Goal: Task Accomplishment & Management: Use online tool/utility

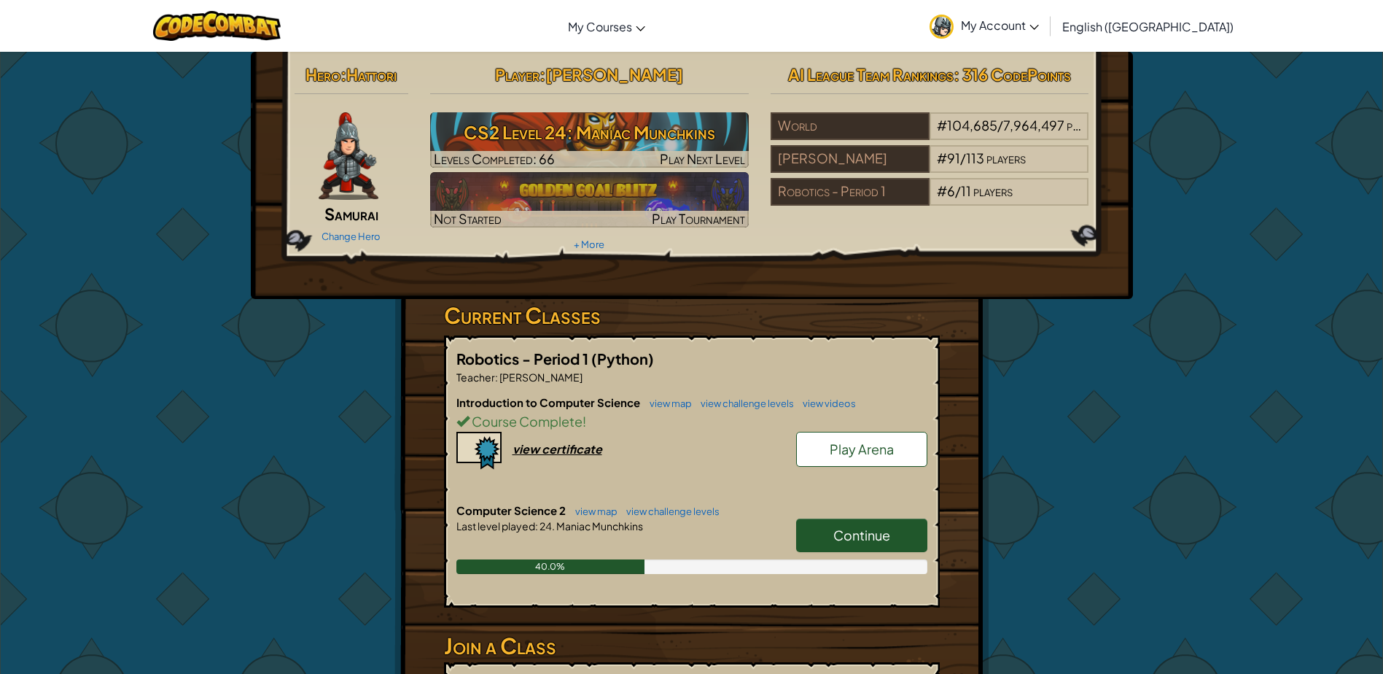
click at [867, 539] on span "Continue" at bounding box center [861, 534] width 57 height 17
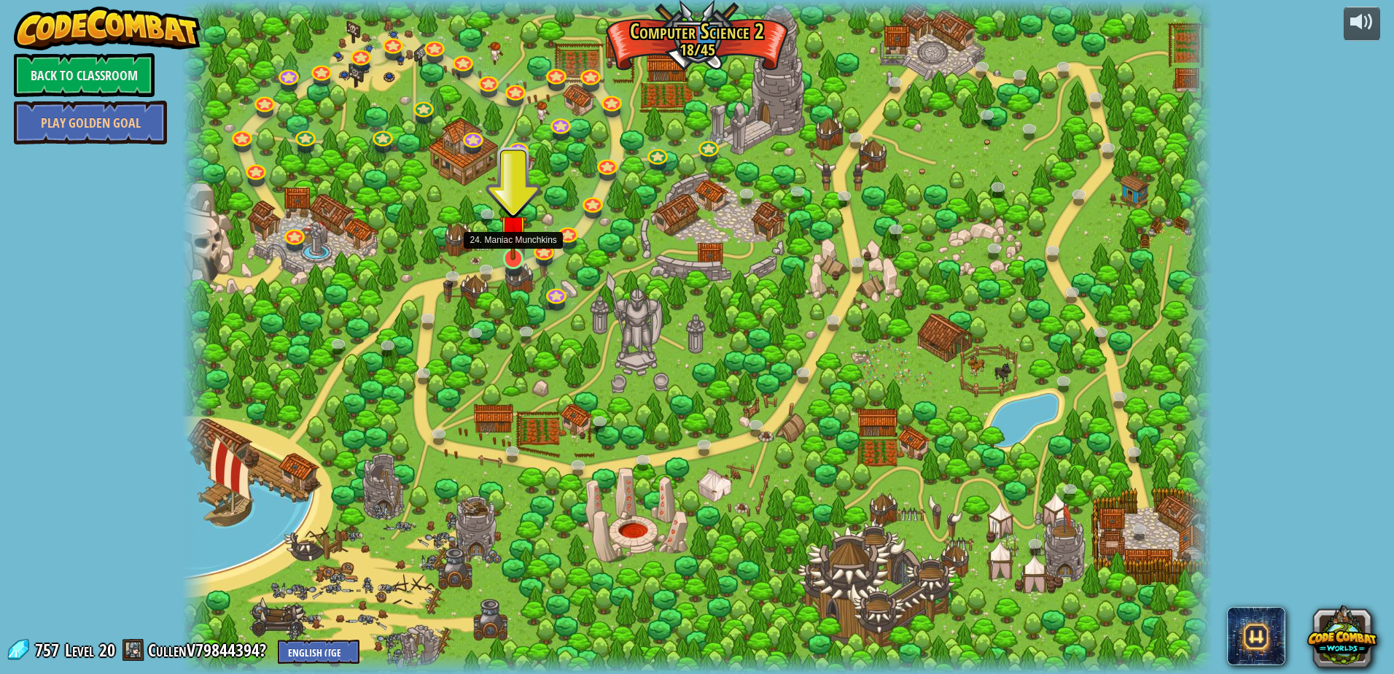
click at [509, 260] on img at bounding box center [513, 228] width 28 height 63
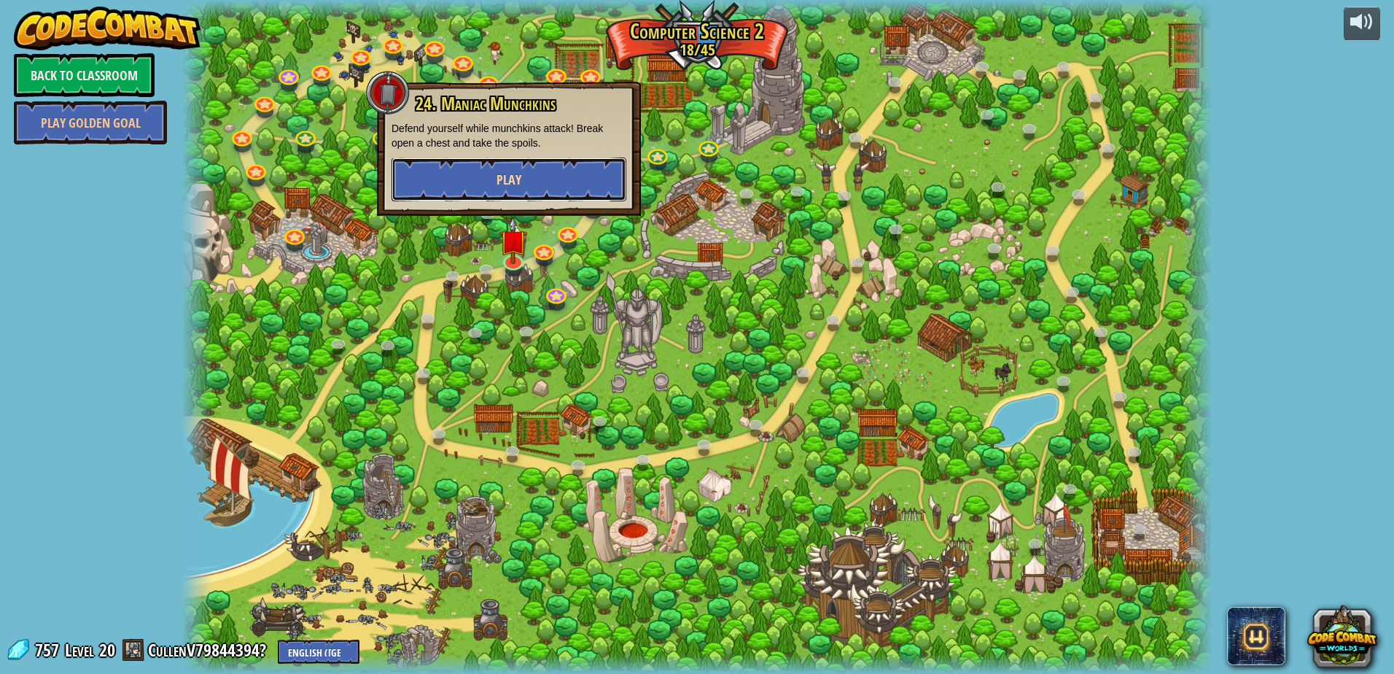
click at [527, 191] on button "Play" at bounding box center [508, 179] width 235 height 44
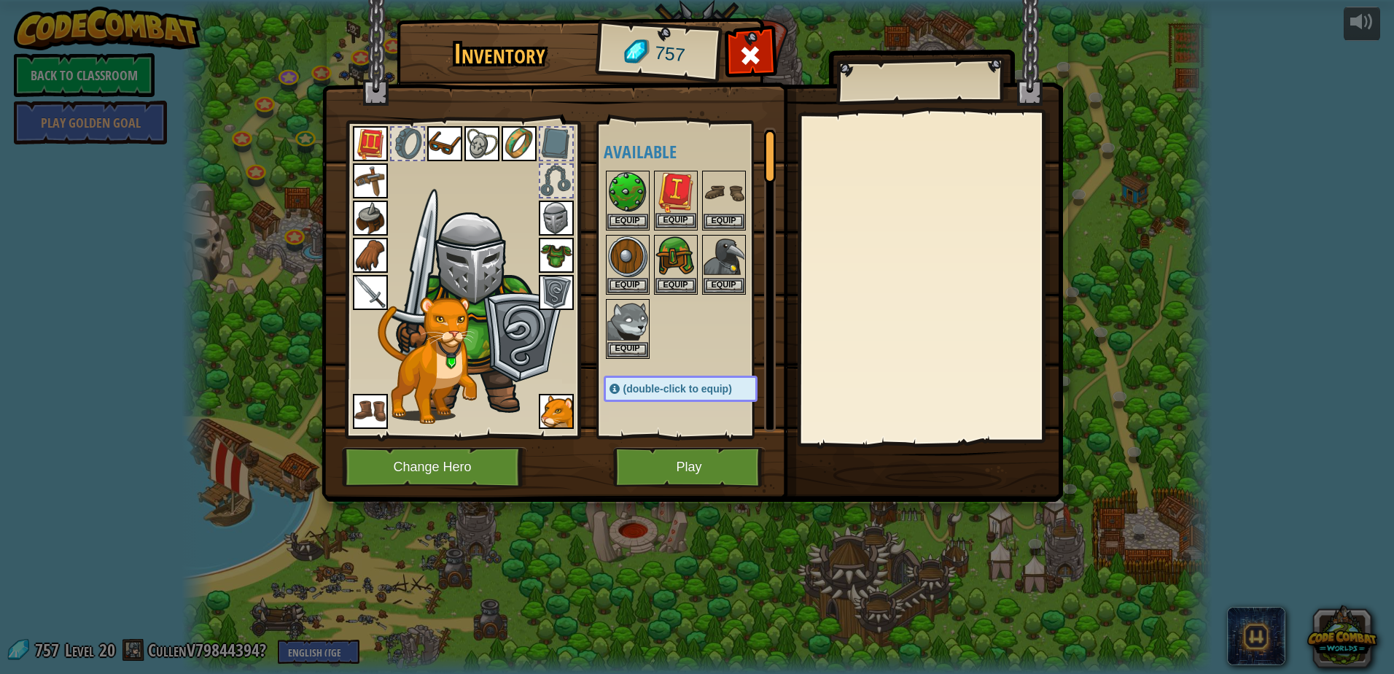
click at [669, 211] on img at bounding box center [675, 192] width 41 height 41
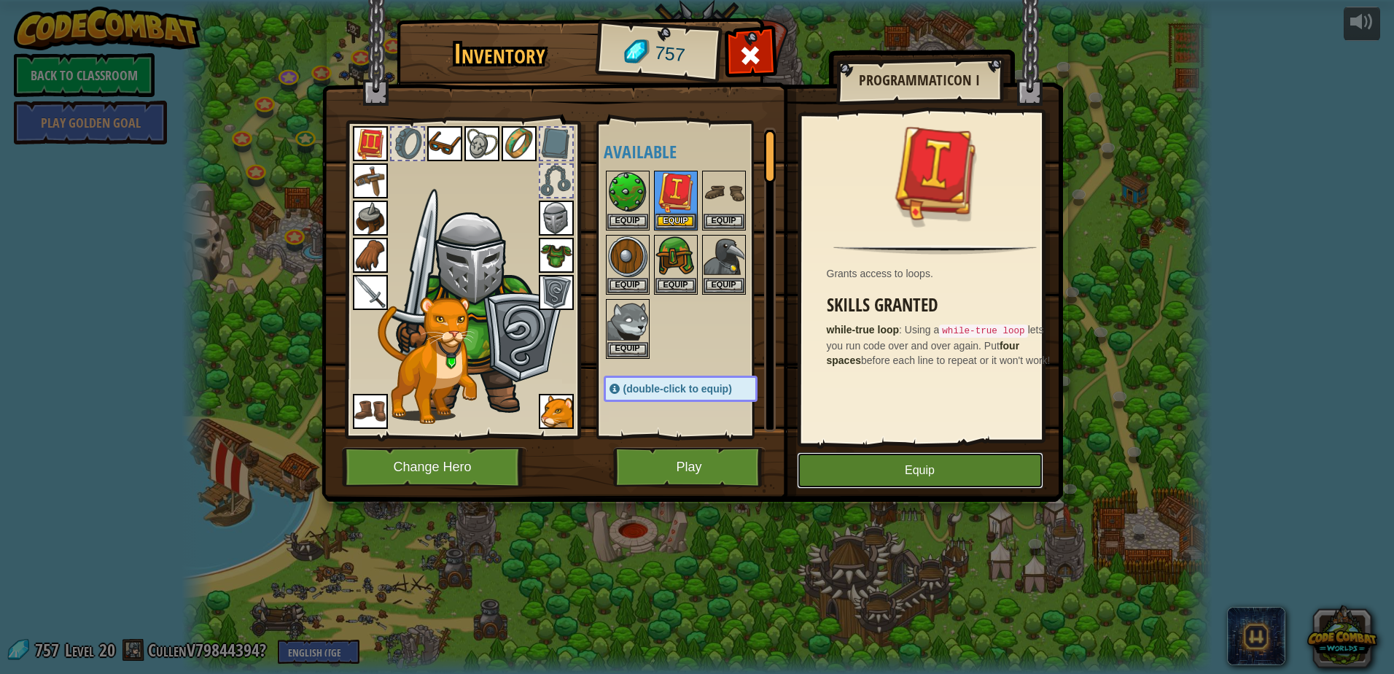
click at [888, 475] on button "Equip" at bounding box center [920, 470] width 246 height 36
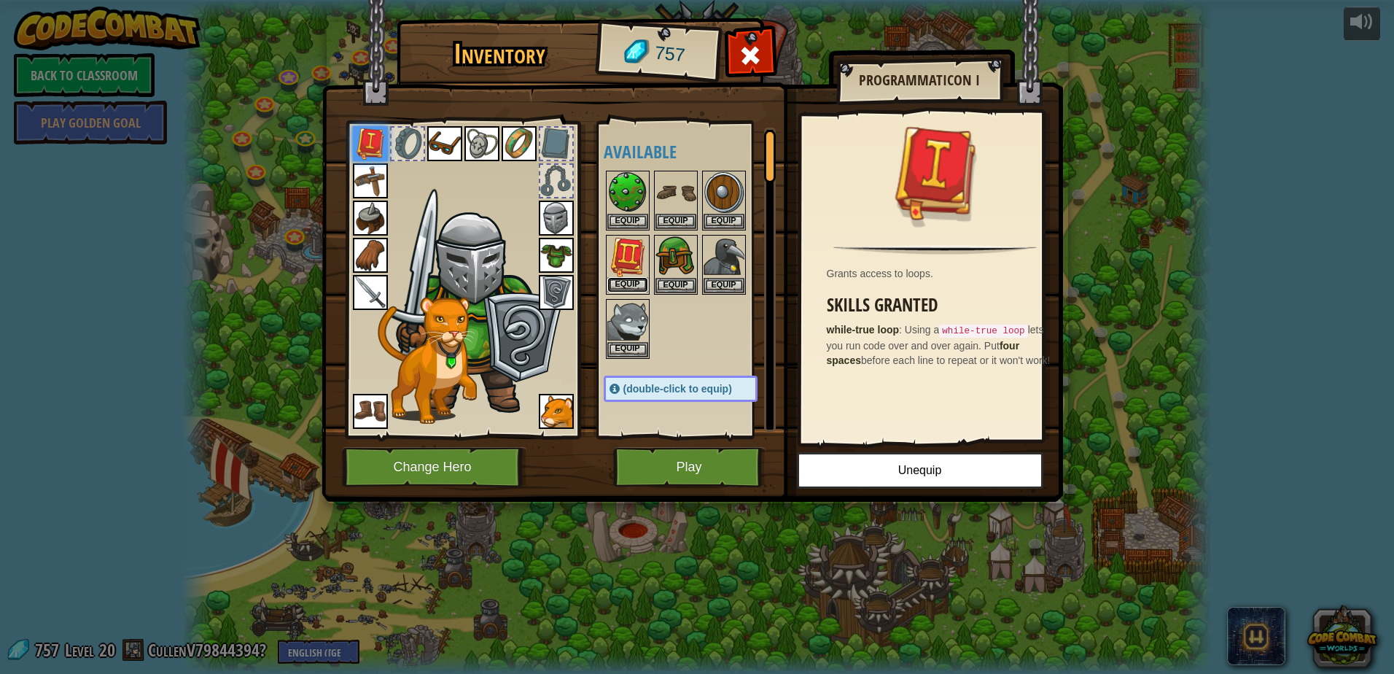
click at [633, 284] on button "Equip" at bounding box center [627, 284] width 41 height 15
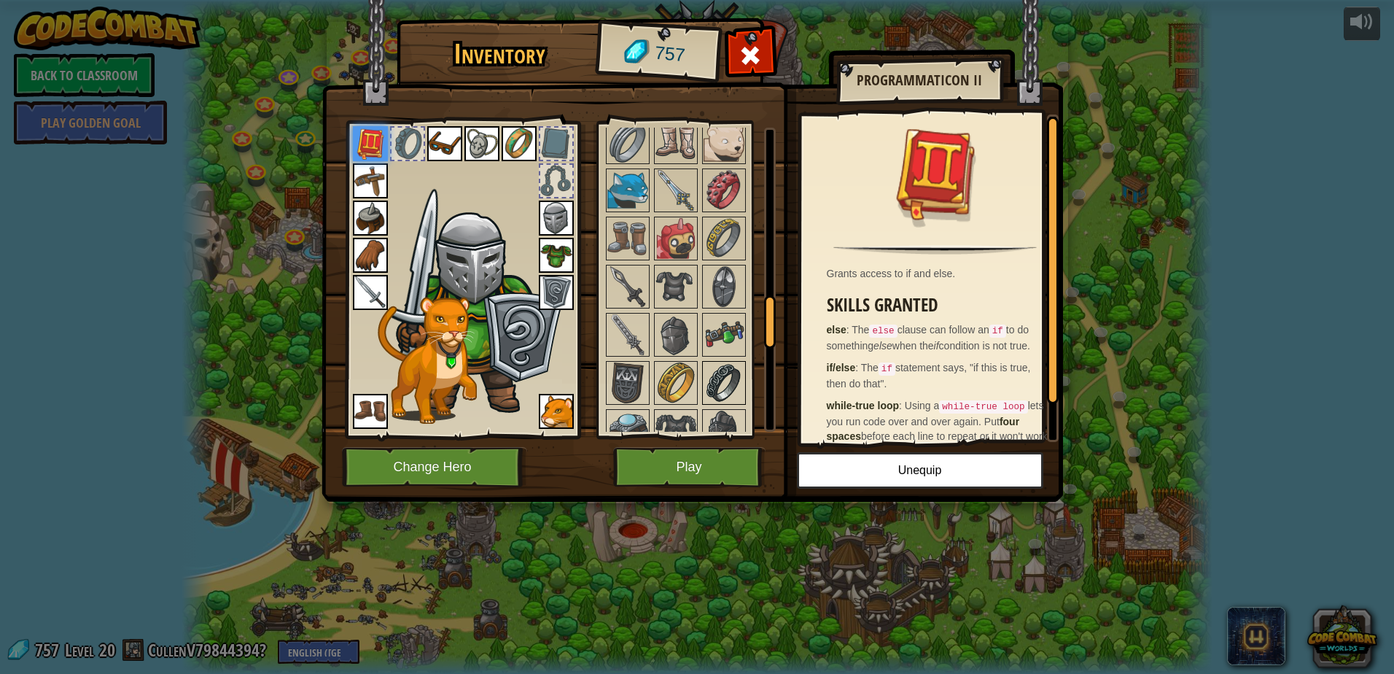
scroll to position [1166, 0]
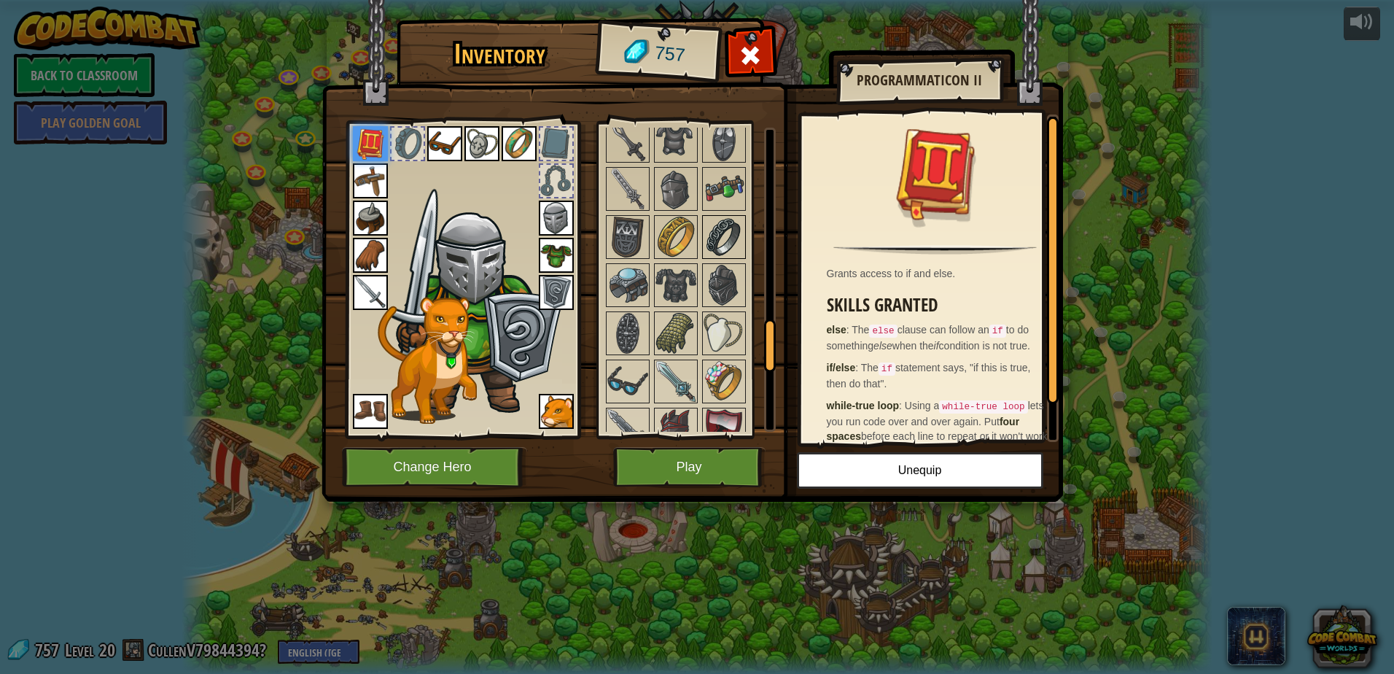
click at [726, 239] on img at bounding box center [723, 236] width 41 height 41
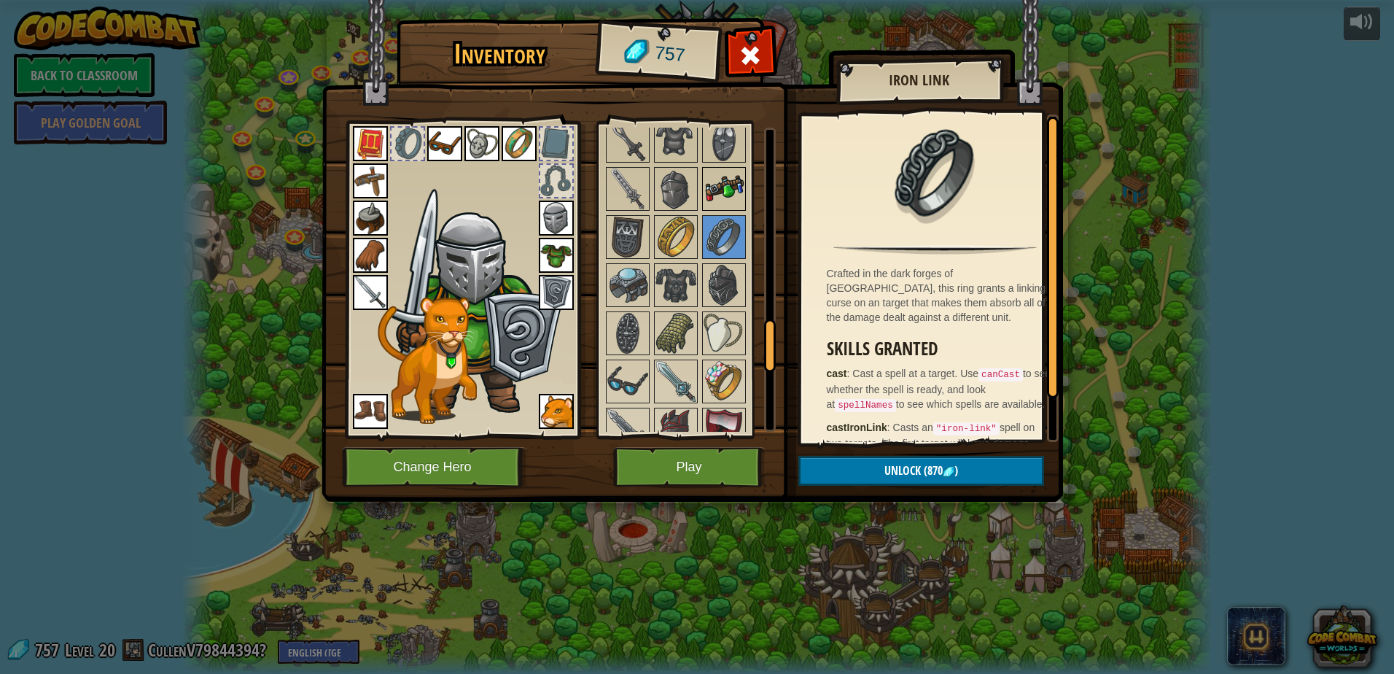
click at [736, 188] on img at bounding box center [723, 188] width 41 height 41
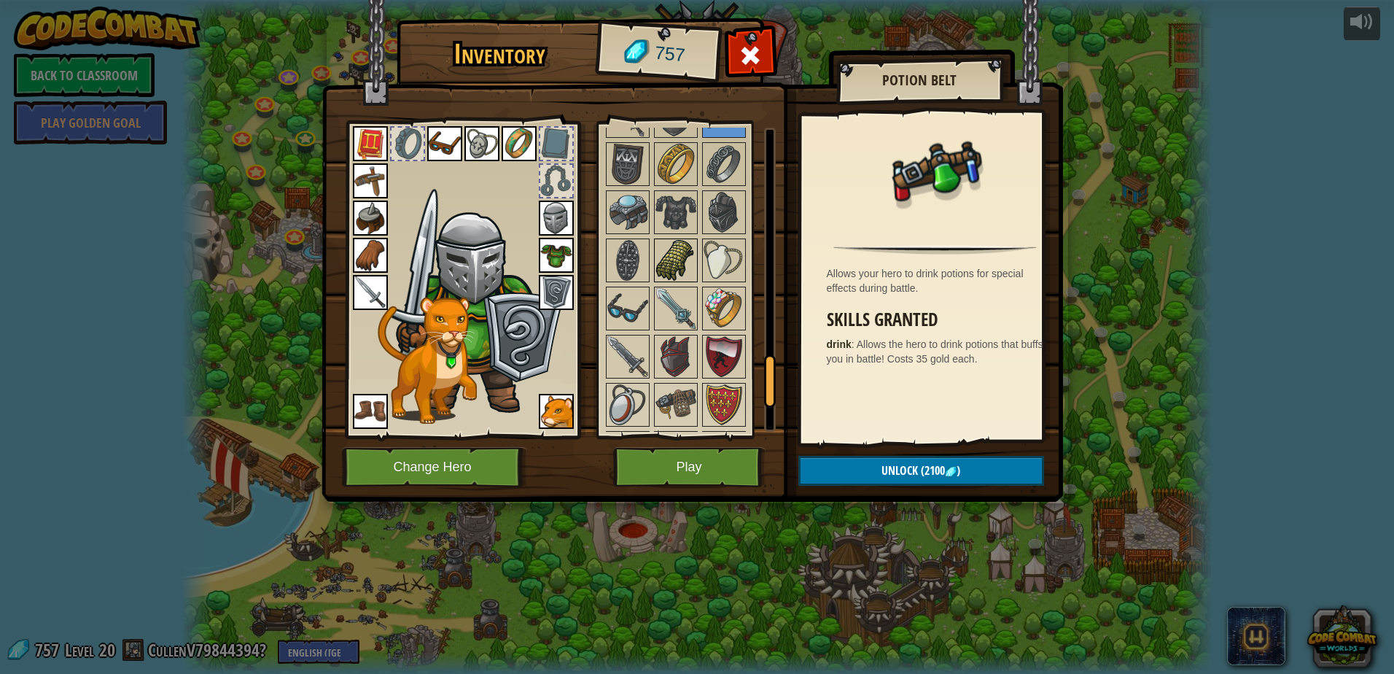
scroll to position [1385, 0]
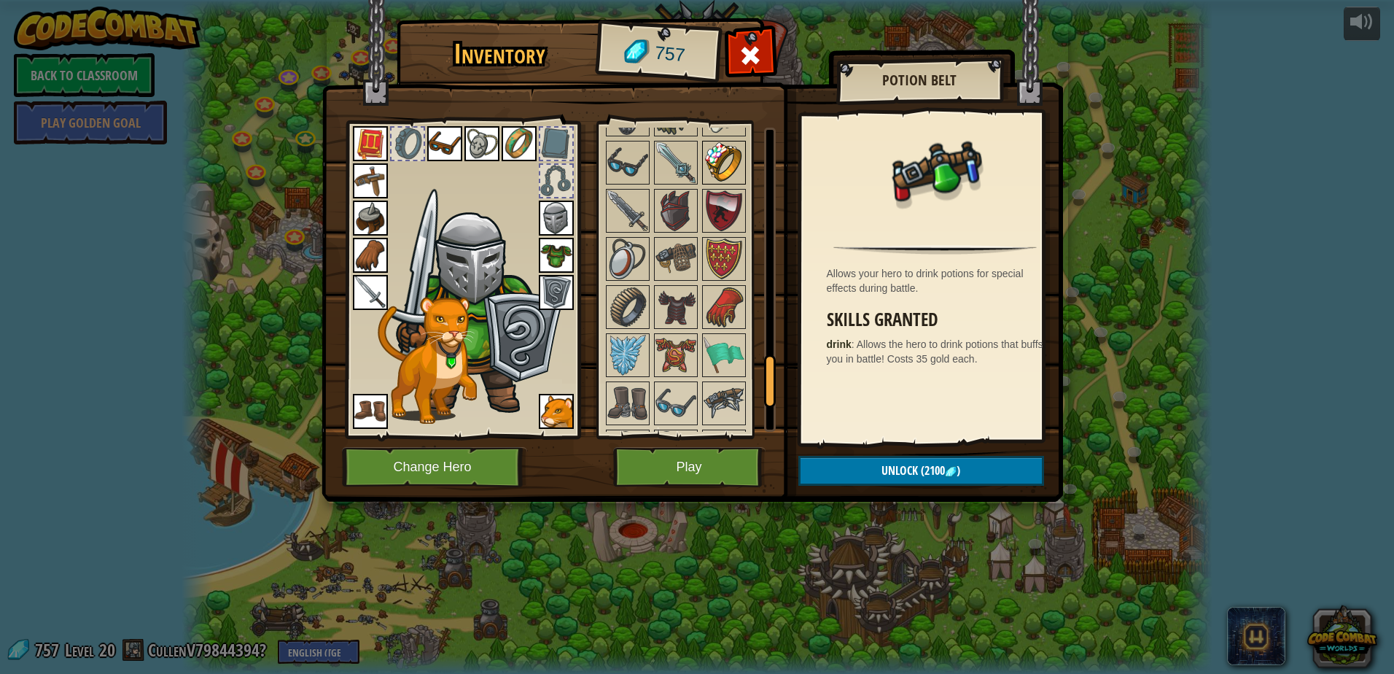
click at [737, 156] on img at bounding box center [723, 162] width 41 height 41
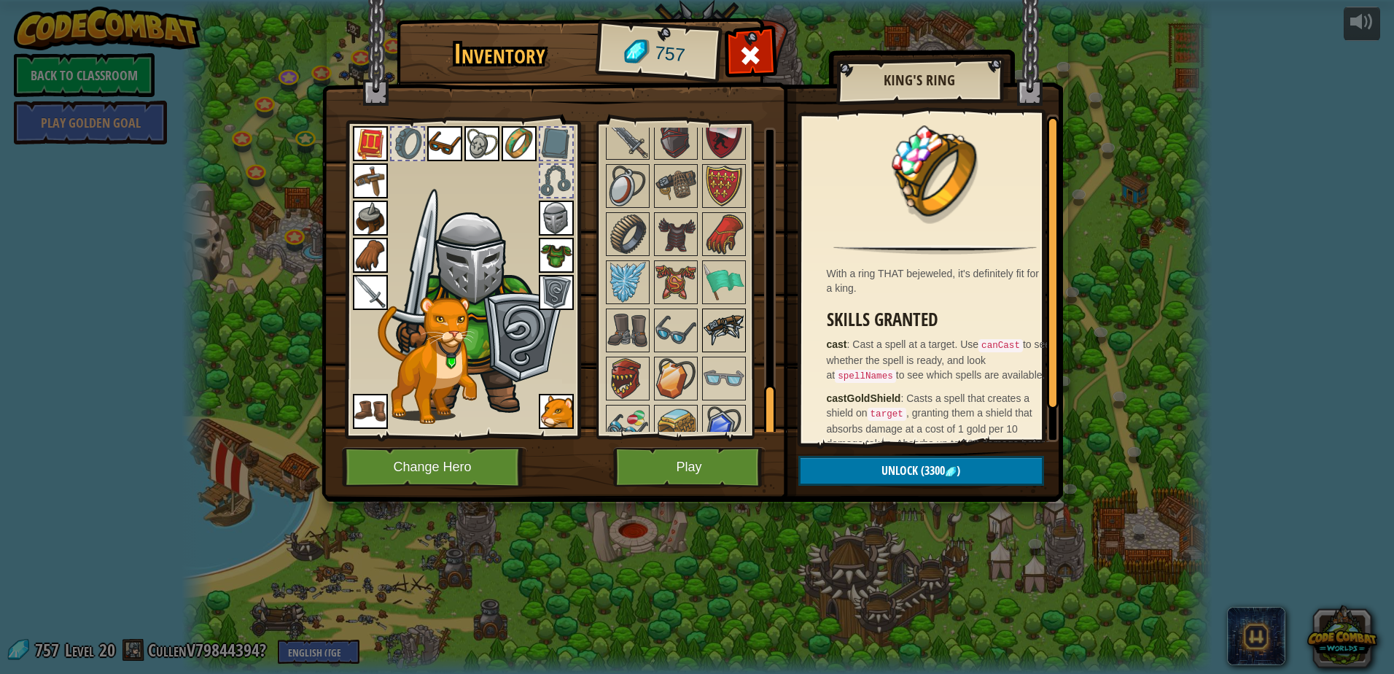
scroll to position [1573, 0]
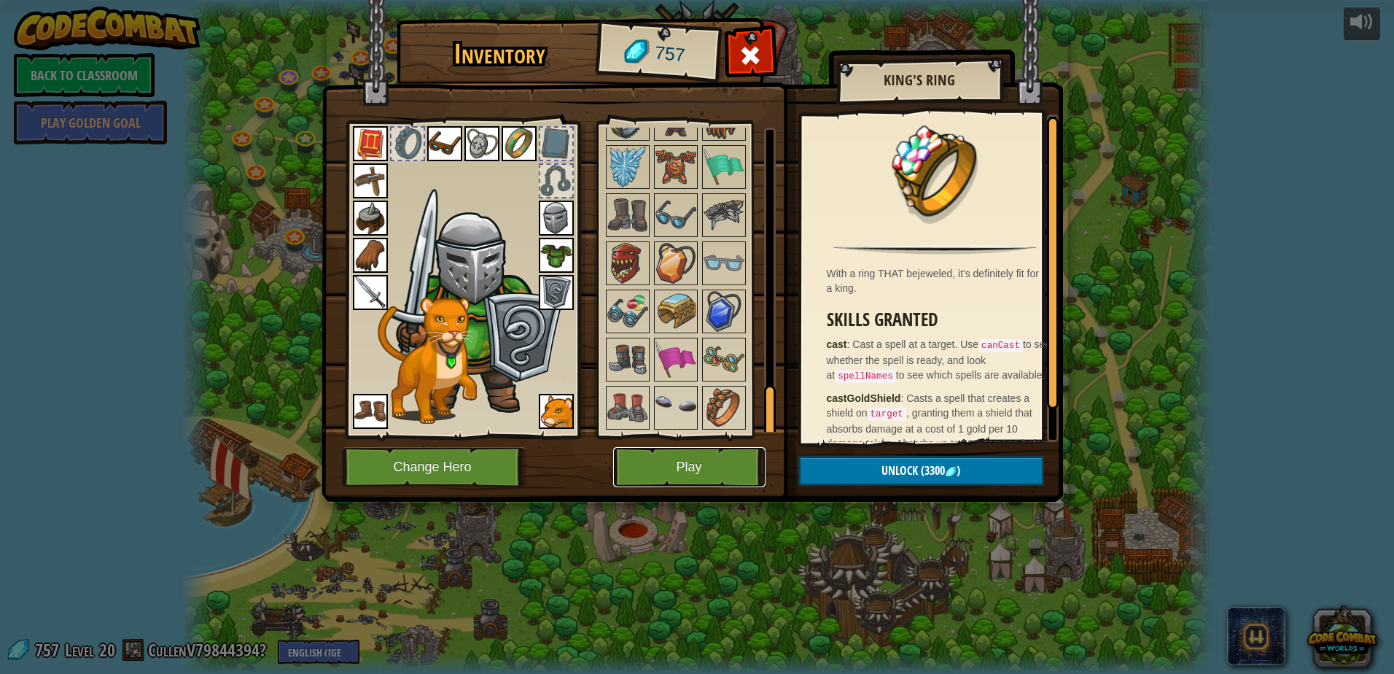
click at [645, 463] on button "Play" at bounding box center [689, 467] width 152 height 40
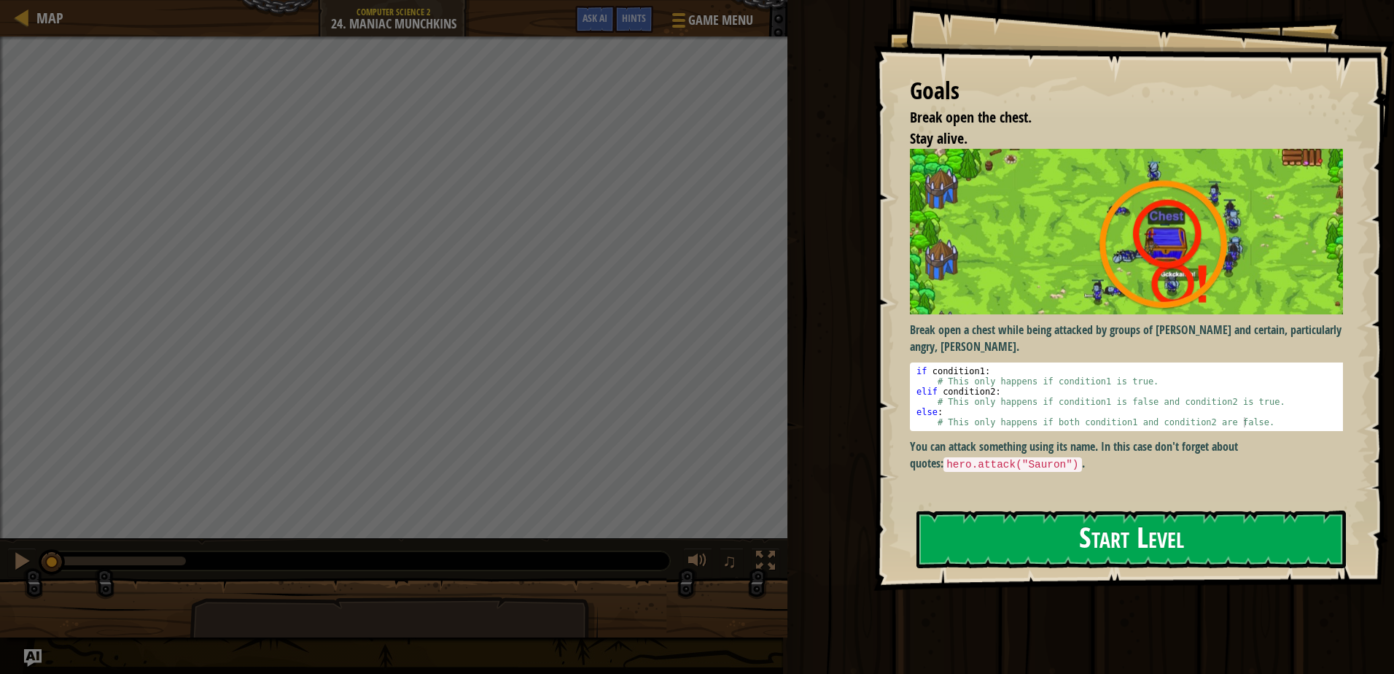
click at [1109, 297] on div "Goals Break open the chest. Stay alive. Break open a chest while being attacked…" at bounding box center [1133, 295] width 520 height 590
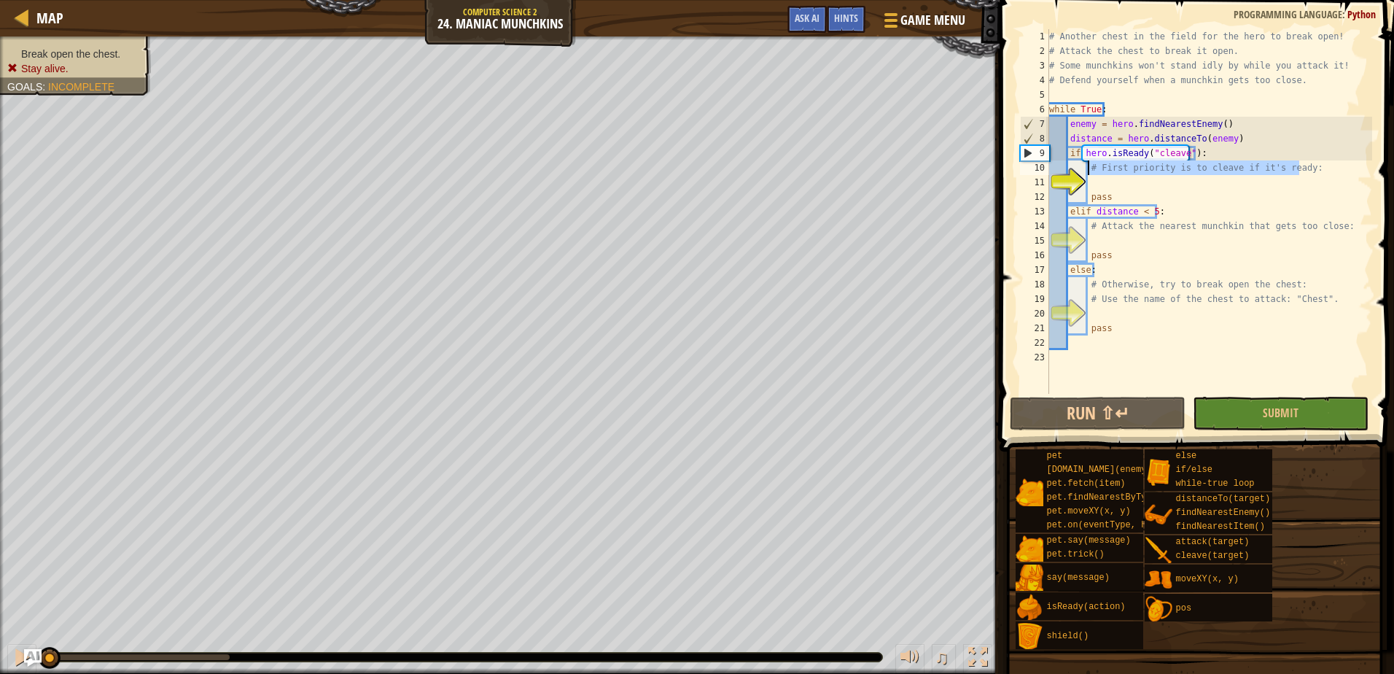
drag, startPoint x: 1327, startPoint y: 168, endPoint x: 1090, endPoint y: 172, distance: 236.9
click at [1090, 172] on div "# Another chest in the field for the hero to break open! # Attack the chest to …" at bounding box center [1209, 226] width 326 height 394
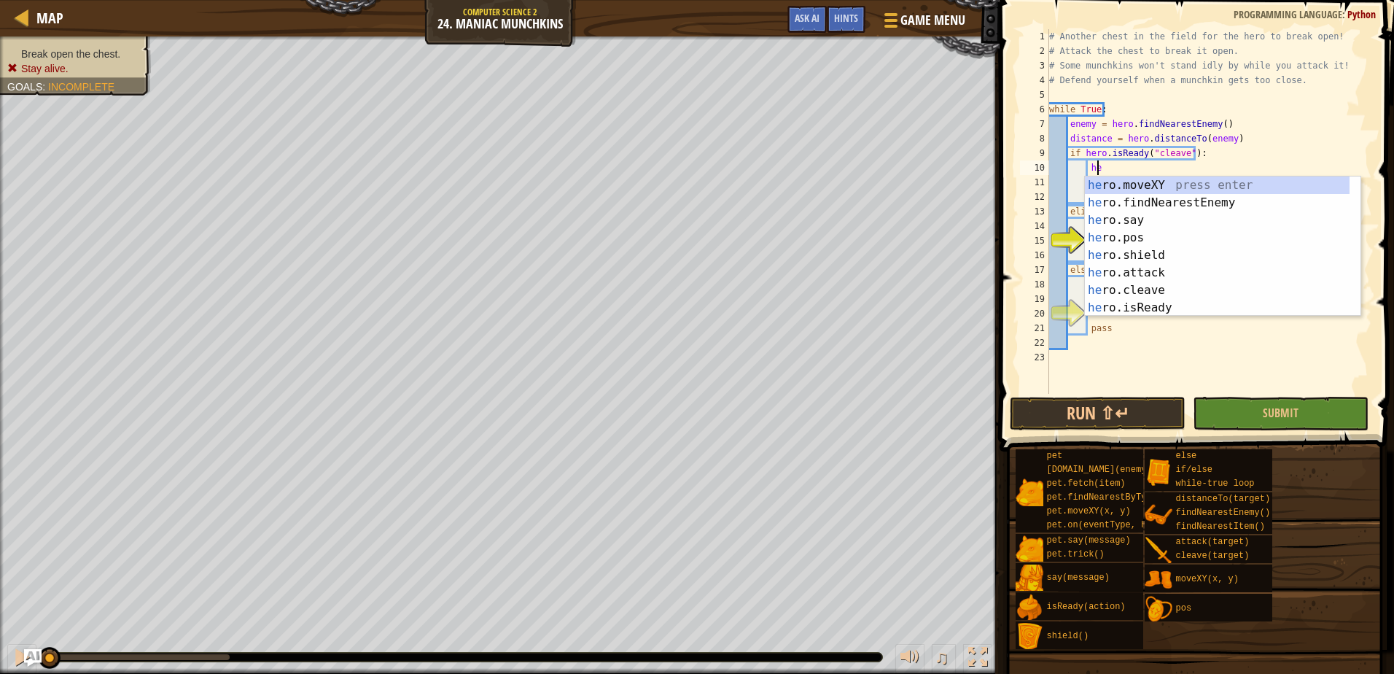
scroll to position [7, 4]
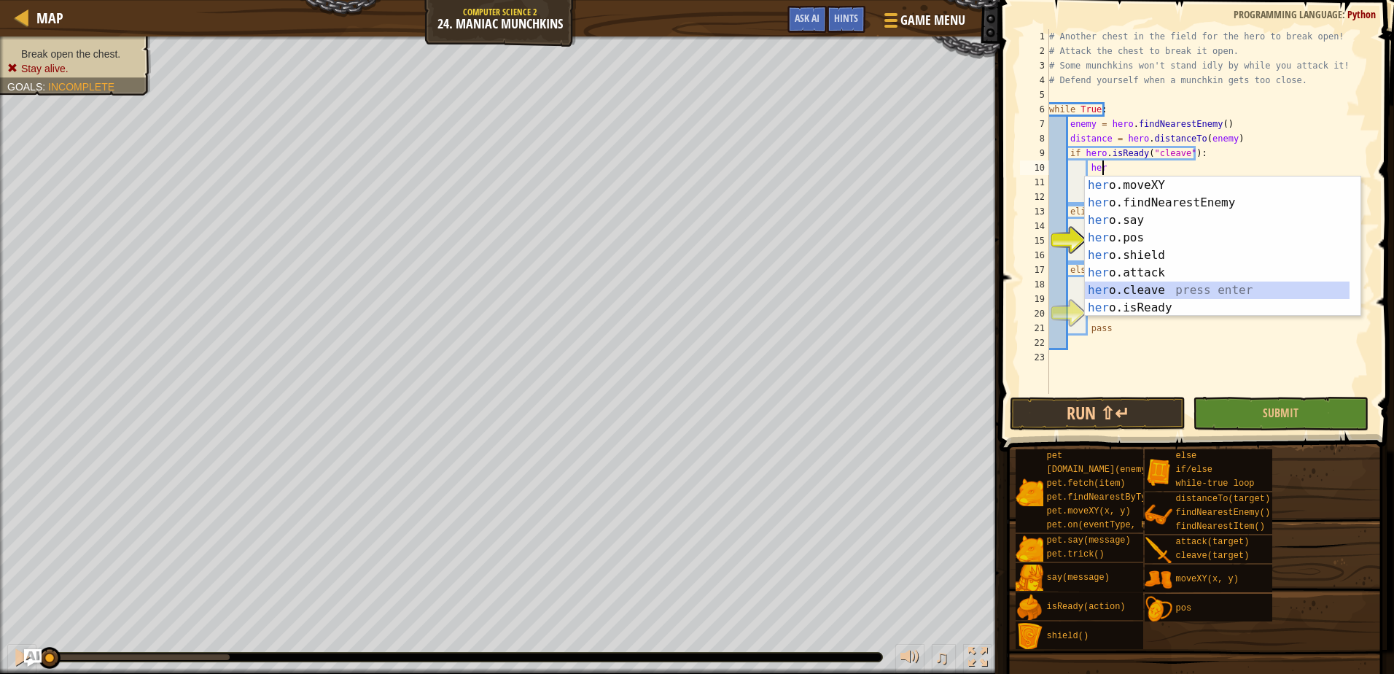
click at [1157, 284] on div "her o.moveXY press enter her o.findNearestEnemy press enter her o.say press ent…" at bounding box center [1217, 263] width 265 height 175
type textarea "hero.cleave(enemy)"
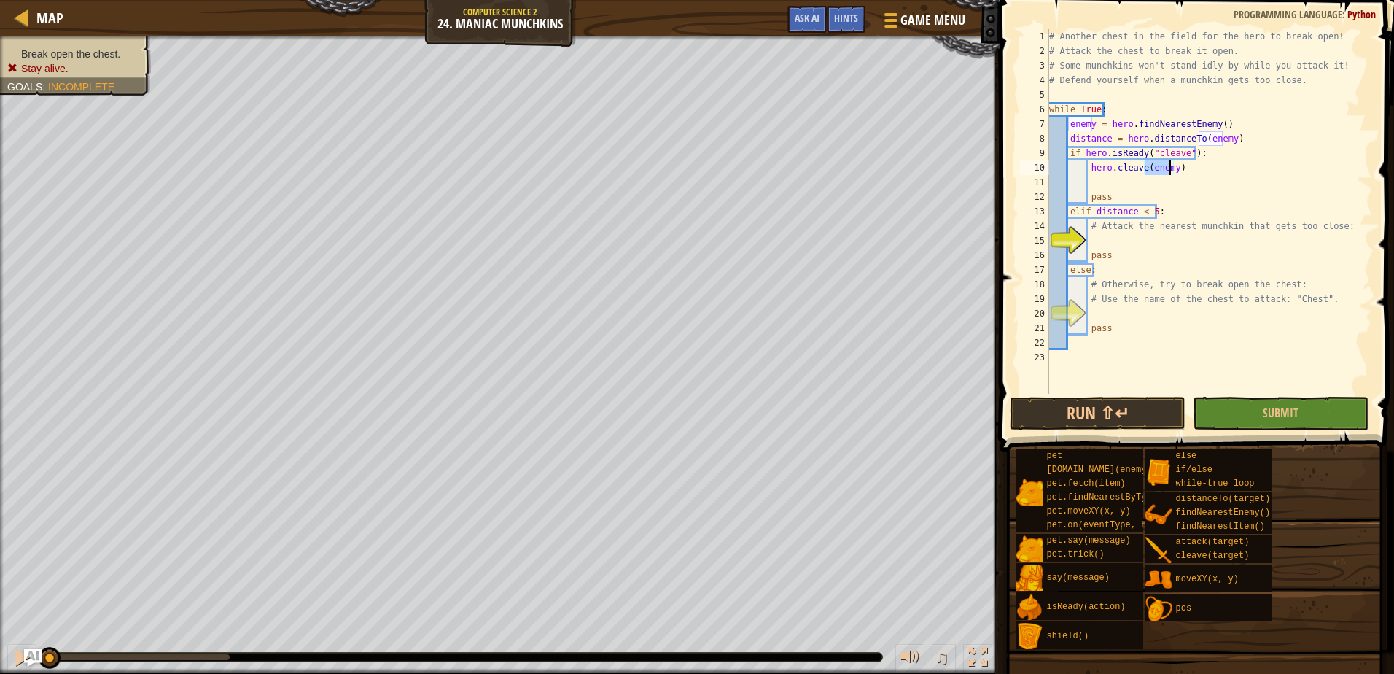
click at [1202, 176] on div "# Another chest in the field for the hero to break open! # Attack the chest to …" at bounding box center [1209, 226] width 326 height 394
drag, startPoint x: 1327, startPoint y: 230, endPoint x: 1088, endPoint y: 225, distance: 239.2
click at [1088, 225] on div "# Another chest in the field for the hero to break open! # Attack the chest to …" at bounding box center [1209, 226] width 326 height 394
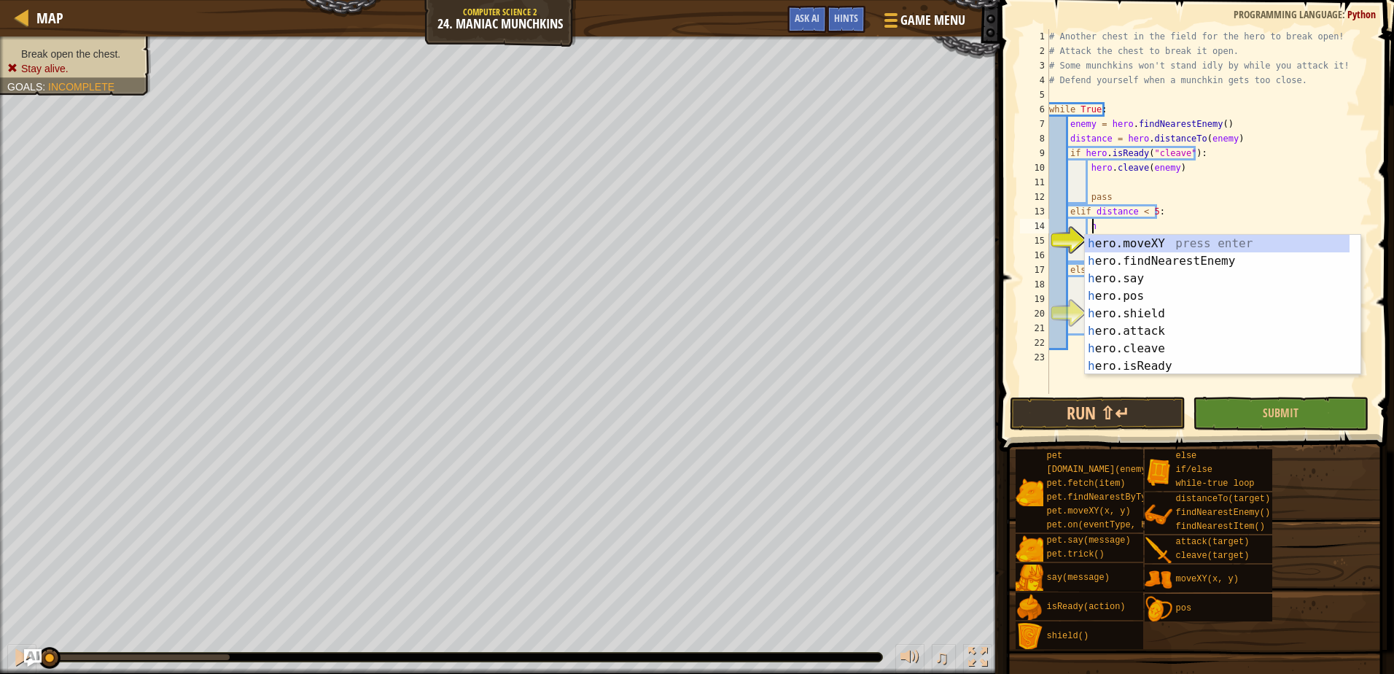
scroll to position [7, 3]
click at [1171, 329] on div "h ero.moveXY press enter h ero.findNearestEnemy press enter h ero.say press ent…" at bounding box center [1217, 322] width 265 height 175
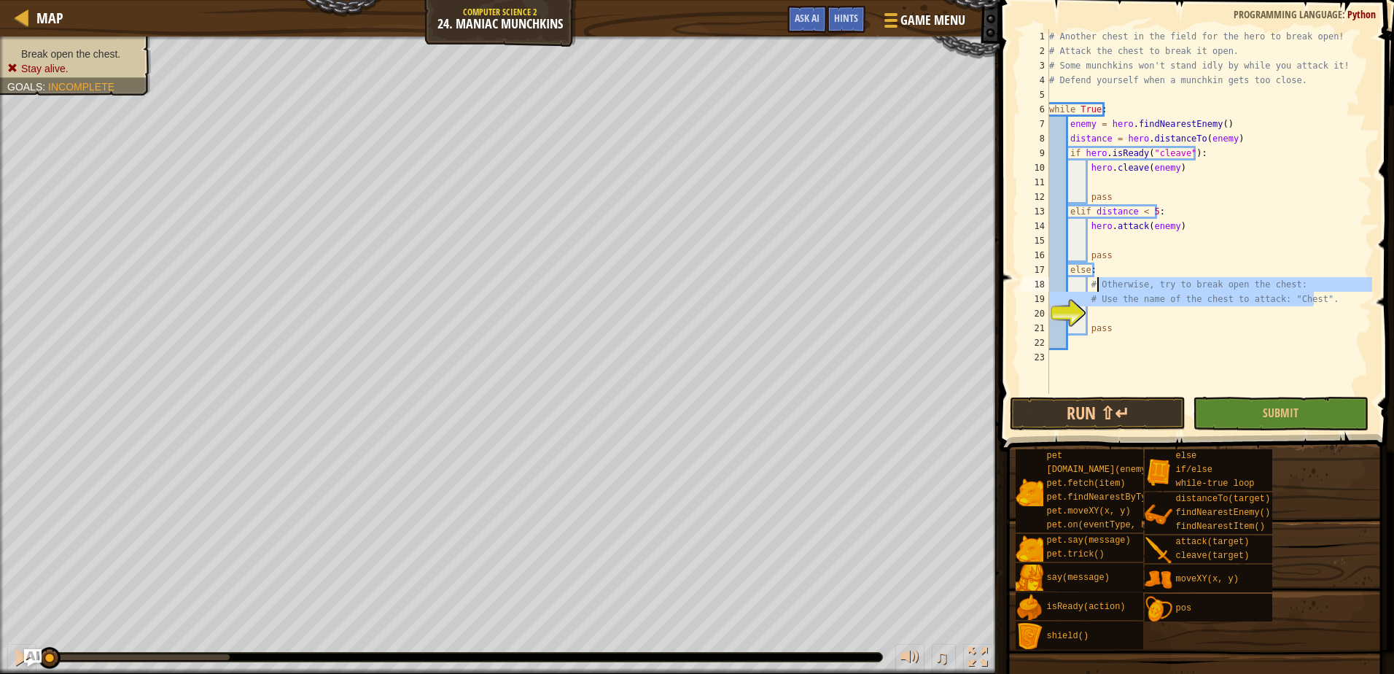
drag, startPoint x: 1324, startPoint y: 300, endPoint x: 1095, endPoint y: 286, distance: 229.4
click at [1095, 286] on div "# Another chest in the field for the hero to break open! # Attack the chest to …" at bounding box center [1209, 226] width 326 height 394
click at [1317, 294] on div "# Another chest in the field for the hero to break open! # Attack the chest to …" at bounding box center [1209, 226] width 326 height 394
type textarea "#"
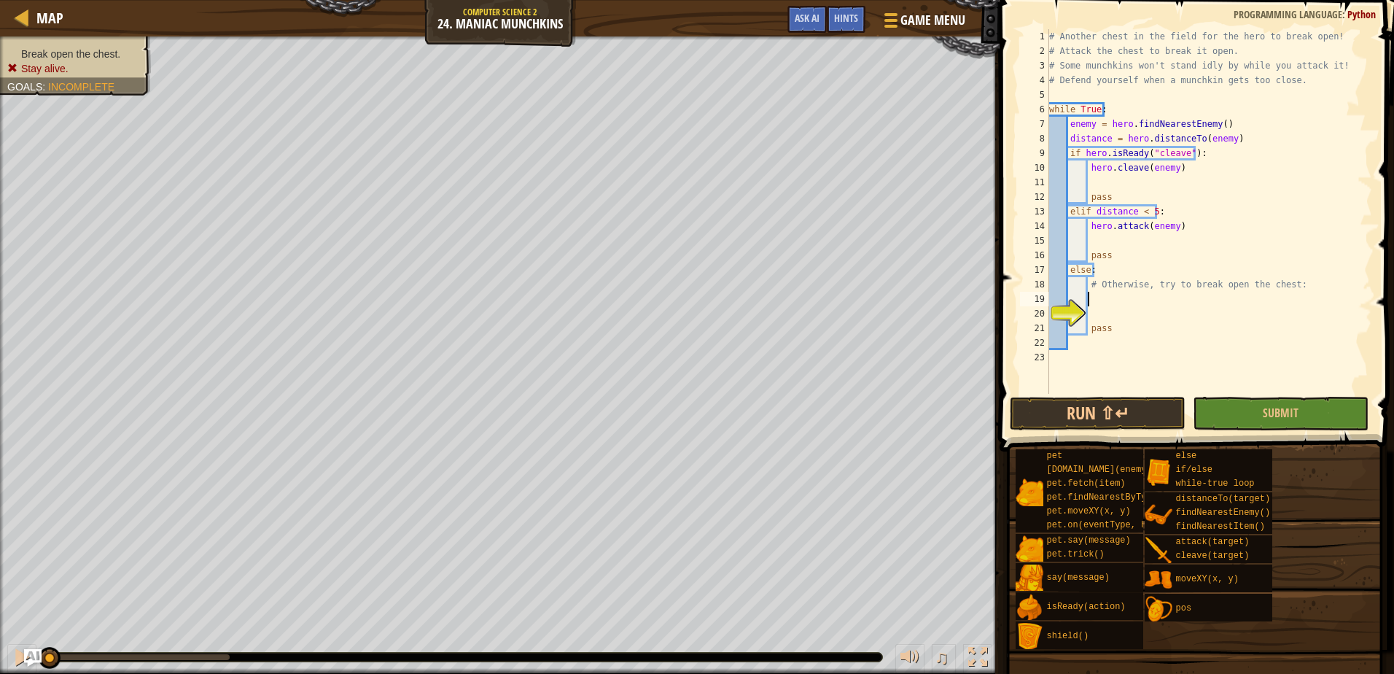
click at [1317, 292] on div "# Another chest in the field for the hero to break open! # Attack the chest to …" at bounding box center [1209, 226] width 326 height 394
drag, startPoint x: 1292, startPoint y: 285, endPoint x: 1085, endPoint y: 288, distance: 207.0
click at [1085, 288] on div "# Another chest in the field for the hero to break open! # Attack the chest to …" at bounding box center [1209, 226] width 326 height 394
type textarea "# Otherwise, try to break open the chest:"
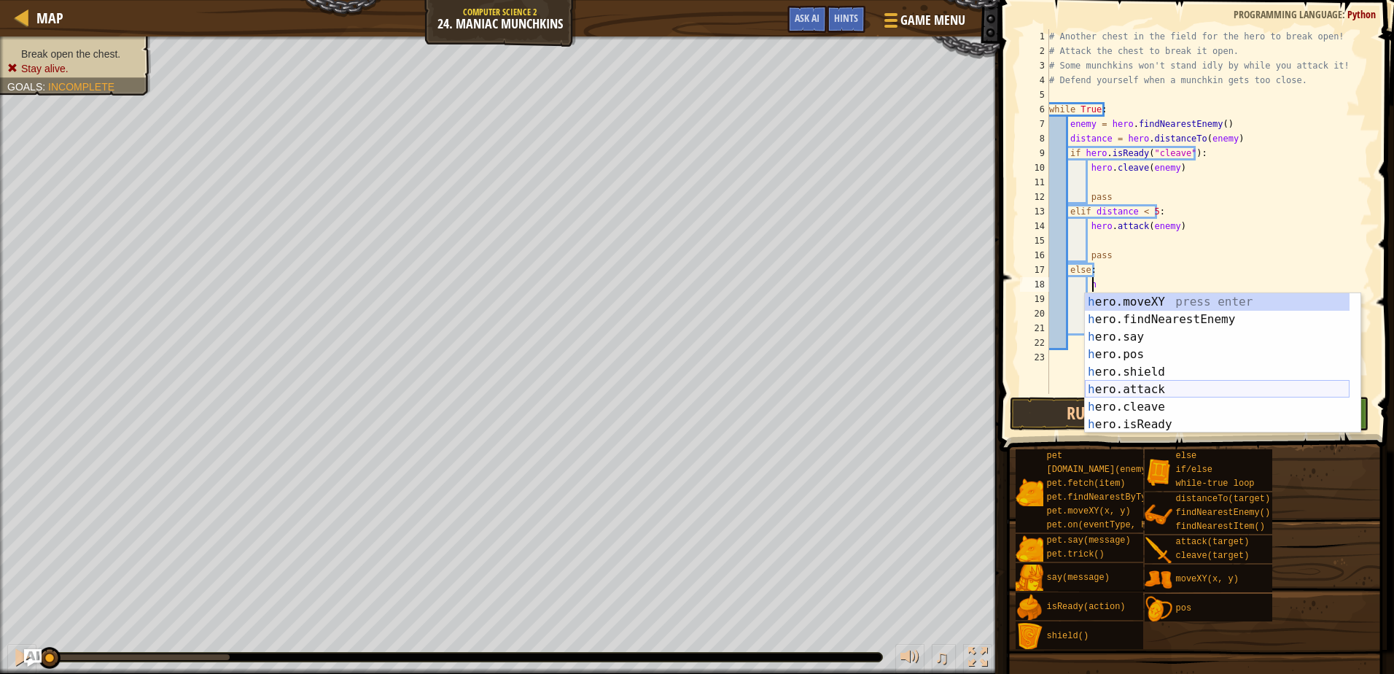
click at [1149, 390] on div "h ero.moveXY press enter h ero.findNearestEnemy press enter h ero.say press ent…" at bounding box center [1217, 380] width 265 height 175
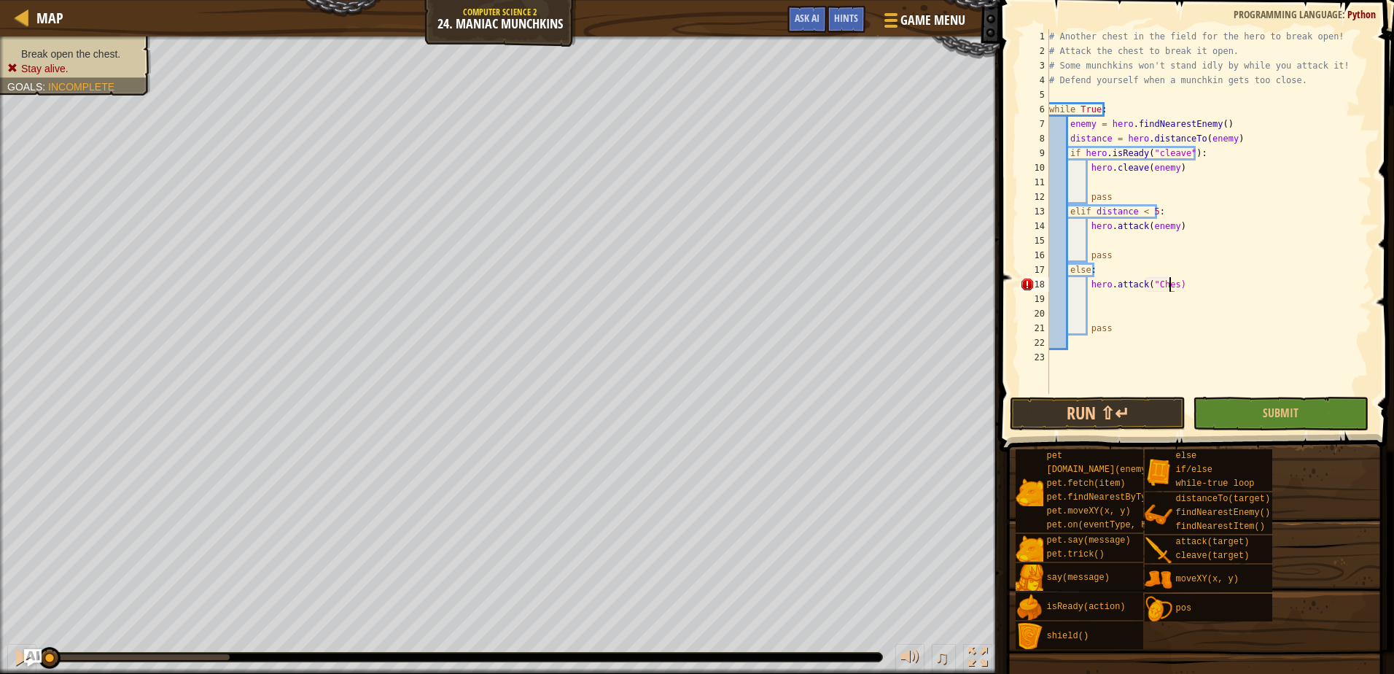
scroll to position [7, 10]
type textarea "hero.attack("Chest")"
click at [1260, 413] on button "Submit" at bounding box center [1281, 414] width 176 height 34
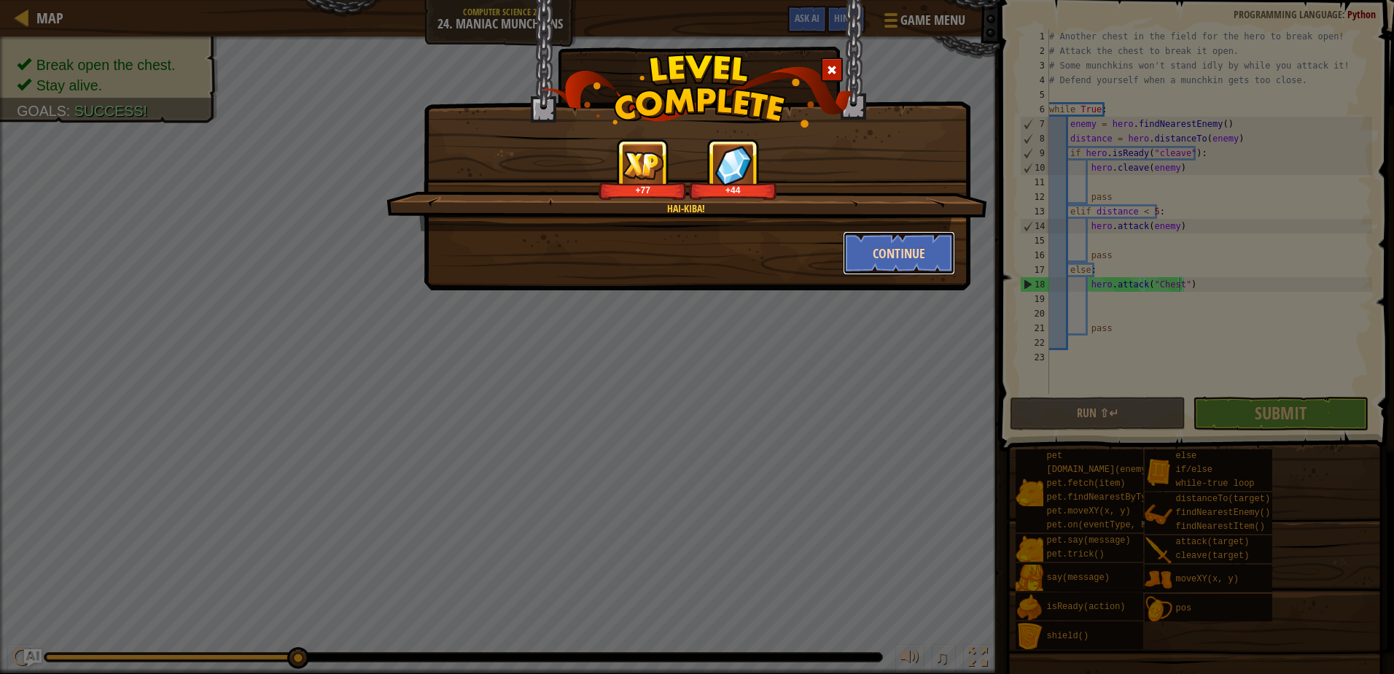
click at [929, 238] on button "Continue" at bounding box center [899, 253] width 113 height 44
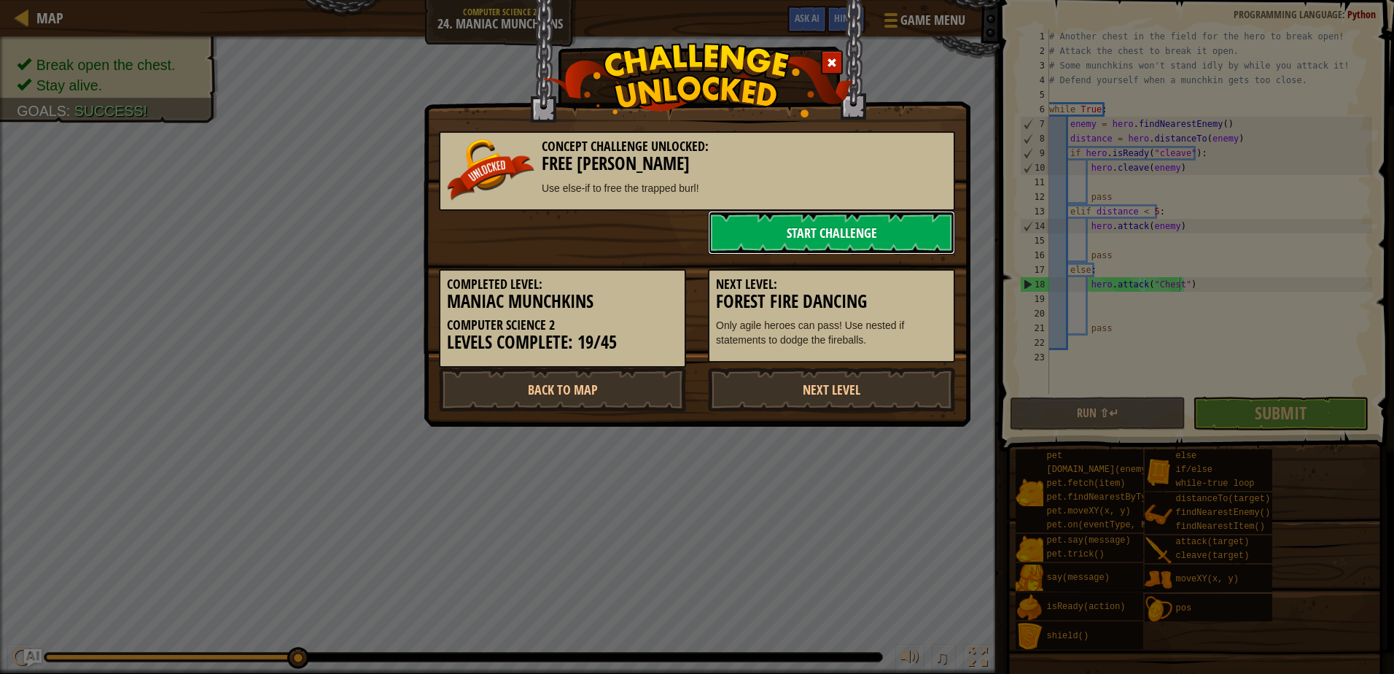
click at [800, 238] on link "Start Challenge" at bounding box center [831, 233] width 247 height 44
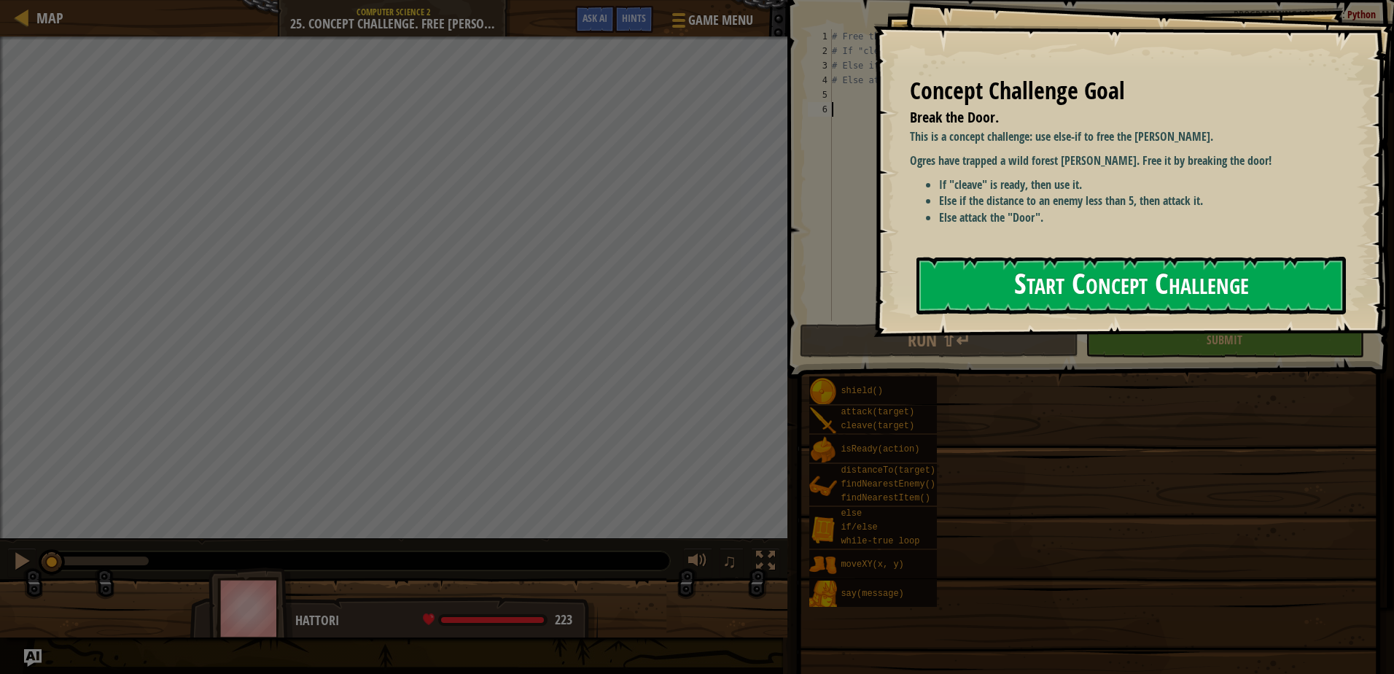
click at [1068, 292] on button "Start Concept Challenge" at bounding box center [1130, 286] width 429 height 58
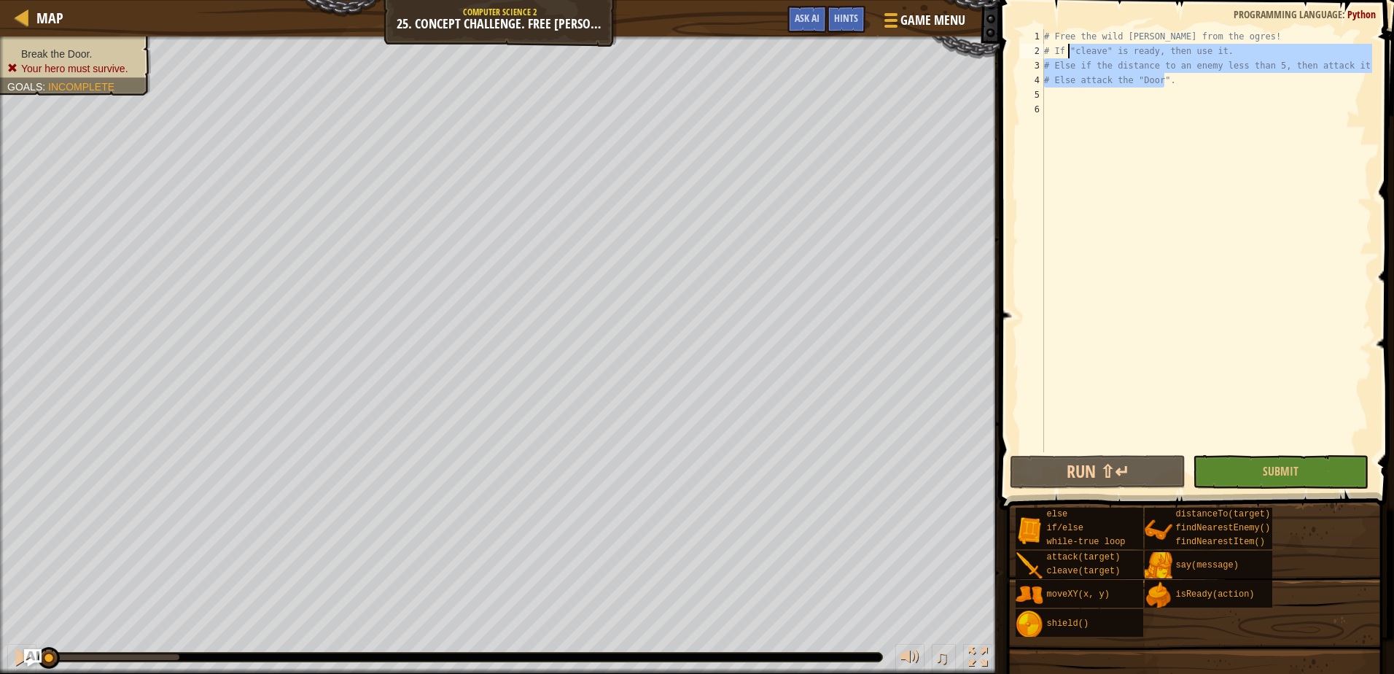
drag, startPoint x: 1195, startPoint y: 79, endPoint x: 1061, endPoint y: 42, distance: 138.5
click at [1065, 44] on div "# Free the wild burl from the ogres! # If "cleave" is ready, then use it. # Els…" at bounding box center [1206, 255] width 331 height 452
type textarea "# If "cleave" is ready, then use it. # Else if the distance to an enemy less th…"
click at [1175, 97] on div "# Free the wild burl from the ogres! # If "cleave" is ready, then use it. # Els…" at bounding box center [1206, 255] width 331 height 452
drag, startPoint x: 1190, startPoint y: 87, endPoint x: 1033, endPoint y: 30, distance: 166.7
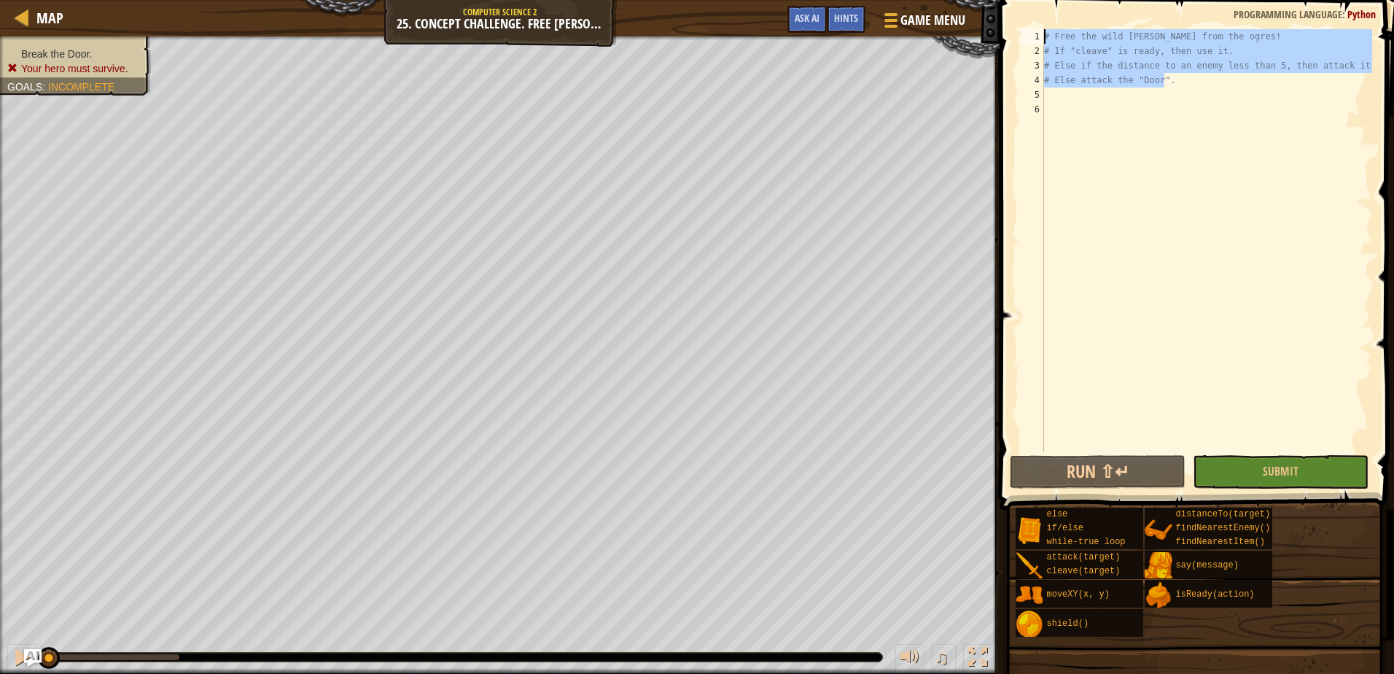
click at [1033, 30] on div "1 2 3 4 5 6 # Free the wild burl from the ogres! # If "cleave" is ready, then u…" at bounding box center [1194, 240] width 355 height 423
type textarea "# Free the wild burl from the ogres! # If "cleave" is ready, then use it."
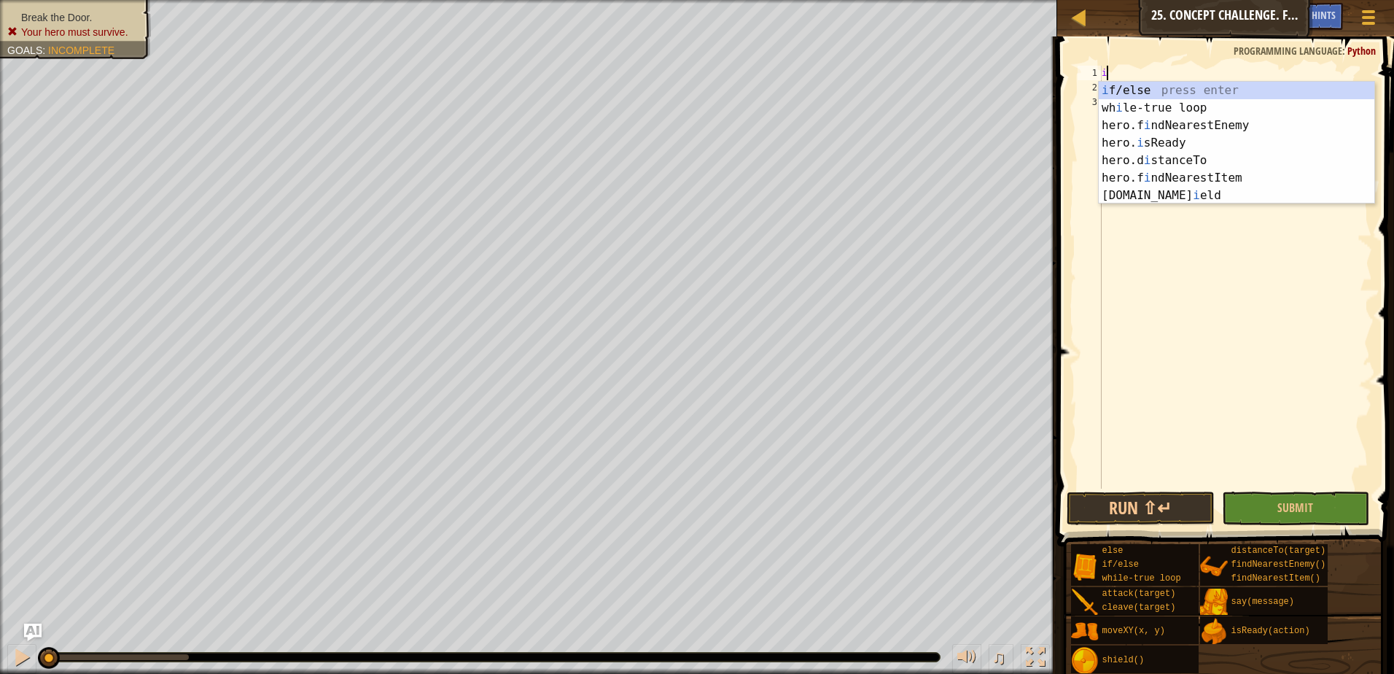
scroll to position [7, 0]
click at [1193, 86] on div "i f/else press enter wh i le-true loop press enter hero.f i ndNearestEnemy pres…" at bounding box center [1237, 160] width 276 height 157
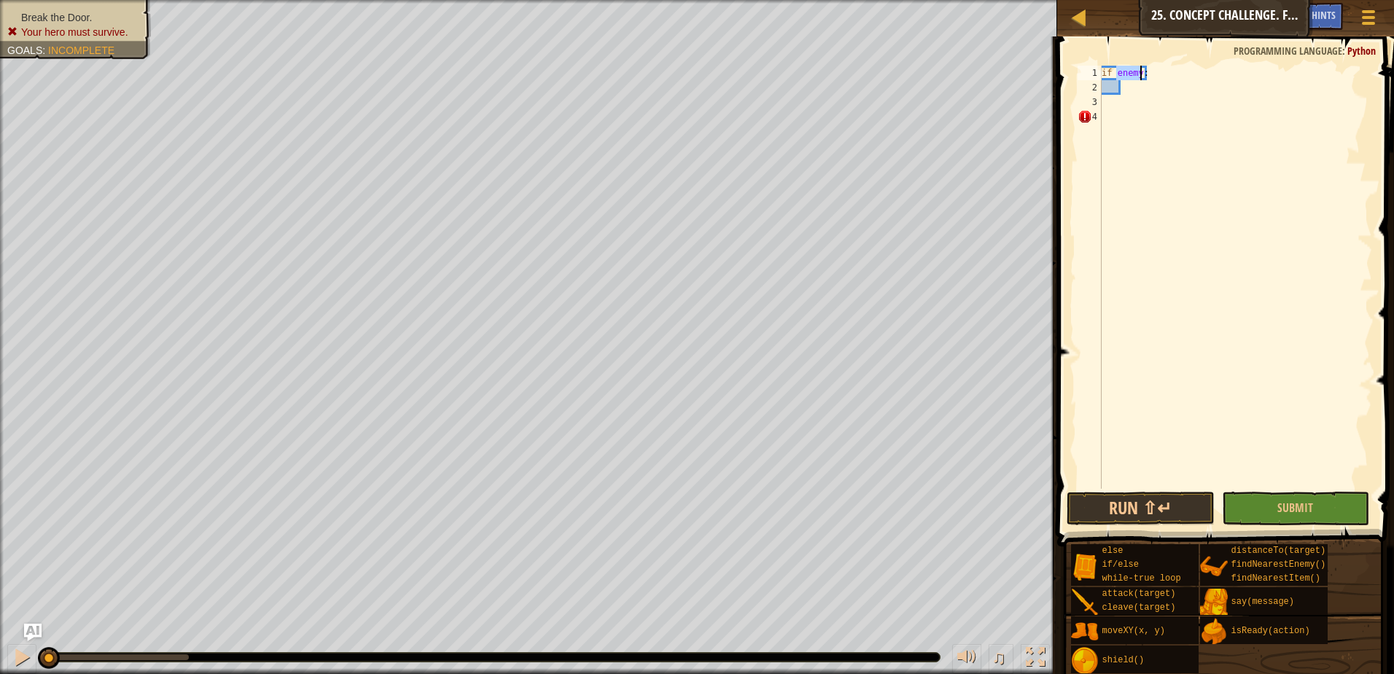
click at [1138, 71] on div "if enemy :" at bounding box center [1235, 292] width 273 height 452
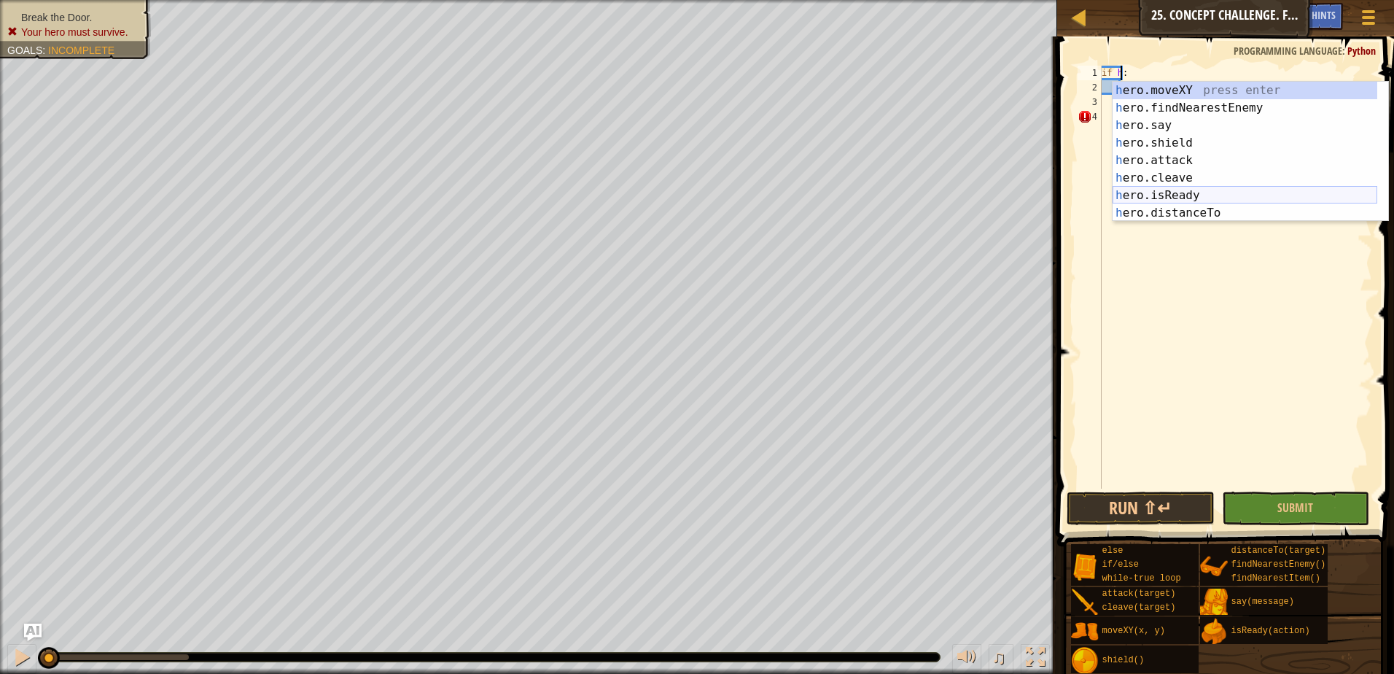
click at [1198, 194] on div "h ero.moveXY press enter h ero.findNearestEnemy press enter h ero.say press ent…" at bounding box center [1244, 169] width 265 height 175
type textarea "if hero.isReady("cleave"):"
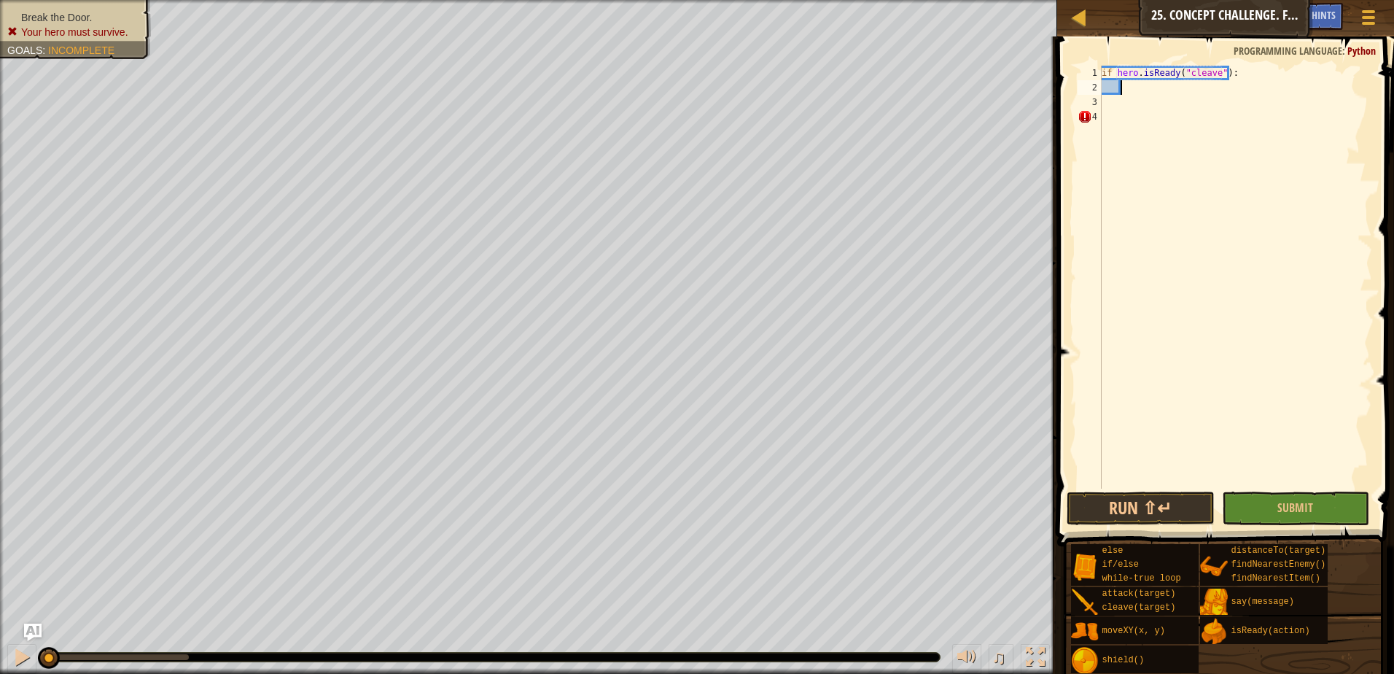
click at [1161, 93] on div "if hero . isReady ( "cleave" ) :" at bounding box center [1235, 292] width 273 height 452
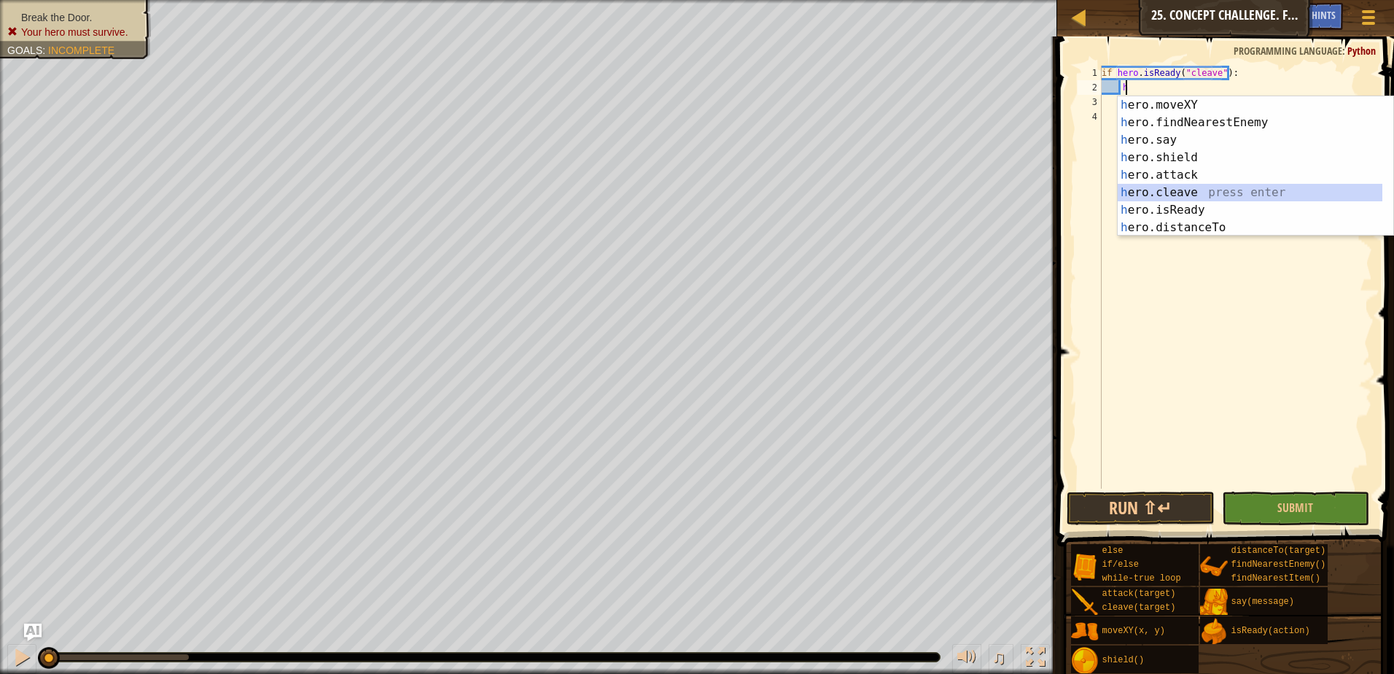
click at [1190, 187] on div "h ero.moveXY press enter h ero.findNearestEnemy press enter h ero.say press ent…" at bounding box center [1249, 183] width 265 height 175
type textarea "hero.cleave(enemy)"
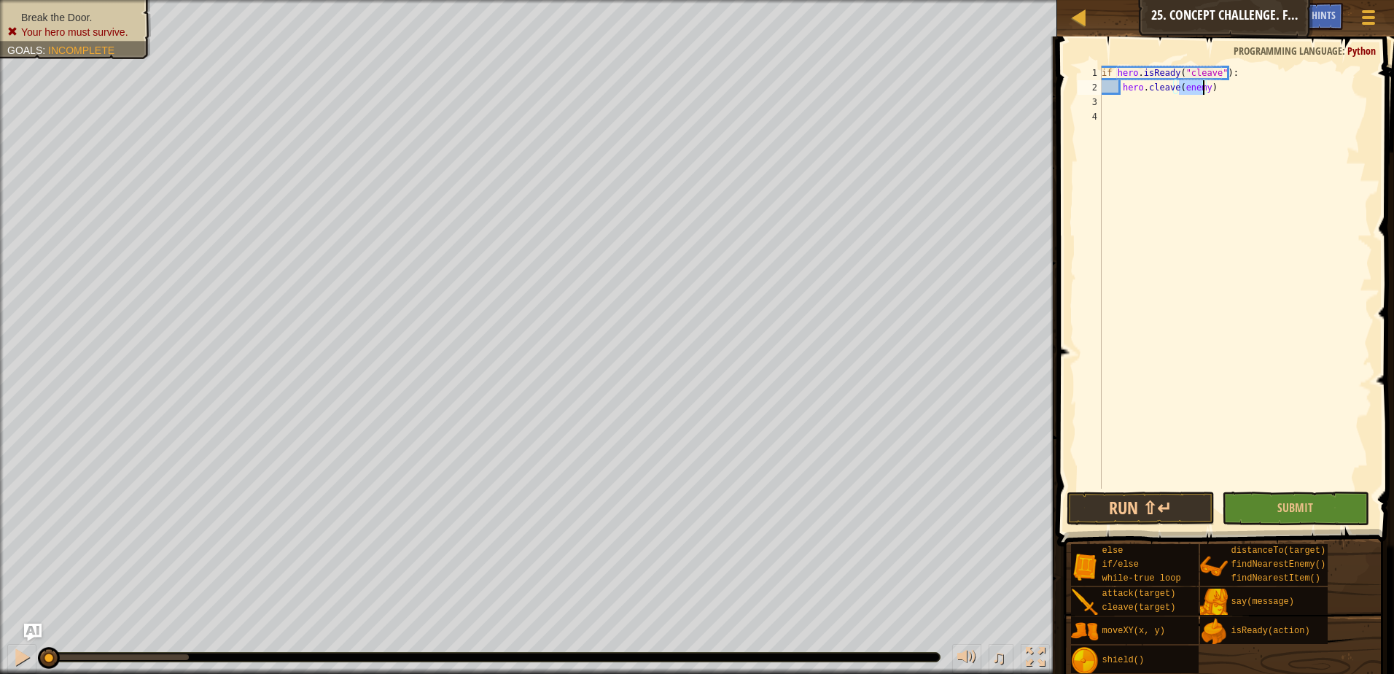
click at [1128, 121] on div "if hero . isReady ( "cleave" ) : hero . cleave ( enemy )" at bounding box center [1235, 292] width 273 height 452
type textarea "e"
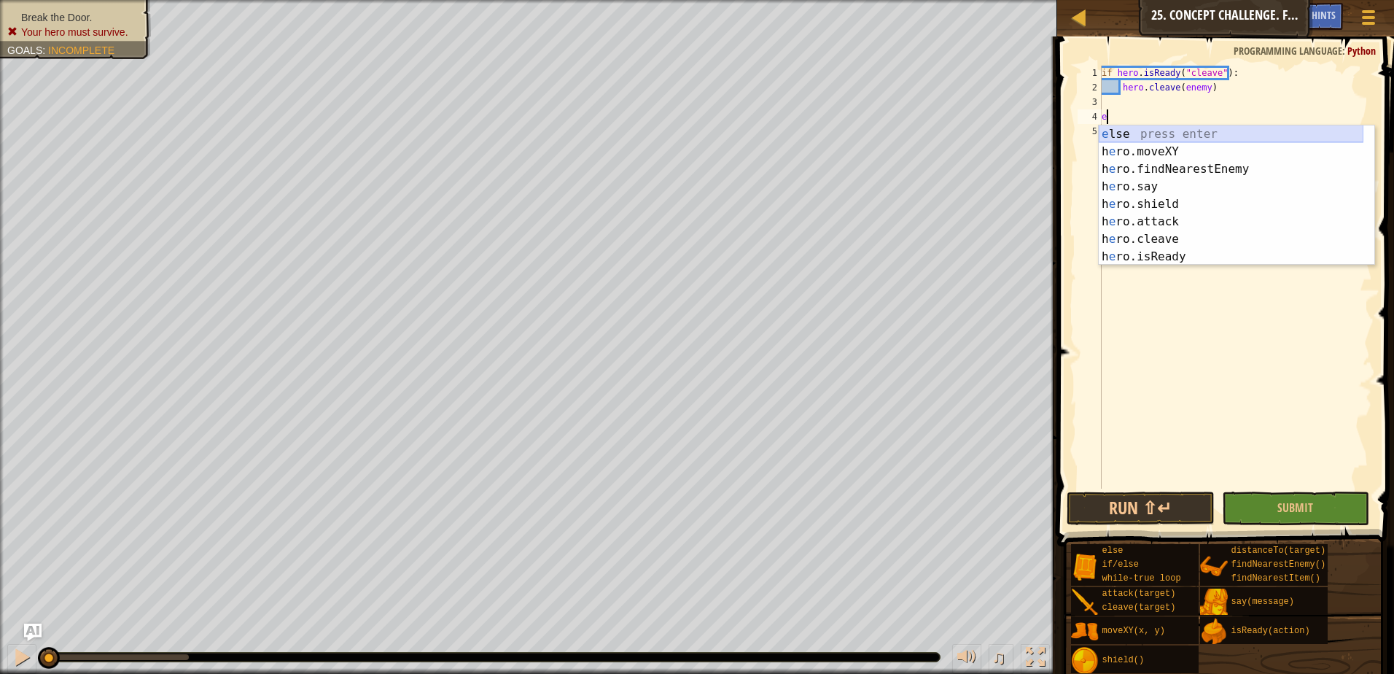
click at [1152, 136] on div "e lse press enter h e ro.moveXY press enter h e ro.findNearestEnemy press enter…" at bounding box center [1231, 212] width 265 height 175
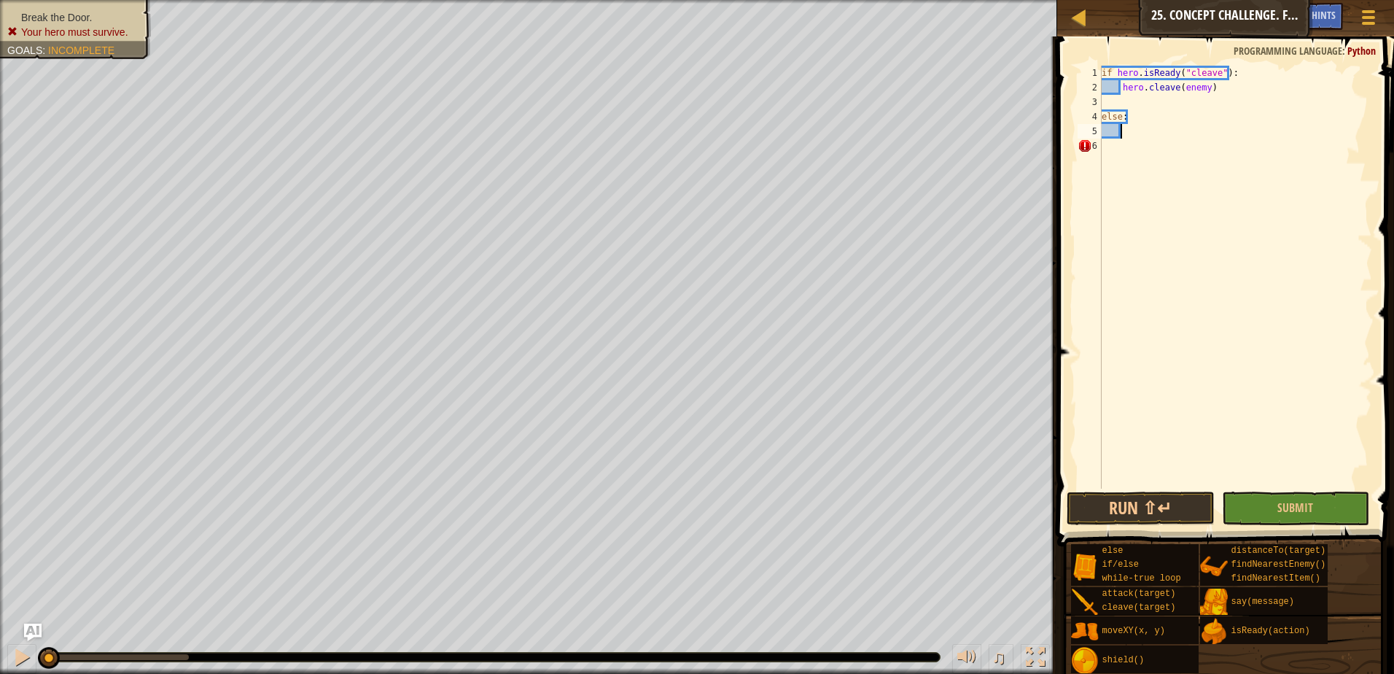
scroll to position [7, 1]
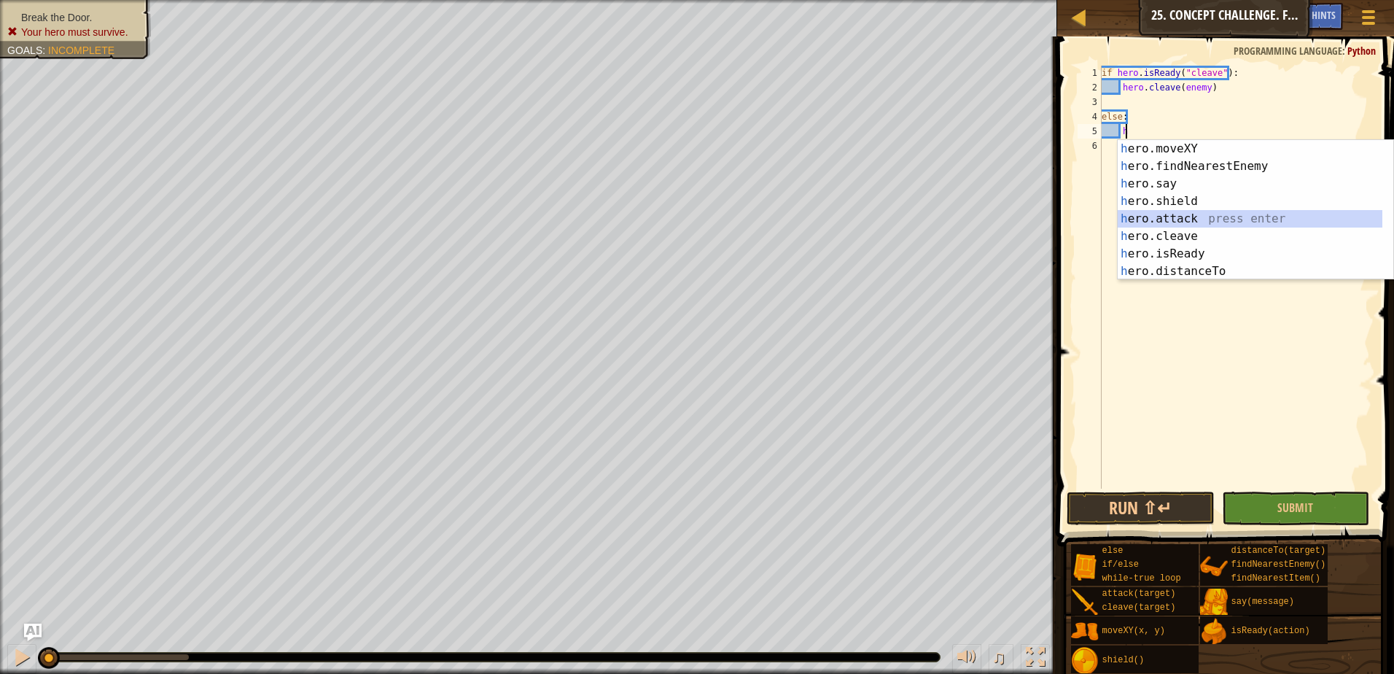
click at [1195, 218] on div "h ero.moveXY press enter h ero.findNearestEnemy press enter h ero.say press ent…" at bounding box center [1249, 227] width 265 height 175
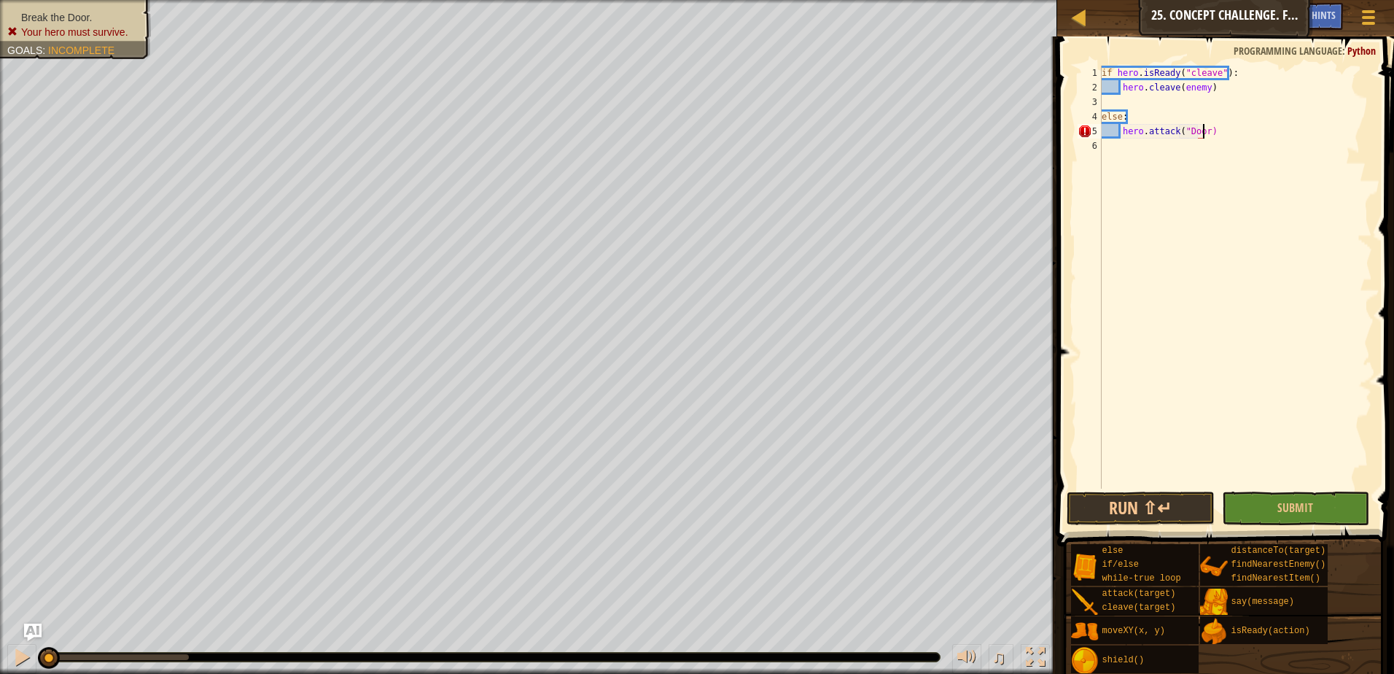
scroll to position [7, 8]
click at [1284, 505] on span "Submit" at bounding box center [1295, 507] width 36 height 16
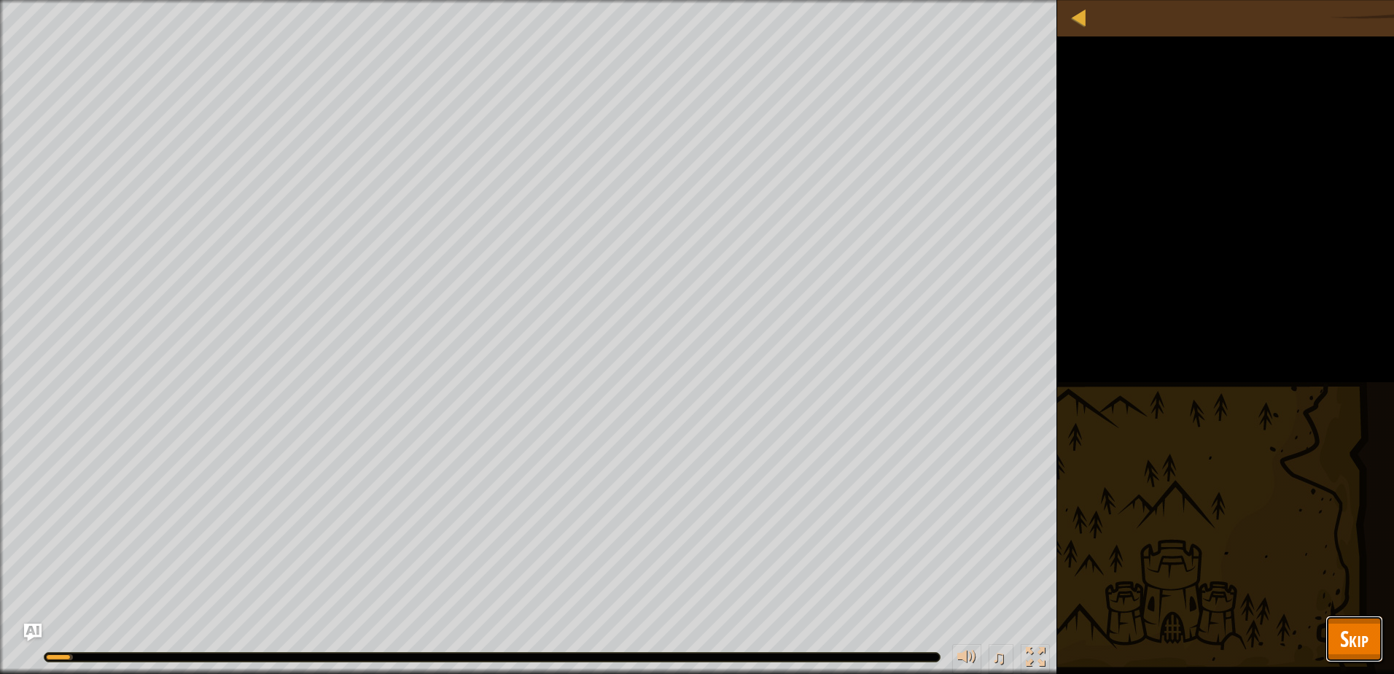
click at [1341, 630] on span "Skip" at bounding box center [1354, 638] width 28 height 30
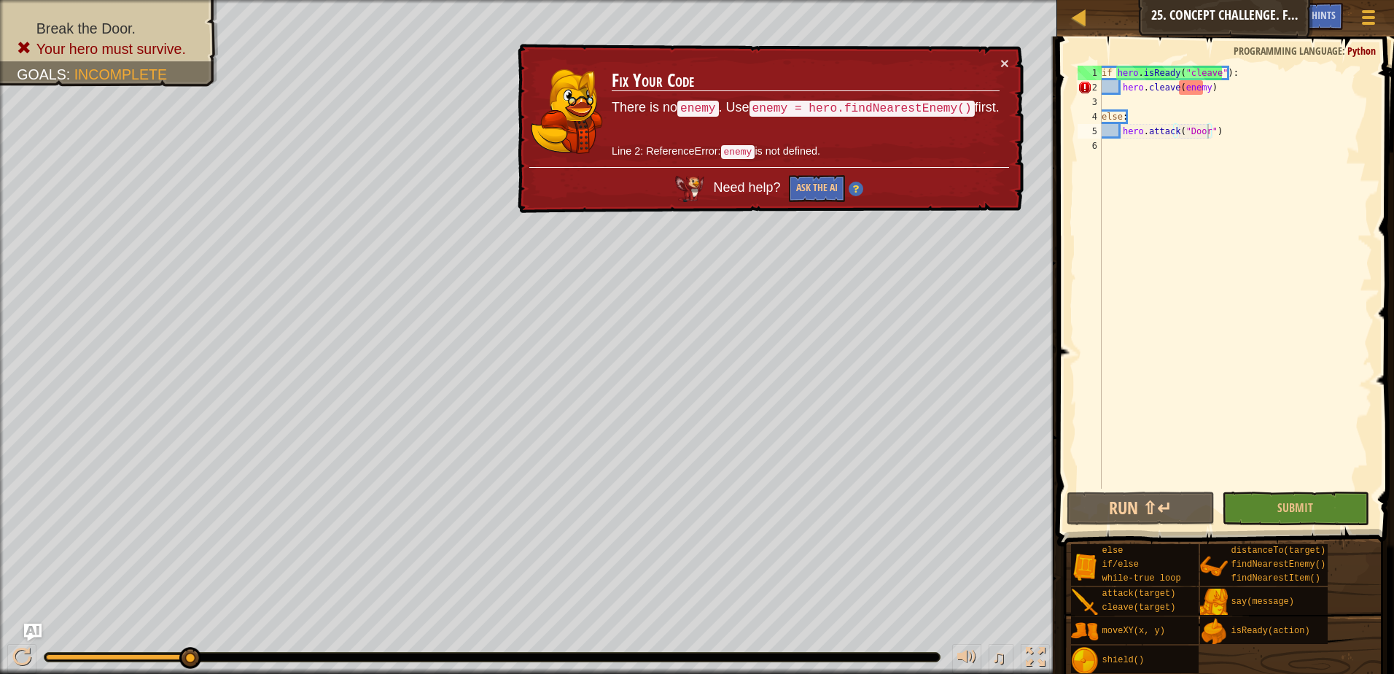
type textarea "hero.cleave(enemy)"
click at [1118, 90] on div "if hero . isReady ( "cleave" ) : hero . cleave ( enemy ) else : hero . attack (…" at bounding box center [1235, 292] width 273 height 452
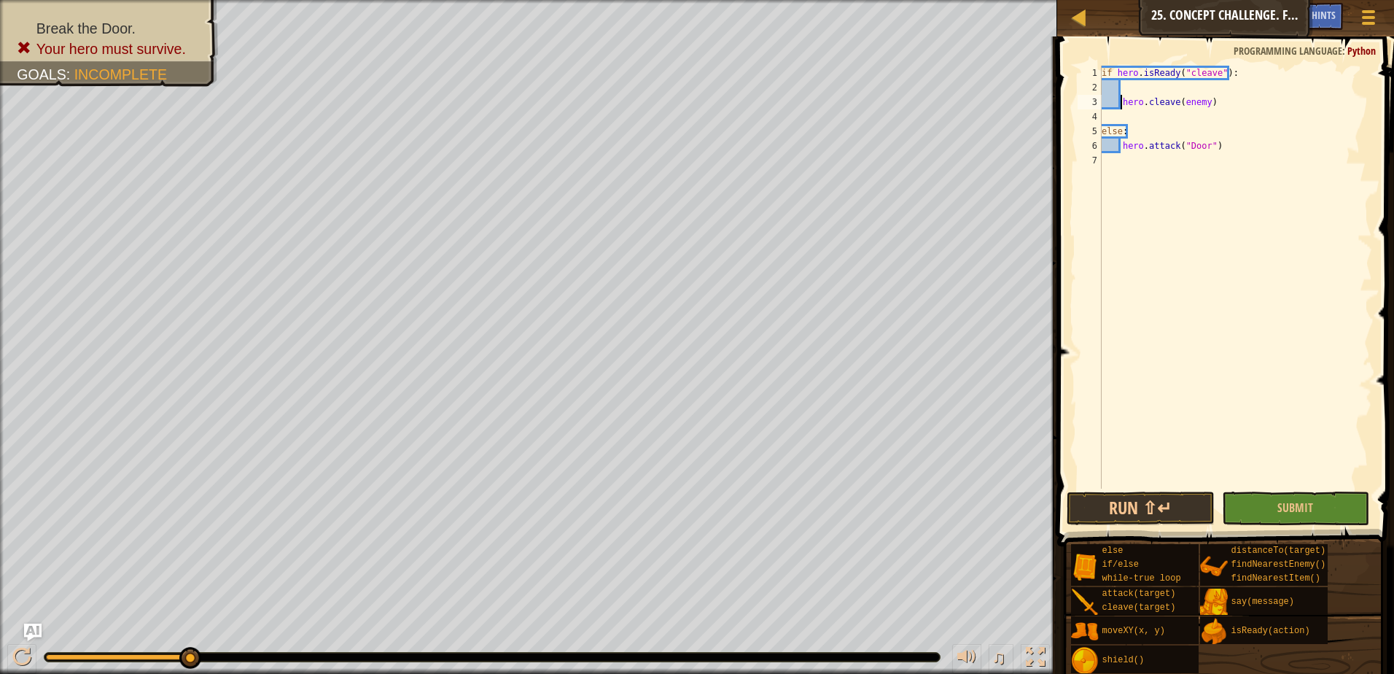
click at [1127, 82] on div "if hero . isReady ( "cleave" ) : hero . cleave ( enemy ) else : hero . attack (…" at bounding box center [1235, 292] width 273 height 452
type textarea "h"
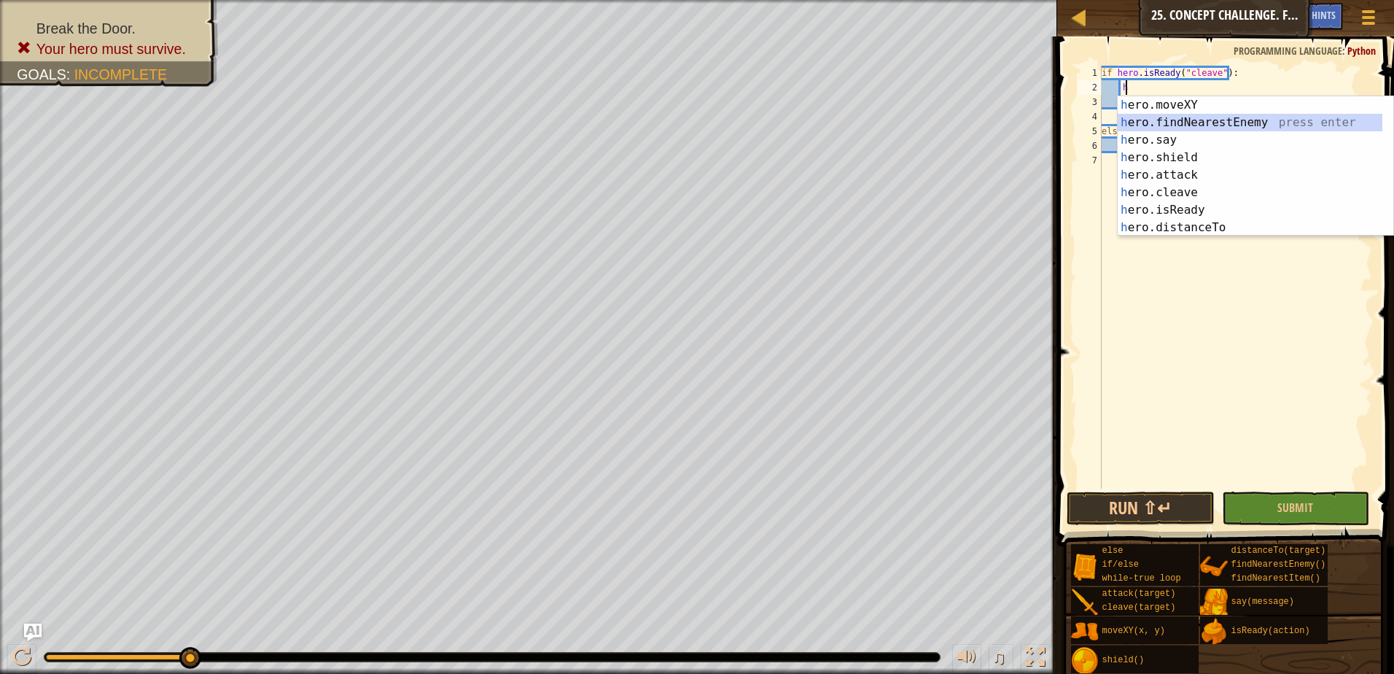
click at [1202, 121] on div "h ero.moveXY press enter h ero.findNearestEnemy press enter h ero.say press ent…" at bounding box center [1249, 183] width 265 height 175
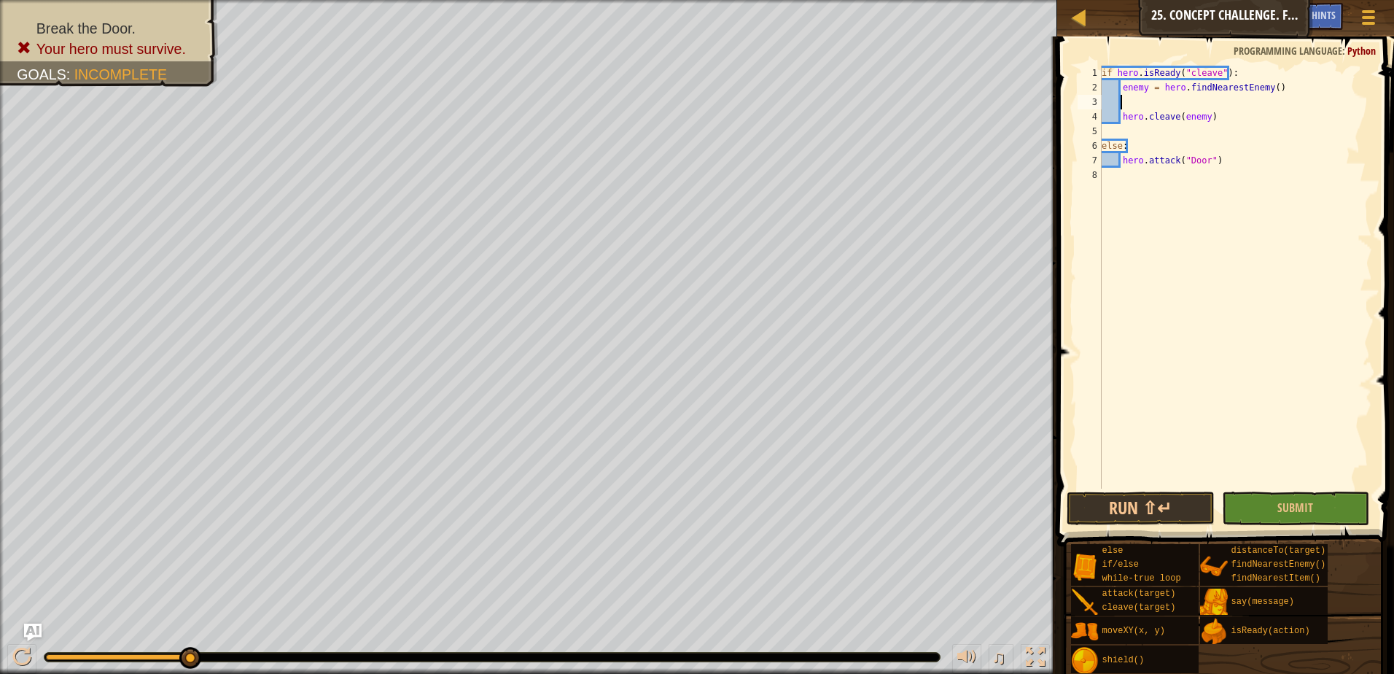
scroll to position [7, 0]
click at [1302, 501] on span "Submit" at bounding box center [1295, 507] width 36 height 16
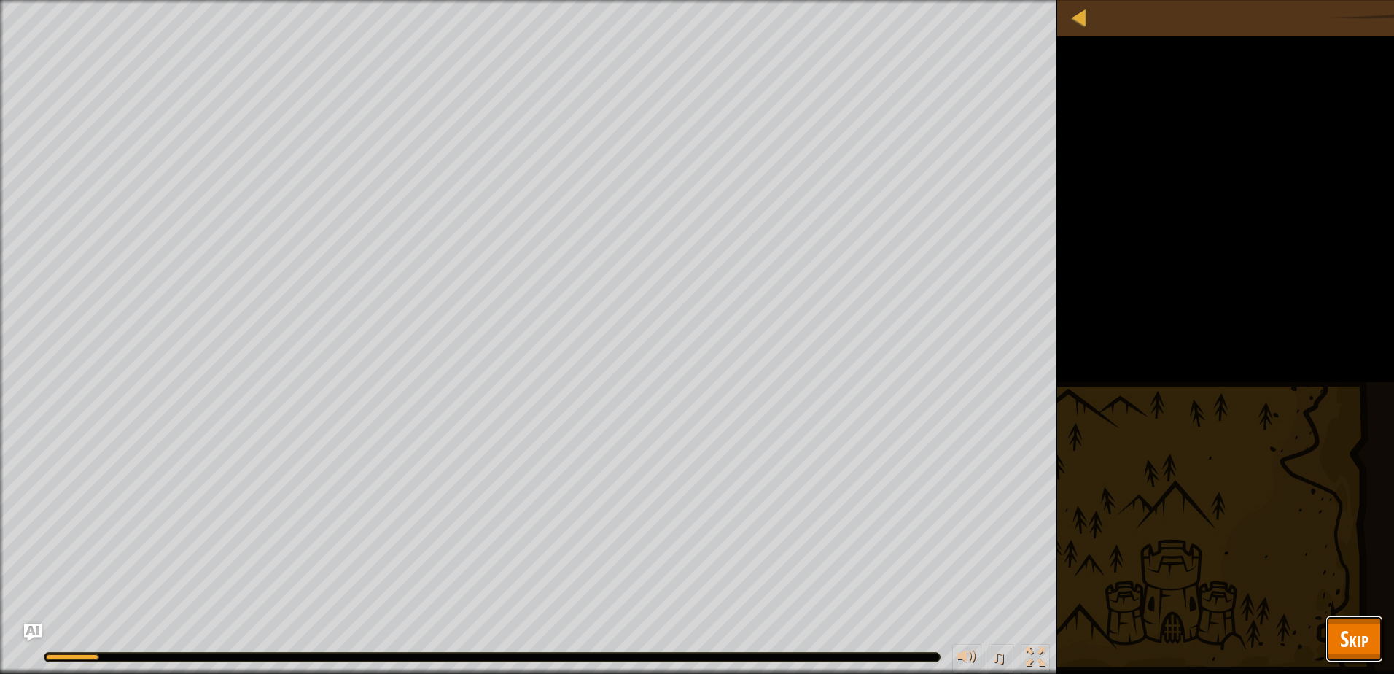
click at [1344, 639] on span "Skip" at bounding box center [1354, 638] width 28 height 30
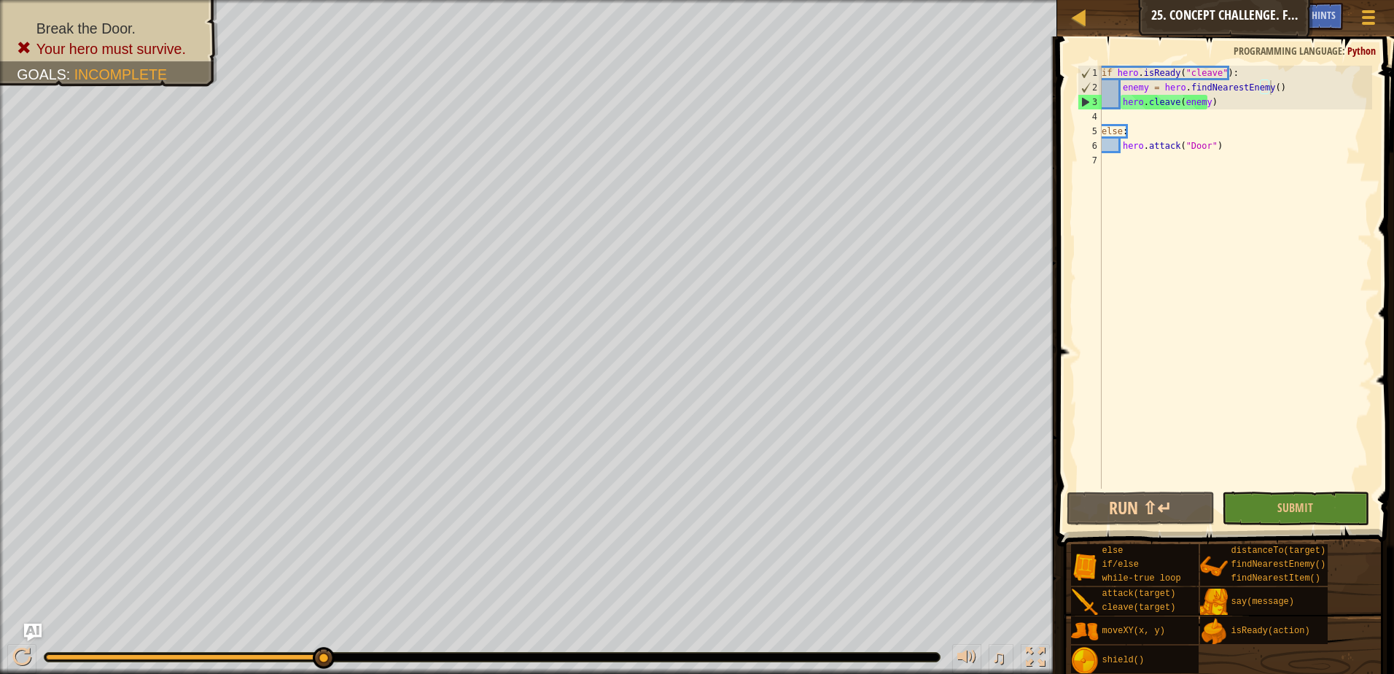
type textarea "if hero.isReady("cleave"):"
click at [1101, 71] on div "if hero . isReady ( "cleave" ) : enemy = hero . findNearestEnemy ( ) hero . cle…" at bounding box center [1235, 292] width 273 height 452
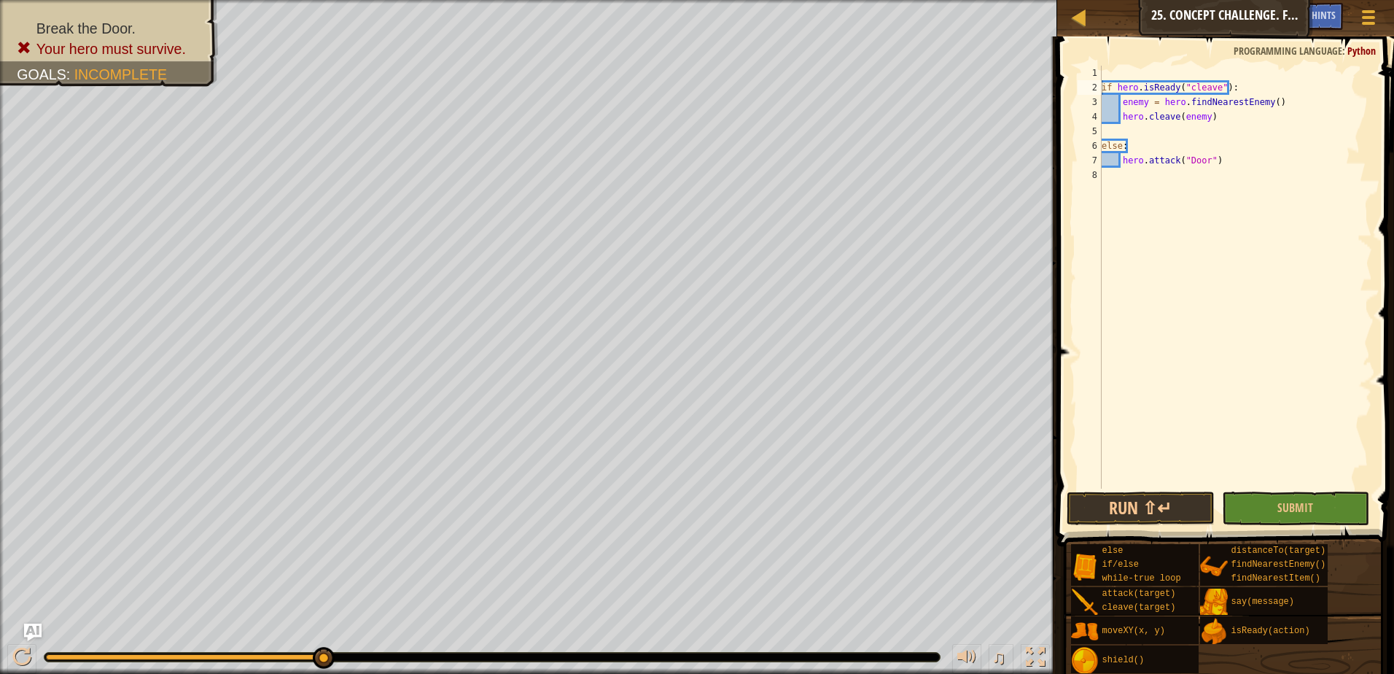
click at [1117, 63] on span at bounding box center [1227, 270] width 348 height 553
click at [1115, 69] on div "if hero . isReady ( "cleave" ) : enemy = hero . findNearestEnemy ( ) hero . cle…" at bounding box center [1235, 292] width 273 height 452
type textarea "w"
click at [1144, 87] on div "w hile-true loop press enter" at bounding box center [1237, 108] width 276 height 52
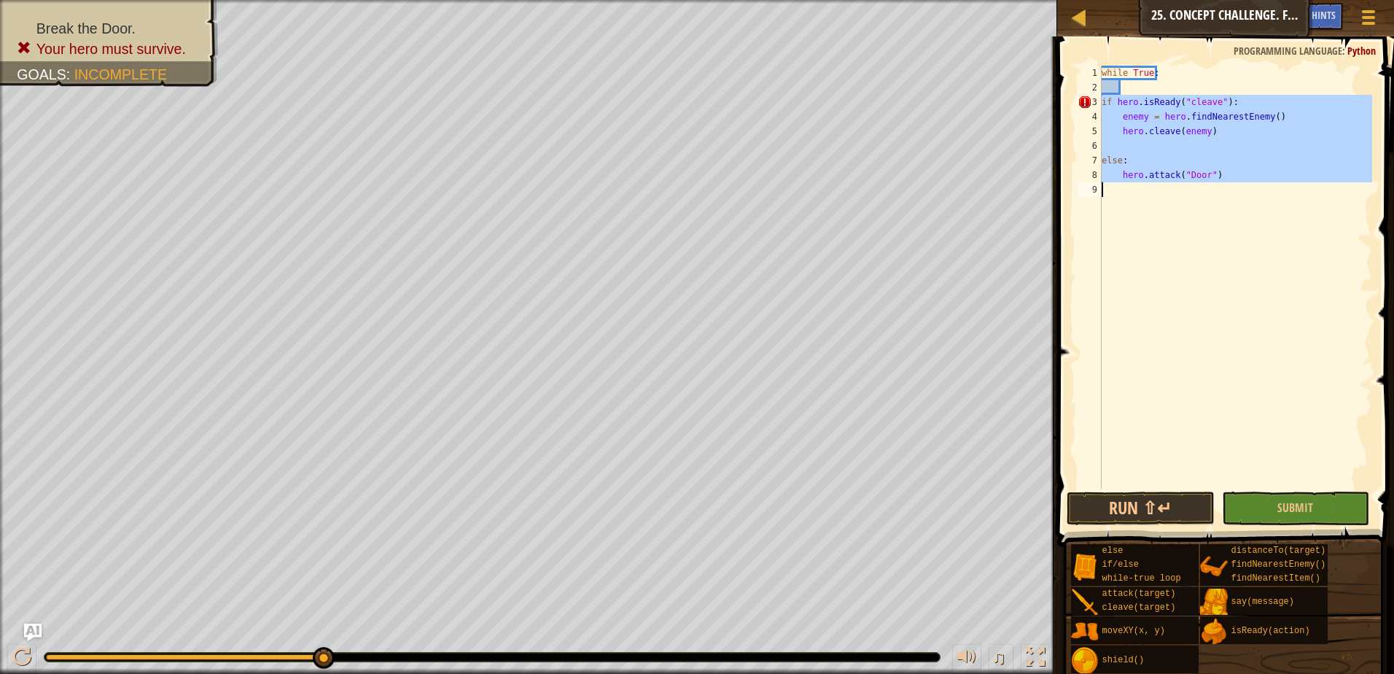
drag, startPoint x: 1102, startPoint y: 100, endPoint x: 1247, endPoint y: 184, distance: 167.9
click at [1247, 184] on div "while True : if hero . isReady ( "cleave" ) : enemy = hero . findNearestEnemy (…" at bounding box center [1235, 292] width 273 height 452
type textarea "hero.attack("Door")"
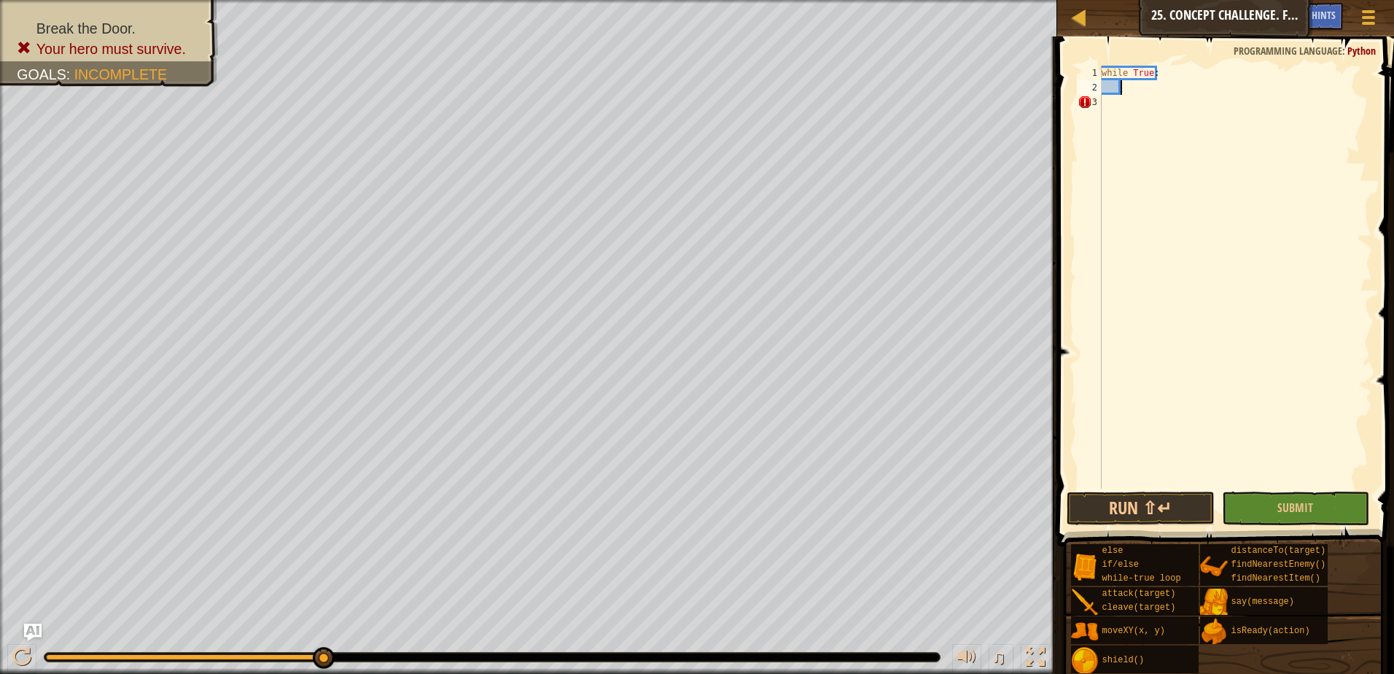
click at [1155, 93] on div "while True :" at bounding box center [1235, 292] width 273 height 452
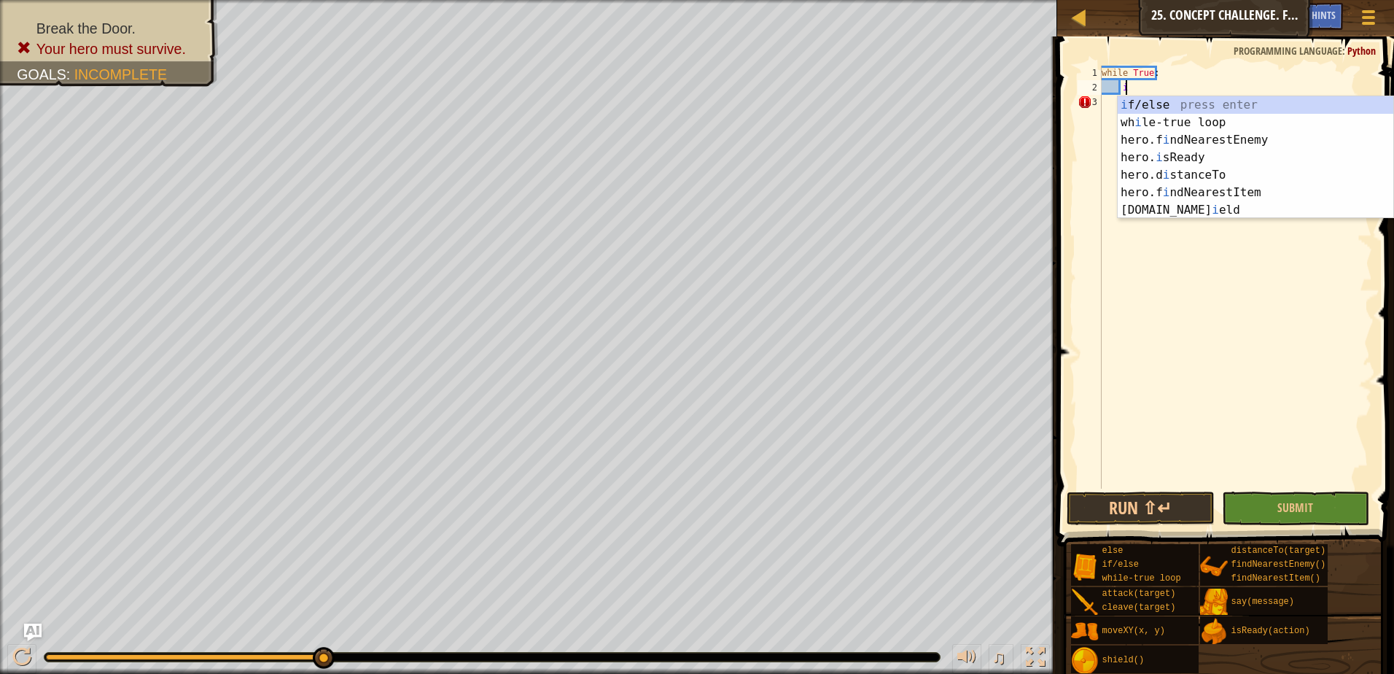
scroll to position [7, 1]
click at [1177, 106] on div "i f/else press enter wh i le-true loop press enter hero.f i ndNearestEnemy pres…" at bounding box center [1255, 174] width 276 height 157
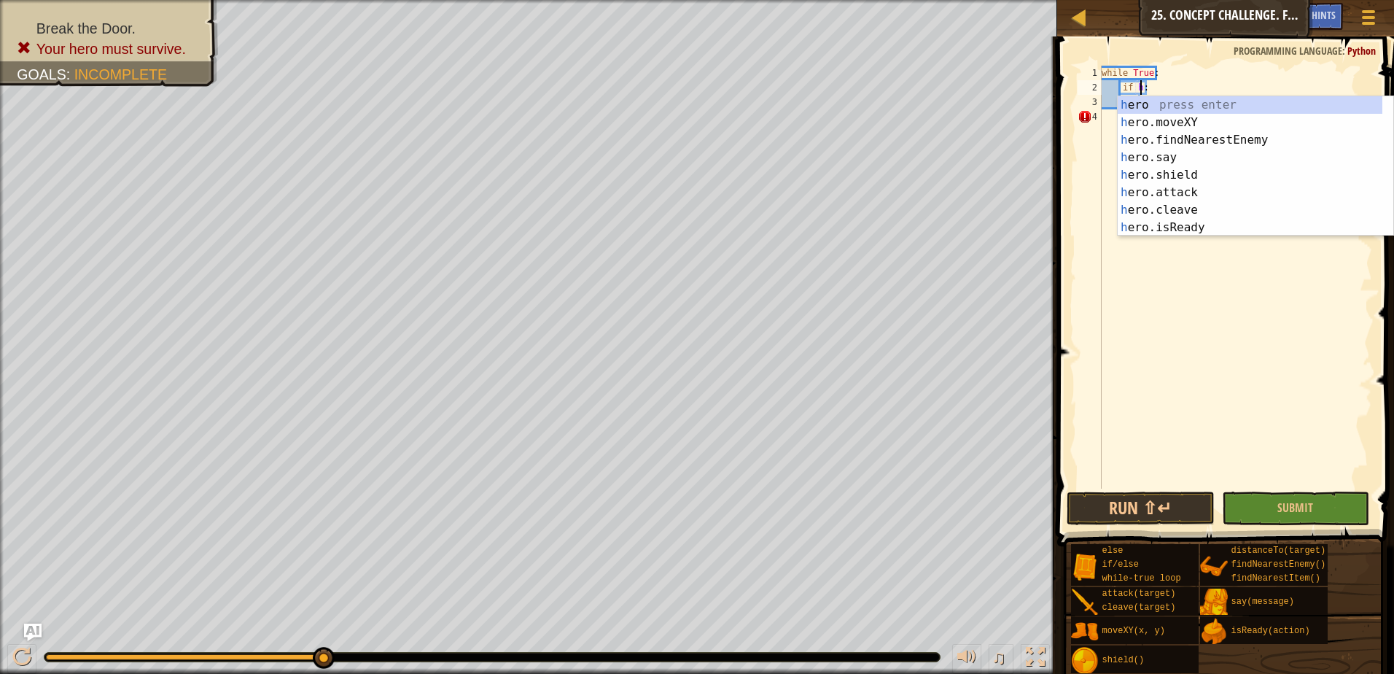
scroll to position [7, 2]
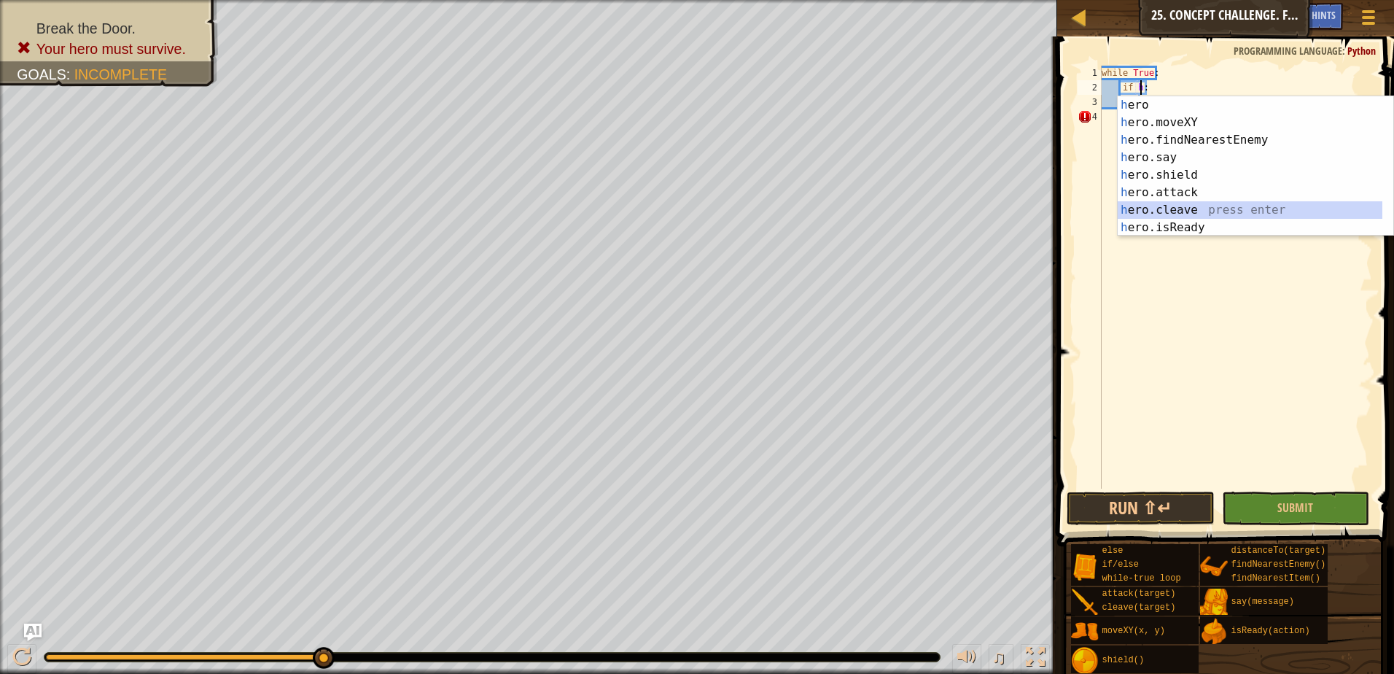
click at [1192, 203] on div "h ero press enter h ero.moveXY press enter h ero.findNearestEnemy press enter h…" at bounding box center [1249, 183] width 265 height 175
type textarea "if hero.cleave(enemy):"
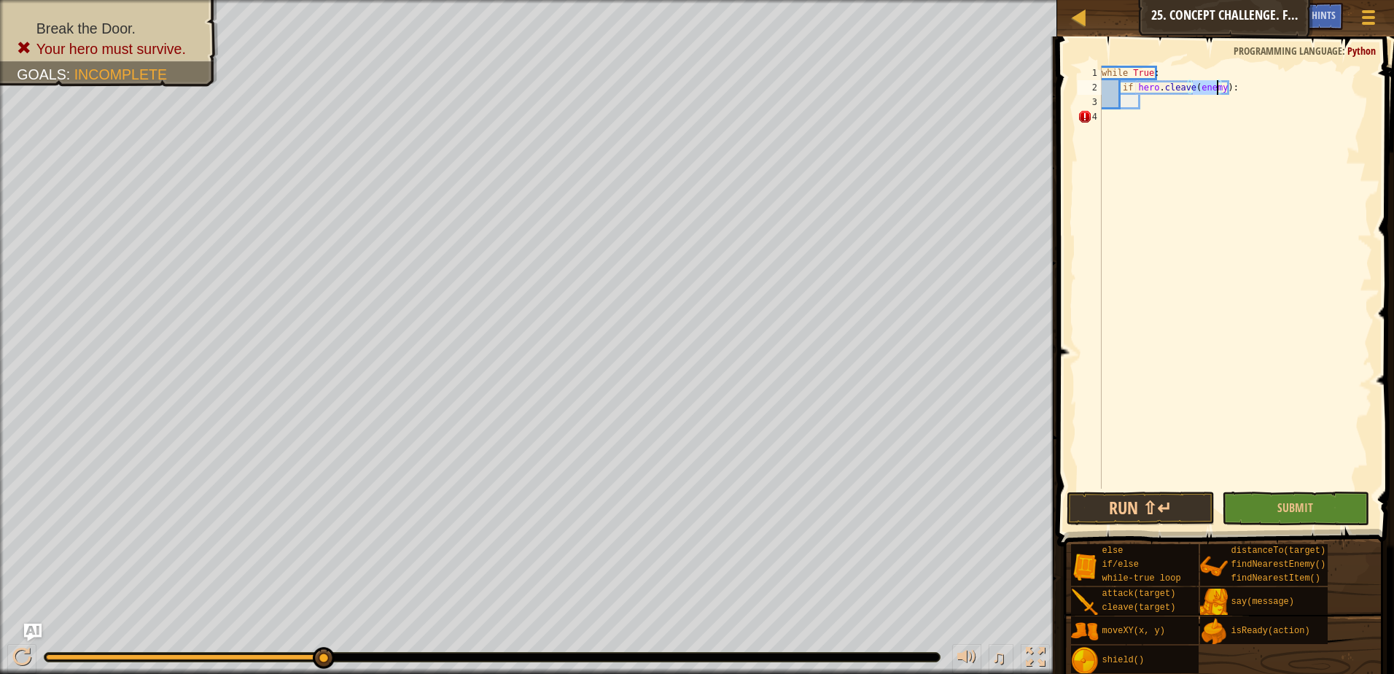
click at [1168, 107] on div "while True : if hero . cleave ( enemy ) :" at bounding box center [1235, 292] width 273 height 452
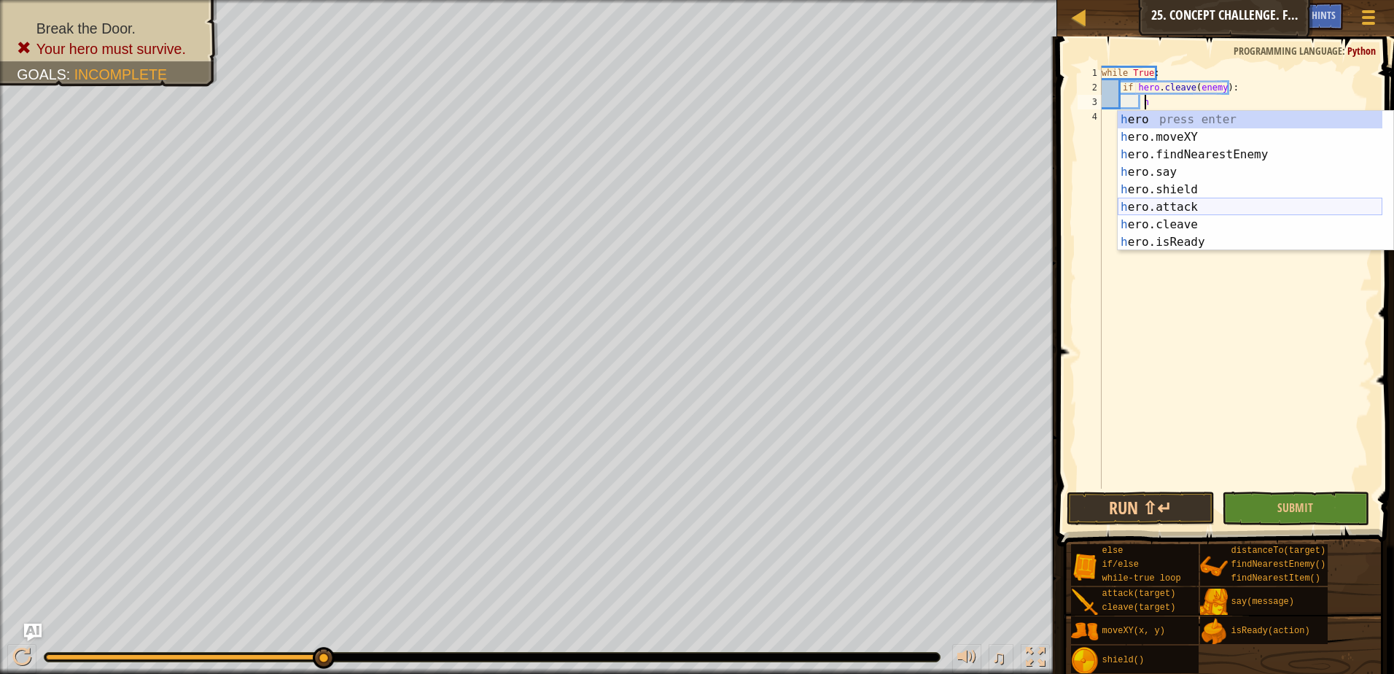
click at [1177, 219] on div "h ero press enter h ero.moveXY press enter h ero.findNearestEnemy press enter h…" at bounding box center [1249, 198] width 265 height 175
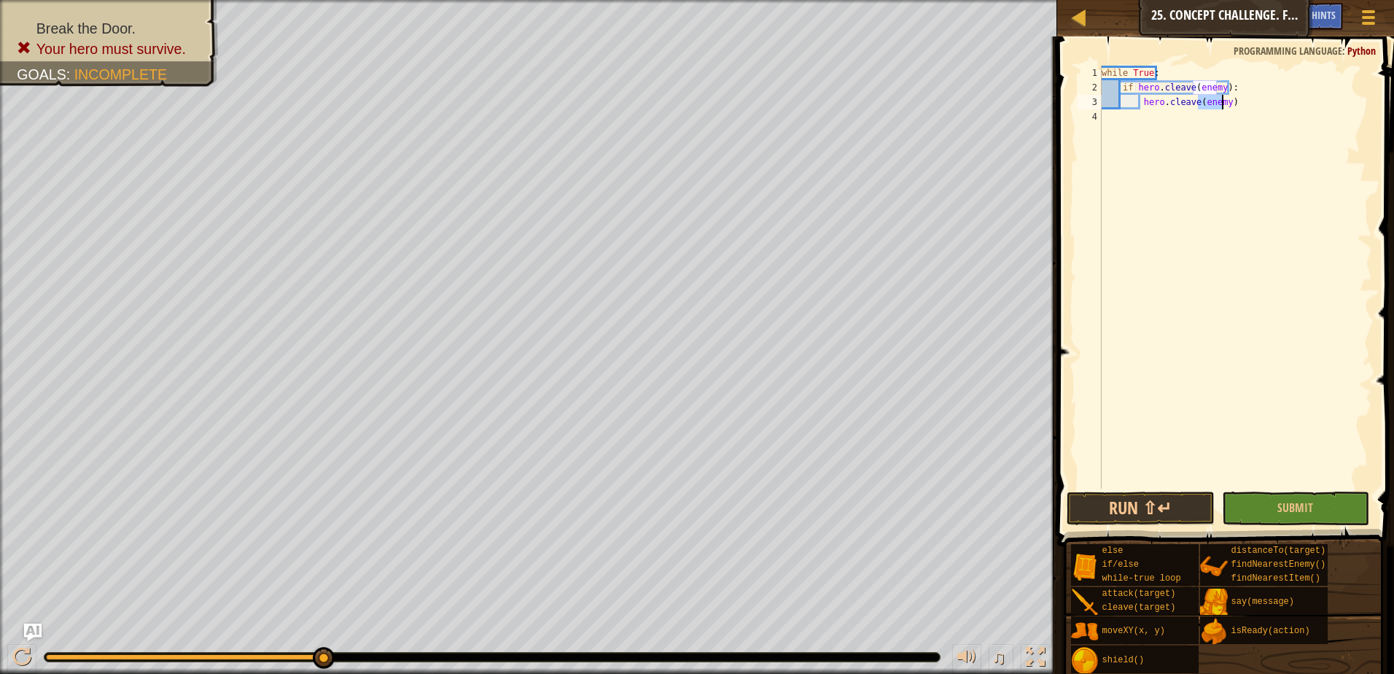
type textarea "hero.cleave(enemy)"
click at [1249, 110] on div "while True : if hero . cleave ( enemy ) : hero . cleave ( enemy )" at bounding box center [1235, 292] width 273 height 452
click at [1141, 122] on div "while True : if hero . cleave ( enemy ) : hero . cleave ( enemy )" at bounding box center [1235, 292] width 273 height 452
type textarea "e"
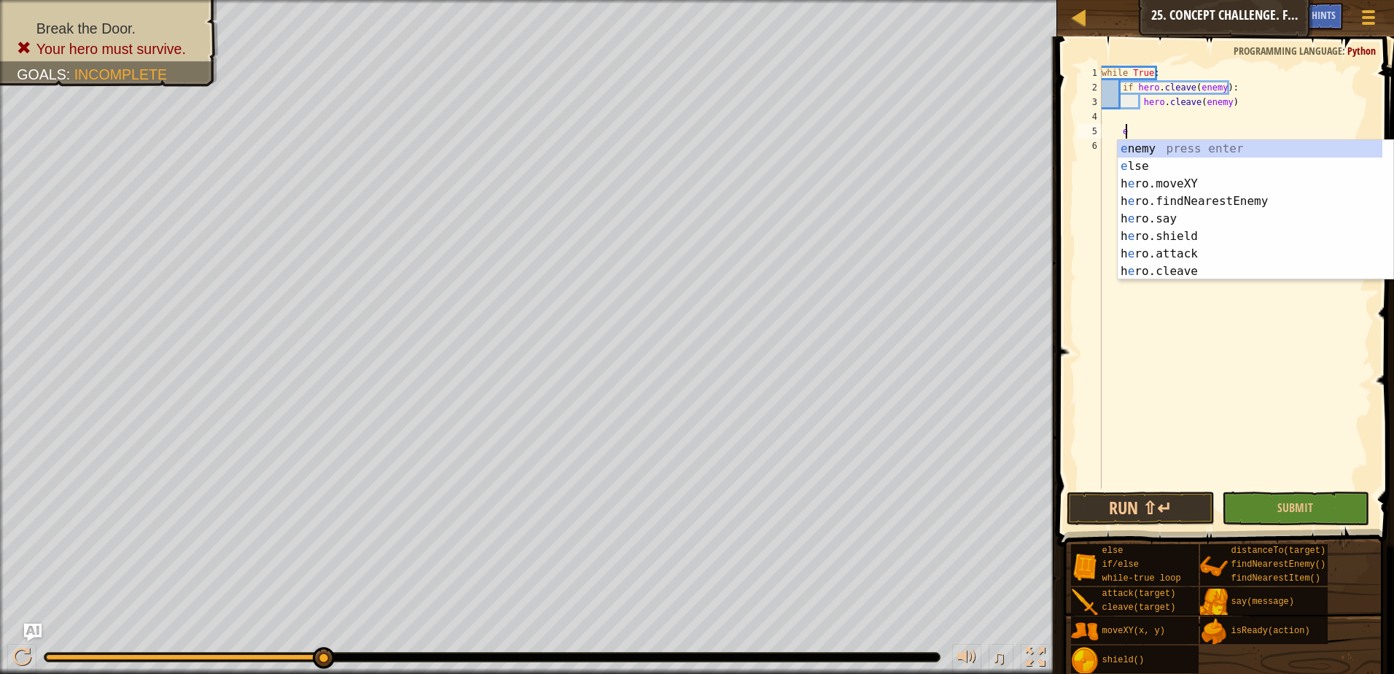
scroll to position [7, 1]
click at [1139, 161] on div "e nemy press enter e lse press enter h e ro.moveXY press enter h e ro.findNeare…" at bounding box center [1249, 227] width 265 height 175
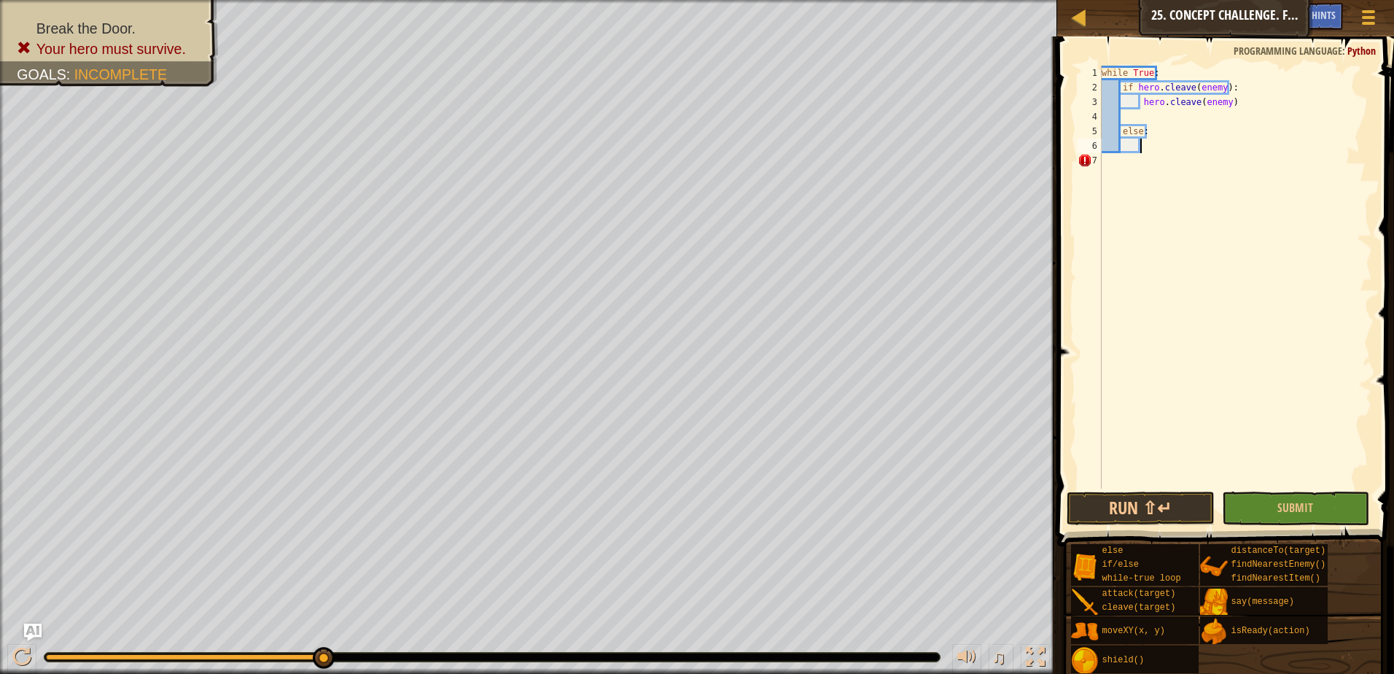
scroll to position [7, 2]
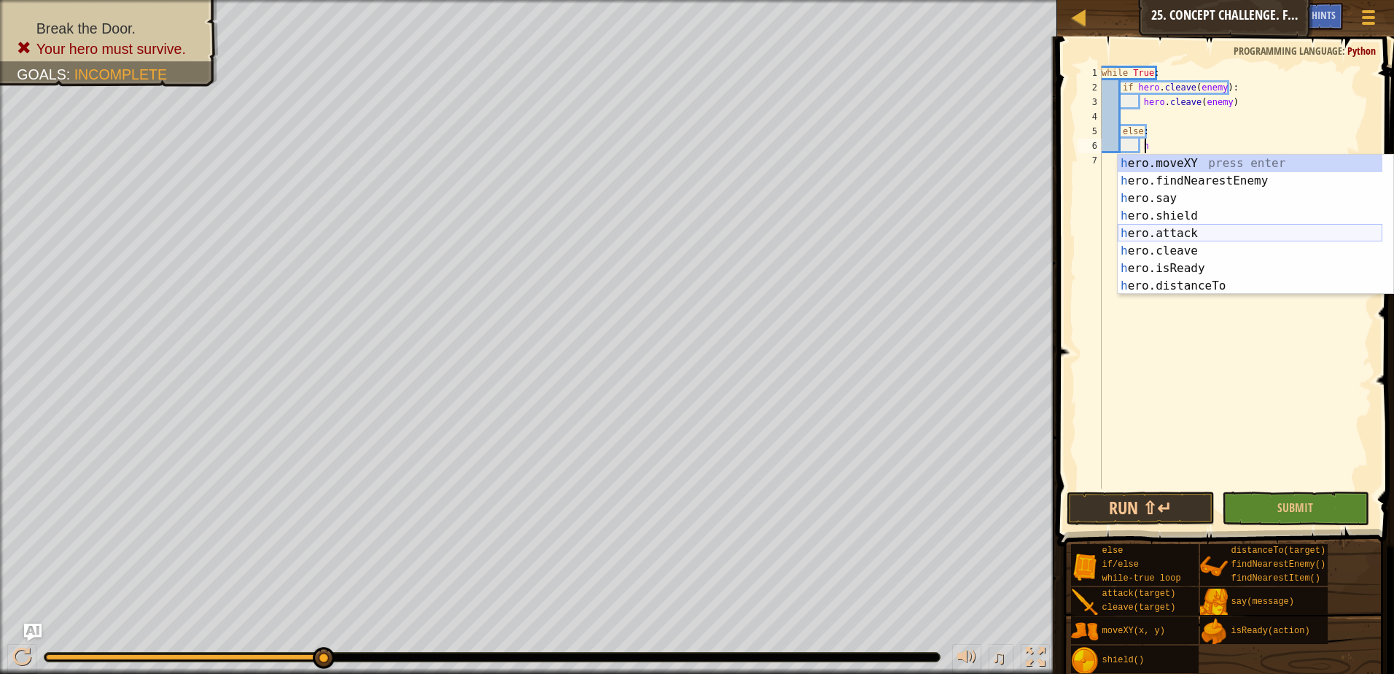
click at [1187, 235] on div "h ero.moveXY press enter h ero.findNearestEnemy press enter h ero.say press ent…" at bounding box center [1249, 242] width 265 height 175
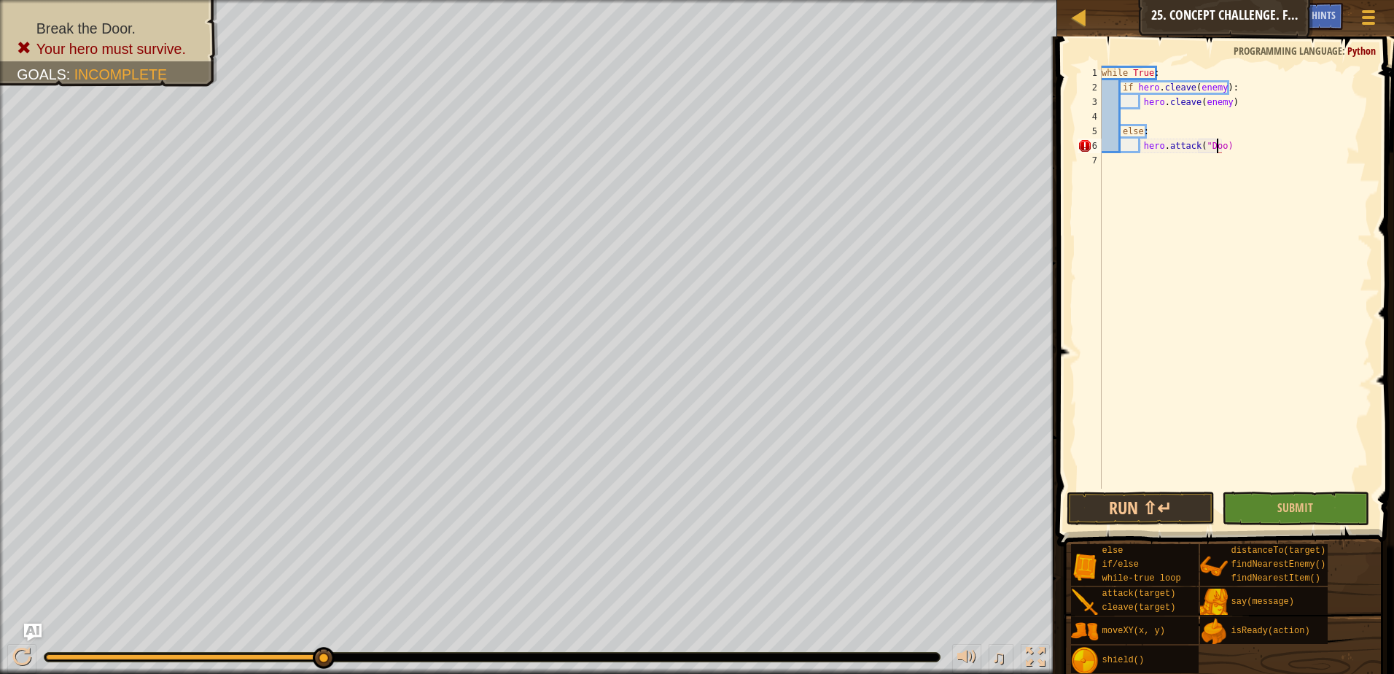
scroll to position [7, 9]
click at [1293, 507] on span "Submit" at bounding box center [1295, 507] width 36 height 16
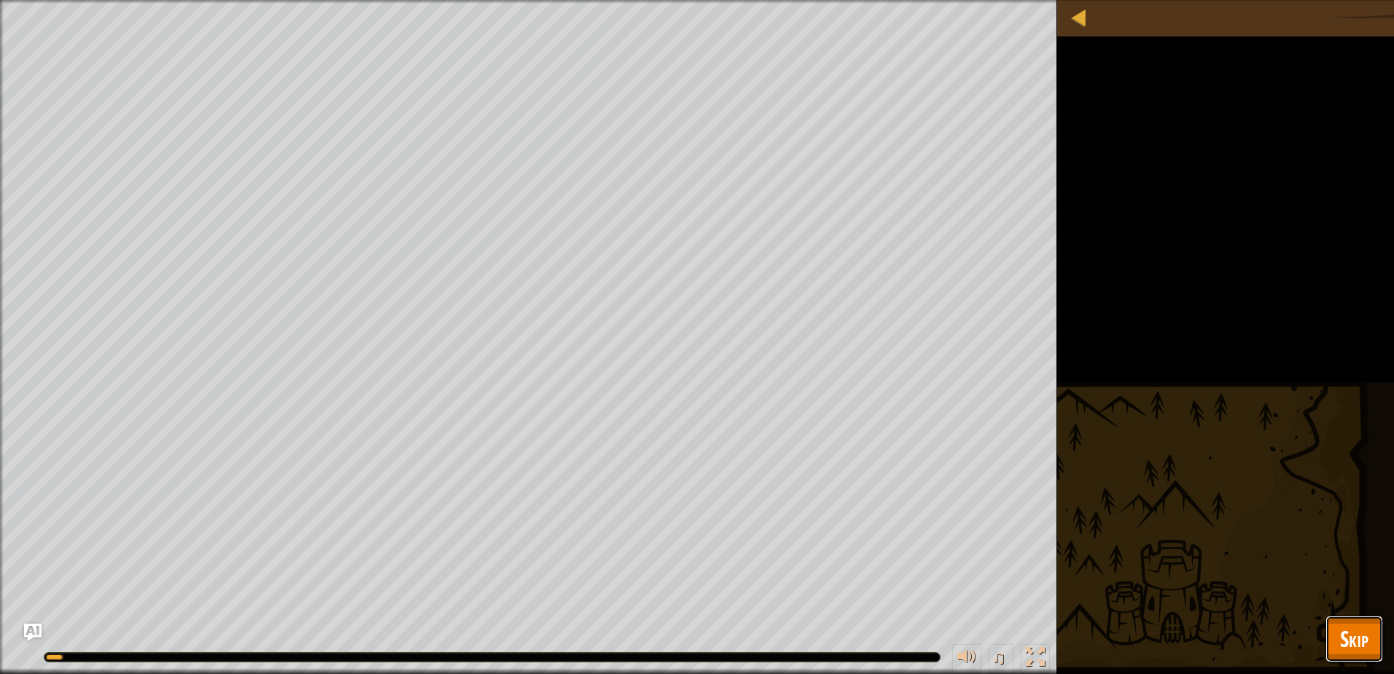
click at [1349, 645] on span "Skip" at bounding box center [1354, 638] width 28 height 30
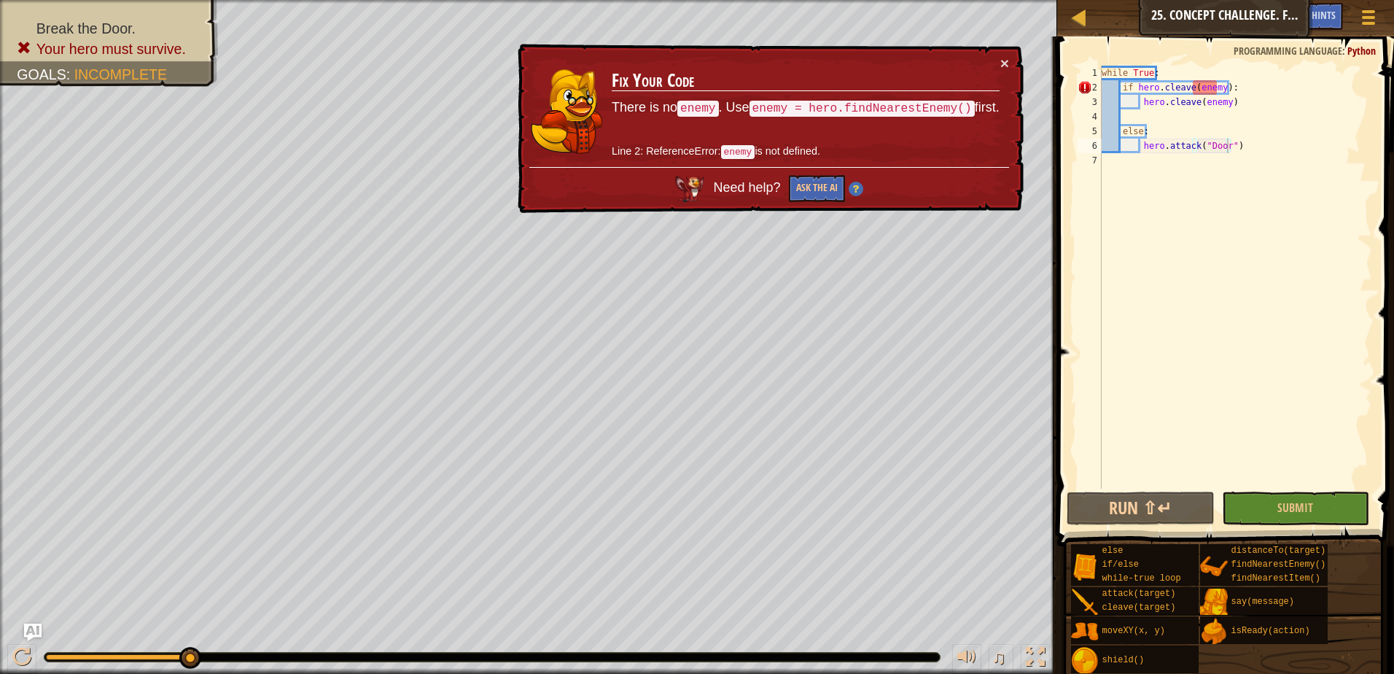
type textarea "if hero.cleave(enemy):"
click at [1119, 89] on div "while True : if hero . cleave ( enemy ) : hero . cleave ( enemy ) else : hero .…" at bounding box center [1235, 292] width 273 height 452
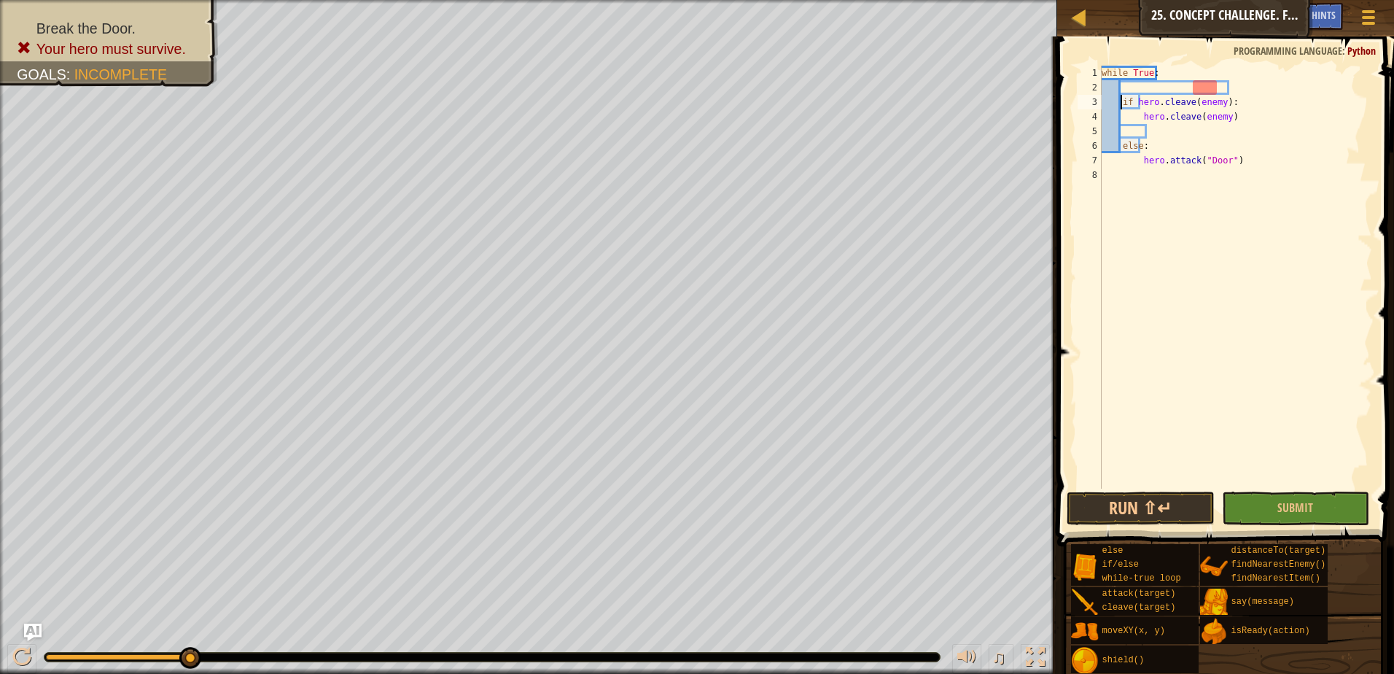
click at [1133, 88] on div "while True : if hero . cleave ( enemy ) : hero . cleave ( enemy ) else : hero .…" at bounding box center [1235, 292] width 273 height 452
type textarea "h"
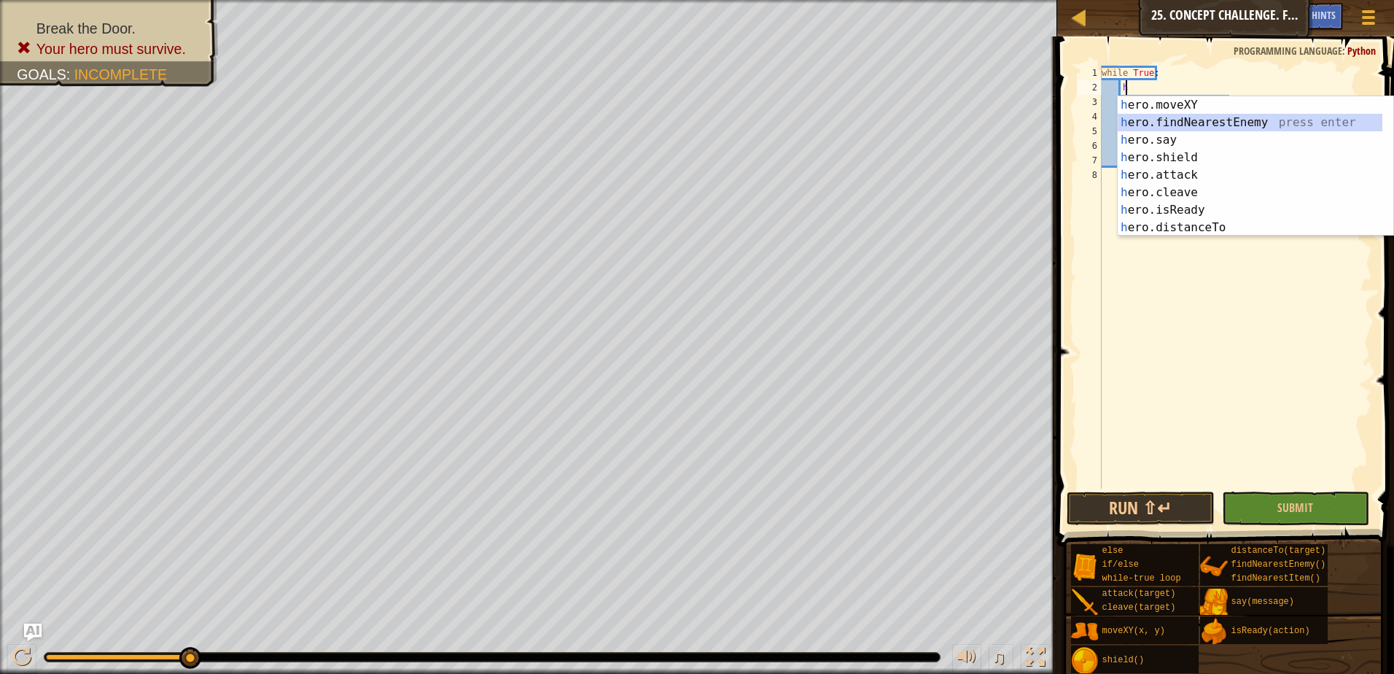
click at [1188, 122] on div "h ero.moveXY press enter h ero.findNearestEnemy press enter h ero.say press ent…" at bounding box center [1249, 183] width 265 height 175
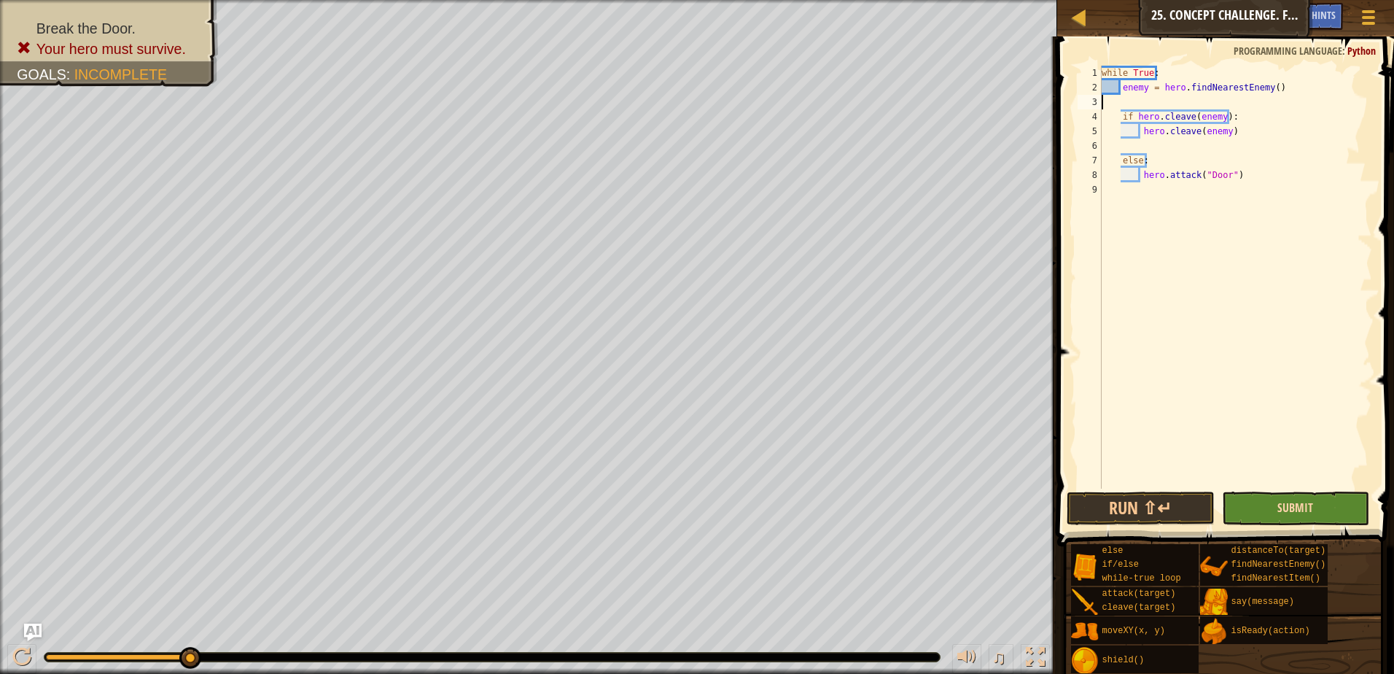
scroll to position [7, 0]
type textarea "enemy = hero.findNearestEnemy()"
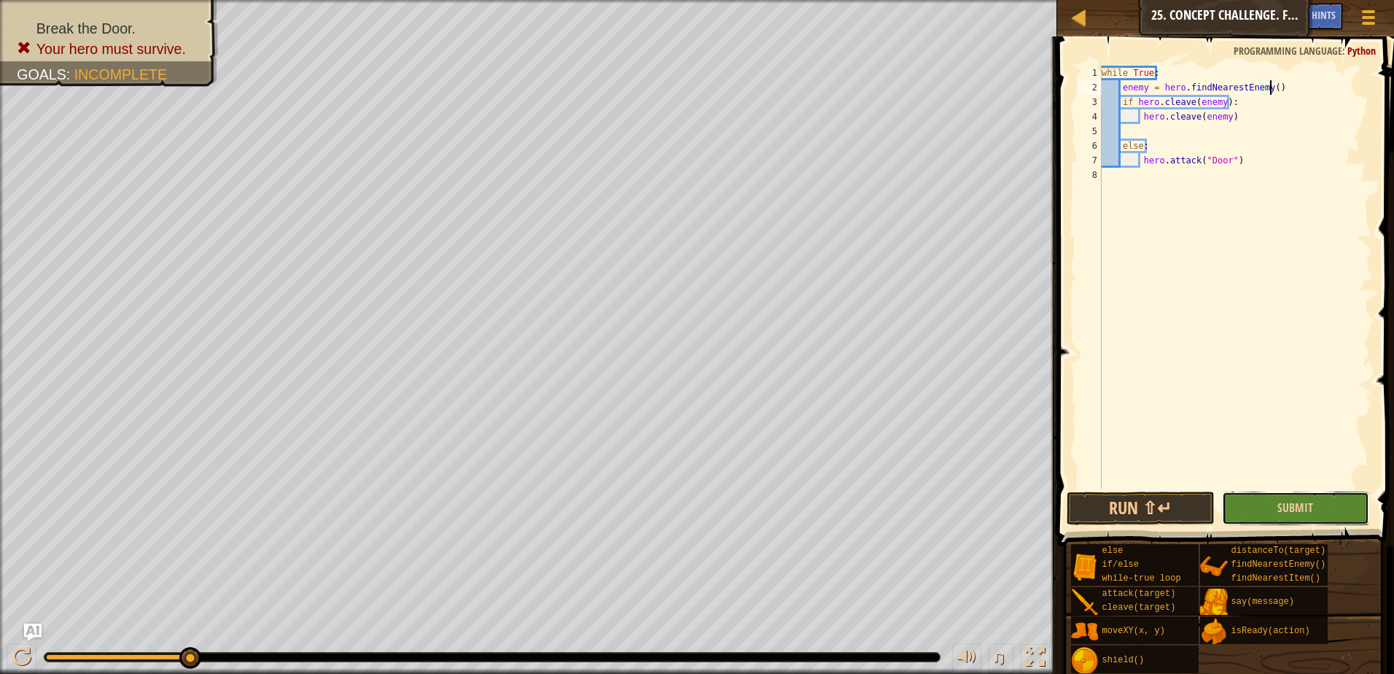
click at [1314, 518] on button "Submit" at bounding box center [1296, 508] width 148 height 34
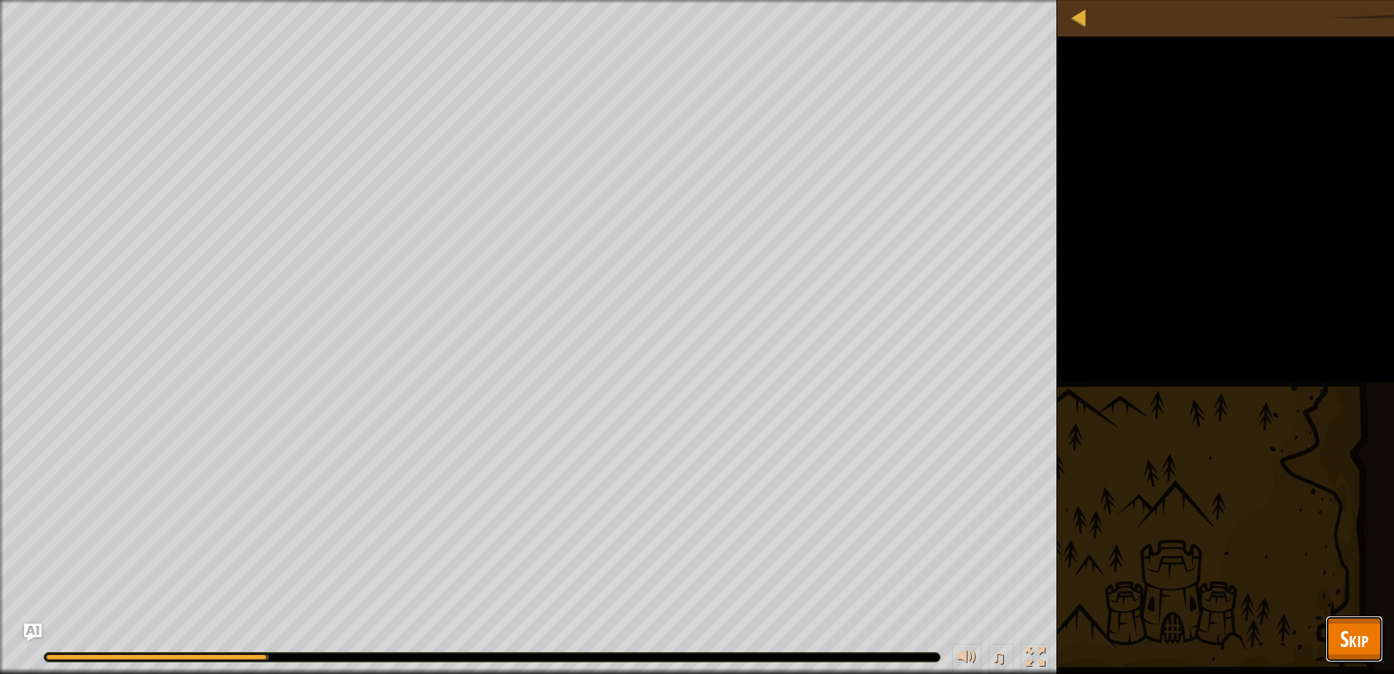
click at [1358, 630] on span "Skip" at bounding box center [1354, 638] width 28 height 30
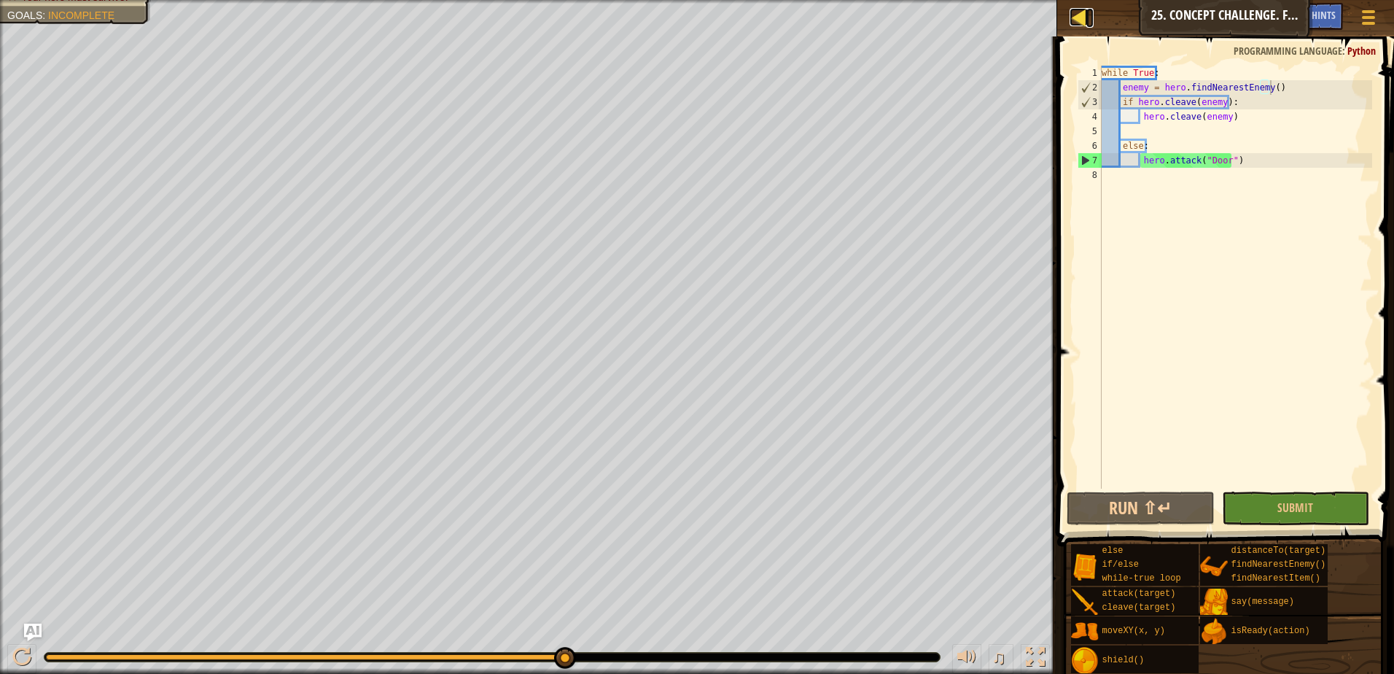
click at [1077, 9] on div at bounding box center [1078, 17] width 18 height 18
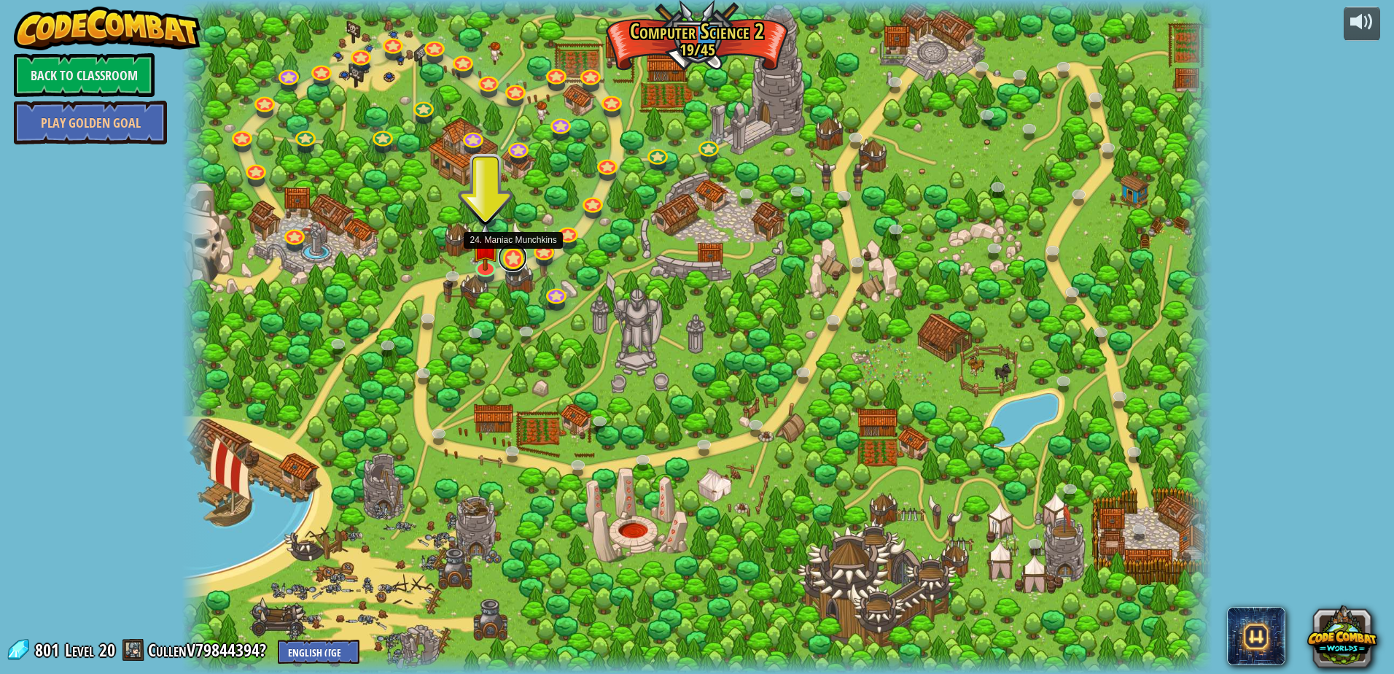
click at [509, 262] on link at bounding box center [512, 257] width 29 height 29
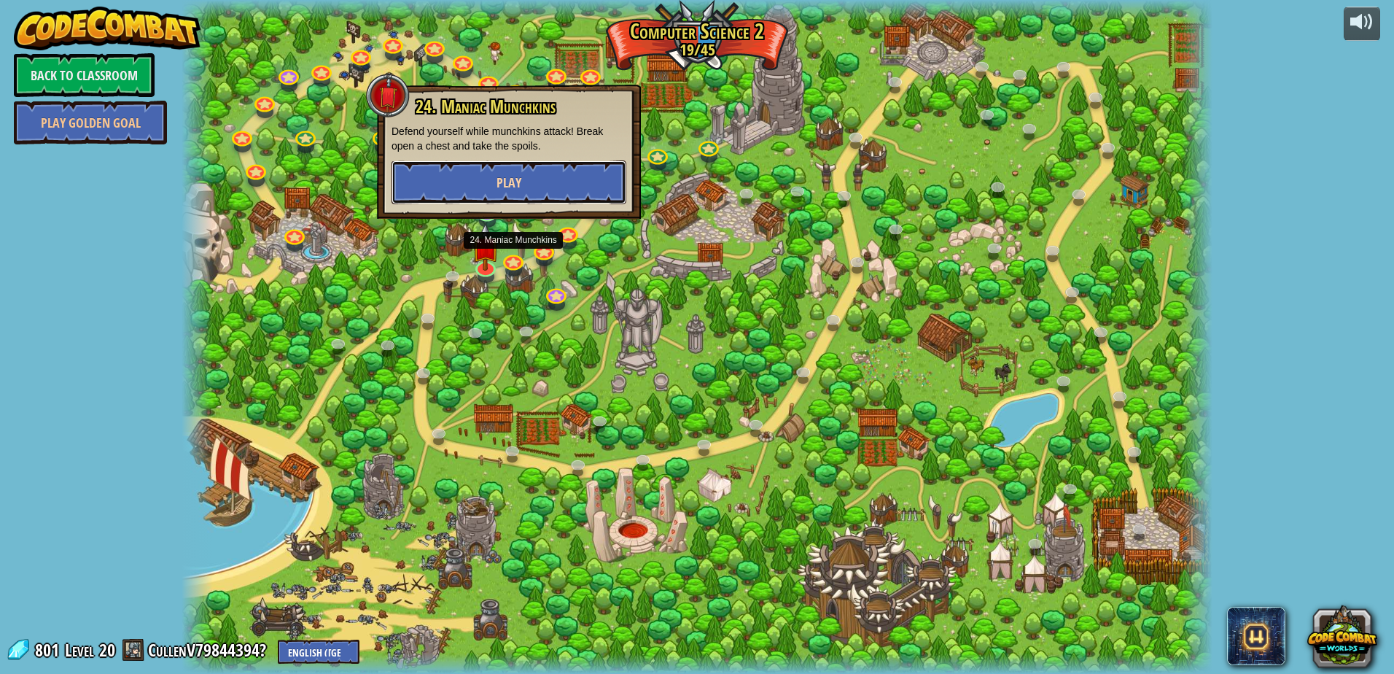
click at [488, 173] on button "Play" at bounding box center [508, 182] width 235 height 44
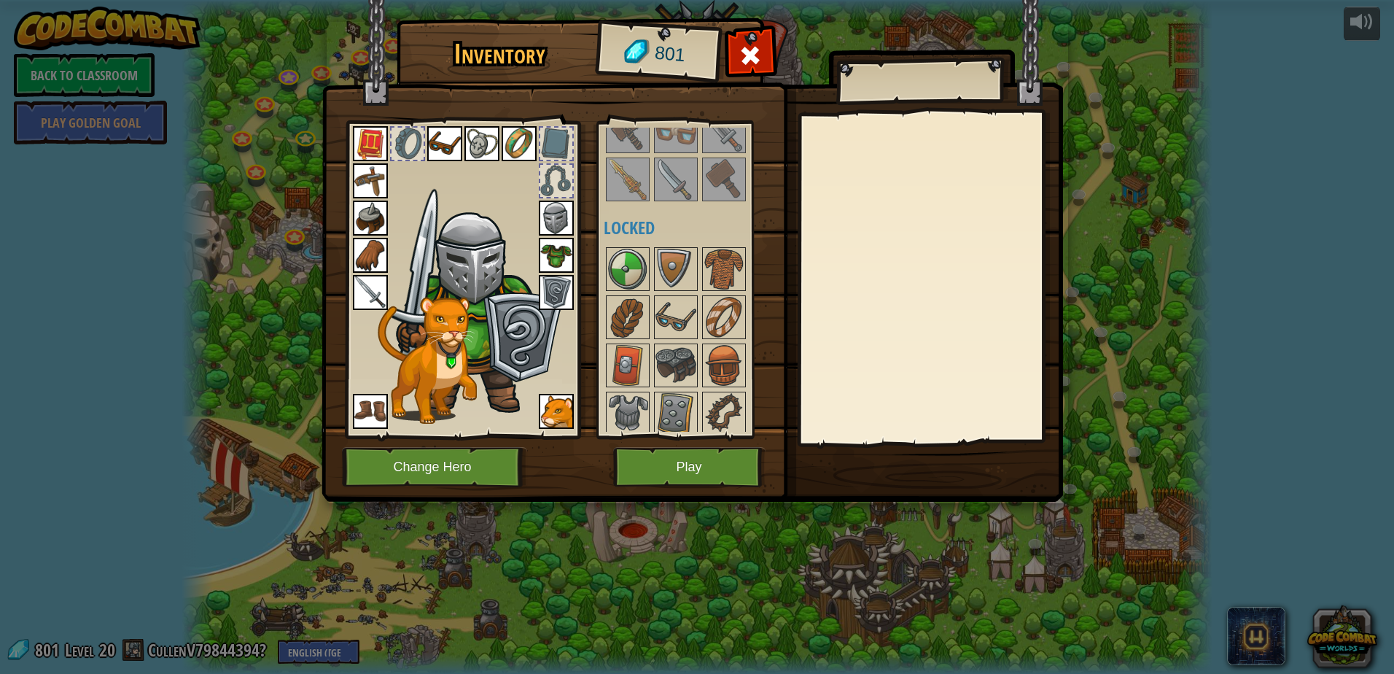
scroll to position [437, 0]
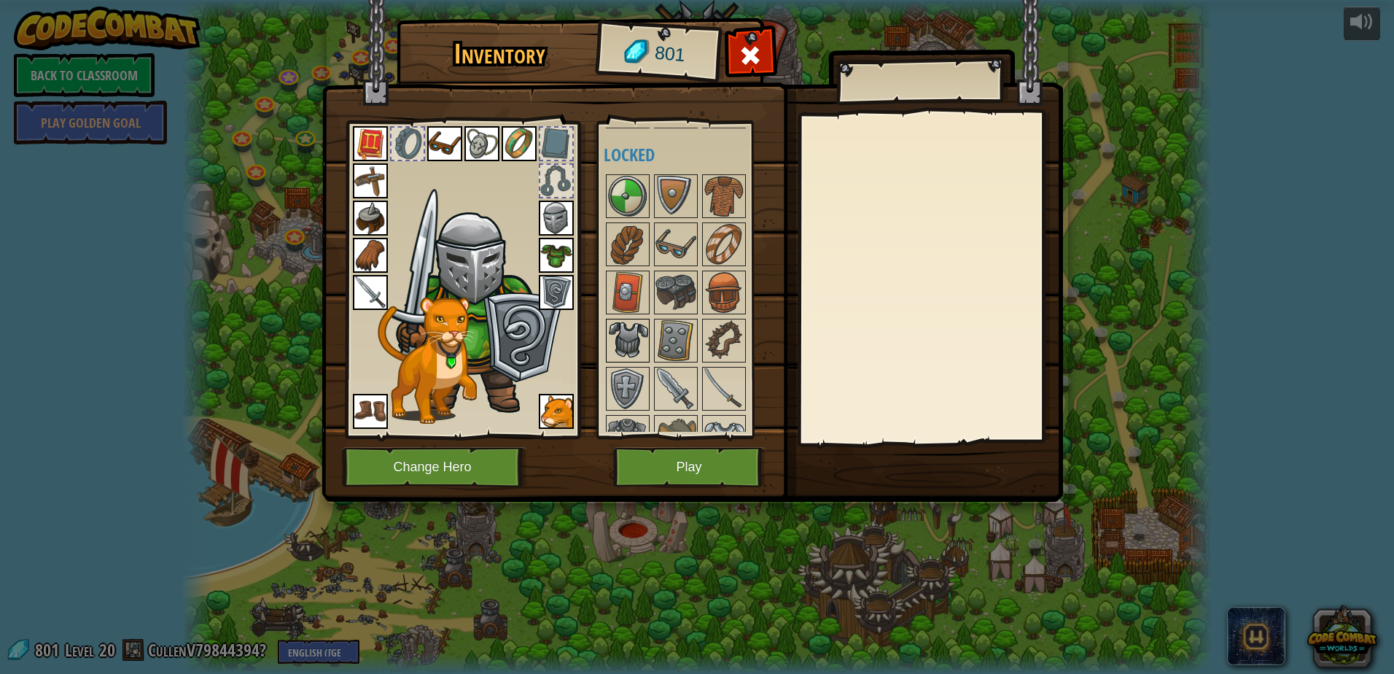
click at [632, 321] on img at bounding box center [627, 340] width 41 height 41
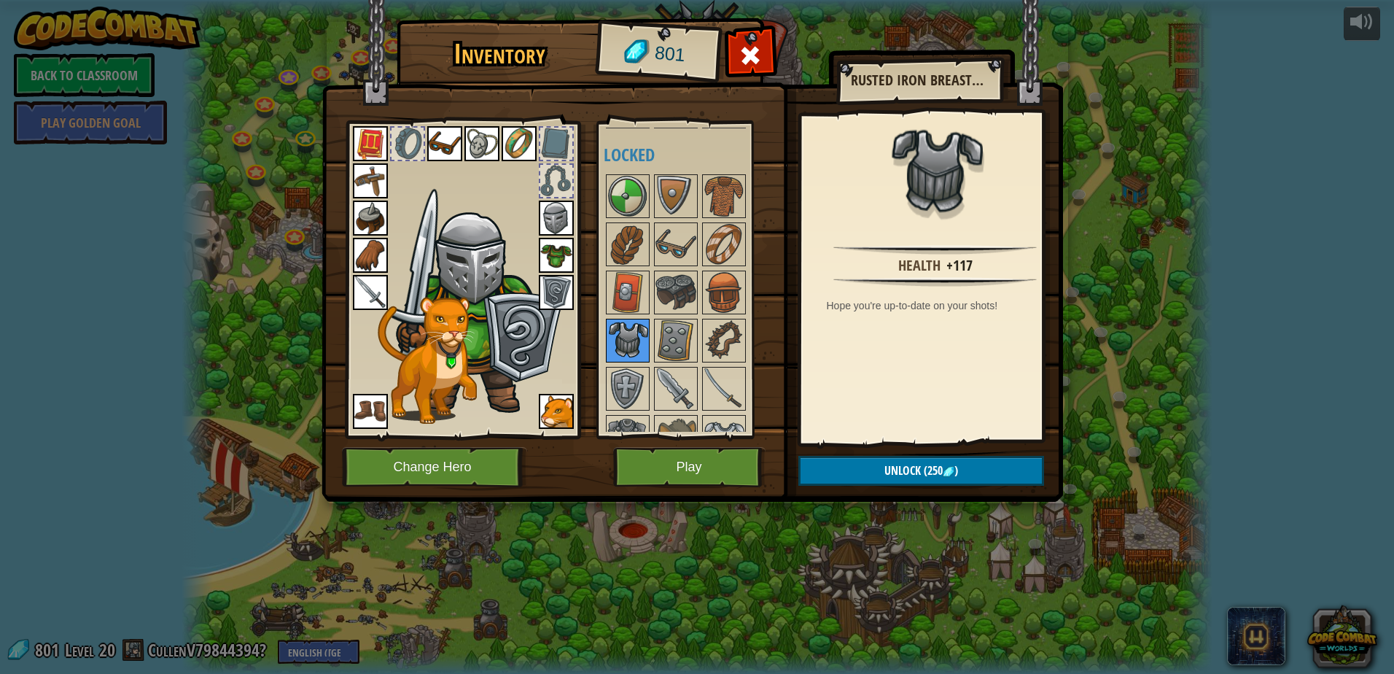
scroll to position [510, 0]
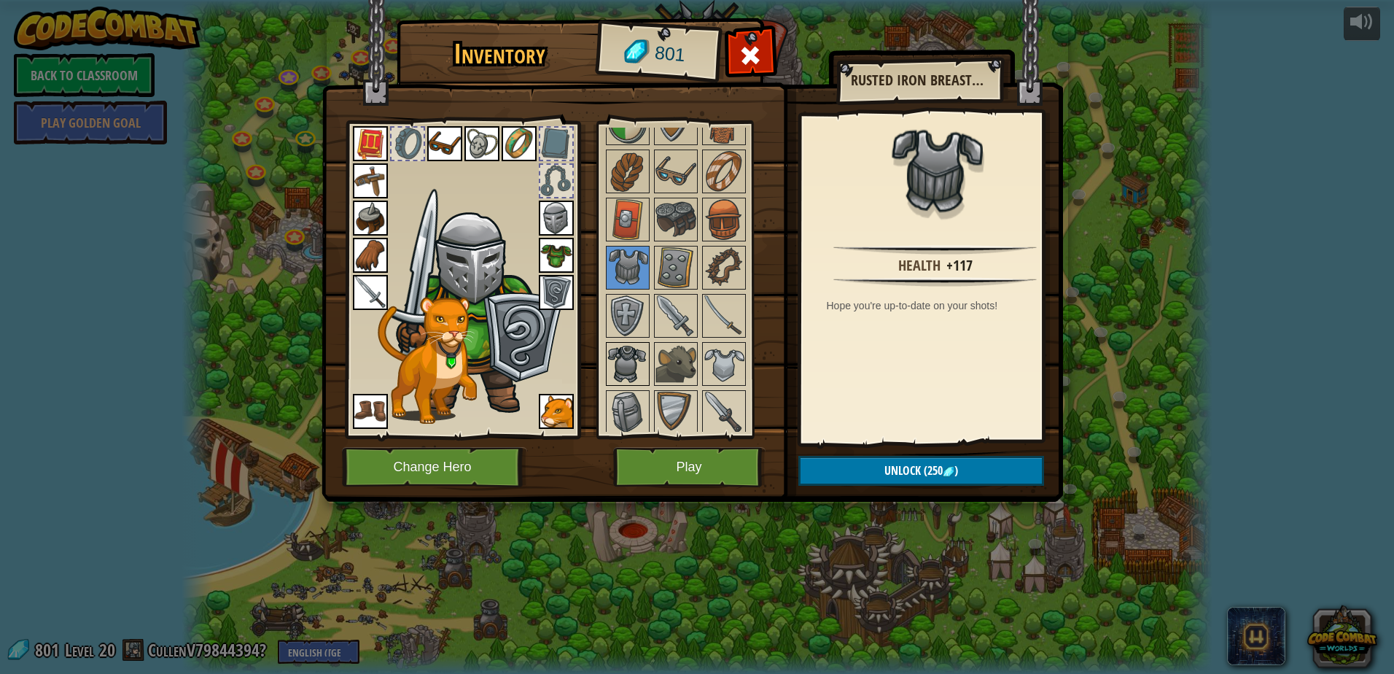
click at [631, 357] on img at bounding box center [627, 363] width 41 height 41
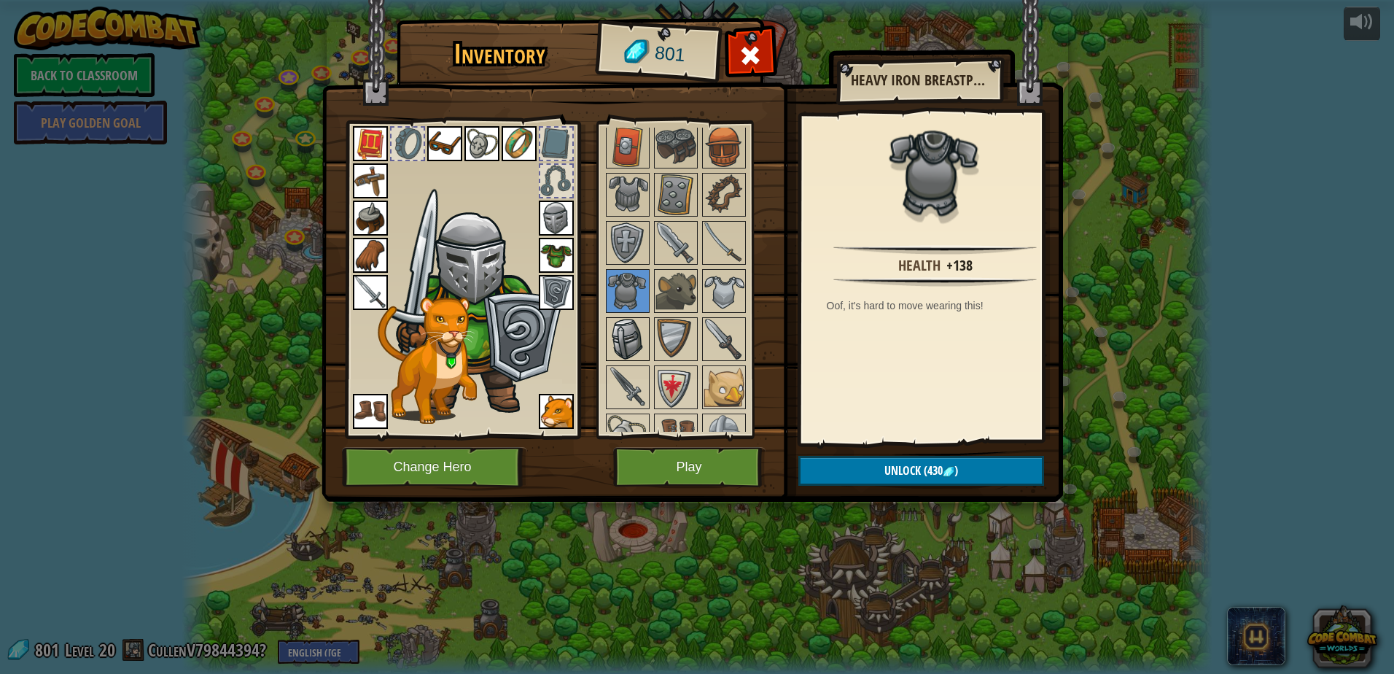
click at [637, 336] on img at bounding box center [627, 339] width 41 height 41
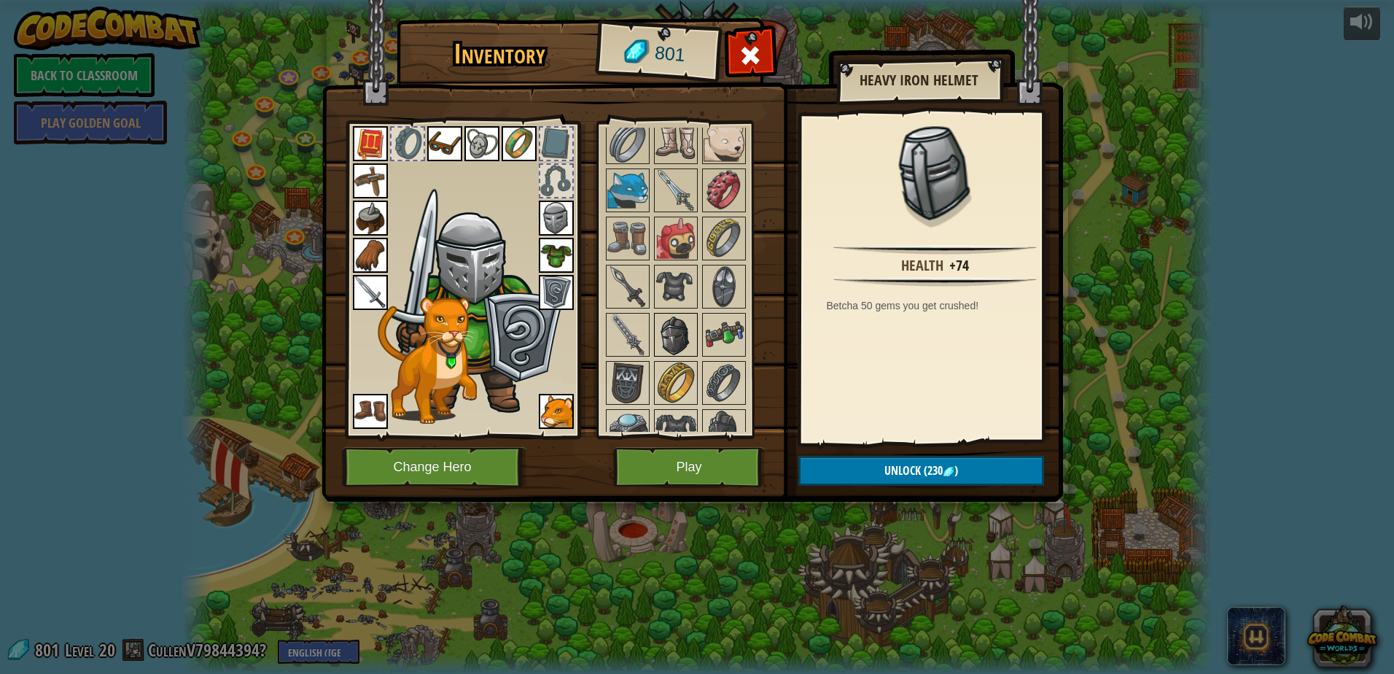
scroll to position [1166, 0]
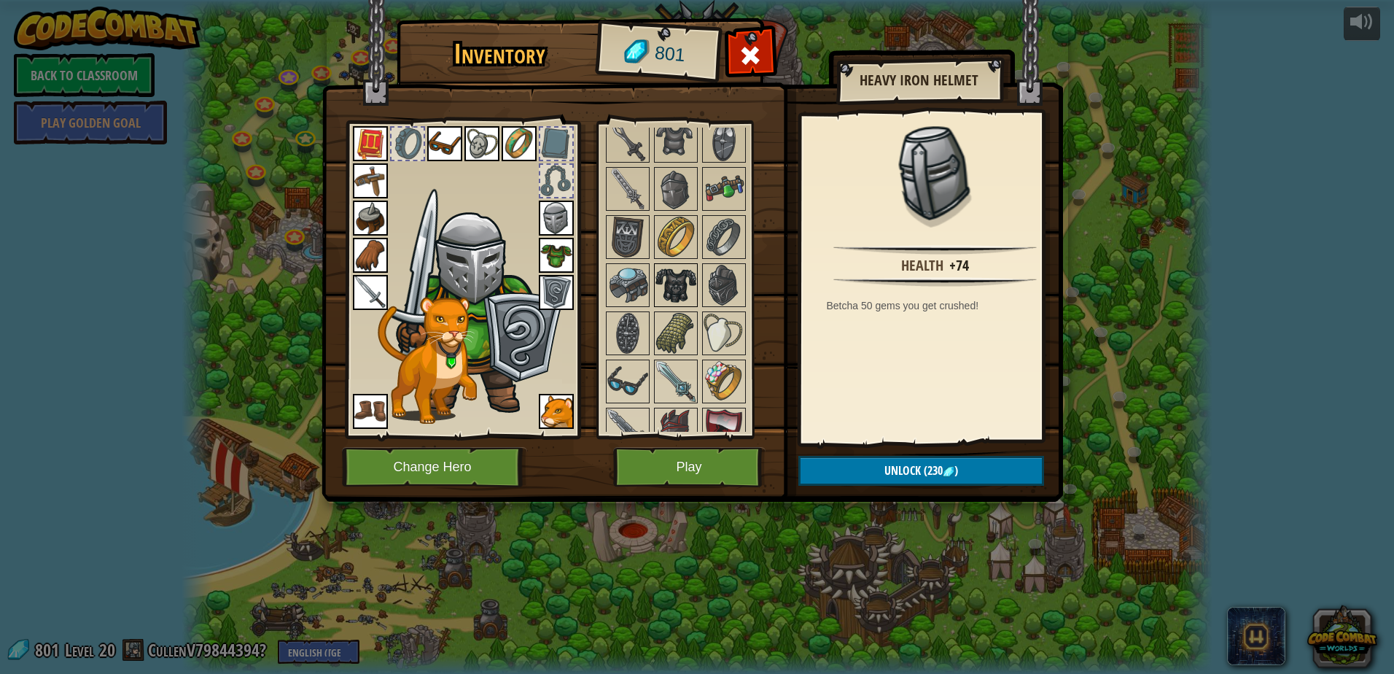
click at [679, 296] on img at bounding box center [675, 285] width 41 height 41
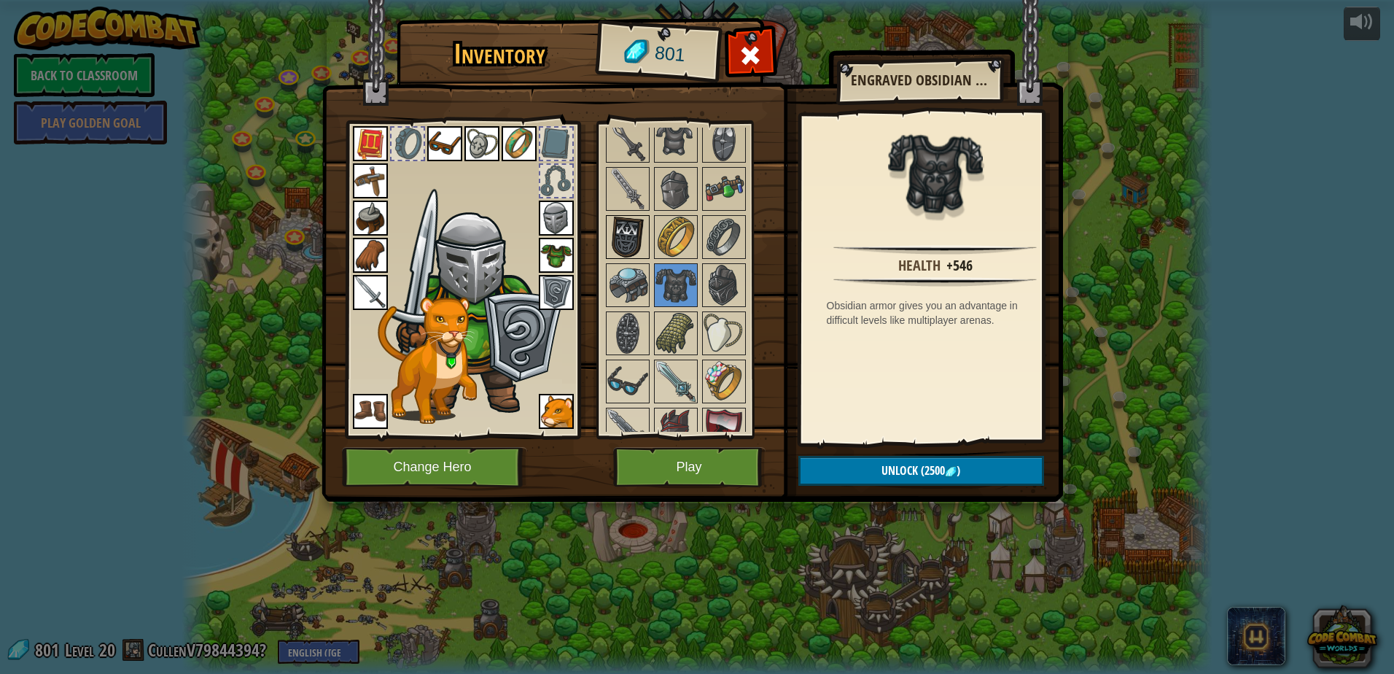
click at [632, 230] on img at bounding box center [627, 236] width 41 height 41
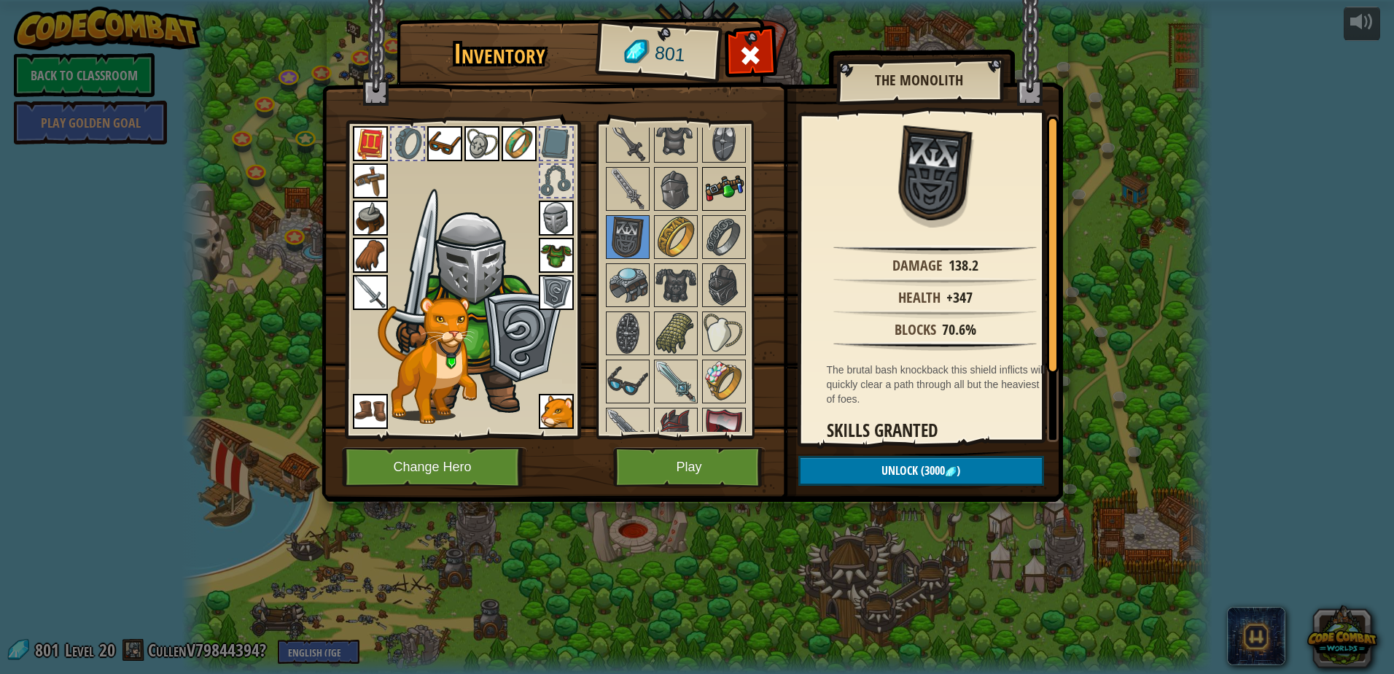
click at [711, 190] on img at bounding box center [723, 188] width 41 height 41
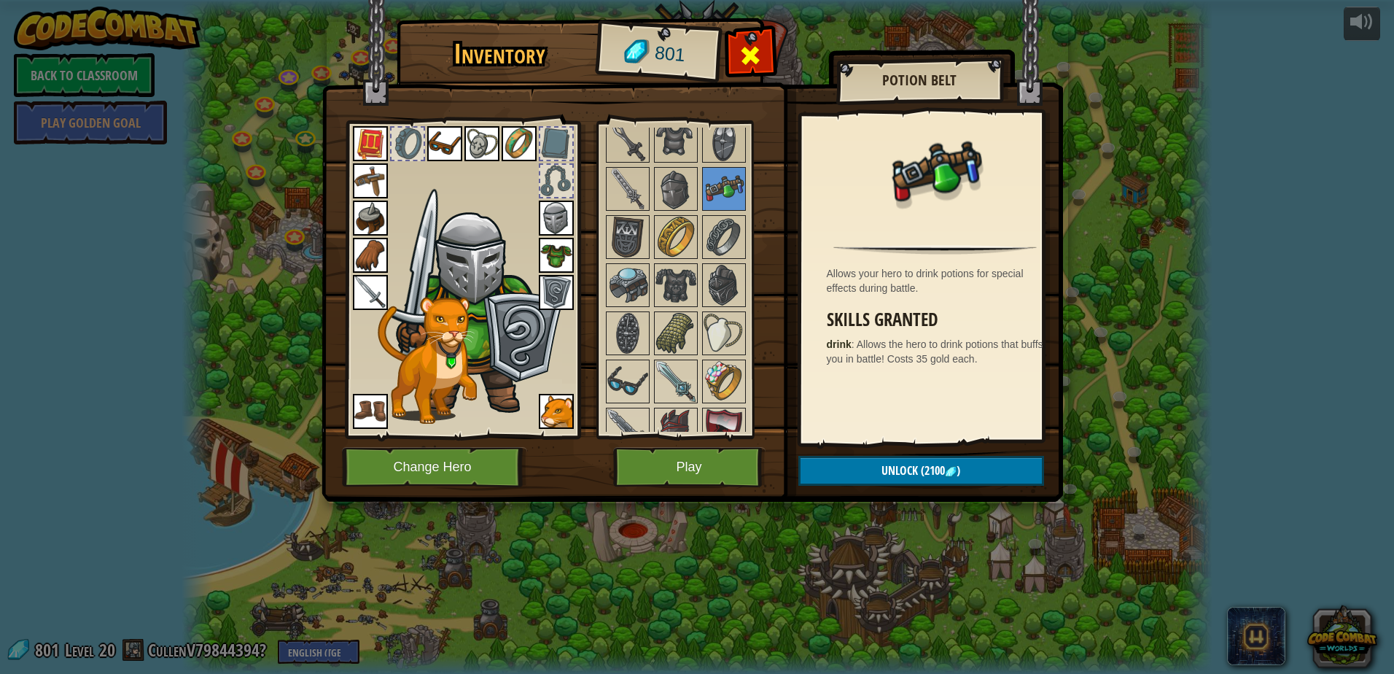
click at [744, 45] on span at bounding box center [749, 55] width 23 height 23
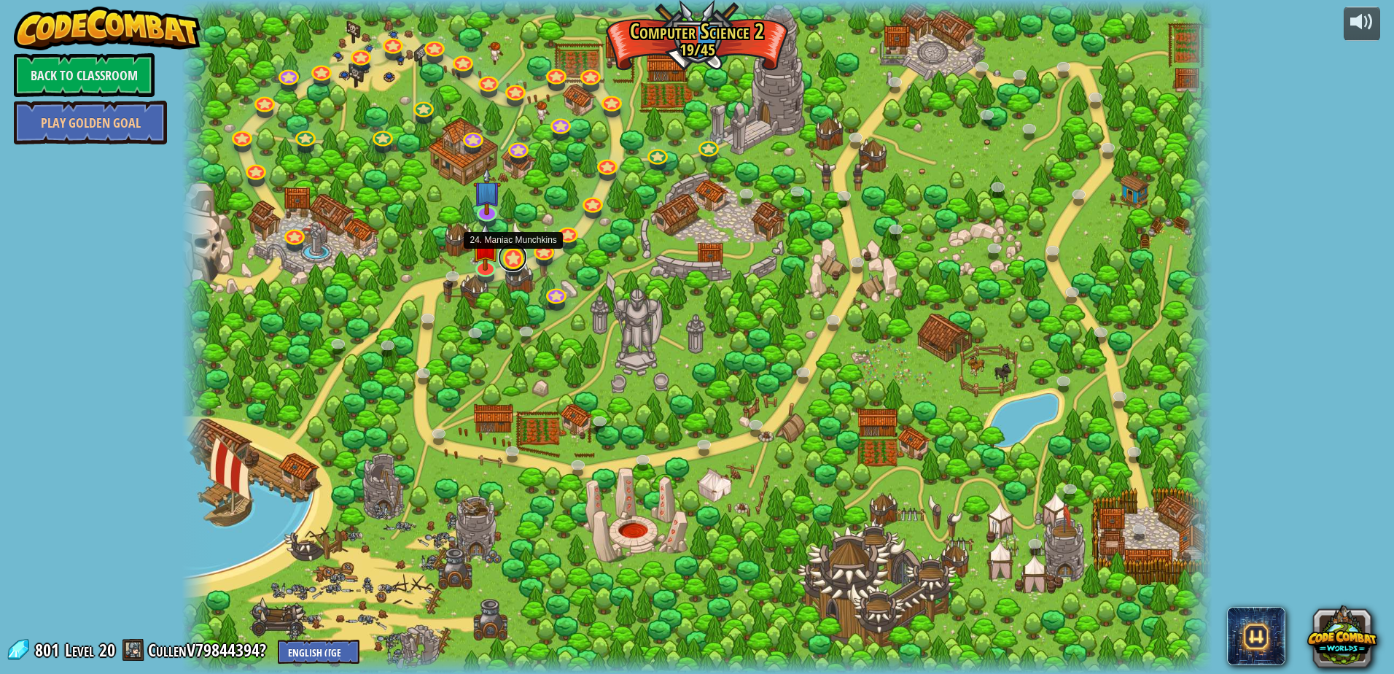
click at [515, 264] on link at bounding box center [512, 257] width 29 height 29
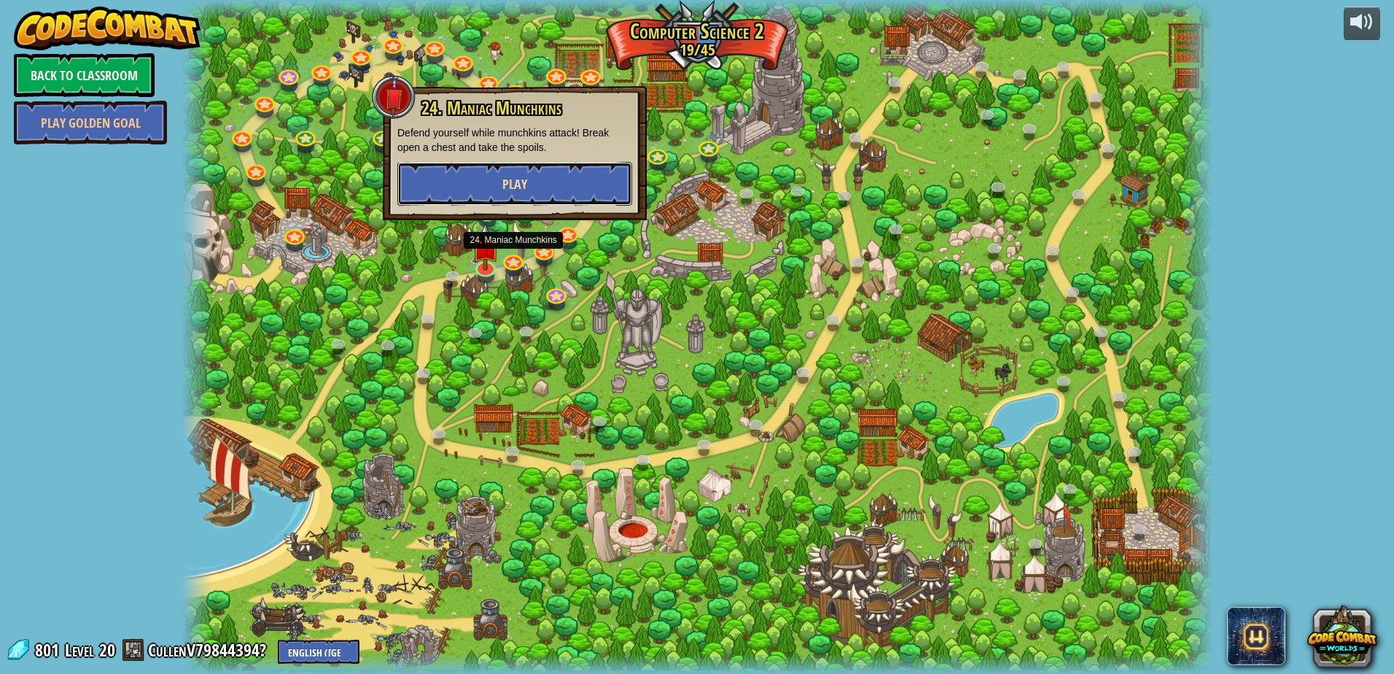
click at [576, 191] on button "Play" at bounding box center [514, 184] width 235 height 44
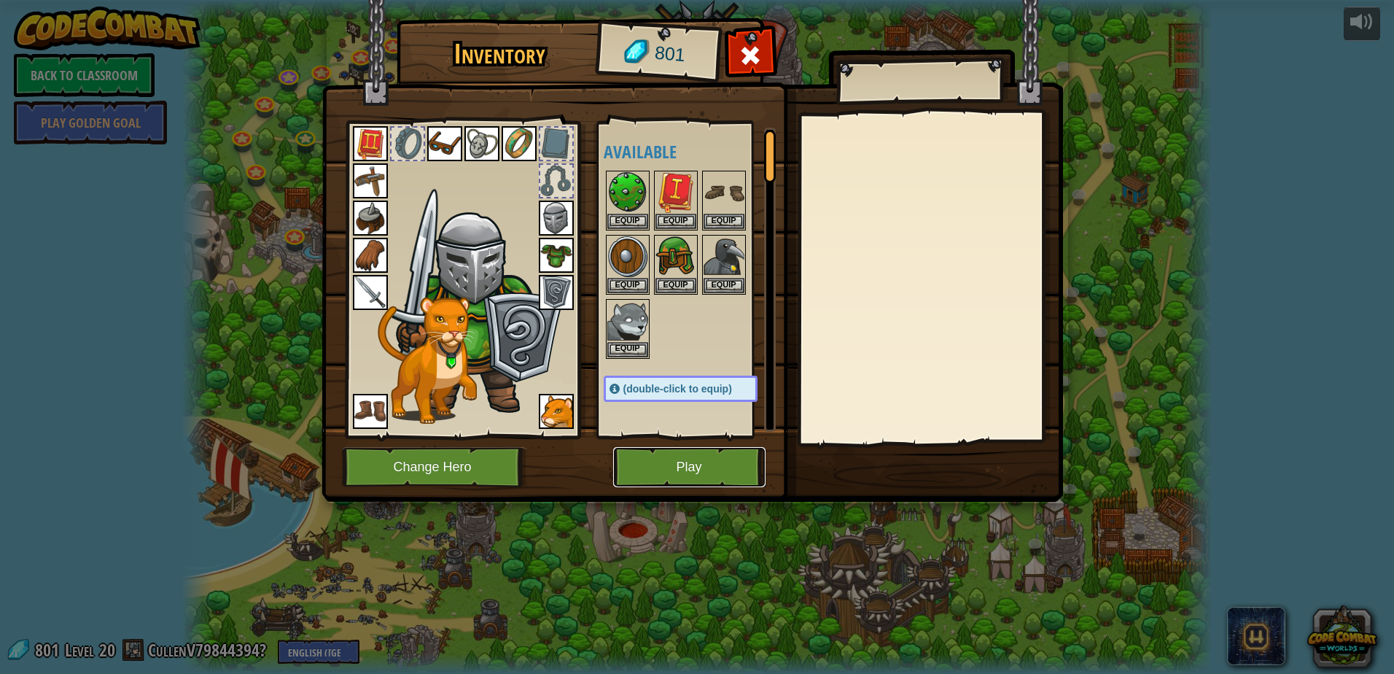
click at [667, 477] on button "Play" at bounding box center [689, 467] width 152 height 40
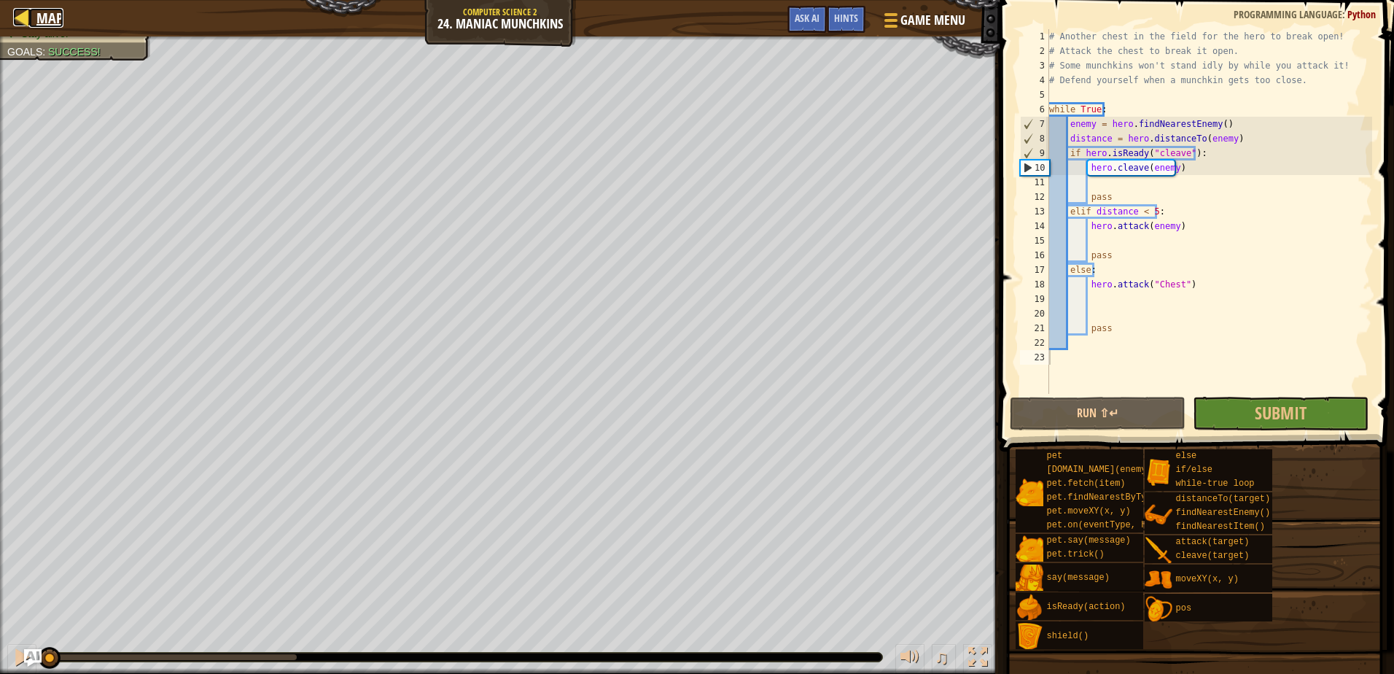
click at [26, 18] on div at bounding box center [22, 17] width 18 height 18
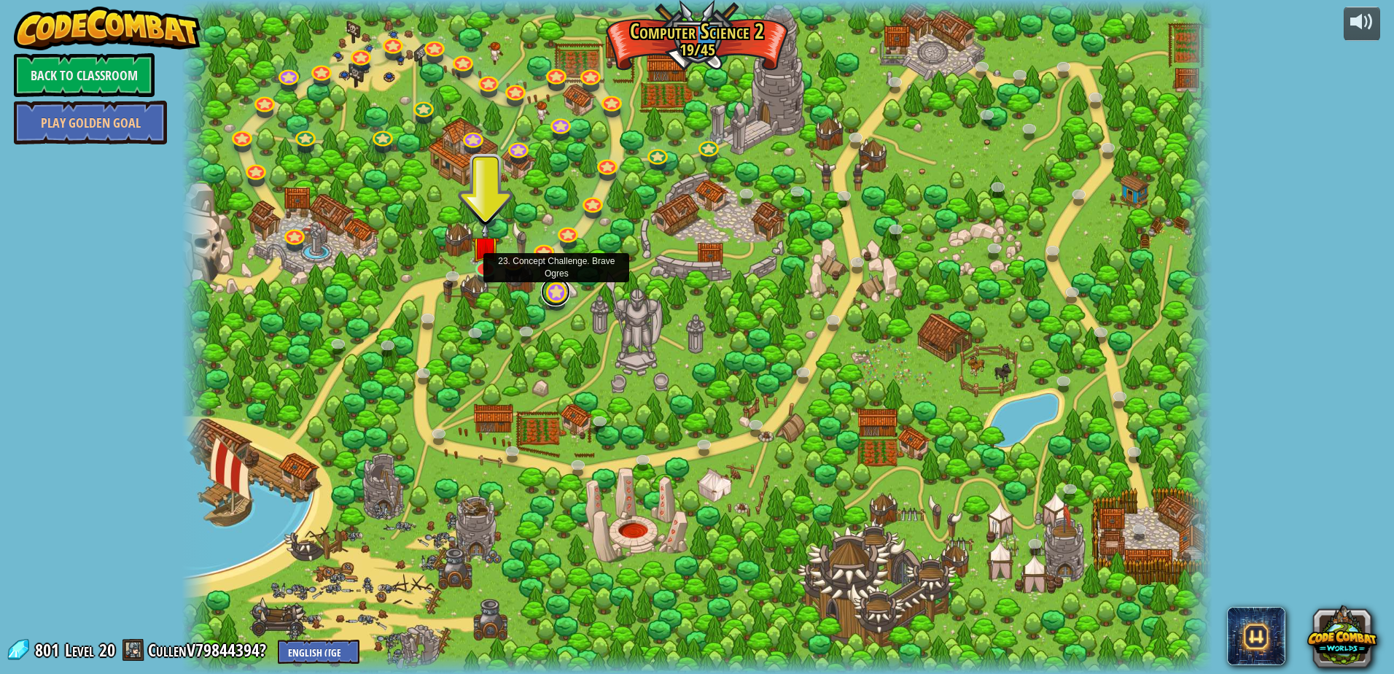
click at [558, 295] on link at bounding box center [555, 291] width 29 height 29
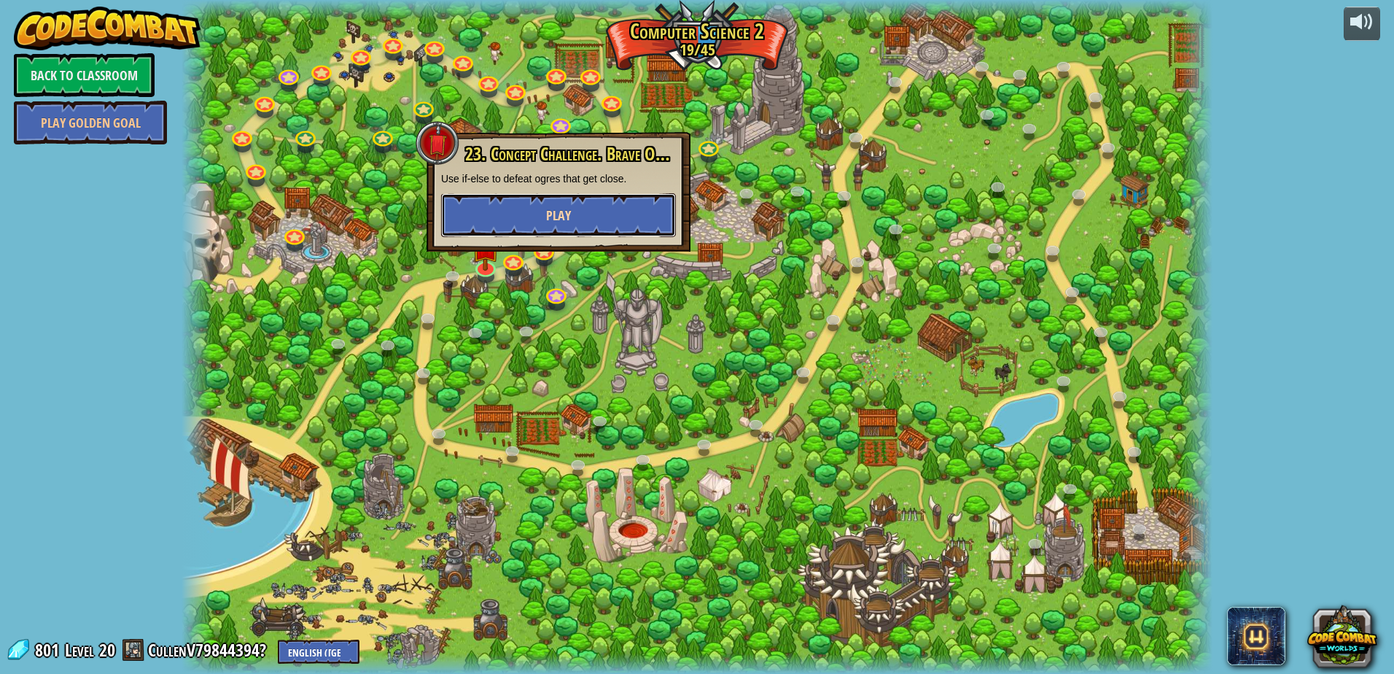
click at [582, 203] on button "Play" at bounding box center [558, 215] width 235 height 44
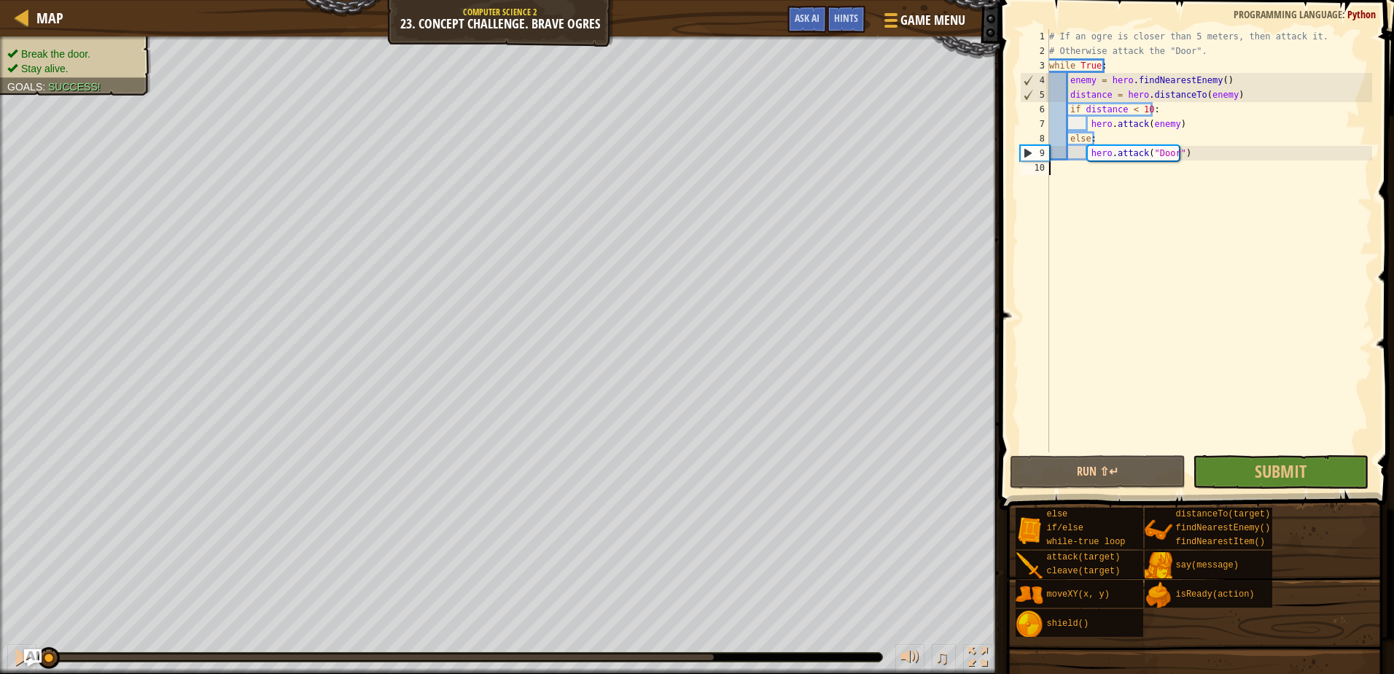
click at [1067, 140] on div "# If an ogre is closer than 5 meters, then attack it. # Otherwise attack the "D…" at bounding box center [1209, 255] width 326 height 452
type textarea "else:"
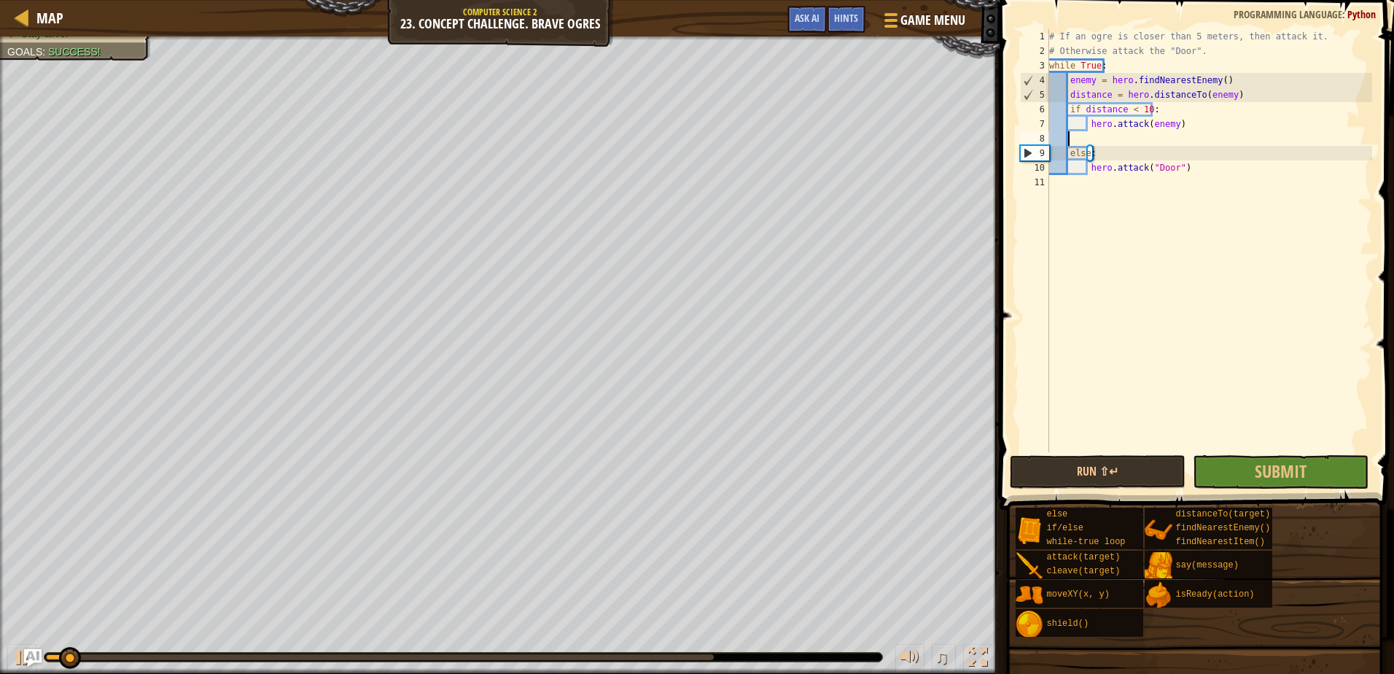
click at [1076, 141] on div "# If an ogre is closer than 5 meters, then attack it. # Otherwise attack the "D…" at bounding box center [1209, 255] width 326 height 452
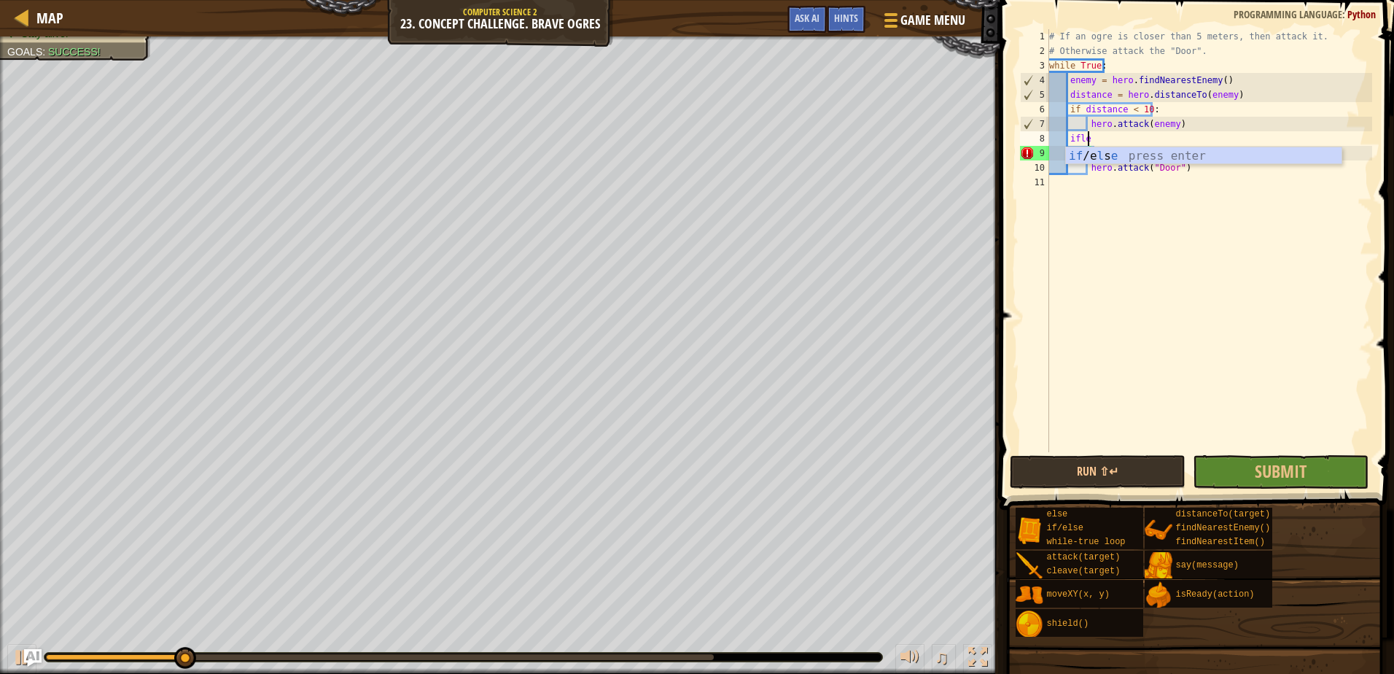
click at [1085, 163] on div "if /e l s e press enter" at bounding box center [1204, 173] width 276 height 52
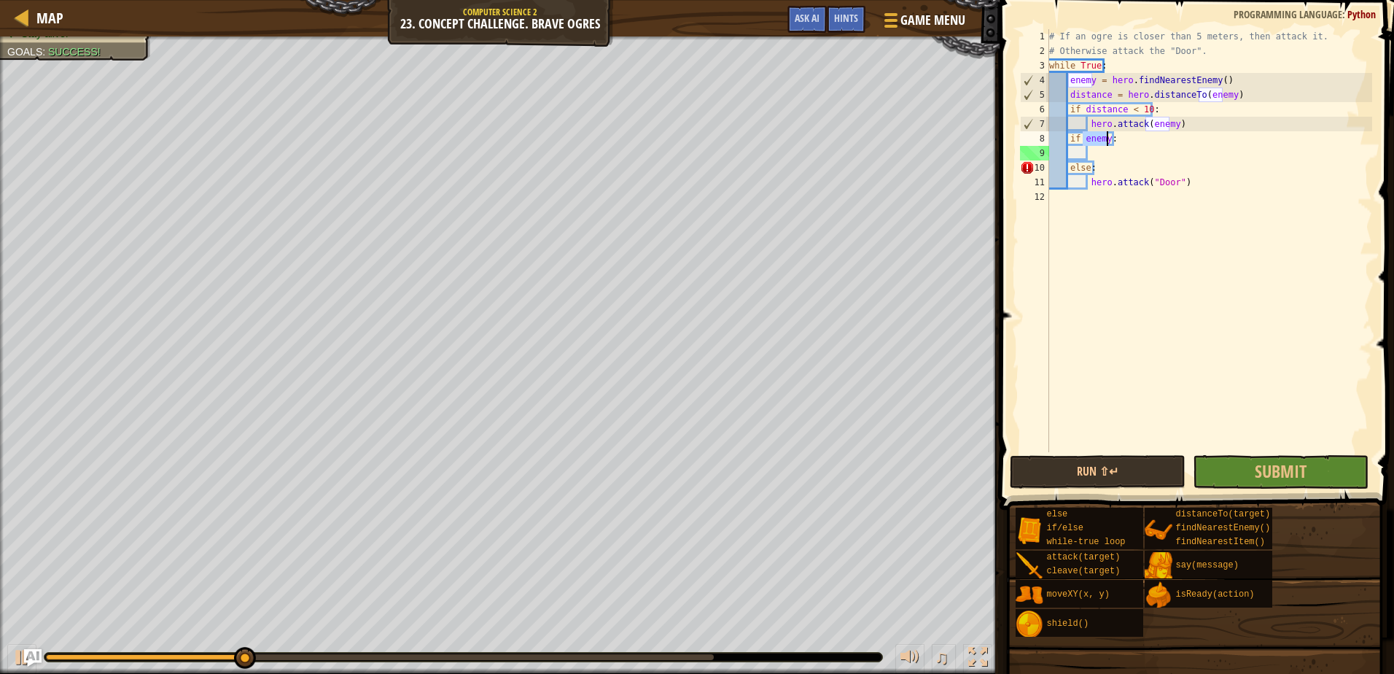
click at [1107, 145] on div "# If an ogre is closer than 5 meters, then attack it. # Otherwise attack the "D…" at bounding box center [1209, 255] width 326 height 452
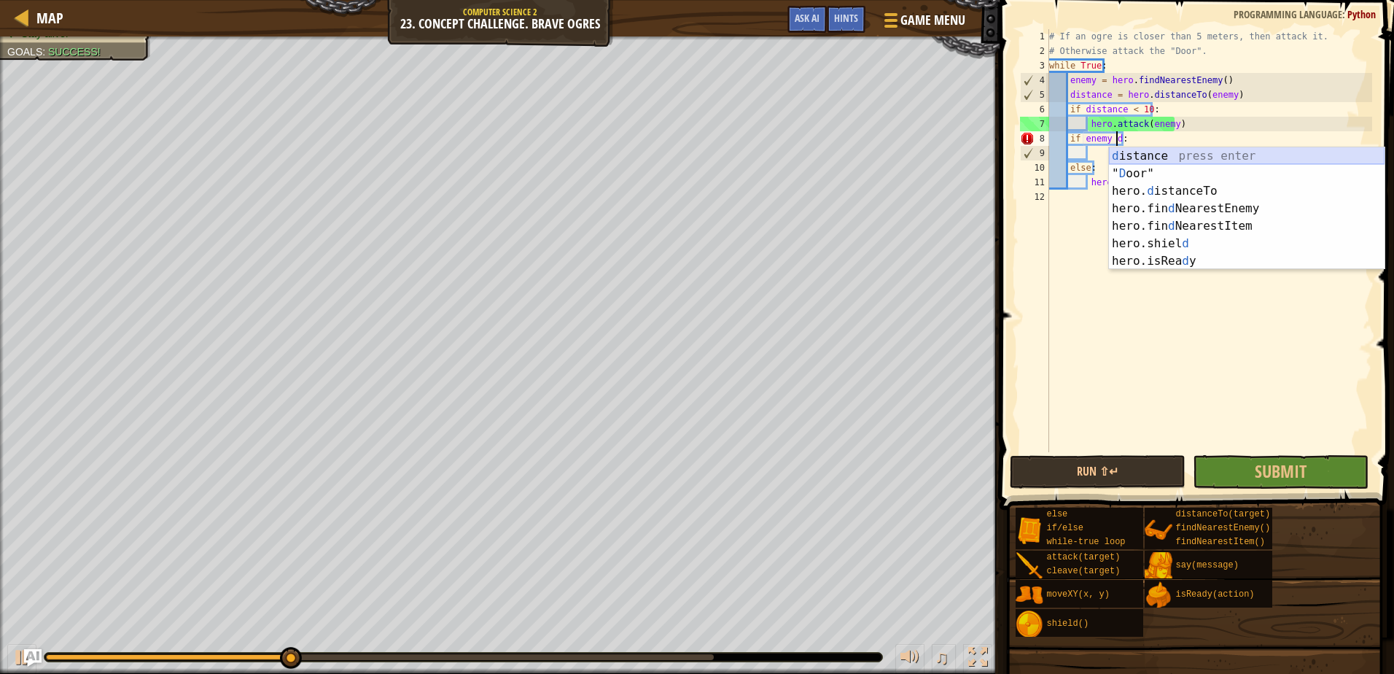
click at [1154, 152] on div "d istance press enter " D oor" press enter hero. d istanceTo press enter hero.f…" at bounding box center [1247, 225] width 276 height 157
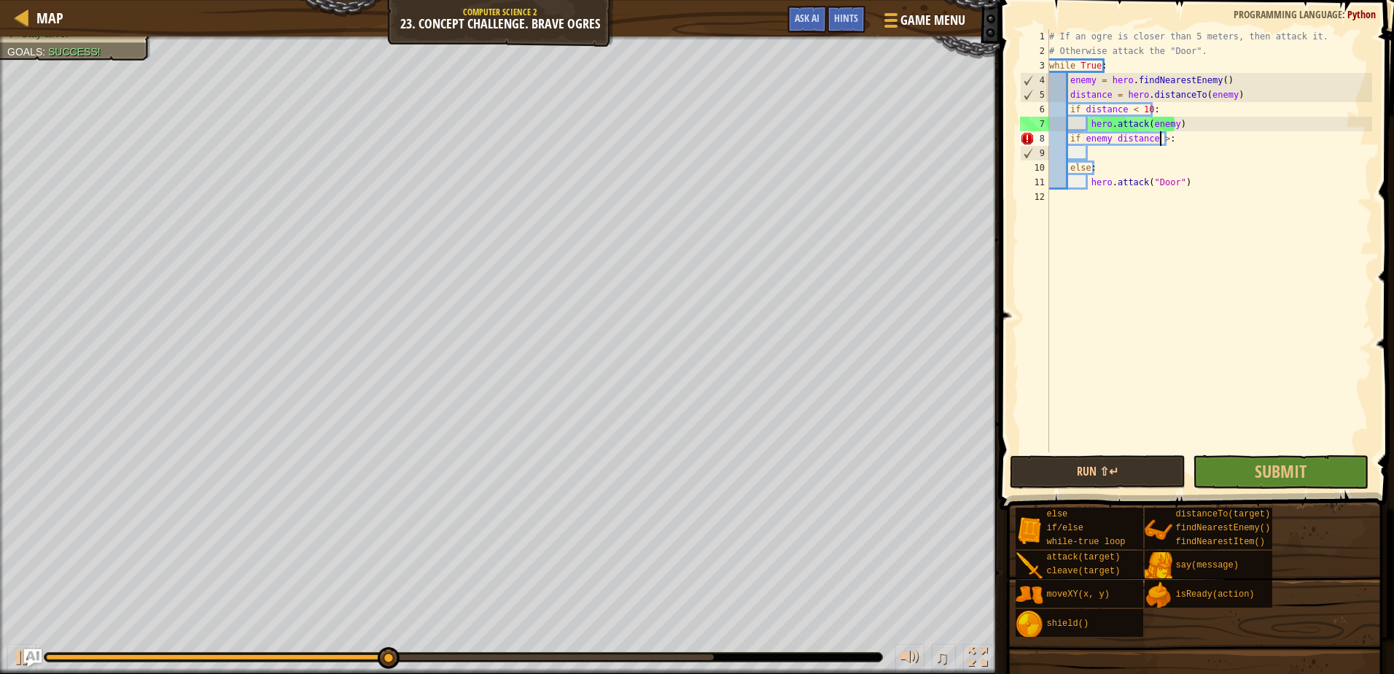
scroll to position [7, 9]
type textarea "if enemy distance < 5:"
click at [1094, 149] on div "# If an ogre is closer than 5 meters, then attack it. # Otherwise attack the "D…" at bounding box center [1209, 255] width 326 height 452
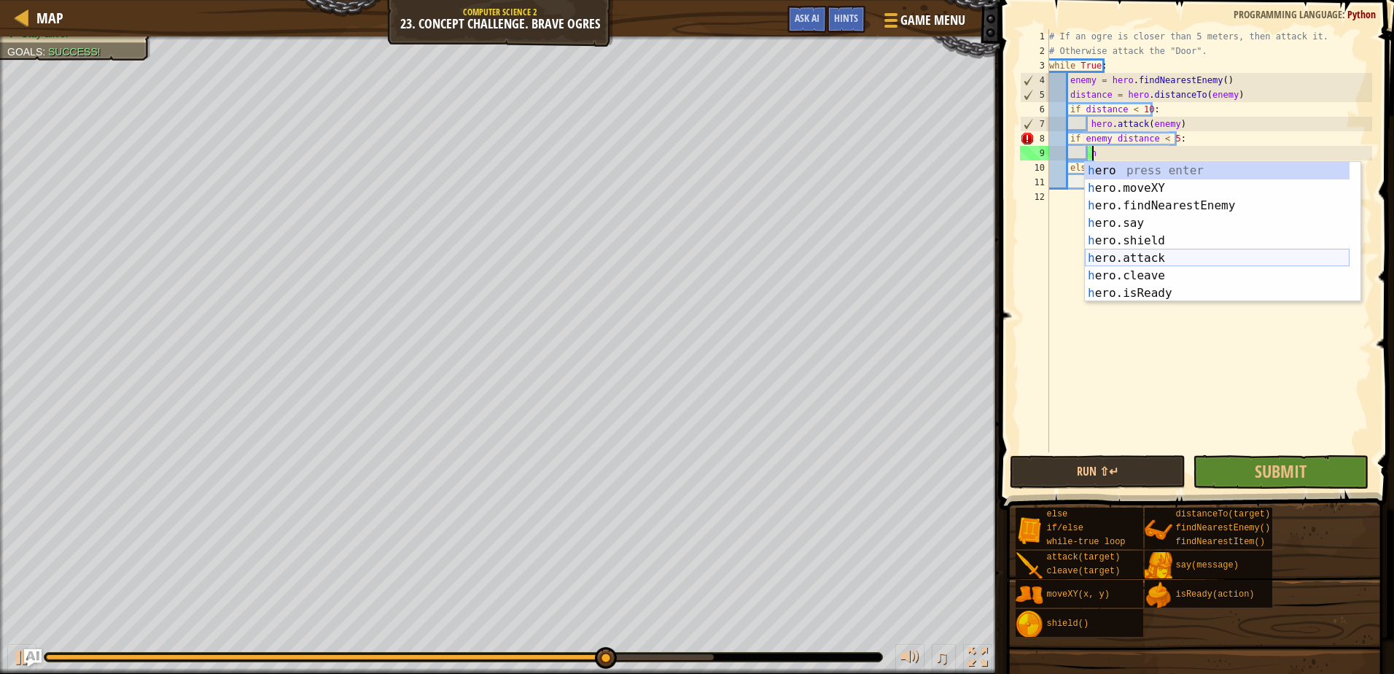
click at [1150, 250] on div "h ero press enter h ero.moveXY press enter h ero.findNearestEnemy press enter h…" at bounding box center [1217, 249] width 265 height 175
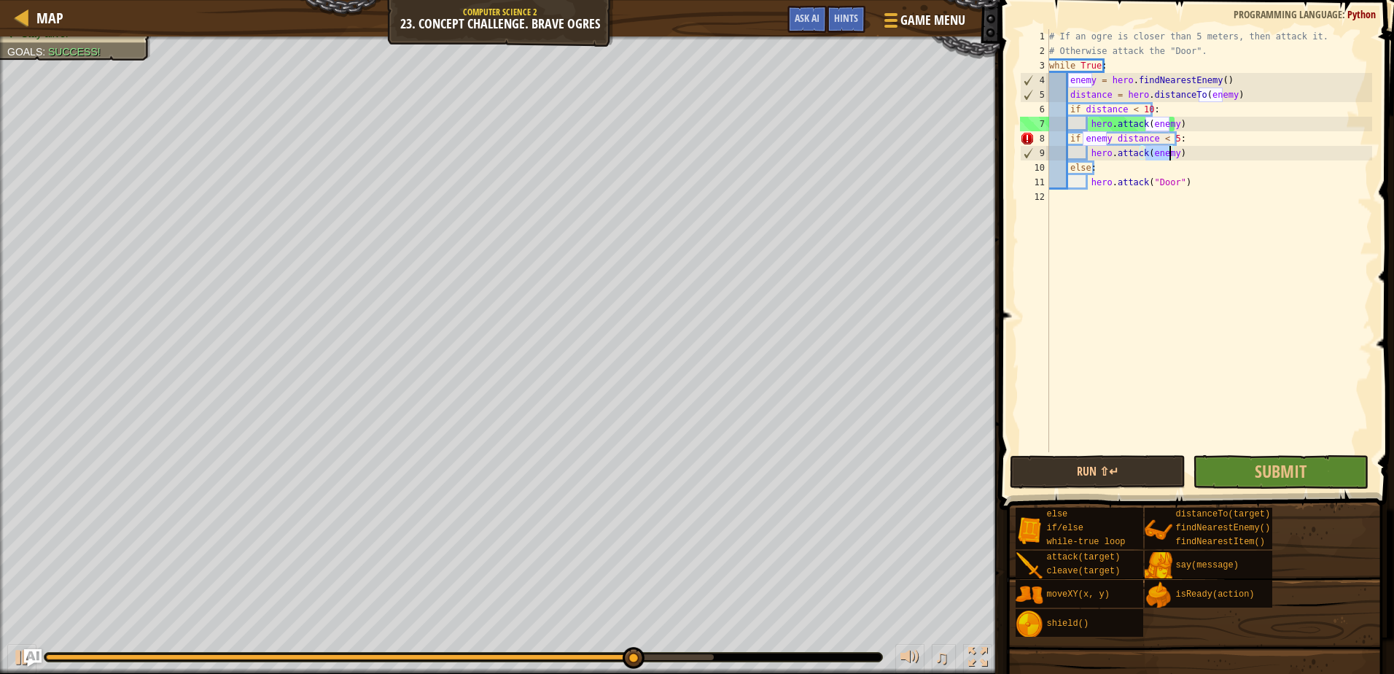
click at [1068, 167] on div "# If an ogre is closer than 5 meters, then attack it. # Otherwise attack the "D…" at bounding box center [1209, 255] width 326 height 452
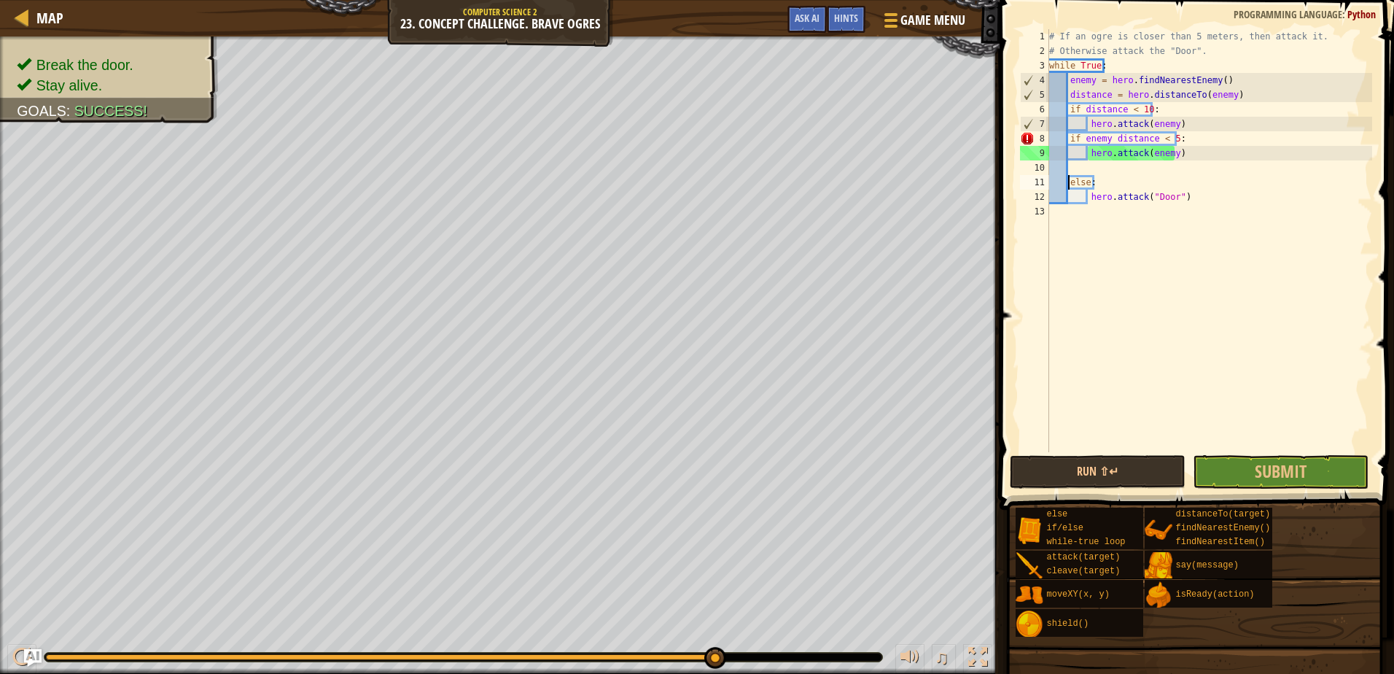
click at [1065, 138] on div "# If an ogre is closer than 5 meters, then attack it. # Otherwise attack the "D…" at bounding box center [1209, 255] width 326 height 452
click at [1065, 140] on div "# If an ogre is closer than 5 meters, then attack it. # Otherwise attack the "D…" at bounding box center [1209, 255] width 326 height 452
click at [1242, 462] on button "Submit" at bounding box center [1281, 472] width 176 height 34
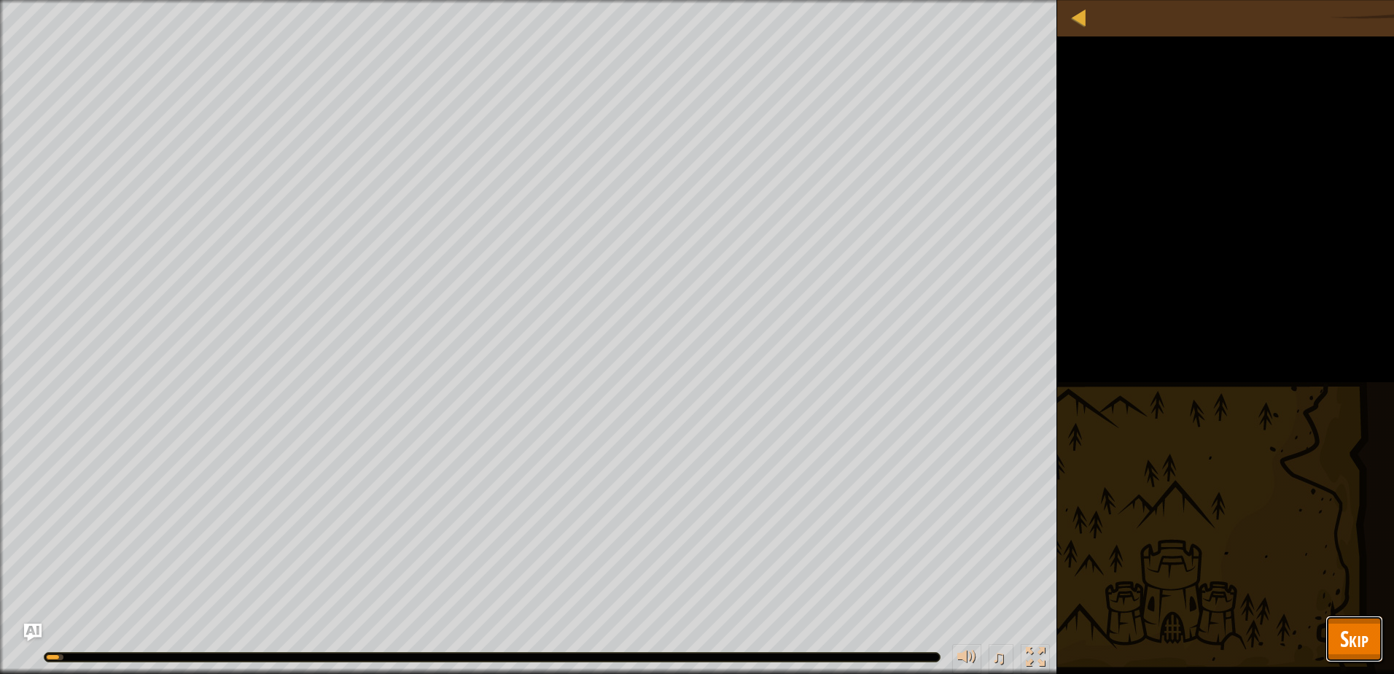
click at [1359, 636] on span "Skip" at bounding box center [1354, 638] width 28 height 30
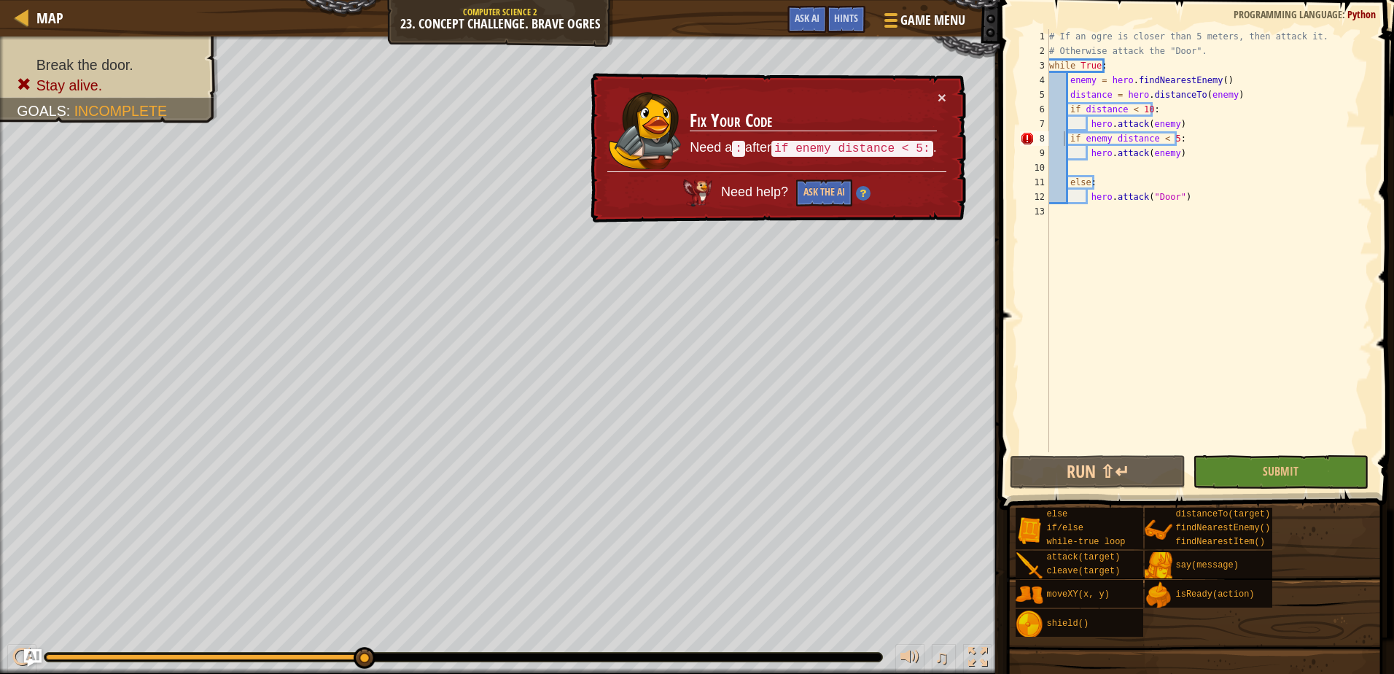
click at [1069, 138] on div "# If an ogre is closer than 5 meters, then attack it. # Otherwise attack the "D…" at bounding box center [1209, 255] width 326 height 452
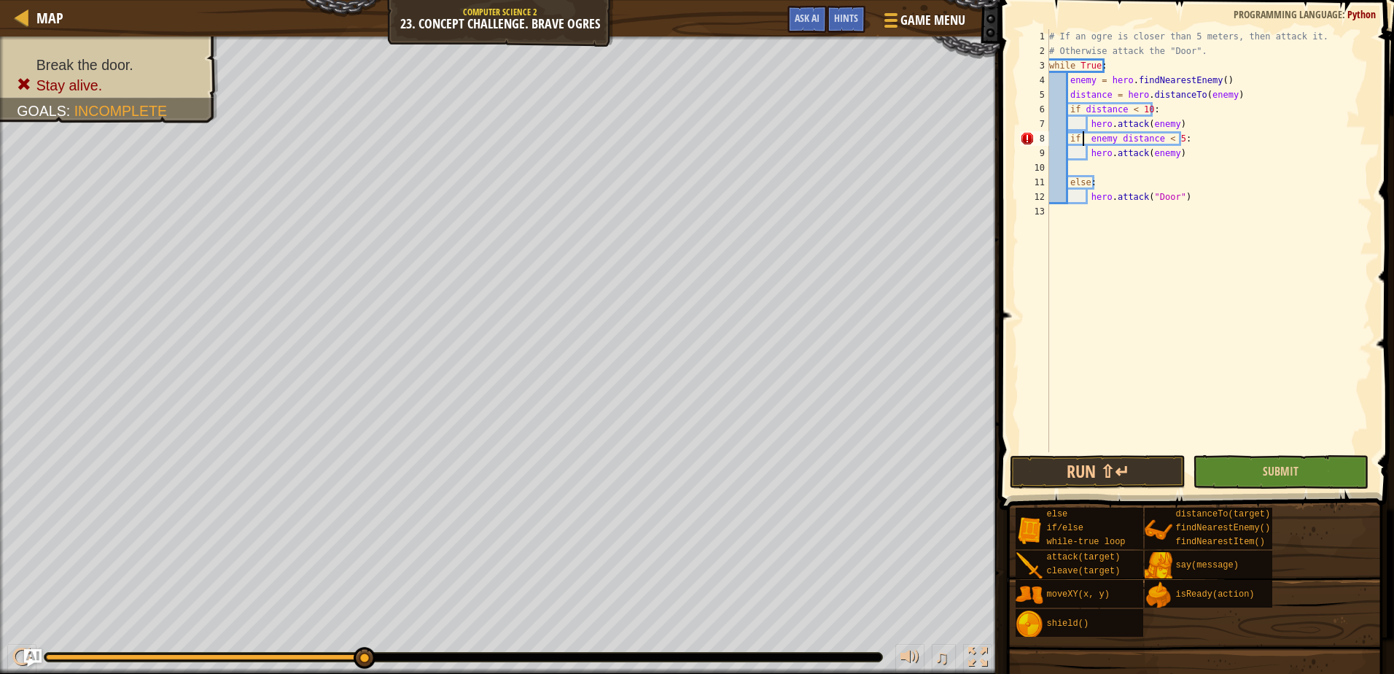
type textarea "if: enemy distance < 5:"
click at [1266, 460] on button "Submit" at bounding box center [1281, 472] width 176 height 34
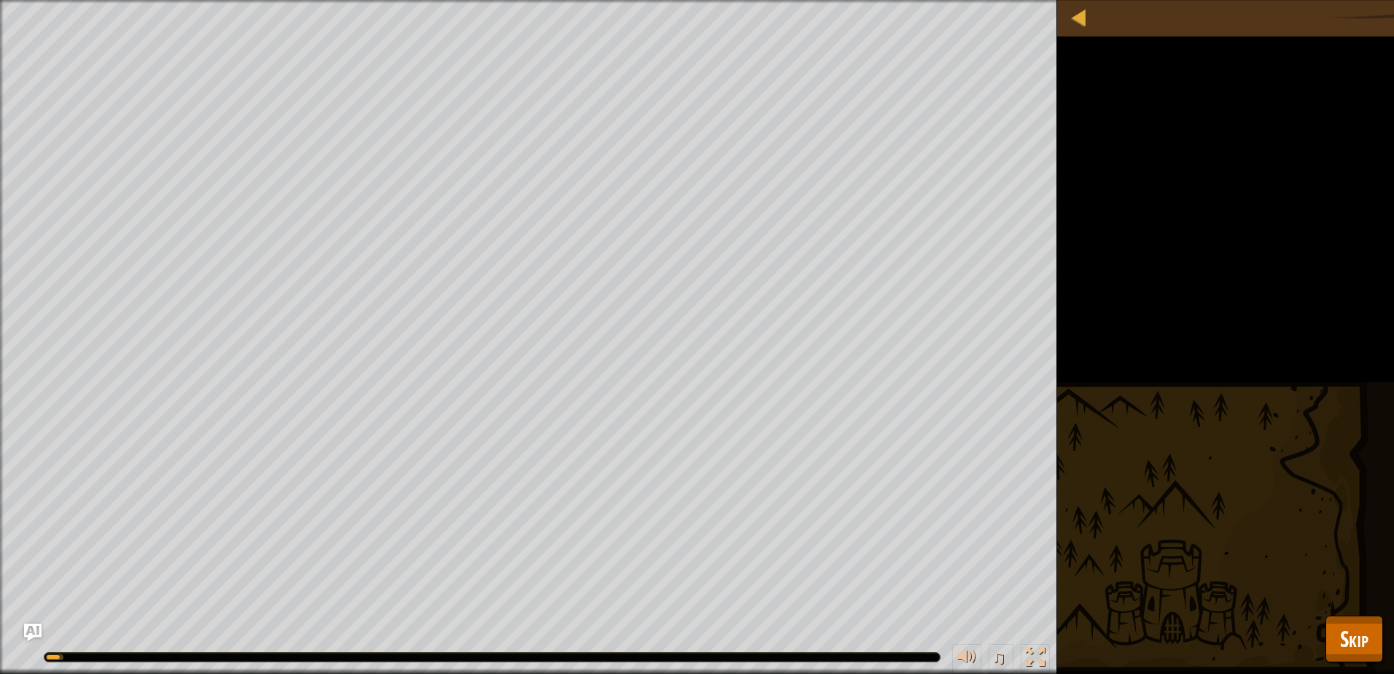
drag, startPoint x: 1263, startPoint y: 471, endPoint x: 1221, endPoint y: 590, distance: 126.8
click at [1221, 590] on div "Break the door. Stay alive. Goals : Running... ♫ Hattori 225 x: 34 y: 25 No tar…" at bounding box center [697, 337] width 1394 height 674
click at [1364, 639] on span "Skip" at bounding box center [1354, 638] width 28 height 30
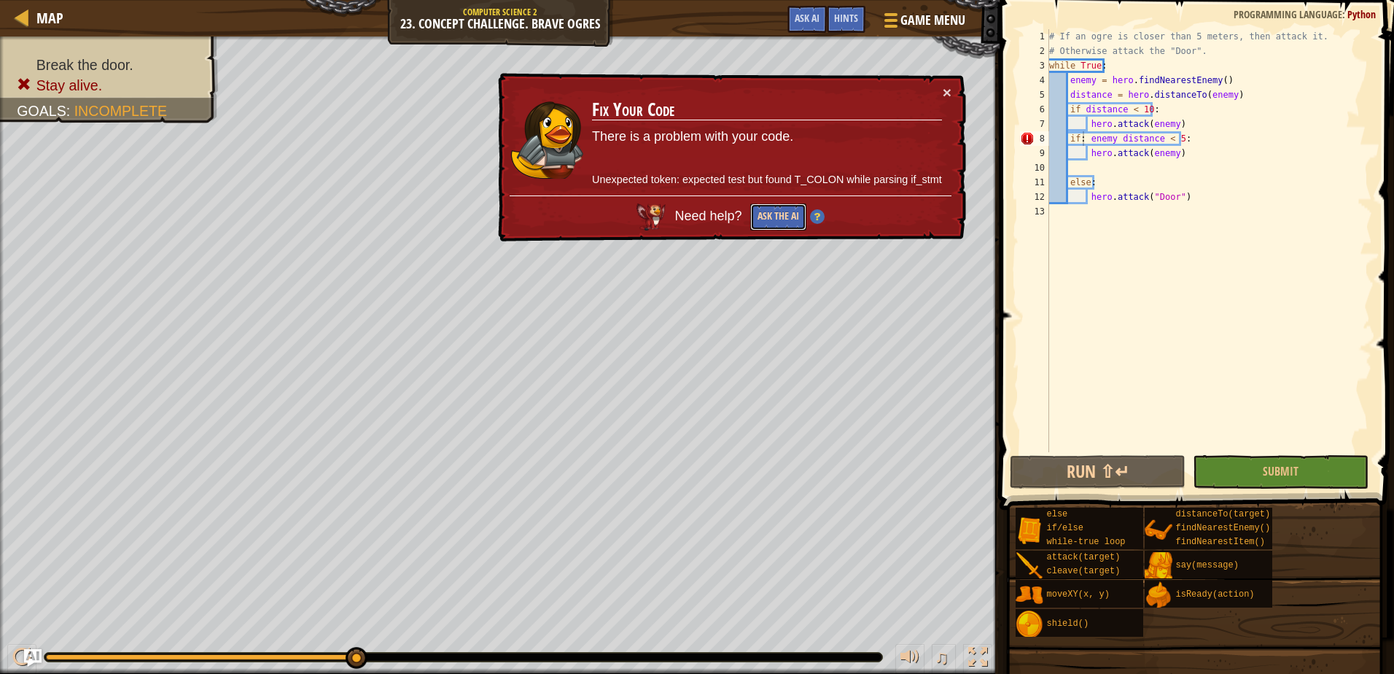
click at [757, 228] on button "Ask the AI" at bounding box center [778, 216] width 56 height 27
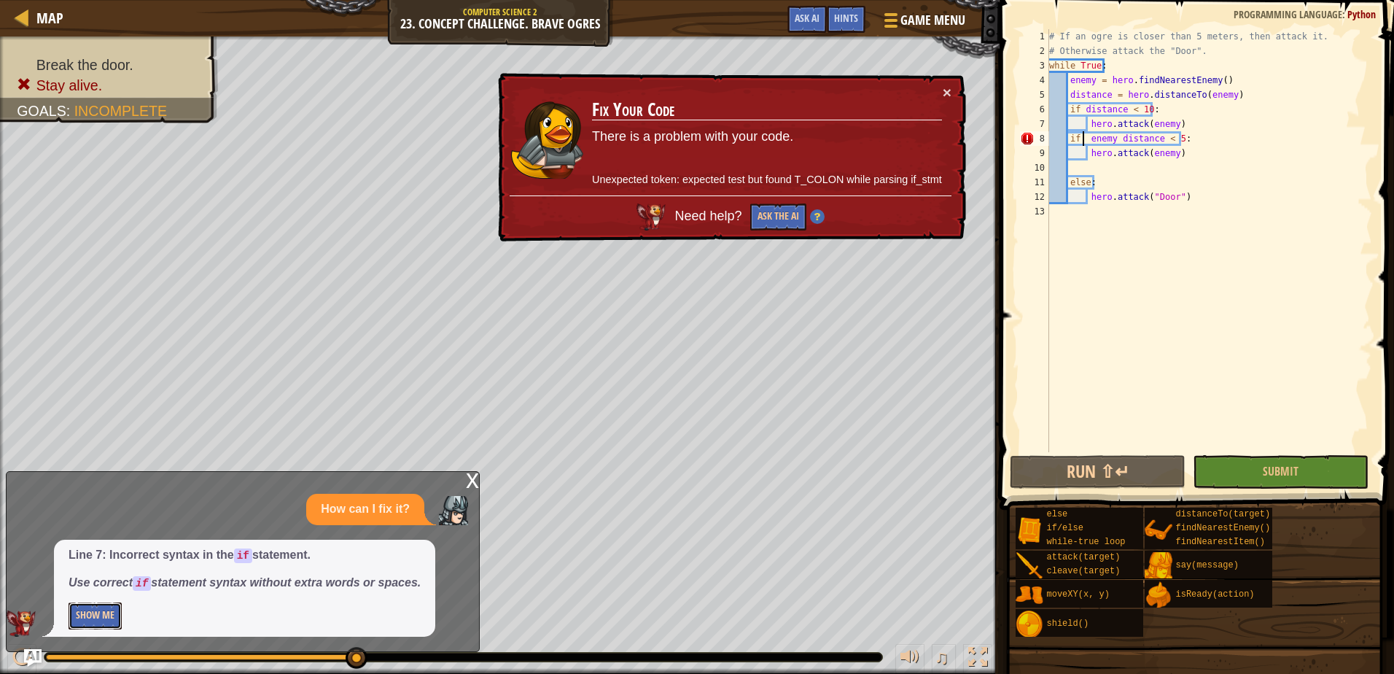
click at [109, 615] on button "Show Me" at bounding box center [95, 615] width 53 height 27
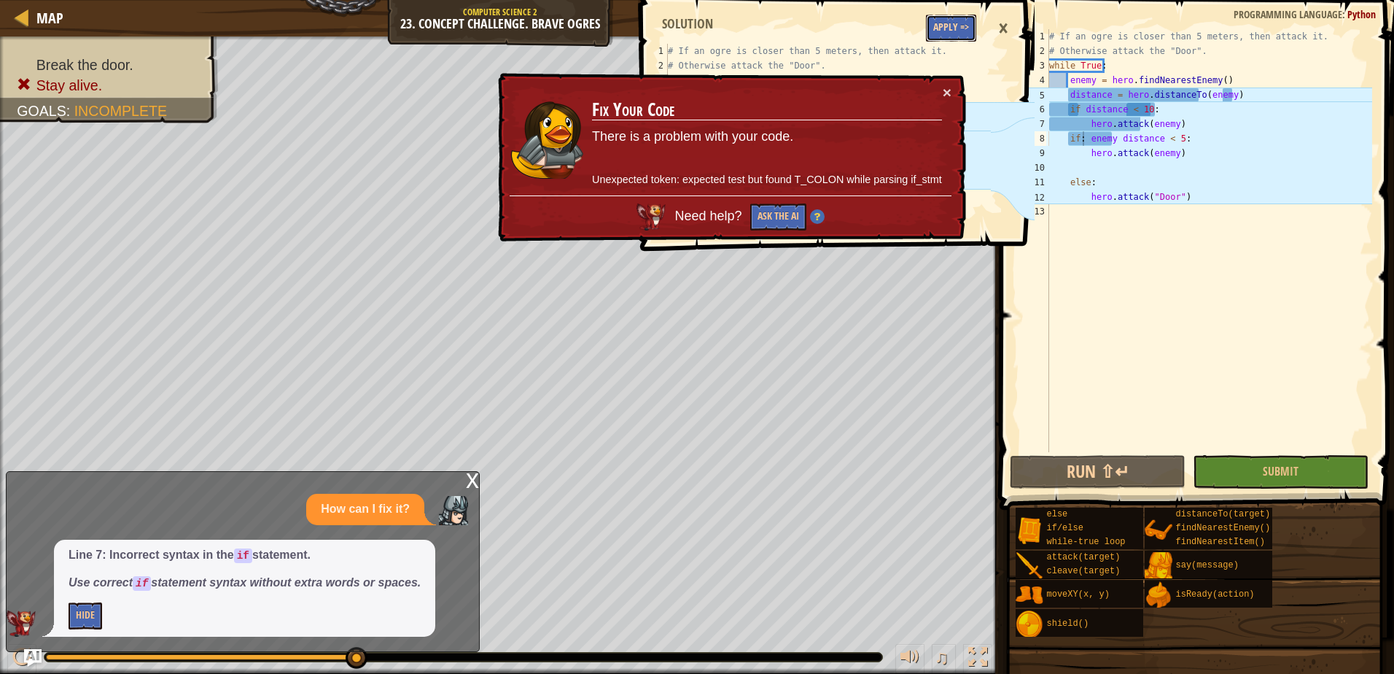
click at [970, 22] on button "Apply =>" at bounding box center [951, 28] width 50 height 27
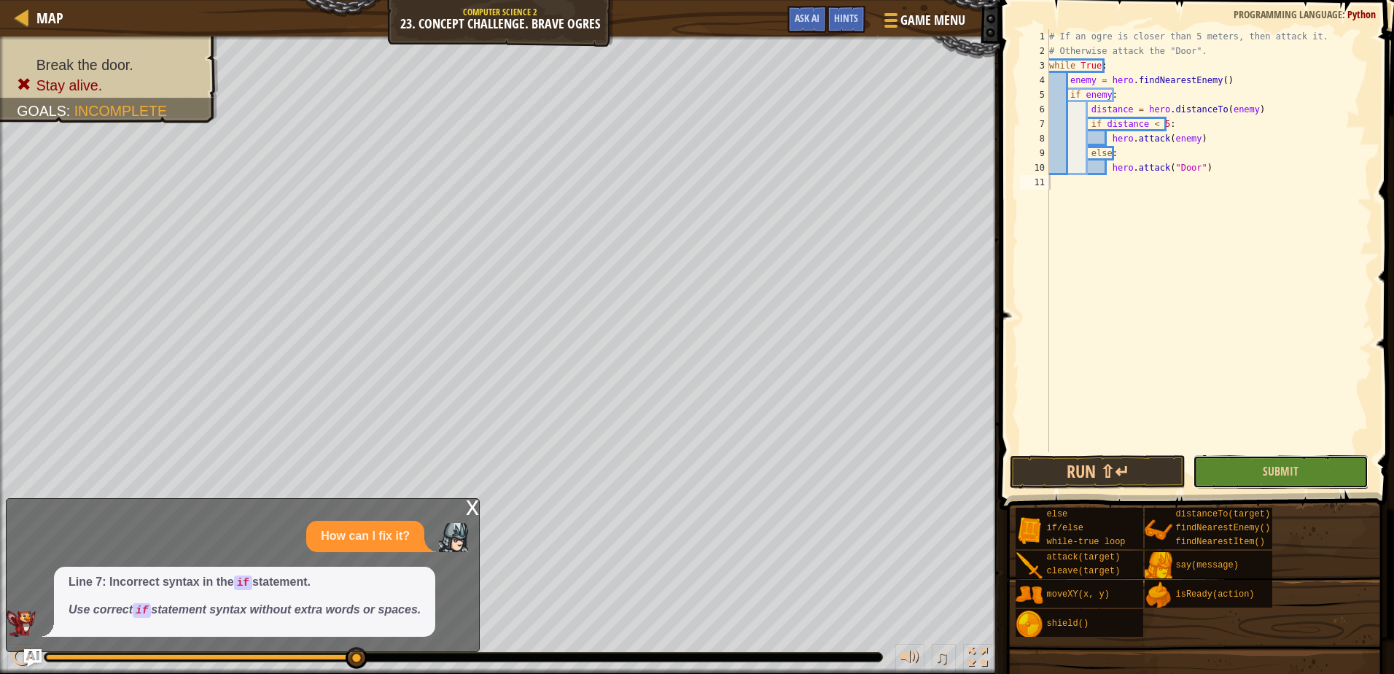
click at [1304, 485] on button "Submit" at bounding box center [1281, 472] width 176 height 34
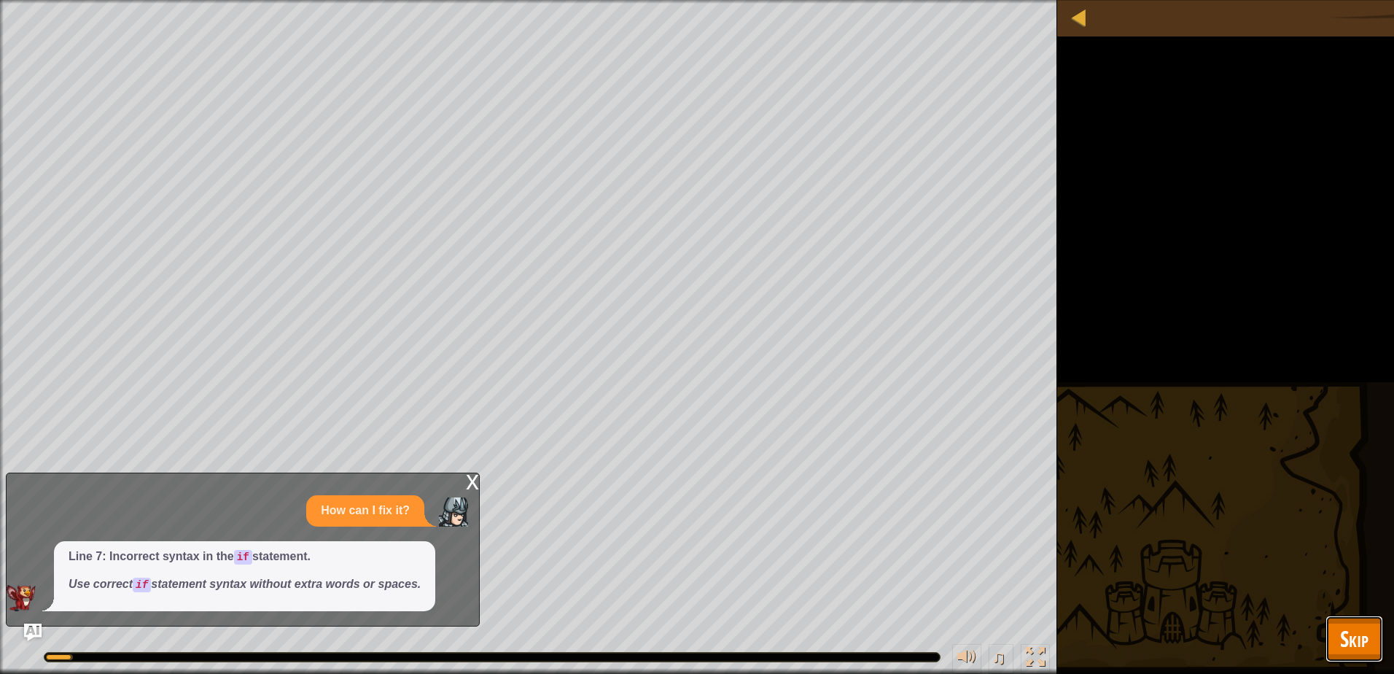
click at [1375, 646] on button "Skip" at bounding box center [1354, 638] width 58 height 47
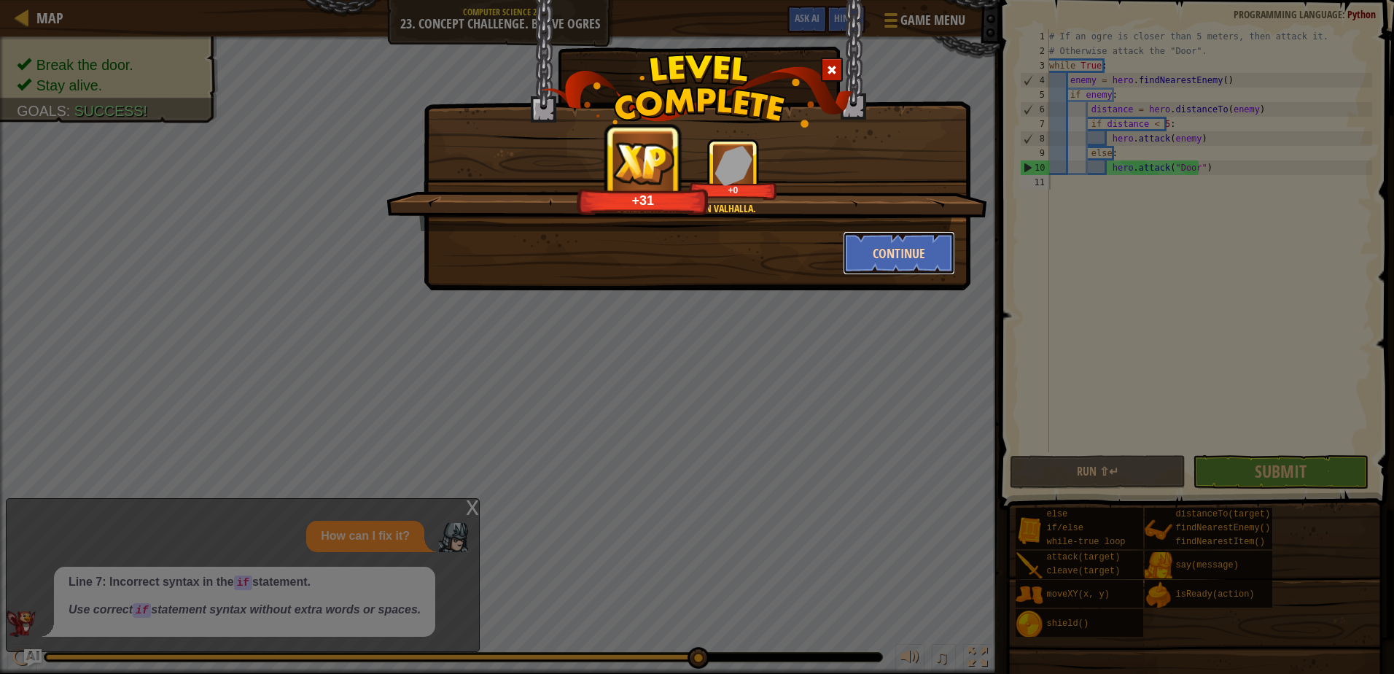
click at [916, 258] on button "Continue" at bounding box center [899, 253] width 113 height 44
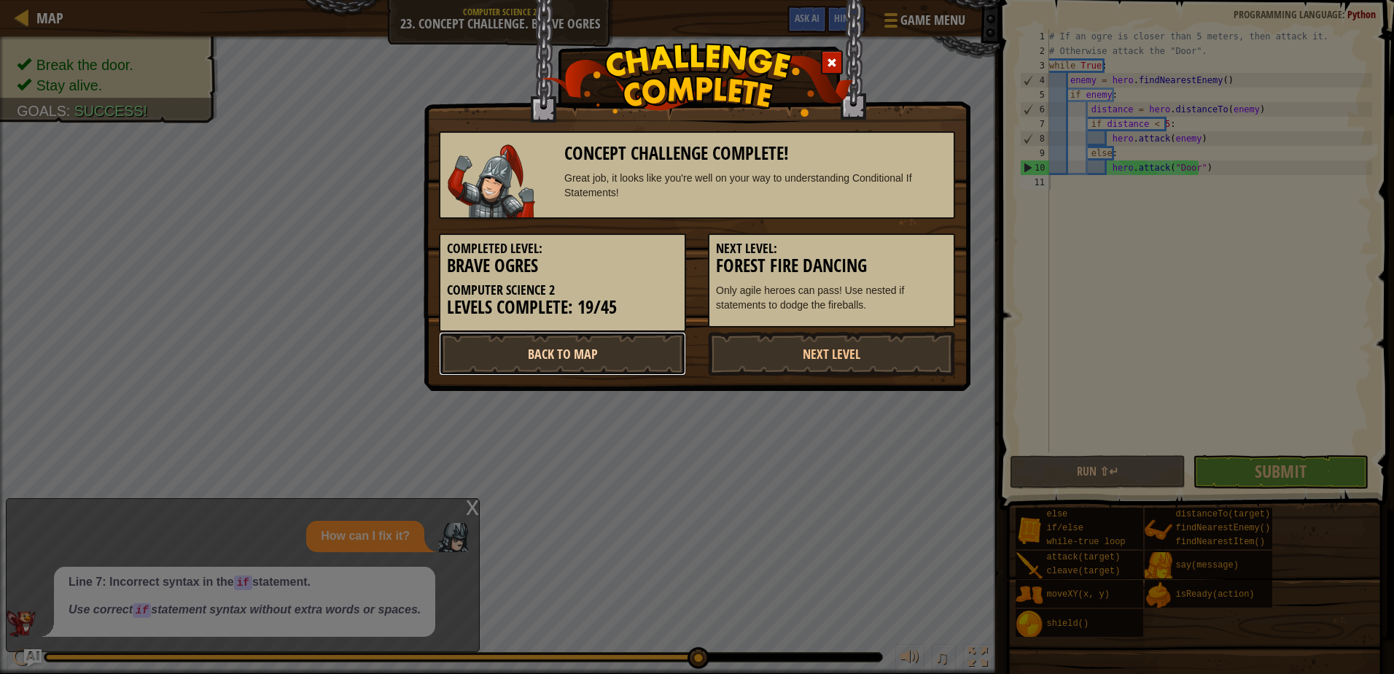
click at [628, 359] on link "Back to Map" at bounding box center [562, 354] width 247 height 44
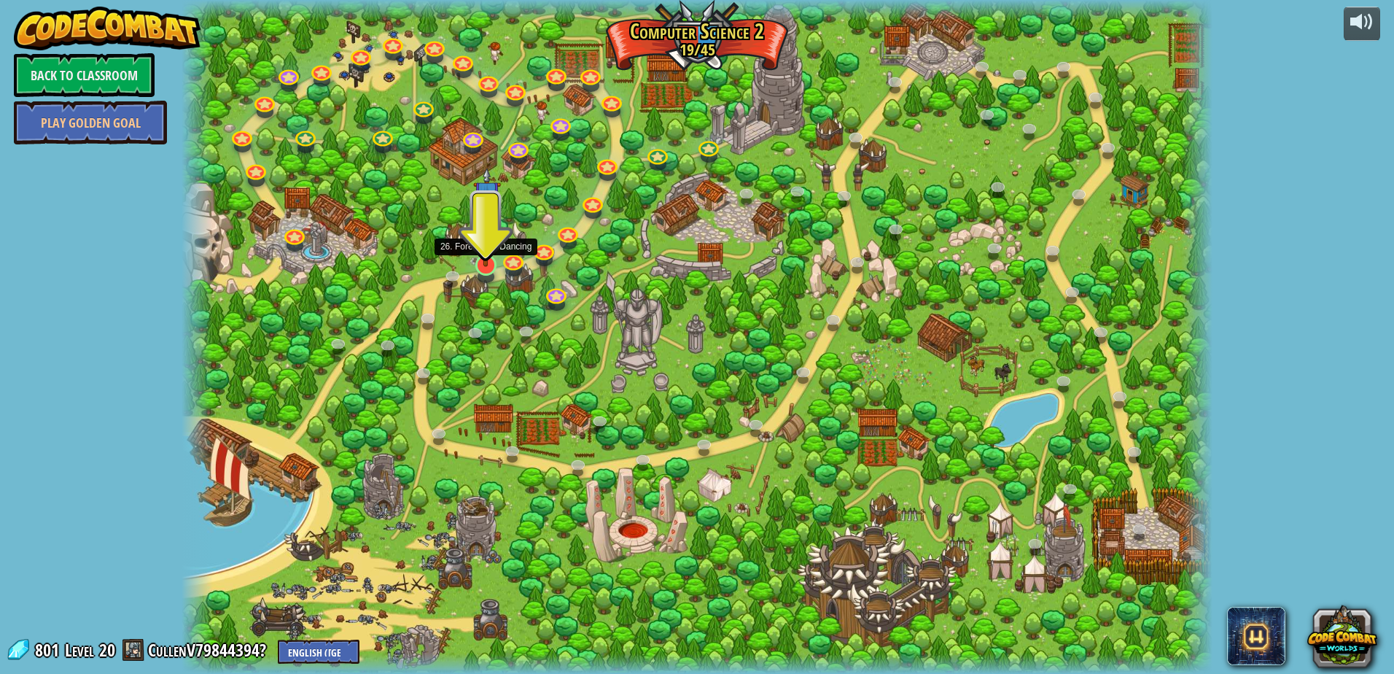
click at [478, 259] on img at bounding box center [486, 234] width 28 height 63
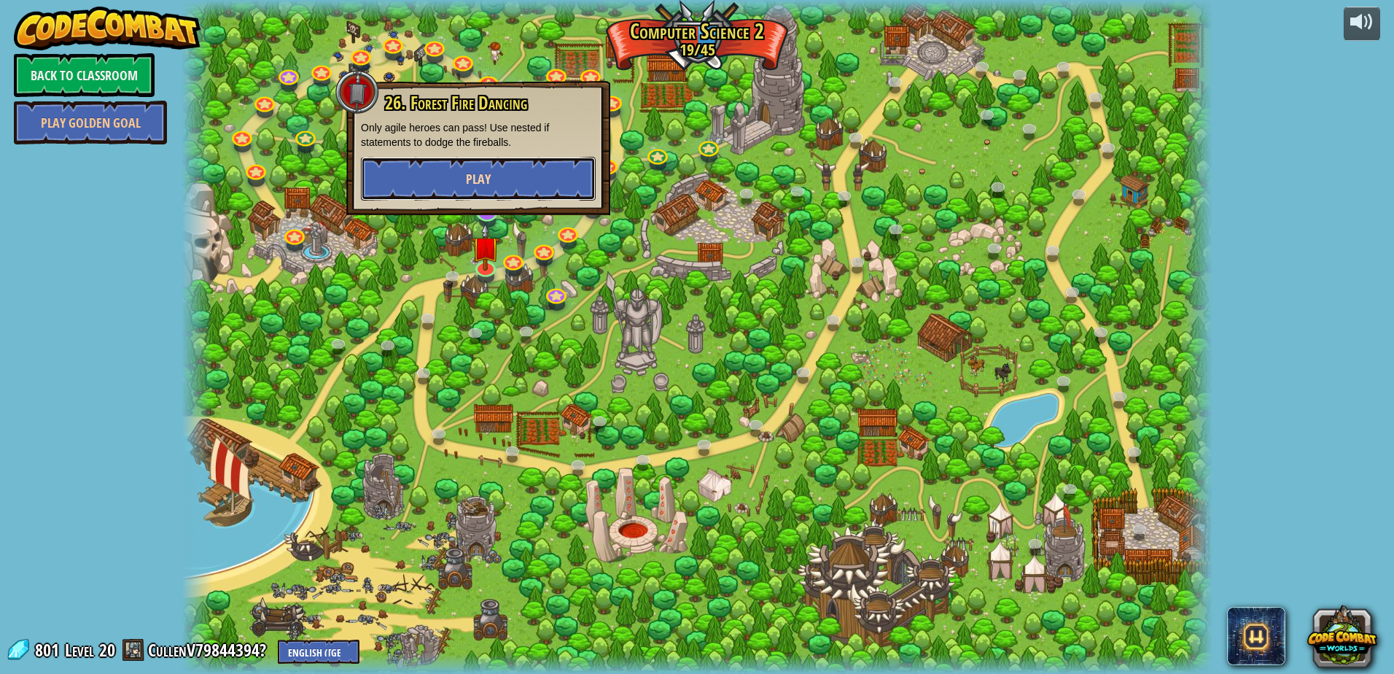
click at [502, 174] on button "Play" at bounding box center [478, 179] width 235 height 44
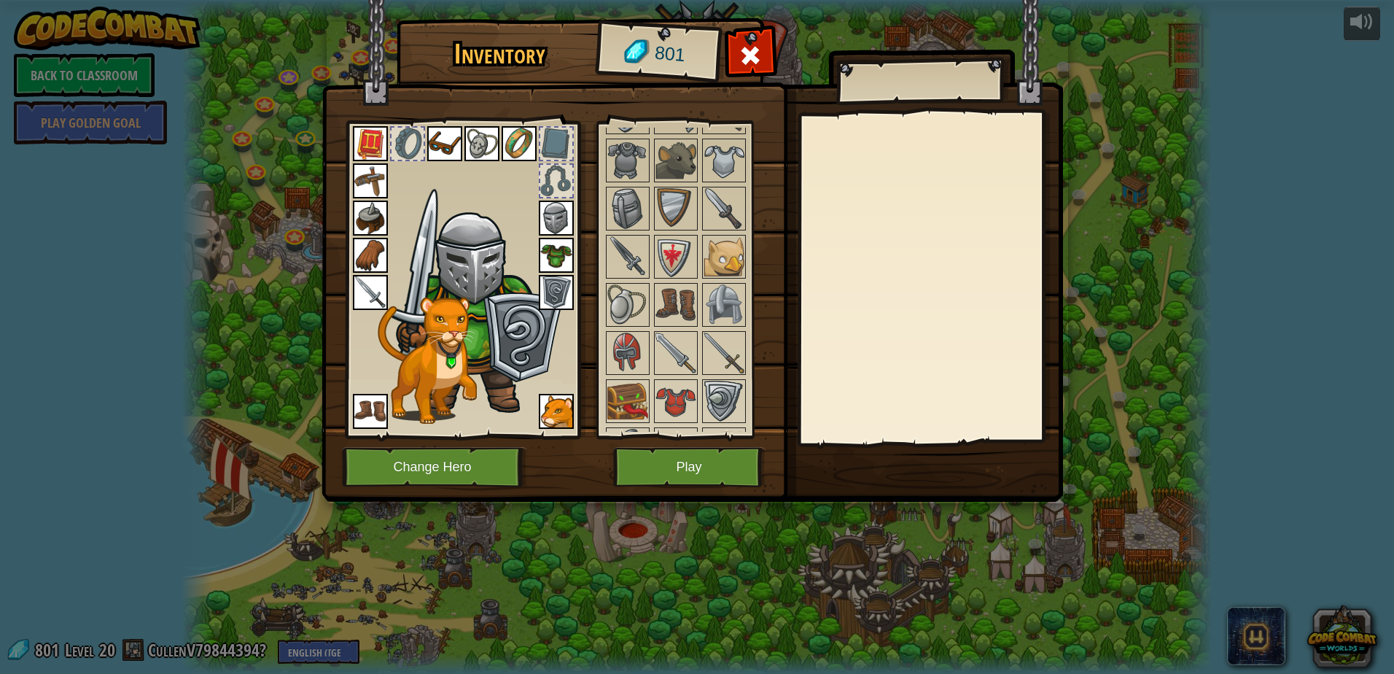
scroll to position [656, 0]
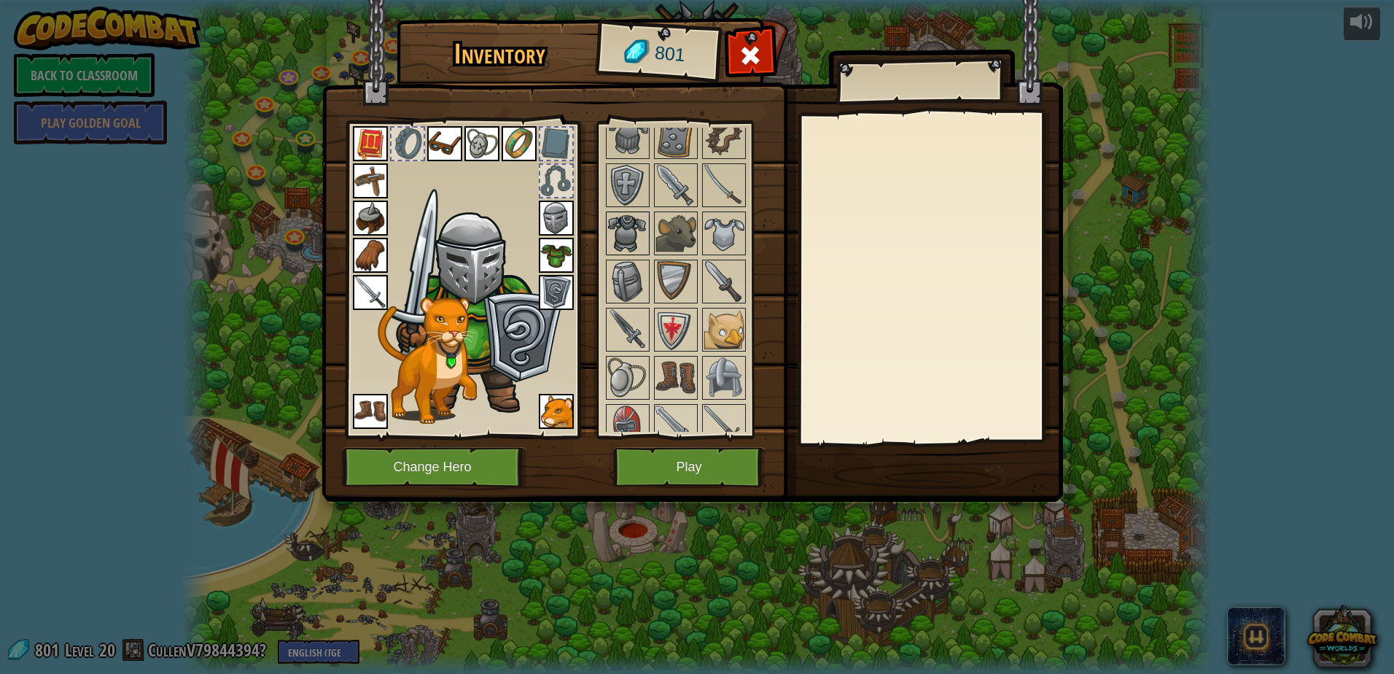
click at [608, 231] on img at bounding box center [627, 233] width 41 height 41
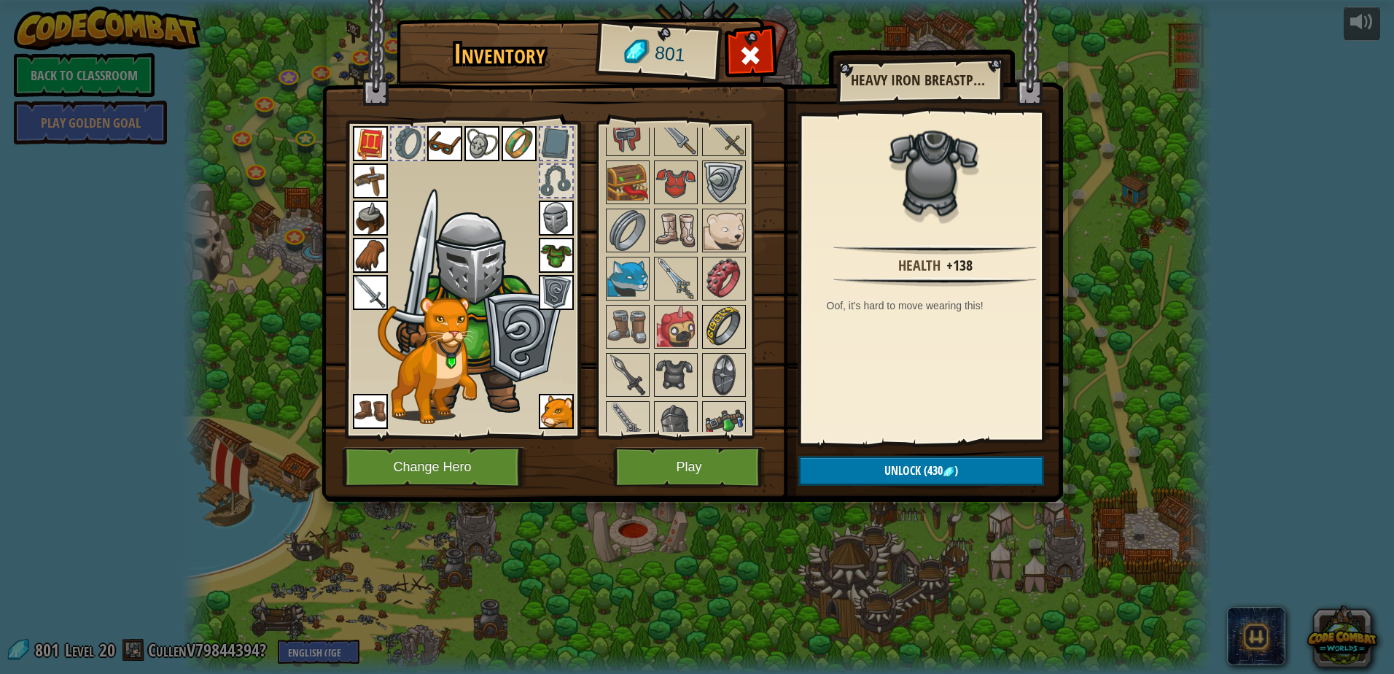
scroll to position [1021, 0]
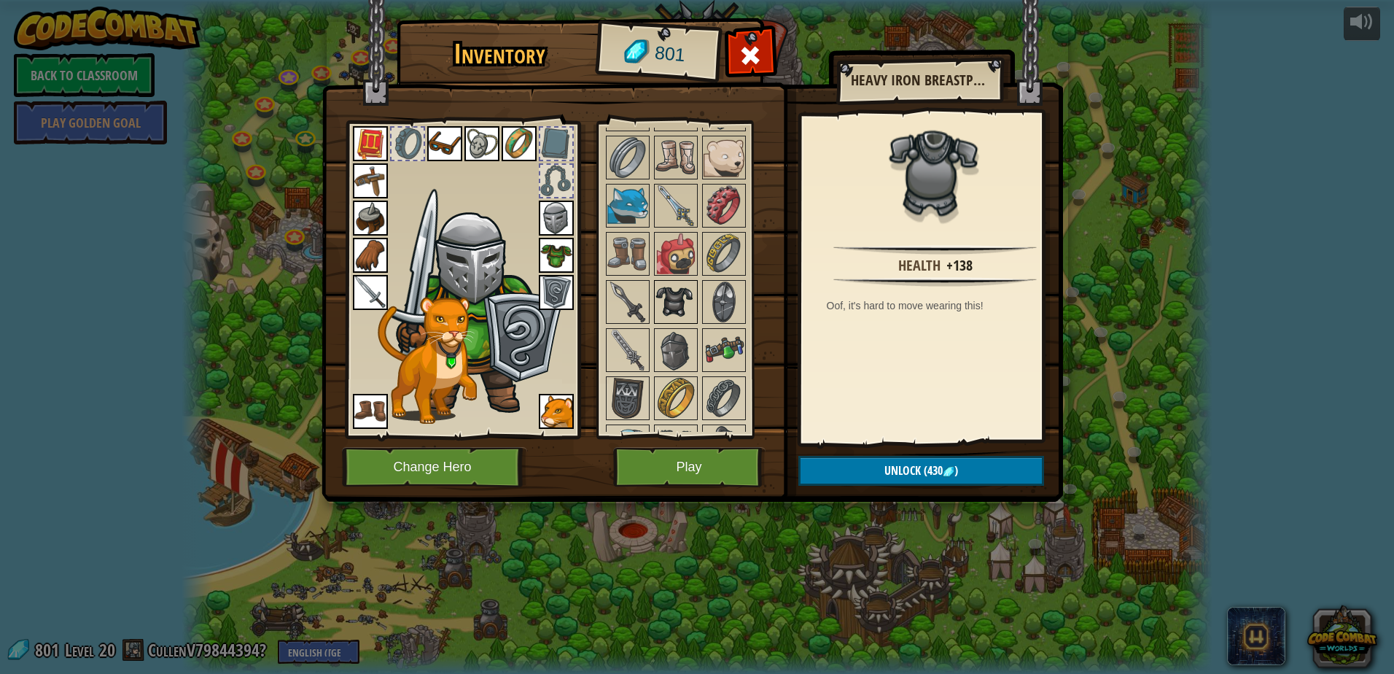
click at [674, 312] on img at bounding box center [675, 301] width 41 height 41
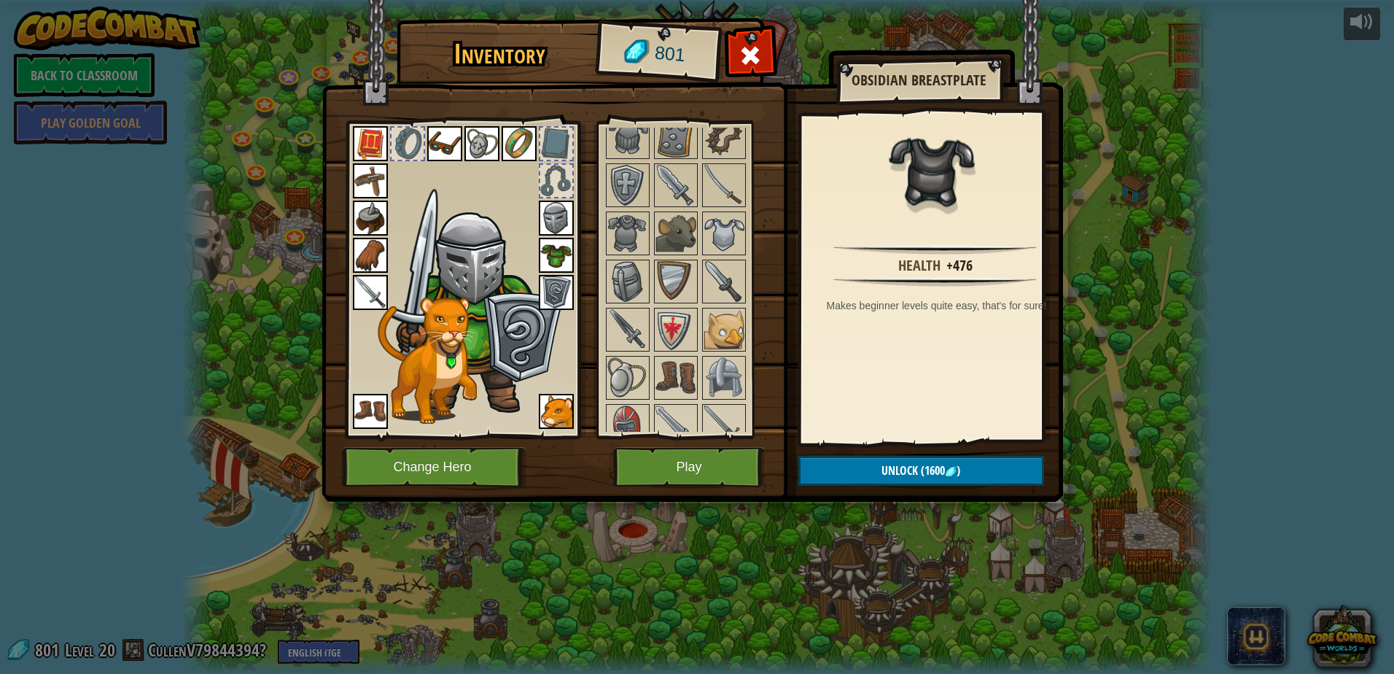
scroll to position [583, 0]
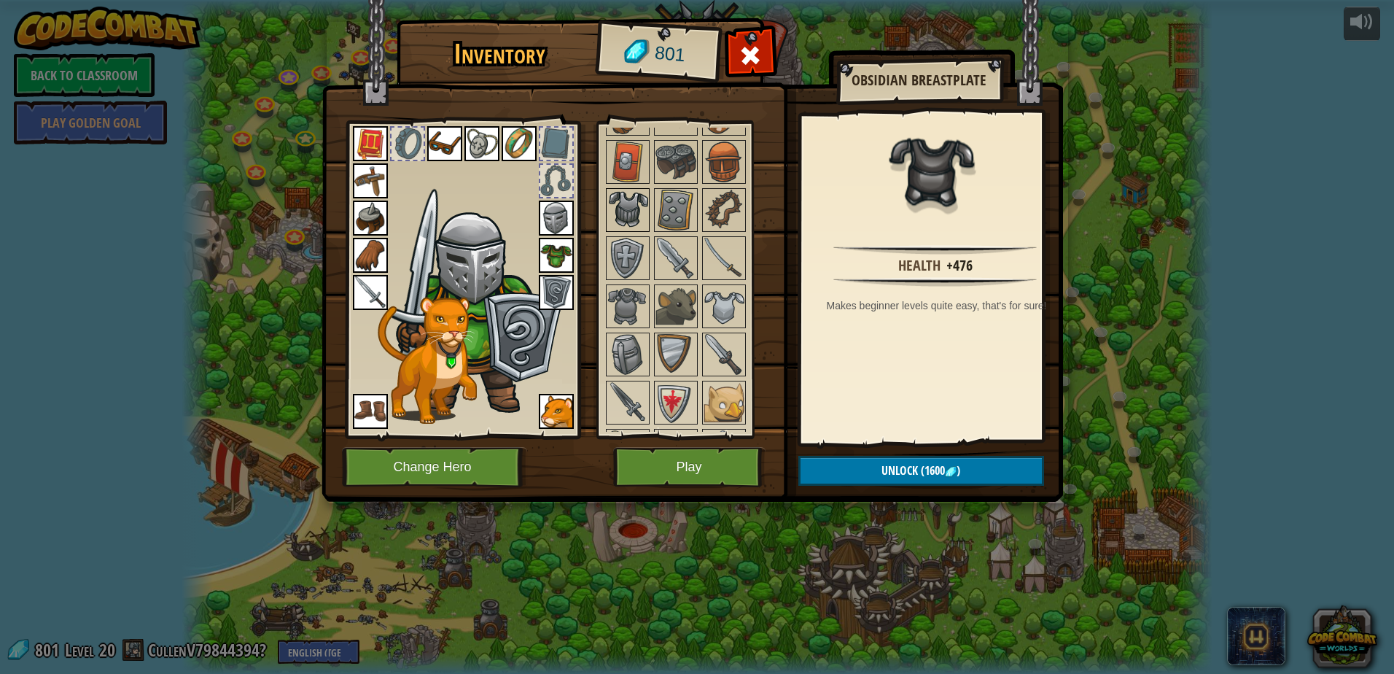
click at [626, 211] on img at bounding box center [627, 210] width 41 height 41
click at [621, 316] on img at bounding box center [627, 306] width 41 height 41
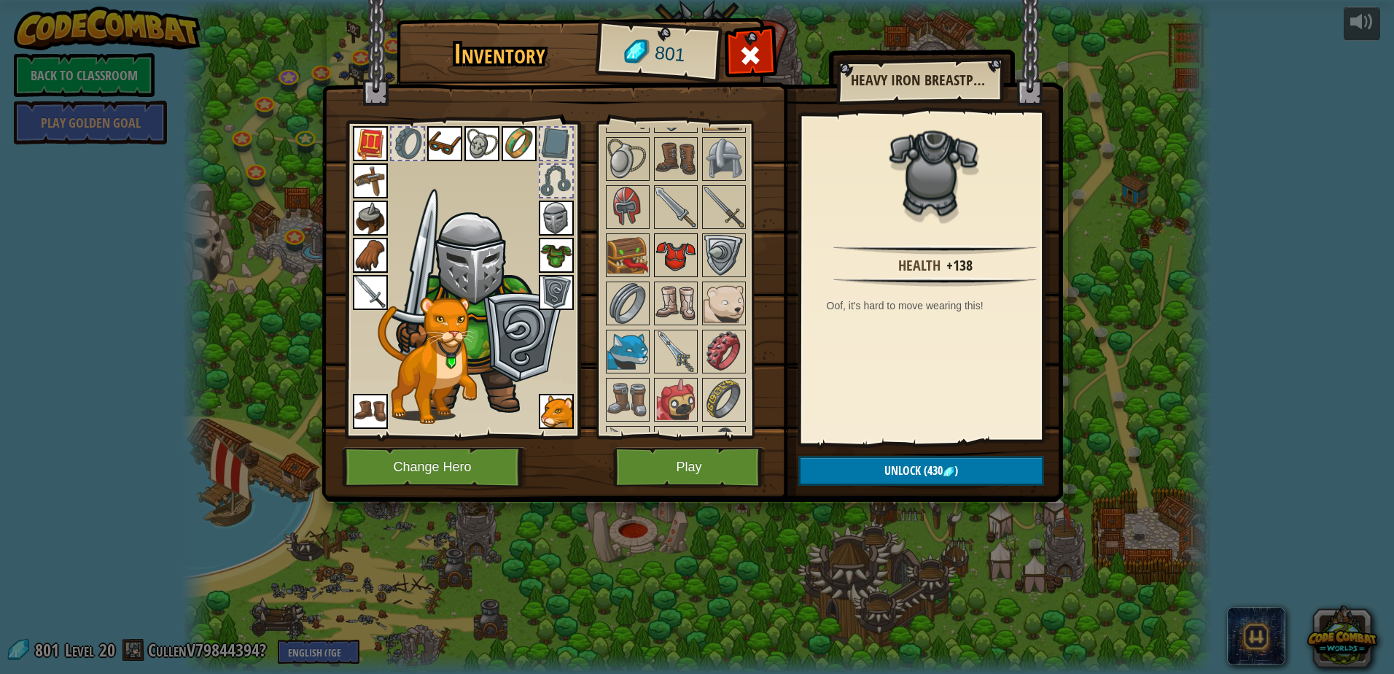
scroll to position [948, 0]
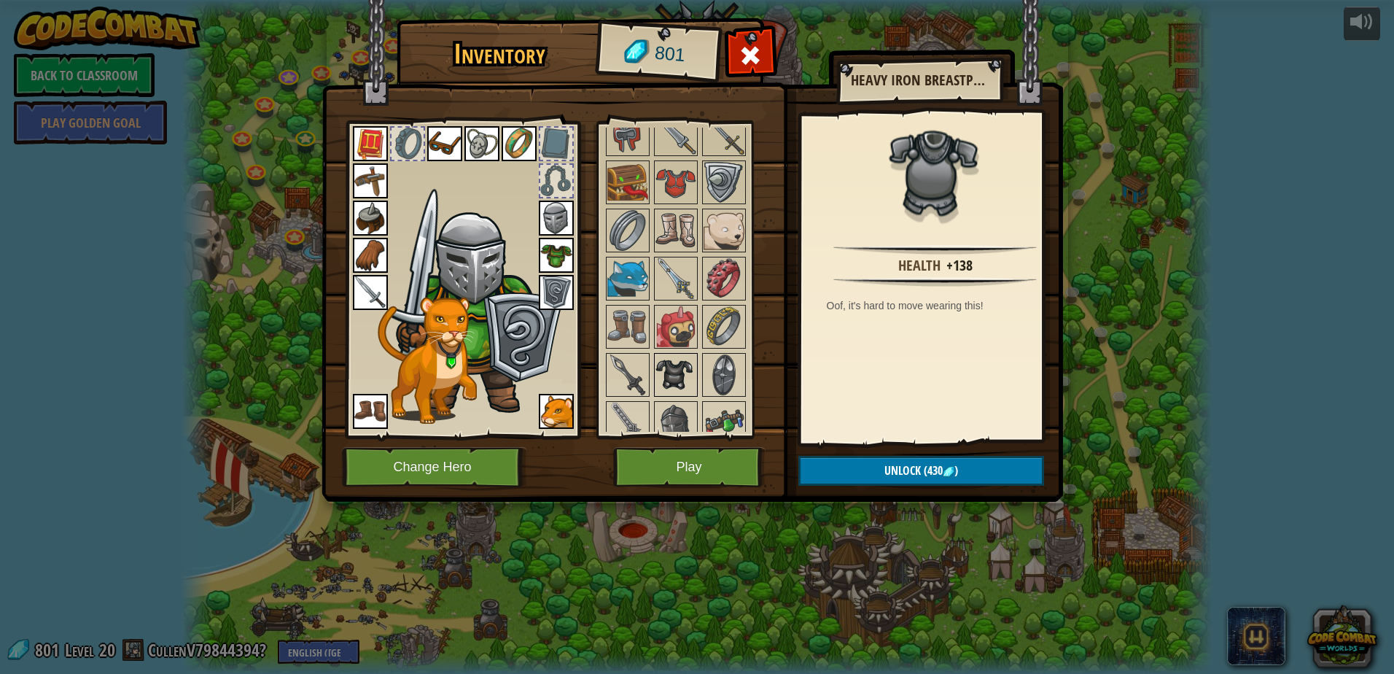
click at [677, 360] on img at bounding box center [675, 374] width 41 height 41
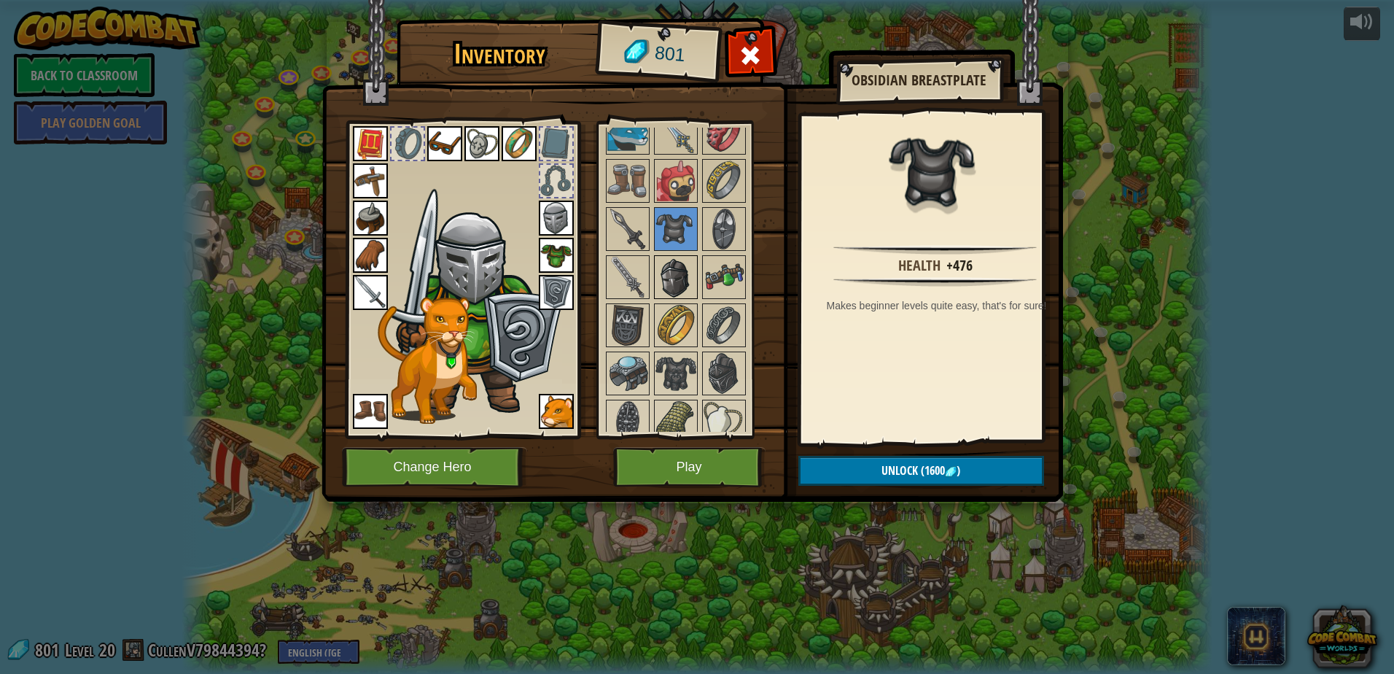
scroll to position [1166, 0]
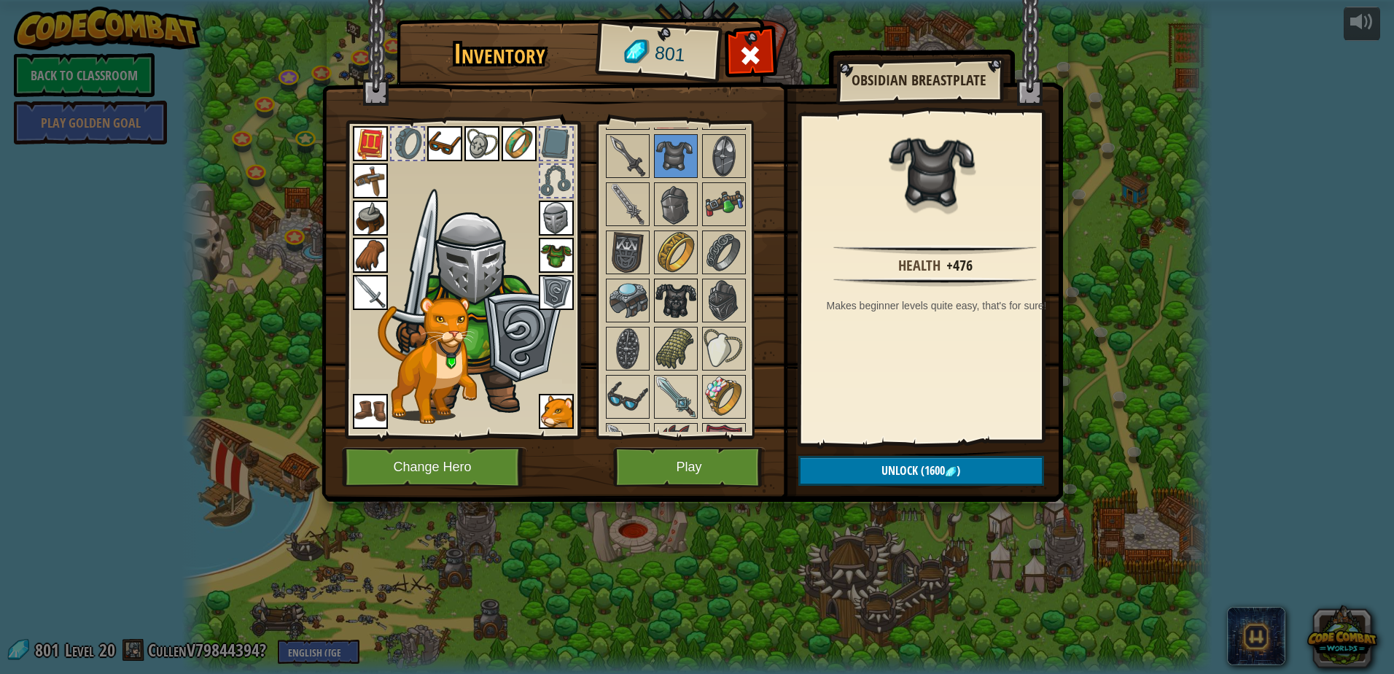
click at [684, 294] on img at bounding box center [675, 300] width 41 height 41
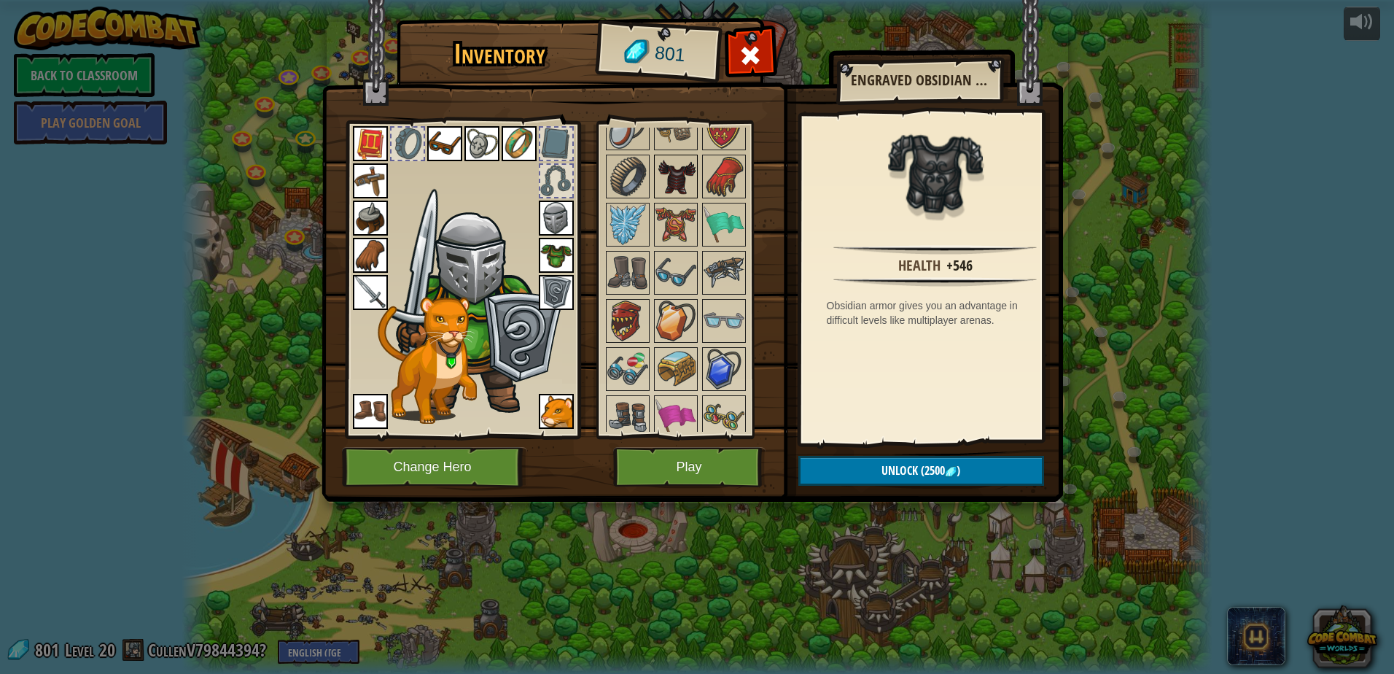
scroll to position [1385, 0]
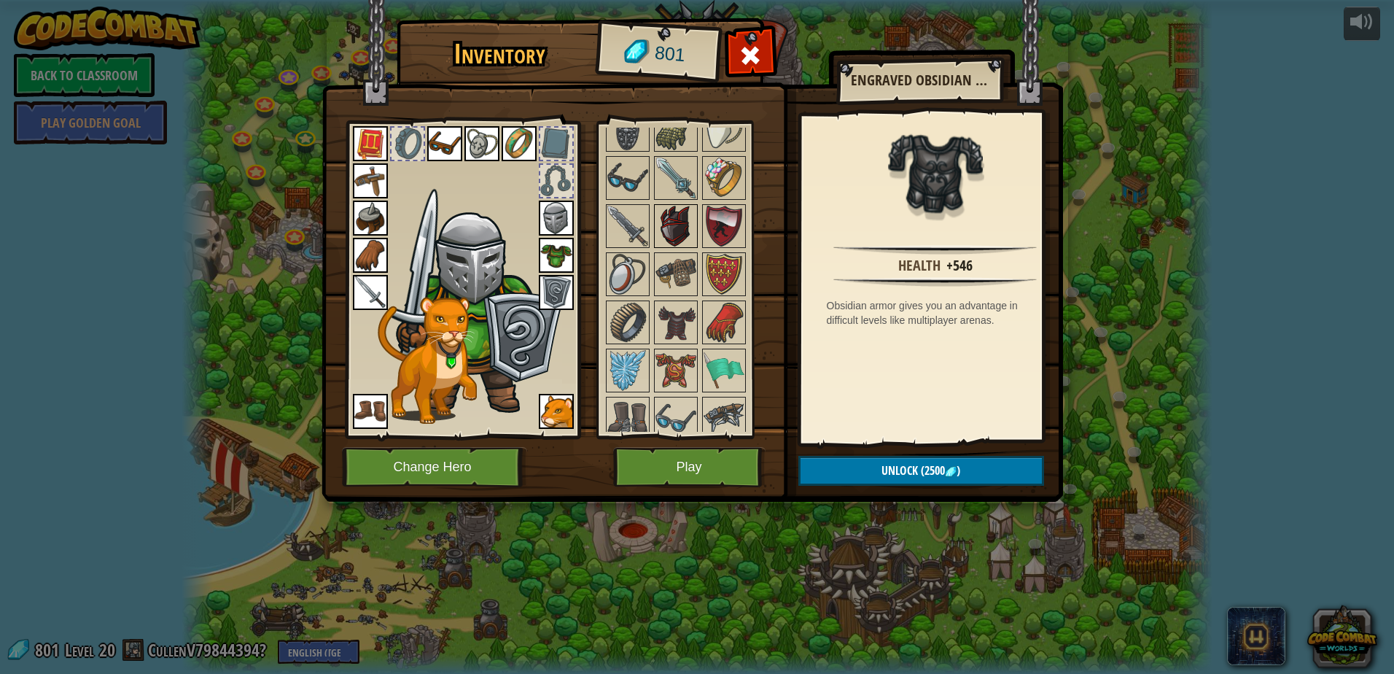
click at [669, 241] on img at bounding box center [675, 226] width 41 height 41
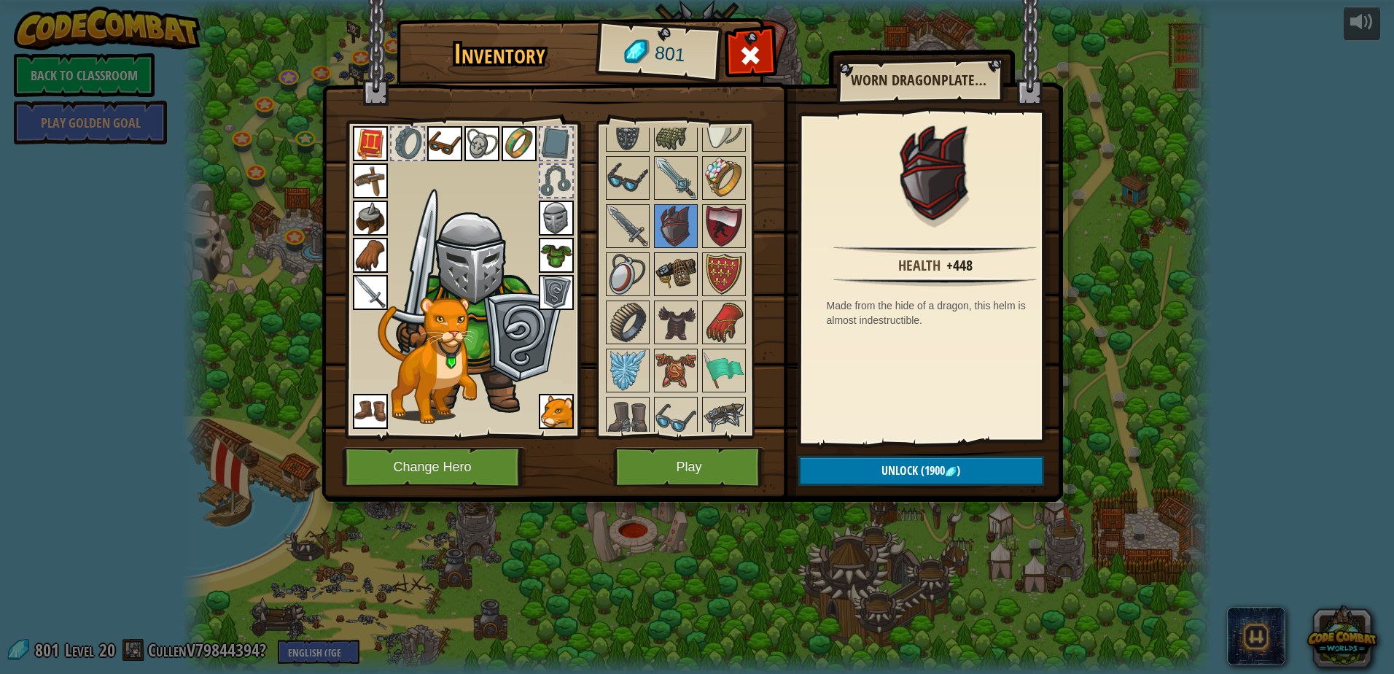
scroll to position [1458, 0]
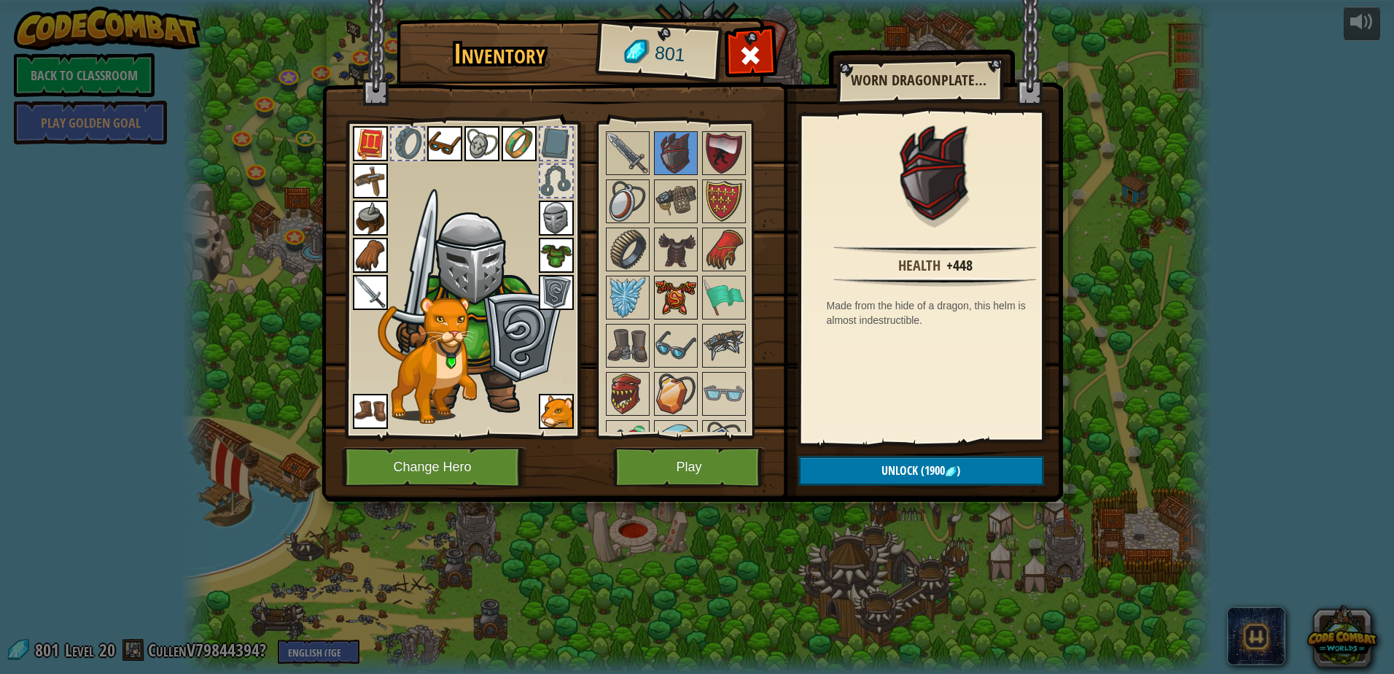
click at [676, 281] on img at bounding box center [675, 297] width 41 height 41
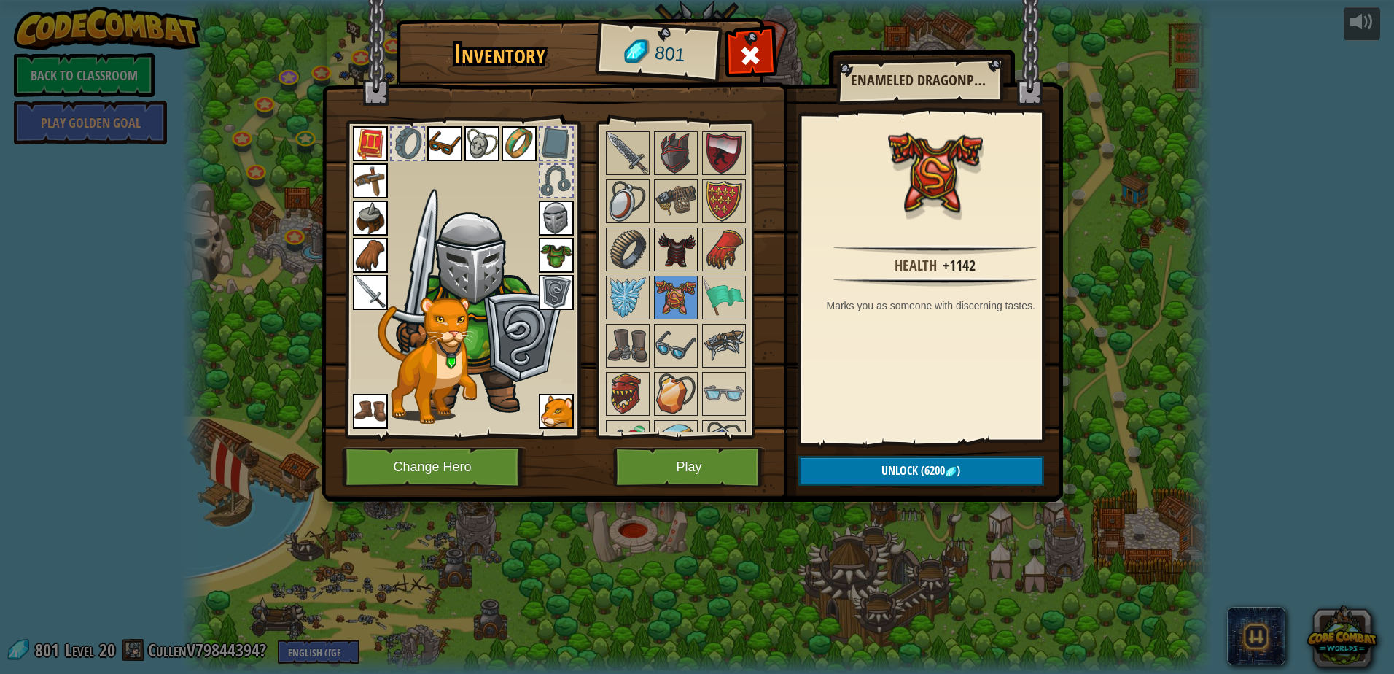
click at [674, 245] on img at bounding box center [675, 249] width 41 height 41
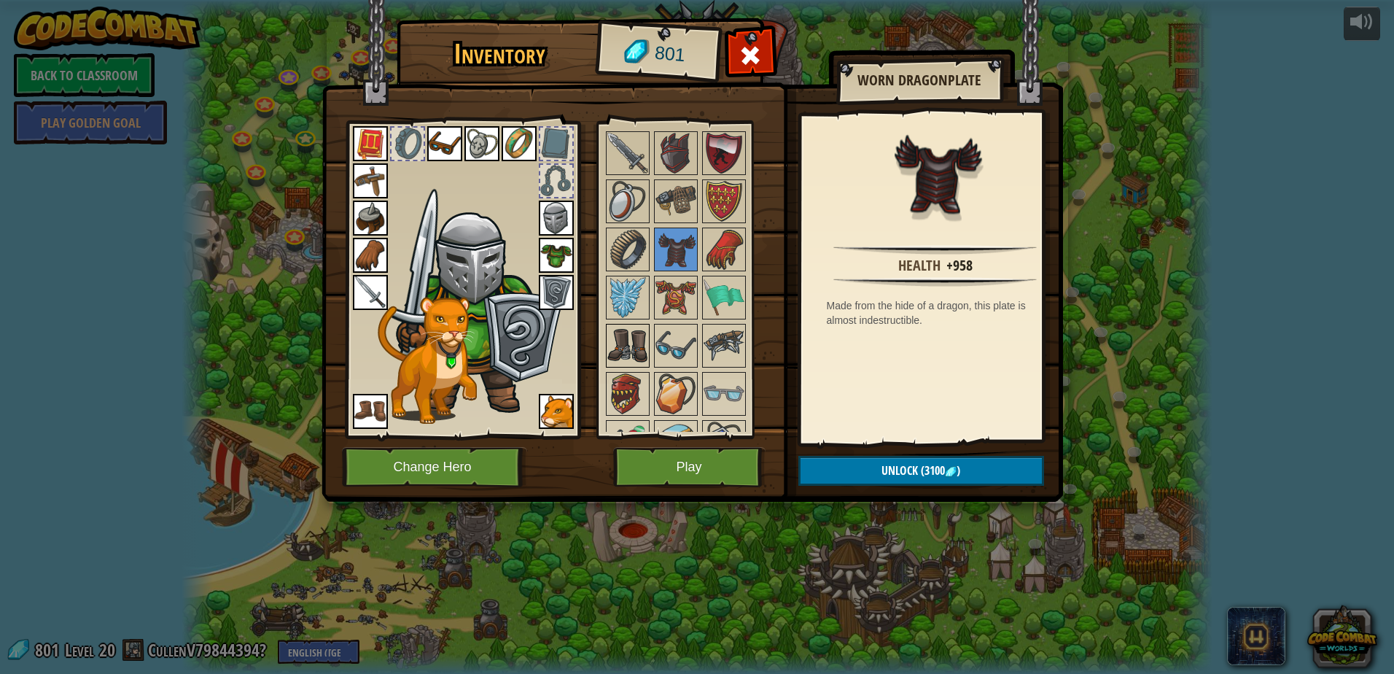
click at [612, 353] on img at bounding box center [627, 345] width 41 height 41
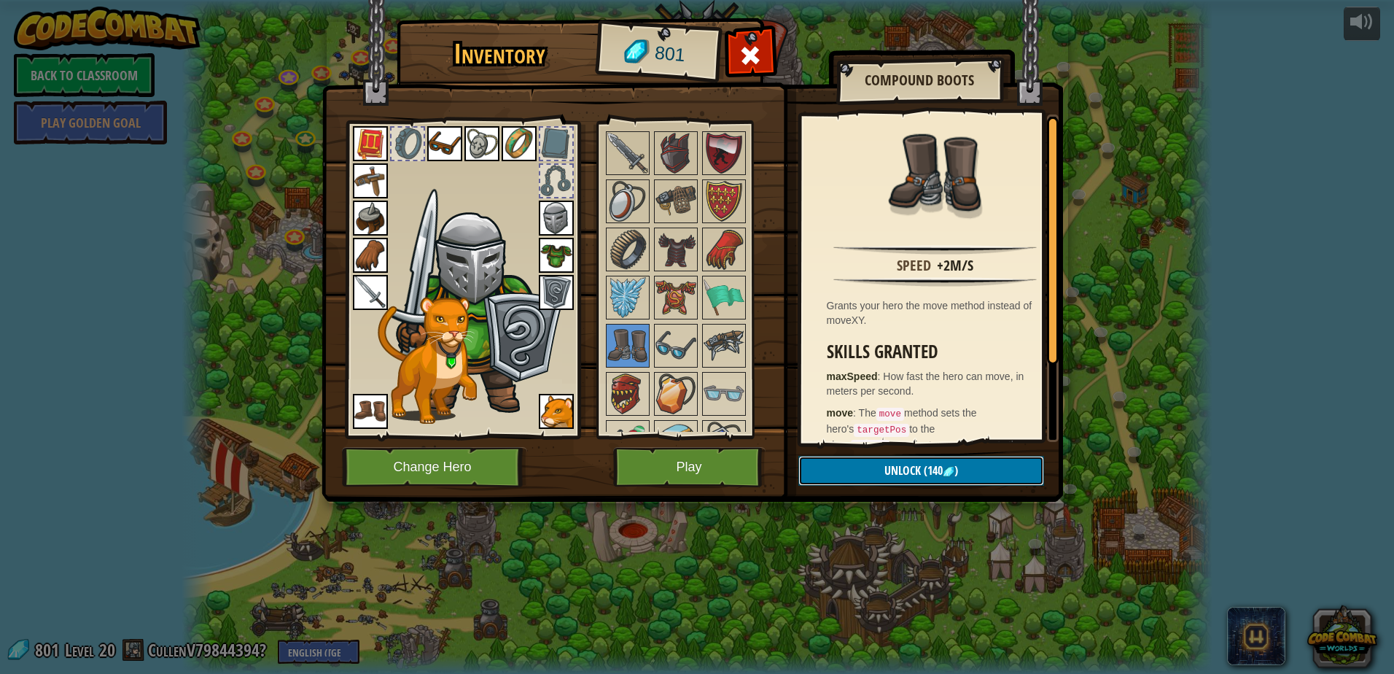
click at [868, 469] on button "Unlock (140 )" at bounding box center [921, 471] width 246 height 30
click at [868, 469] on button "Confirm" at bounding box center [921, 471] width 246 height 30
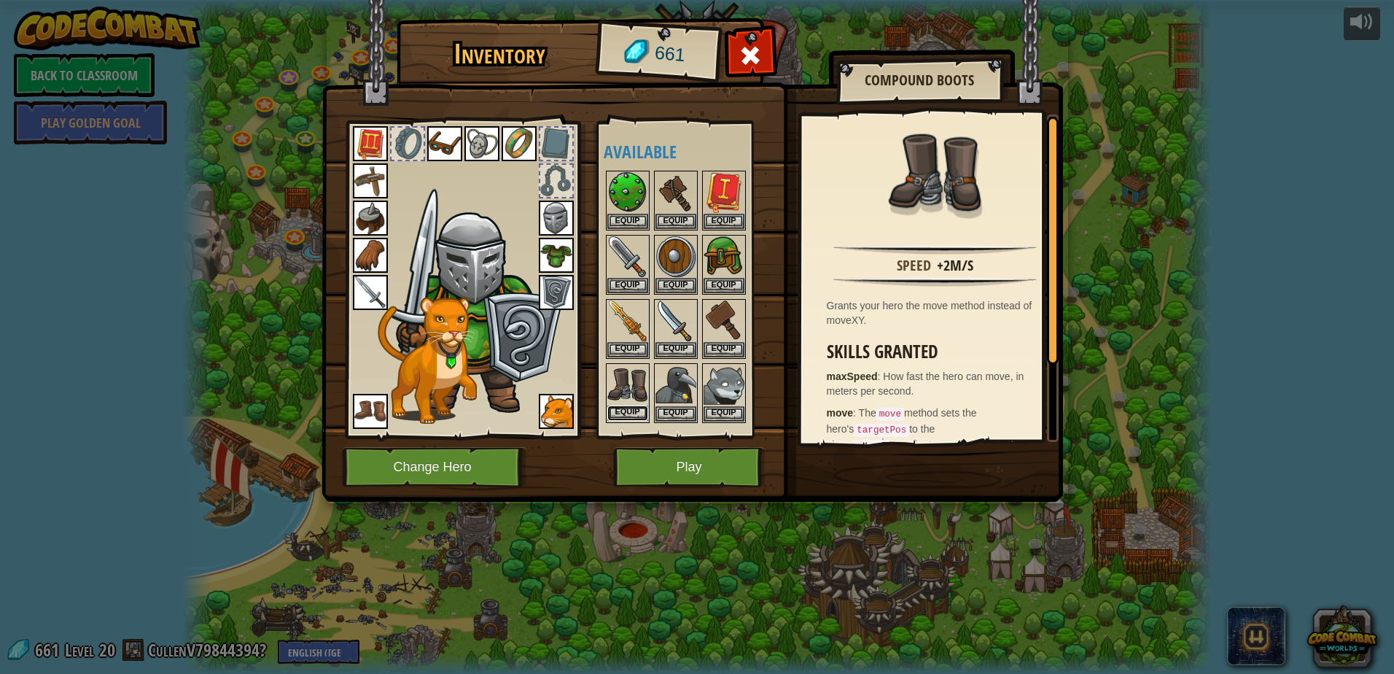
click at [628, 412] on button "Equip" at bounding box center [627, 412] width 41 height 15
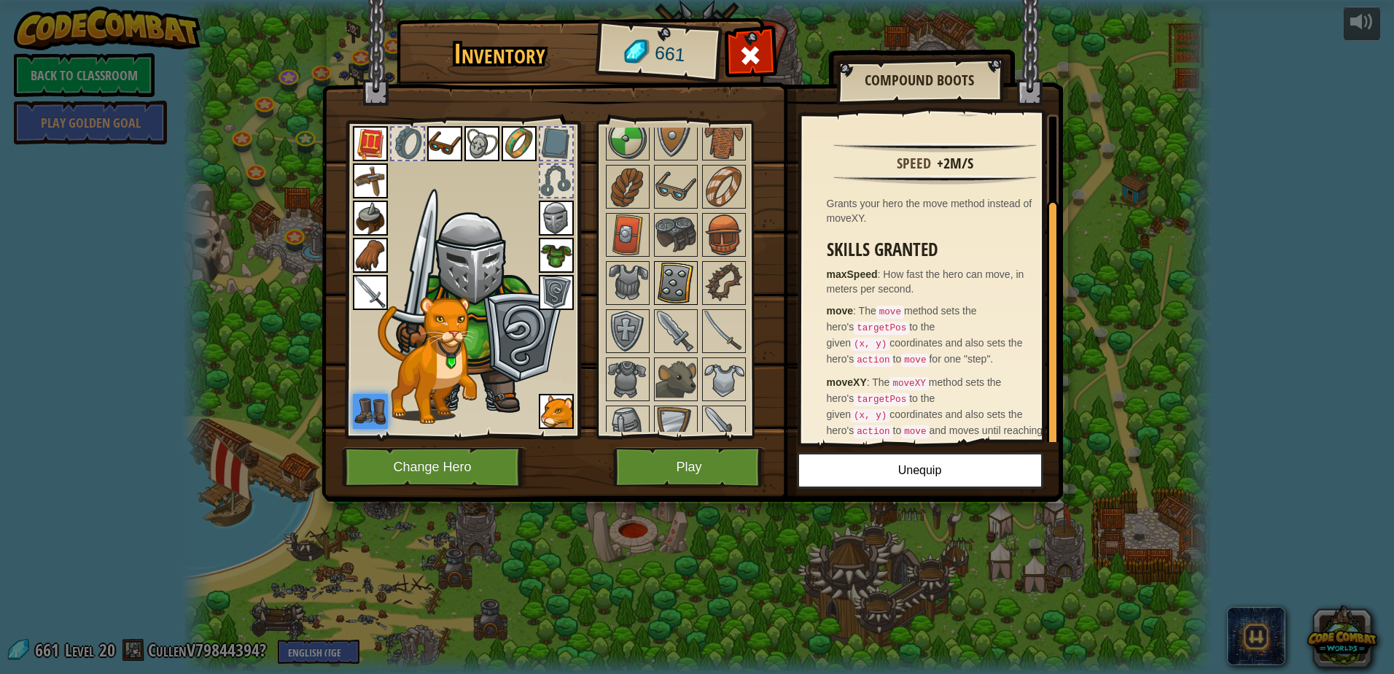
scroll to position [73, 0]
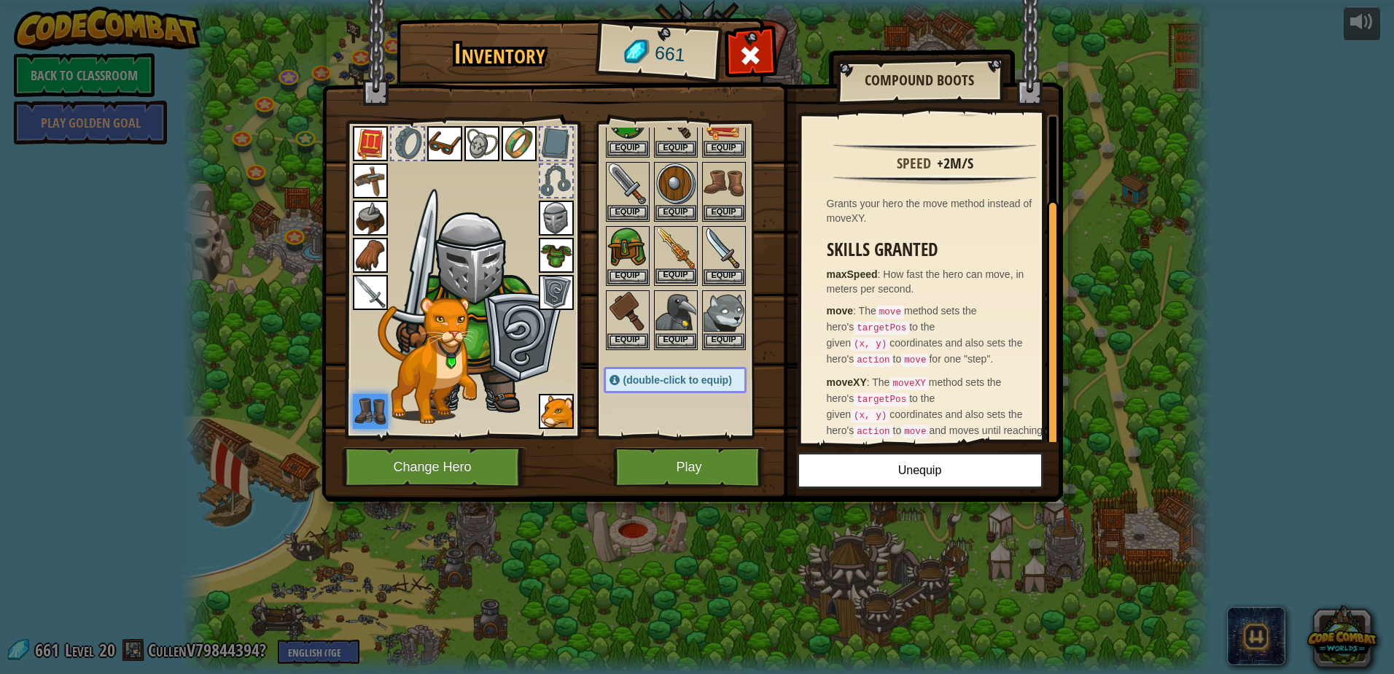
click at [678, 268] on img at bounding box center [675, 247] width 41 height 41
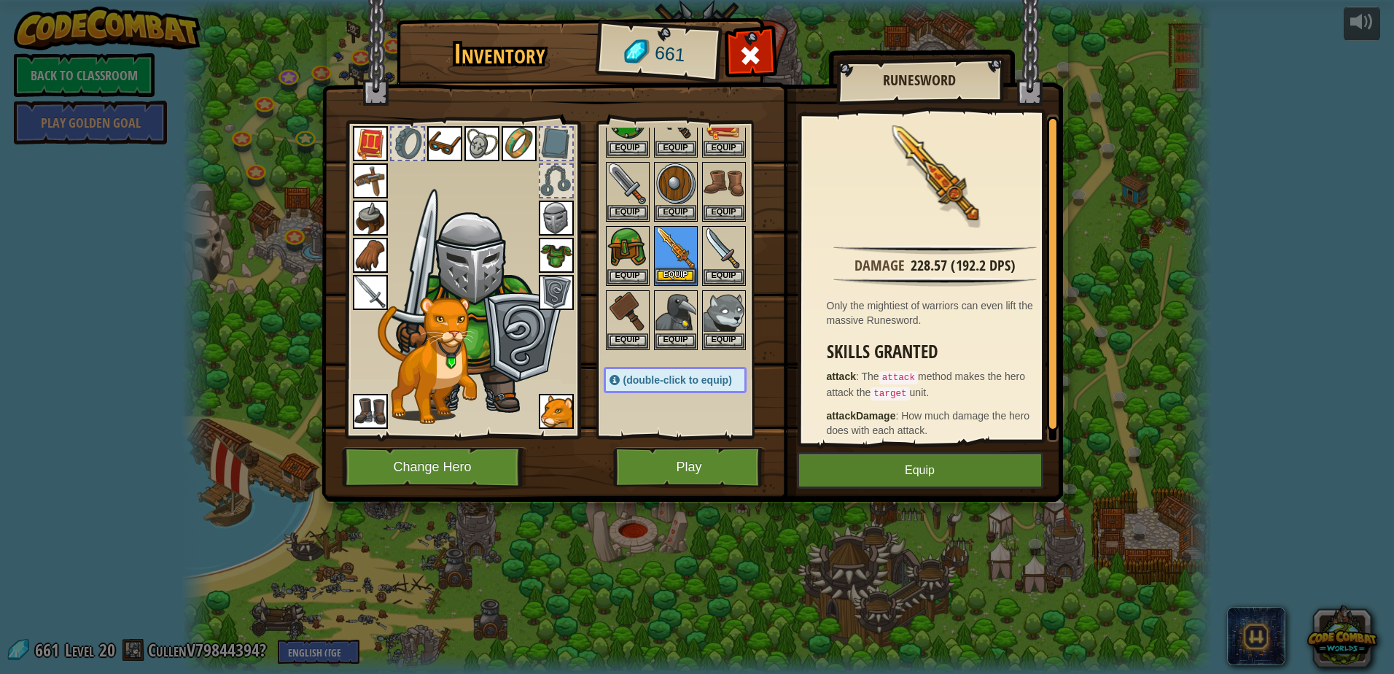
click at [681, 268] on img at bounding box center [675, 247] width 41 height 41
click at [859, 468] on button "Equip" at bounding box center [920, 470] width 246 height 36
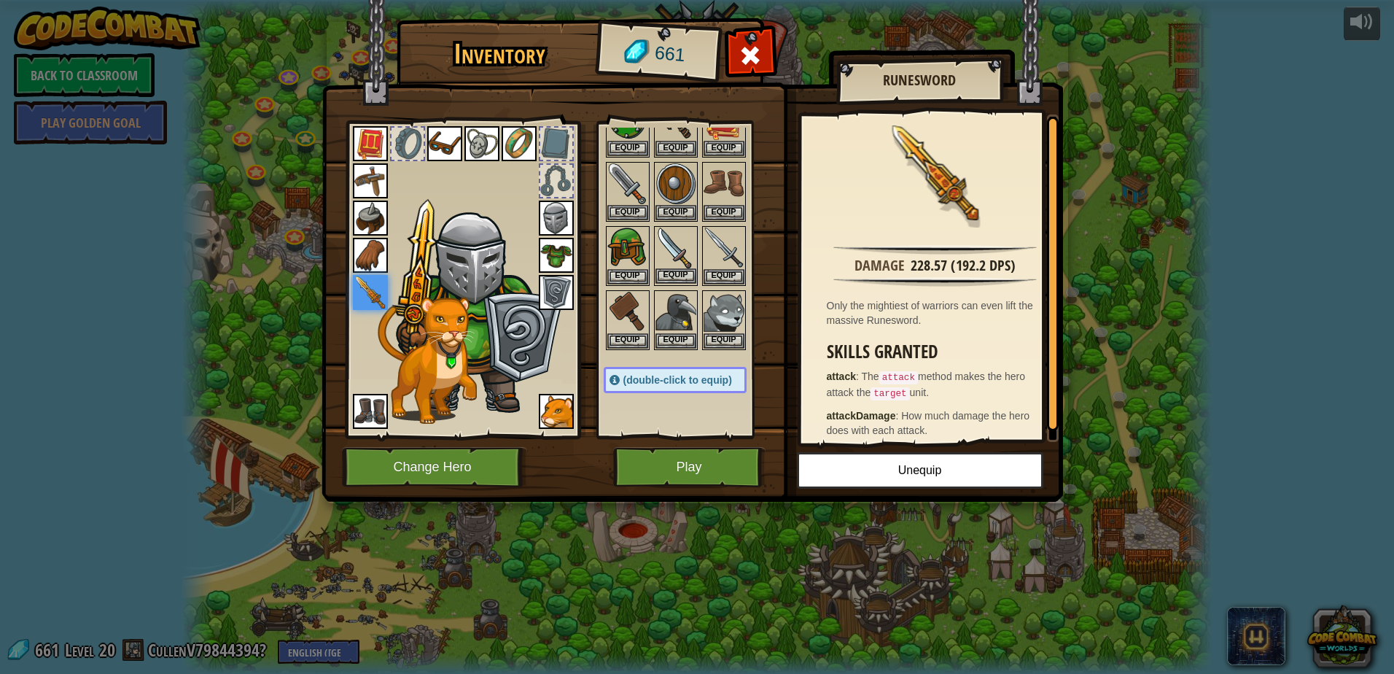
scroll to position [0, 0]
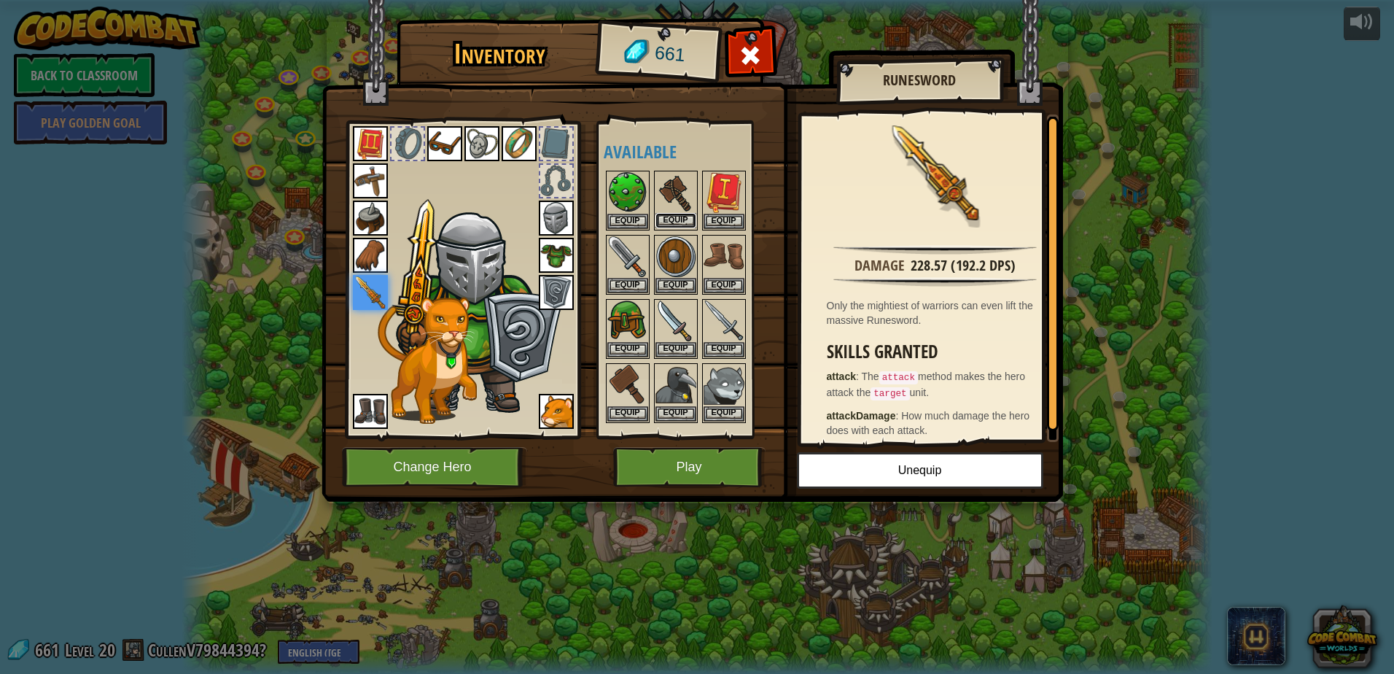
click at [689, 214] on button "Equip" at bounding box center [675, 220] width 41 height 15
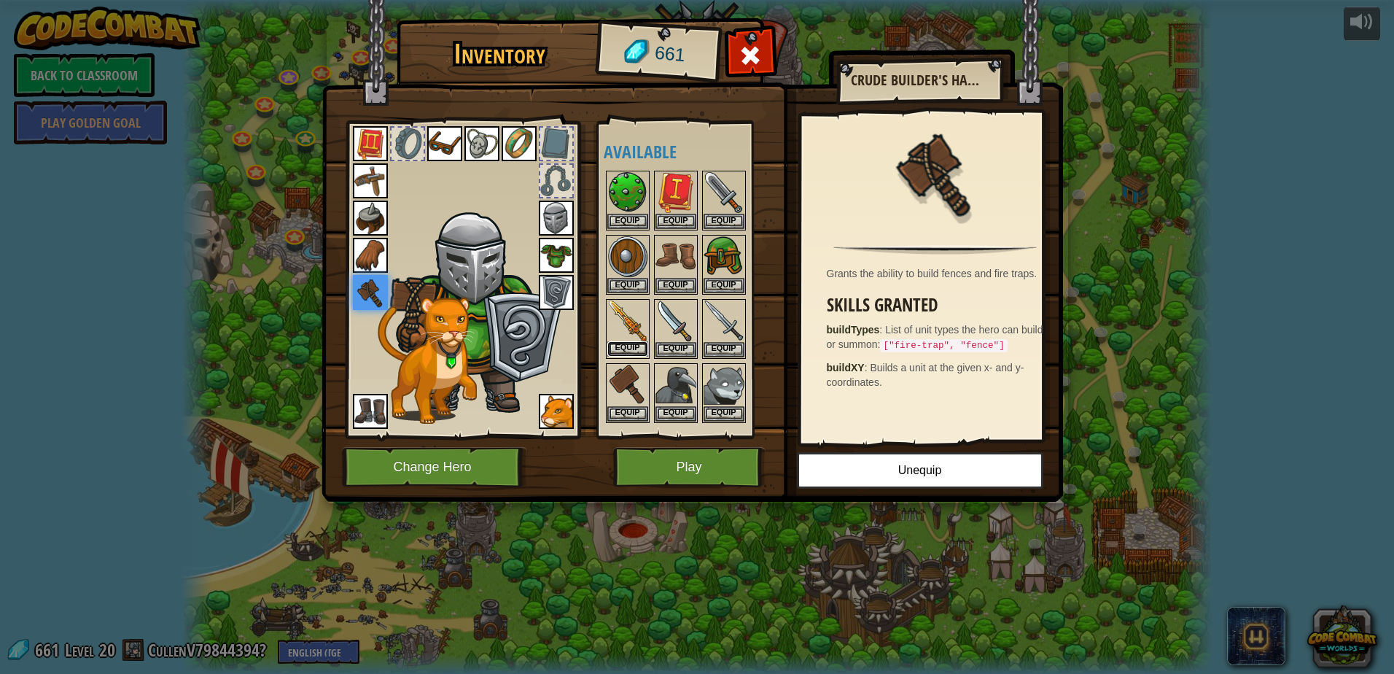
click at [623, 348] on button "Equip" at bounding box center [627, 348] width 41 height 15
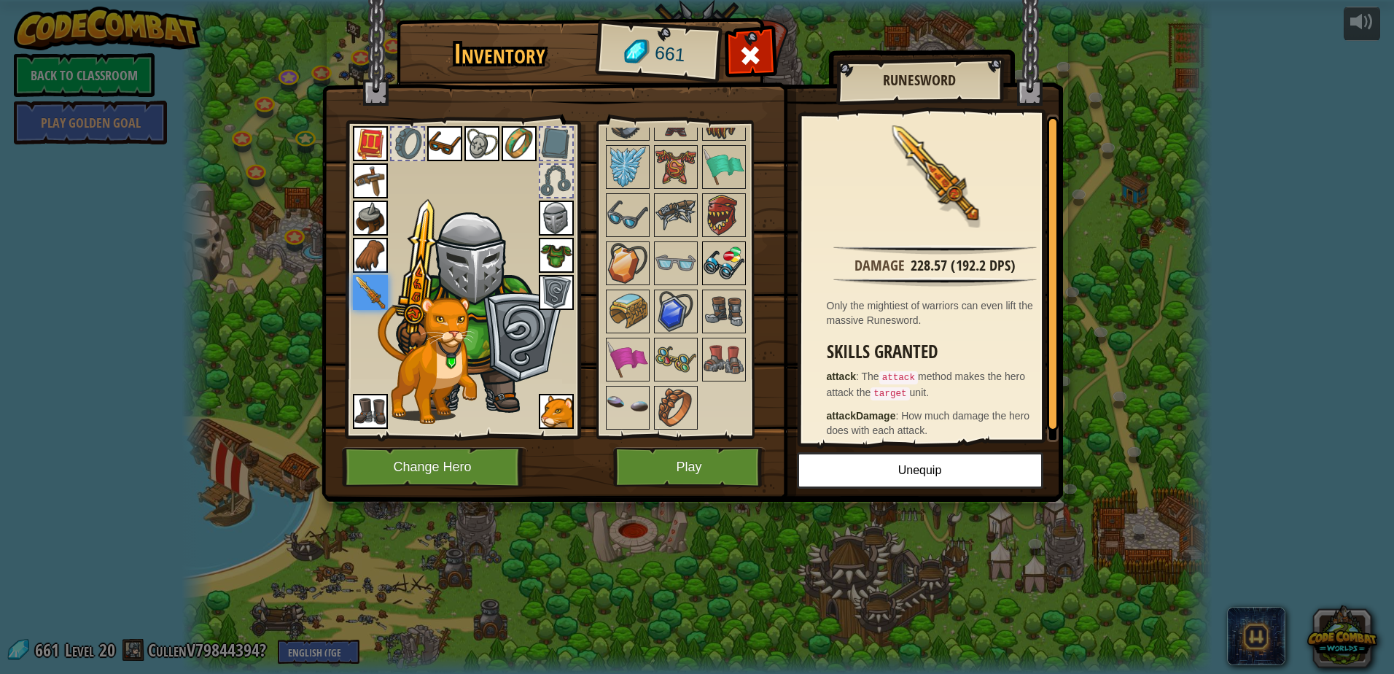
scroll to position [1516, 0]
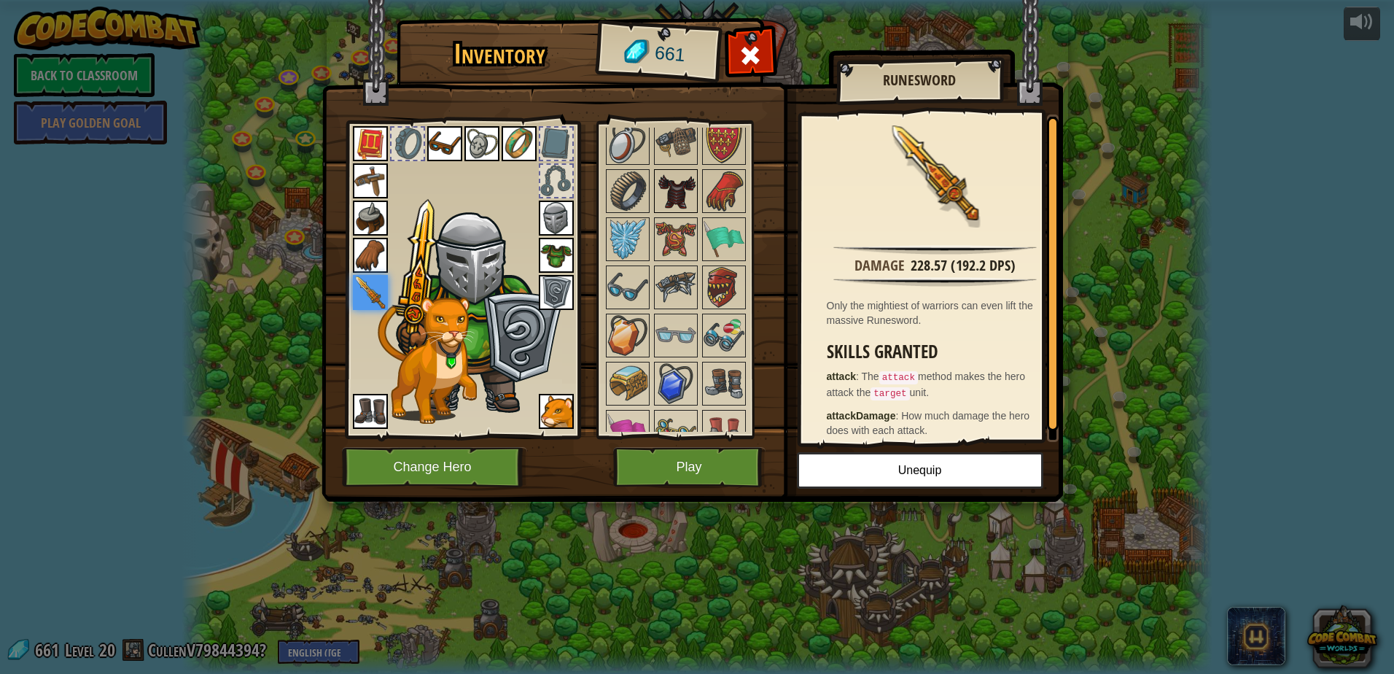
click at [682, 191] on img at bounding box center [675, 191] width 41 height 41
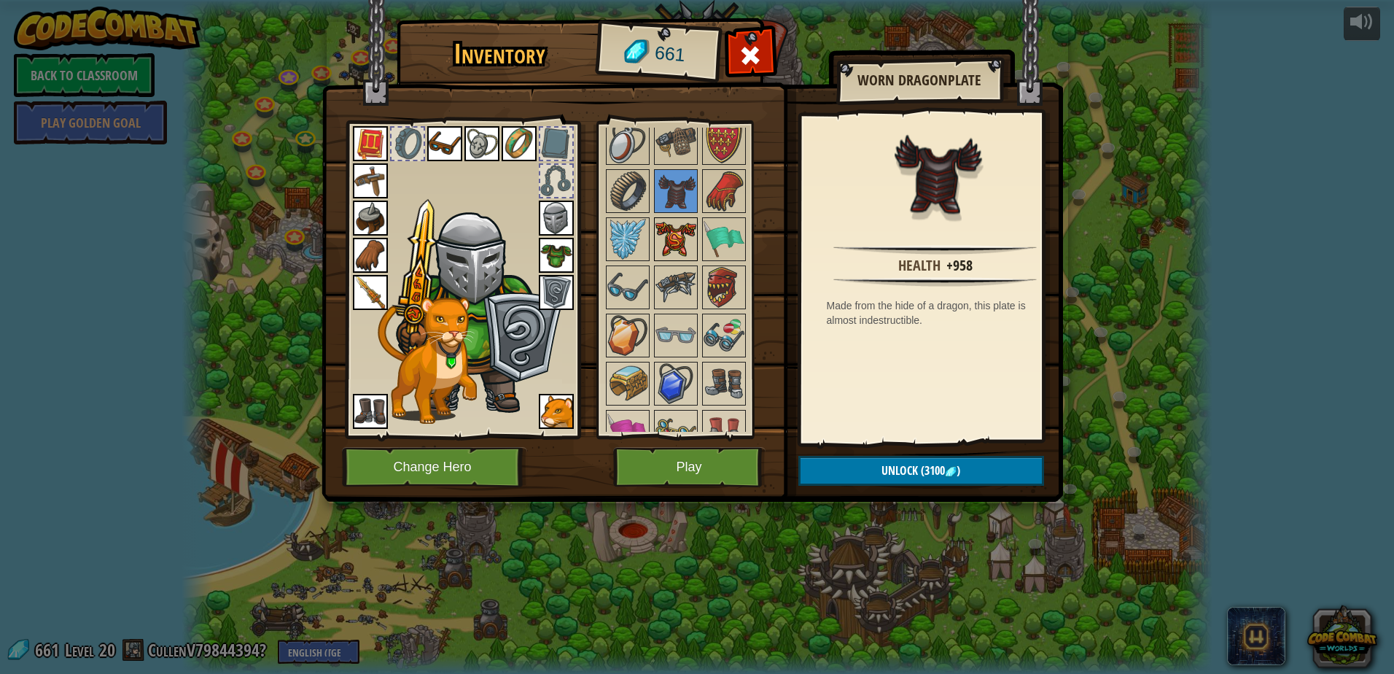
scroll to position [1370, 0]
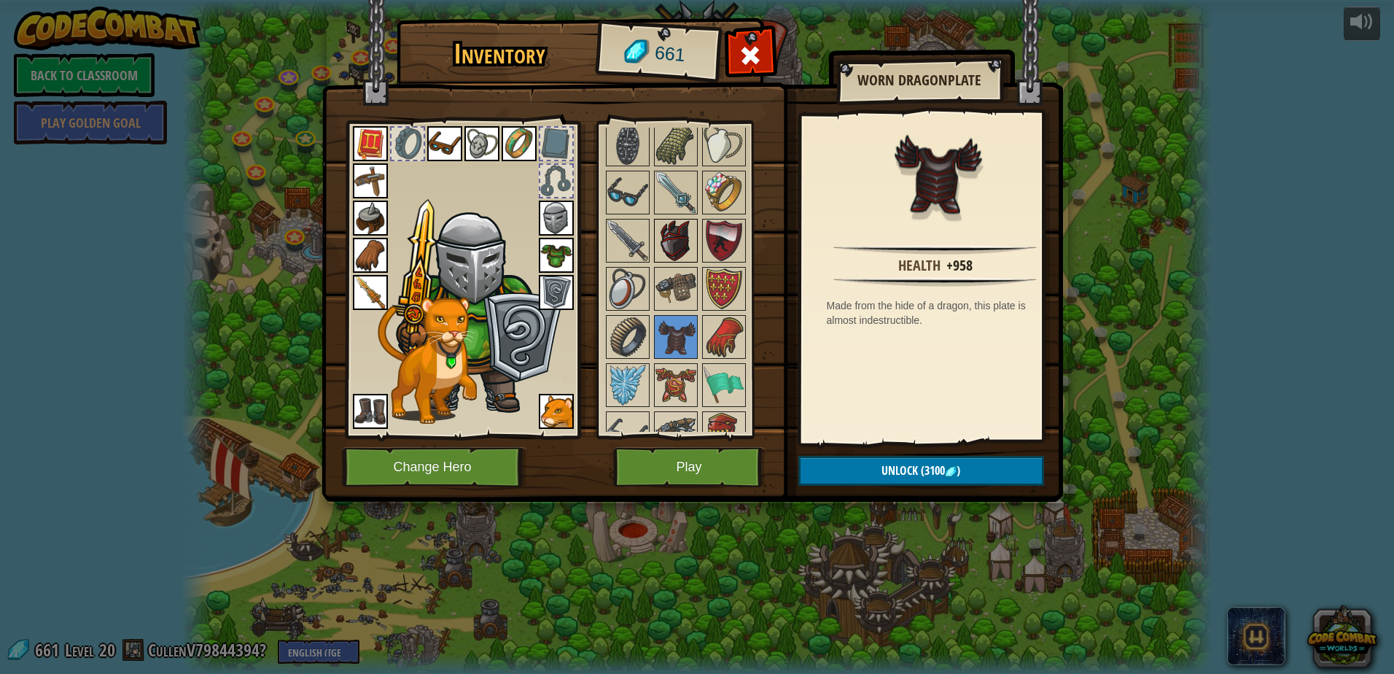
click at [671, 254] on img at bounding box center [675, 240] width 41 height 41
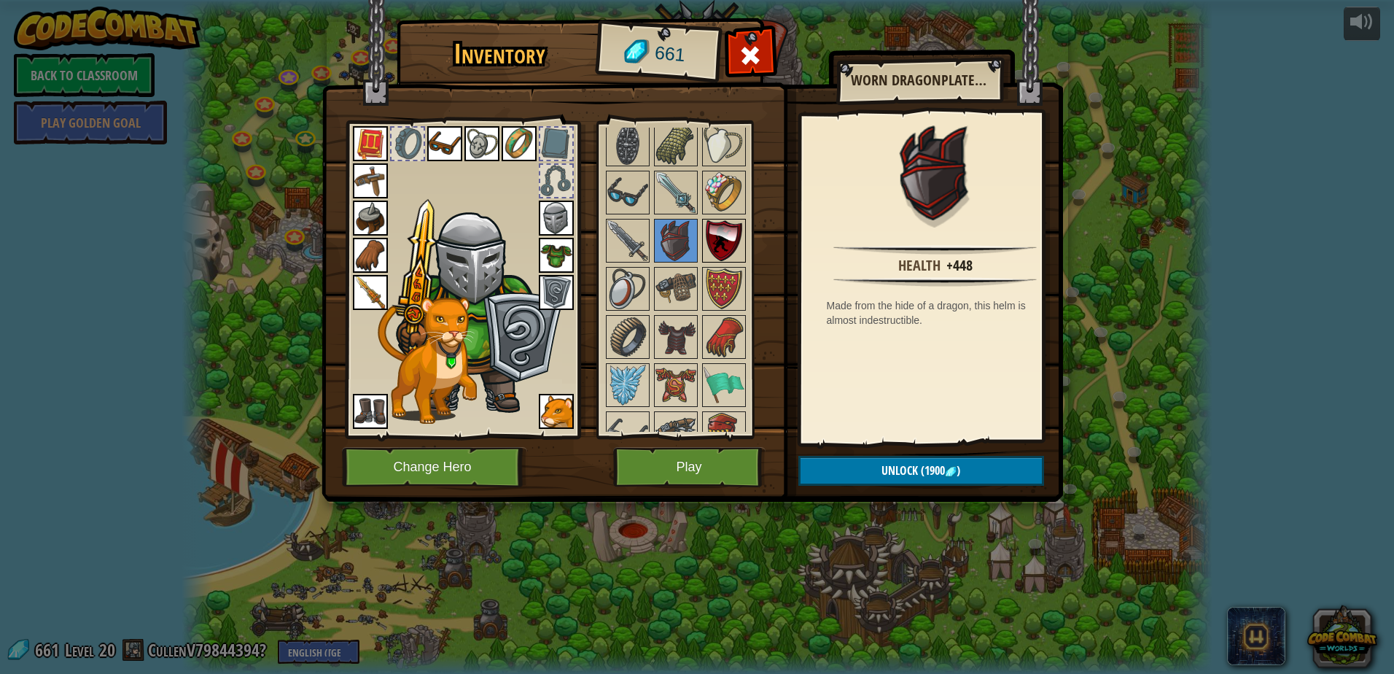
click at [718, 230] on img at bounding box center [723, 240] width 41 height 41
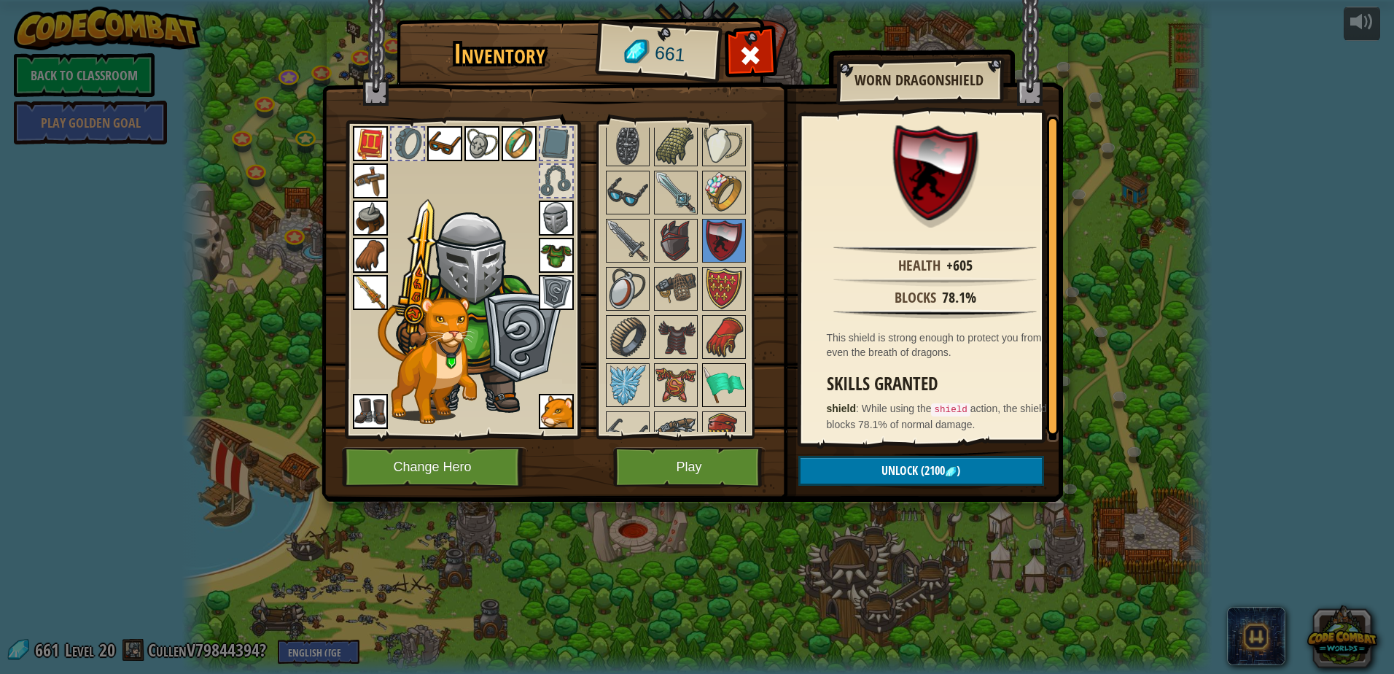
scroll to position [1443, 0]
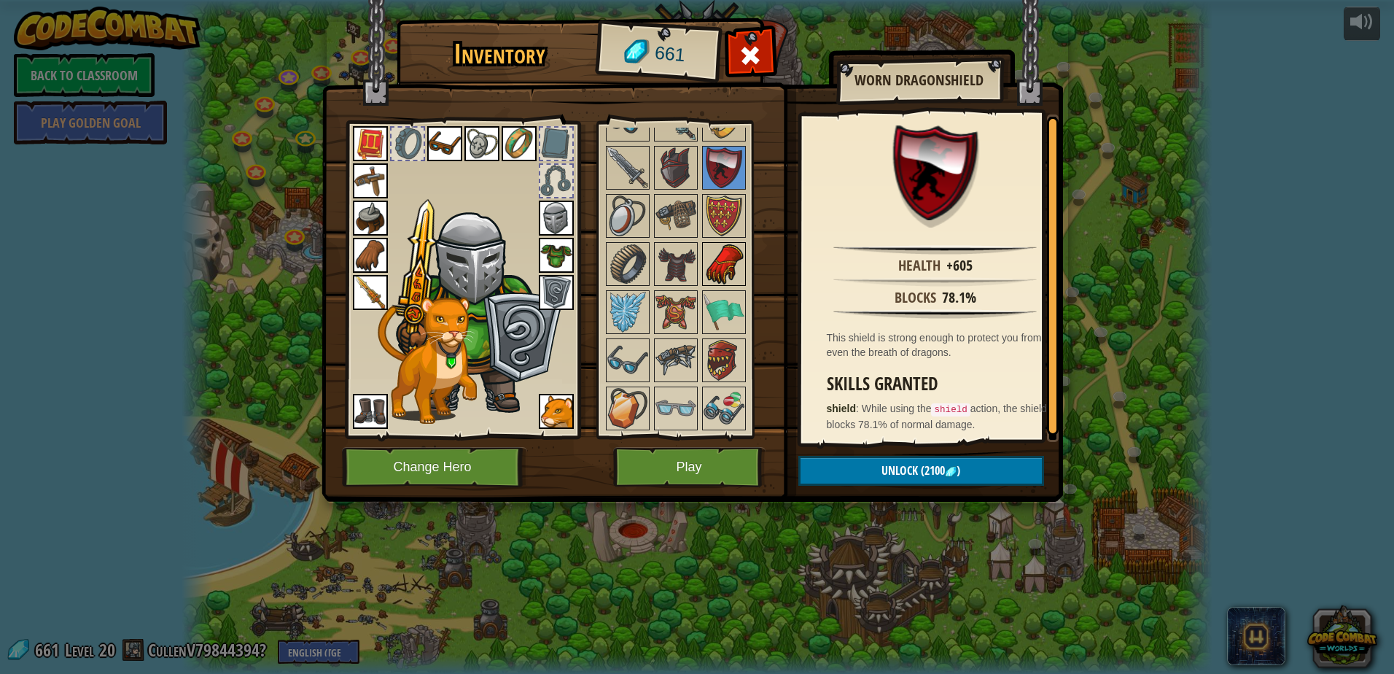
click at [714, 259] on img at bounding box center [723, 263] width 41 height 41
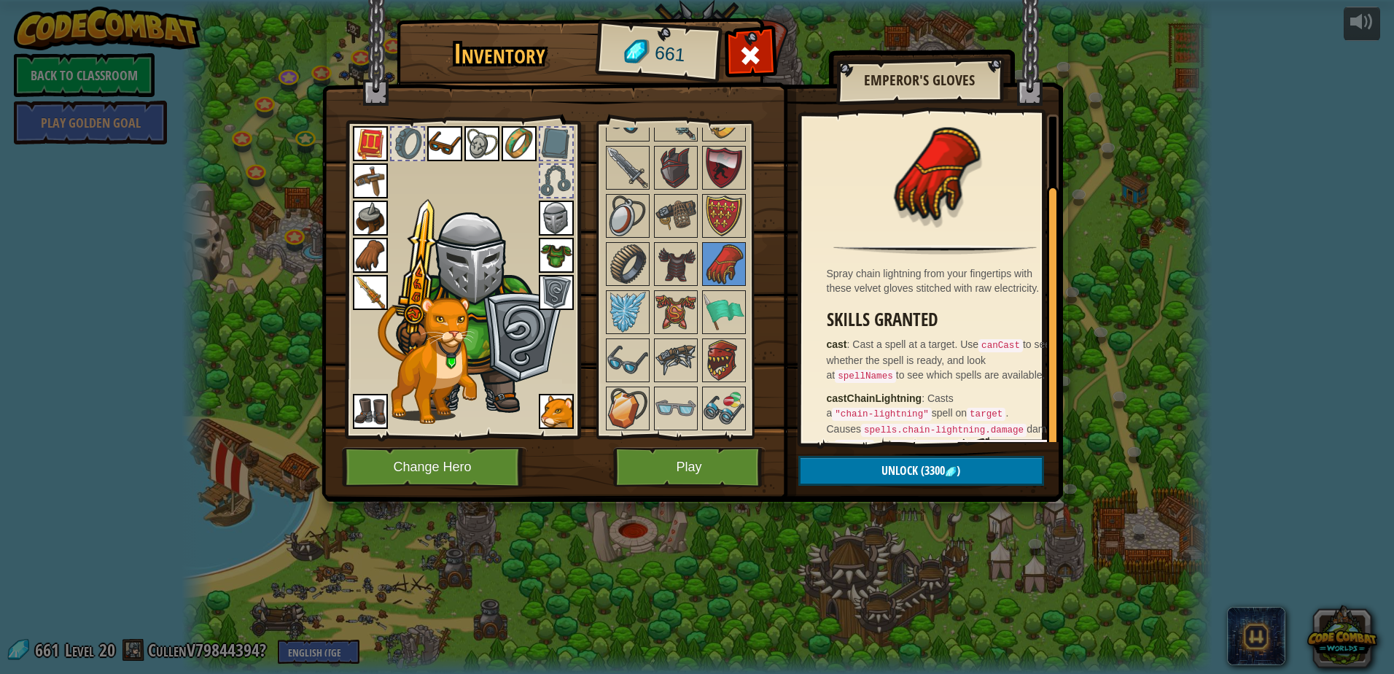
scroll to position [77, 0]
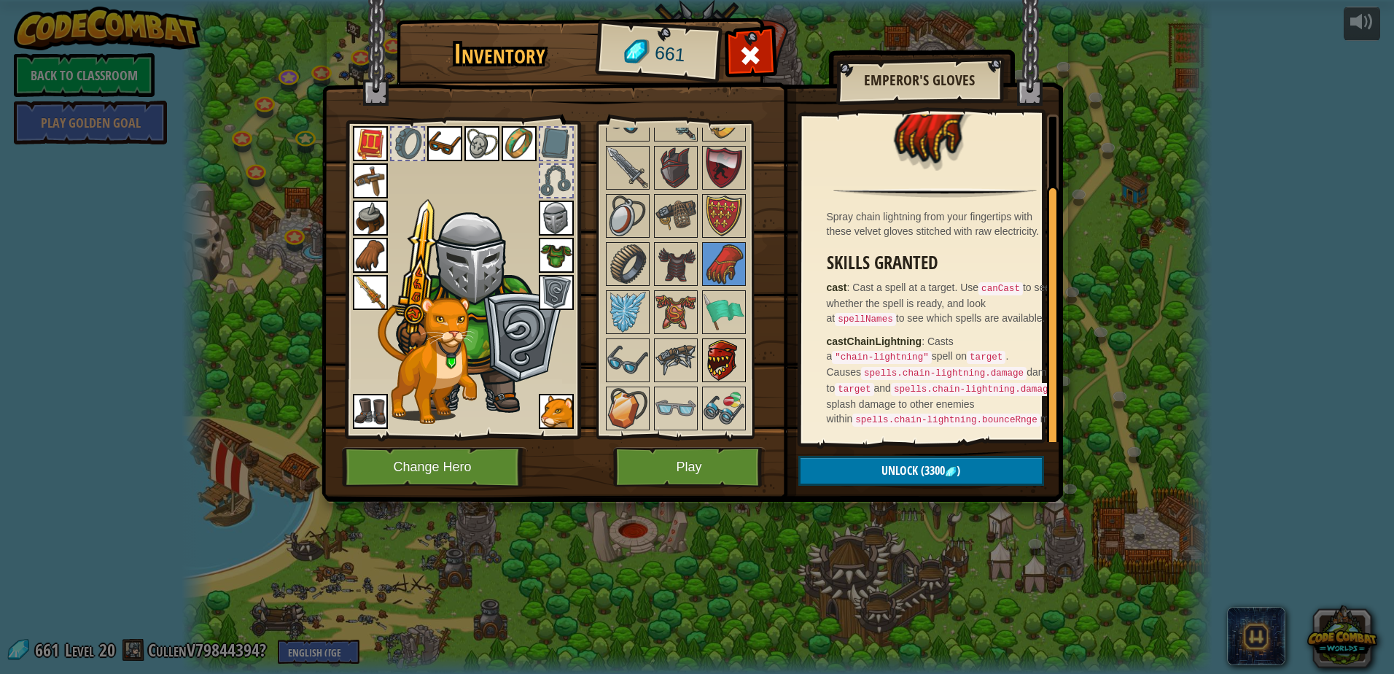
click at [714, 351] on img at bounding box center [723, 360] width 41 height 41
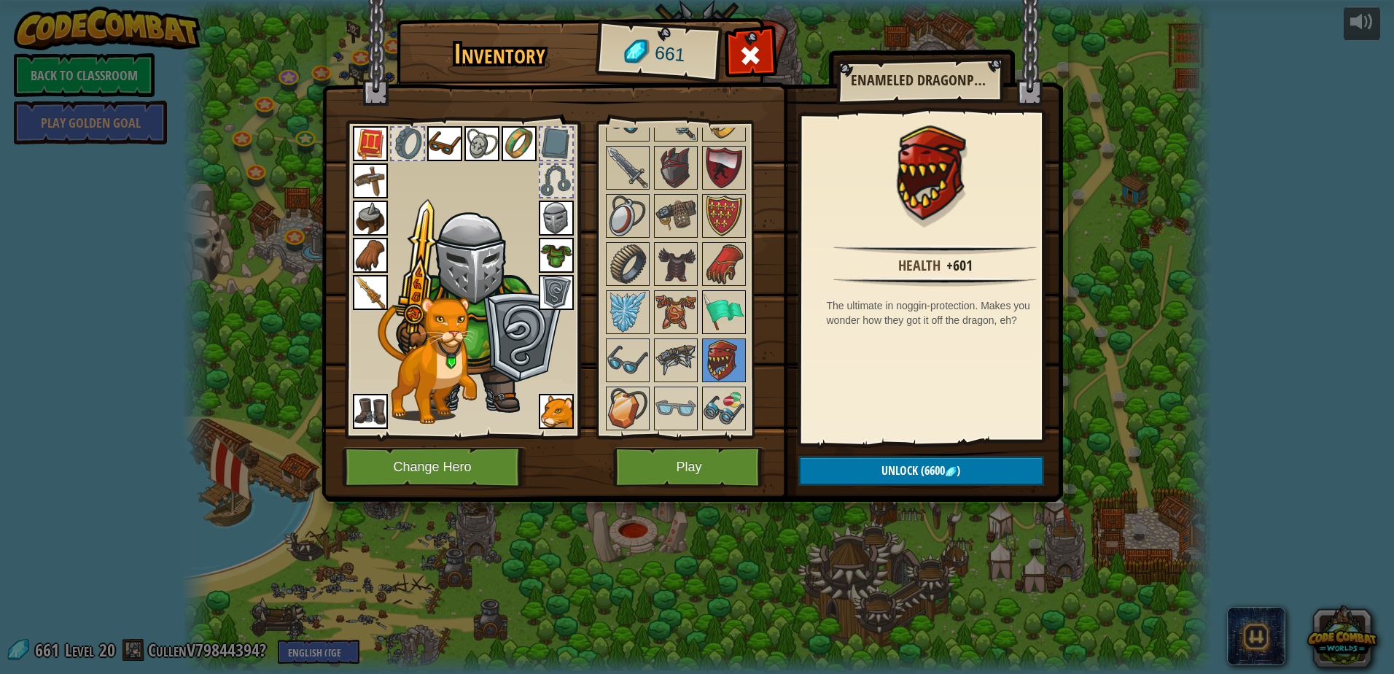
scroll to position [1589, 0]
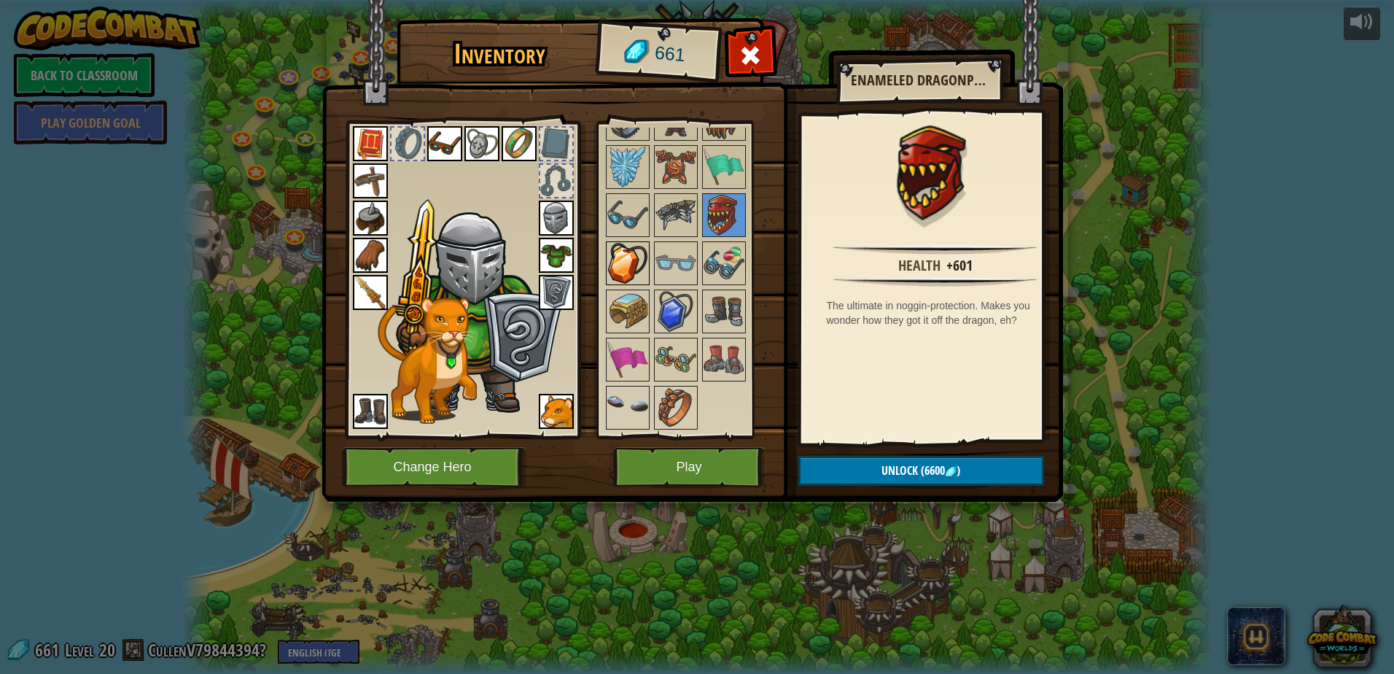
click at [619, 262] on img at bounding box center [627, 263] width 41 height 41
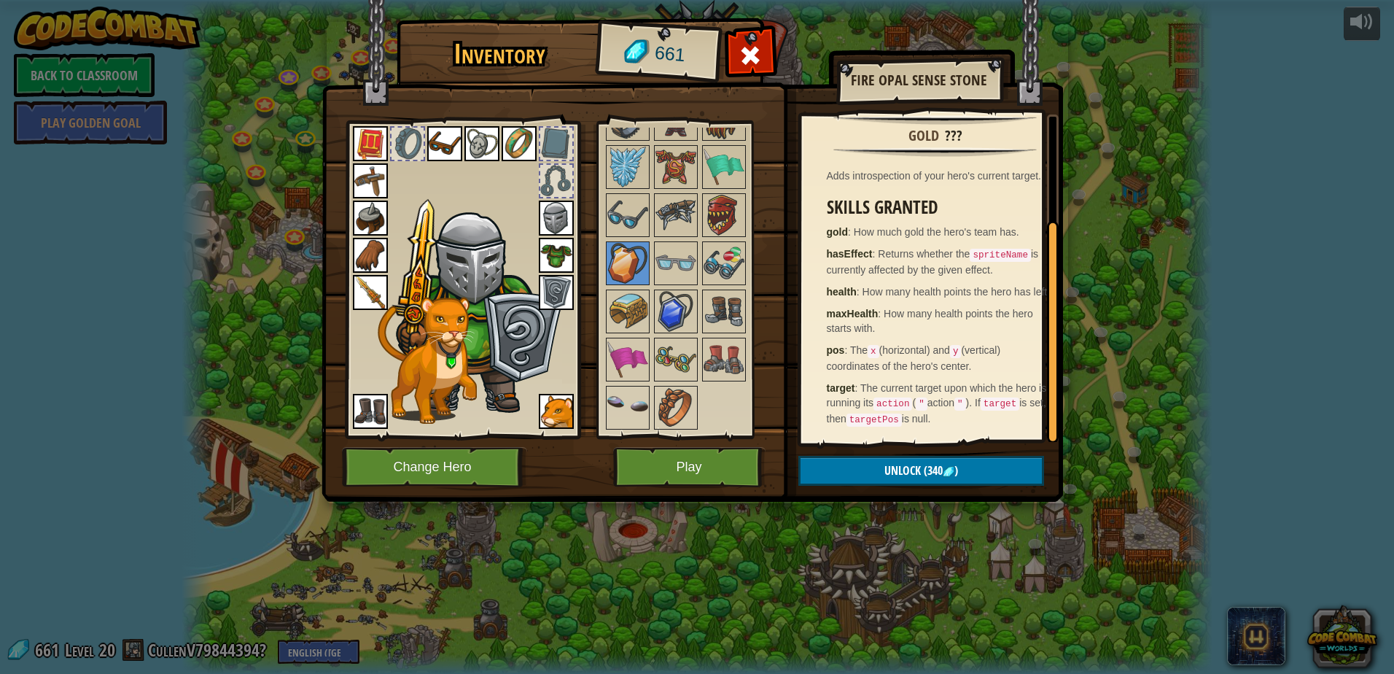
scroll to position [153, 0]
click at [660, 308] on img at bounding box center [675, 311] width 41 height 41
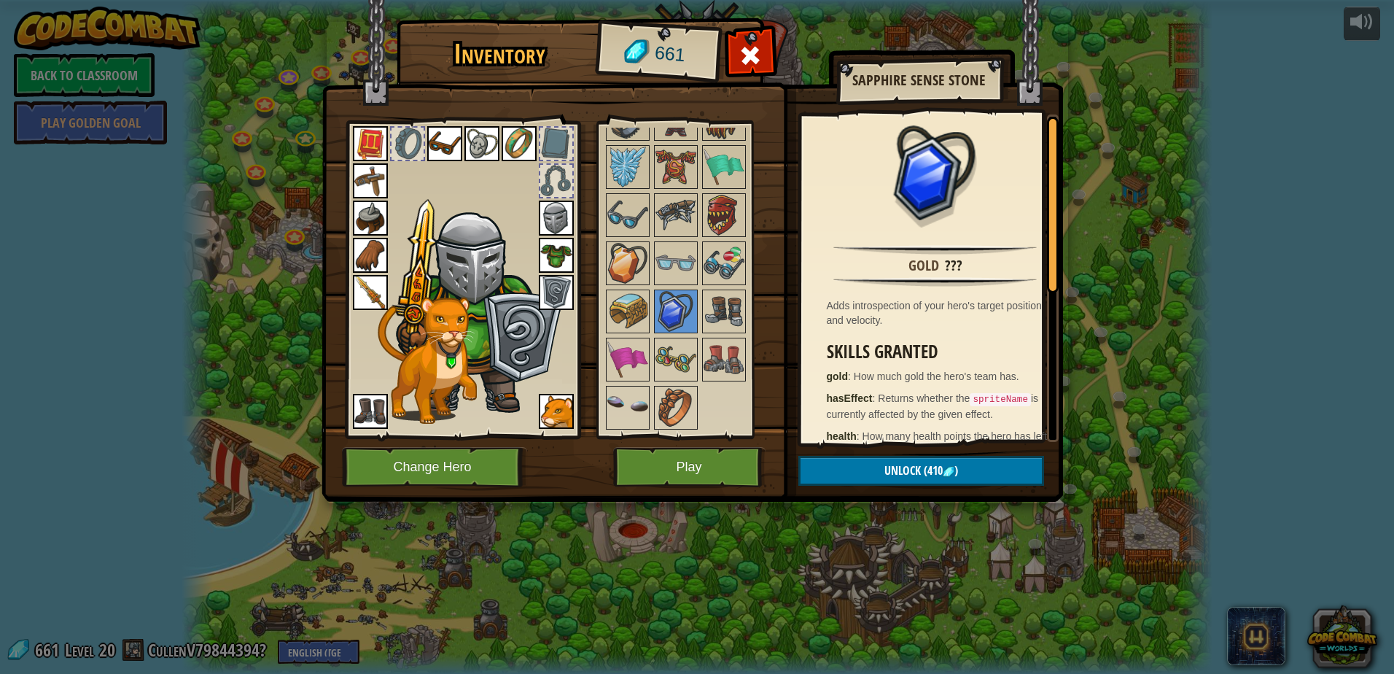
click at [488, 147] on img at bounding box center [481, 143] width 35 height 35
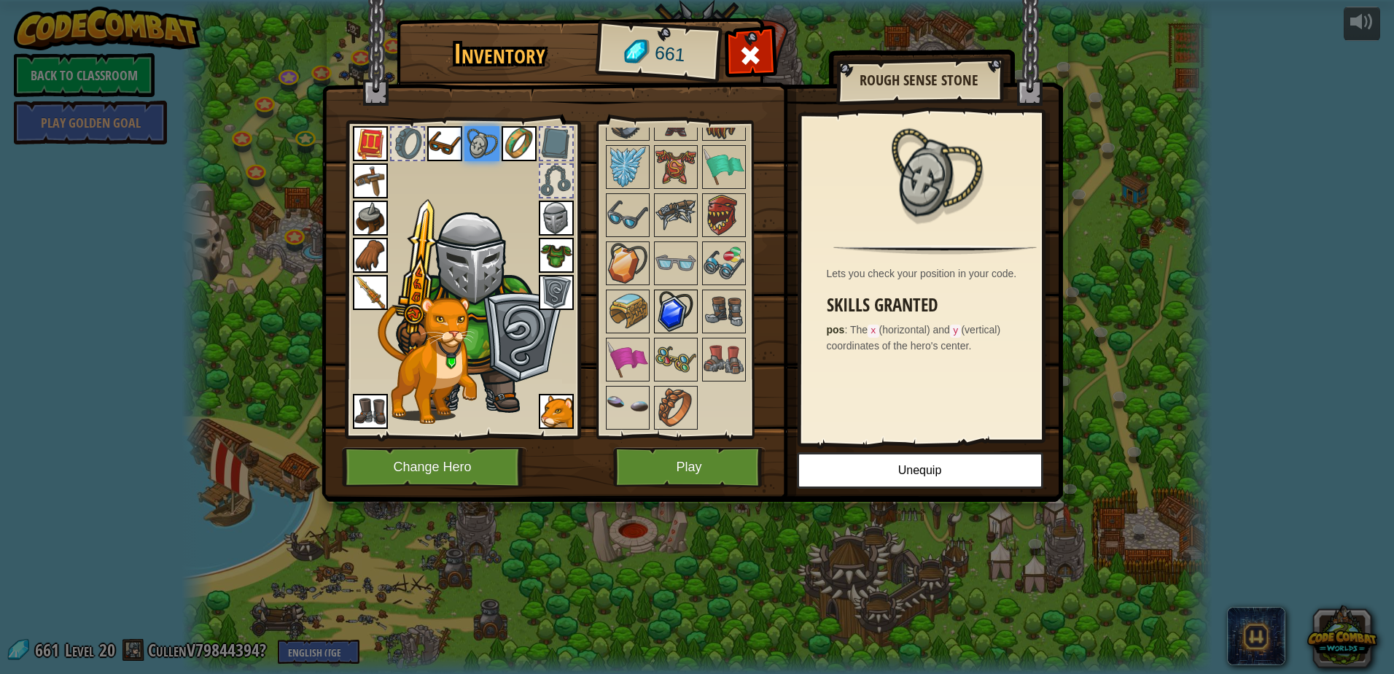
click at [682, 303] on img at bounding box center [675, 311] width 41 height 41
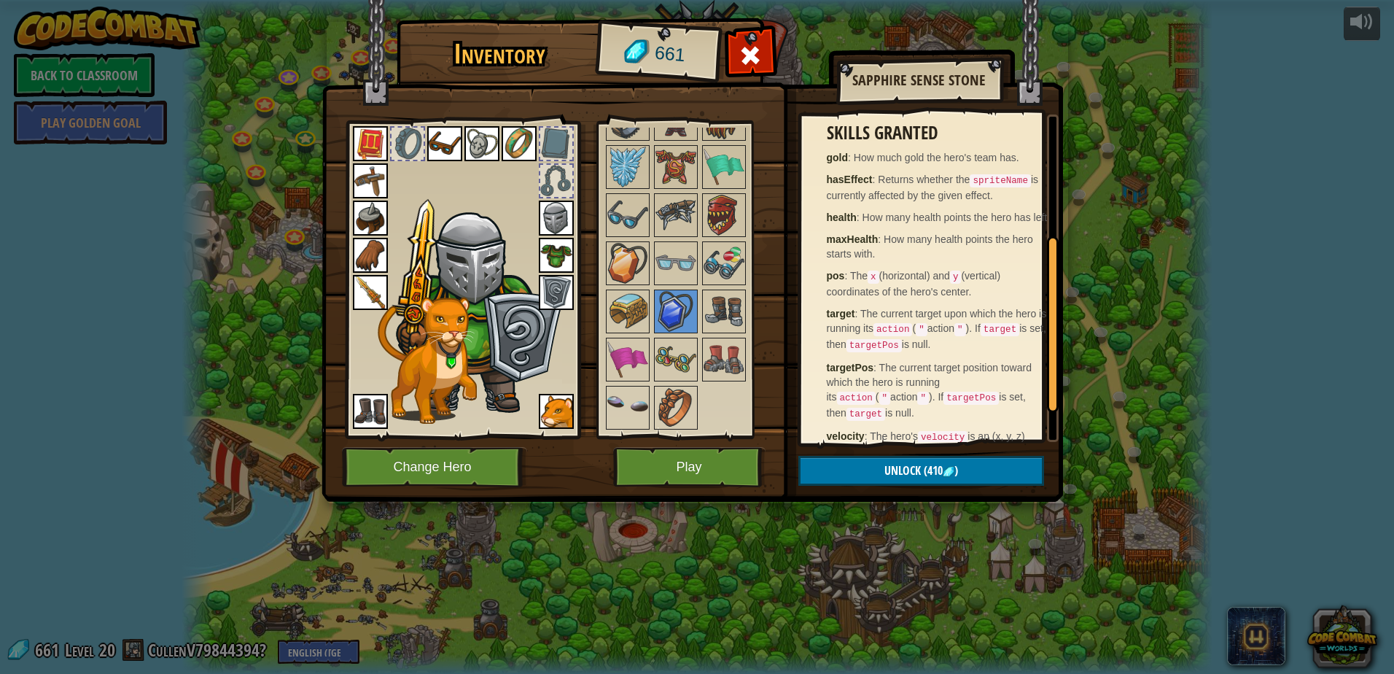
scroll to position [284, 0]
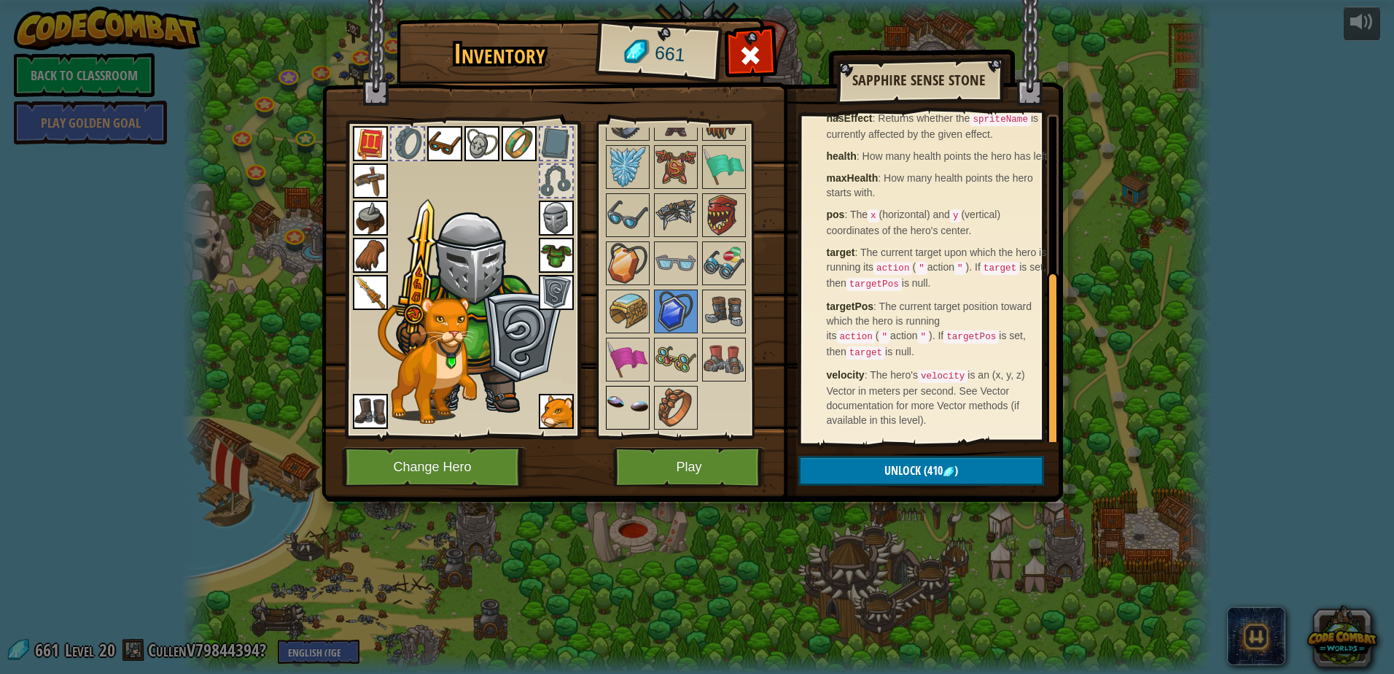
click at [635, 405] on img at bounding box center [627, 407] width 41 height 41
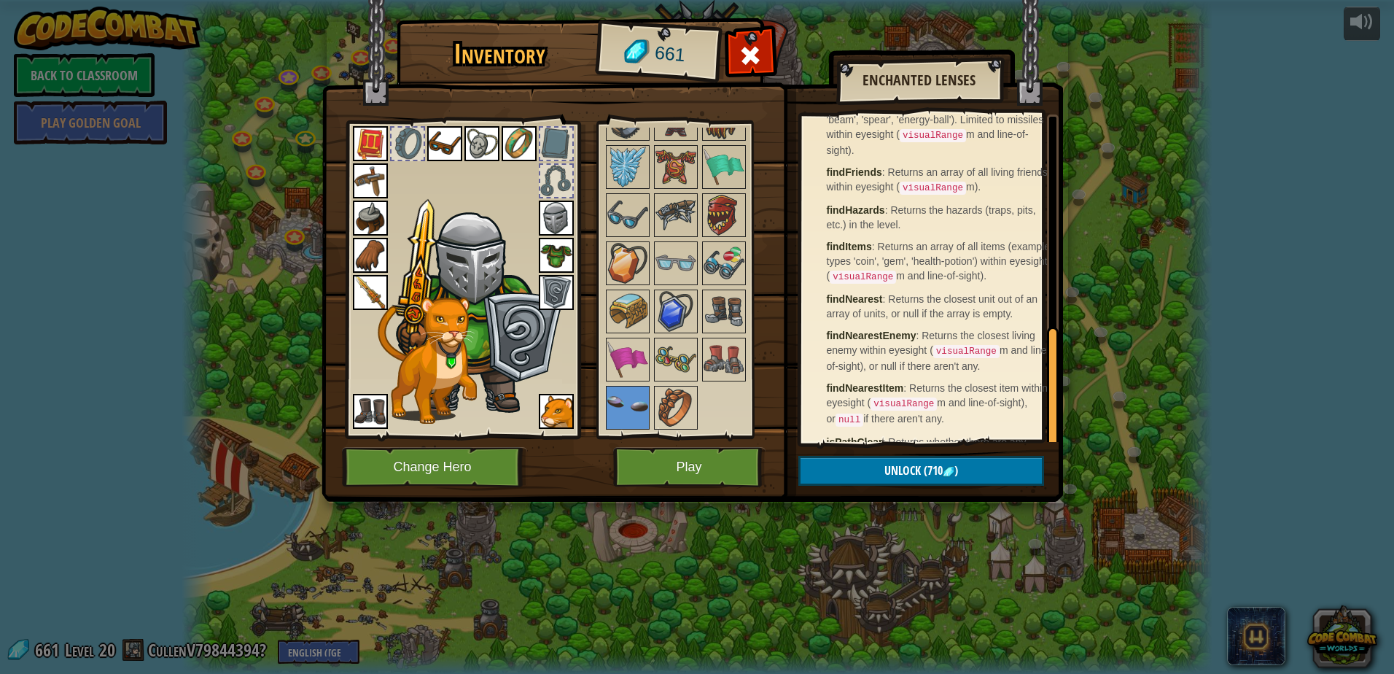
scroll to position [576, 0]
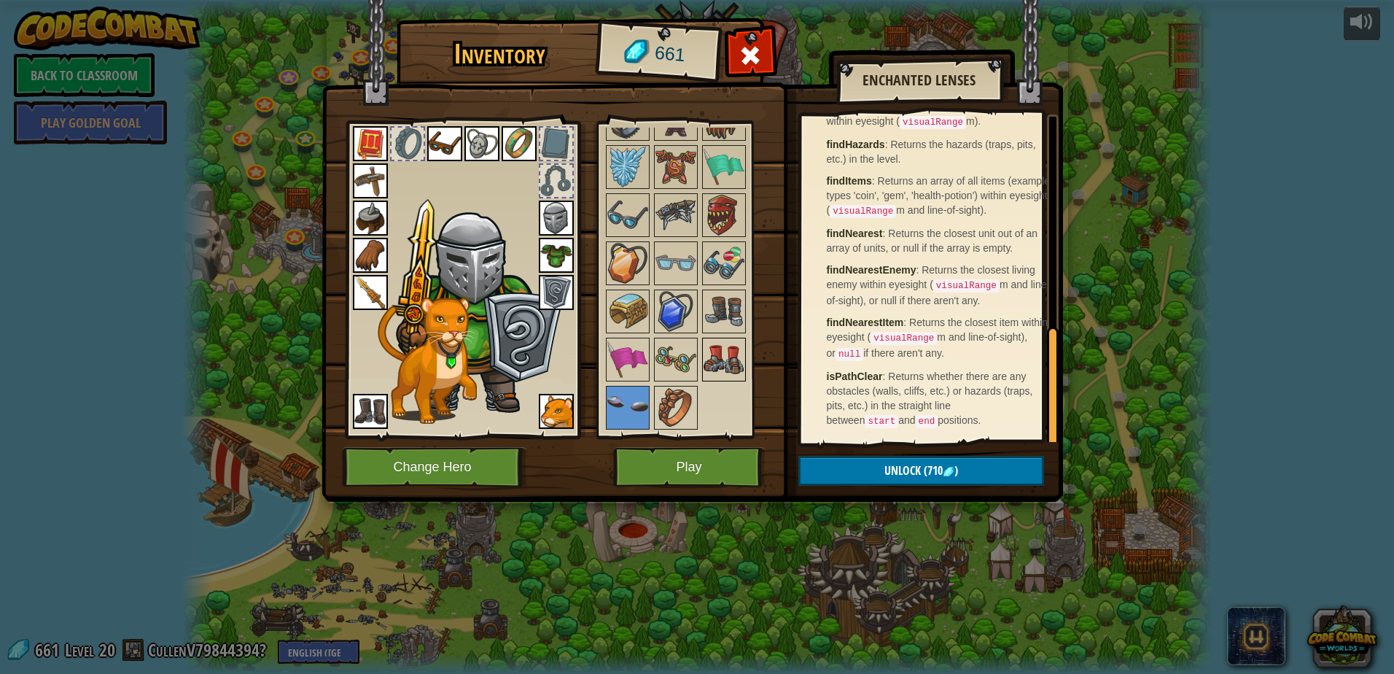
click at [724, 367] on img at bounding box center [723, 359] width 41 height 41
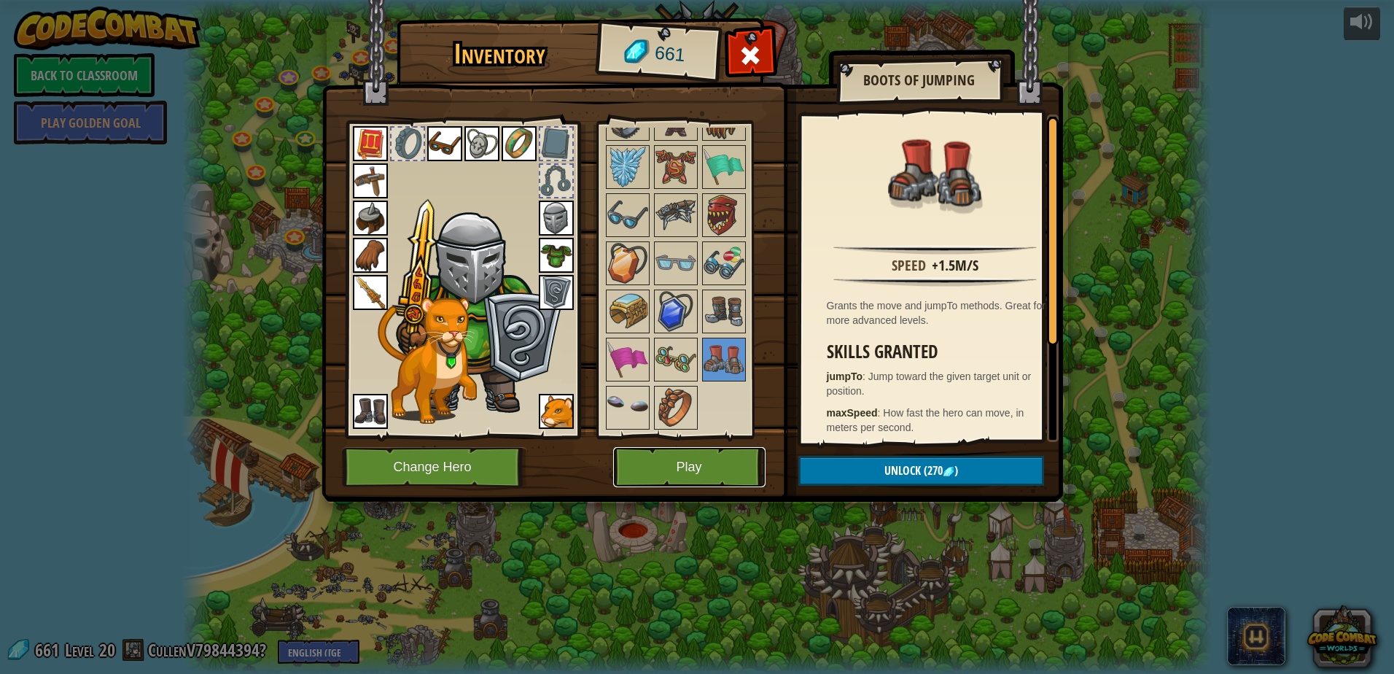
click at [683, 461] on button "Play" at bounding box center [689, 467] width 152 height 40
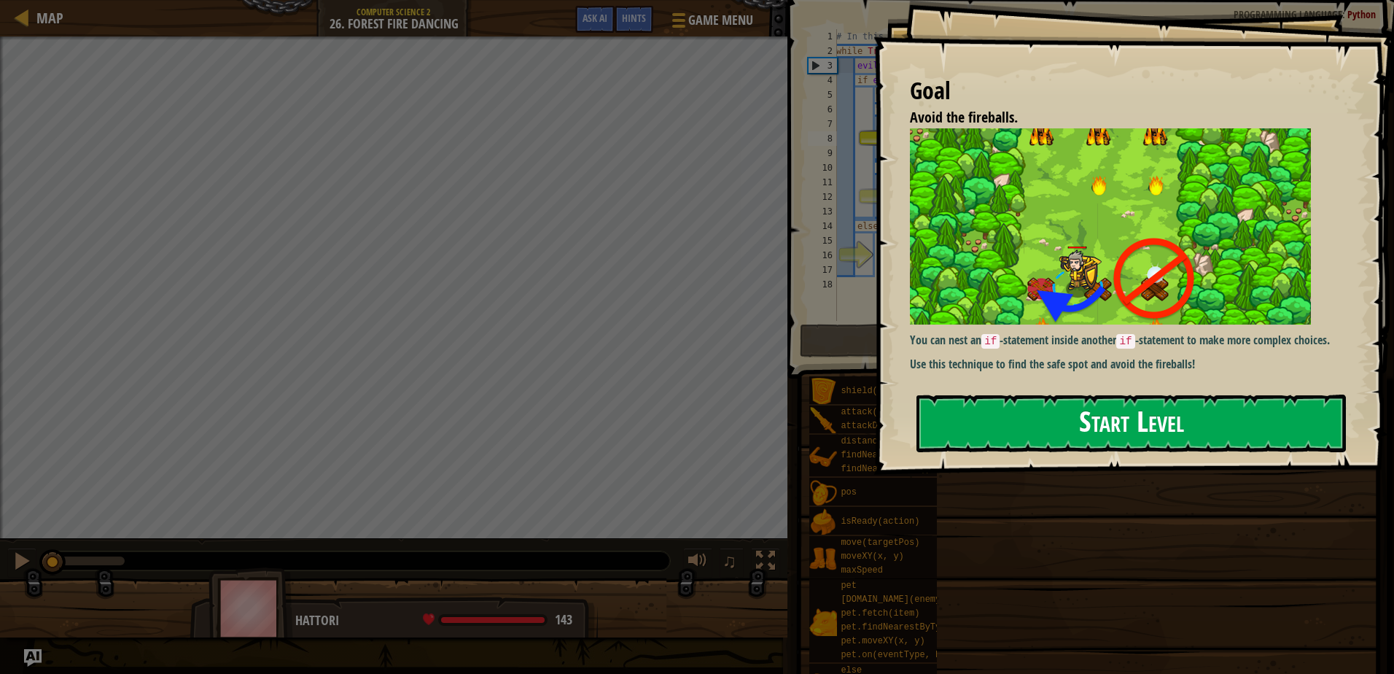
click at [1105, 433] on button "Start Level" at bounding box center [1130, 423] width 429 height 58
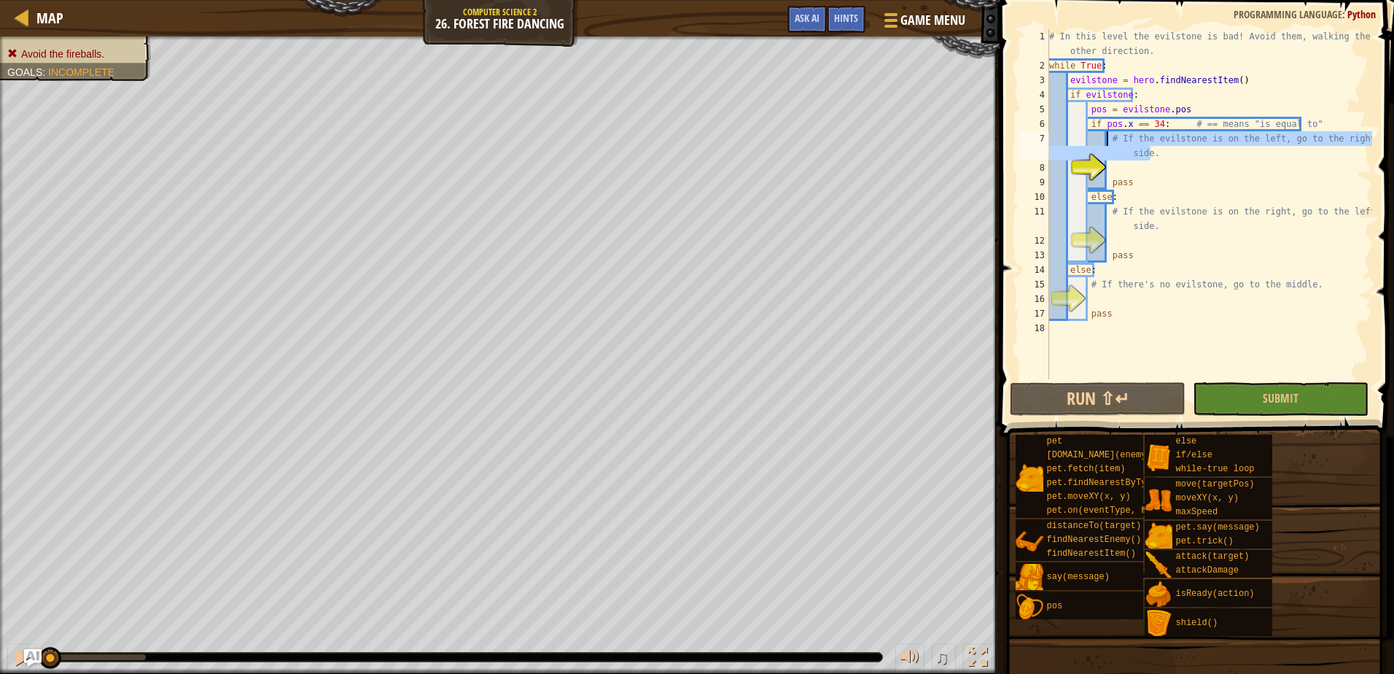
drag, startPoint x: 1167, startPoint y: 153, endPoint x: 1104, endPoint y: 139, distance: 64.2
click at [1104, 139] on div "# In this level the evilstone is bad! Avoid them, walking the other direction. …" at bounding box center [1209, 226] width 326 height 394
click at [1159, 153] on div "# In this level the evilstone is bad! Avoid them, walking the other direction. …" at bounding box center [1209, 226] width 326 height 394
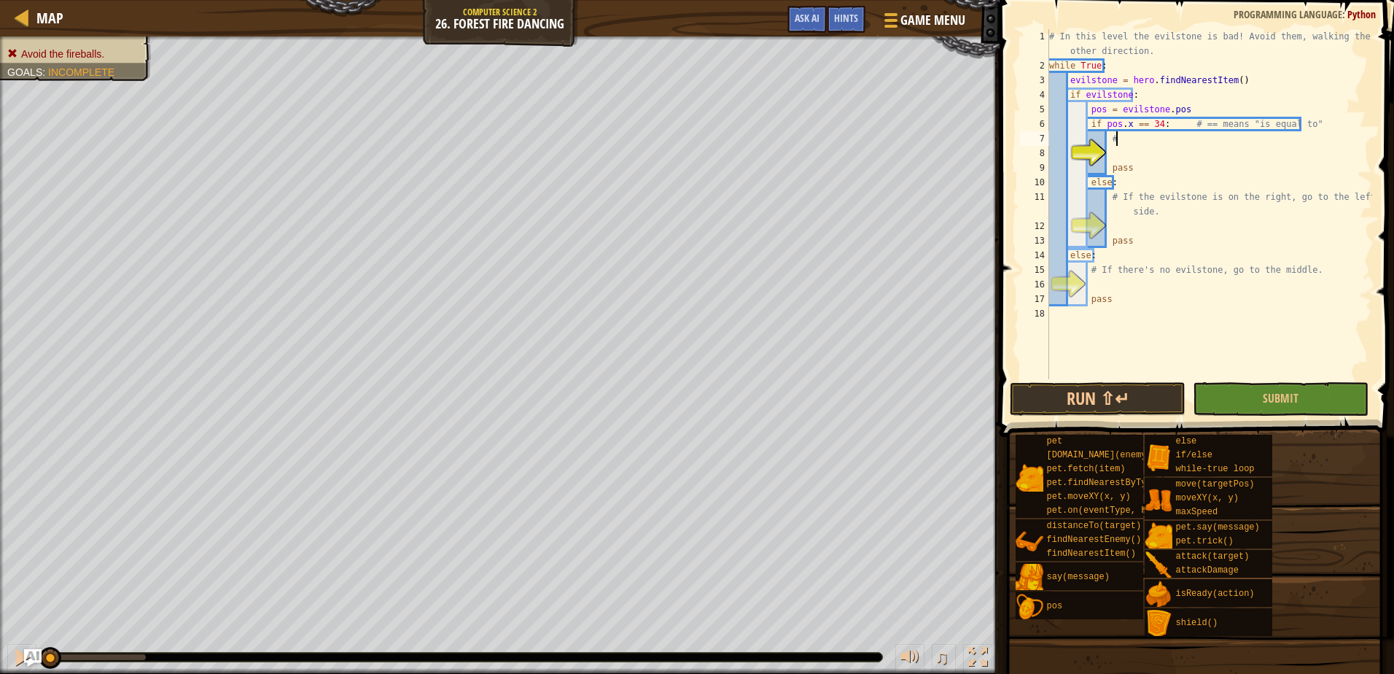
type textarea "#"
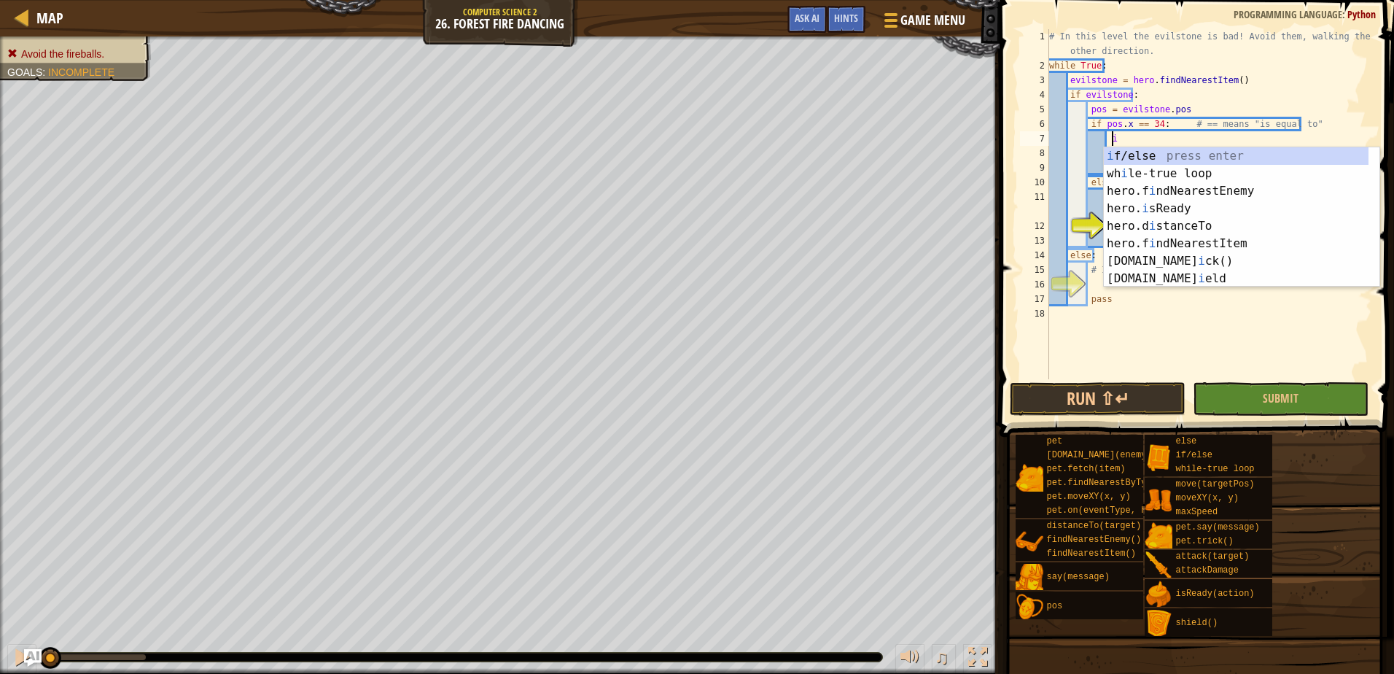
scroll to position [7, 4]
click at [1204, 155] on div "i f/else press enter wh i le-true loop press enter hero.f i ndNearestEnemy pres…" at bounding box center [1236, 234] width 265 height 175
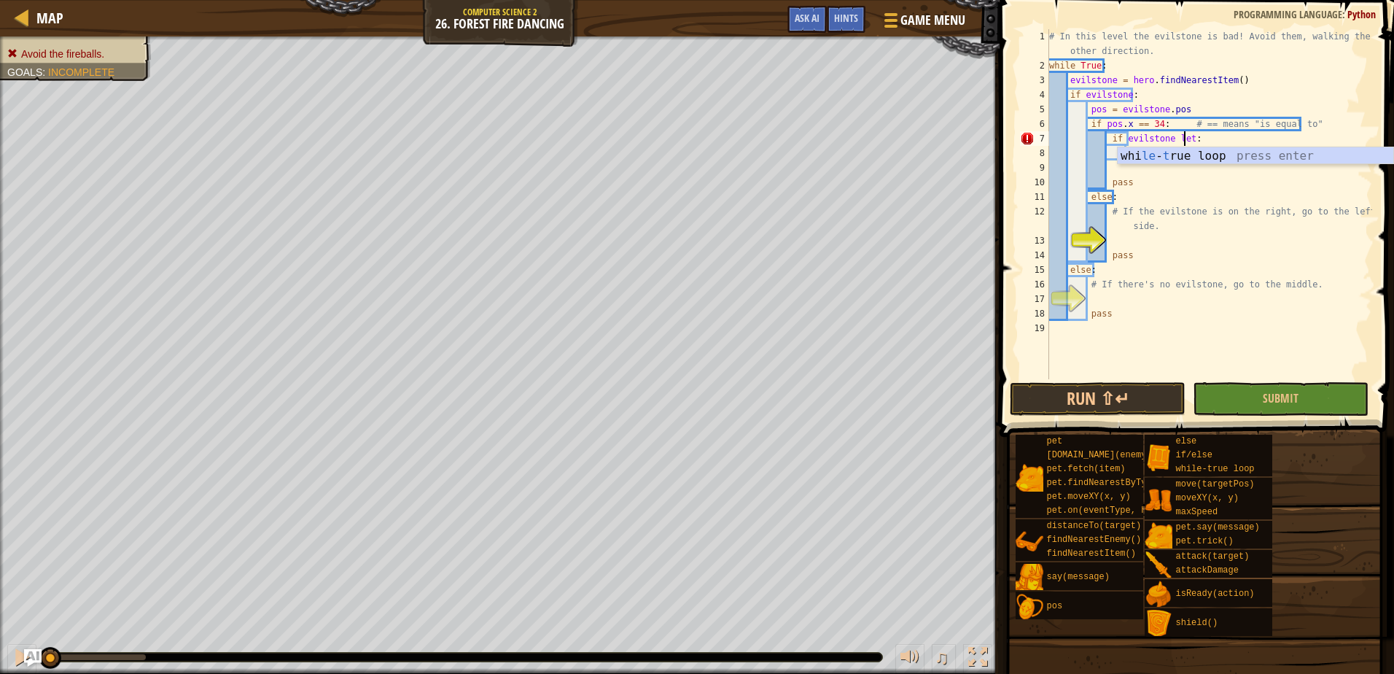
scroll to position [7, 10]
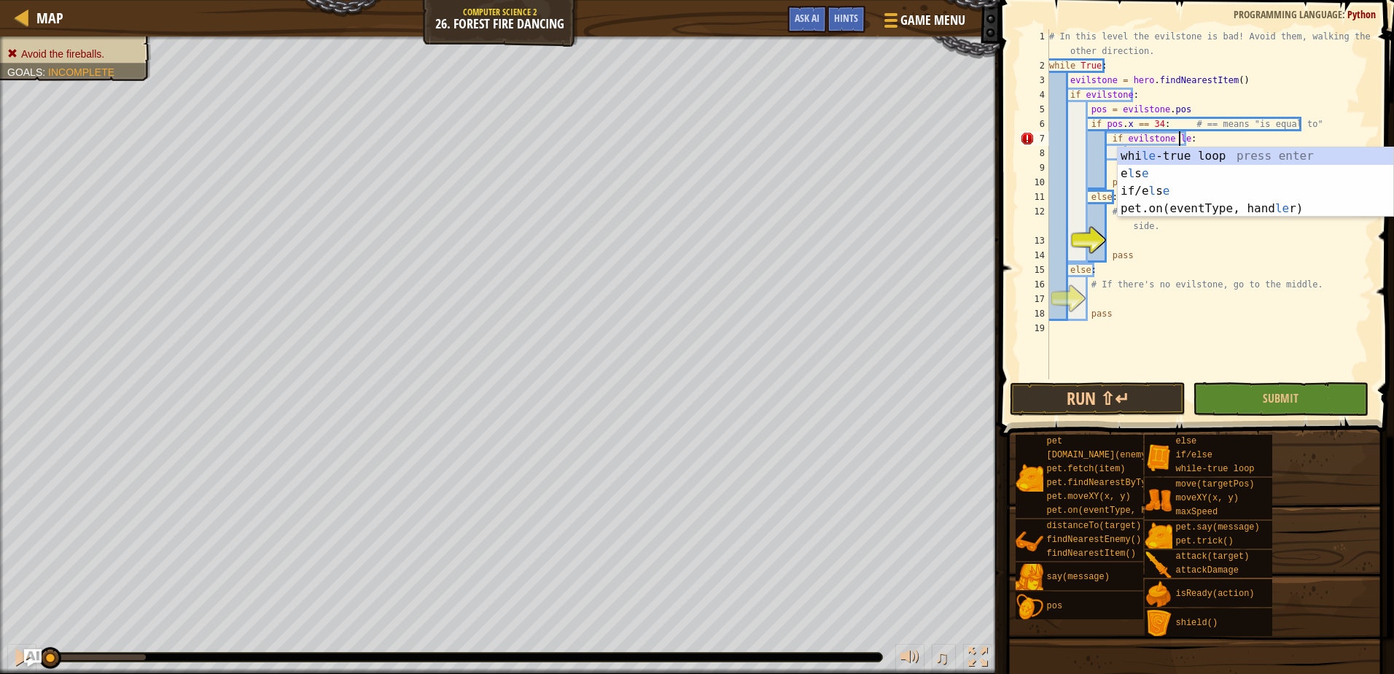
type textarea "if evilstone left:"
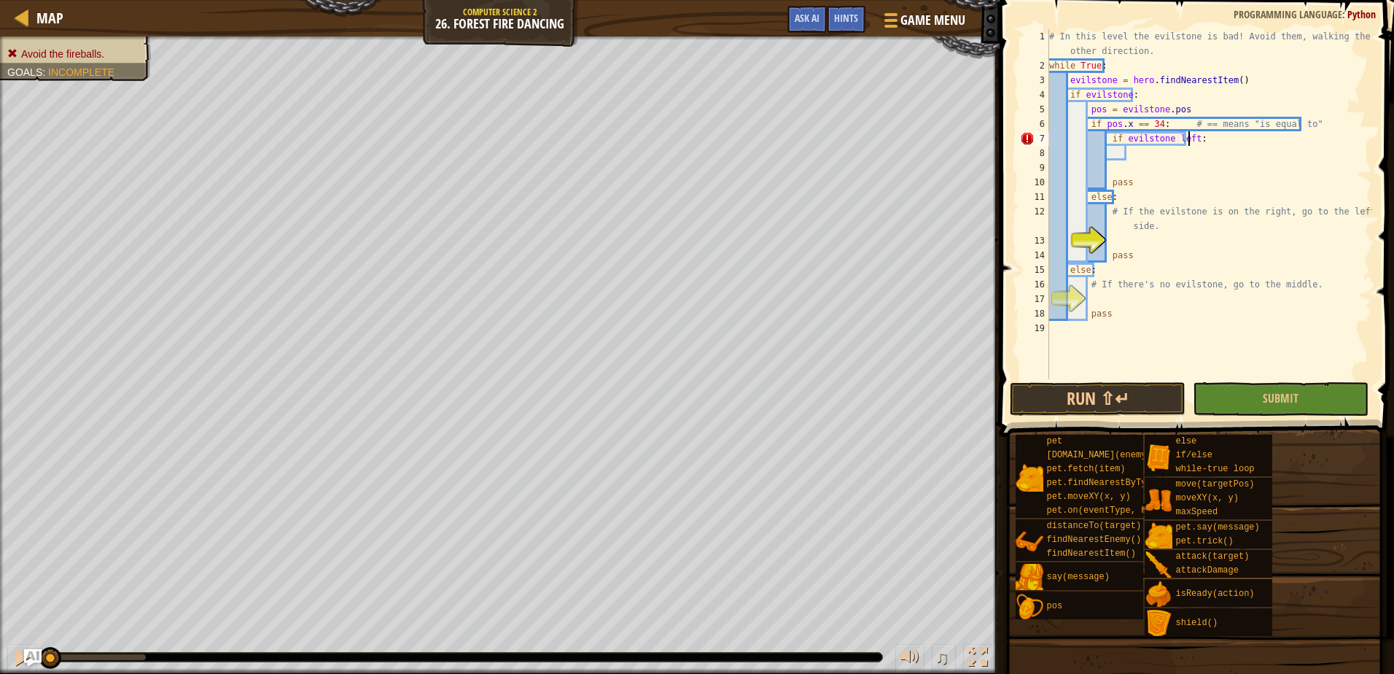
scroll to position [7, 12]
click at [1163, 152] on div "# In this level the evilstone is bad! Avoid them, walking the other direction. …" at bounding box center [1209, 226] width 326 height 394
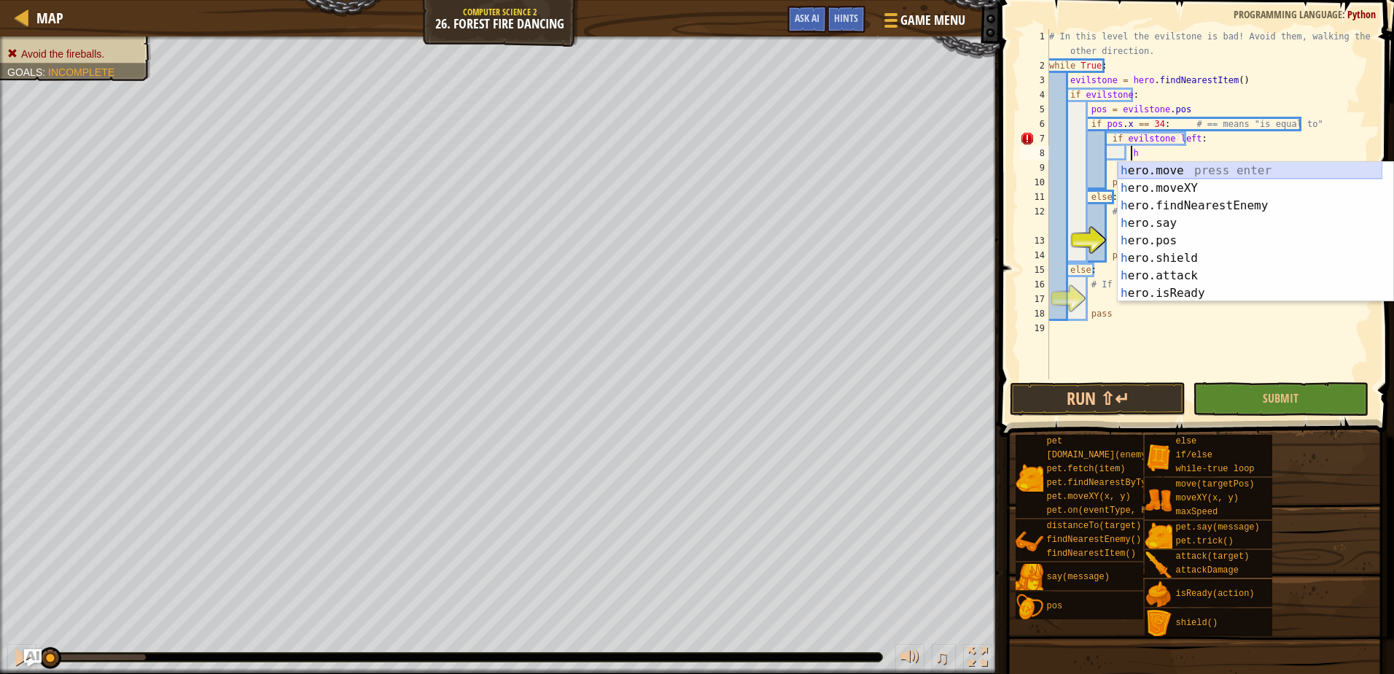
click at [1189, 173] on div "h ero.move press enter h ero.moveXY press enter h ero.findNearestEnemy press en…" at bounding box center [1249, 249] width 265 height 175
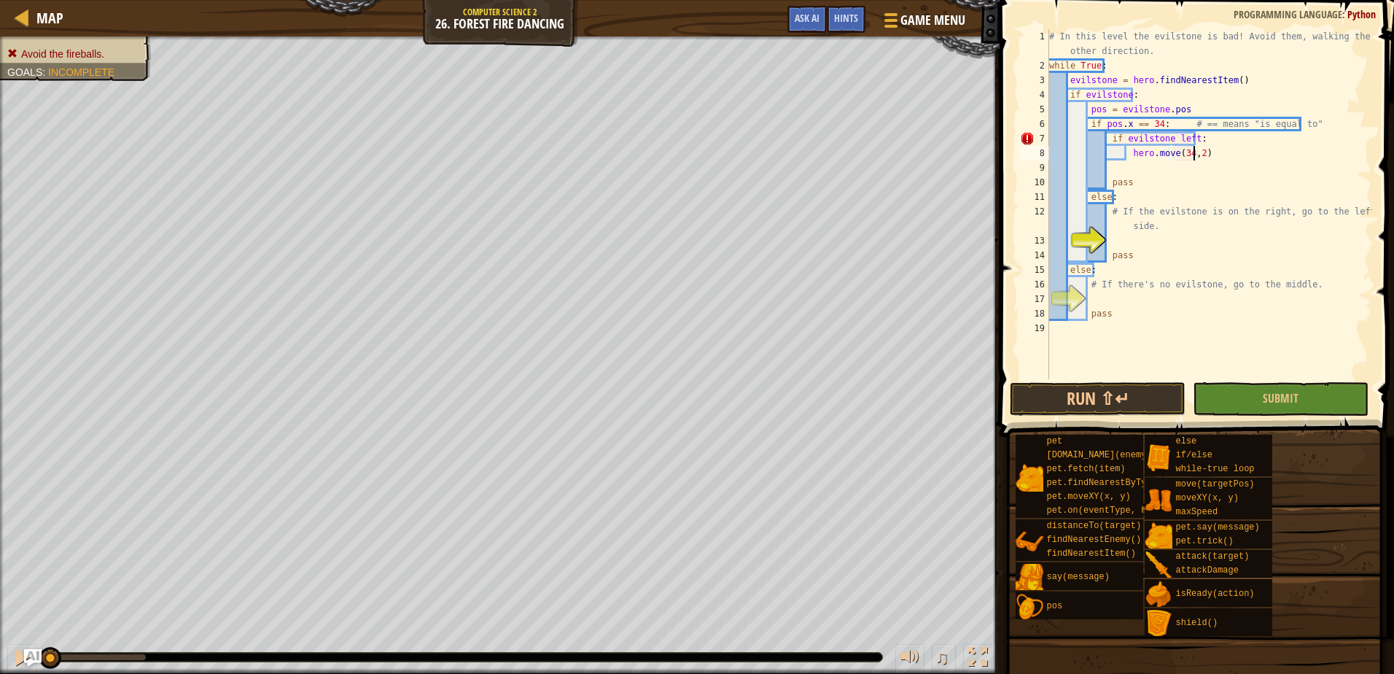
scroll to position [7, 12]
click at [1252, 392] on button "Submit" at bounding box center [1281, 399] width 176 height 34
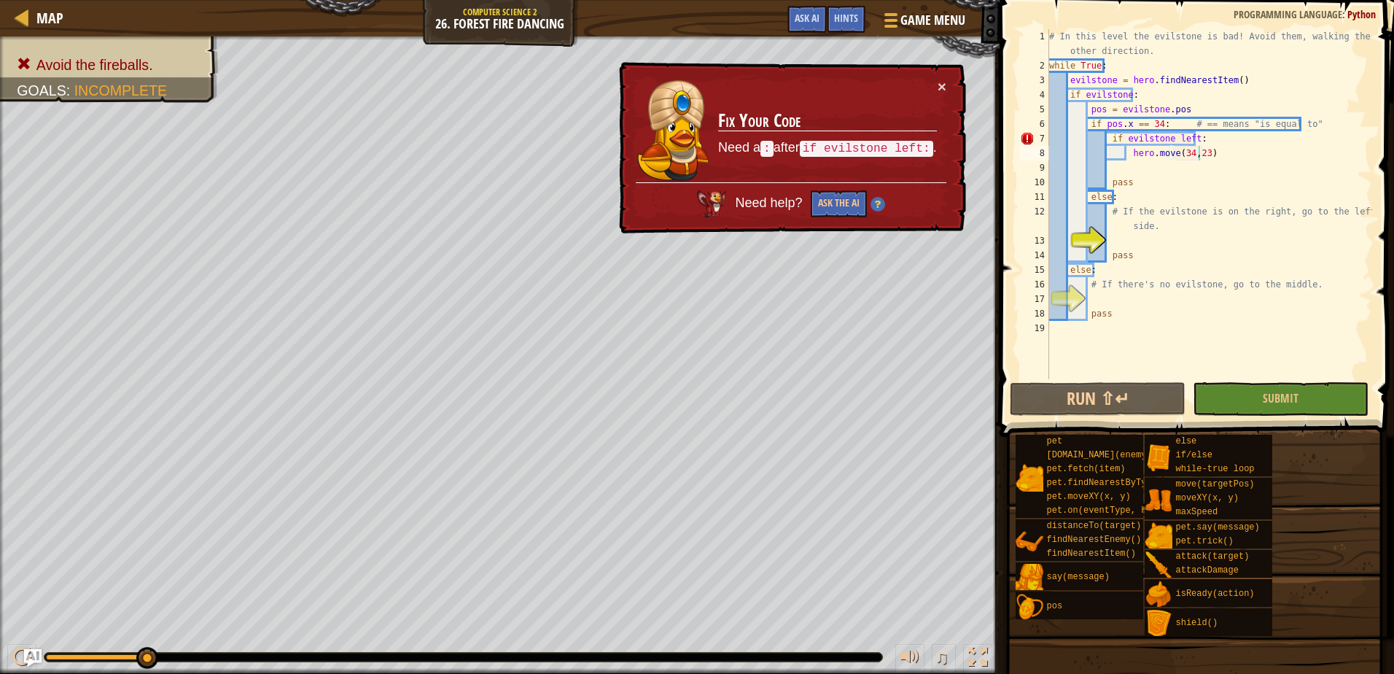
scroll to position [7, 12]
click at [1192, 136] on div "# In this level the evilstone is bad! Avoid them, walking the other direction. …" at bounding box center [1209, 226] width 326 height 394
click at [1114, 141] on div "# In this level the evilstone is bad! Avoid them, walking the other direction. …" at bounding box center [1209, 226] width 326 height 394
click at [1117, 133] on div "# In this level the evilstone is bad! Avoid them, walking the other direction. …" at bounding box center [1209, 226] width 326 height 394
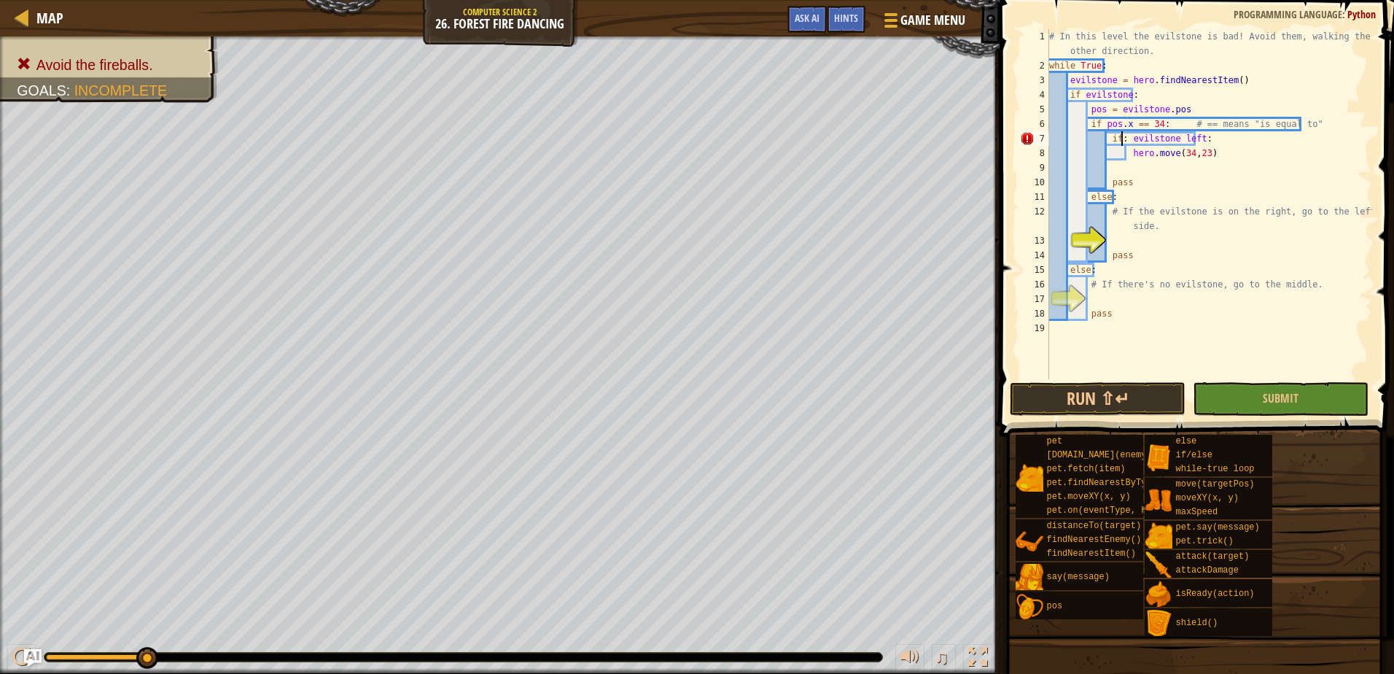
scroll to position [7, 7]
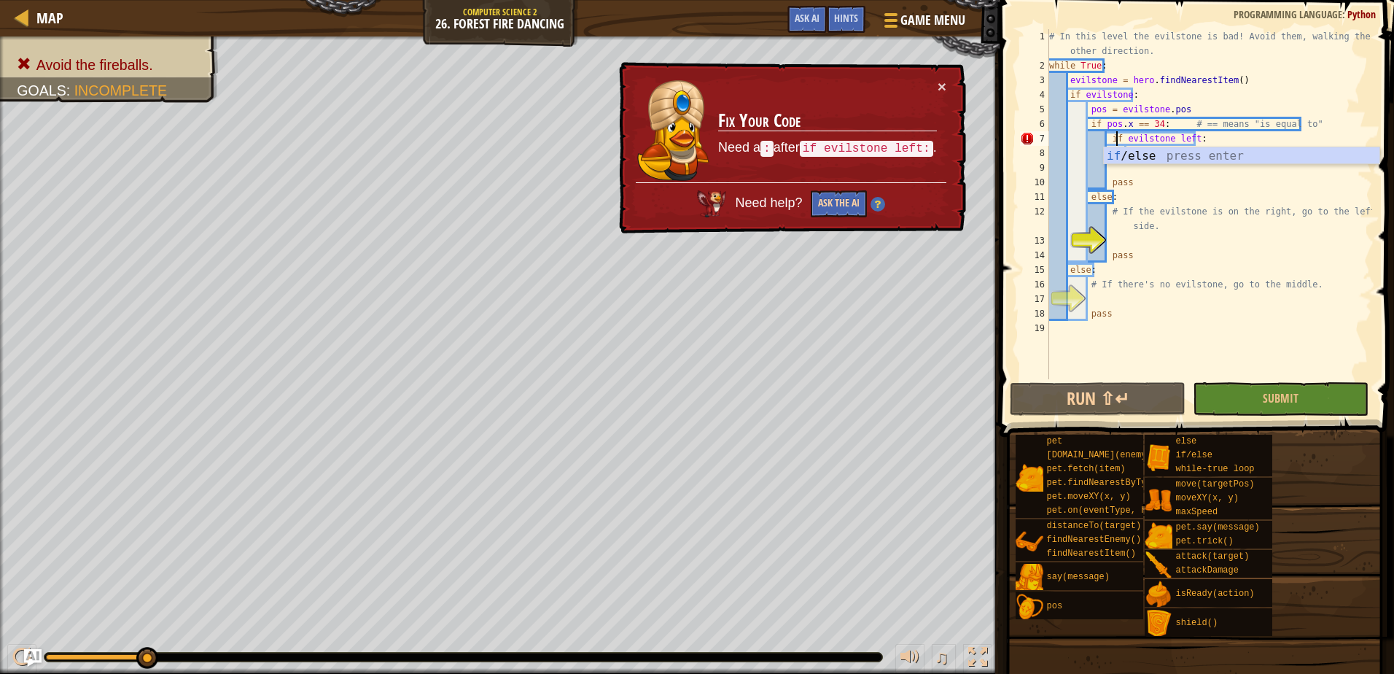
type textarea "if evilstone left:"
click at [861, 194] on button "Ask the AI" at bounding box center [839, 203] width 56 height 27
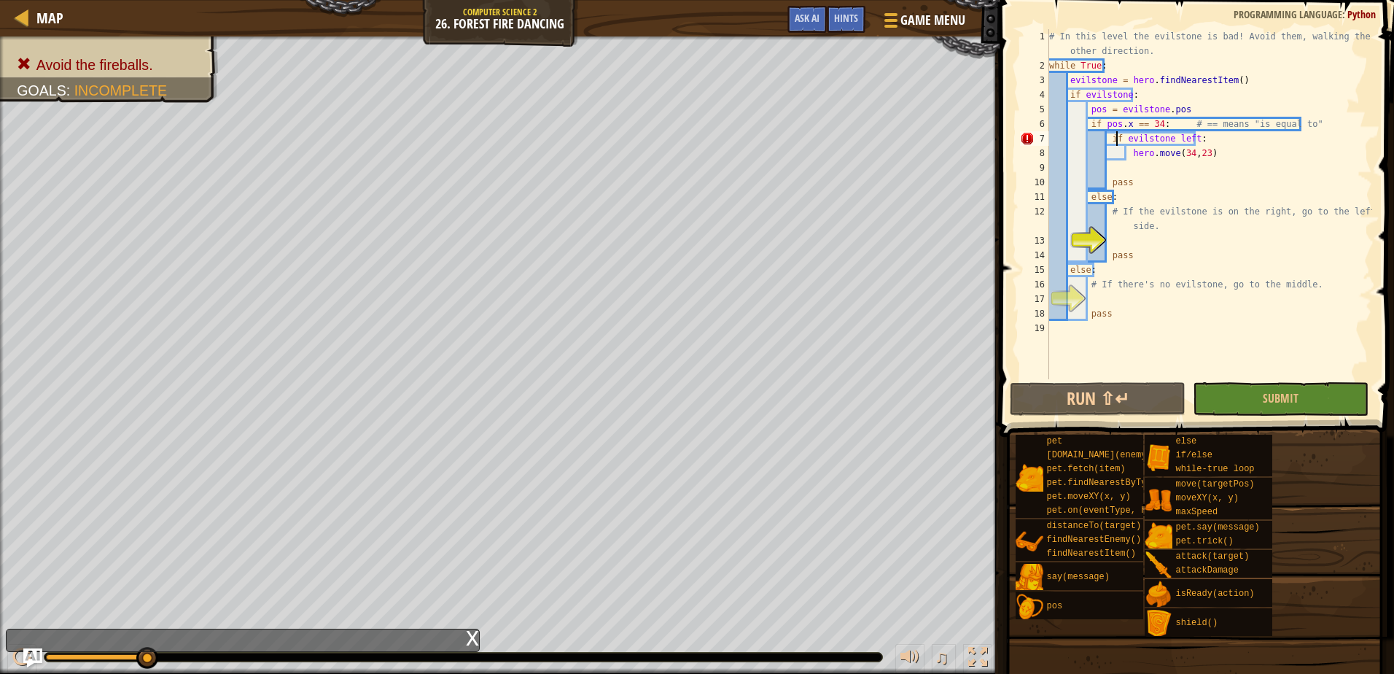
click at [34, 657] on img "Ask AI" at bounding box center [32, 657] width 19 height 19
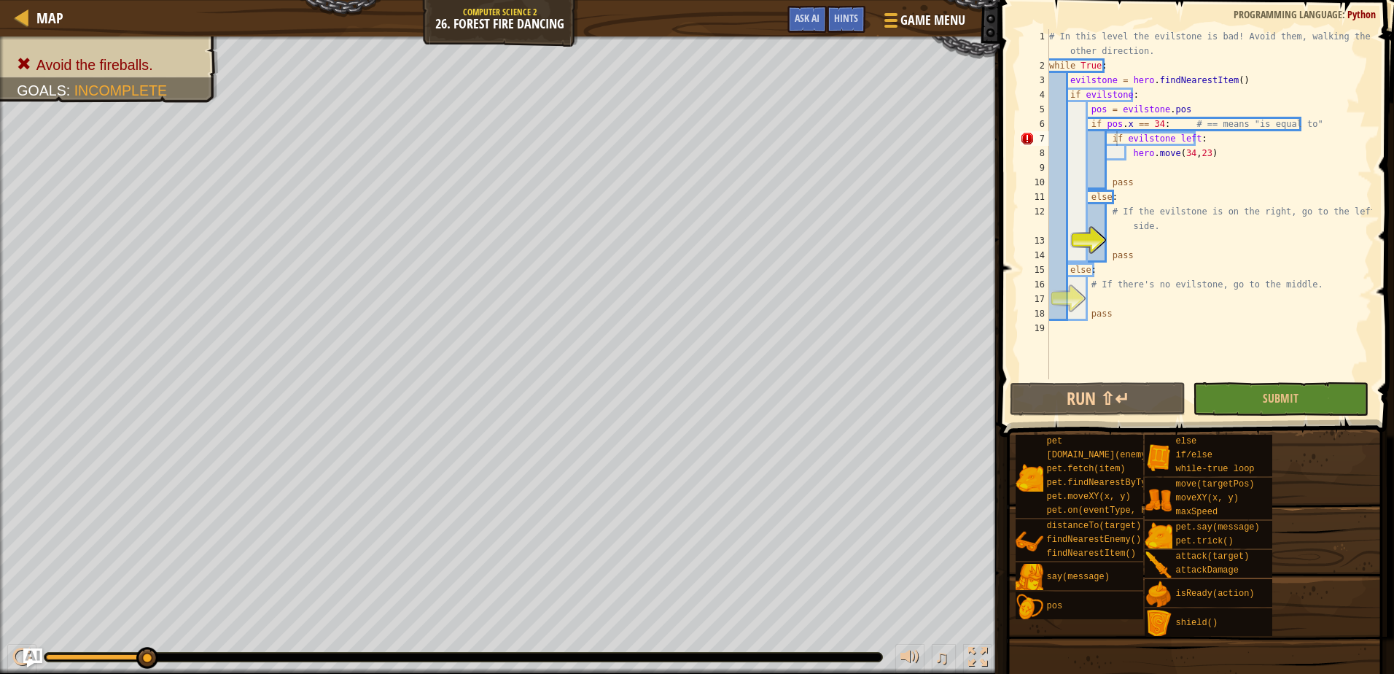
click at [32, 655] on img "Ask AI" at bounding box center [32, 657] width 19 height 19
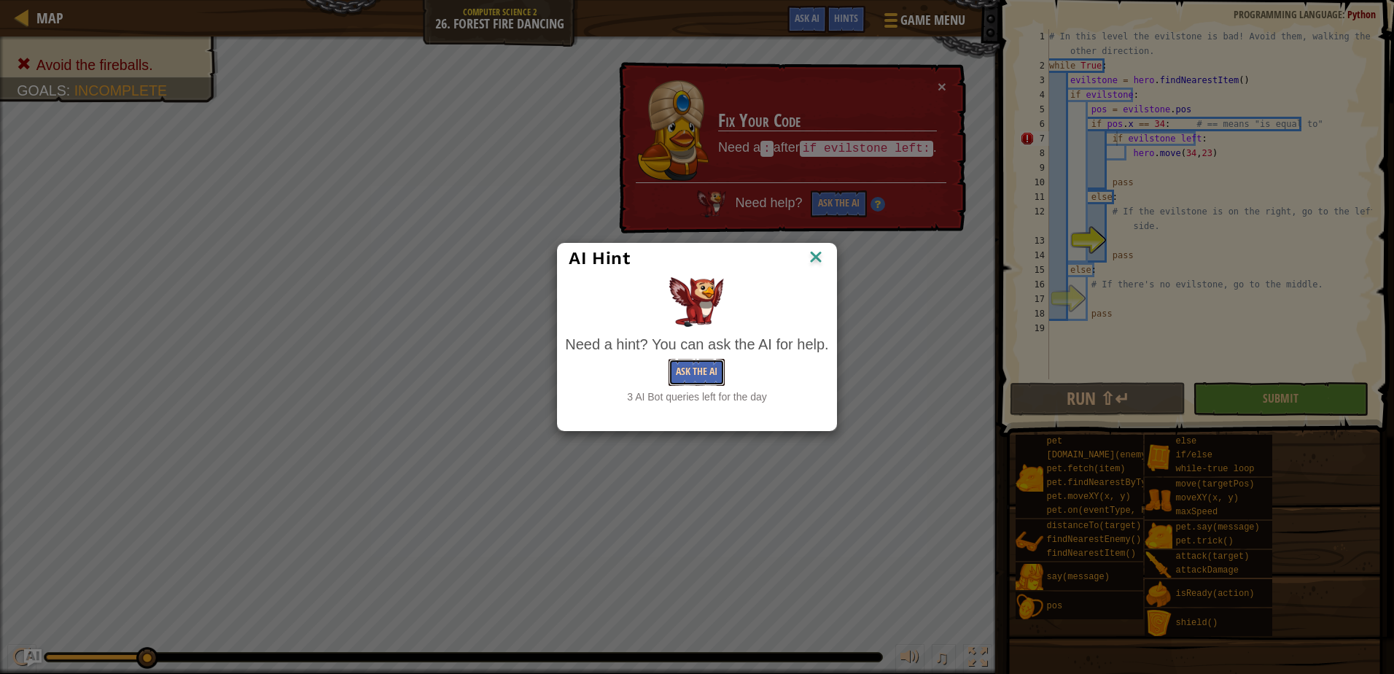
click at [693, 371] on button "Ask the AI" at bounding box center [696, 372] width 56 height 27
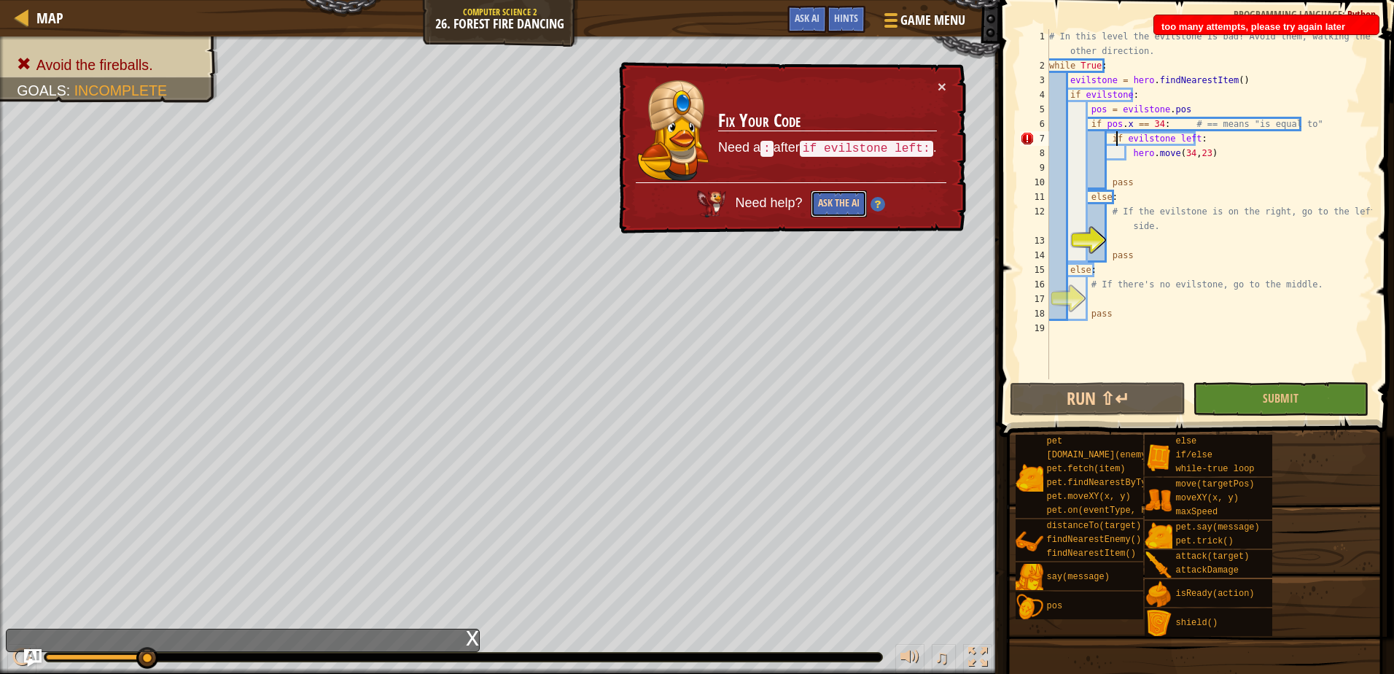
click at [825, 199] on button "Ask the AI" at bounding box center [839, 203] width 56 height 27
click at [936, 79] on td "Fix Your Code Need a : after if evilstone left: ." at bounding box center [827, 131] width 220 height 104
click at [940, 82] on button "×" at bounding box center [941, 86] width 9 height 15
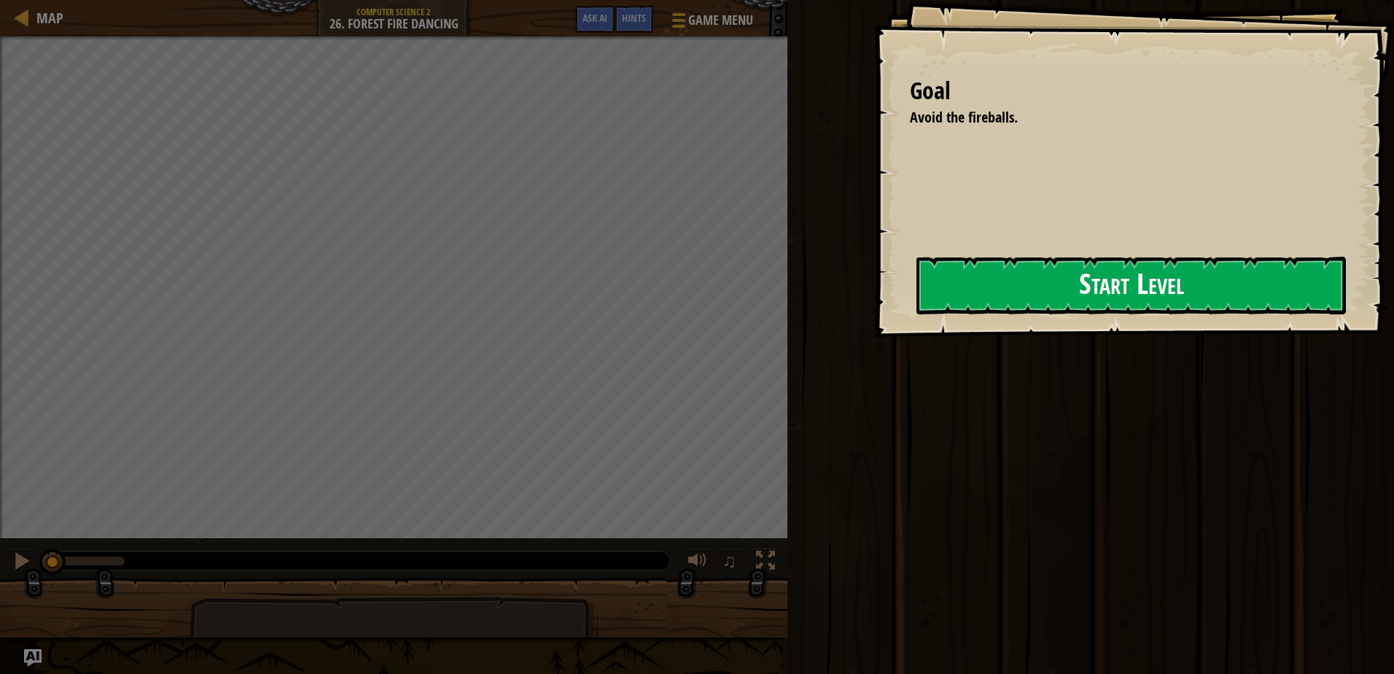
click at [1202, 278] on button "Start Level" at bounding box center [1130, 286] width 429 height 58
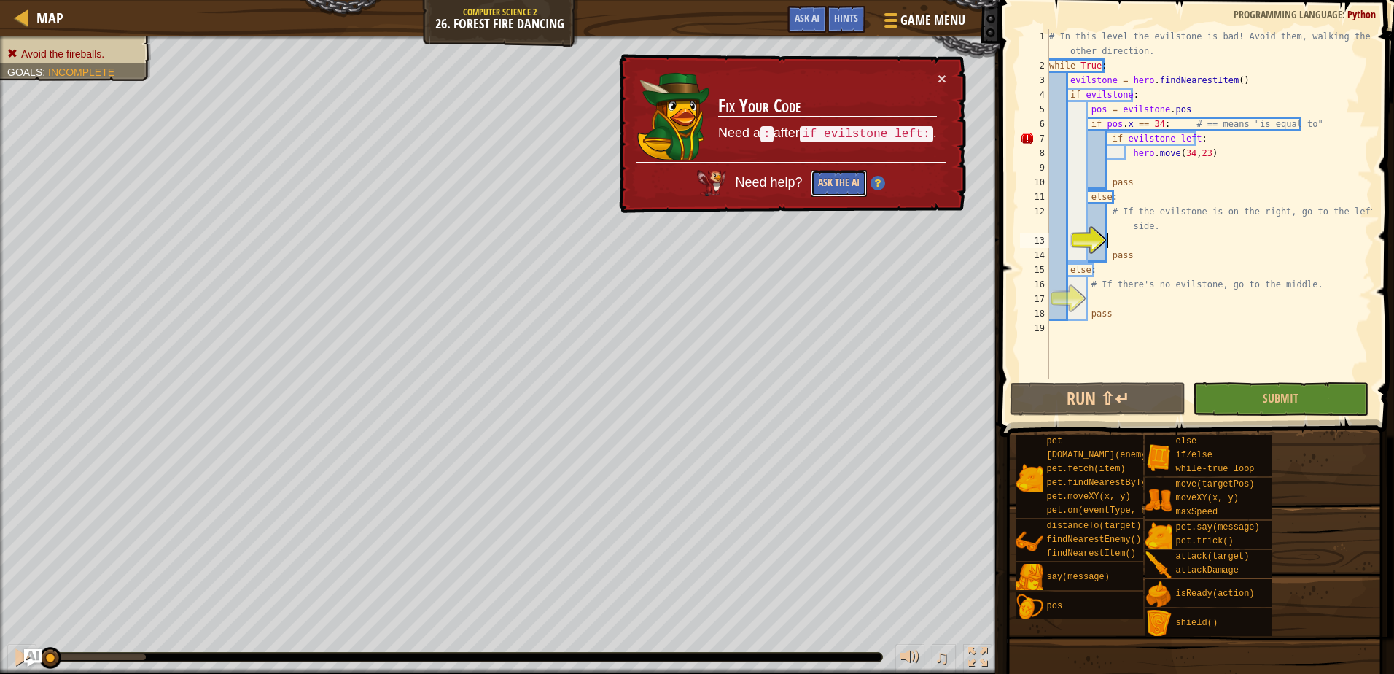
click at [856, 188] on button "Ask the AI" at bounding box center [839, 183] width 56 height 27
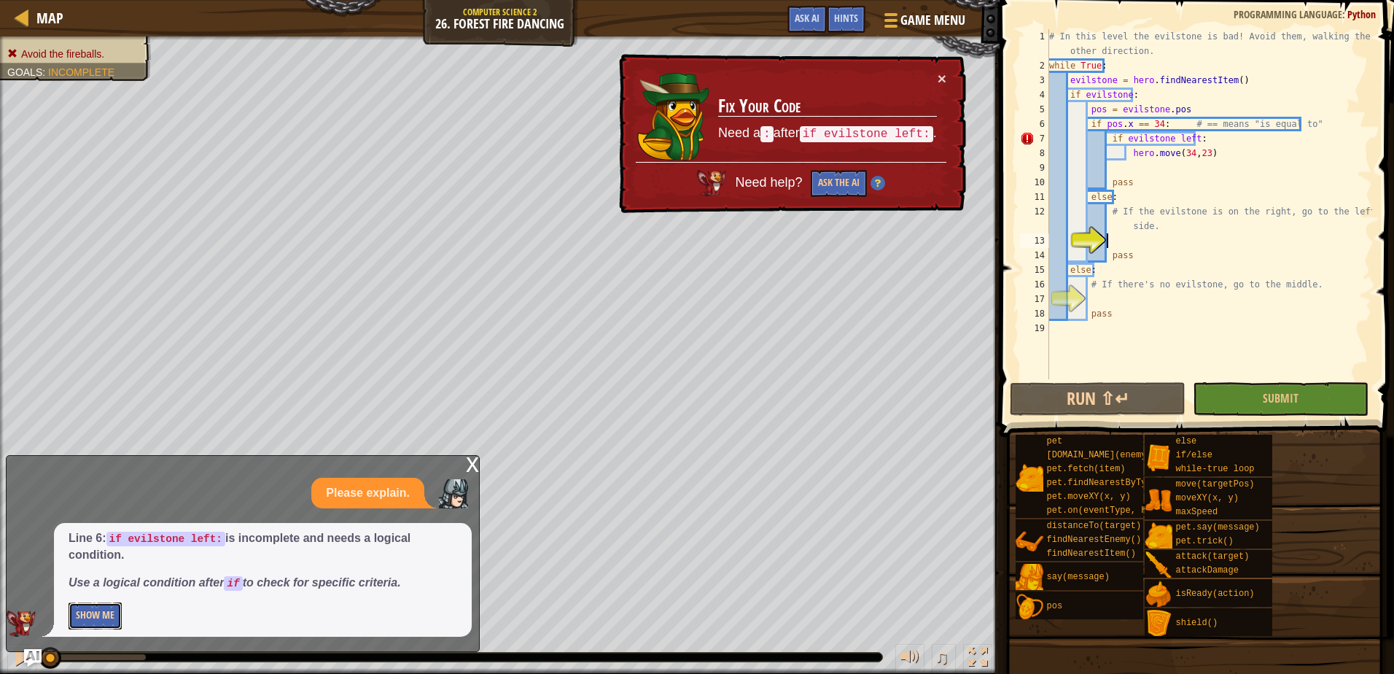
click at [94, 612] on button "Show Me" at bounding box center [95, 615] width 53 height 27
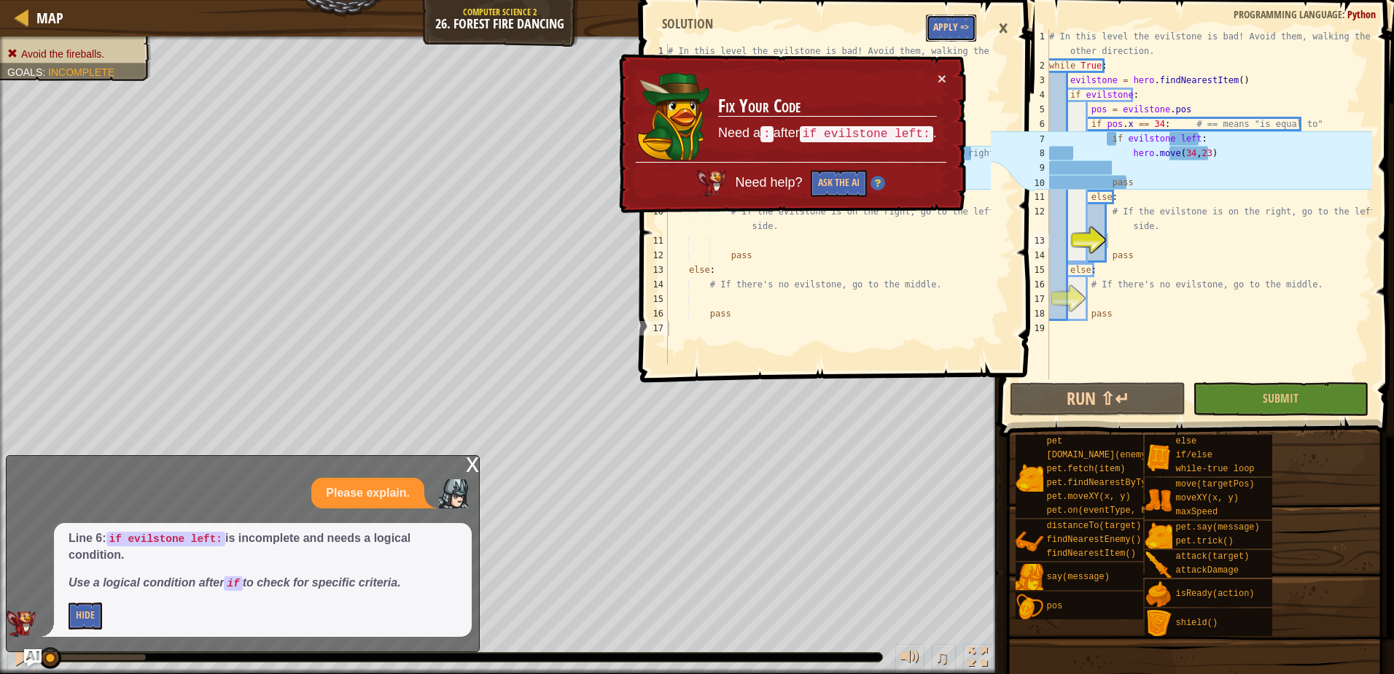
click at [950, 29] on button "Apply =>" at bounding box center [951, 28] width 50 height 27
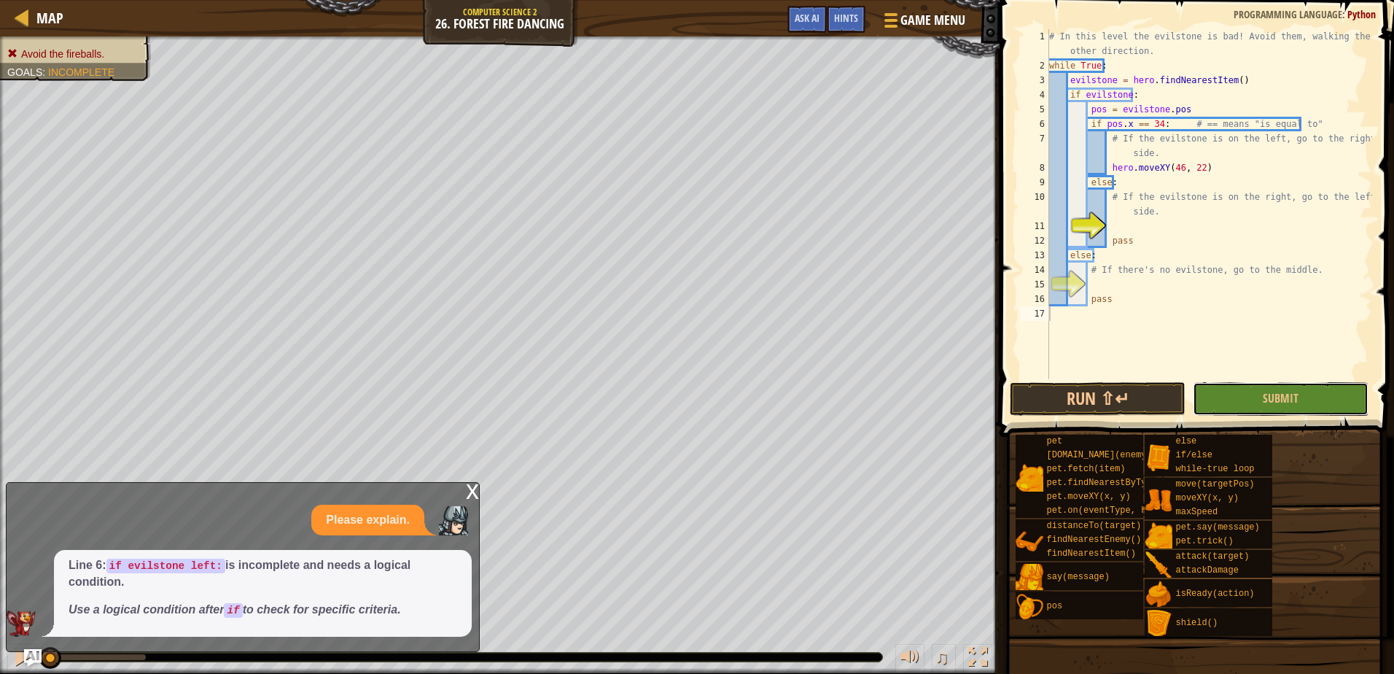
click at [1287, 405] on span "Submit" at bounding box center [1281, 398] width 36 height 16
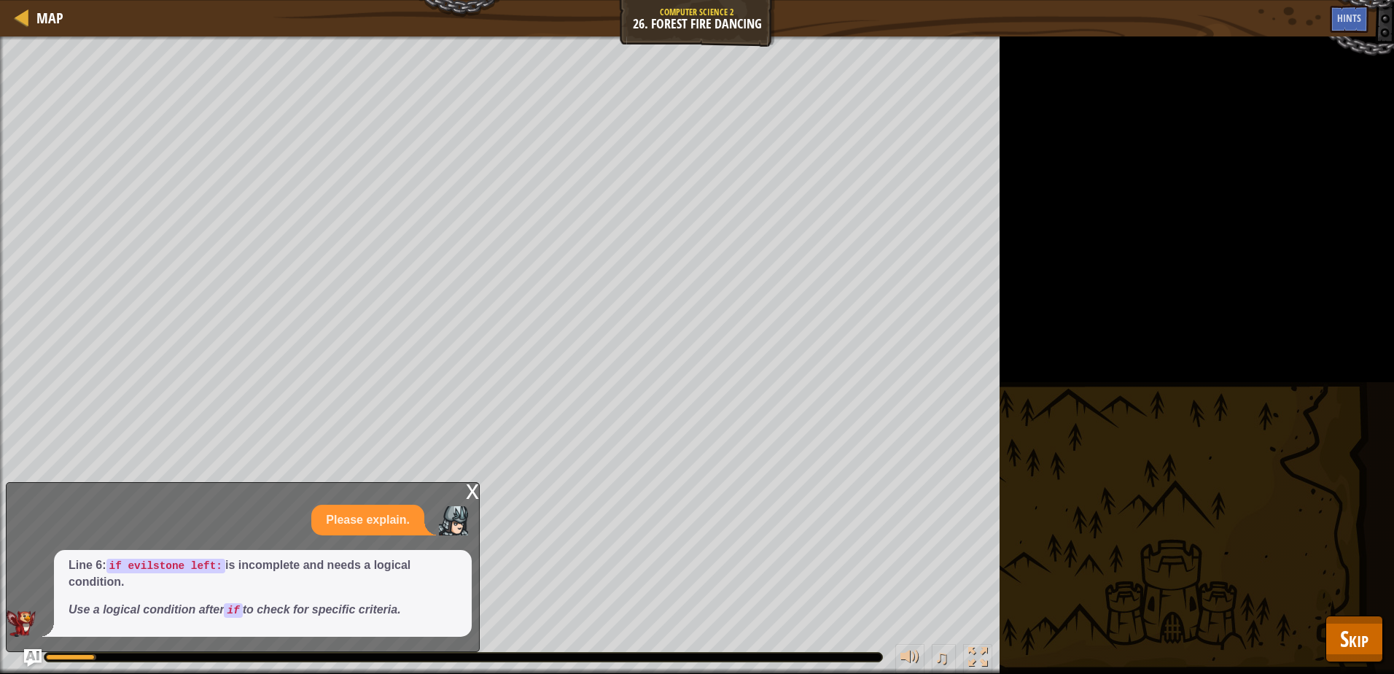
click at [477, 492] on div "x" at bounding box center [472, 490] width 13 height 15
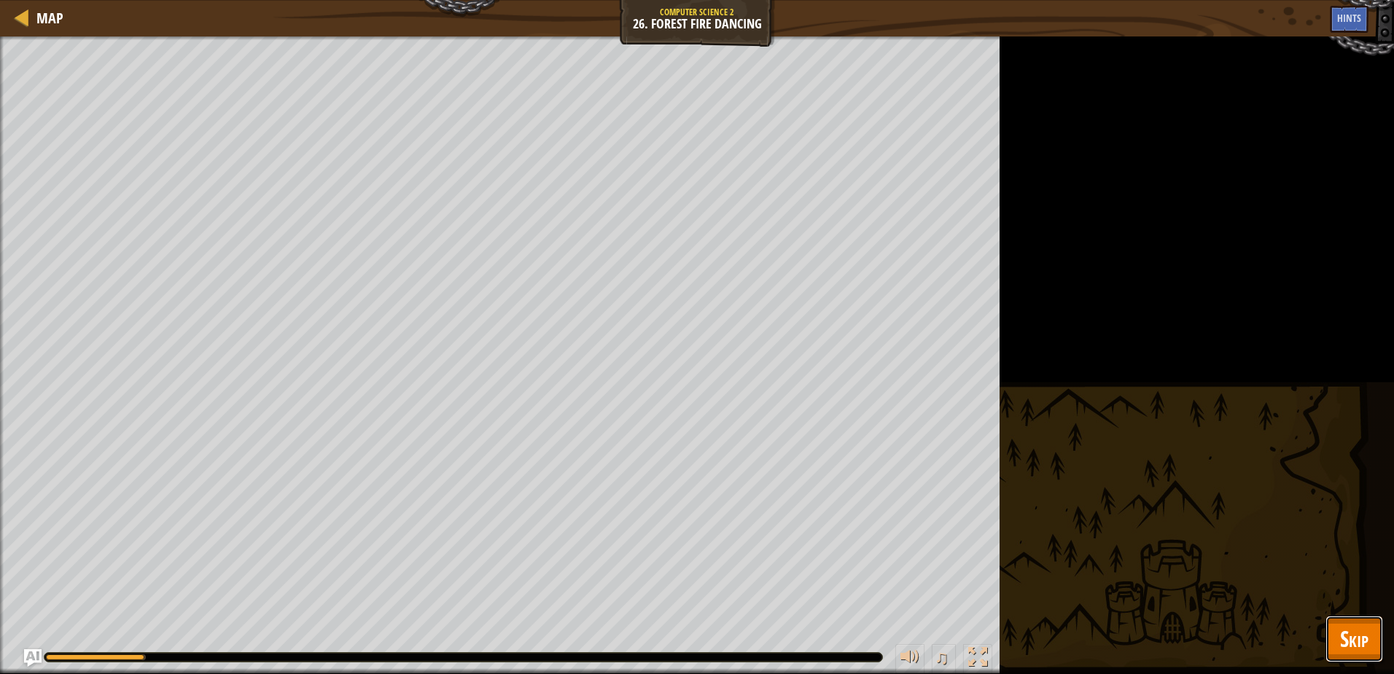
click at [1354, 639] on span "Skip" at bounding box center [1354, 638] width 28 height 30
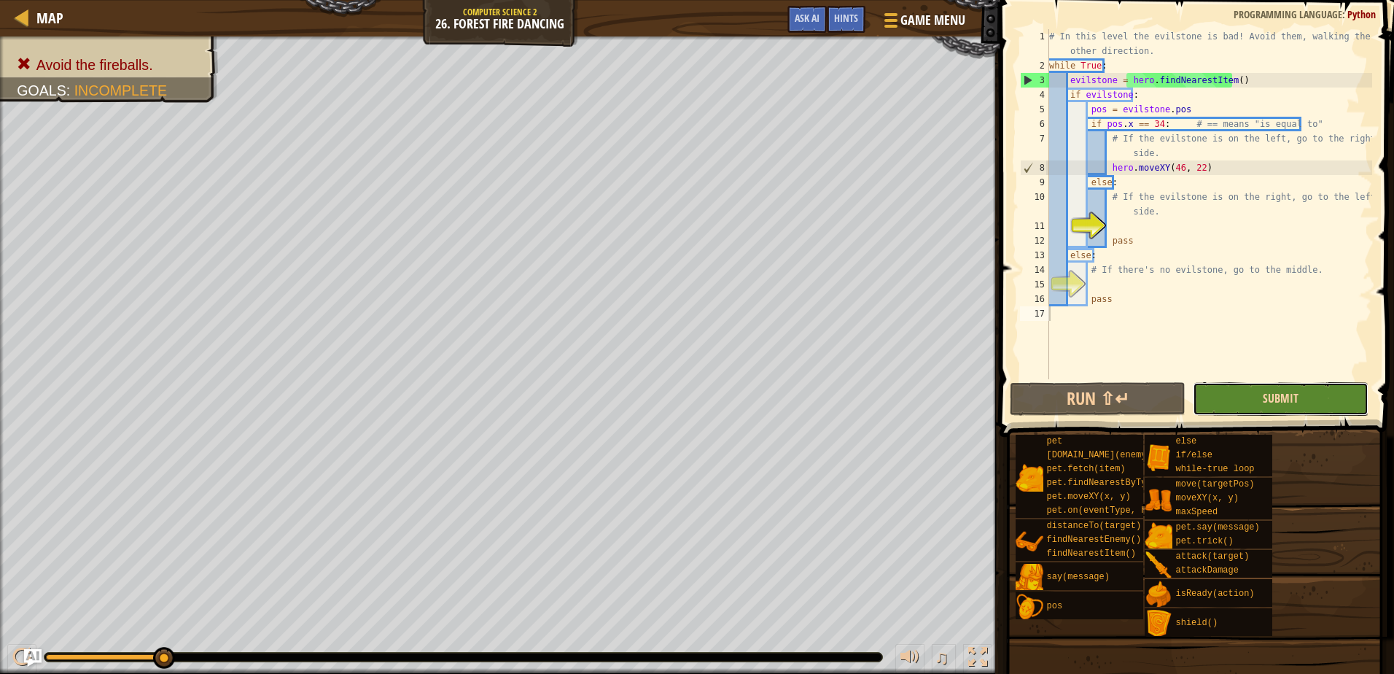
click at [1275, 391] on span "Submit" at bounding box center [1281, 398] width 36 height 16
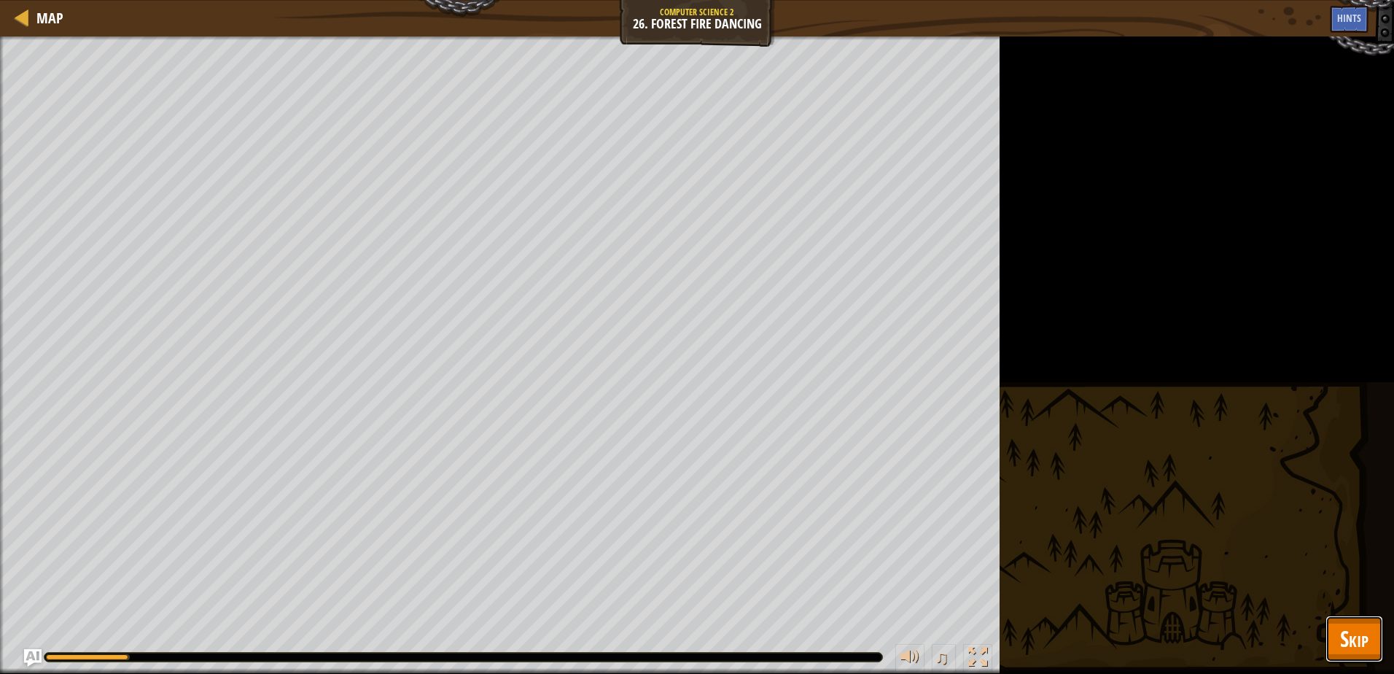
click at [1359, 620] on button "Skip" at bounding box center [1354, 638] width 58 height 47
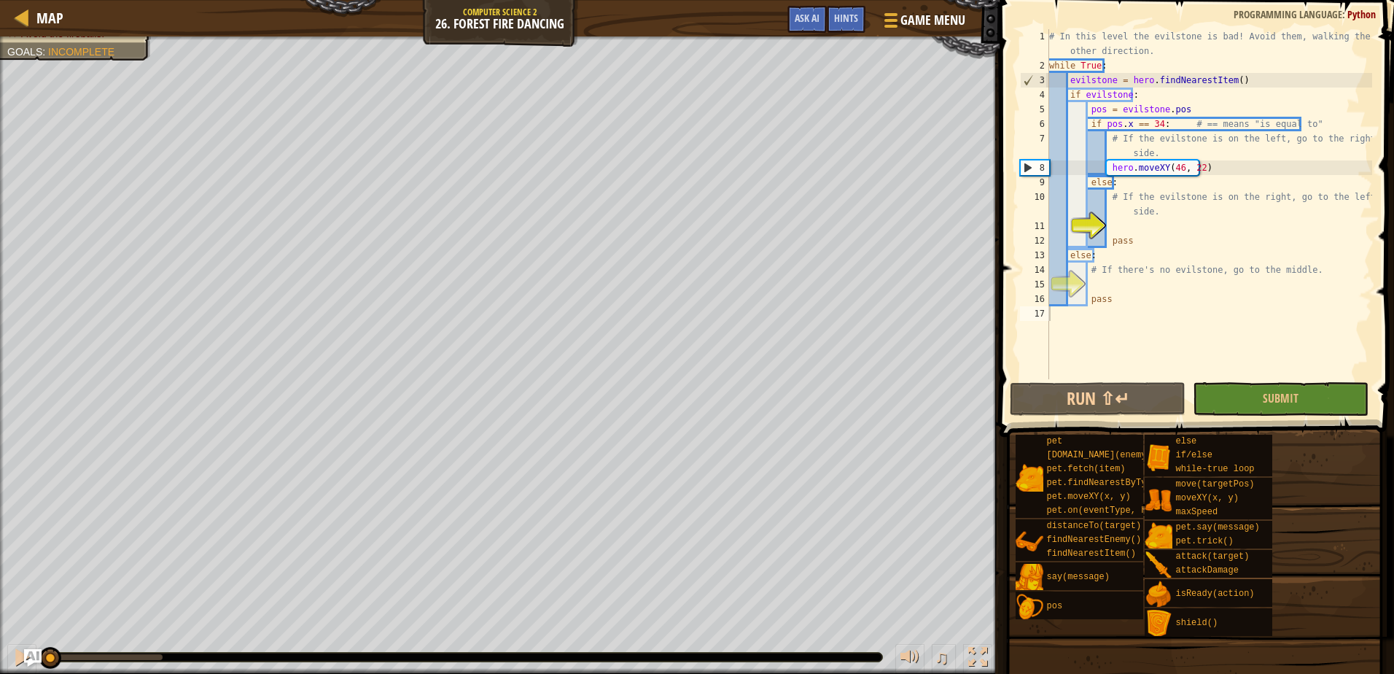
drag, startPoint x: 162, startPoint y: 657, endPoint x: -3, endPoint y: 663, distance: 164.9
click at [0, 0] on html "Map Computer Science 2 26. Forest Fire Dancing Game Menu Done Hints Ask AI 1 2 …" at bounding box center [697, 0] width 1394 height 0
drag, startPoint x: 1154, startPoint y: 216, endPoint x: 1119, endPoint y: 201, distance: 37.9
click at [1128, 211] on div "# In this level the evilstone is bad! Avoid them, walking the other direction. …" at bounding box center [1209, 226] width 326 height 394
click at [1108, 198] on div "# In this level the evilstone is bad! Avoid them, walking the other direction. …" at bounding box center [1209, 226] width 326 height 394
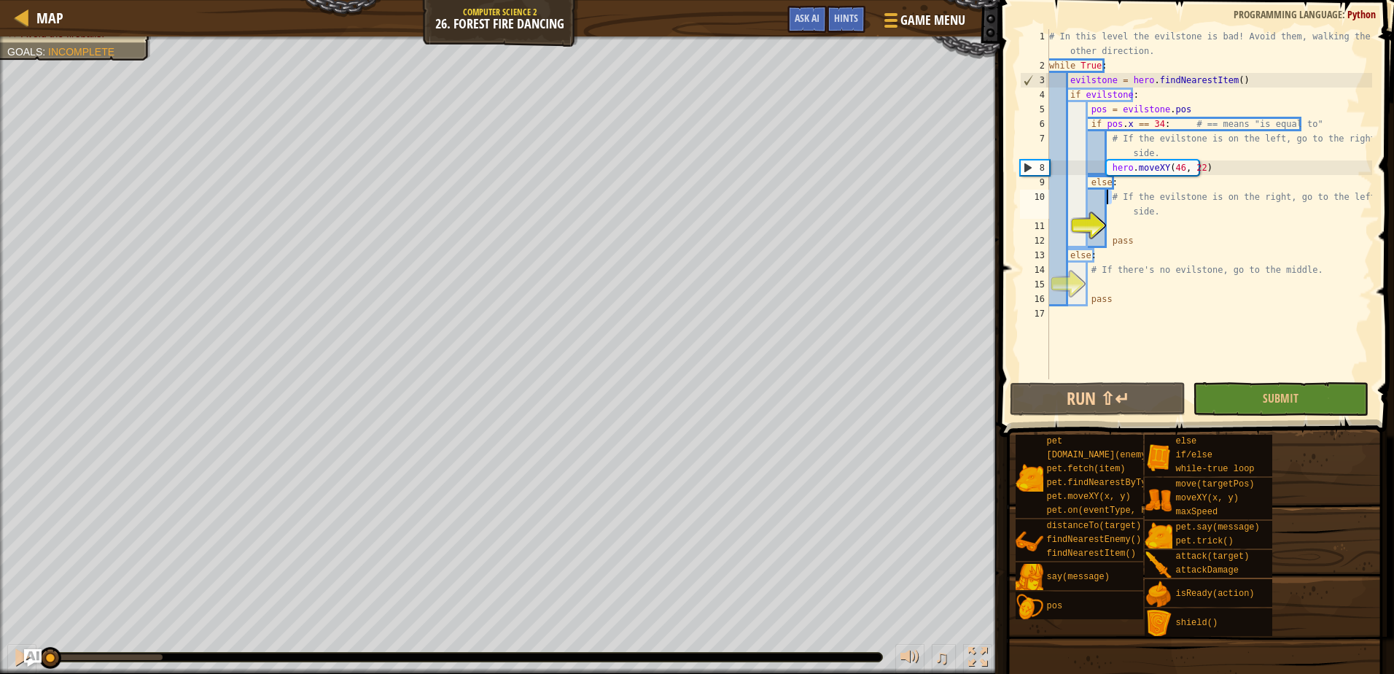
click at [1108, 198] on div "# In this level the evilstone is bad! Avoid them, walking the other direction. …" at bounding box center [1209, 226] width 326 height 394
click at [1161, 212] on div "# In this level the evilstone is bad! Avoid them, walking the other direction. …" at bounding box center [1209, 226] width 326 height 394
type textarea "# If the evilstone is on the right, go to the left sid"
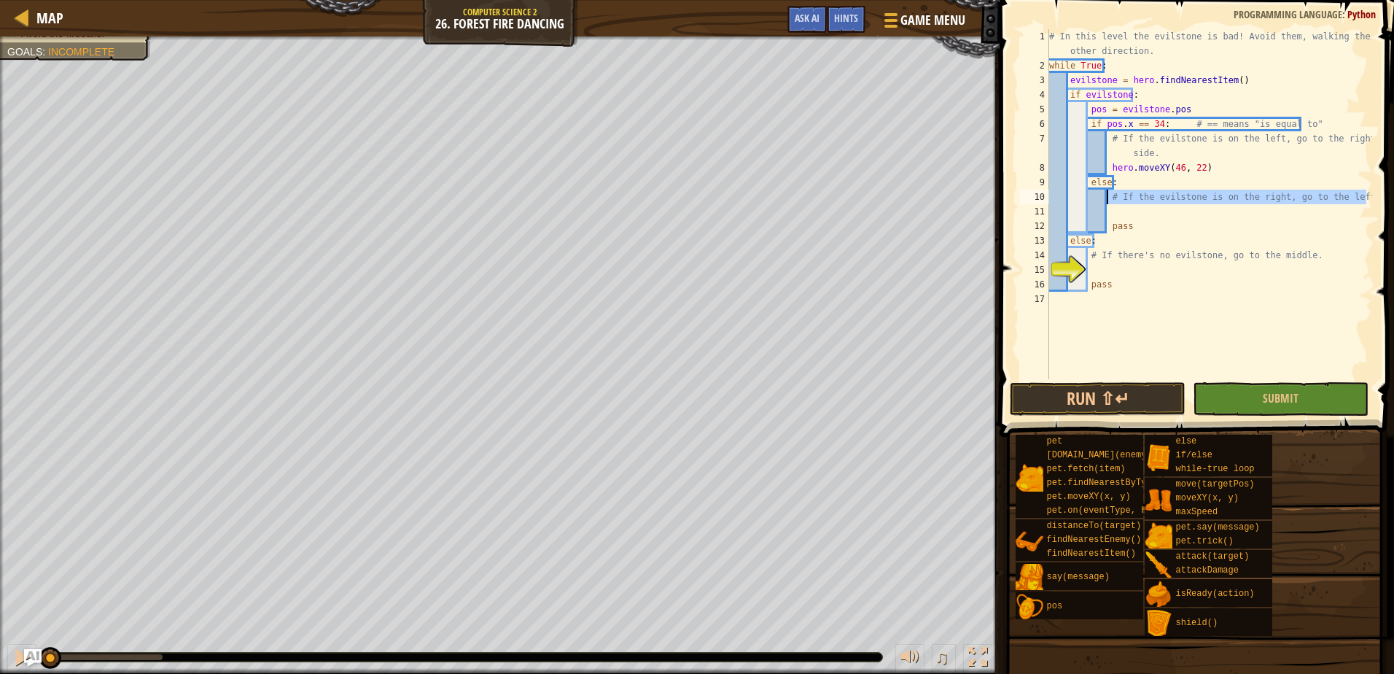
drag, startPoint x: 1367, startPoint y: 196, endPoint x: 1105, endPoint y: 203, distance: 261.8
click at [1105, 203] on div "# In this level the evilstone is bad! Avoid them, walking the other direction. …" at bounding box center [1209, 226] width 326 height 394
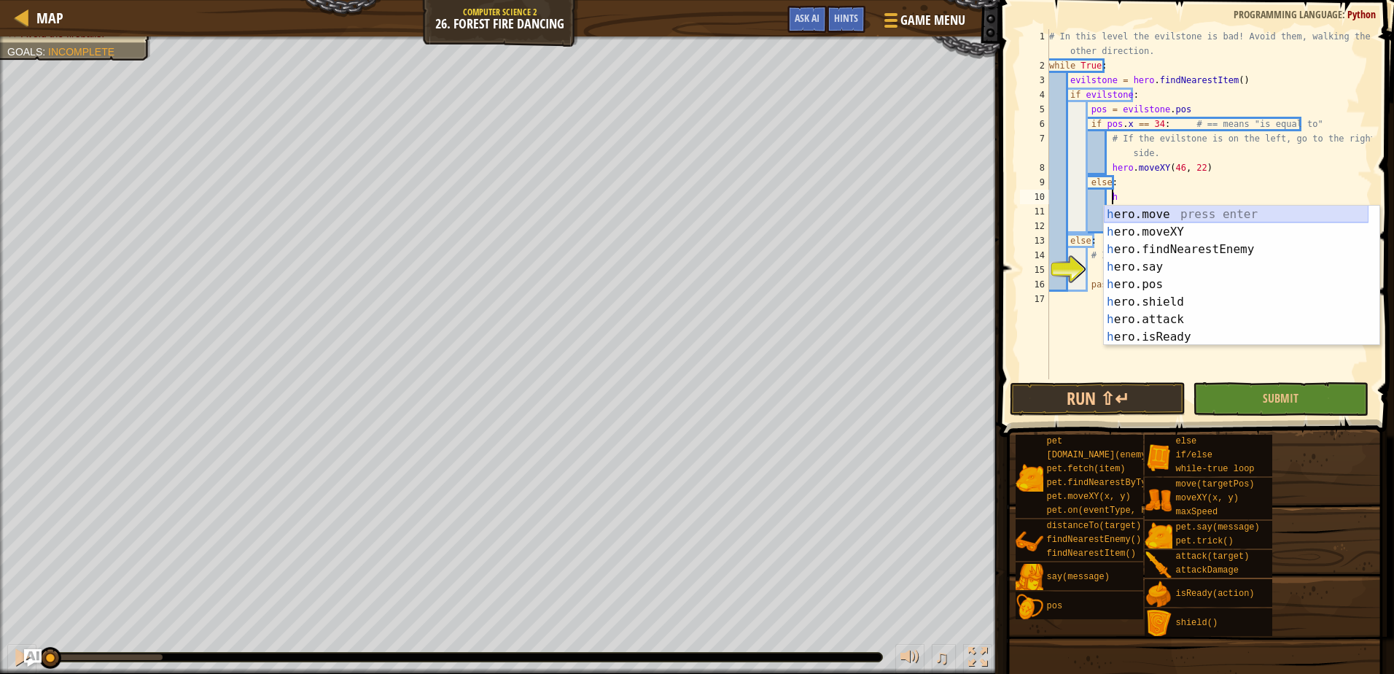
scroll to position [7, 4]
click at [1168, 221] on div "h ero.move press enter h ero.moveXY press enter h ero.findNearestEnemy press en…" at bounding box center [1236, 293] width 265 height 175
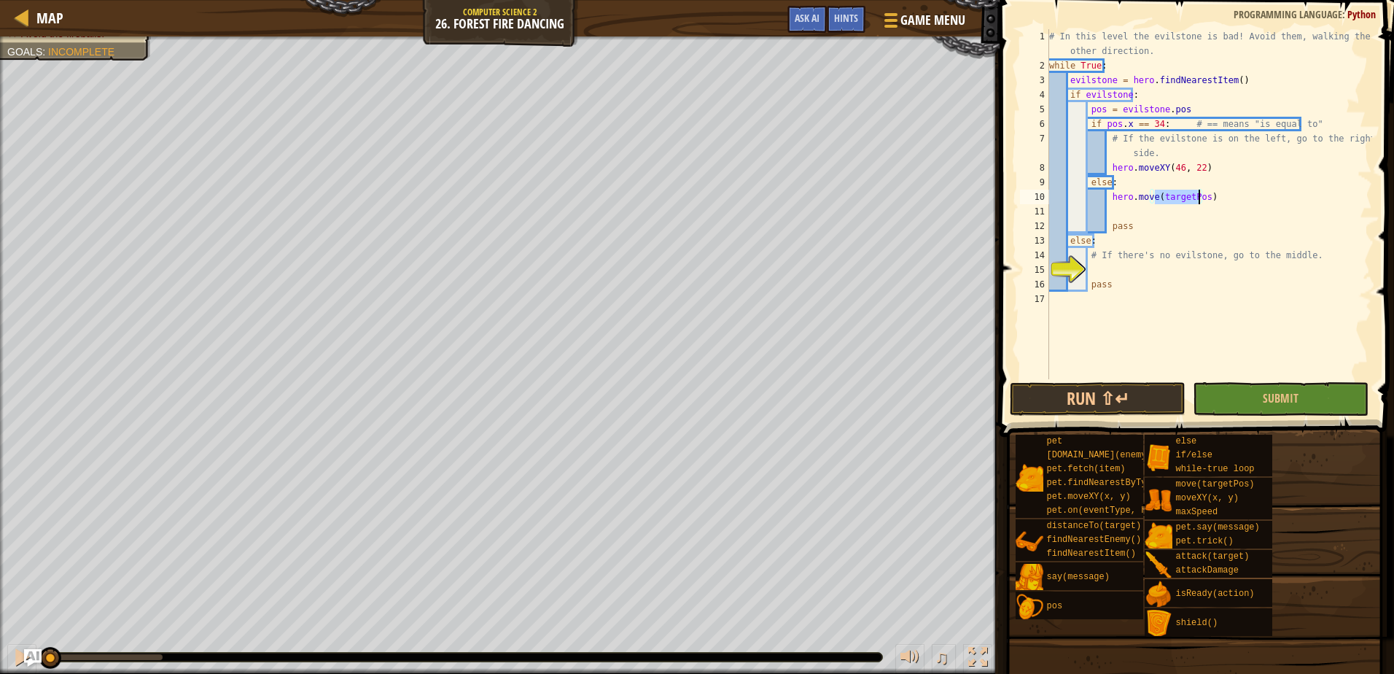
click at [1218, 202] on div "# In this level the evilstone is bad! Avoid them, walking the other direction. …" at bounding box center [1209, 226] width 326 height 394
drag, startPoint x: 1218, startPoint y: 202, endPoint x: 1107, endPoint y: 201, distance: 110.8
click at [1107, 201] on div "# In this level the evilstone is bad! Avoid them, walking the other direction. …" at bounding box center [1209, 226] width 326 height 394
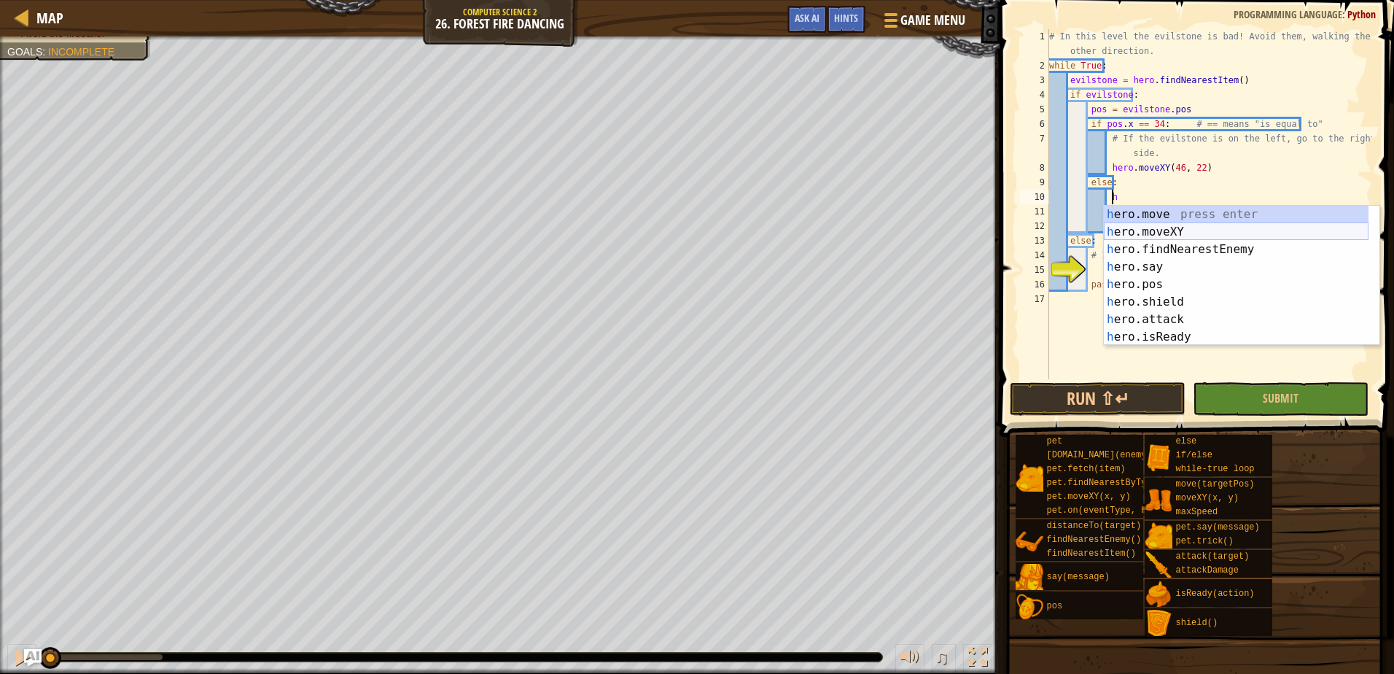
click at [1174, 234] on div "h ero.move press enter h ero.moveXY press enter h ero.findNearestEnemy press en…" at bounding box center [1236, 293] width 265 height 175
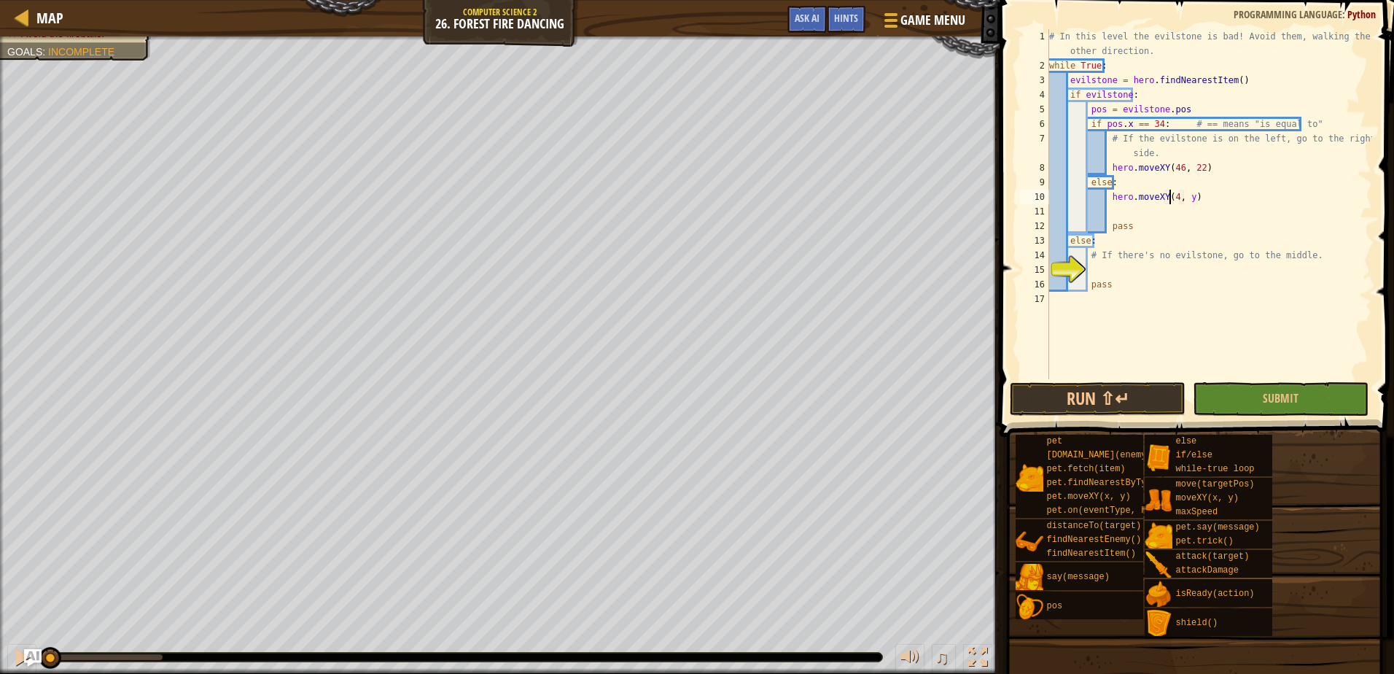
scroll to position [7, 11]
click at [1189, 196] on div "# In this level the evilstone is bad! Avoid them, walking the other direction. …" at bounding box center [1209, 226] width 326 height 394
click at [1171, 198] on div "# In this level the evilstone is bad! Avoid them, walking the other direction. …" at bounding box center [1209, 226] width 326 height 394
click at [1189, 194] on div "# In this level the evilstone is bad! Avoid them, walking the other direction. …" at bounding box center [1209, 226] width 326 height 394
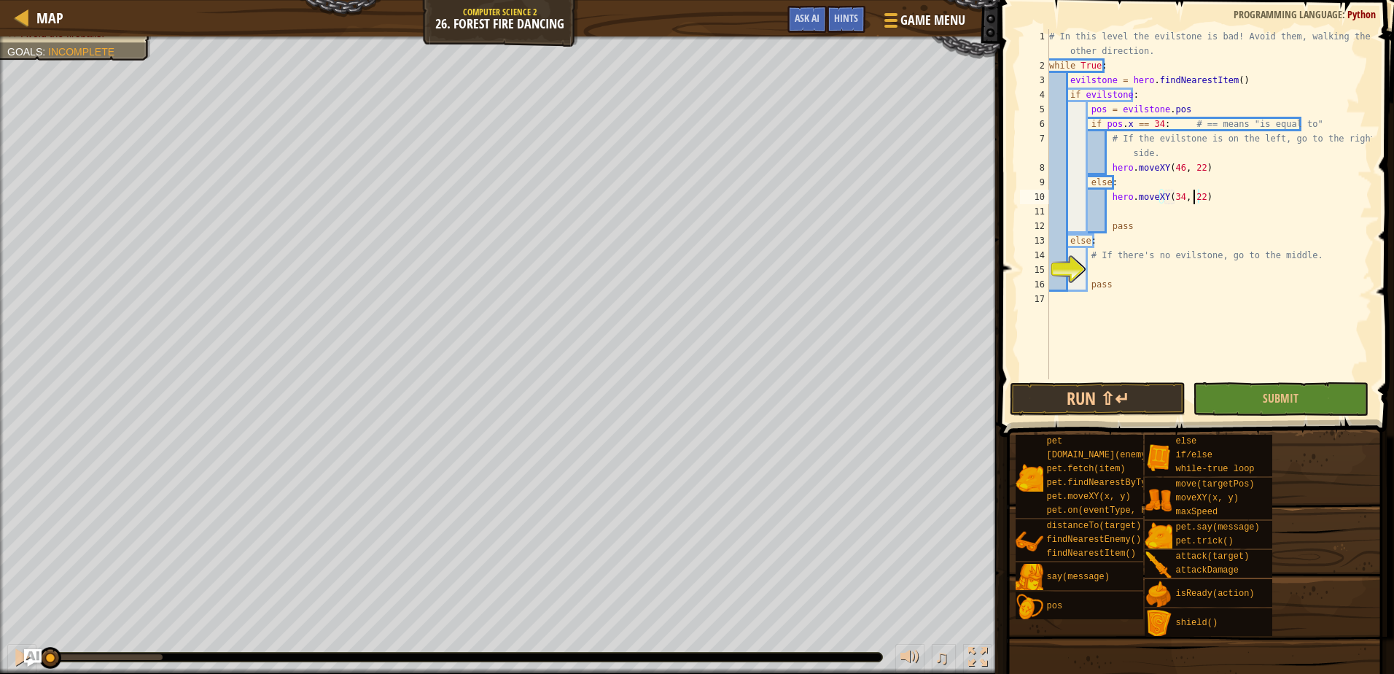
scroll to position [7, 12]
click at [1318, 401] on button "Submit" at bounding box center [1281, 399] width 176 height 34
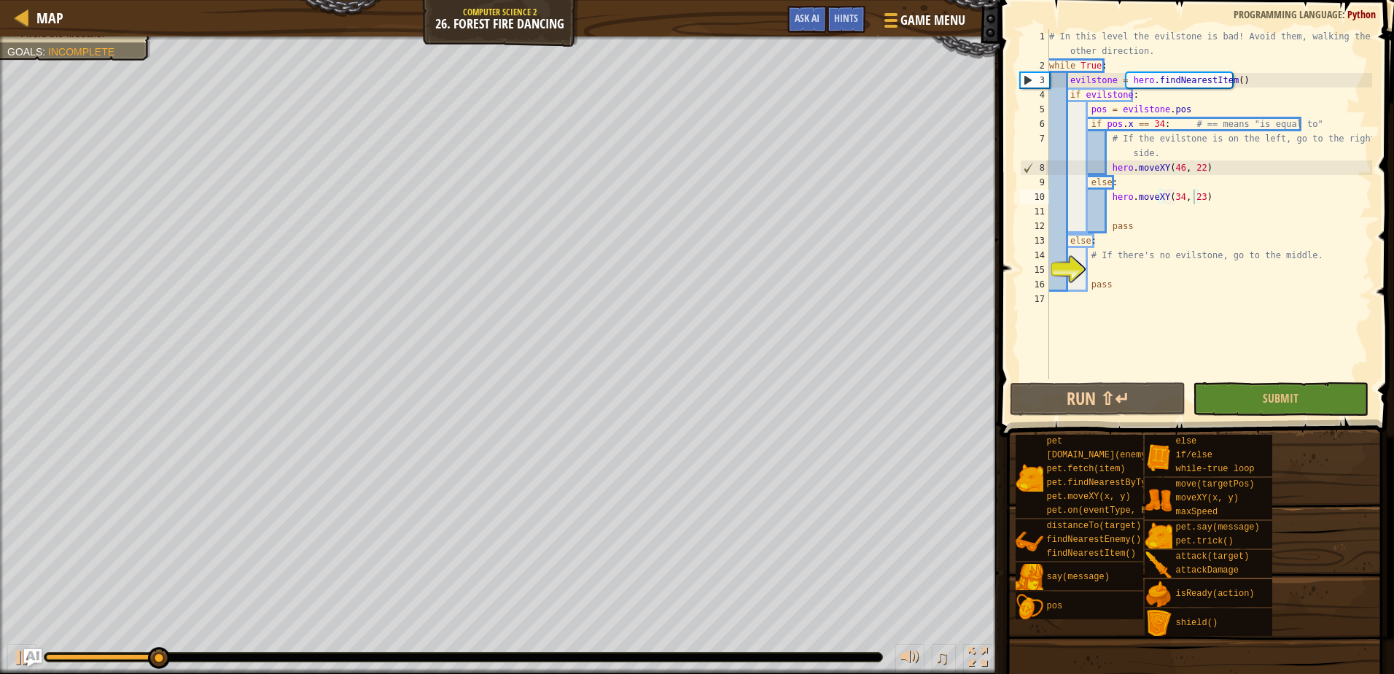
click at [1368, 625] on div "Map Computer Science 2 26. Forest Fire Dancing Game Menu Done Hints Ask AI 1 2 …" at bounding box center [697, 337] width 1394 height 674
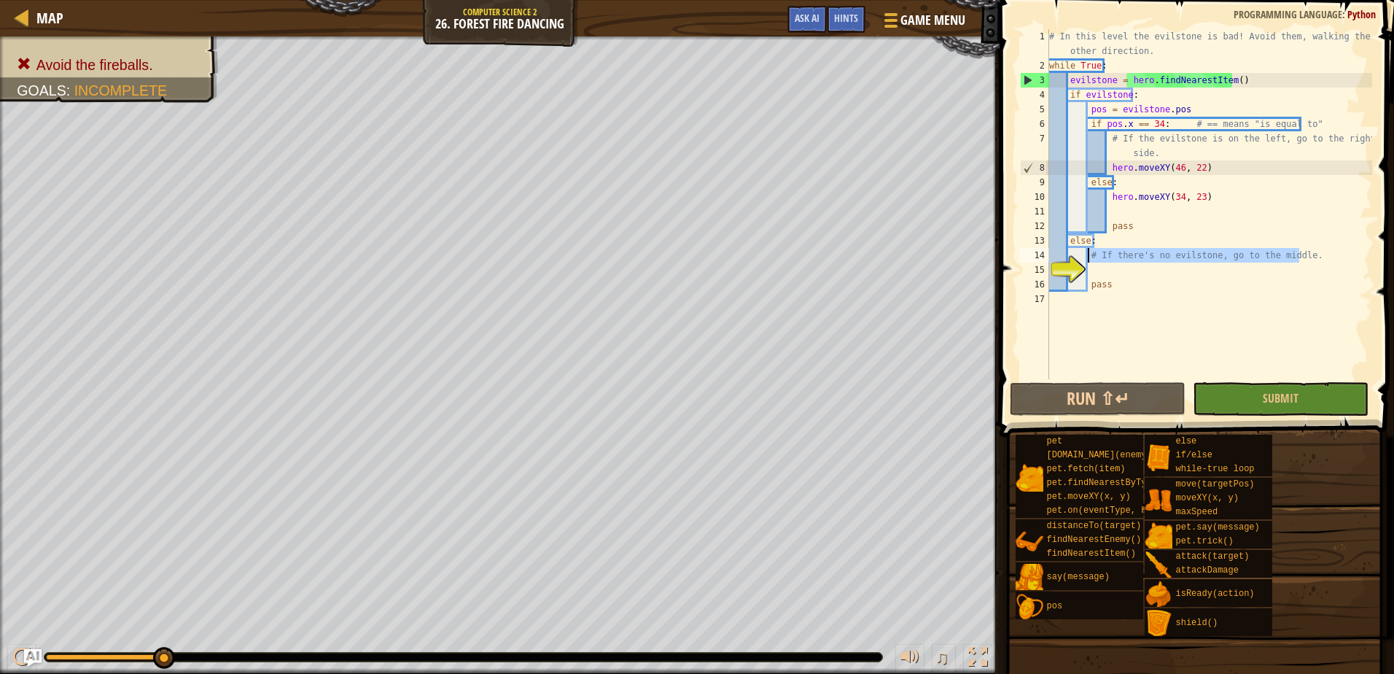
drag, startPoint x: 1313, startPoint y: 255, endPoint x: 1087, endPoint y: 262, distance: 226.1
click at [1087, 262] on div "# In this level the evilstone is bad! Avoid them, walking the other direction. …" at bounding box center [1209, 226] width 326 height 394
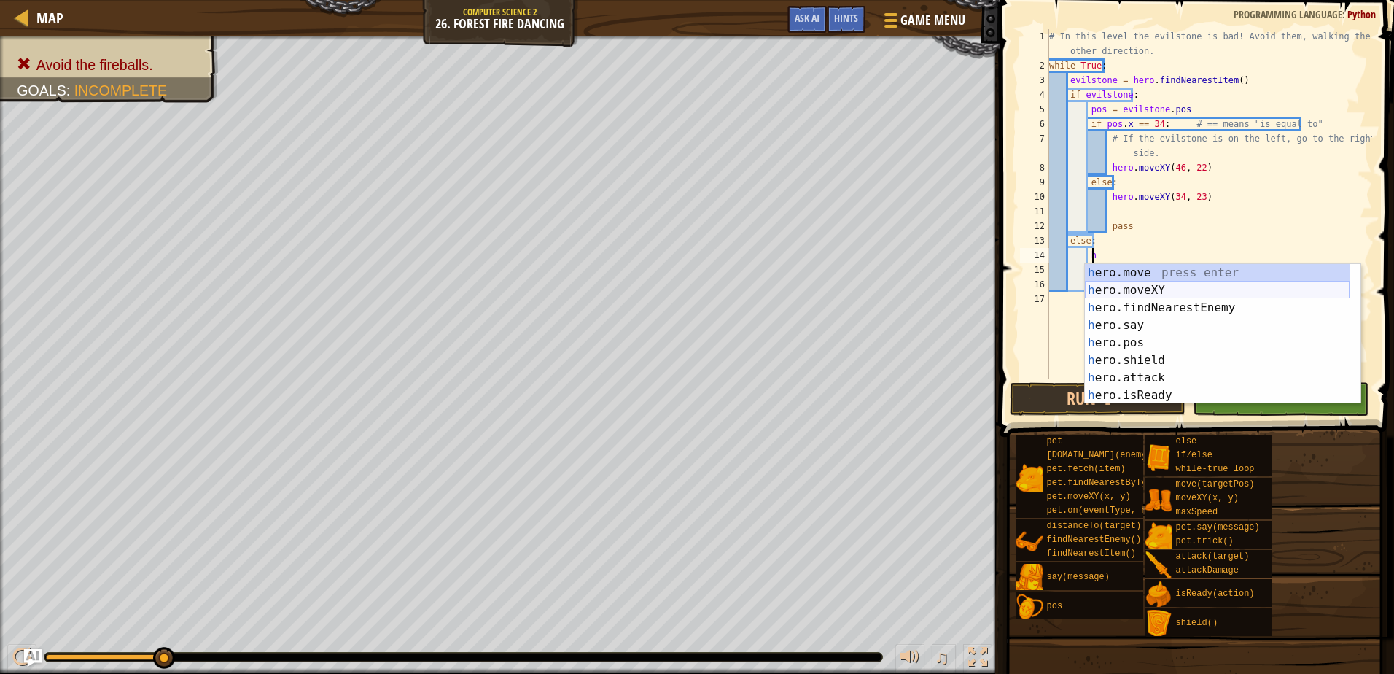
click at [1153, 283] on div "h ero.move press enter h ero.moveXY press enter h ero.findNearestEnemy press en…" at bounding box center [1217, 351] width 265 height 175
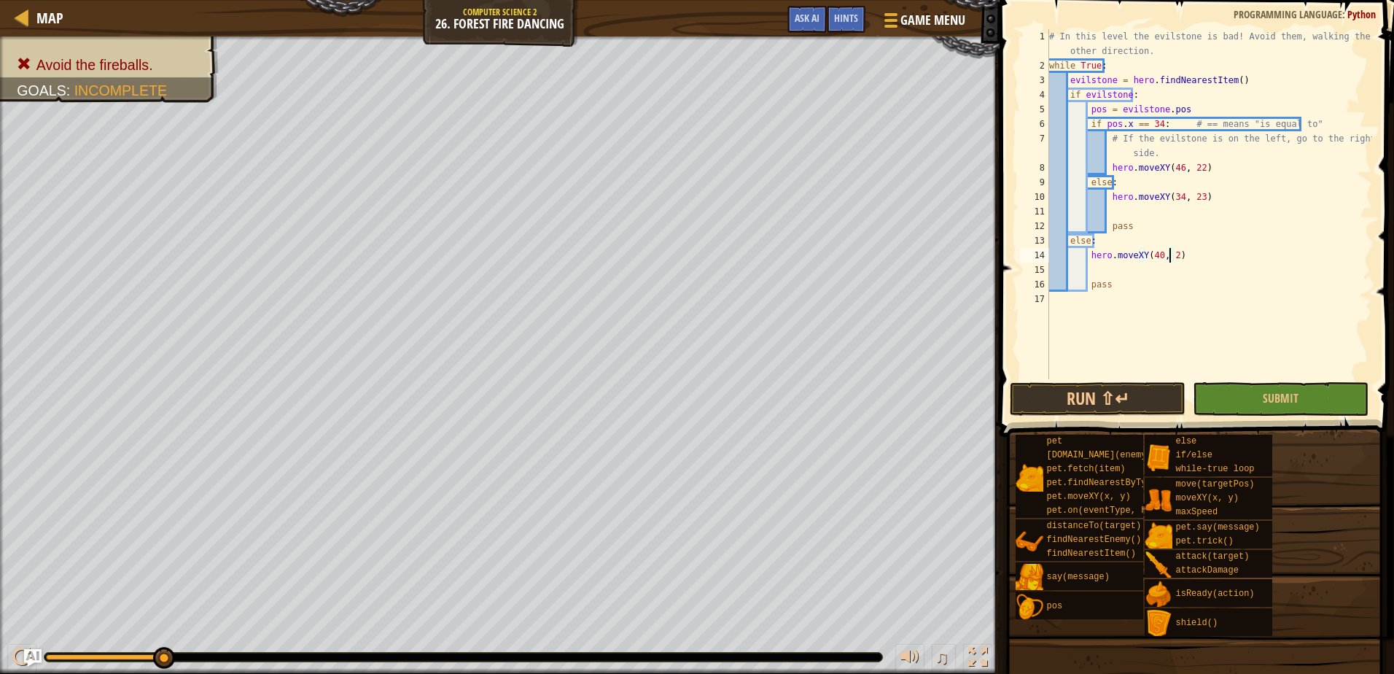
scroll to position [7, 10]
type textarea "hero.moveXY(40, 23)"
click at [1254, 405] on button "Submit" at bounding box center [1281, 399] width 176 height 34
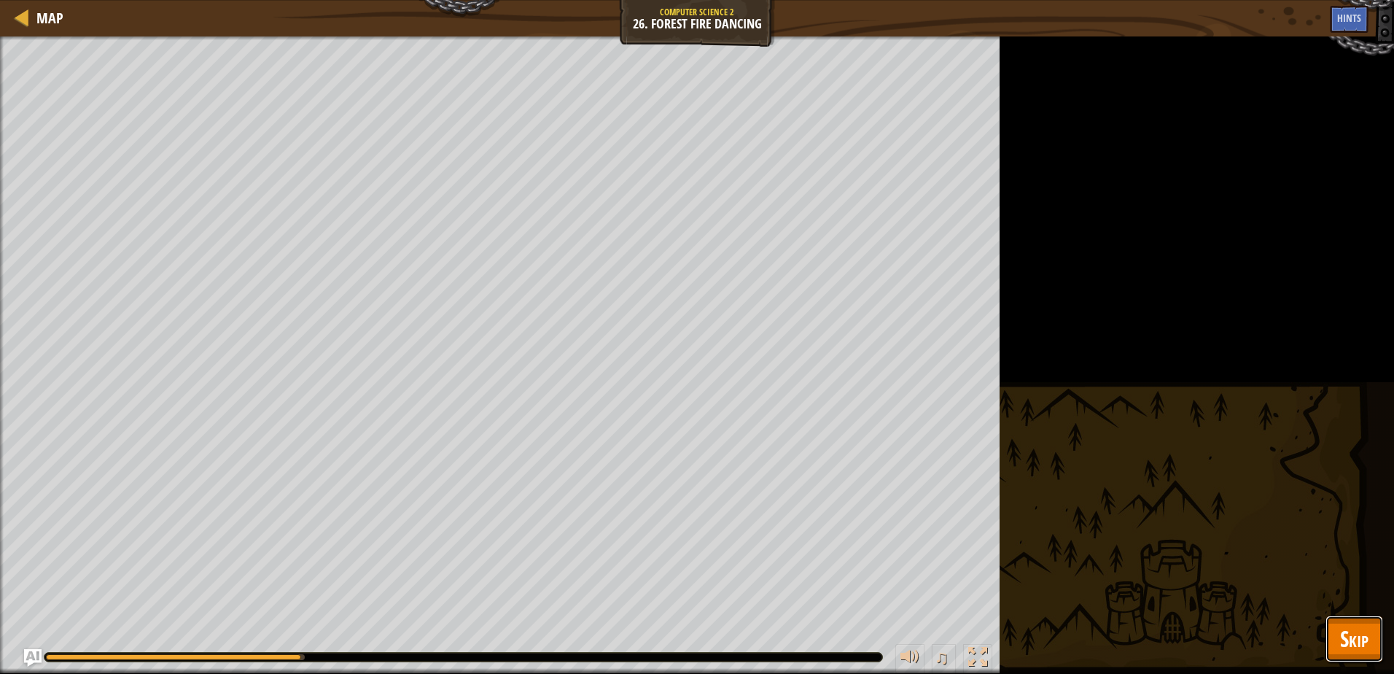
click at [1374, 636] on button "Skip" at bounding box center [1354, 638] width 58 height 47
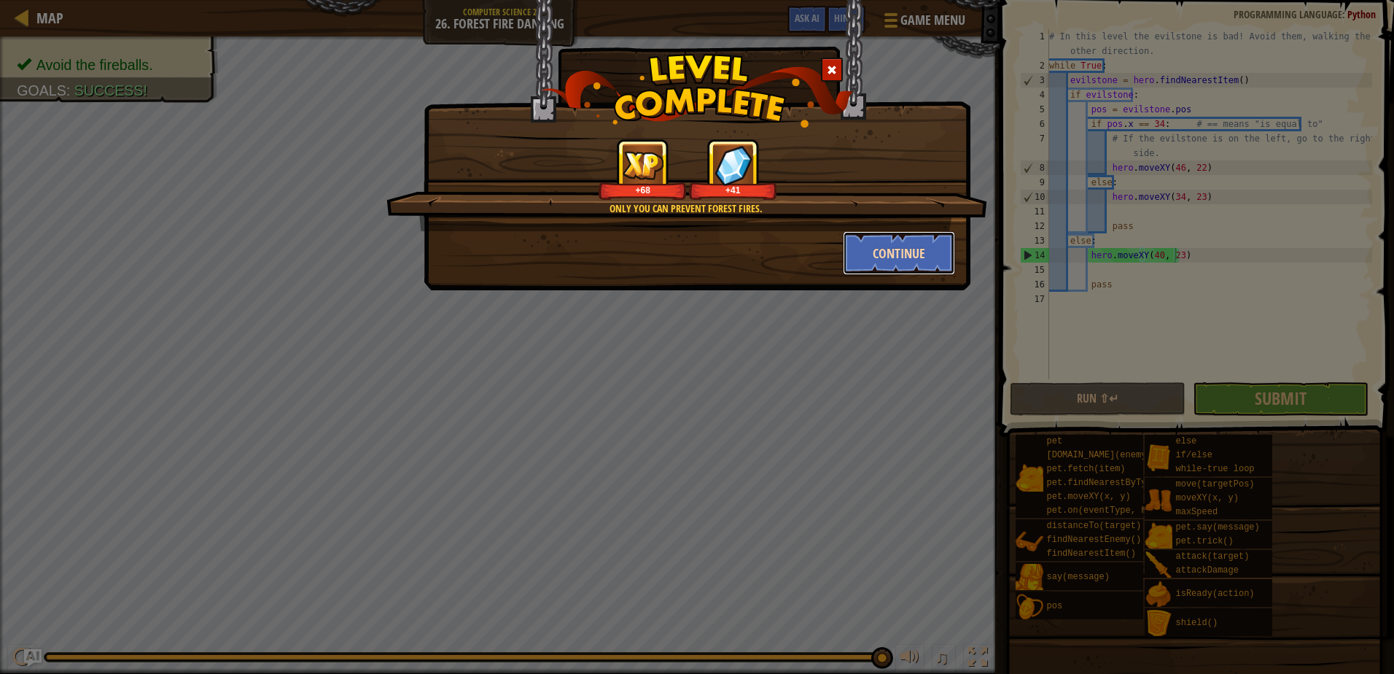
click at [889, 245] on button "Continue" at bounding box center [899, 253] width 113 height 44
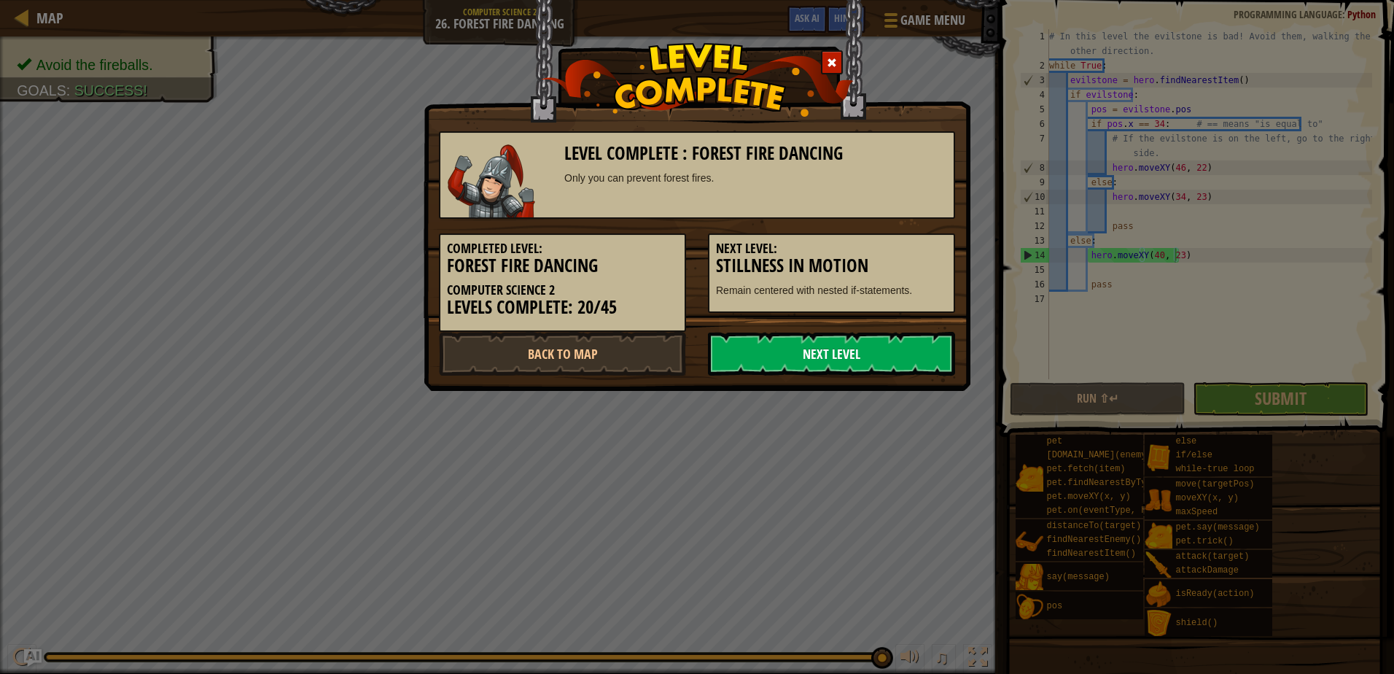
click at [875, 356] on link "Next Level" at bounding box center [831, 354] width 247 height 44
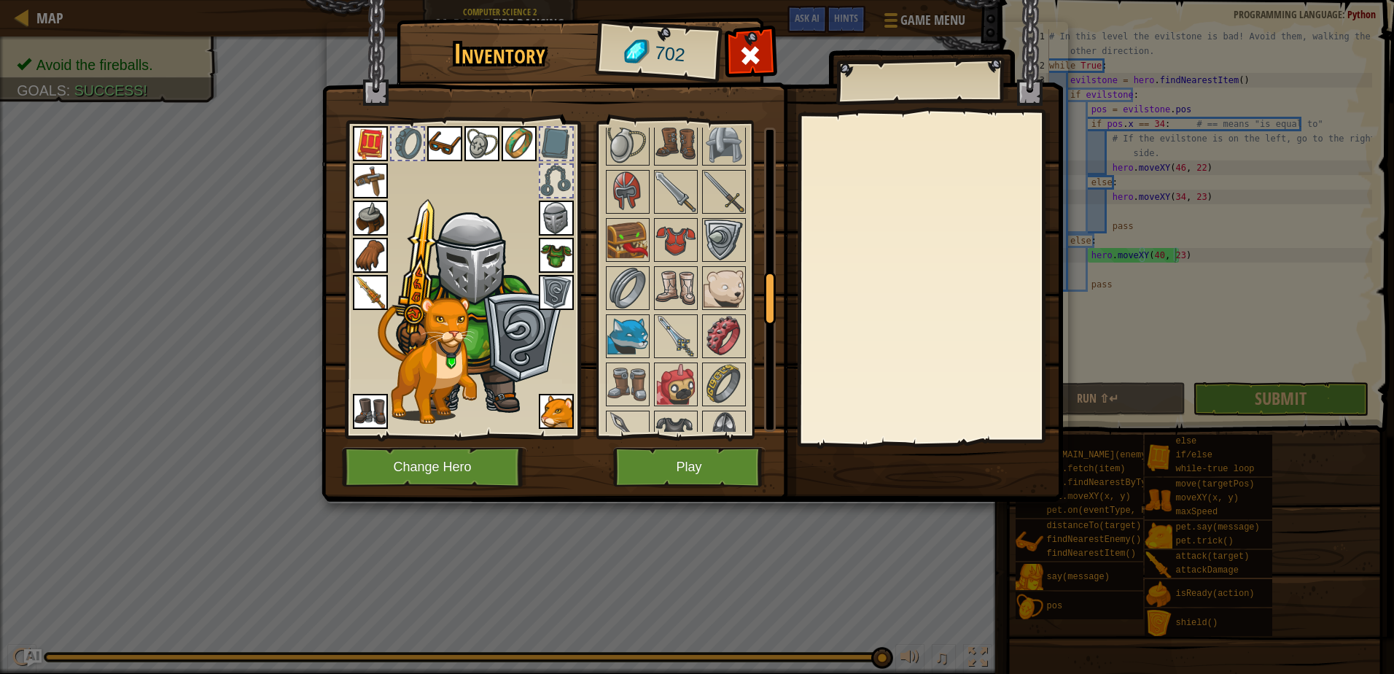
scroll to position [948, 0]
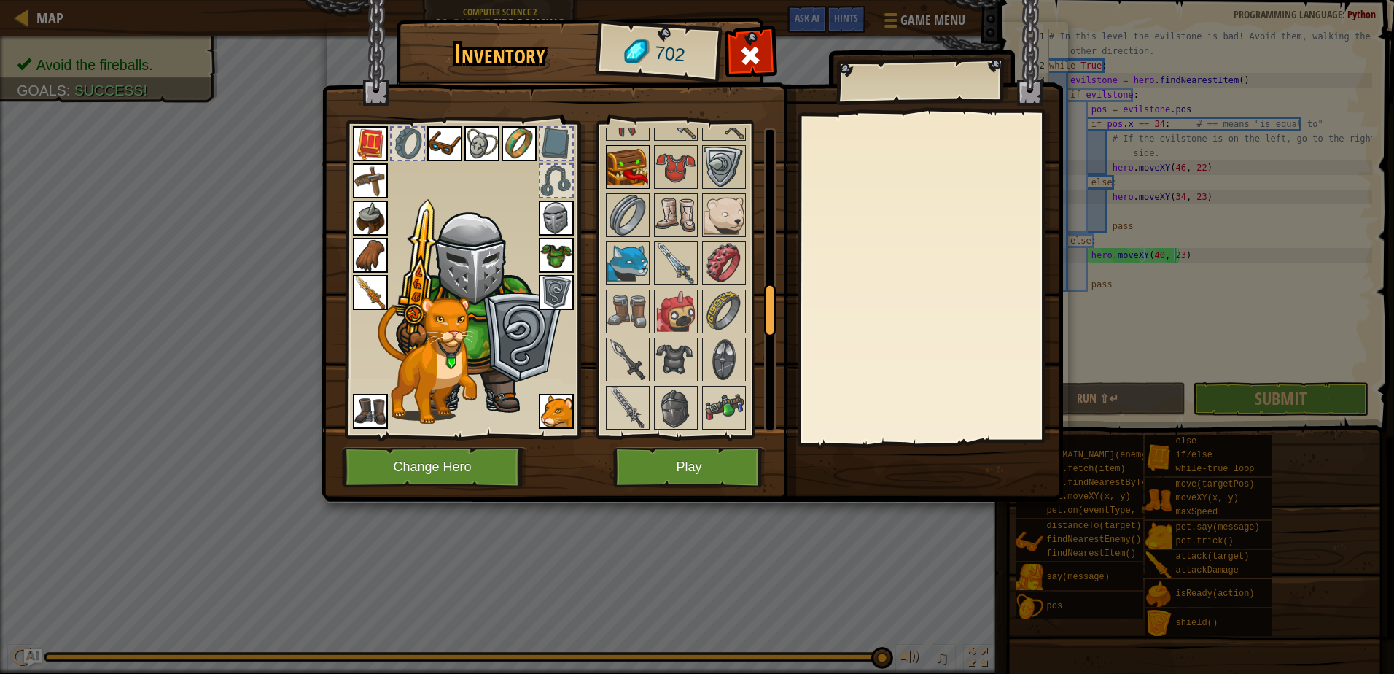
click at [612, 163] on img at bounding box center [627, 167] width 41 height 41
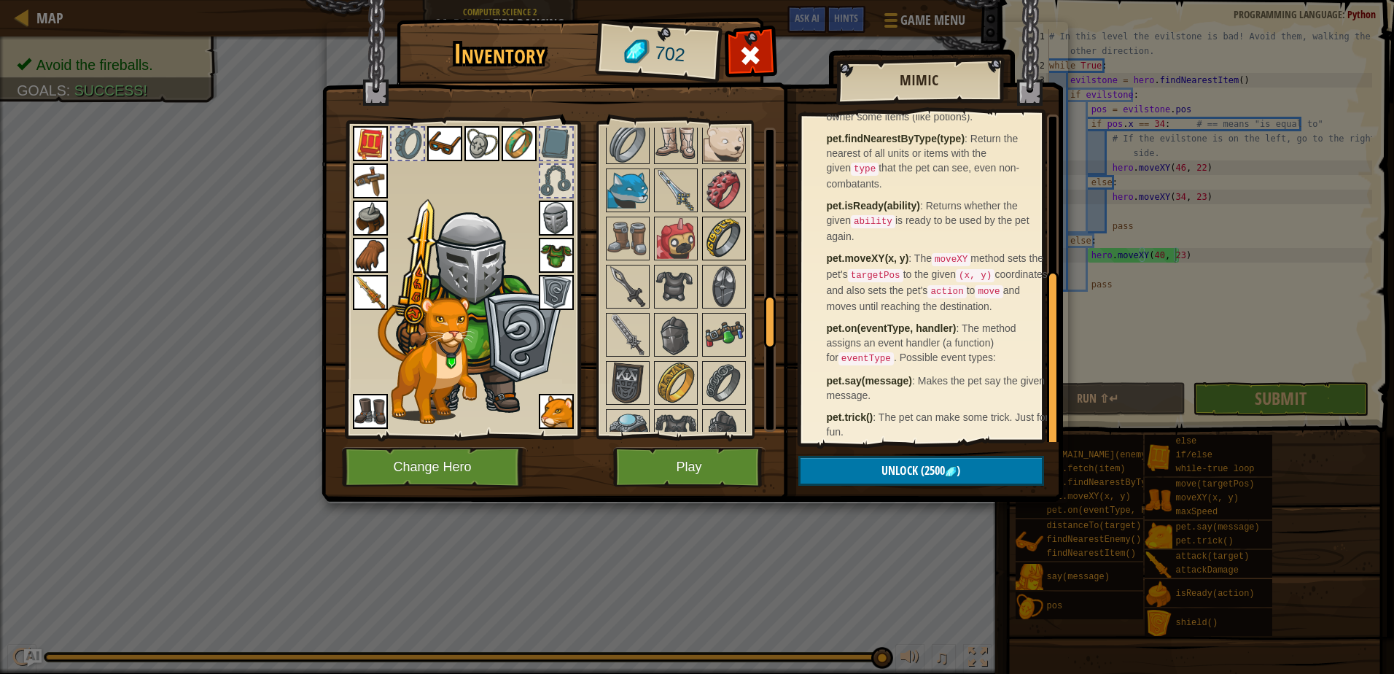
scroll to position [1093, 0]
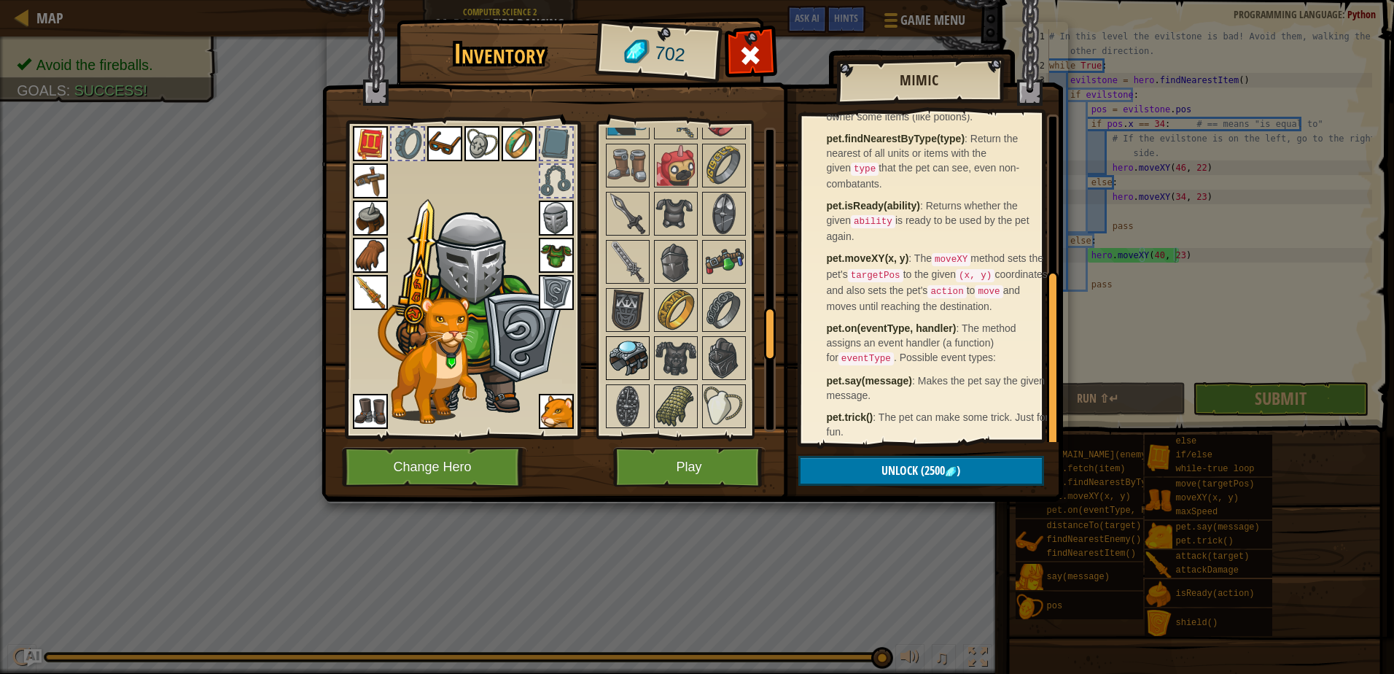
drag, startPoint x: 676, startPoint y: 343, endPoint x: 649, endPoint y: 368, distance: 36.6
click at [674, 344] on img at bounding box center [675, 358] width 41 height 41
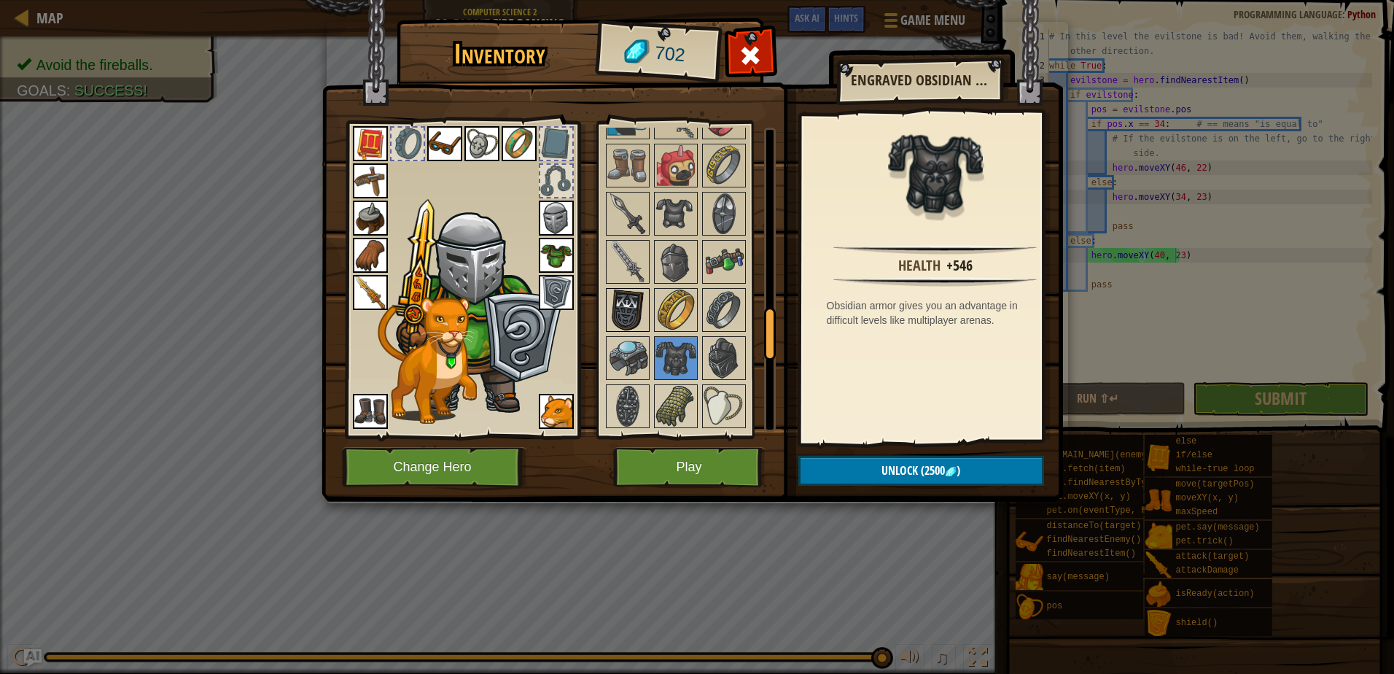
click at [617, 305] on img at bounding box center [627, 309] width 41 height 41
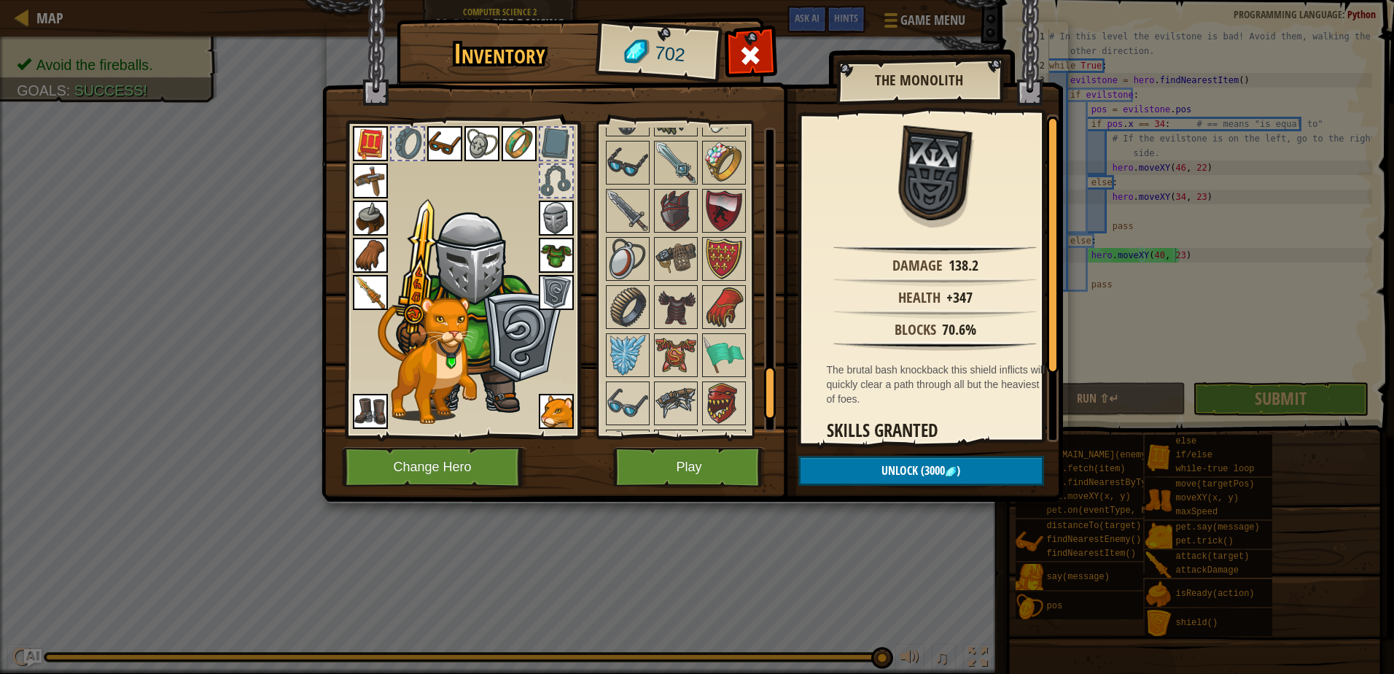
scroll to position [1458, 0]
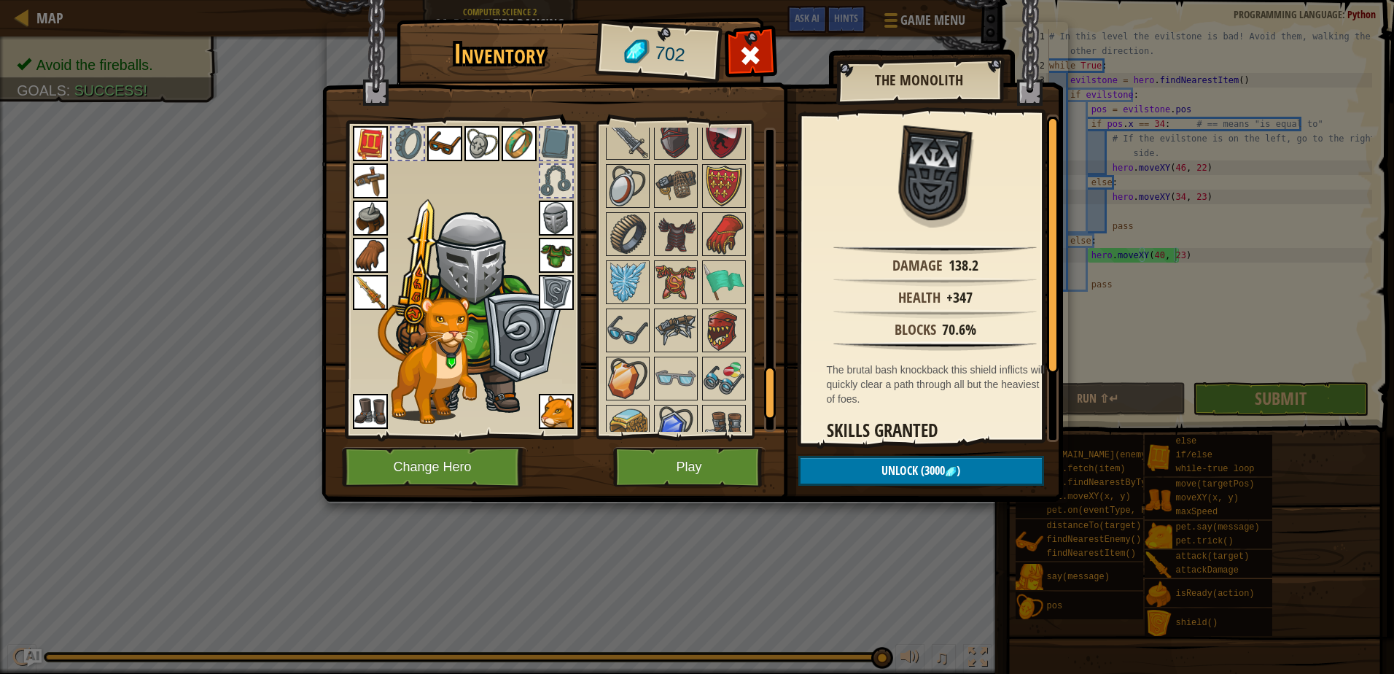
click at [563, 243] on img at bounding box center [556, 255] width 35 height 35
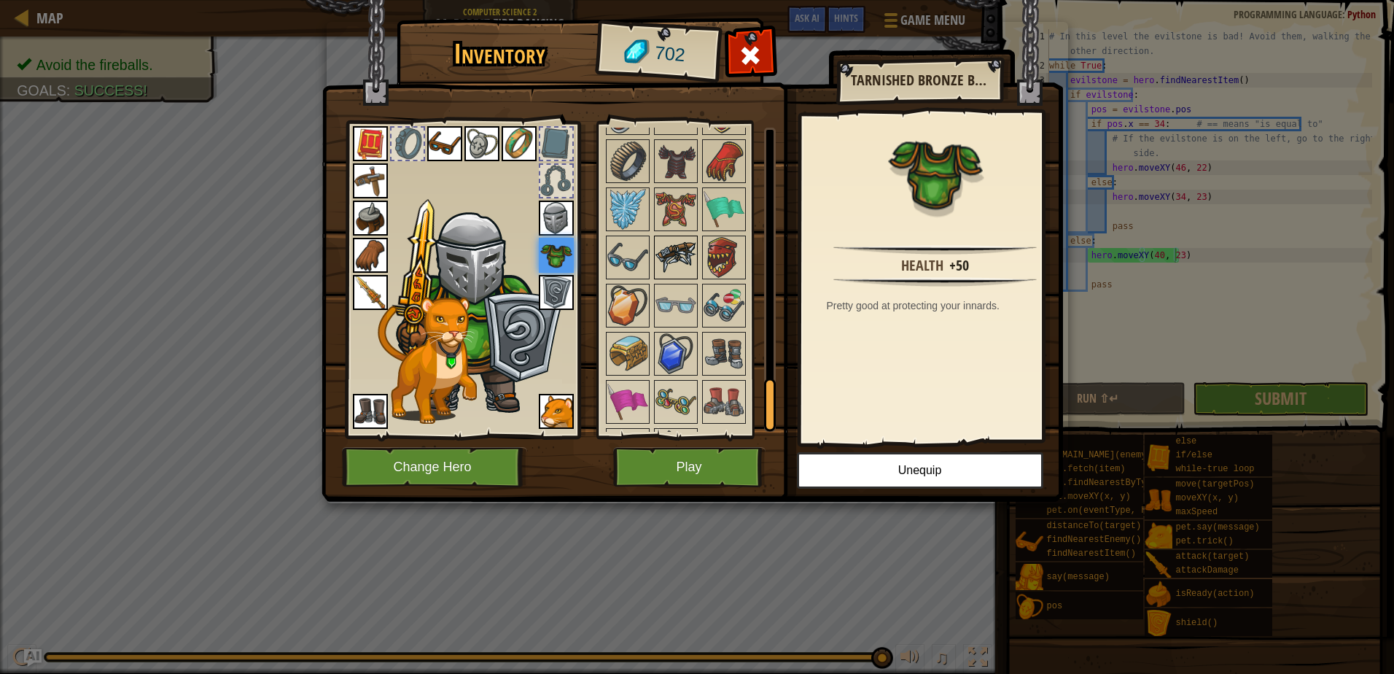
scroll to position [1573, 0]
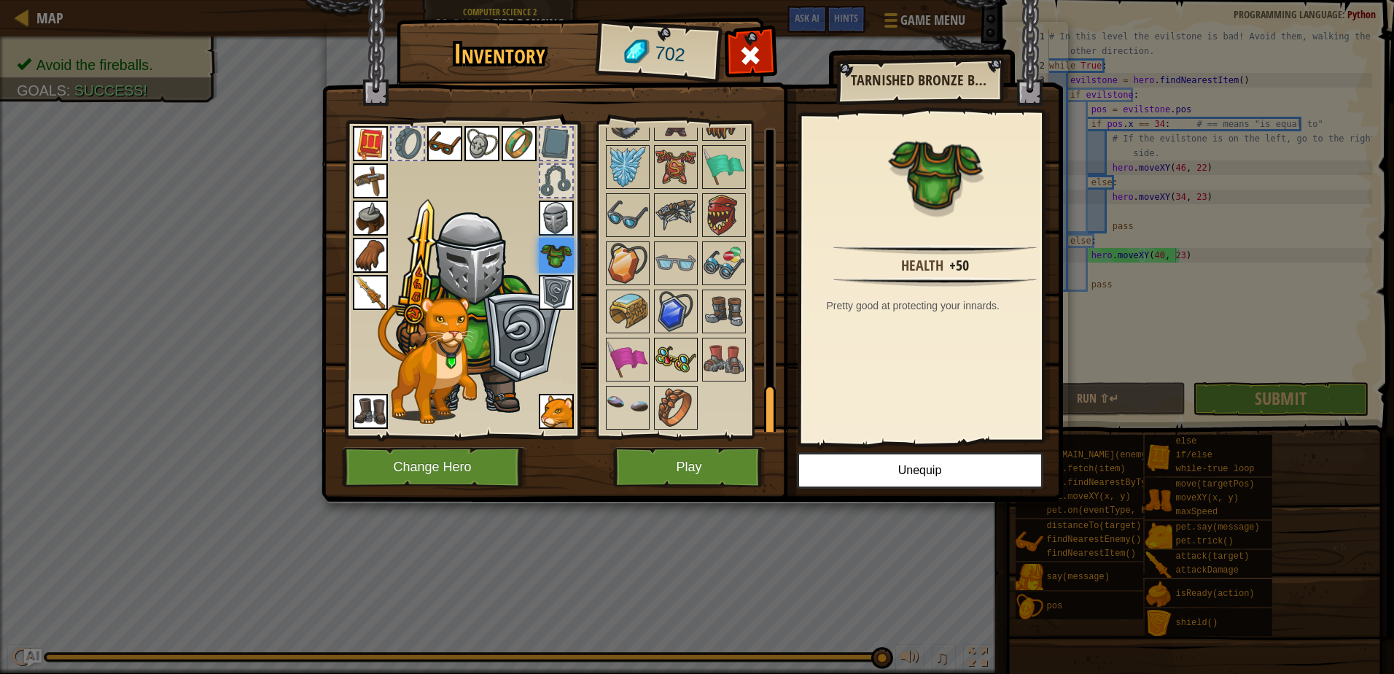
click at [692, 363] on img at bounding box center [675, 359] width 41 height 41
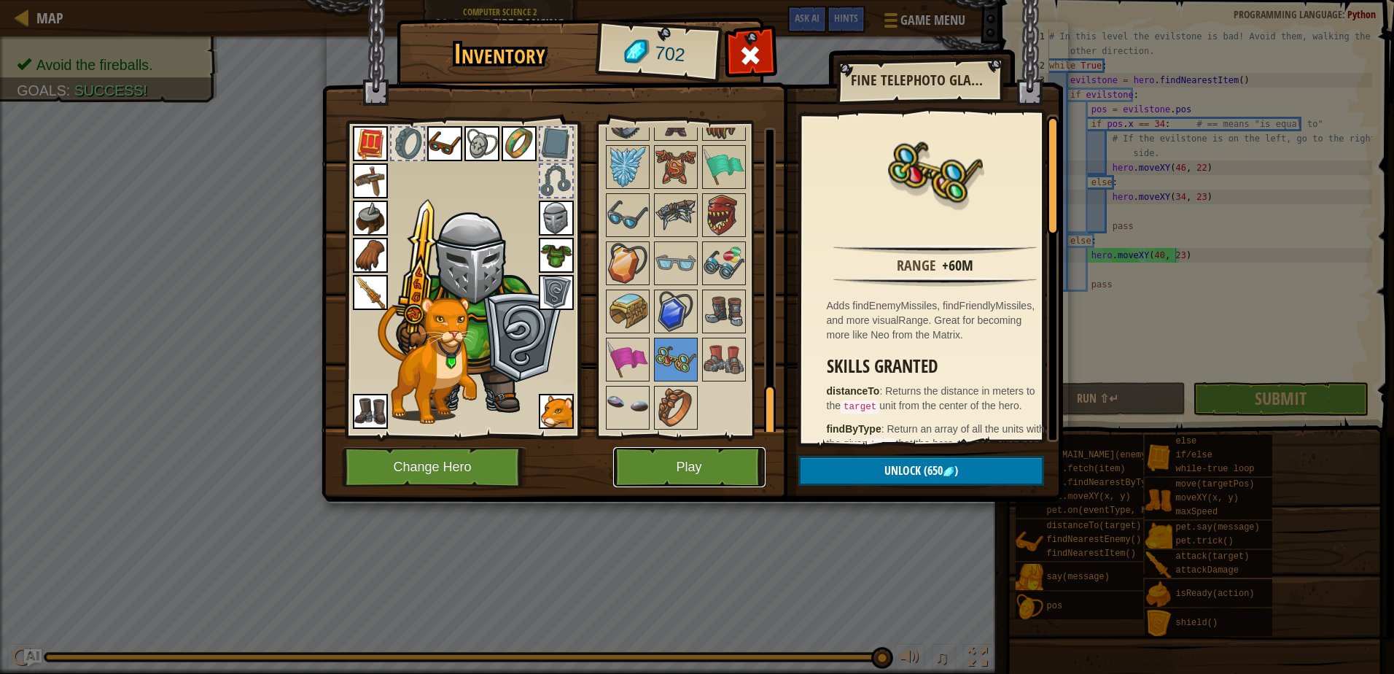
click at [674, 462] on button "Play" at bounding box center [689, 467] width 152 height 40
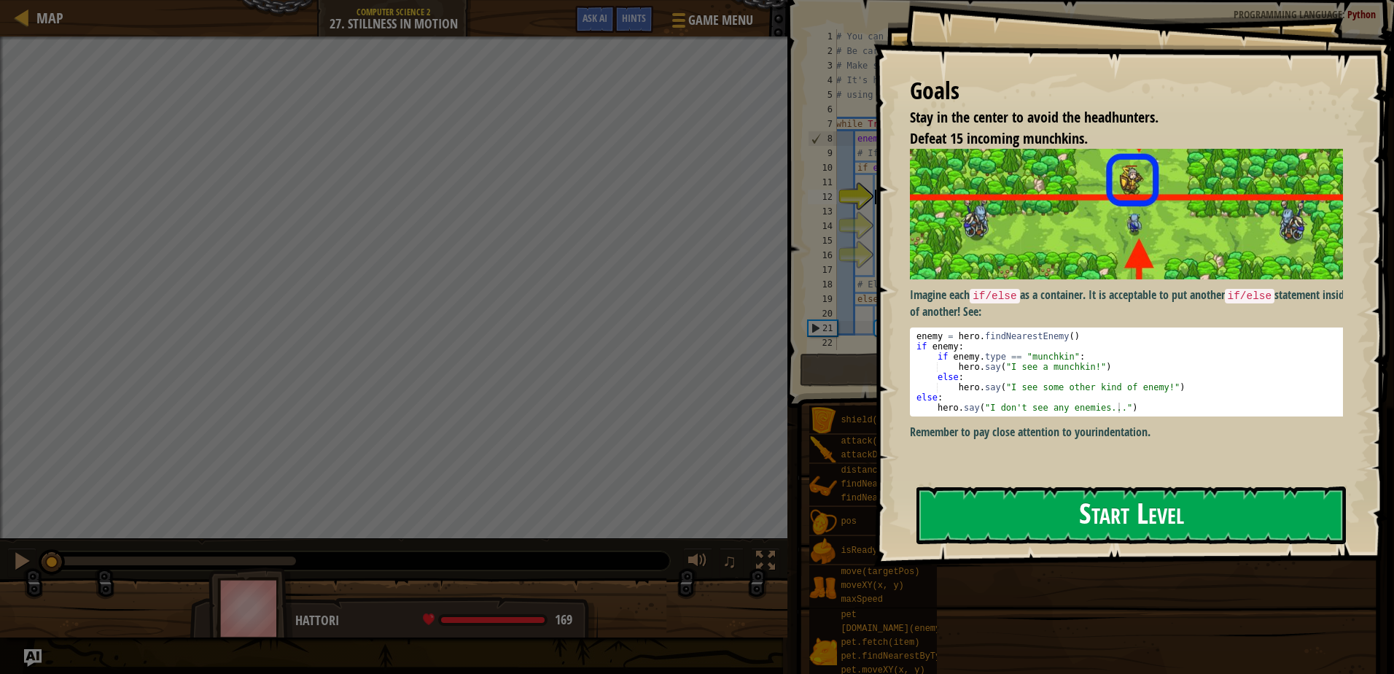
click at [996, 491] on button "Start Level" at bounding box center [1130, 515] width 429 height 58
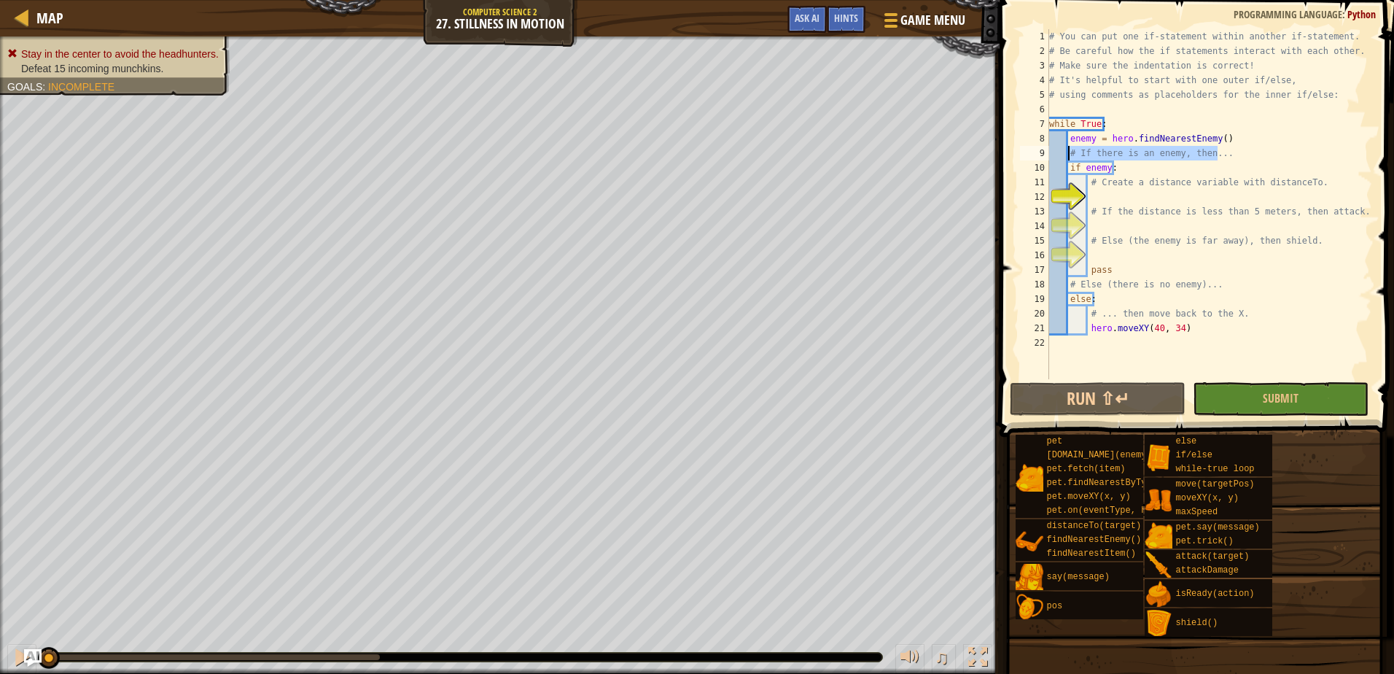
drag, startPoint x: 1223, startPoint y: 152, endPoint x: 1070, endPoint y: 155, distance: 153.1
click at [1070, 155] on div "# You can put one if-statement within another if-statement. # Be careful how th…" at bounding box center [1209, 218] width 326 height 379
type textarea "# If there is an enemy, then..."
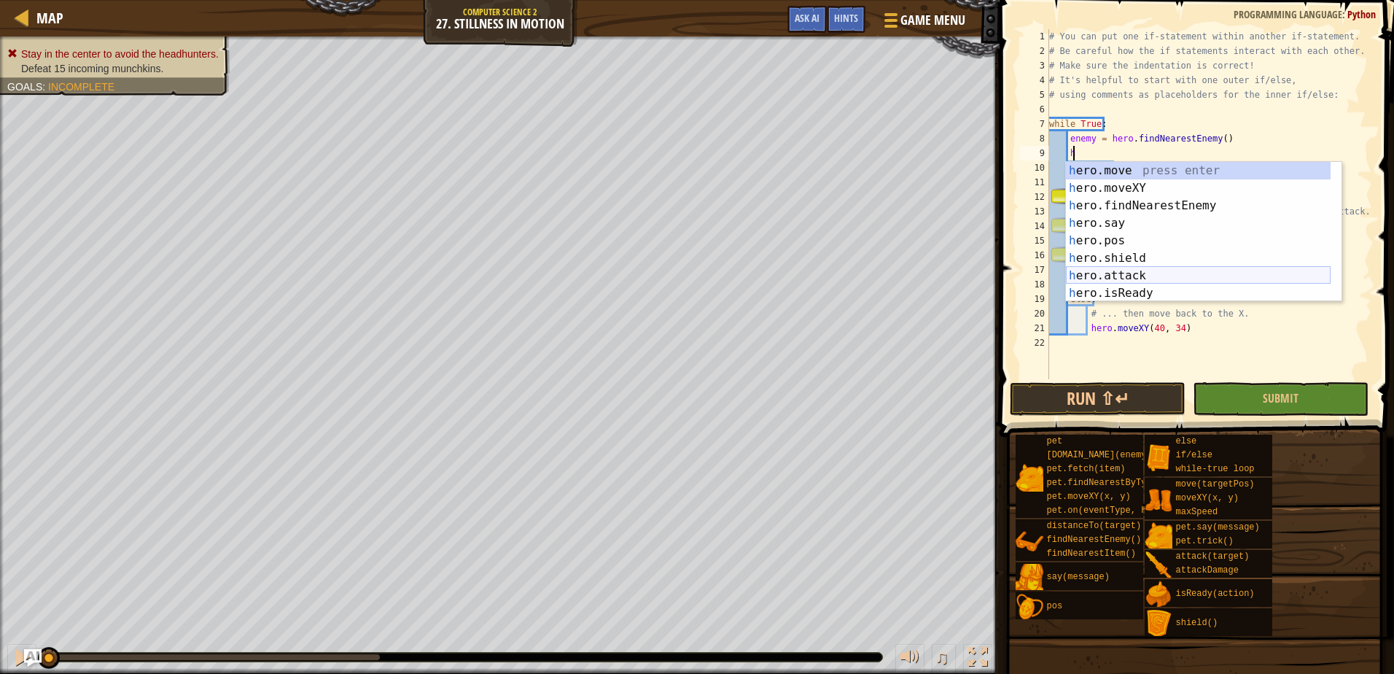
click at [1138, 274] on div "h ero.move press enter h ero.moveXY press enter h ero.findNearestEnemy press en…" at bounding box center [1198, 249] width 265 height 175
type textarea "hero.attack(enemy)"
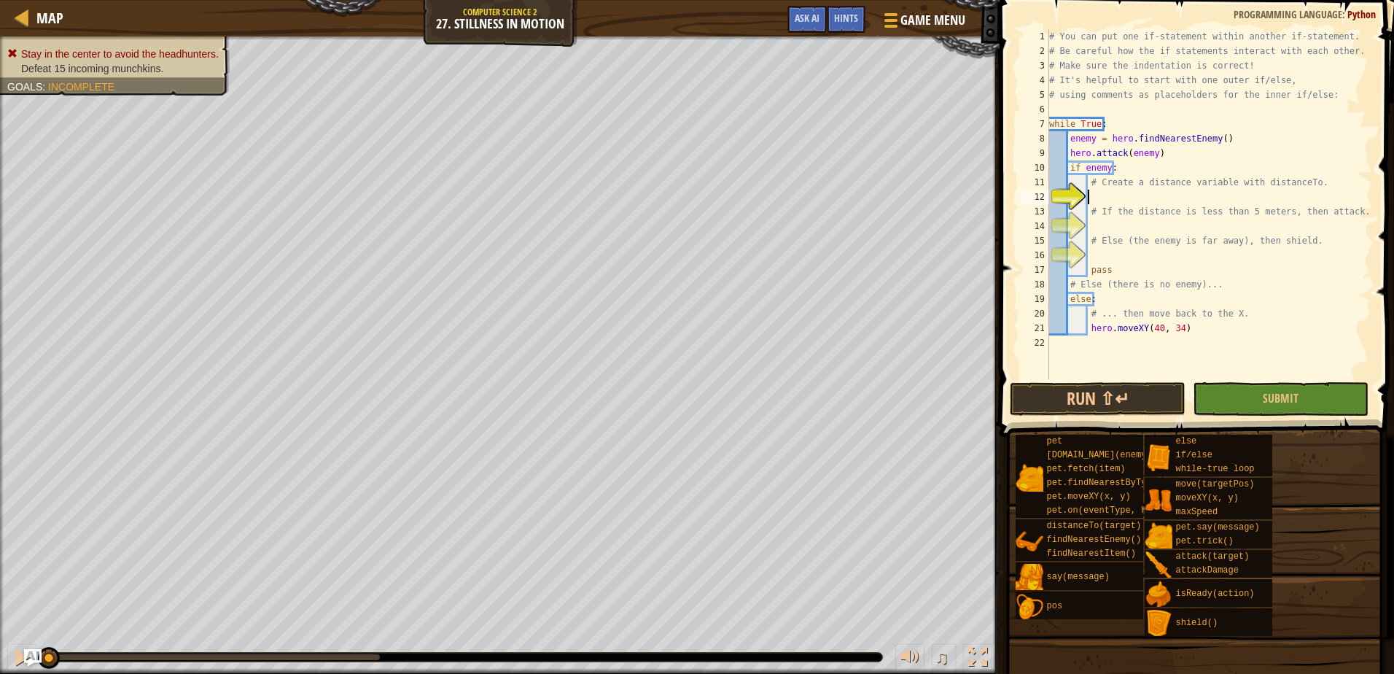
click at [1338, 195] on div "# You can put one if-statement within another if-statement. # Be careful how th…" at bounding box center [1209, 218] width 326 height 379
click at [1318, 184] on div "# You can put one if-statement within another if-statement. # Be careful how th…" at bounding box center [1209, 218] width 326 height 379
type textarea "# Create a distance variable with distanceTo."
drag, startPoint x: 1318, startPoint y: 184, endPoint x: 1087, endPoint y: 183, distance: 231.1
click at [1087, 183] on div "# You can put one if-statement within another if-statement. # Be careful how th…" at bounding box center [1209, 218] width 326 height 379
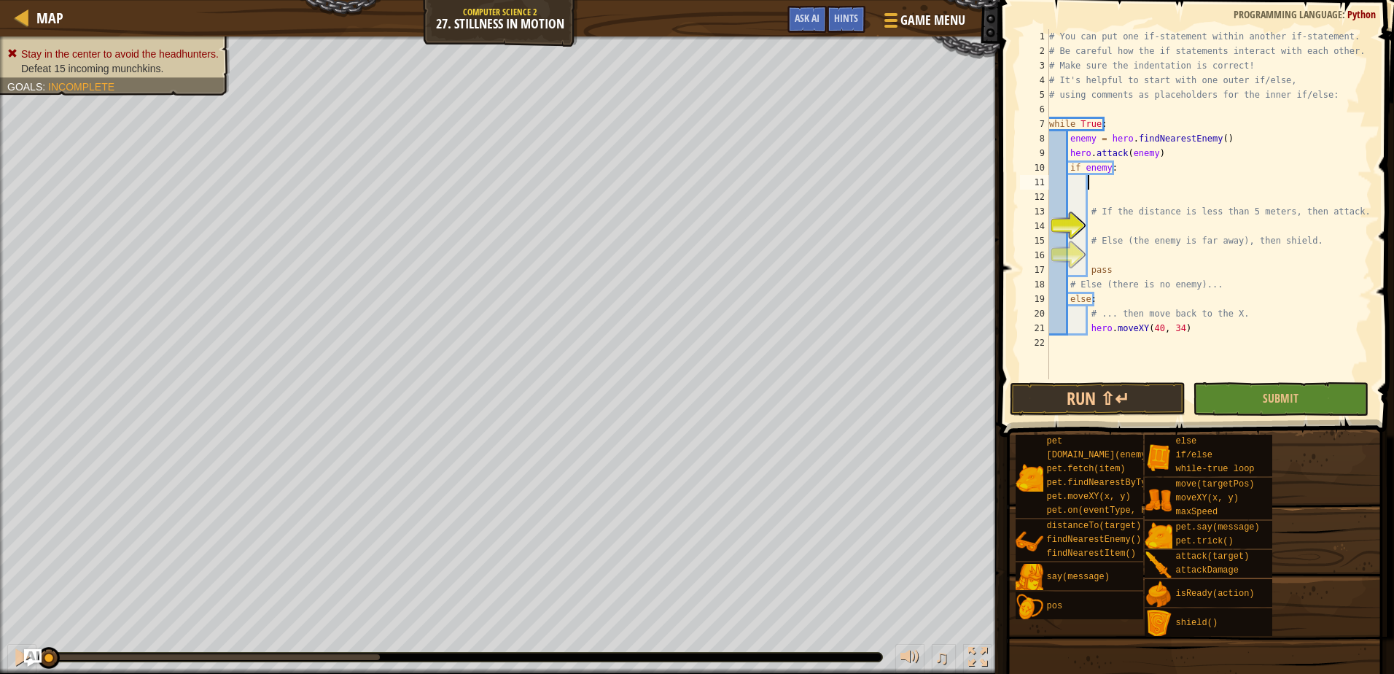
scroll to position [7, 3]
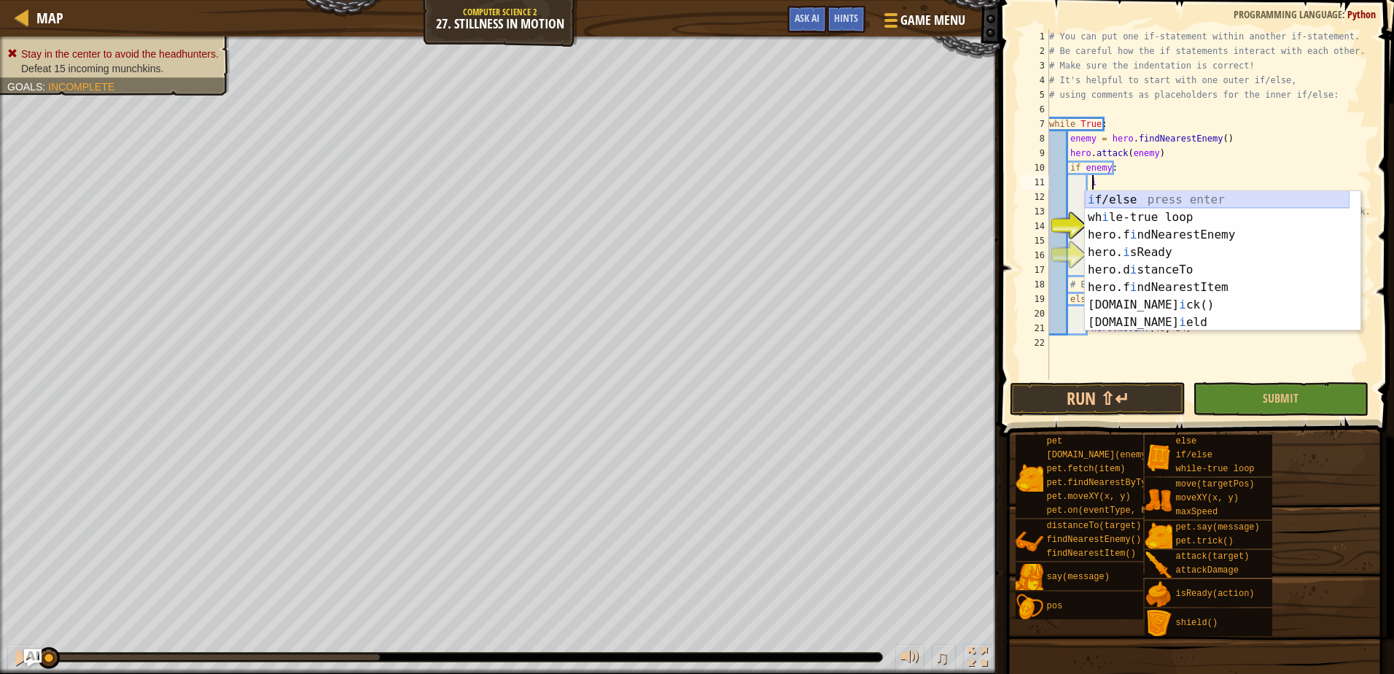
click at [1158, 198] on div "i f/else press enter wh i le-true loop press enter hero.f i ndNearestEnemy pres…" at bounding box center [1217, 278] width 265 height 175
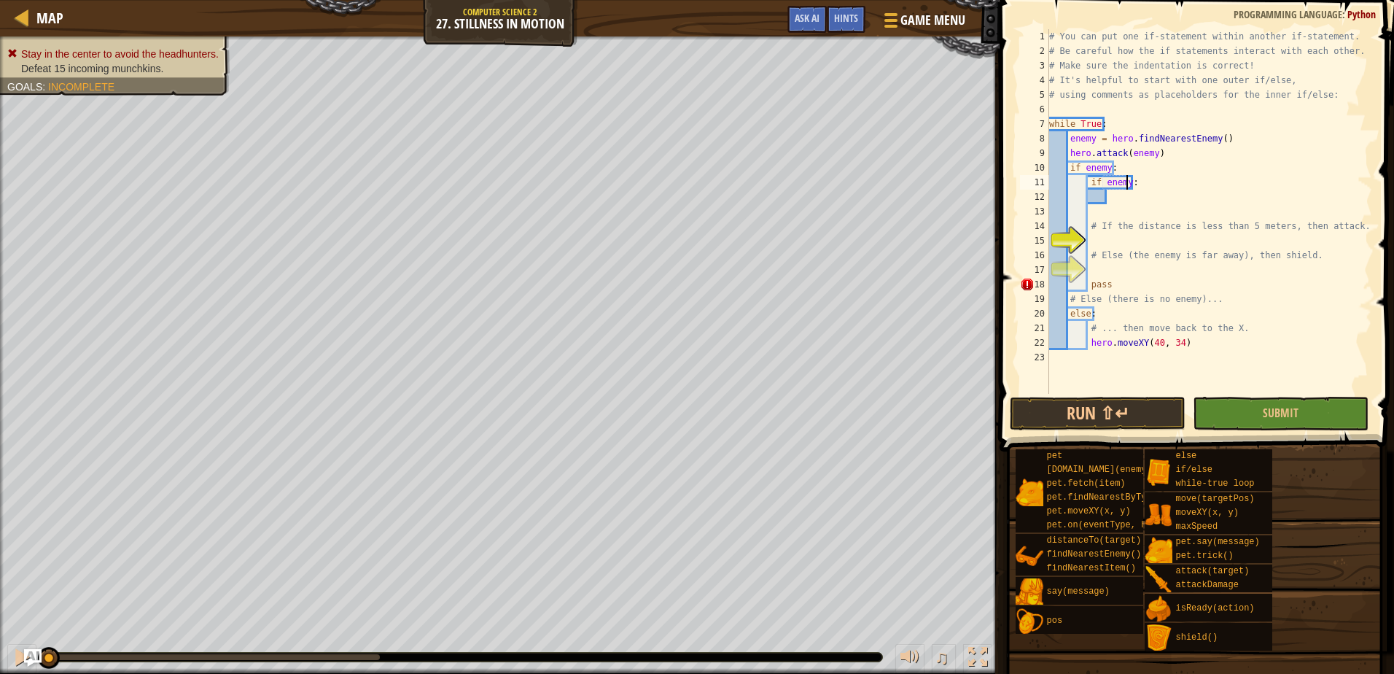
click at [1127, 183] on div "# You can put one if-statement within another if-statement. # Be careful how th…" at bounding box center [1209, 226] width 326 height 394
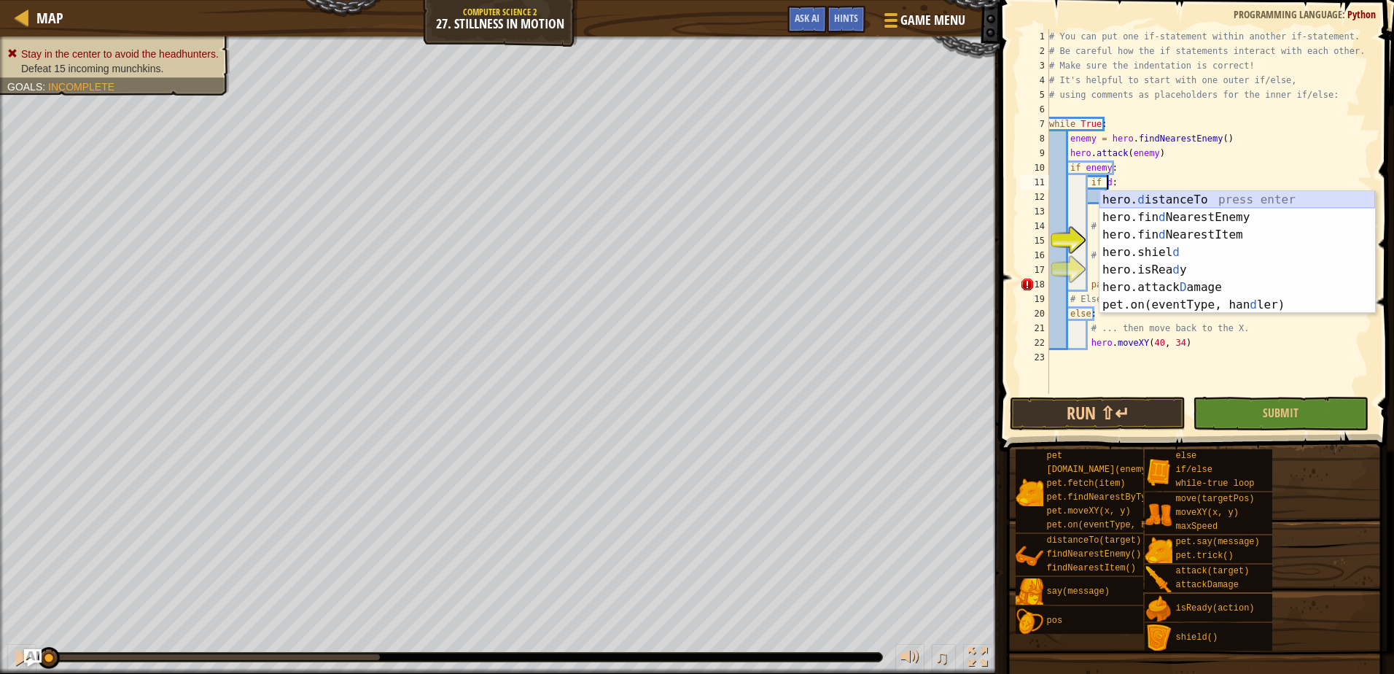
click at [1157, 199] on div "hero. d istanceTo press enter hero.fin d NearestEnemy press enter hero.fin d Ne…" at bounding box center [1237, 269] width 276 height 157
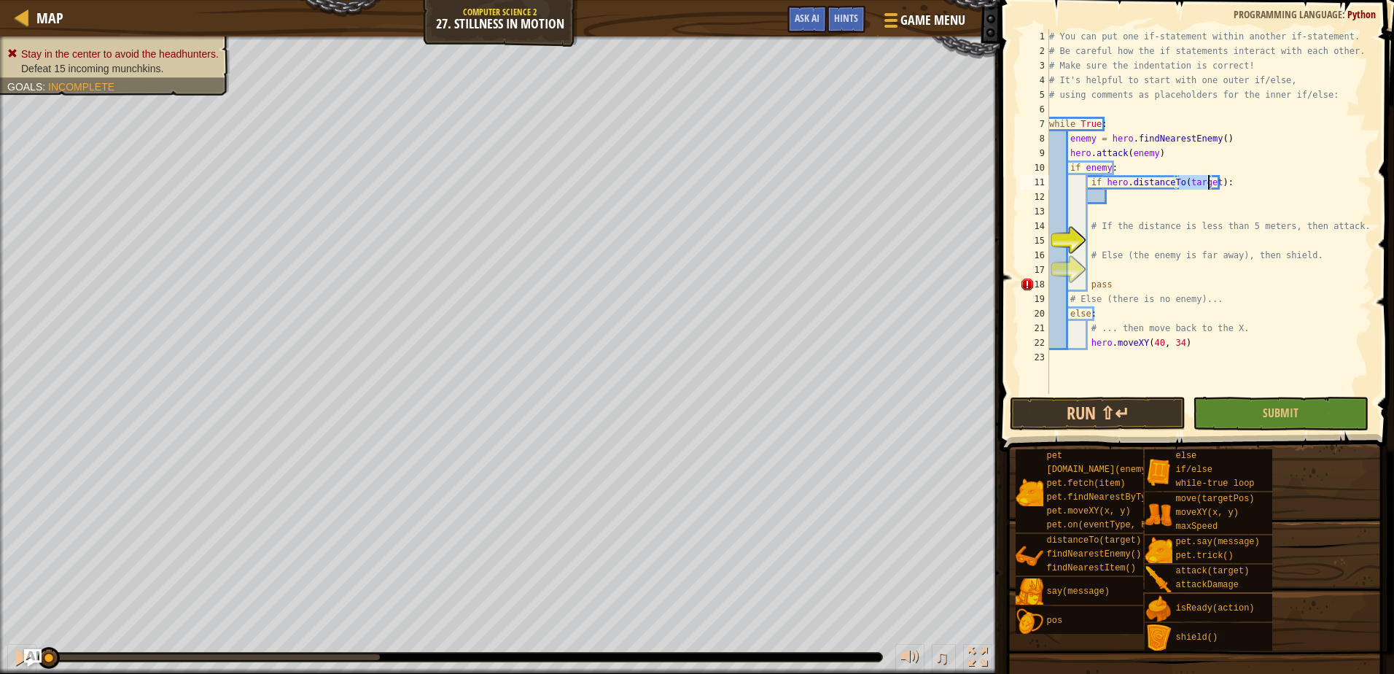
click at [1210, 181] on div "# You can put one if-statement within another if-statement. # Be careful how th…" at bounding box center [1209, 226] width 326 height 394
click at [1212, 182] on div "# You can put one if-statement within another if-statement. # Be careful how th…" at bounding box center [1209, 226] width 326 height 394
type textarea "if hero.distanceTo < 5:"
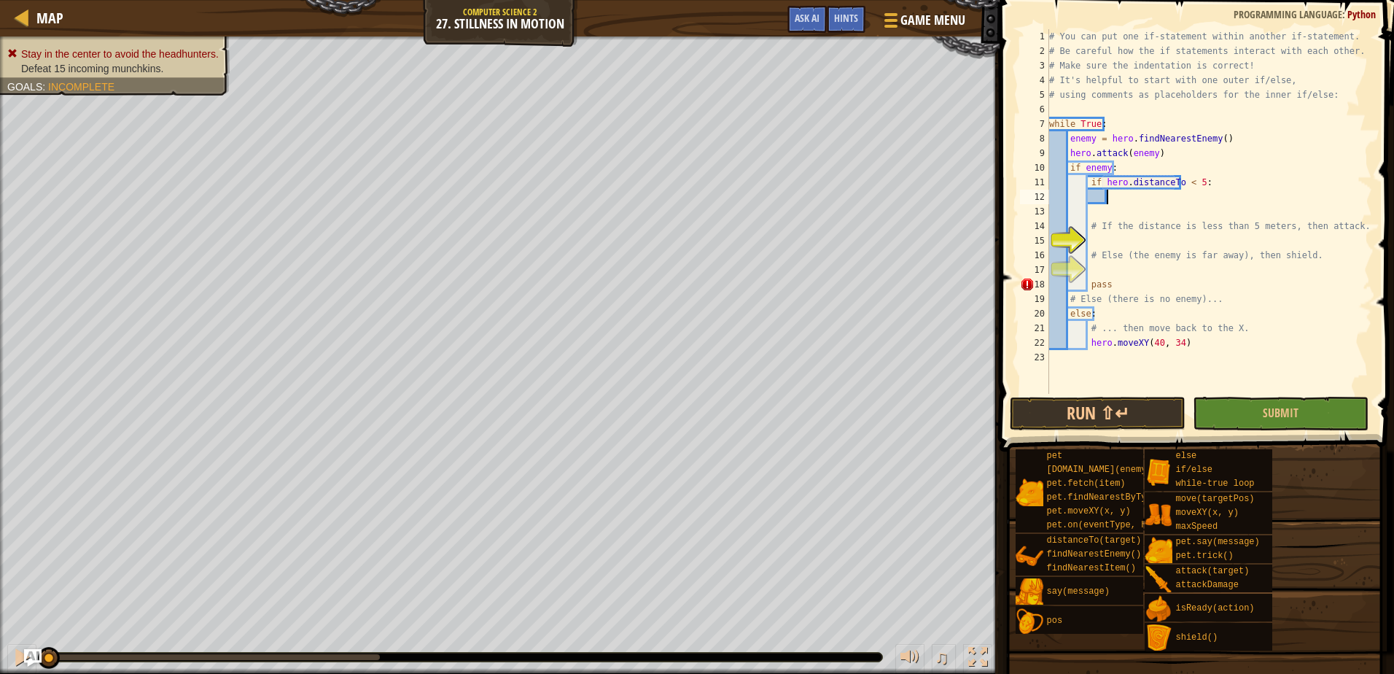
click at [1115, 199] on div "# You can put one if-statement within another if-statement. # Be careful how th…" at bounding box center [1209, 226] width 326 height 394
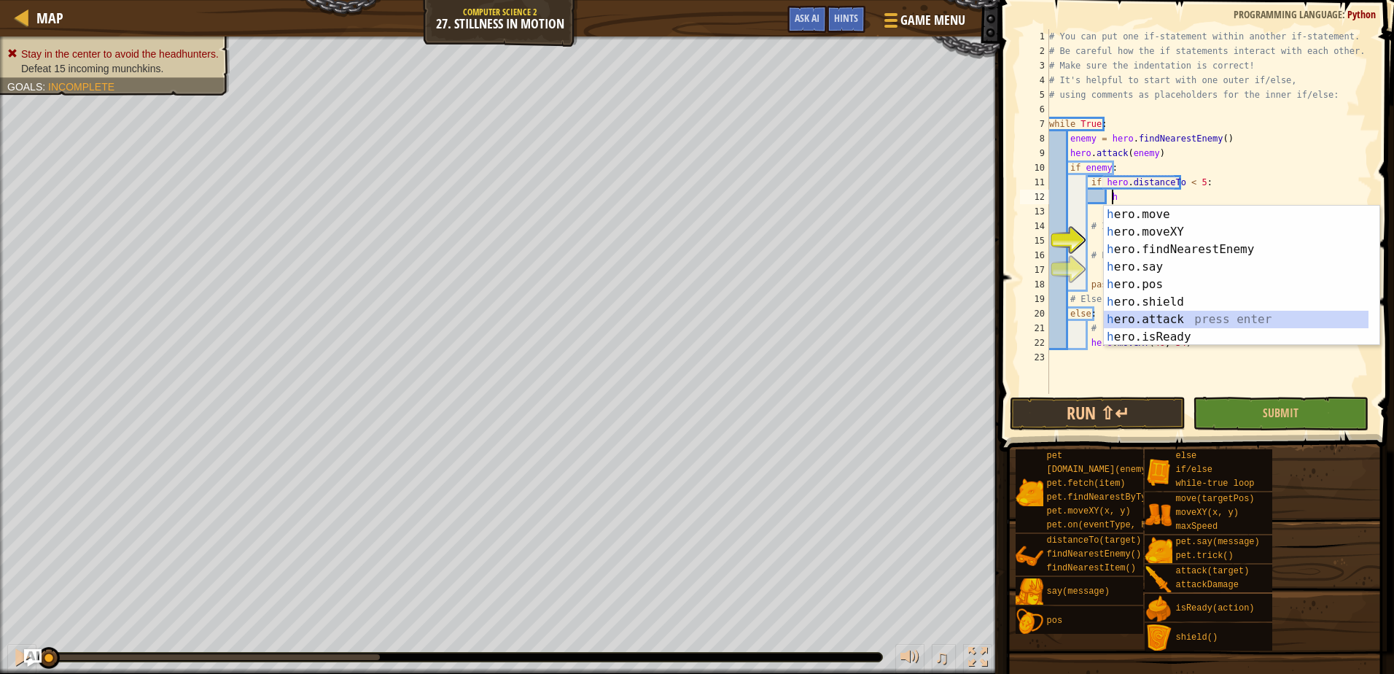
click at [1181, 316] on div "h ero.move press enter h ero.moveXY press enter h ero.findNearestEnemy press en…" at bounding box center [1242, 293] width 276 height 175
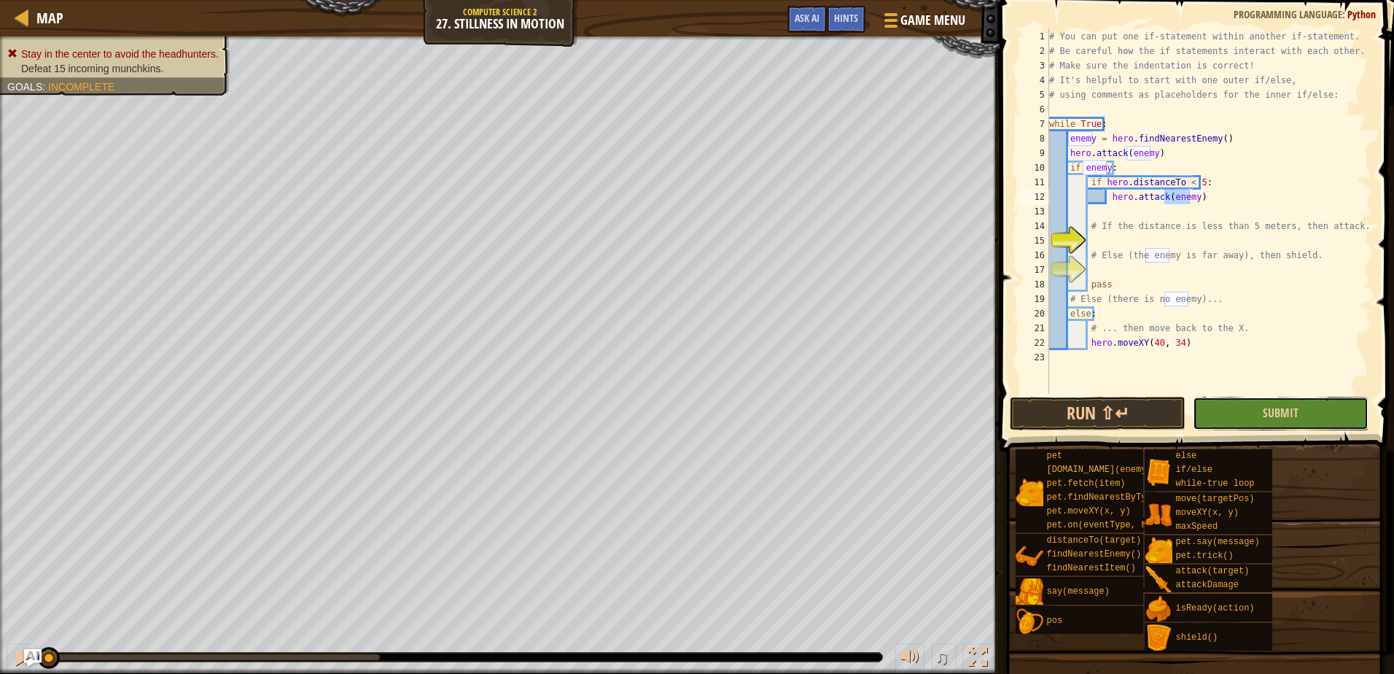
click at [1303, 414] on button "Submit" at bounding box center [1281, 414] width 176 height 34
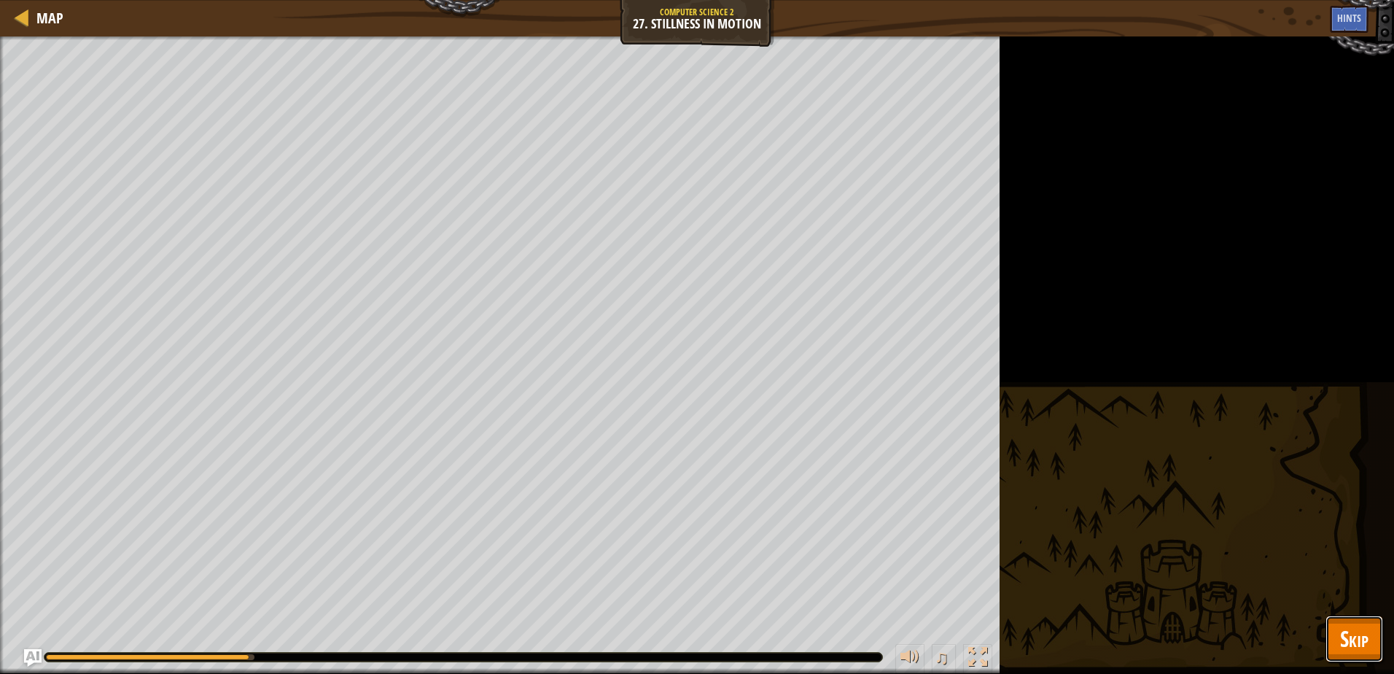
click at [1331, 625] on button "Skip" at bounding box center [1354, 638] width 58 height 47
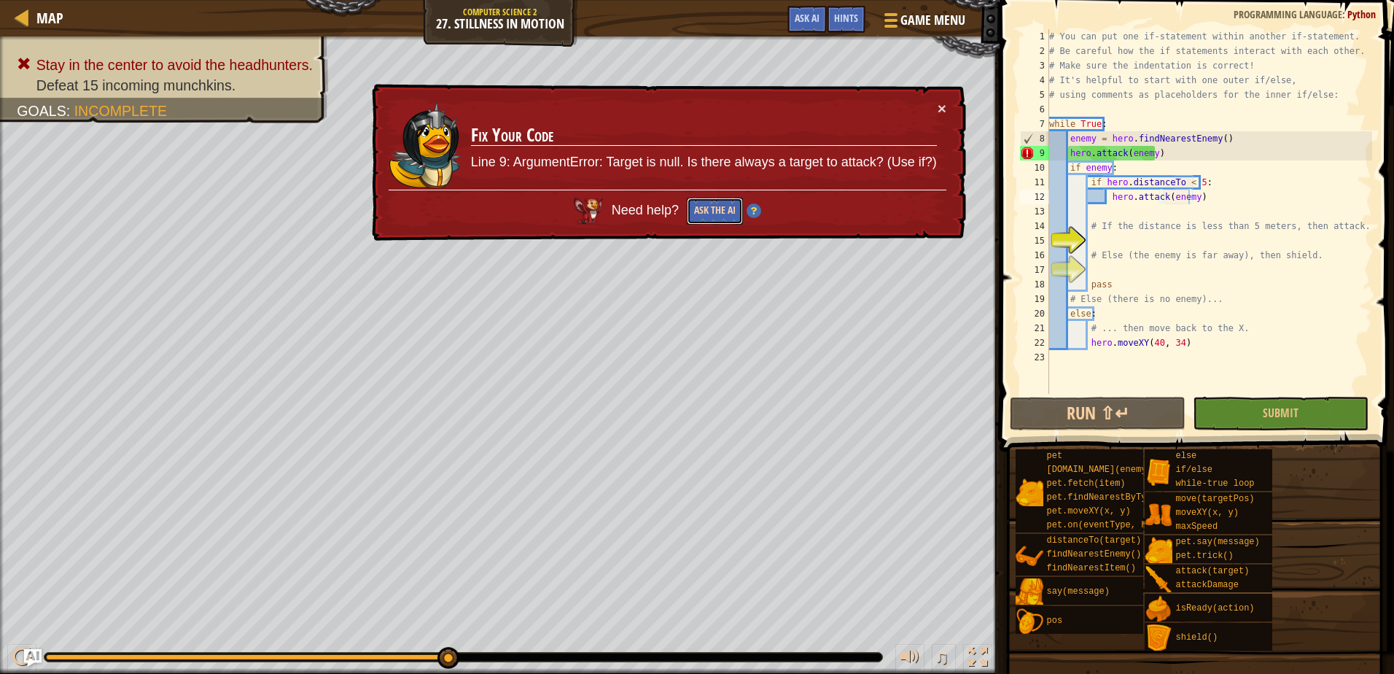
click at [708, 199] on button "Ask the AI" at bounding box center [715, 211] width 56 height 27
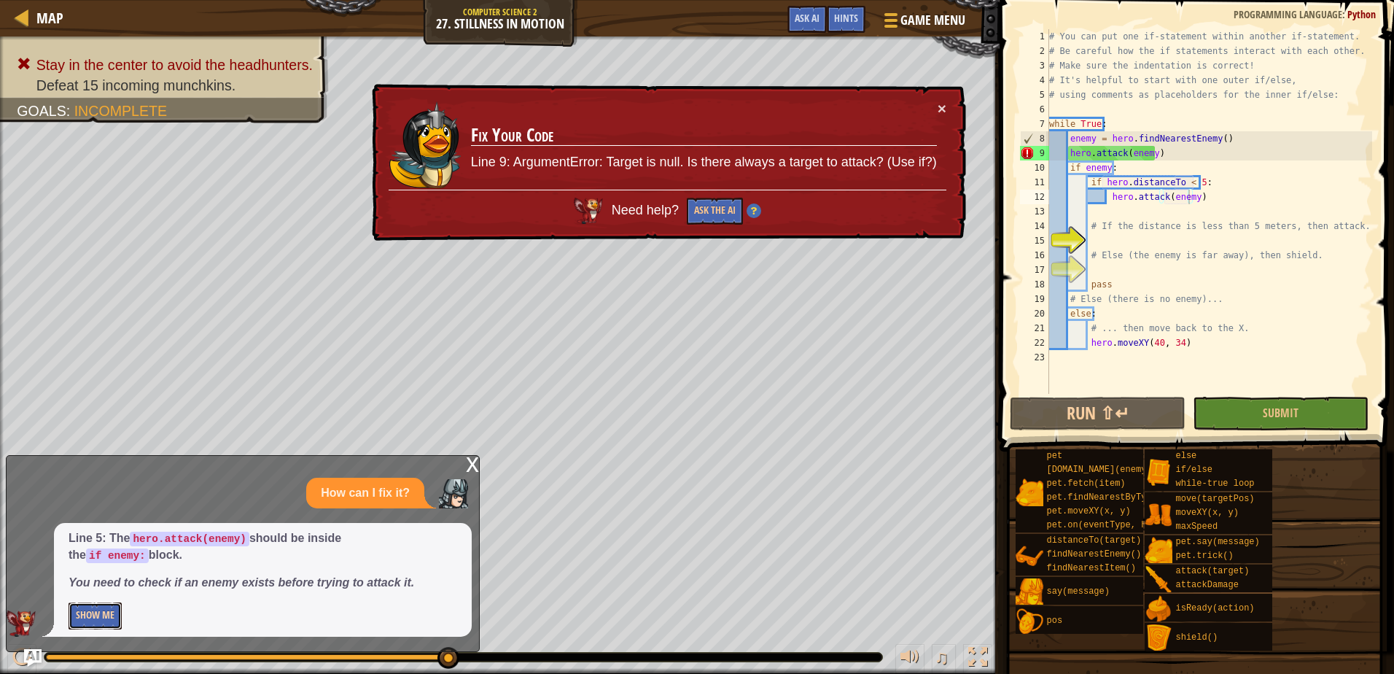
drag, startPoint x: 93, startPoint y: 620, endPoint x: 83, endPoint y: 625, distance: 11.1
click at [83, 625] on button "Show Me" at bounding box center [95, 615] width 53 height 27
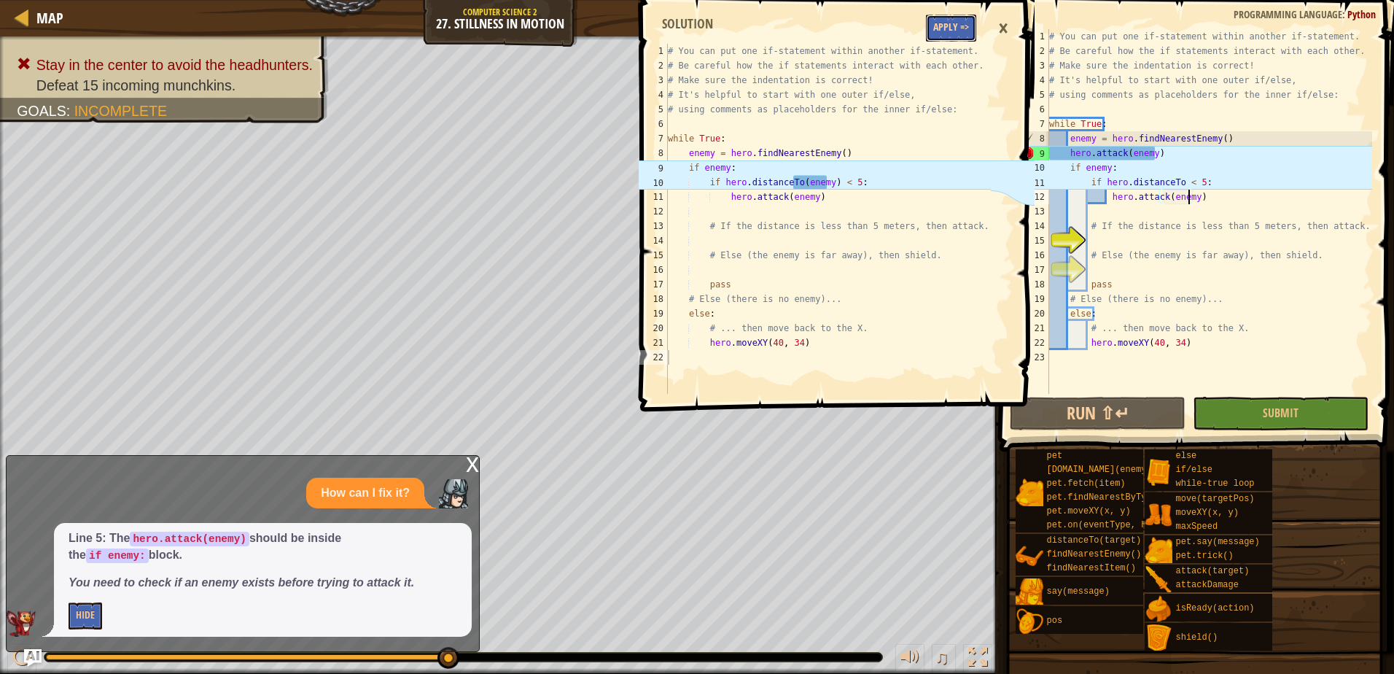
click at [962, 39] on button "Apply =>" at bounding box center [951, 28] width 50 height 27
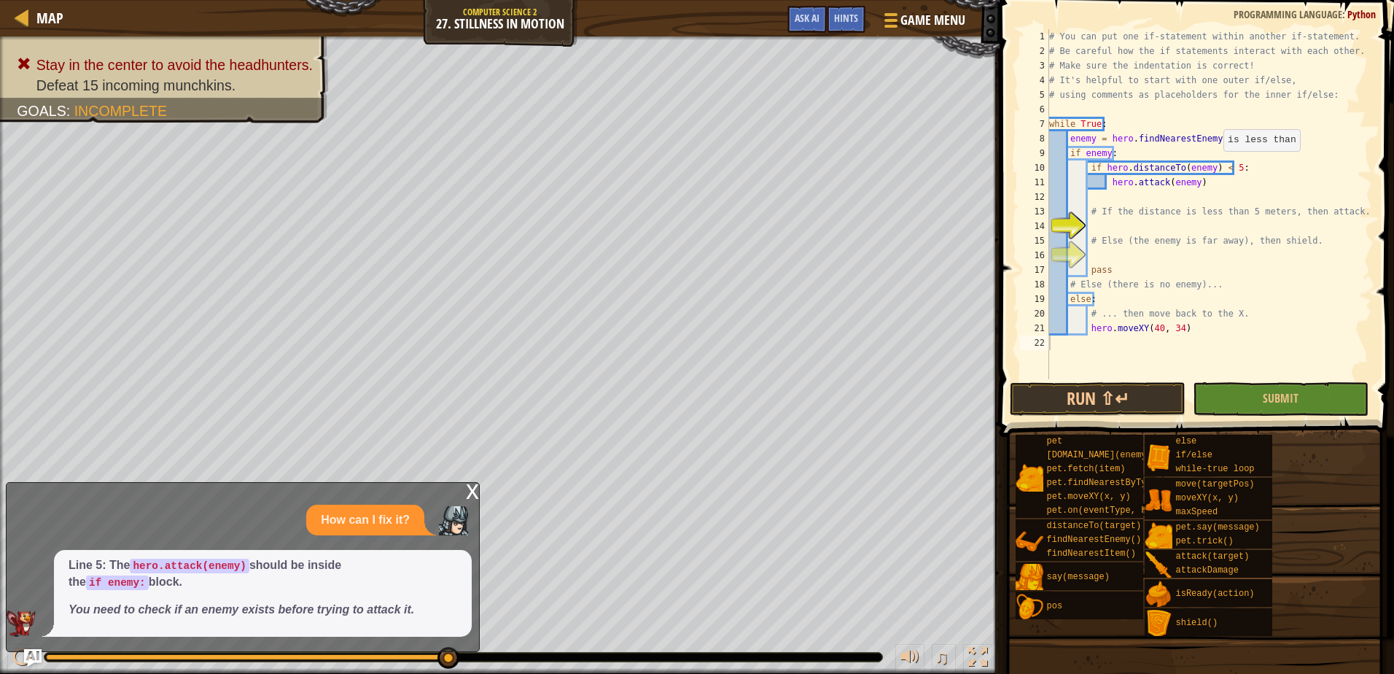
click at [1216, 165] on div "# You can put one if-statement within another if-statement. # Be careful how th…" at bounding box center [1209, 218] width 326 height 379
drag, startPoint x: 1346, startPoint y: 210, endPoint x: 1086, endPoint y: 214, distance: 260.3
click at [1086, 214] on div "# You can put one if-statement within another if-statement. # Be careful how th…" at bounding box center [1209, 218] width 326 height 379
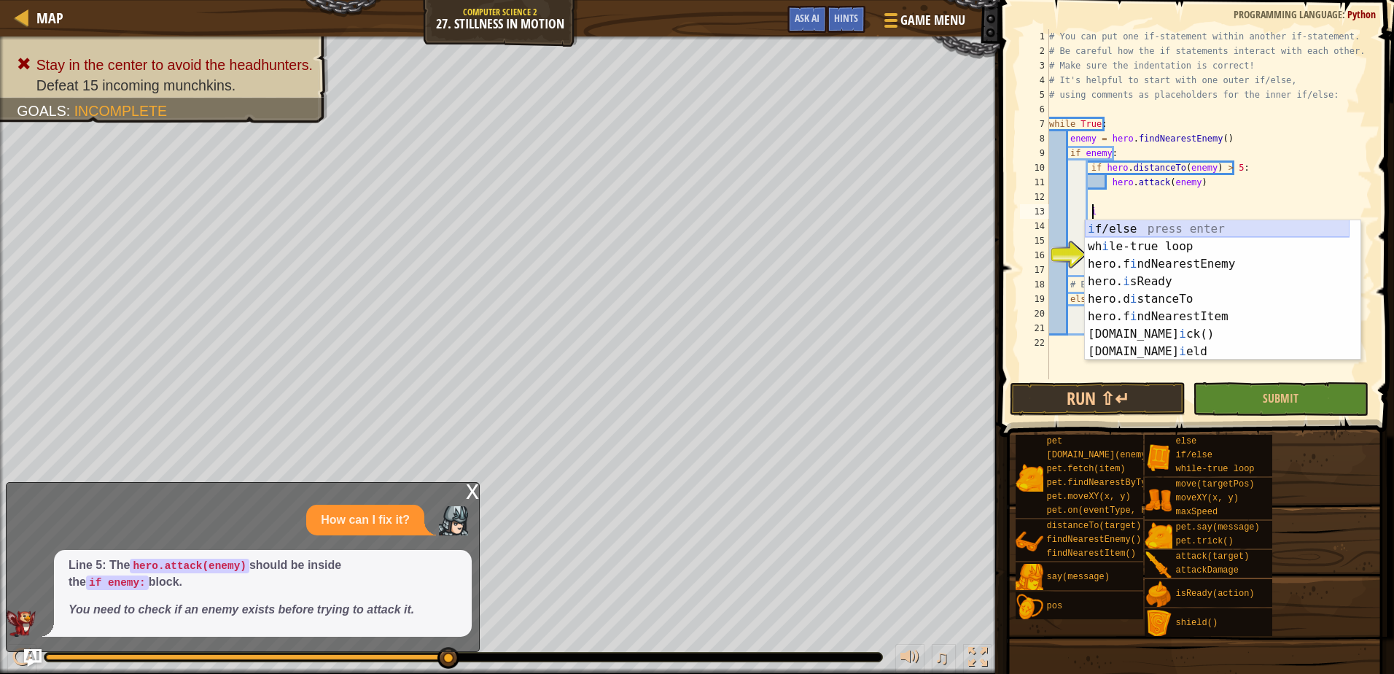
click at [1123, 232] on div "i f/else press enter wh i le-true loop press enter hero.f i ndNearestEnemy pres…" at bounding box center [1217, 307] width 265 height 175
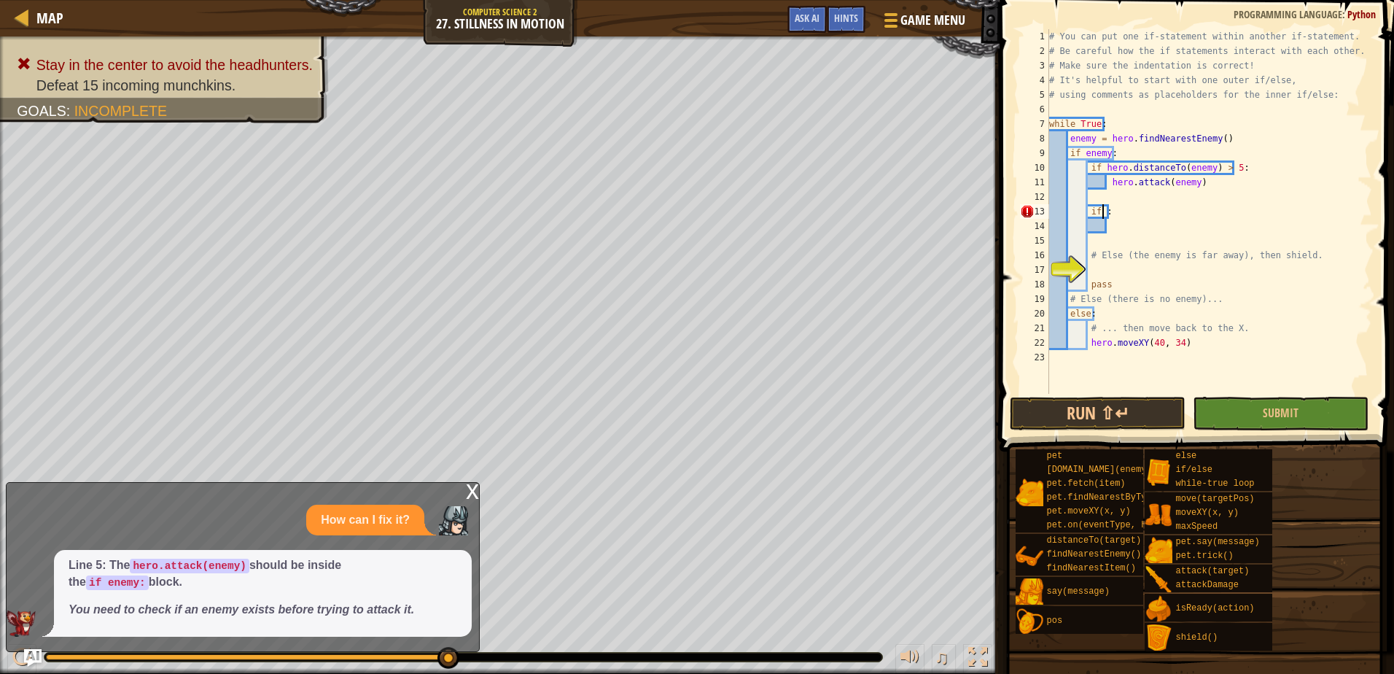
scroll to position [7, 4]
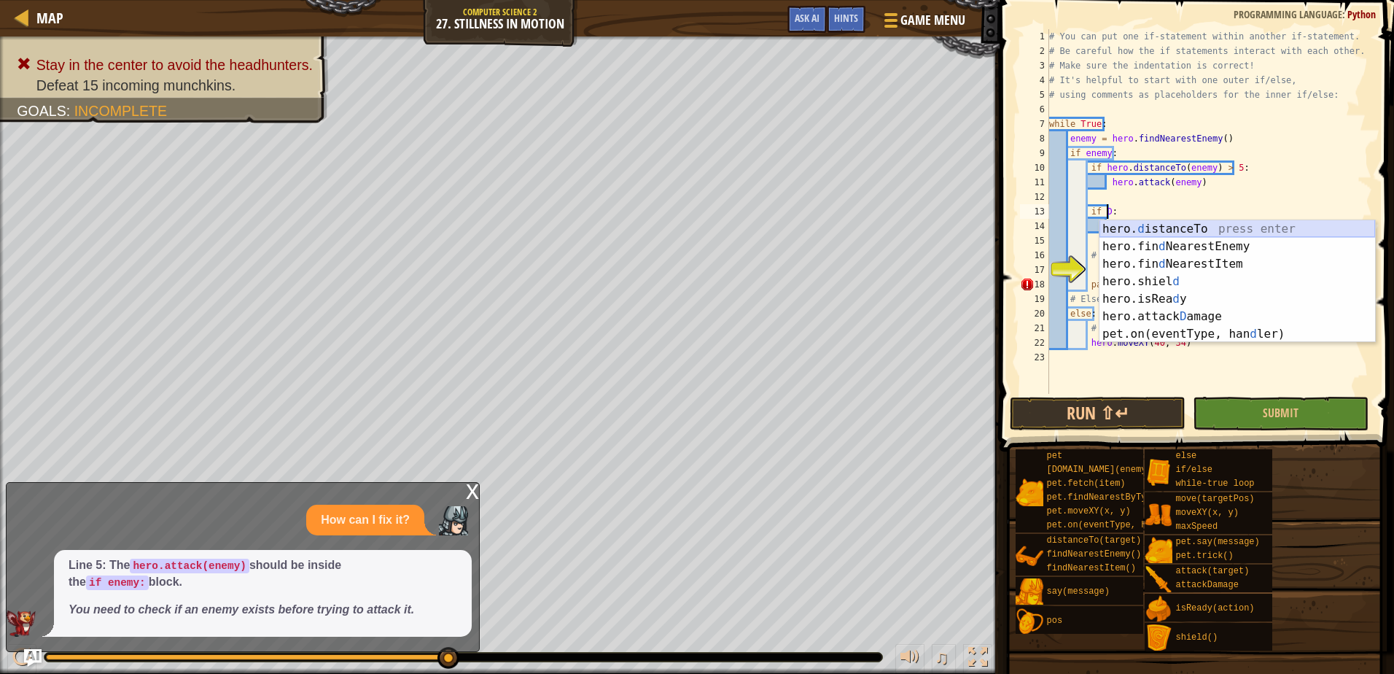
click at [1136, 225] on div "hero. d istanceTo press enter hero.fin d NearestEnemy press enter hero.fin d Ne…" at bounding box center [1237, 298] width 276 height 157
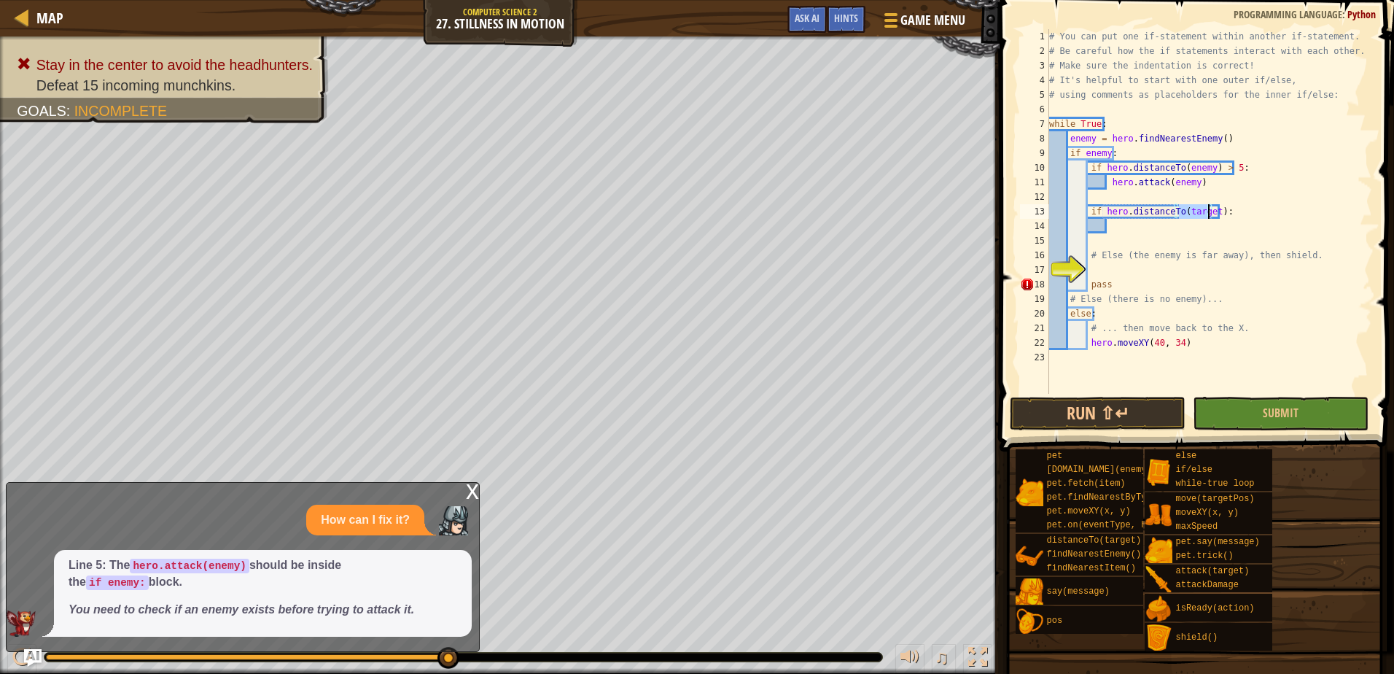
click at [1209, 216] on div "# You can put one if-statement within another if-statement. # Be careful how th…" at bounding box center [1209, 226] width 326 height 394
click at [1211, 211] on div "# You can put one if-statement within another if-statement. # Be careful how th…" at bounding box center [1209, 226] width 326 height 394
click at [1209, 226] on div "hero.distanceTo press enter" at bounding box center [1237, 246] width 276 height 52
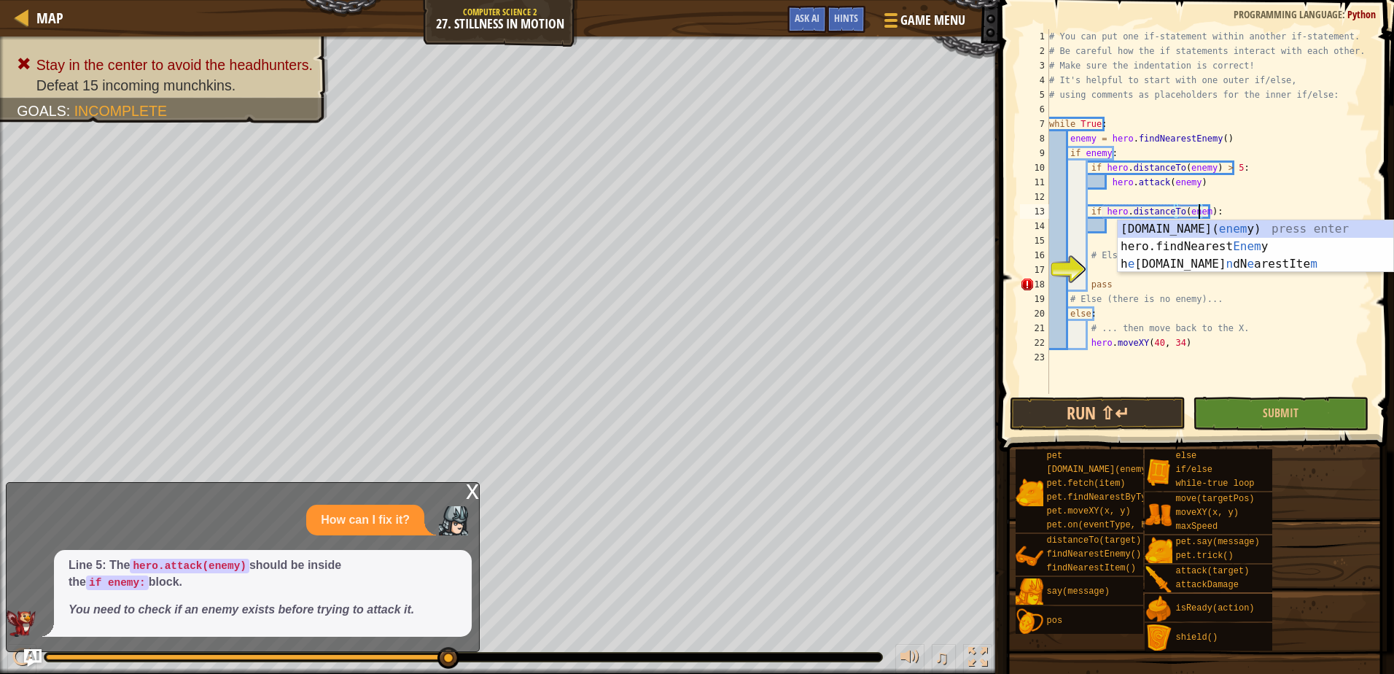
scroll to position [7, 13]
click at [1210, 212] on div "# You can put one if-statement within another if-statement. # Be careful how th…" at bounding box center [1209, 226] width 326 height 394
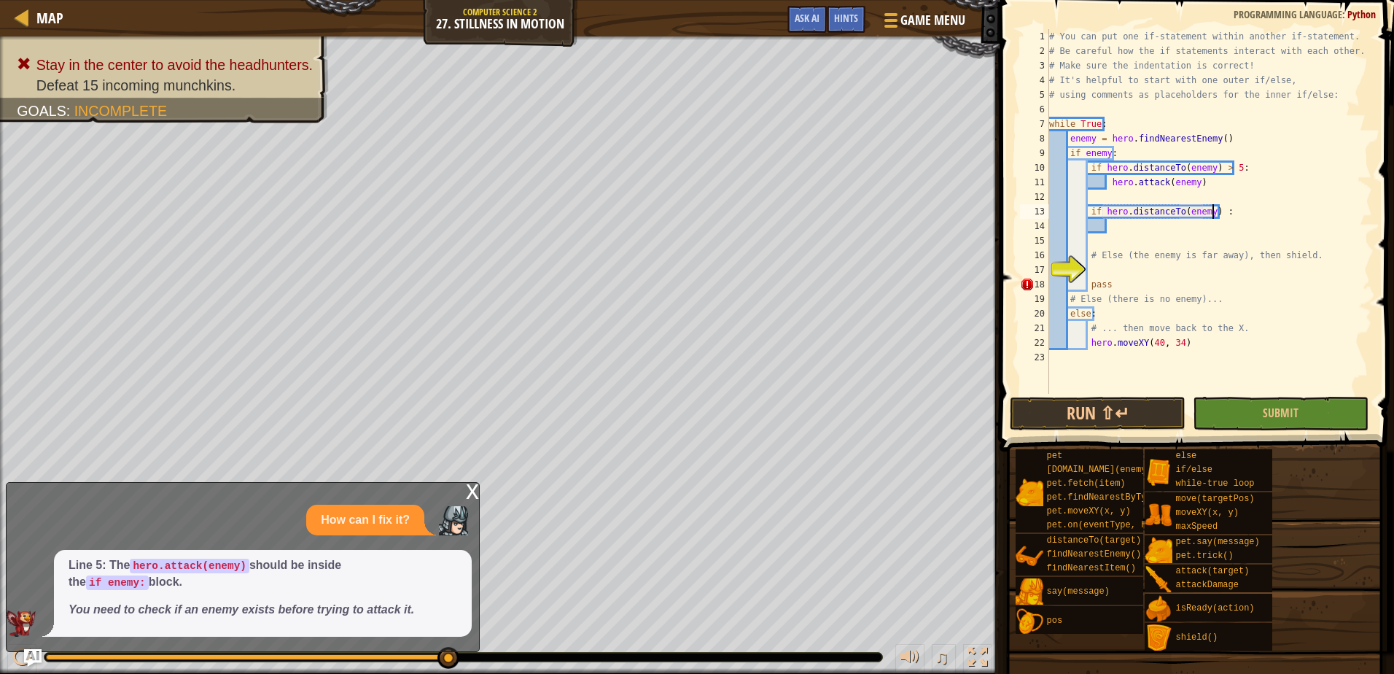
scroll to position [7, 14]
type textarea "if hero.distanceTo(enemy) < 5:"
click at [1146, 225] on div "# You can put one if-statement within another if-statement. # Be careful how th…" at bounding box center [1209, 226] width 326 height 394
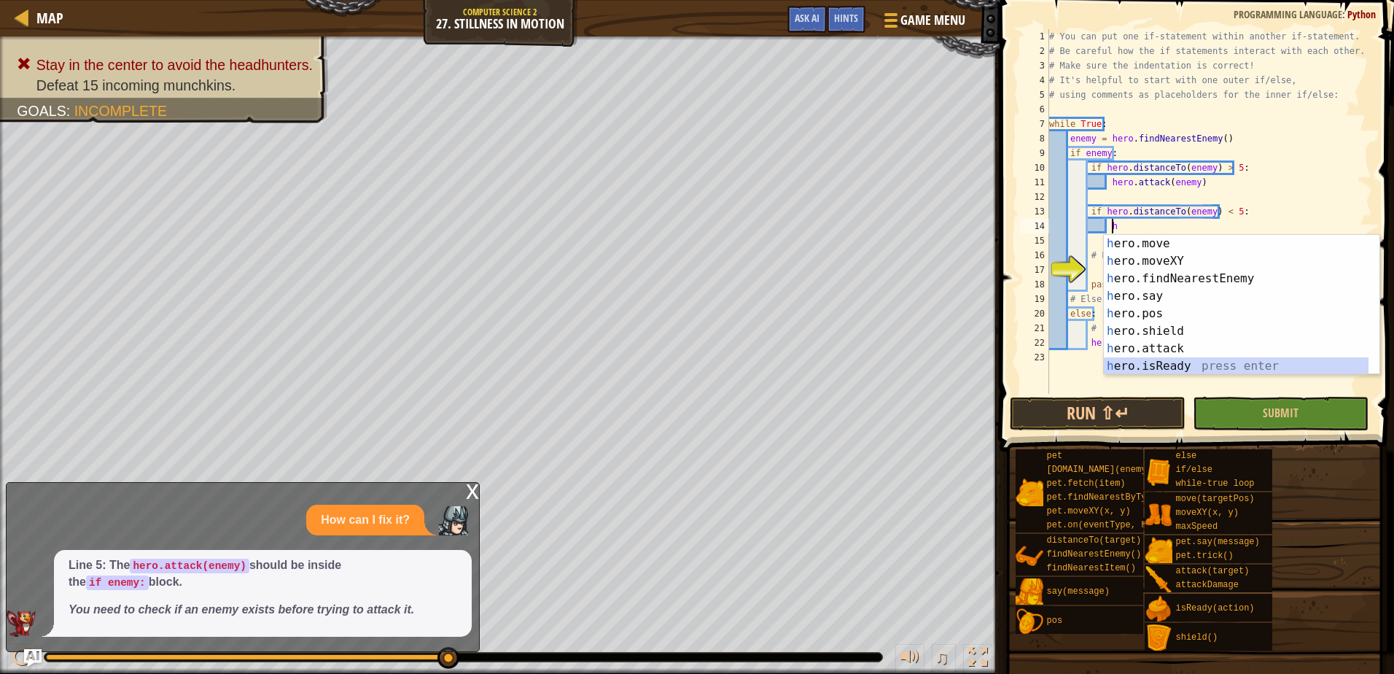
click at [1185, 365] on div "h ero.move press enter h ero.moveXY press enter h ero.findNearestEnemy press en…" at bounding box center [1242, 322] width 276 height 175
type textarea "ready = hero.isReady("cleave")"
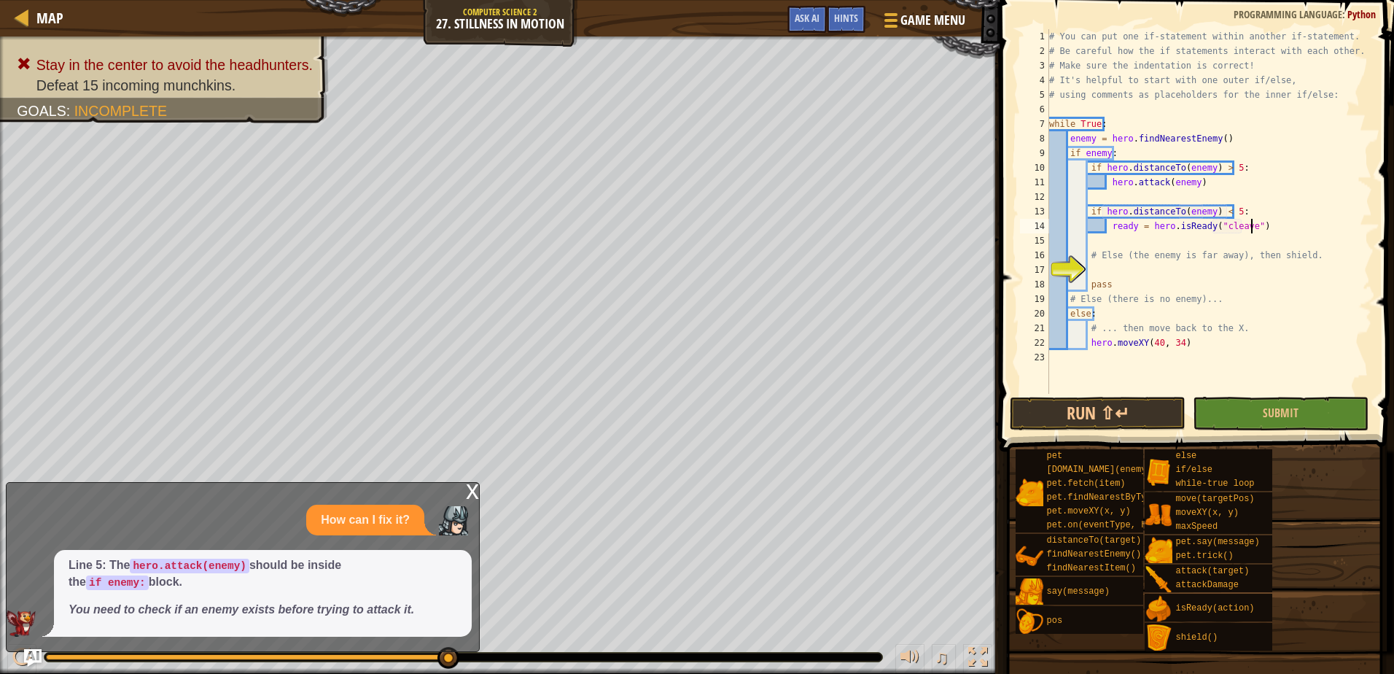
click at [1269, 221] on div "# You can put one if-statement within another if-statement. # Be careful how th…" at bounding box center [1209, 226] width 326 height 394
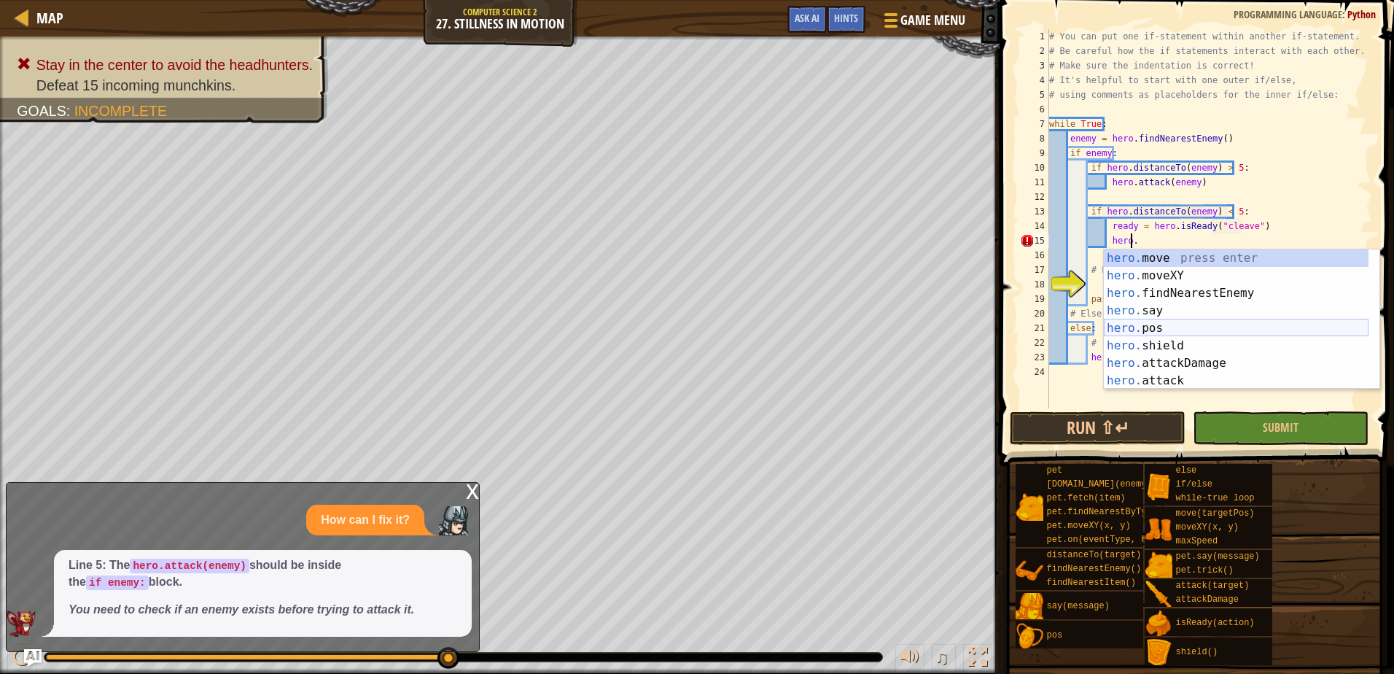
scroll to position [7, 7]
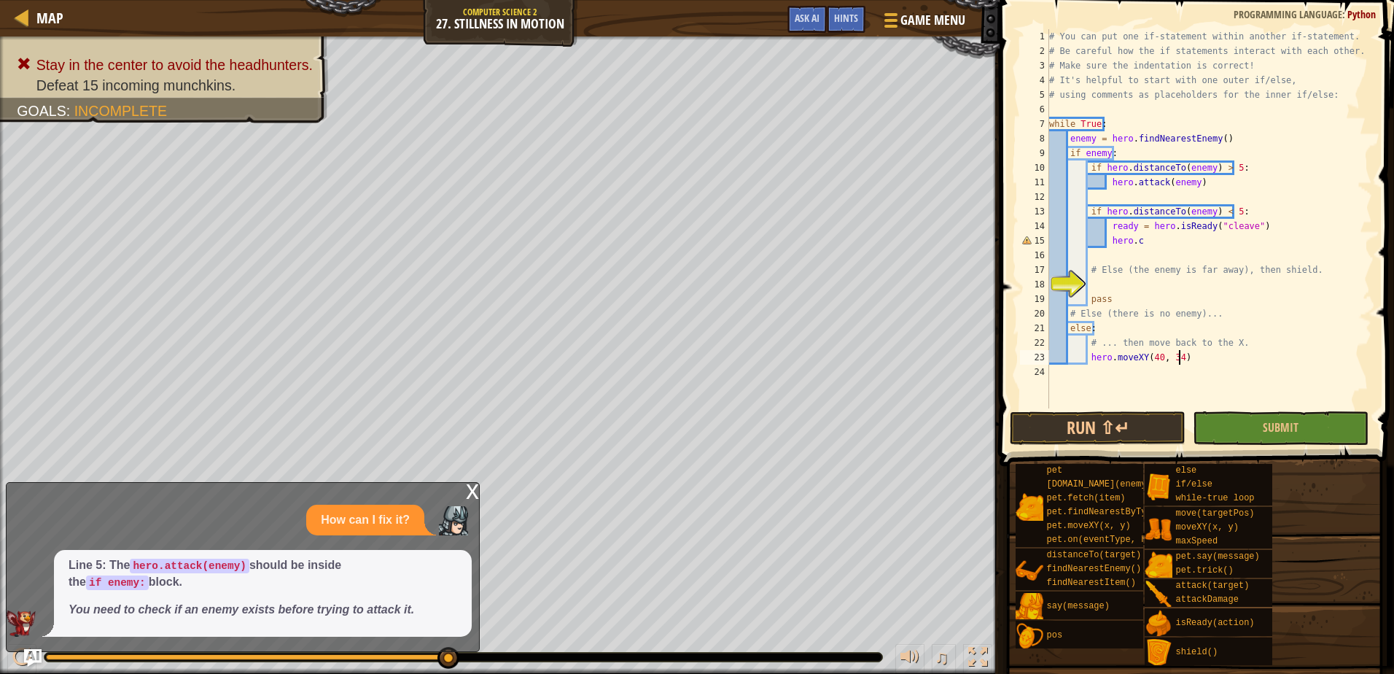
drag, startPoint x: 1265, startPoint y: 356, endPoint x: 1258, endPoint y: 337, distance: 21.0
click at [1266, 356] on div "# You can put one if-statement within another if-statement. # Be careful how th…" at bounding box center [1209, 233] width 326 height 408
drag, startPoint x: 1166, startPoint y: 253, endPoint x: 1107, endPoint y: 244, distance: 59.7
click at [1107, 244] on div "# You can put one if-statement within another if-statement. # Be careful how th…" at bounding box center [1209, 233] width 326 height 408
type textarea "hero.c"
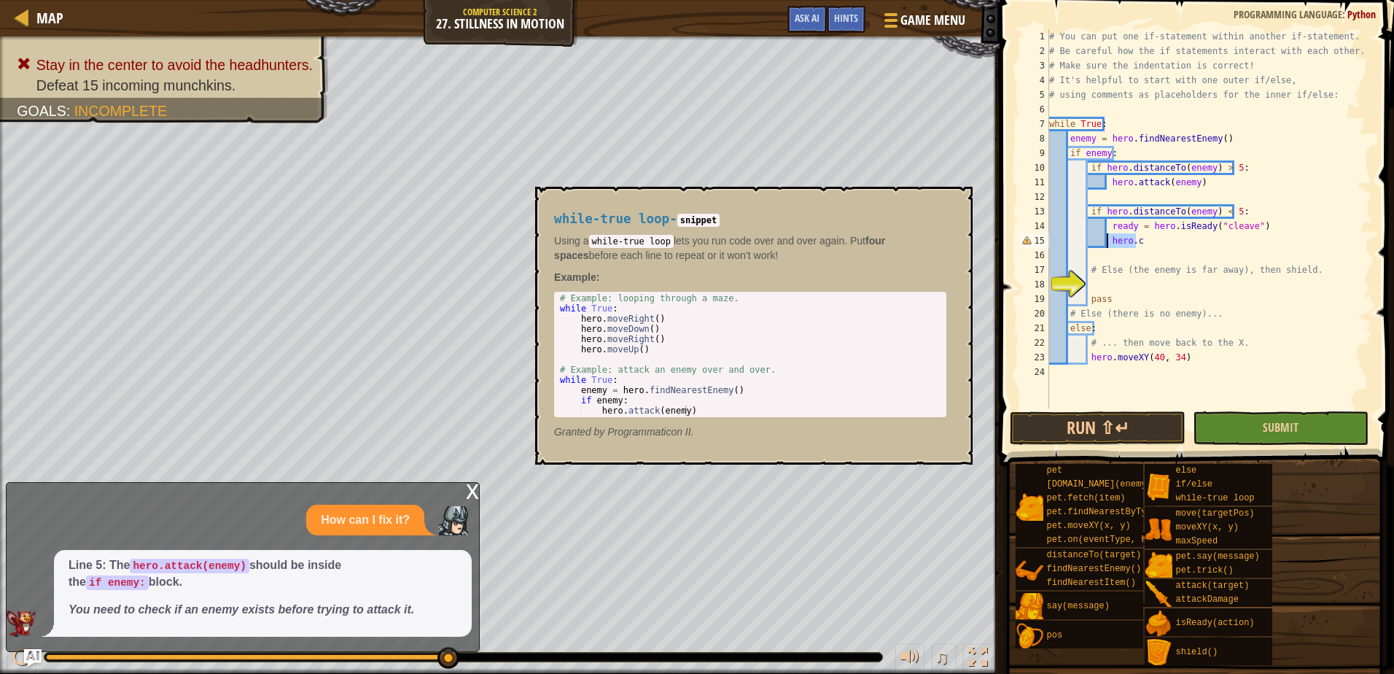
scroll to position [7, 4]
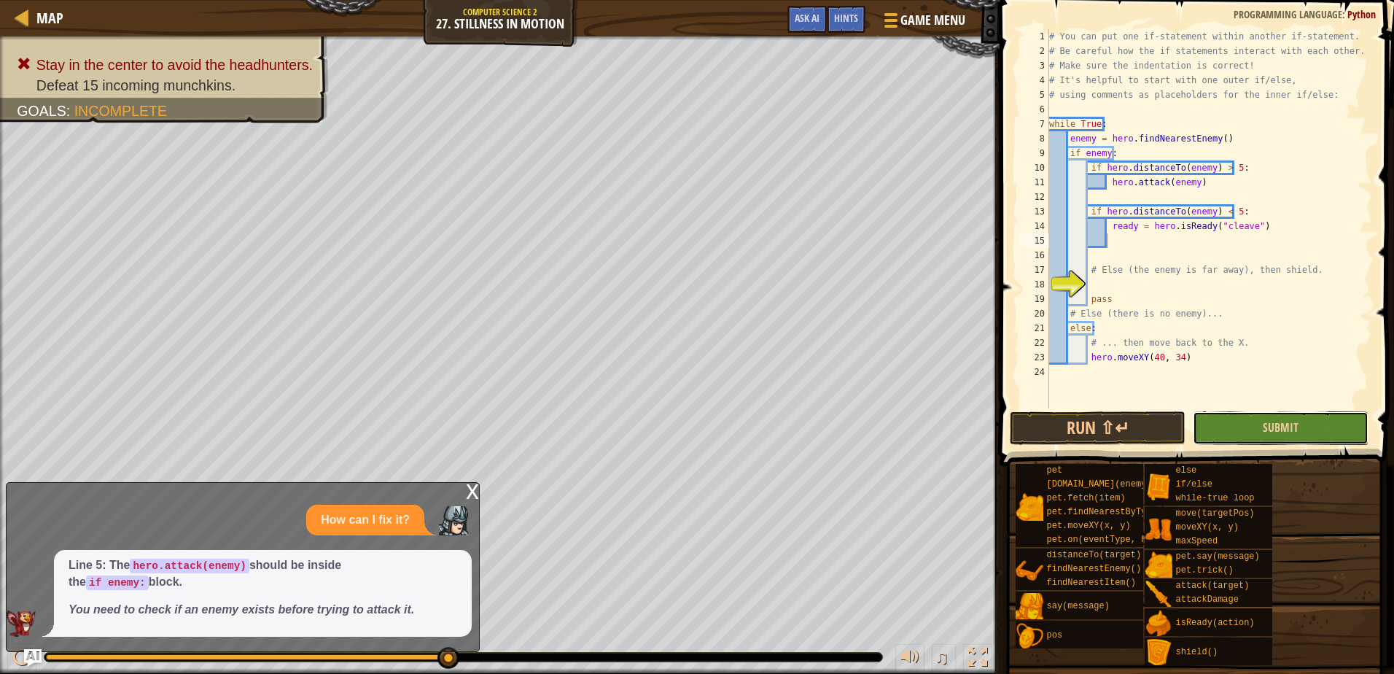
click at [1254, 426] on button "Submit" at bounding box center [1281, 428] width 176 height 34
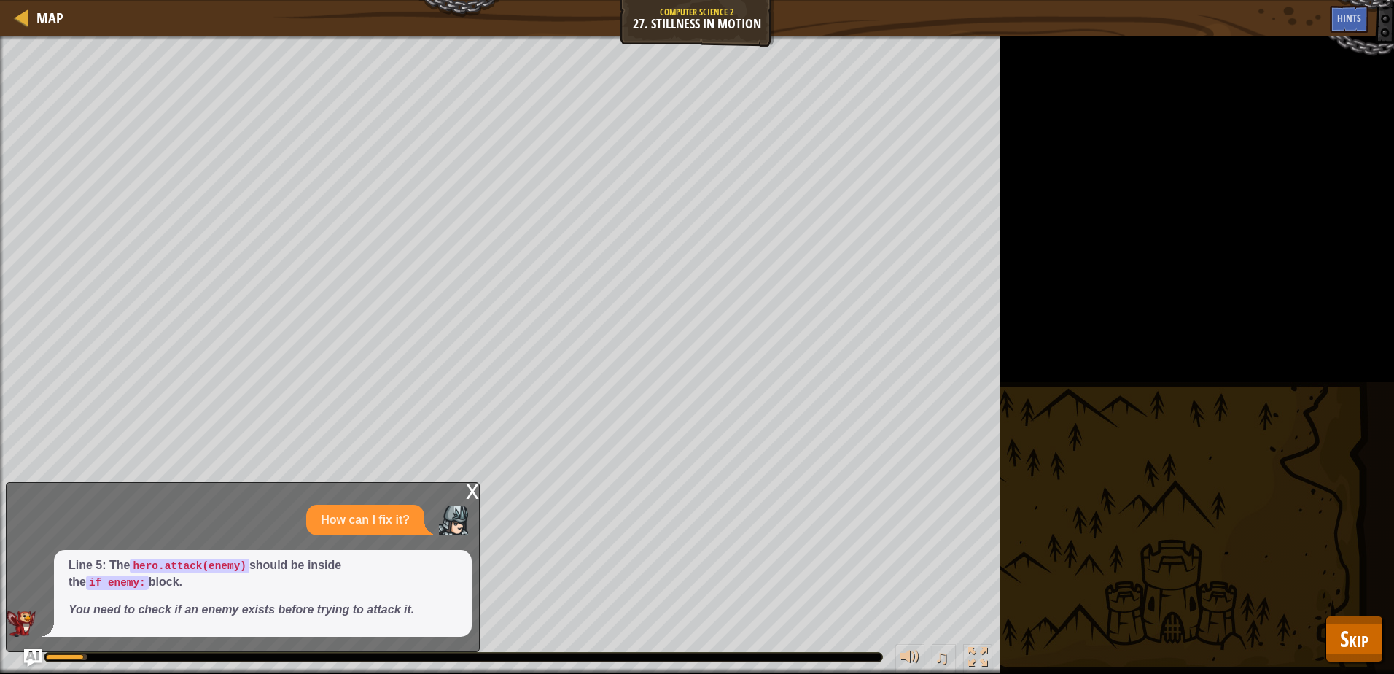
click at [467, 497] on div "x" at bounding box center [472, 490] width 13 height 15
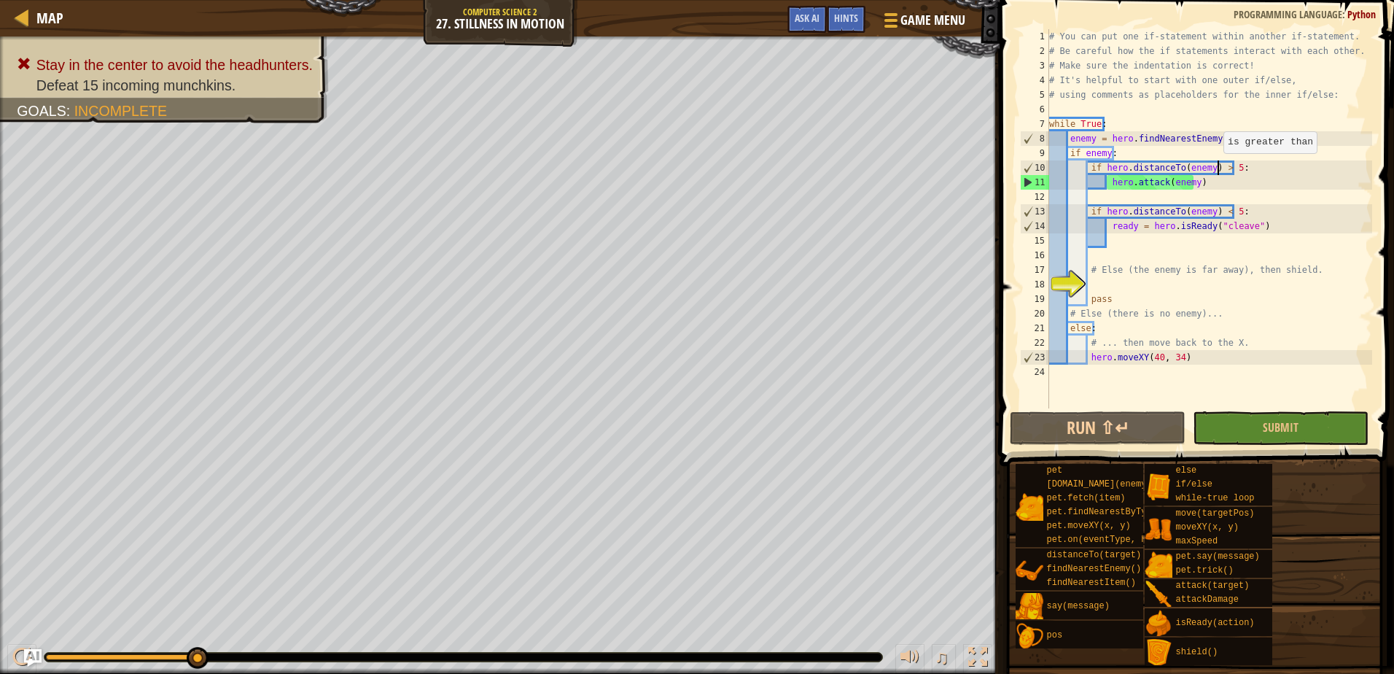
click at [1216, 168] on div "# You can put one if-statement within another if-statement. # Be careful how th…" at bounding box center [1209, 233] width 326 height 408
type textarea "if hero.distanceTo(enemy) 5:"
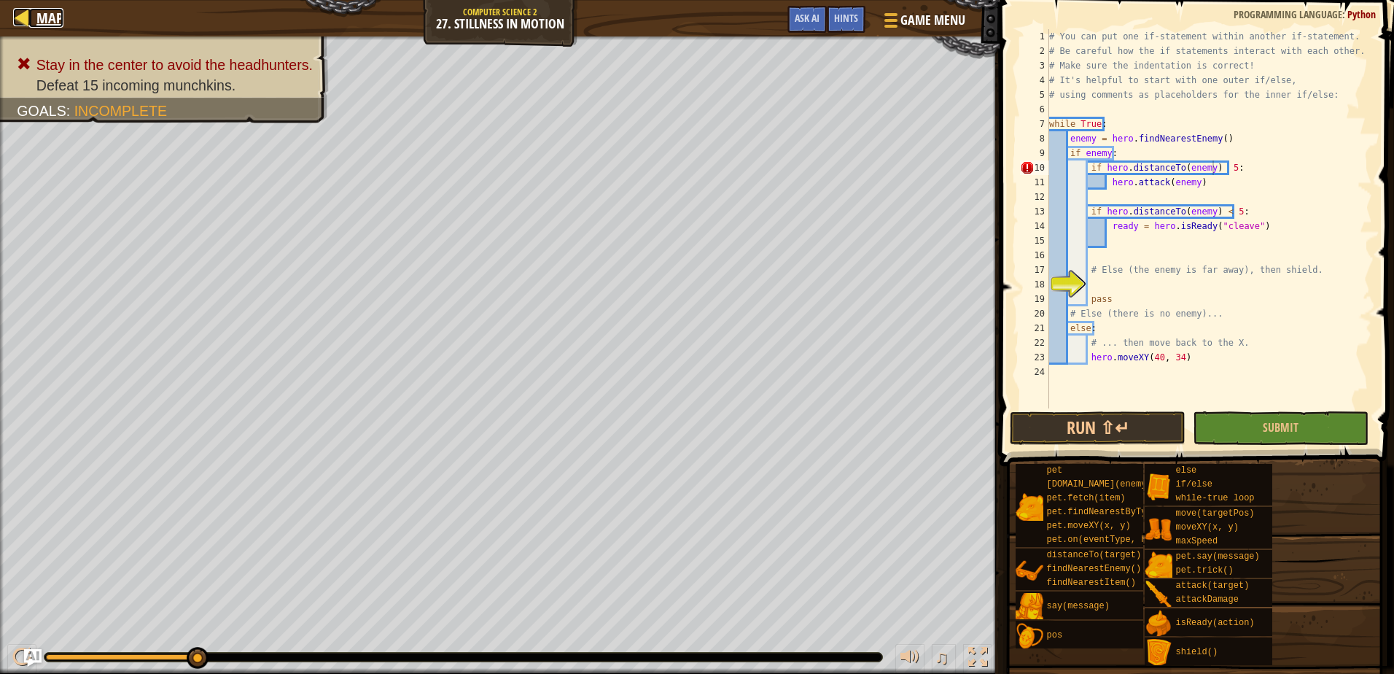
click at [31, 17] on div at bounding box center [22, 17] width 18 height 18
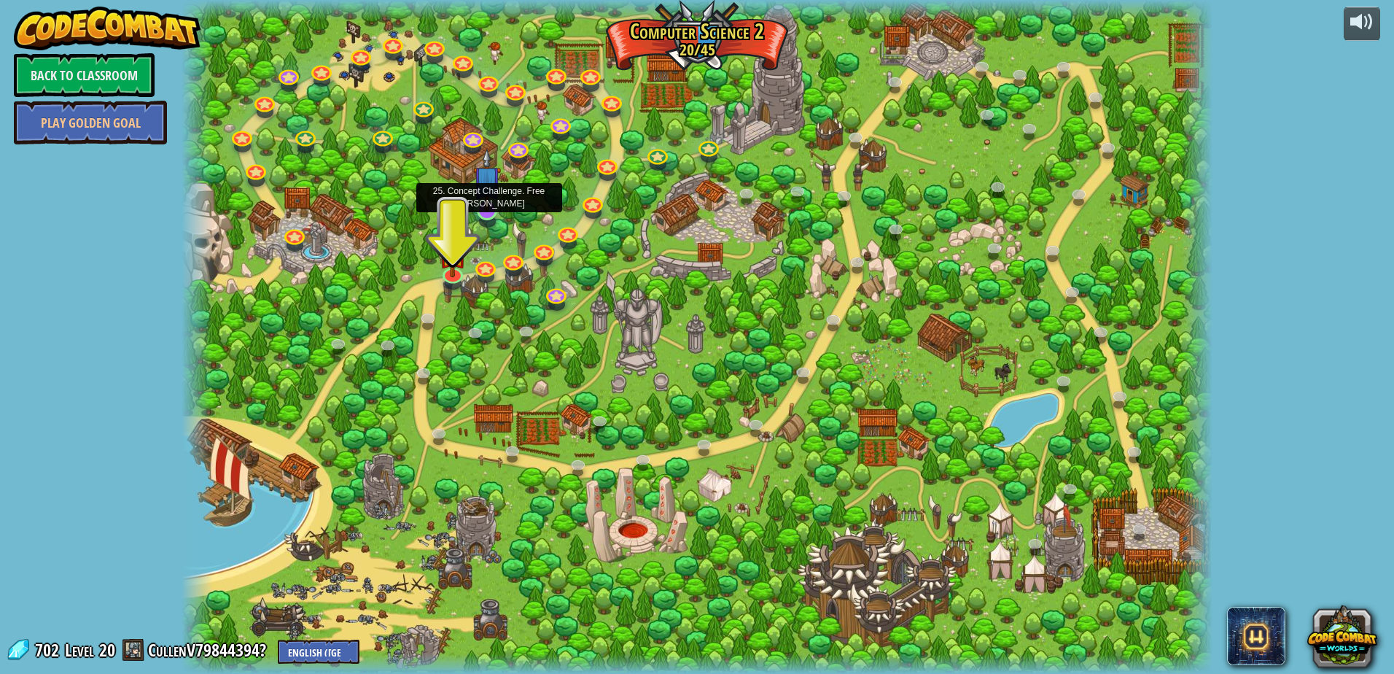
click at [493, 211] on img at bounding box center [487, 179] width 28 height 63
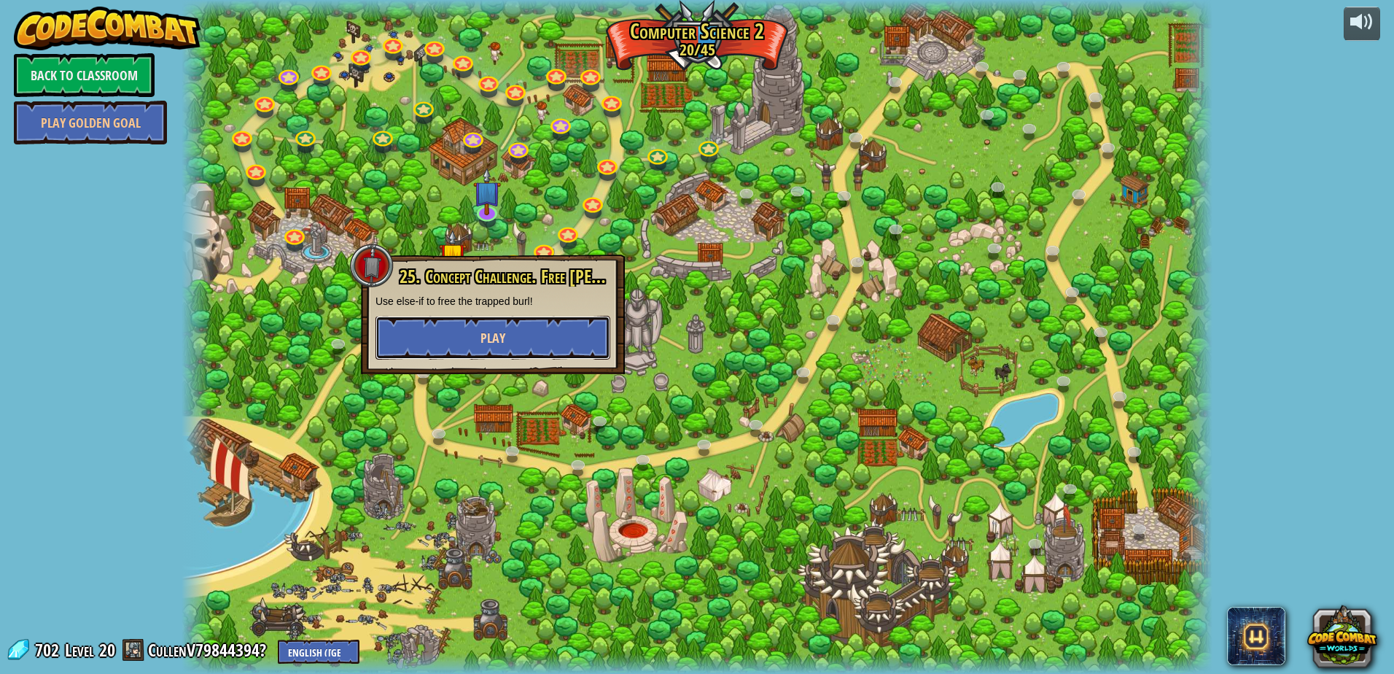
click at [508, 340] on button "Play" at bounding box center [492, 338] width 235 height 44
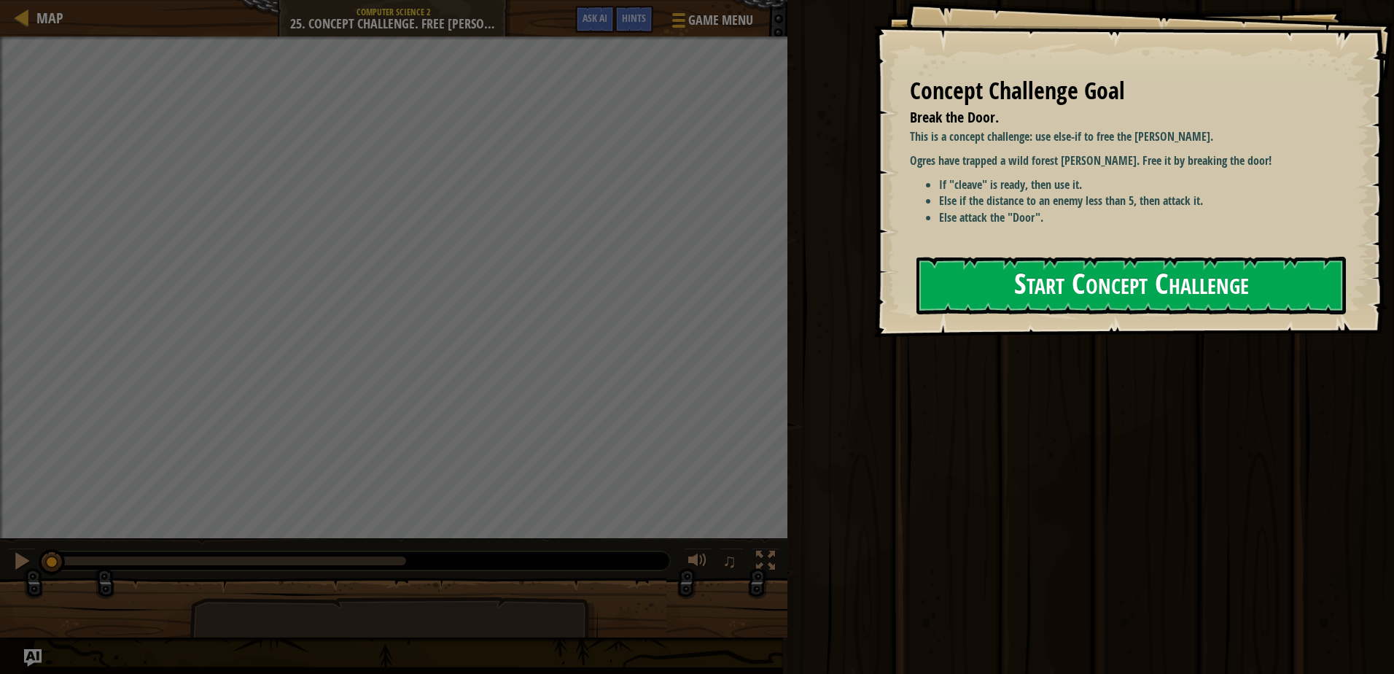
click at [1093, 305] on button "Start Concept Challenge" at bounding box center [1130, 286] width 429 height 58
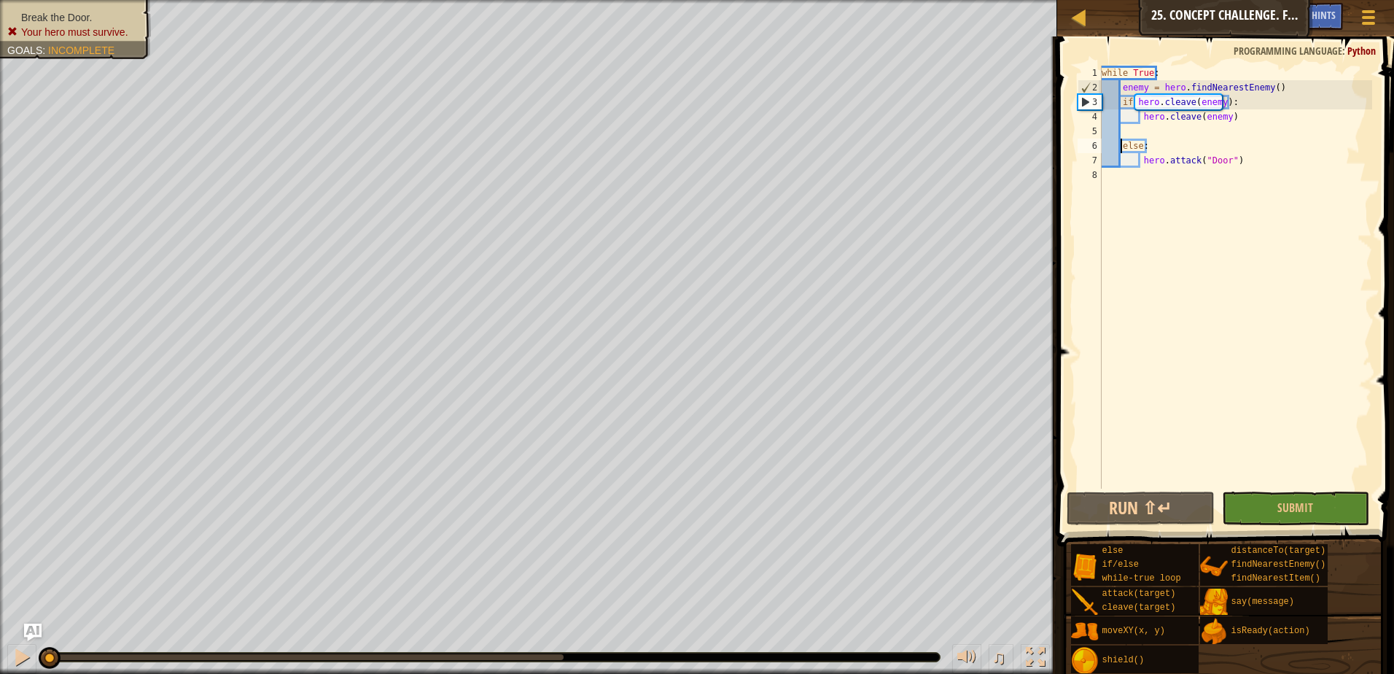
click at [1123, 148] on div "while True : enemy = hero . findNearestEnemy ( ) if hero . cleave ( enemy ) : h…" at bounding box center [1235, 292] width 273 height 452
type textarea "else:"
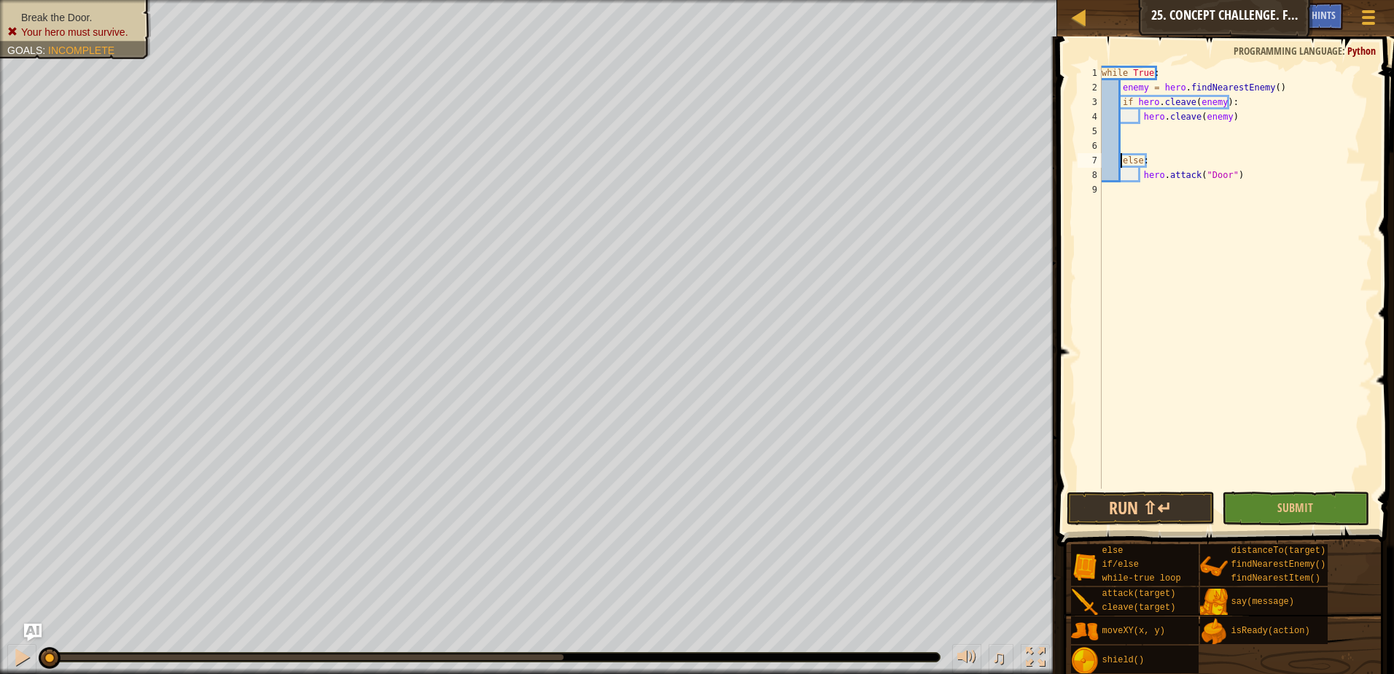
click at [1127, 142] on div "while True : enemy = hero . findNearestEnemy ( ) if hero . cleave ( enemy ) : h…" at bounding box center [1235, 292] width 273 height 452
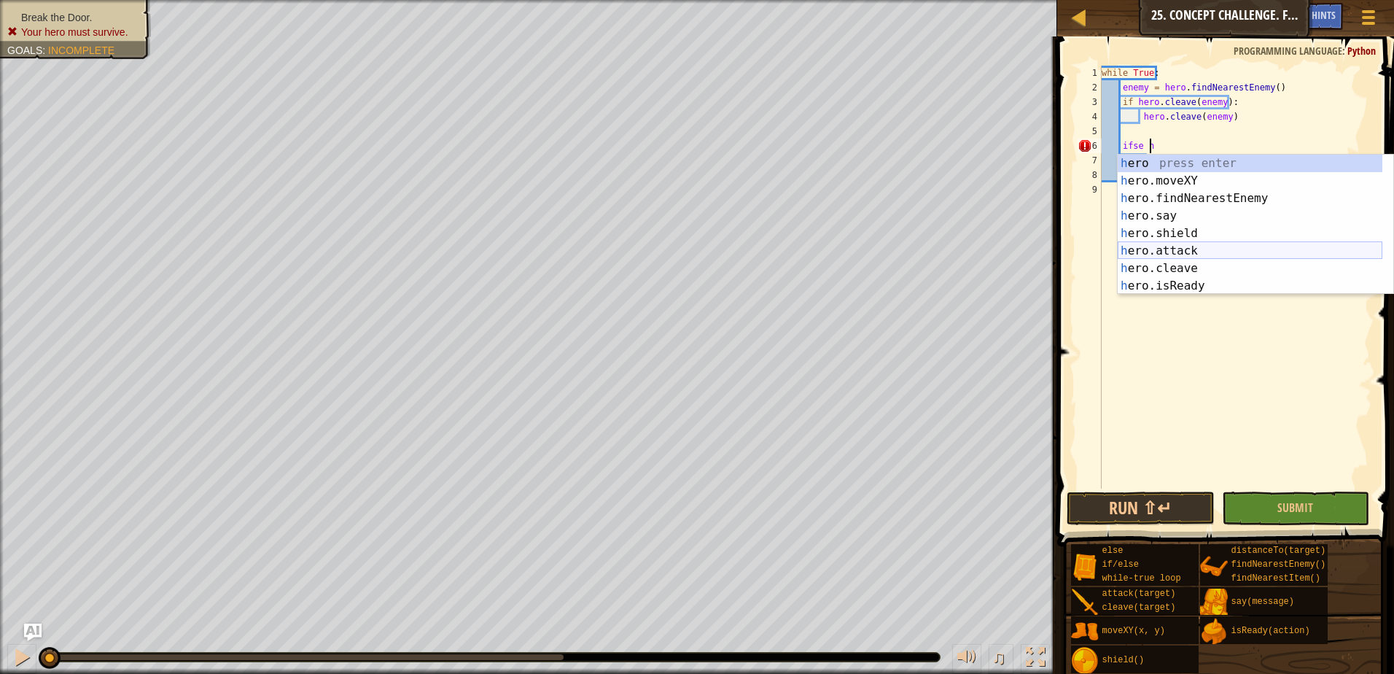
click at [1242, 245] on div "h ero press enter h ero.moveXY press enter h ero.findNearestEnemy press enter h…" at bounding box center [1249, 242] width 265 height 175
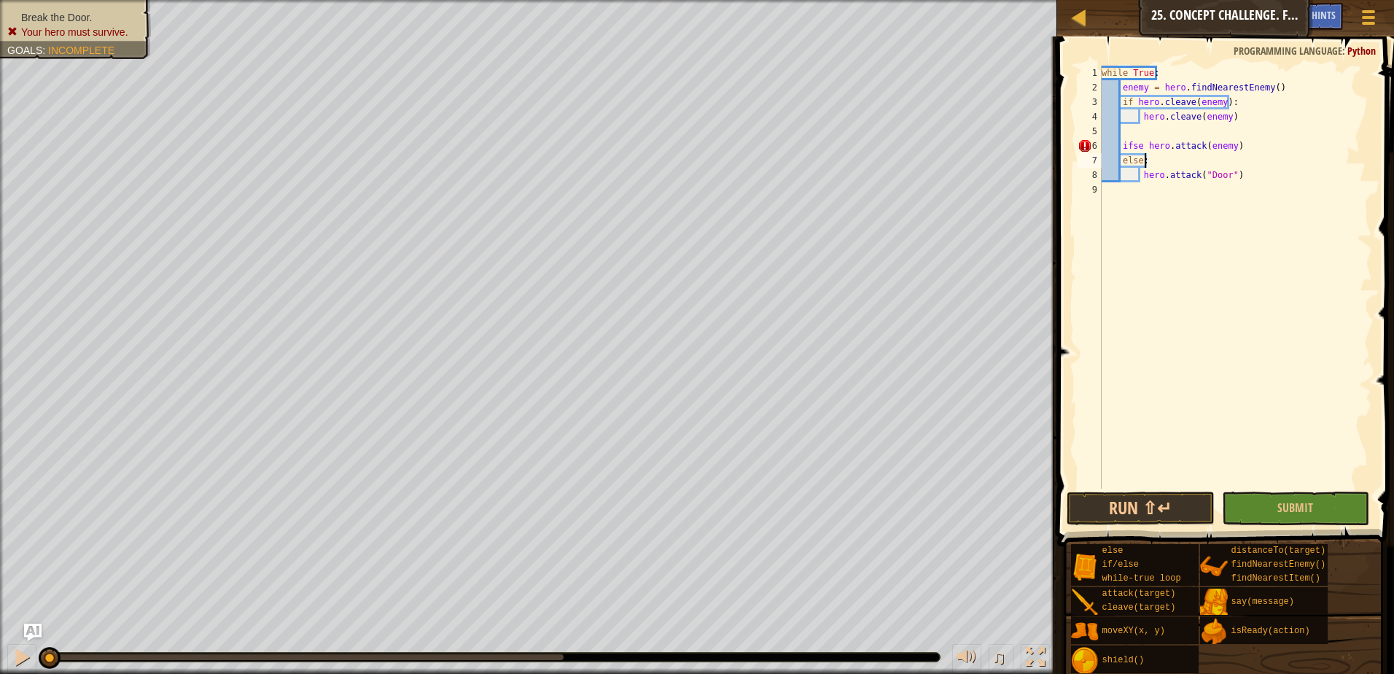
click at [1276, 165] on div "while True : enemy = hero . findNearestEnemy ( ) if hero . cleave ( enemy ) : h…" at bounding box center [1235, 292] width 273 height 452
click at [1142, 146] on div "while True : enemy = hero . findNearestEnemy ( ) if hero . cleave ( enemy ) : h…" at bounding box center [1235, 292] width 273 height 452
click at [1139, 144] on div "while True : enemy = hero . findNearestEnemy ( ) if hero . cleave ( enemy ) : h…" at bounding box center [1235, 292] width 273 height 452
click at [1138, 147] on div "while True : enemy = hero . findNearestEnemy ( ) if hero . cleave ( enemy ) : h…" at bounding box center [1235, 292] width 273 height 452
click at [1138, 161] on div "if /else press enter" at bounding box center [1255, 181] width 276 height 52
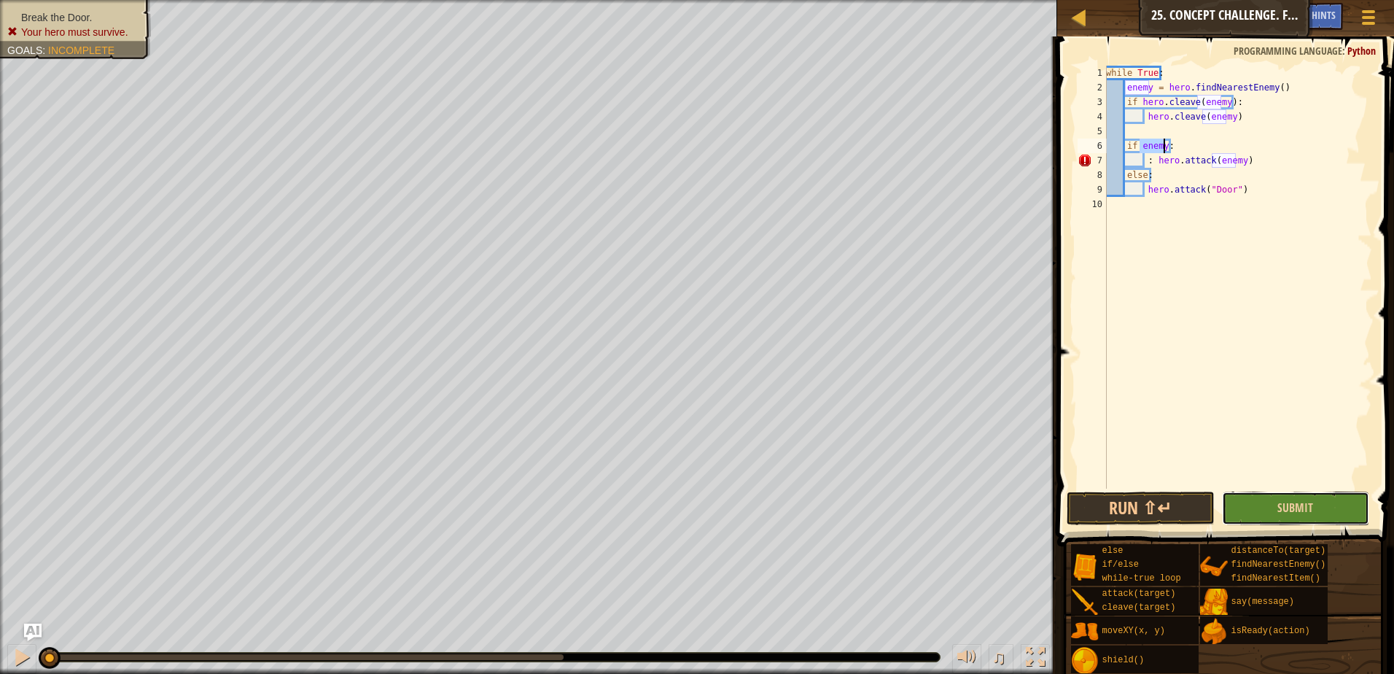
click at [1260, 496] on button "Submit" at bounding box center [1296, 508] width 148 height 34
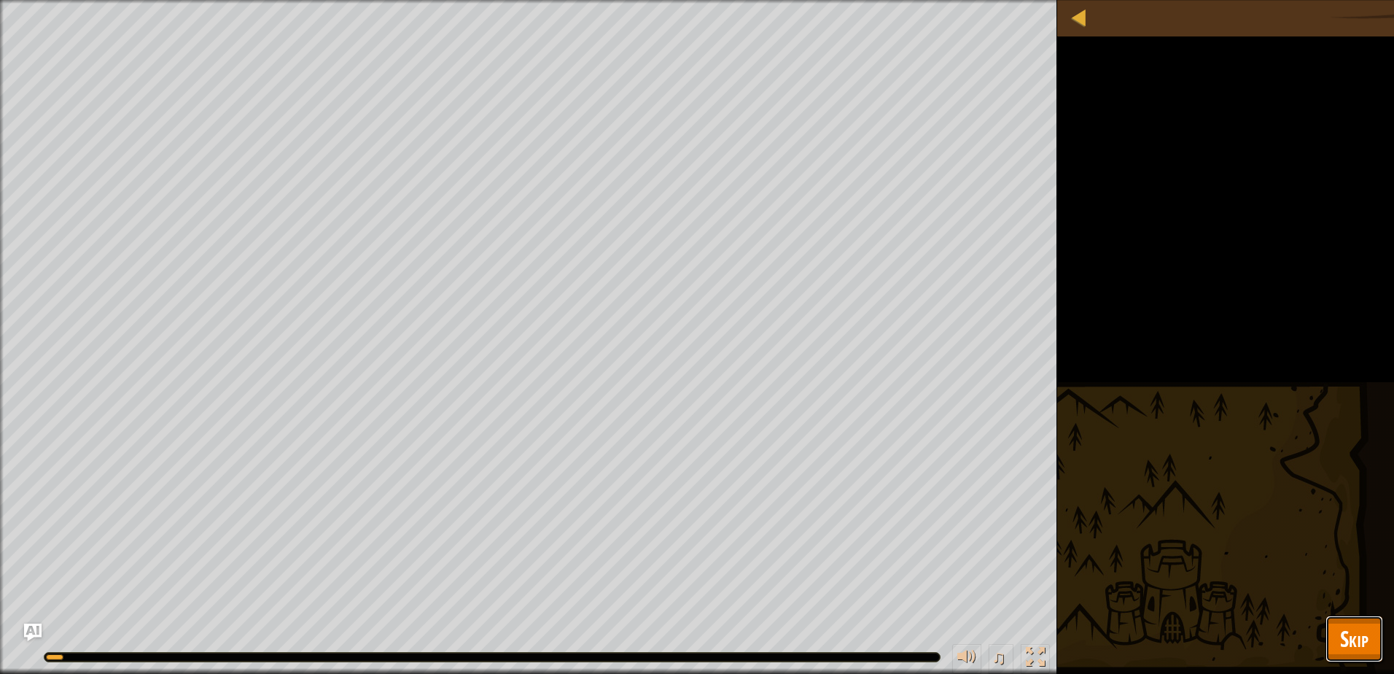
click at [1345, 624] on button "Skip" at bounding box center [1354, 638] width 58 height 47
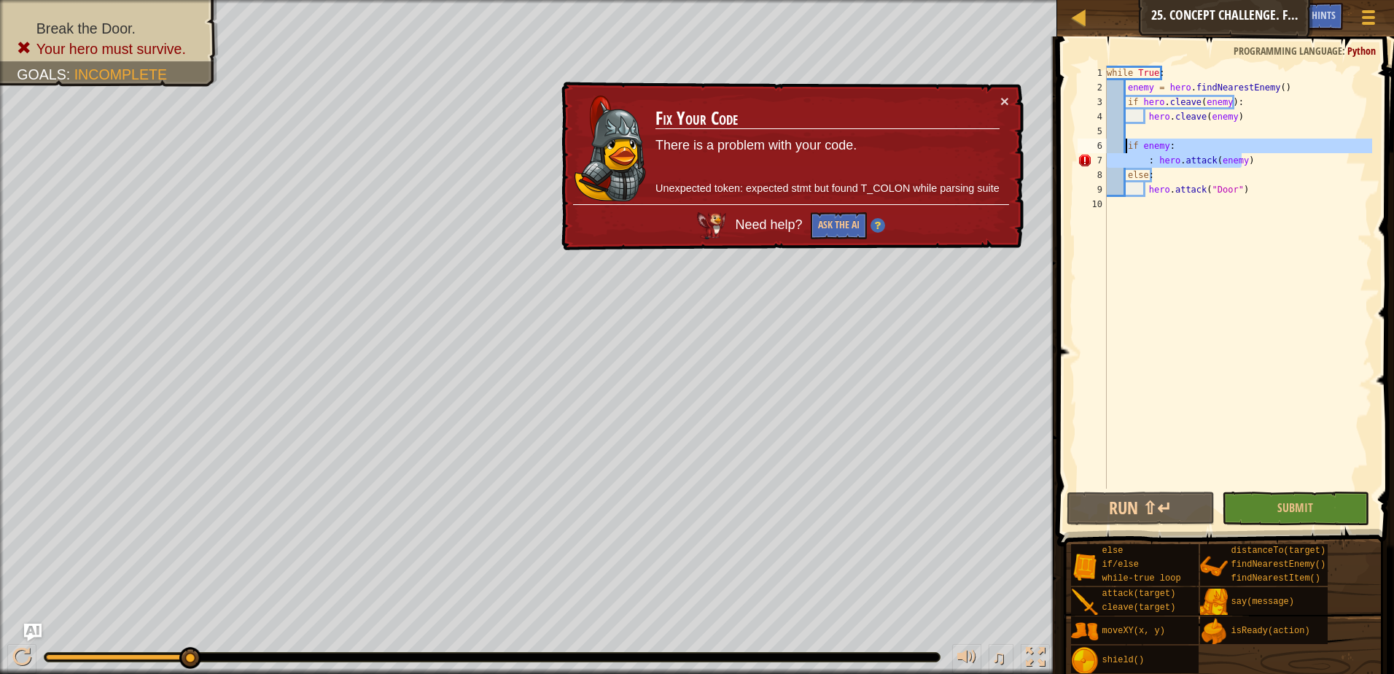
drag, startPoint x: 1256, startPoint y: 157, endPoint x: 1124, endPoint y: 147, distance: 132.3
click at [1124, 147] on div "while True : enemy = hero . findNearestEnemy ( ) if hero . cleave ( enemy ) : h…" at bounding box center [1238, 292] width 268 height 452
type textarea "if enemy: : hero.attack(enemy)"
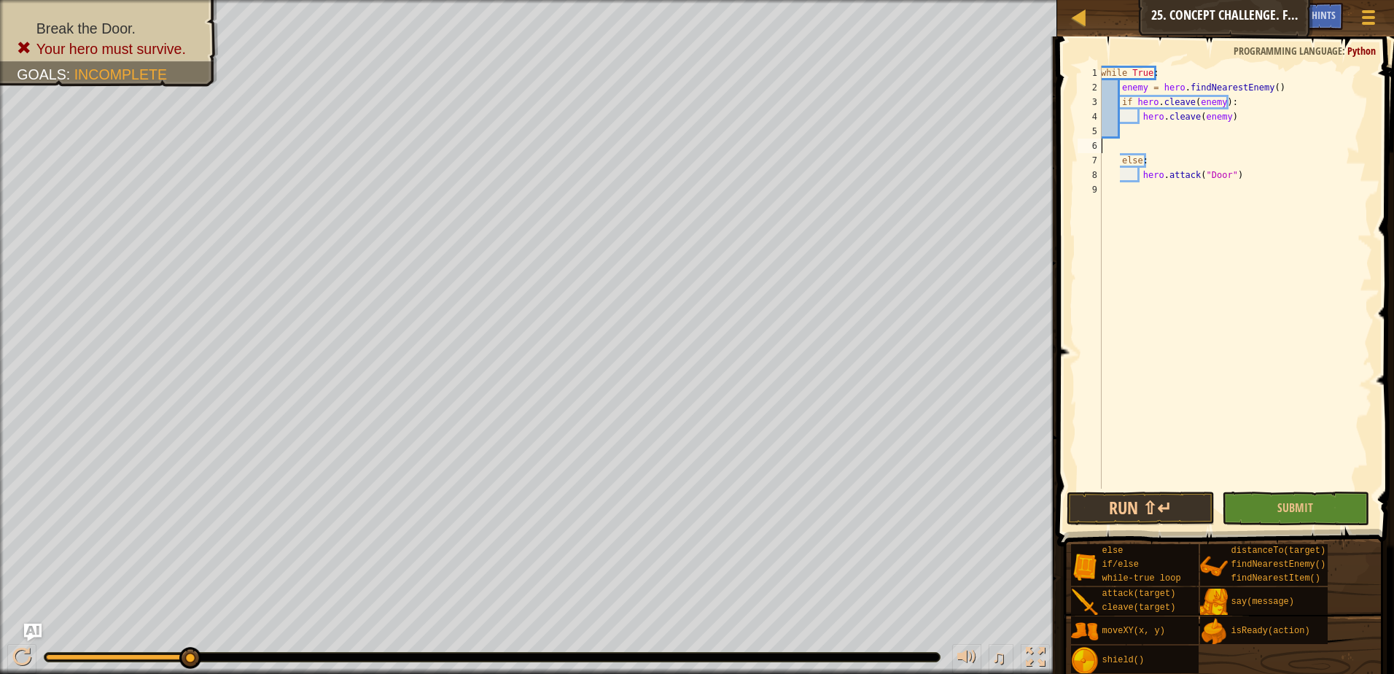
scroll to position [7, 0]
drag, startPoint x: 1319, startPoint y: 496, endPoint x: 1306, endPoint y: 480, distance: 20.2
click at [1306, 480] on div "1 2 3 4 5 6 7 8 while True : enemy = hero . findNearestEnemy ( ) if hero . clea…" at bounding box center [1223, 320] width 341 height 553
click at [1306, 497] on button "Submit" at bounding box center [1296, 508] width 148 height 34
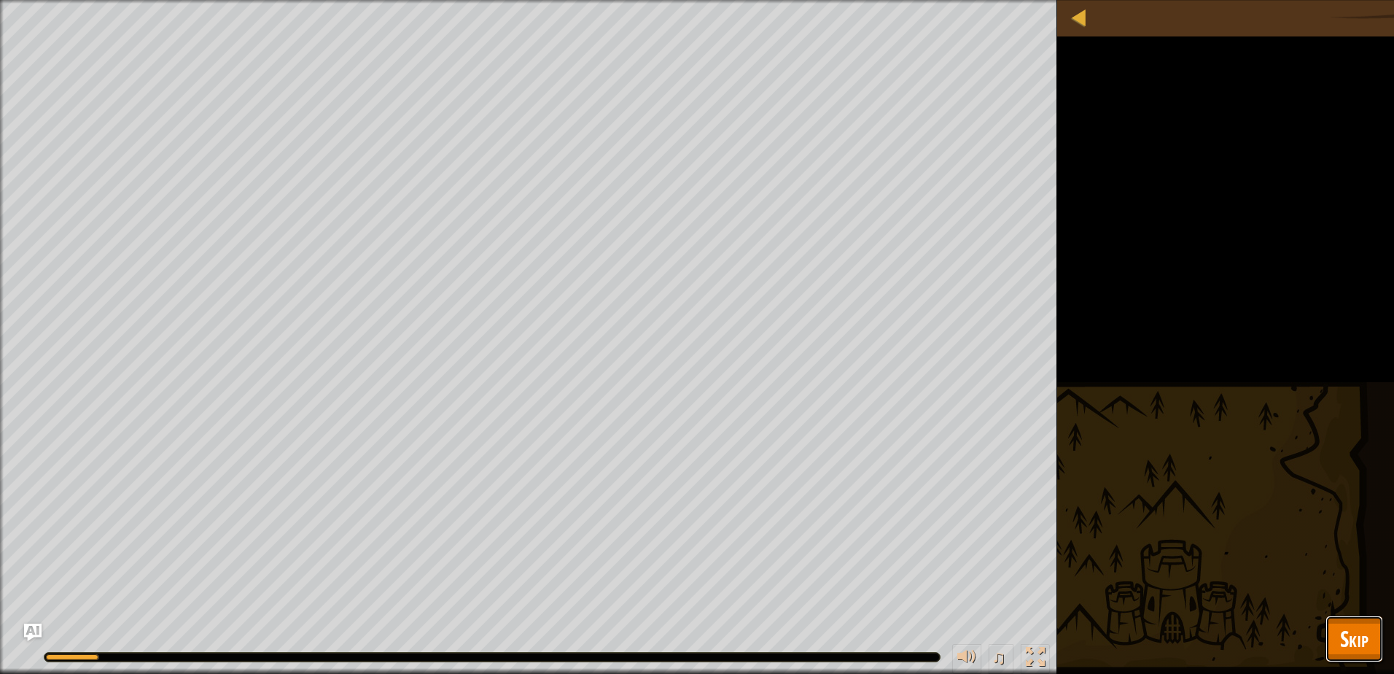
click at [1378, 635] on button "Skip" at bounding box center [1354, 638] width 58 height 47
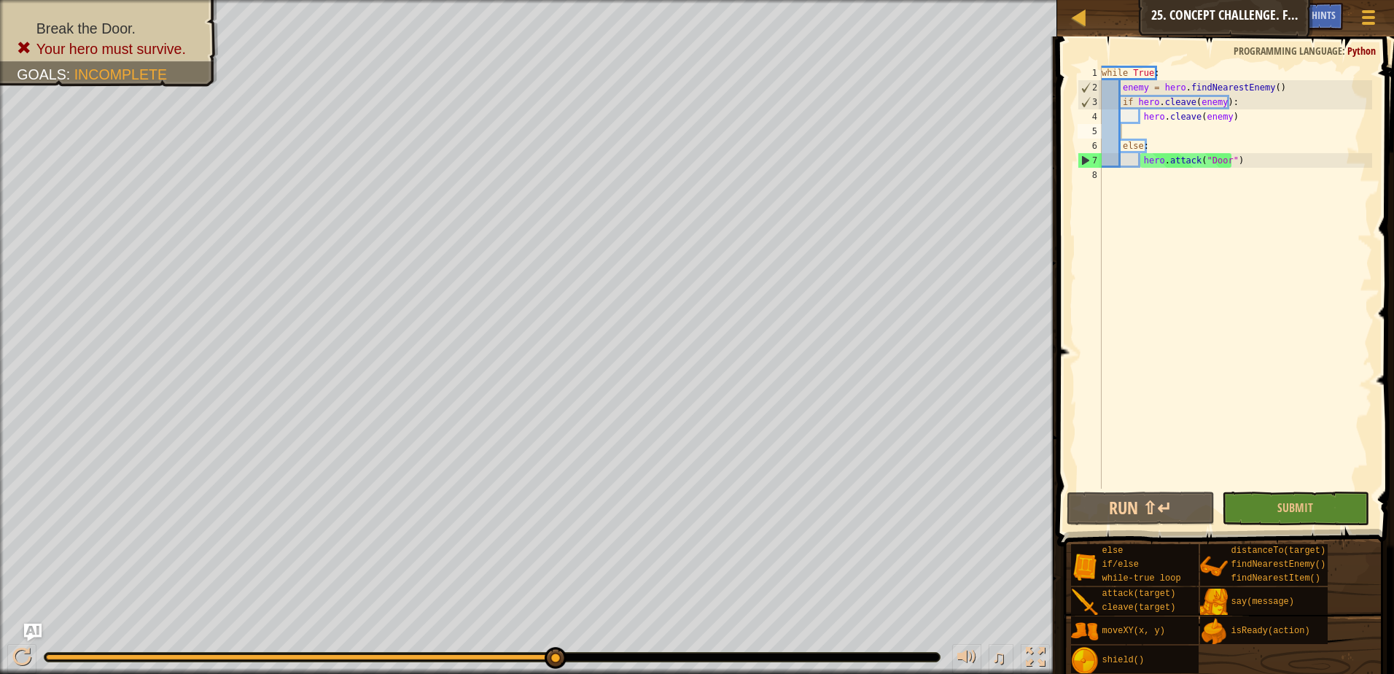
type textarea "if hero.cleave(enemy):"
click at [1121, 104] on div "while True : enemy = hero . findNearestEnemy ( ) if hero . cleave ( enemy ) : h…" at bounding box center [1235, 292] width 273 height 452
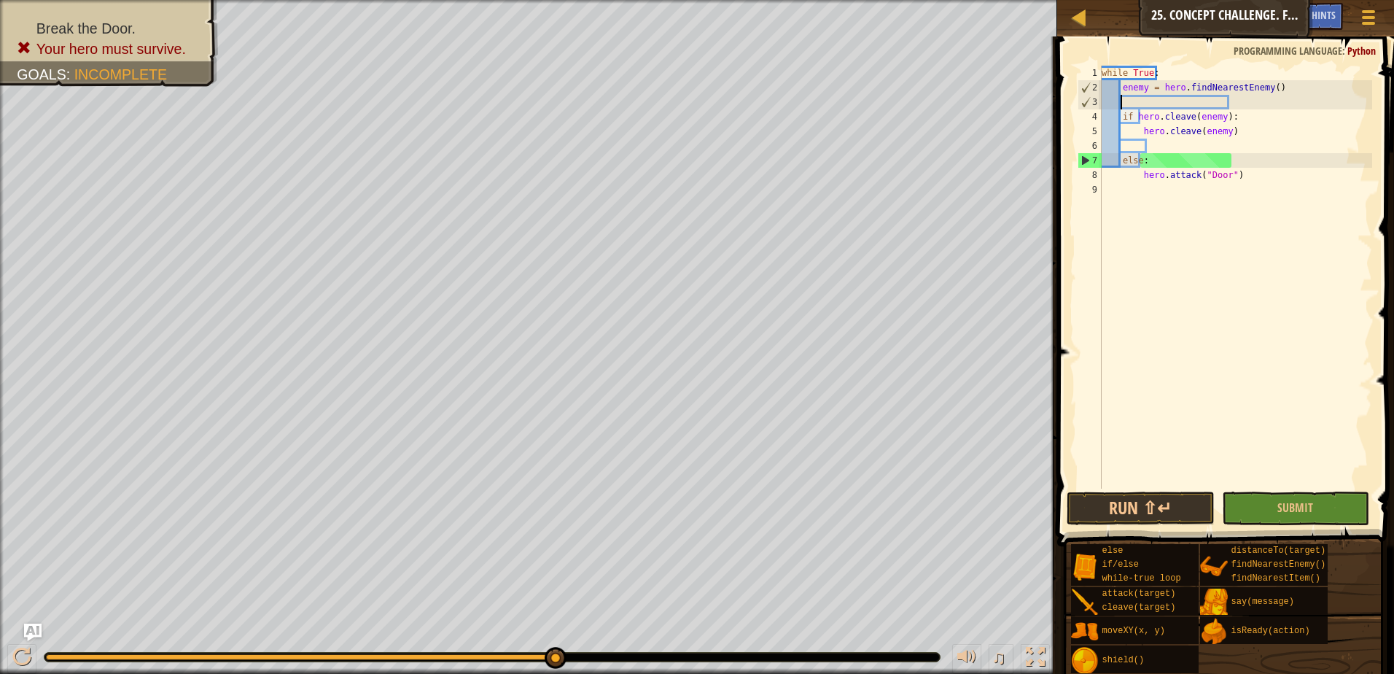
click at [1131, 104] on div "while True : enemy = hero . findNearestEnemy ( ) if hero . cleave ( enemy ) : h…" at bounding box center [1235, 292] width 273 height 452
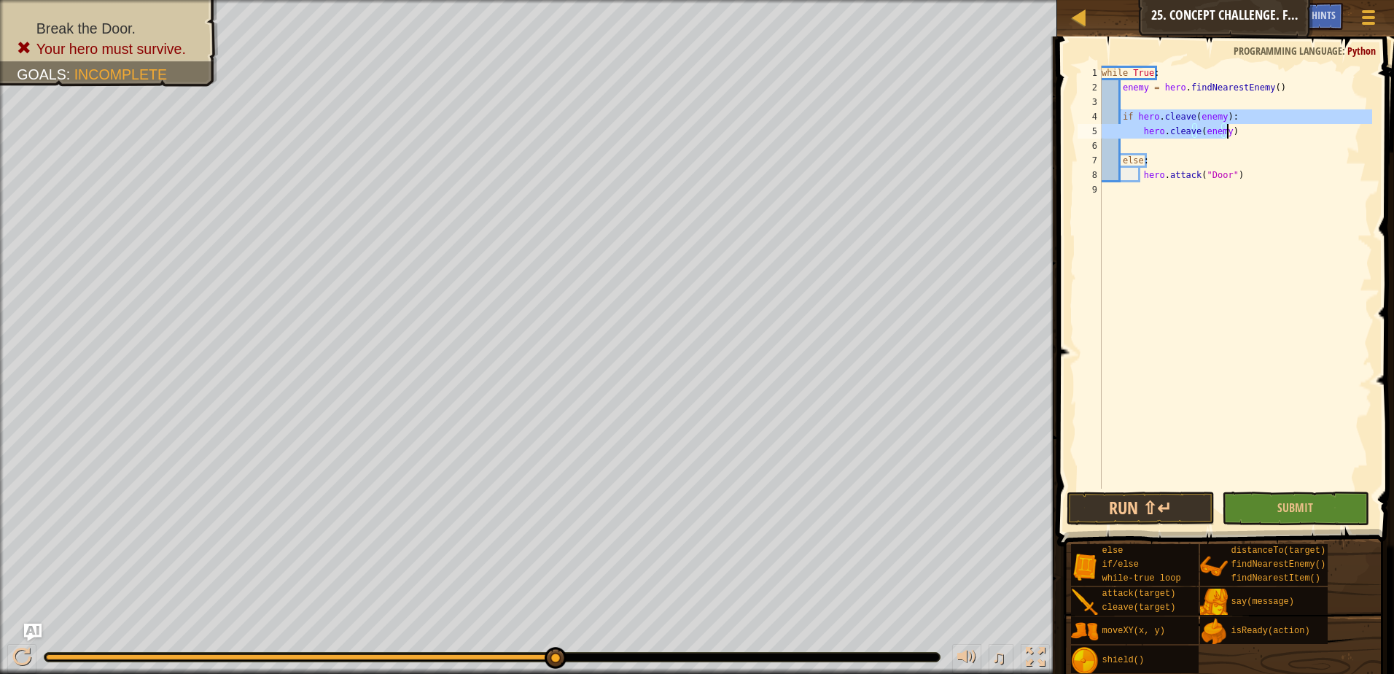
drag, startPoint x: 1120, startPoint y: 114, endPoint x: 1244, endPoint y: 132, distance: 125.1
click at [1244, 132] on div "while True : enemy = hero . findNearestEnemy ( ) if hero . cleave ( enemy ) : h…" at bounding box center [1235, 292] width 273 height 452
type textarea "if hero.cleave(enemy): hero.cleave(enemy)"
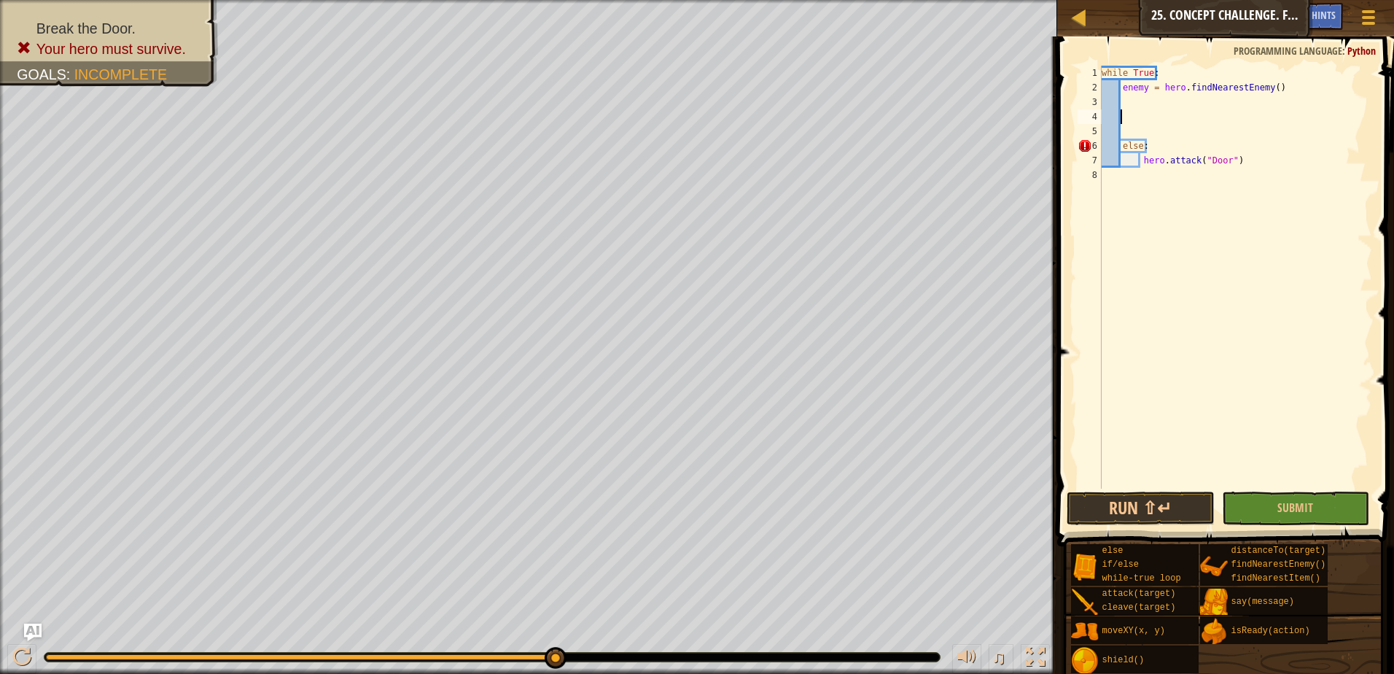
click at [1151, 98] on div "while True : enemy = hero . findNearestEnemy ( ) else : hero . attack ( "Door" )" at bounding box center [1235, 292] width 273 height 452
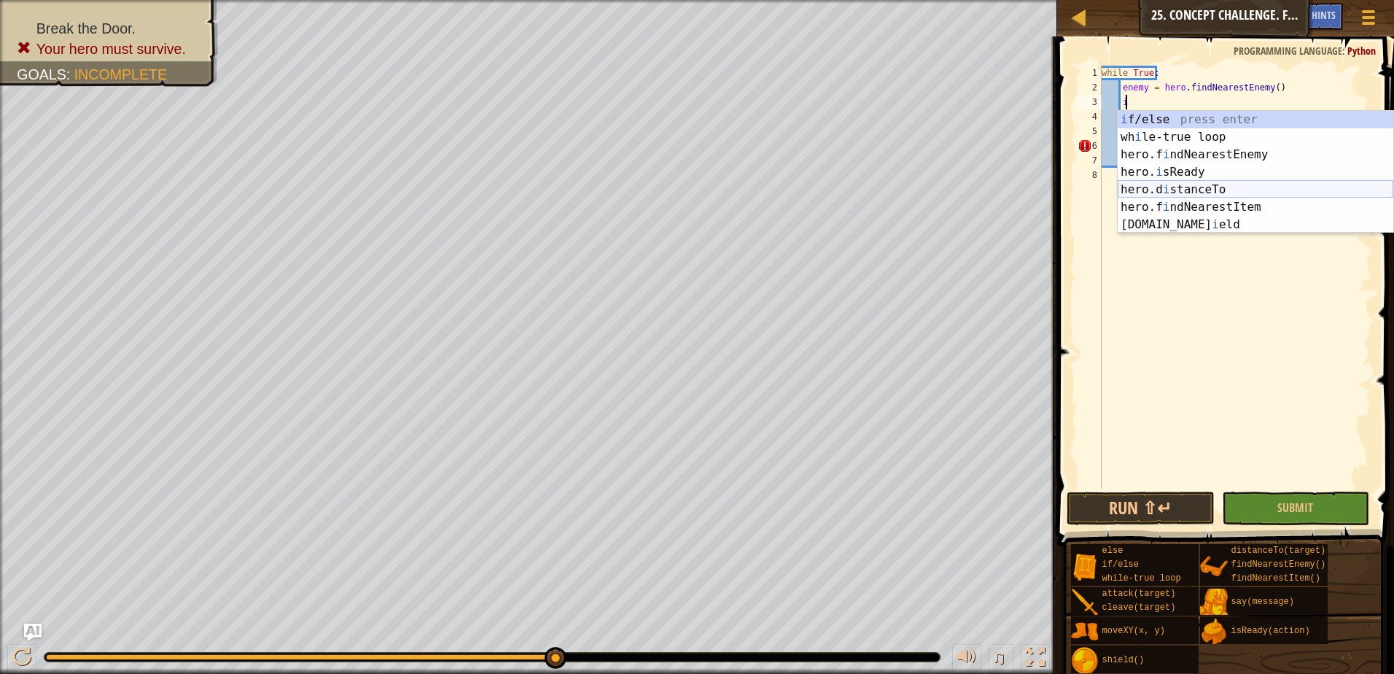
click at [1203, 190] on div "i f/else press enter wh i le-true loop press enter hero.f i ndNearestEnemy pres…" at bounding box center [1255, 189] width 276 height 157
type textarea "distance = hero.distanceTo(target)"
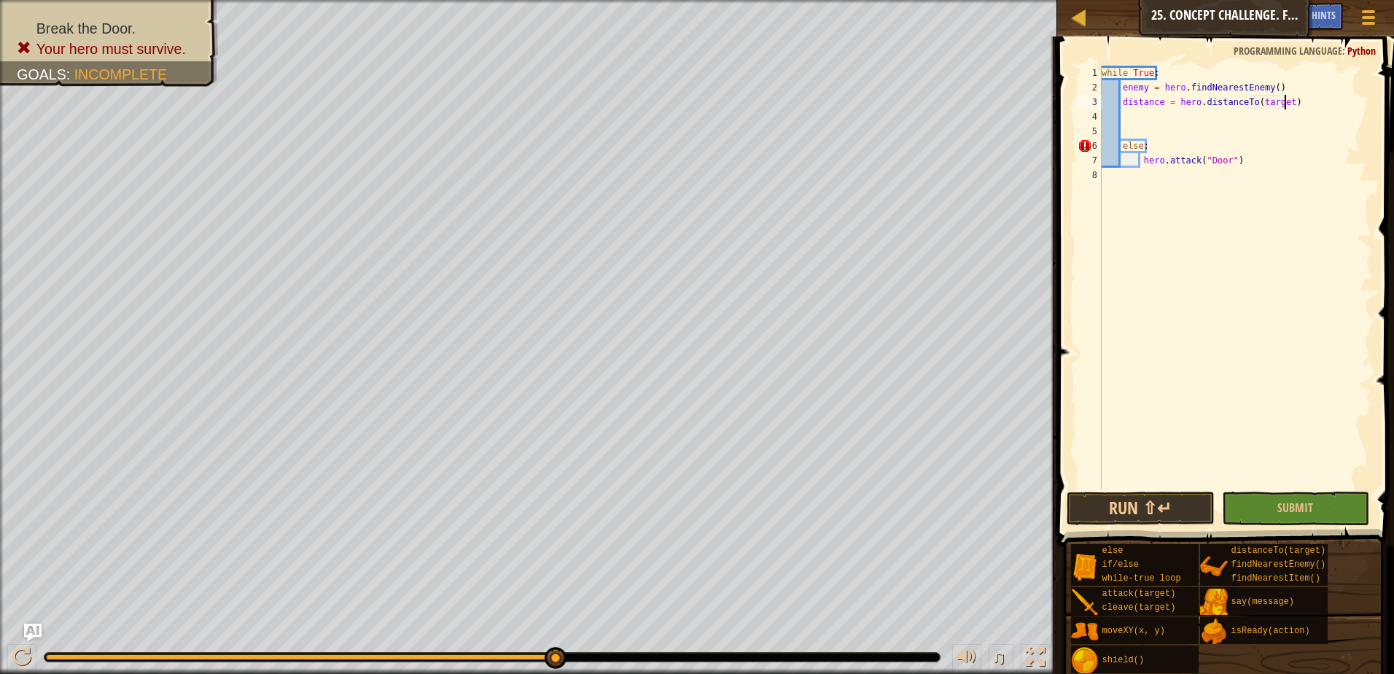
click at [1303, 103] on div "while True : enemy = hero . findNearestEnemy ( ) distance = hero . distanceTo (…" at bounding box center [1235, 292] width 273 height 452
drag, startPoint x: 1303, startPoint y: 103, endPoint x: 1119, endPoint y: 102, distance: 183.7
click at [1119, 102] on div "while True : enemy = hero . findNearestEnemy ( ) distance = hero . distanceTo (…" at bounding box center [1235, 292] width 273 height 452
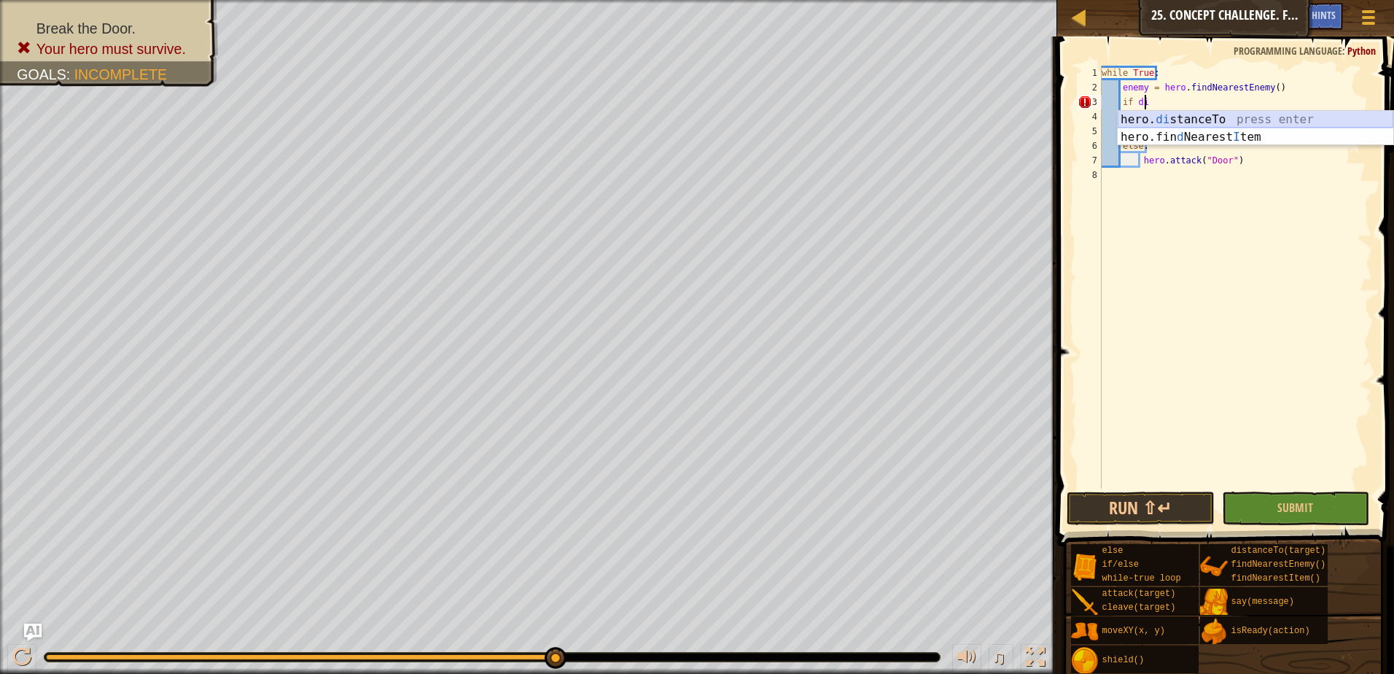
click at [1182, 119] on div "hero. di stanceTo press enter hero.fin d Nearest I tem press enter" at bounding box center [1255, 146] width 276 height 70
click at [1250, 99] on div "while True : enemy = hero . findNearestEnemy ( ) if hero . distanceTo ( target …" at bounding box center [1235, 292] width 273 height 452
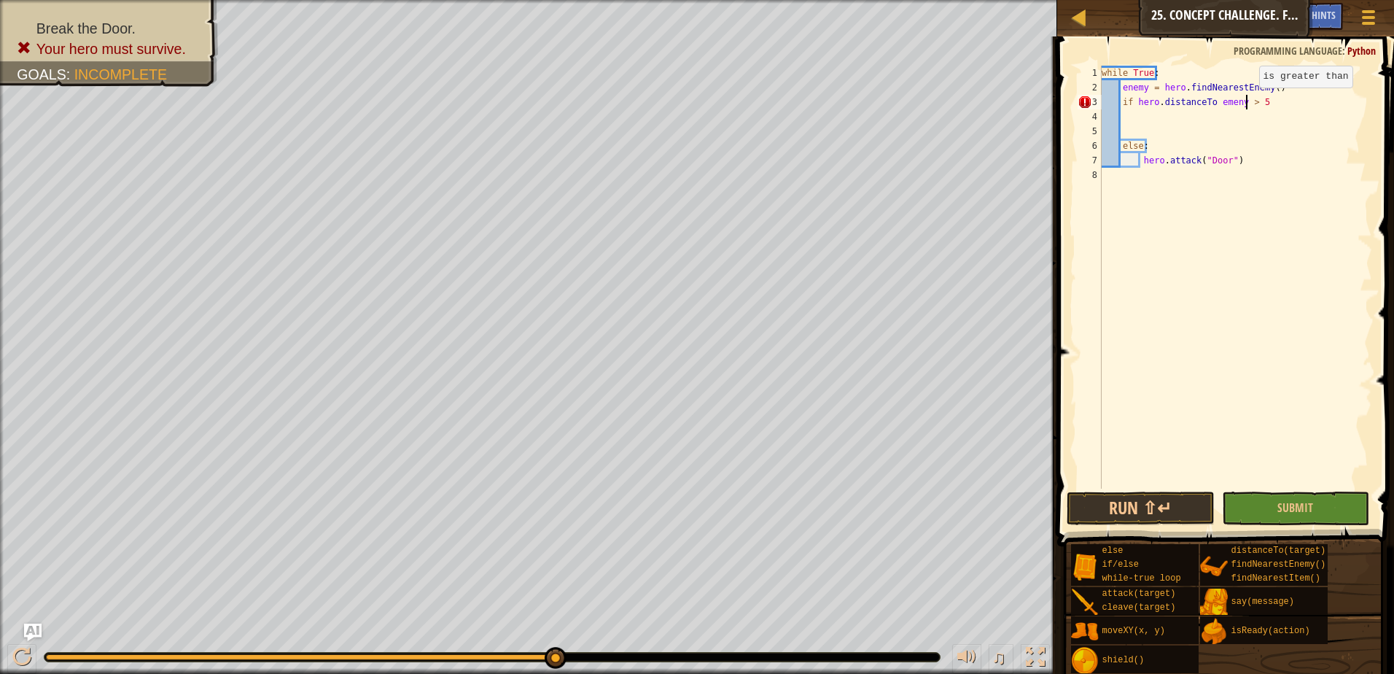
click at [1246, 102] on div "while True : enemy = hero . findNearestEnemy ( ) if hero . distanceTo emeny > 5…" at bounding box center [1235, 292] width 273 height 452
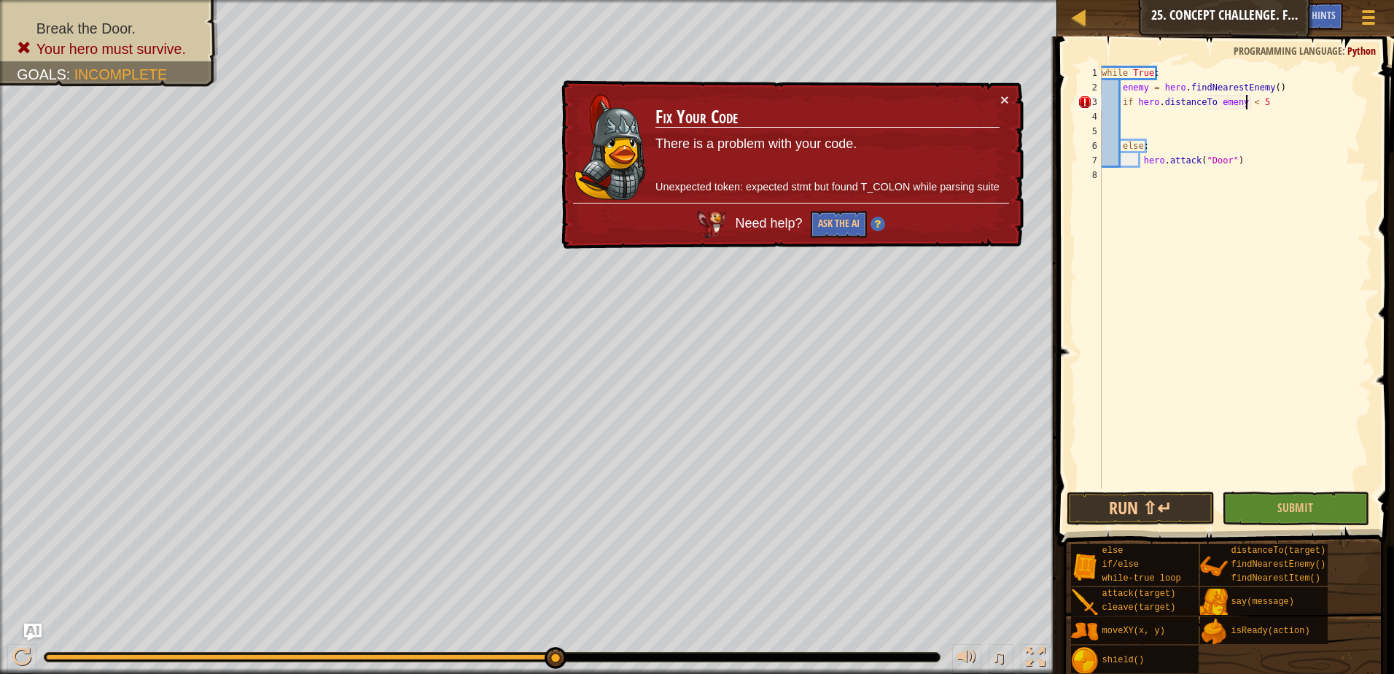
click at [1128, 97] on div "while True : enemy = hero . findNearestEnemy ( ) if hero . distanceTo emeny < 5…" at bounding box center [1235, 292] width 273 height 452
click at [846, 230] on button "Ask the AI" at bounding box center [839, 223] width 57 height 28
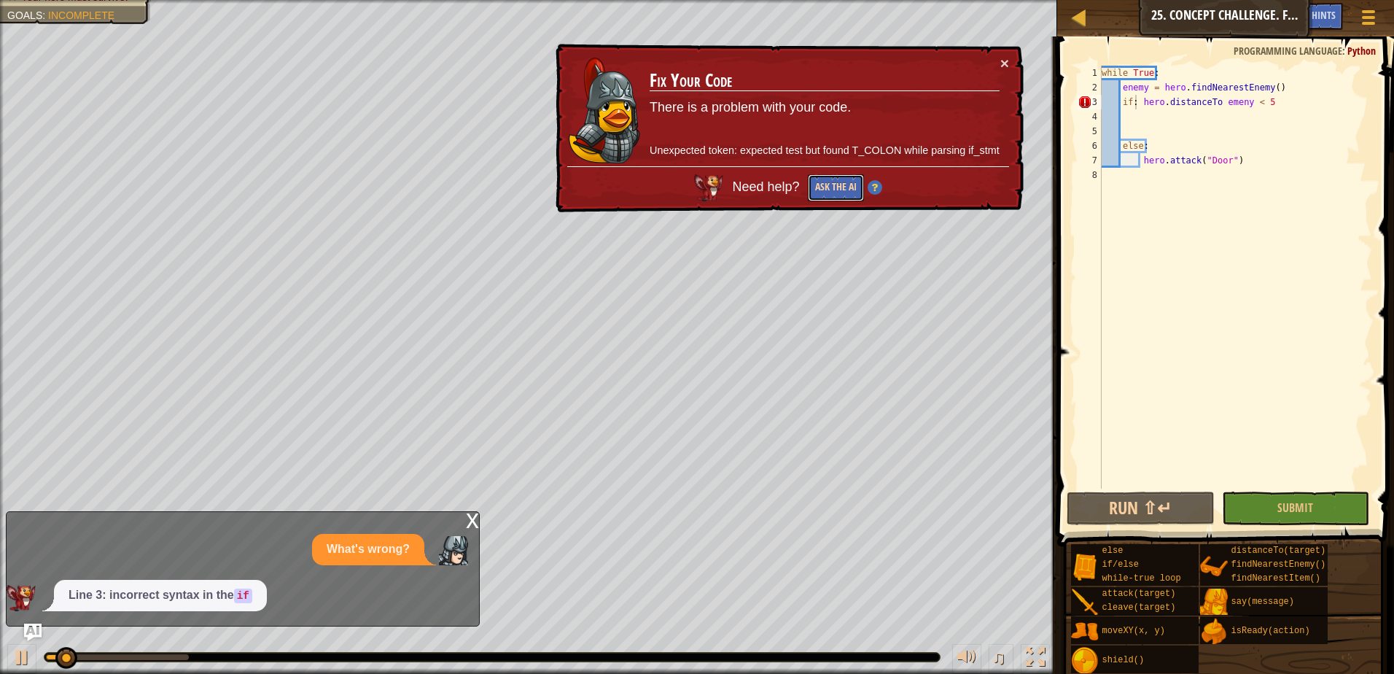
click at [847, 187] on button "Ask the AI" at bounding box center [834, 188] width 56 height 28
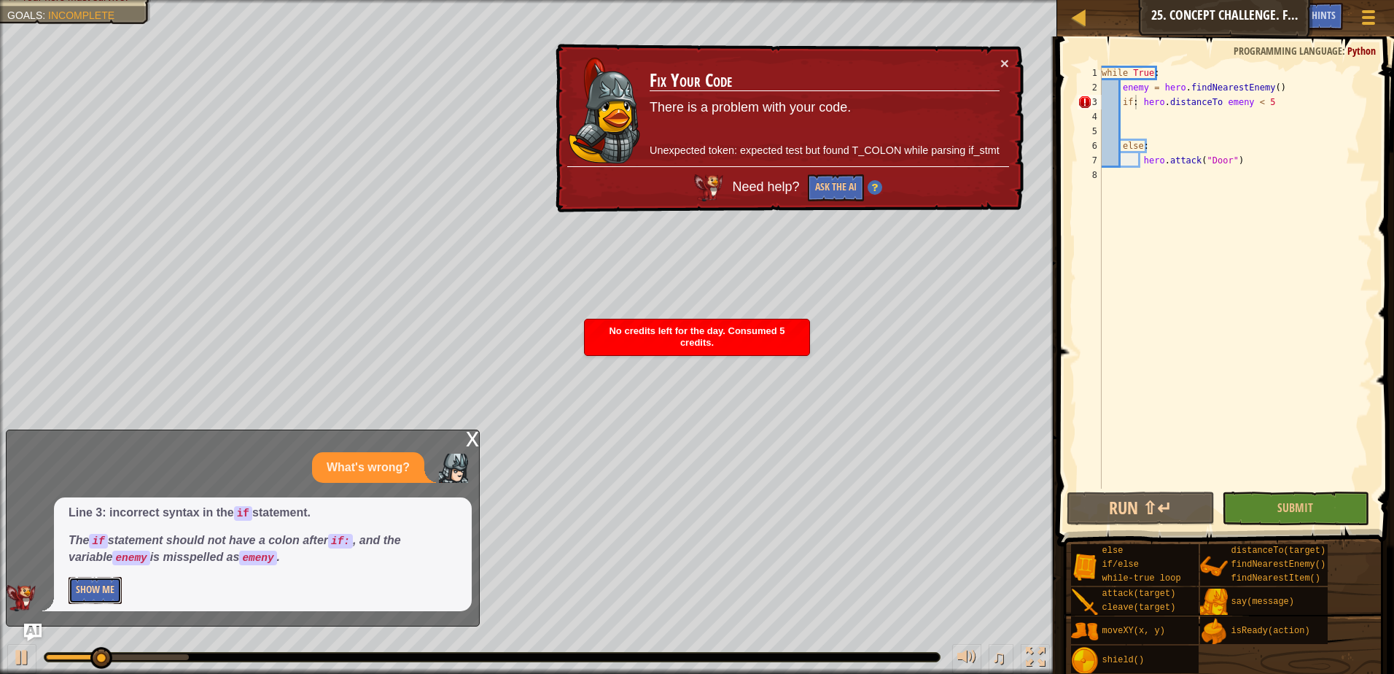
click at [95, 590] on button "Show Me" at bounding box center [95, 590] width 53 height 27
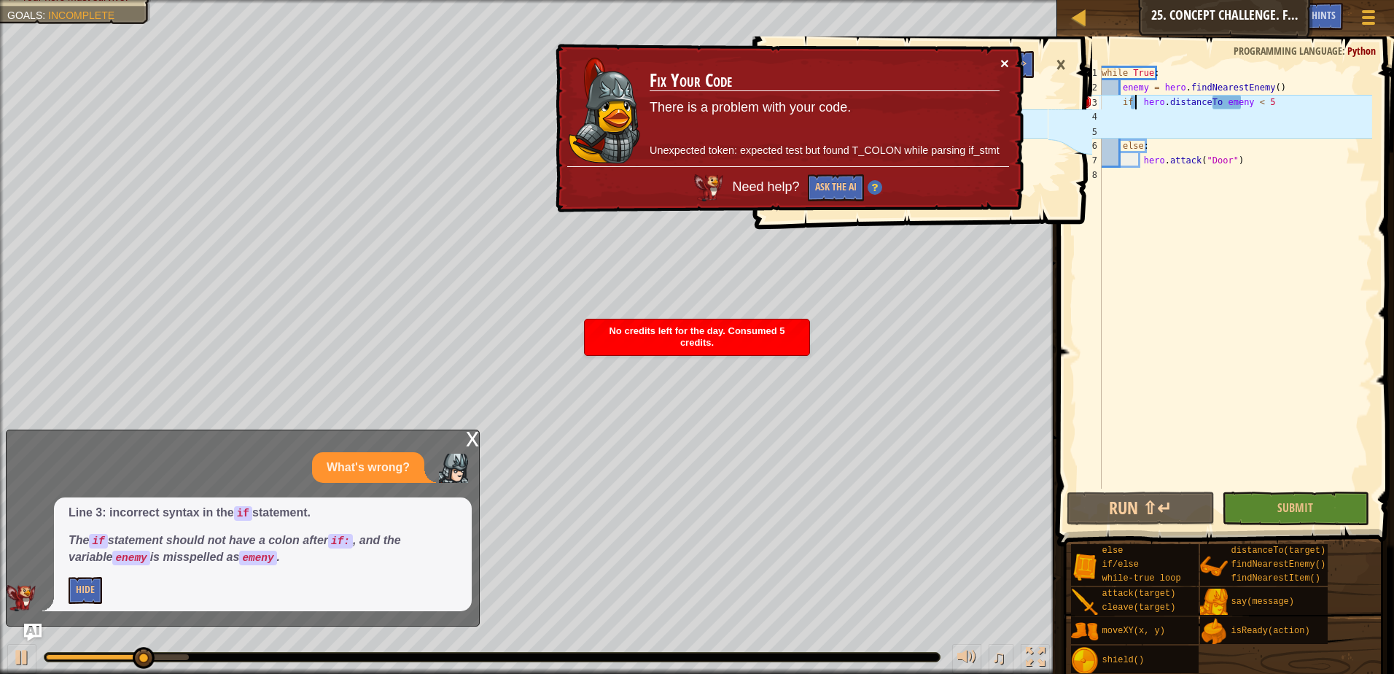
click at [1004, 59] on button "×" at bounding box center [1003, 59] width 9 height 15
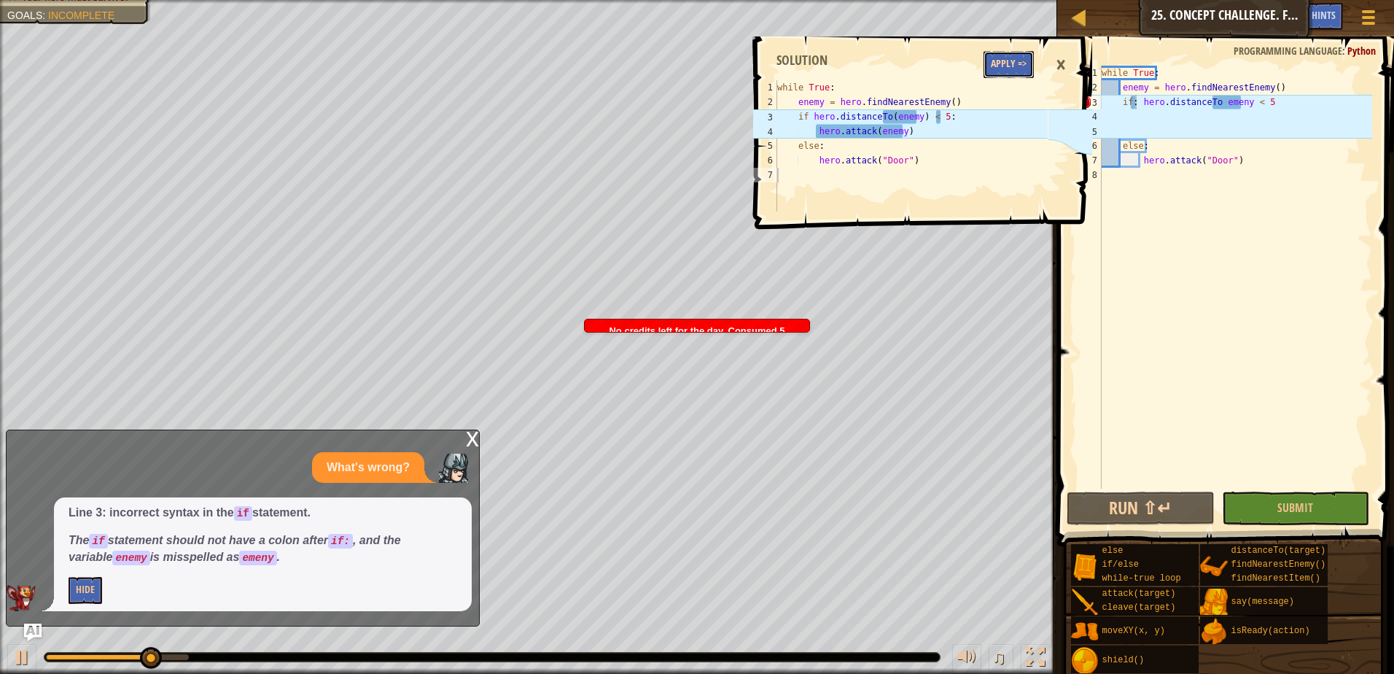
click at [1005, 59] on button "Apply =>" at bounding box center [1008, 64] width 50 height 27
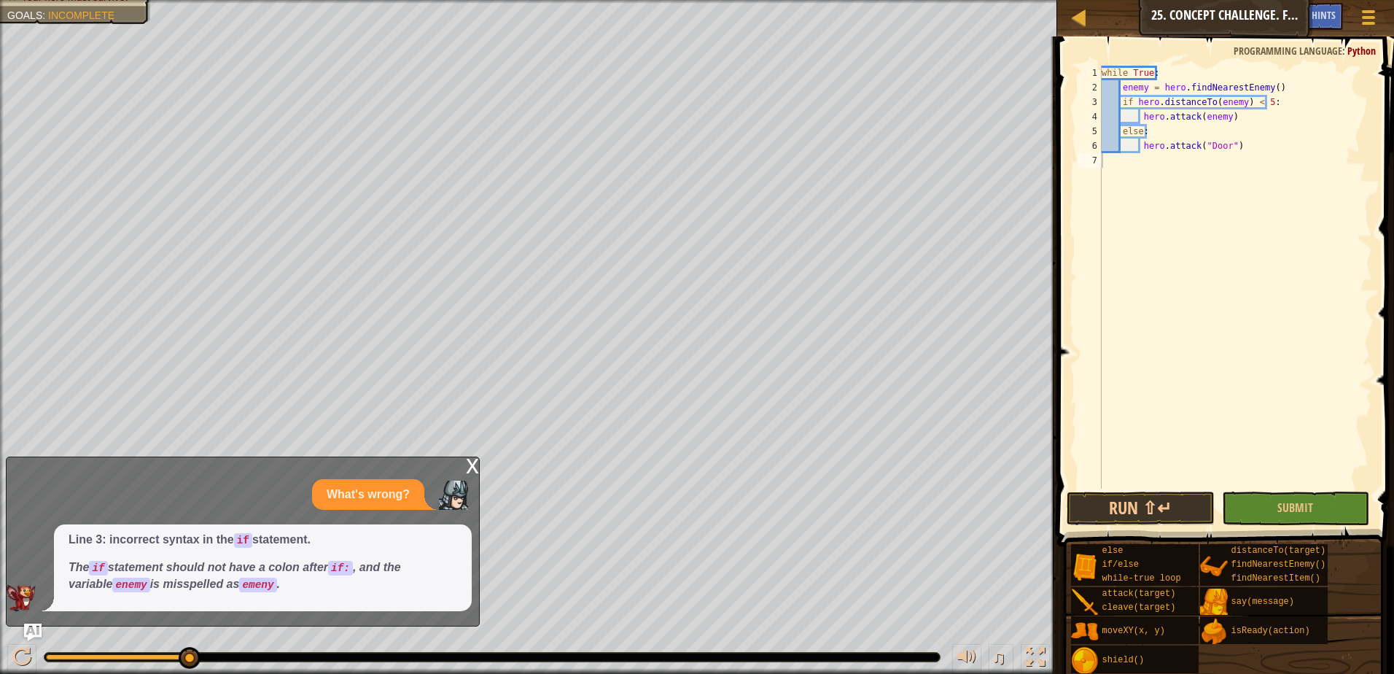
click at [469, 465] on div "x" at bounding box center [472, 464] width 13 height 15
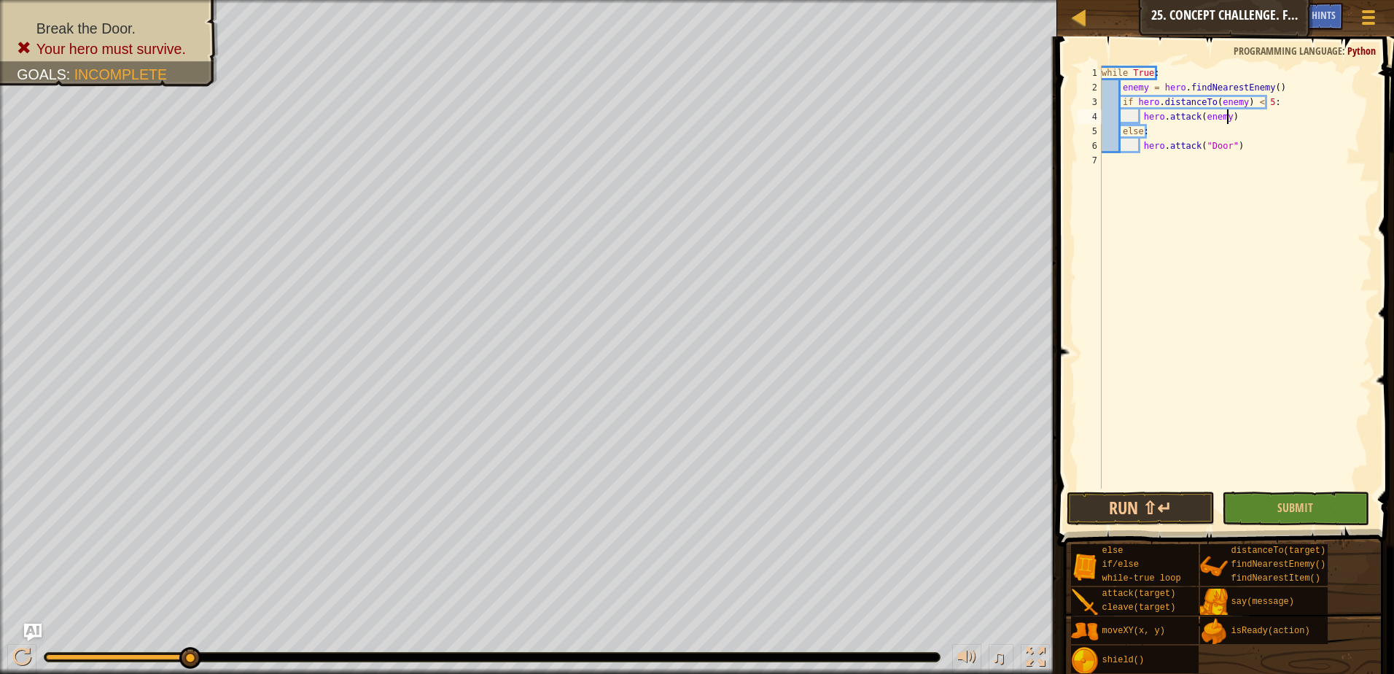
click at [1228, 114] on div "while True : enemy = hero . findNearestEnemy ( ) if hero . distanceTo ( enemy )…" at bounding box center [1235, 292] width 273 height 452
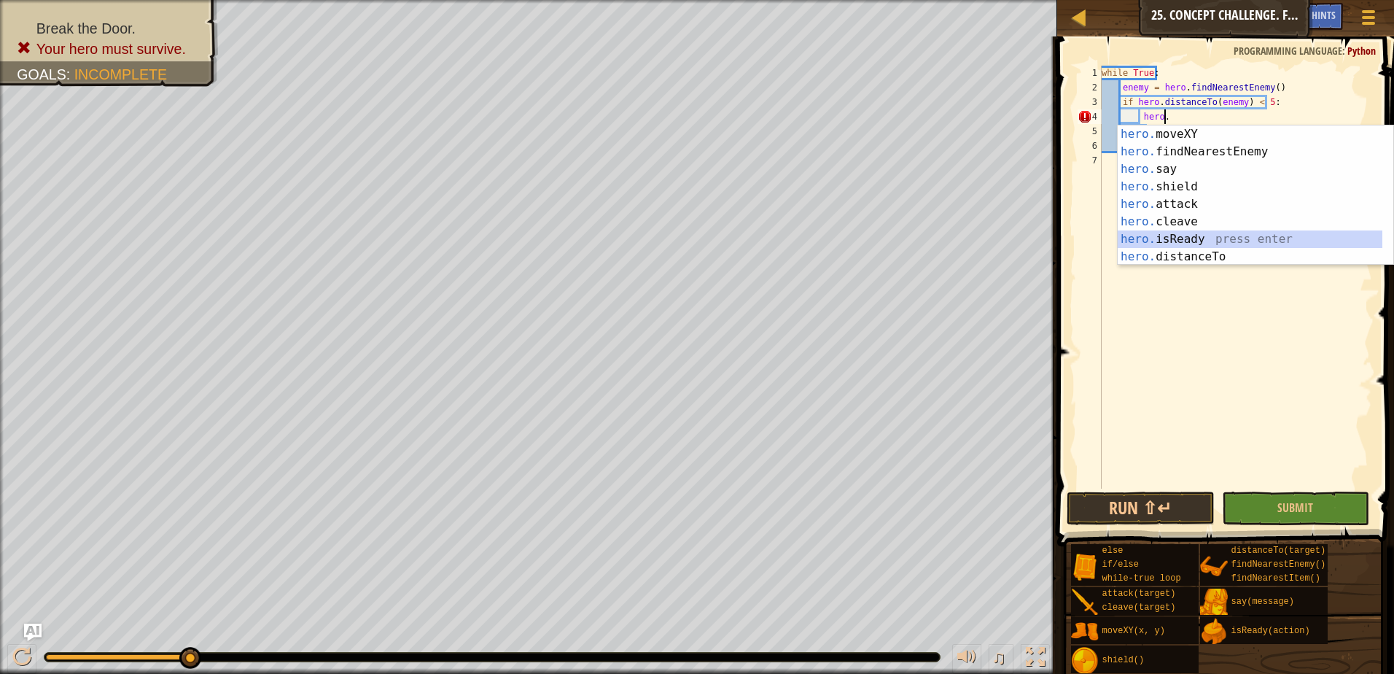
click at [1202, 236] on div "hero. moveXY press enter hero. findNearestEnemy press enter hero. say press ent…" at bounding box center [1249, 212] width 265 height 175
type textarea "ready = hero.isReady("cleave")"
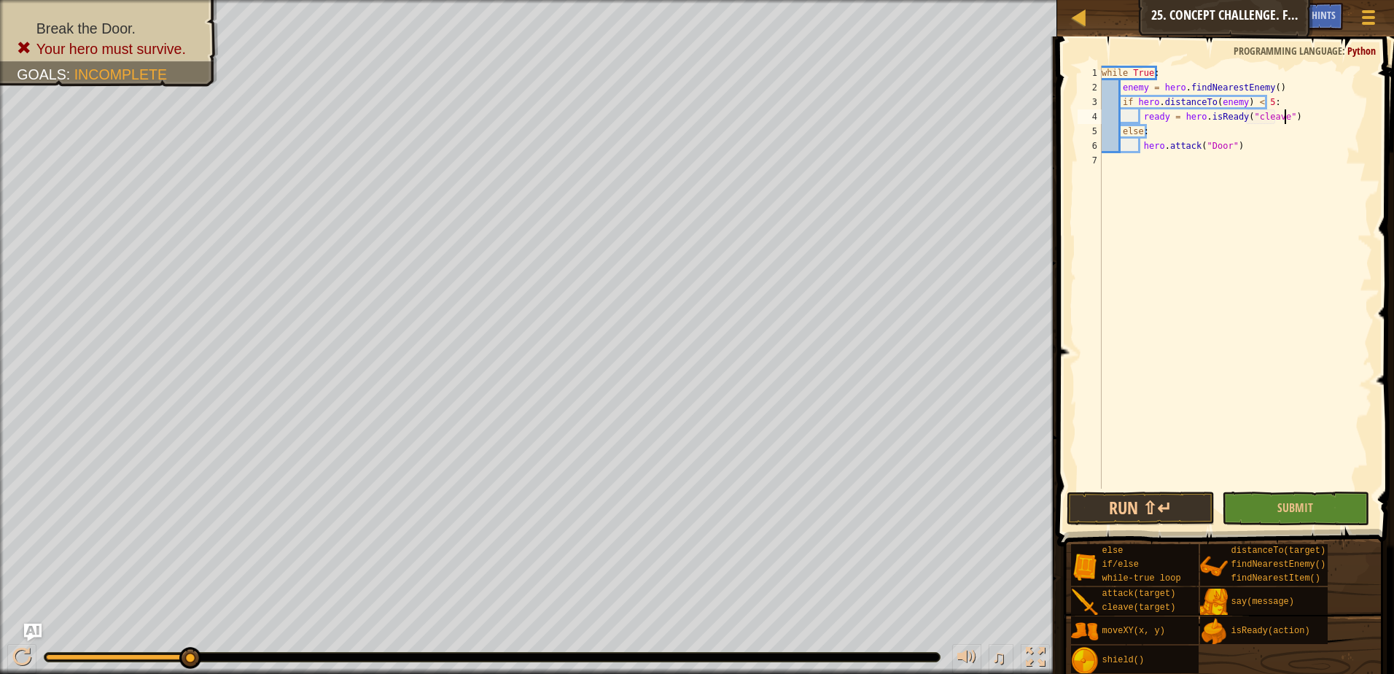
click at [1287, 119] on div "while True : enemy = hero . findNearestEnemy ( ) if hero . distanceTo ( enemy )…" at bounding box center [1235, 292] width 273 height 452
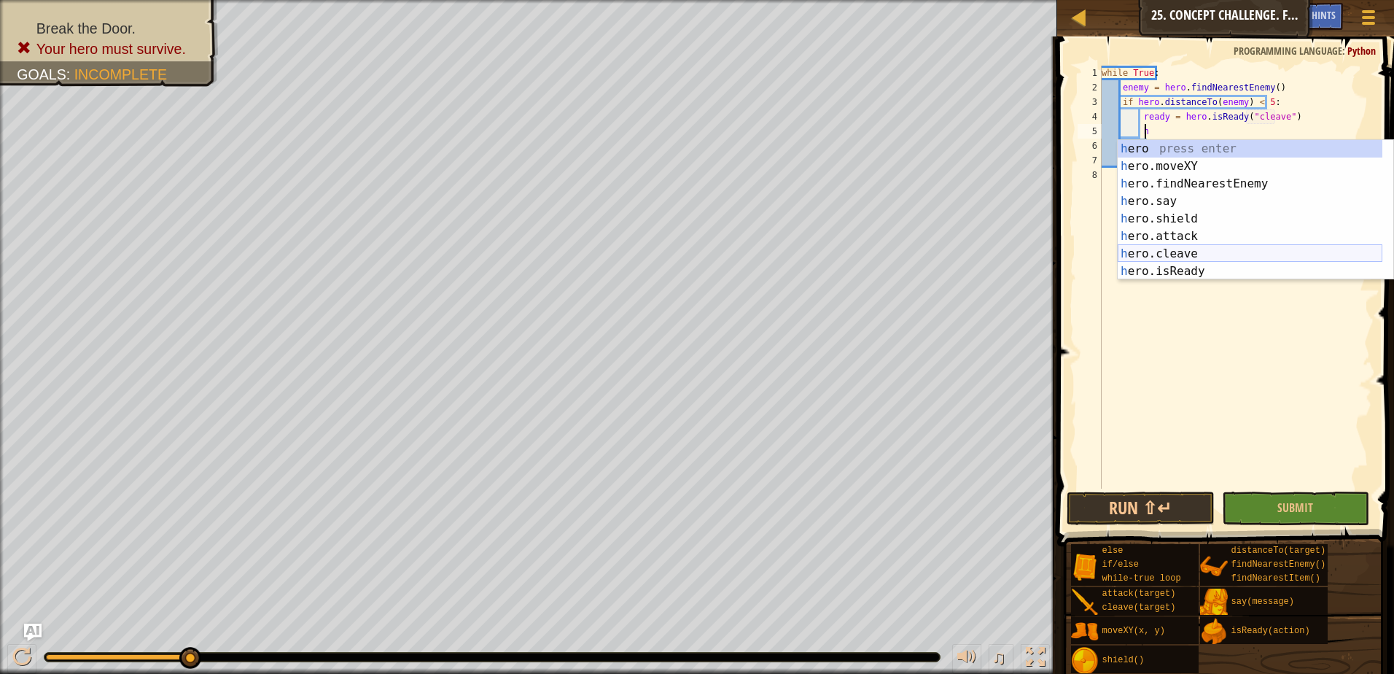
click at [1188, 256] on div "h ero press enter h ero.moveXY press enter h ero.findNearestEnemy press enter h…" at bounding box center [1249, 227] width 265 height 175
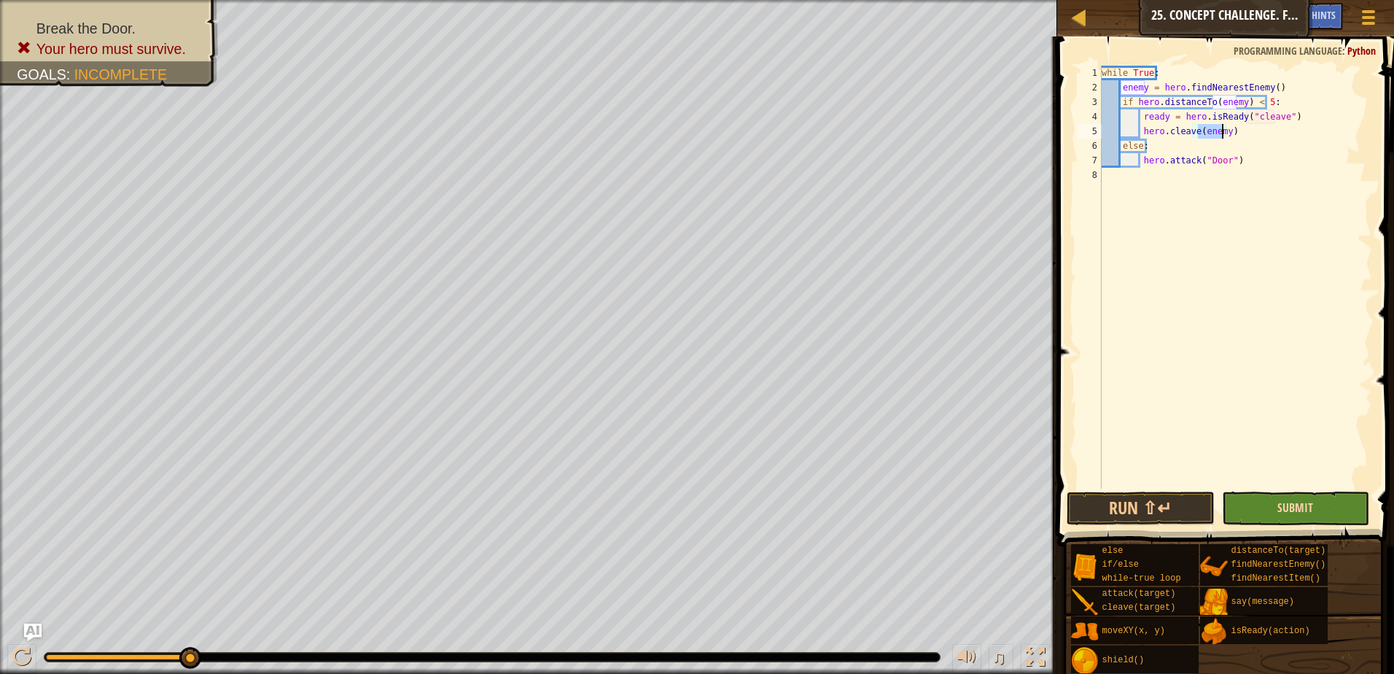
type textarea "hero.cleave(enemy)"
drag, startPoint x: 1287, startPoint y: 507, endPoint x: 1256, endPoint y: 516, distance: 31.8
click at [1266, 514] on button "Submit" at bounding box center [1296, 508] width 148 height 34
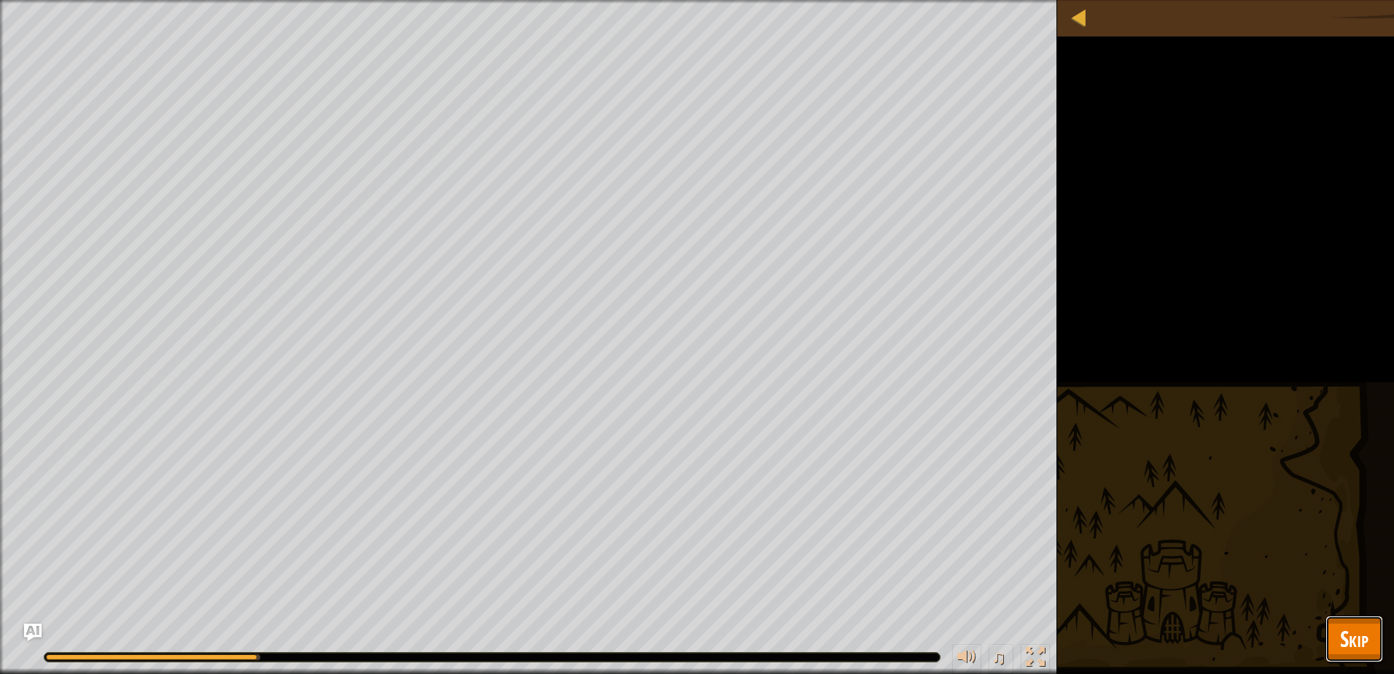
click at [1351, 637] on span "Skip" at bounding box center [1354, 638] width 28 height 30
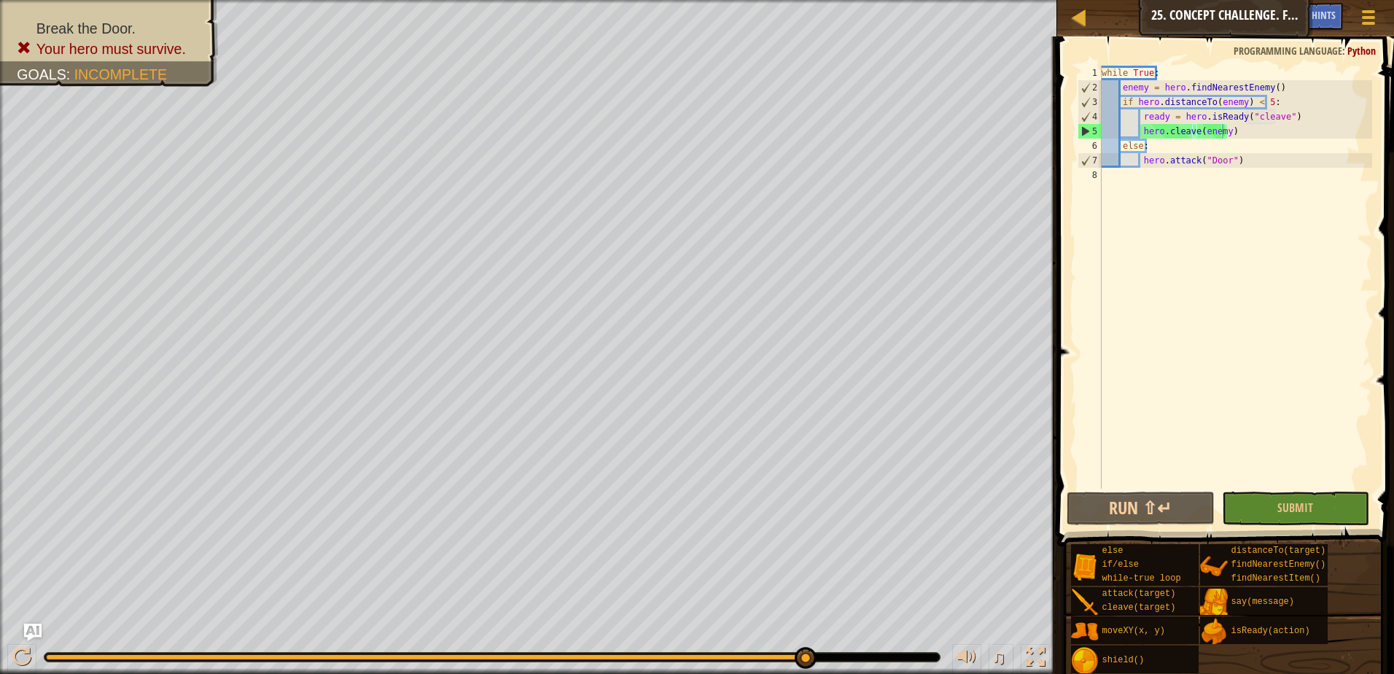
click at [1277, 24] on button "Ask AI" at bounding box center [1284, 16] width 39 height 27
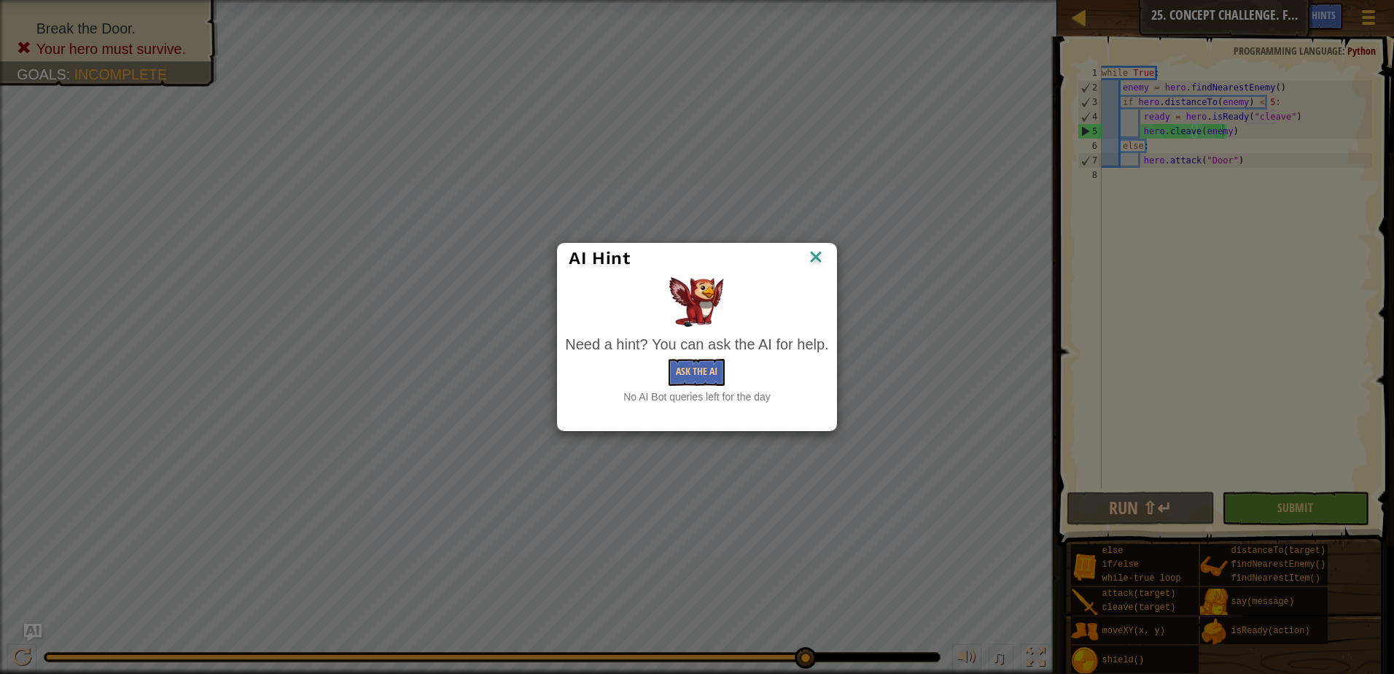
click at [815, 256] on img at bounding box center [815, 258] width 19 height 22
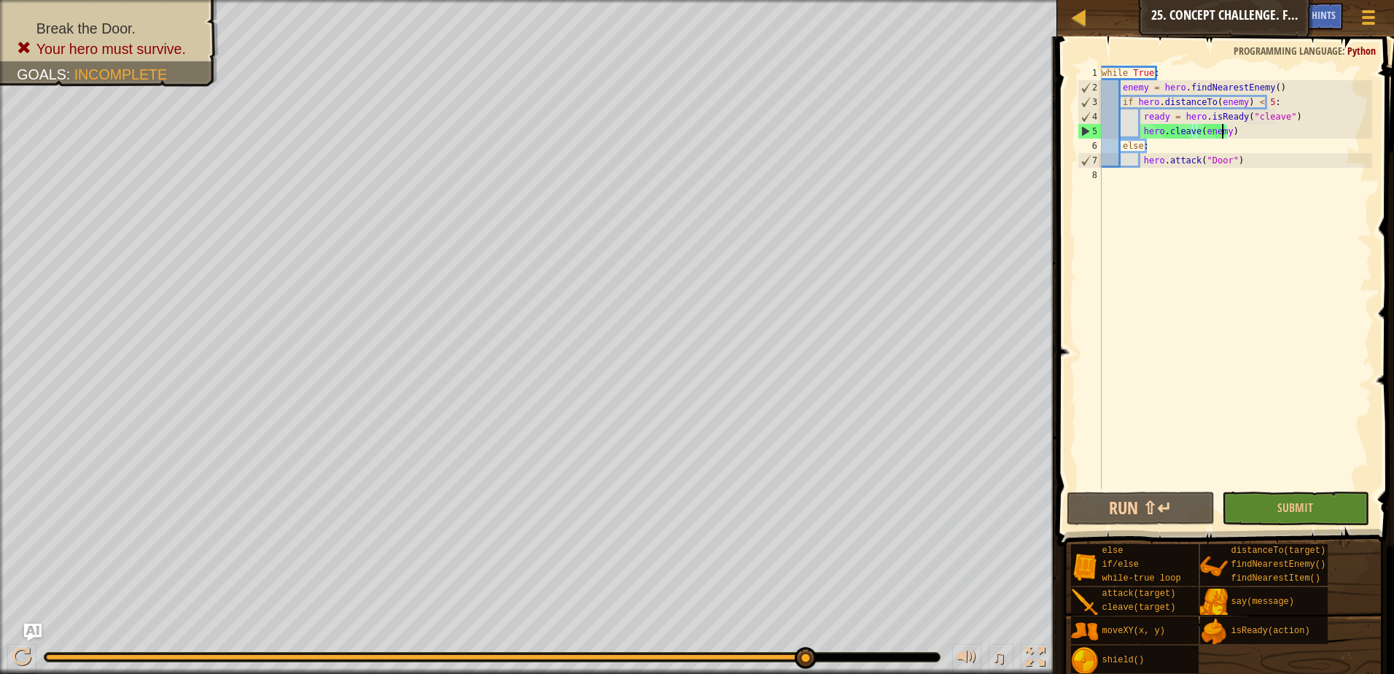
click at [1141, 136] on div "while True : enemy = hero . findNearestEnemy ( ) if hero . distanceTo ( enemy )…" at bounding box center [1235, 292] width 273 height 452
click at [1277, 495] on button "Submit" at bounding box center [1296, 508] width 148 height 34
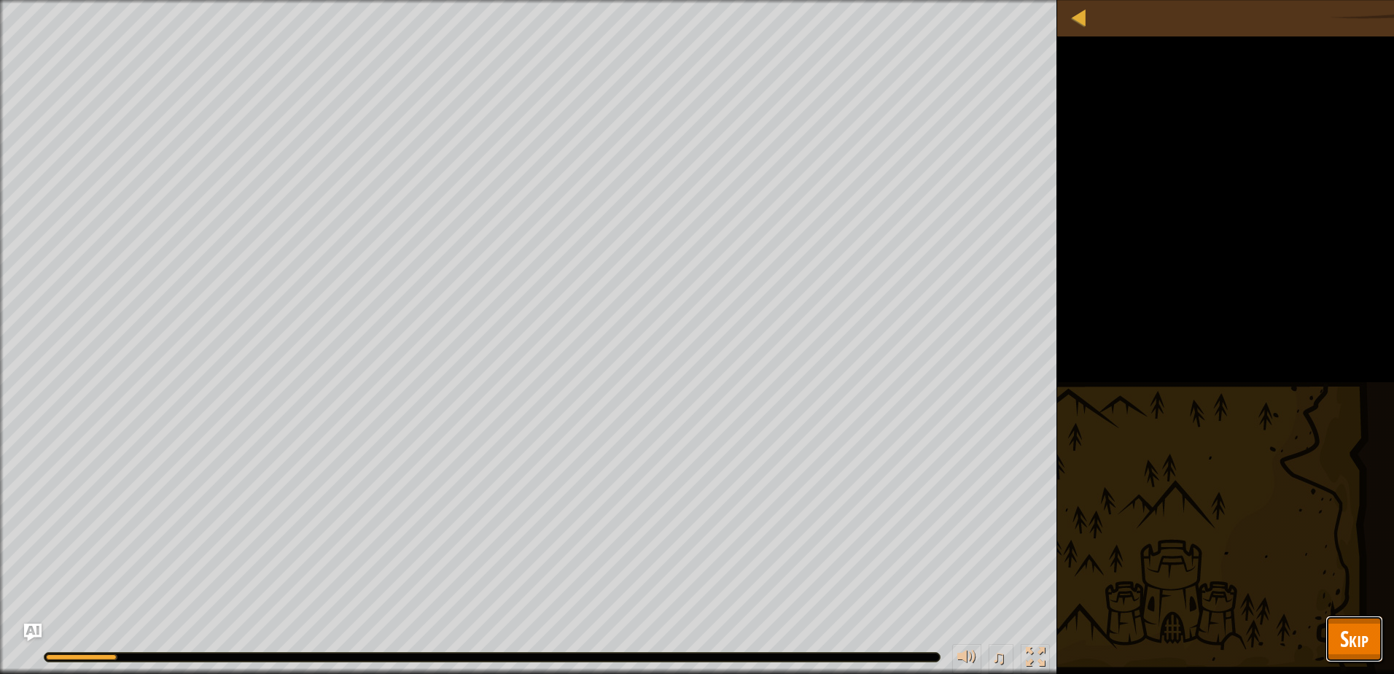
click at [1370, 632] on button "Skip" at bounding box center [1354, 638] width 58 height 47
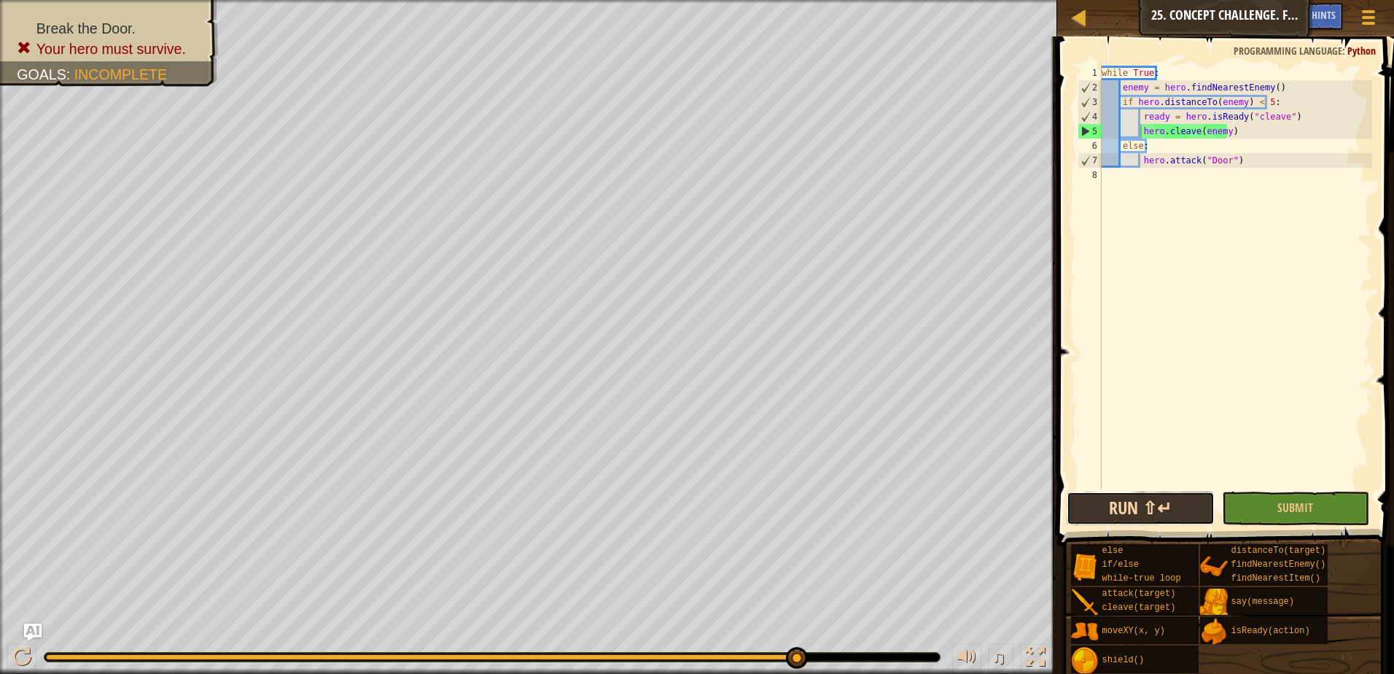
click at [1176, 502] on button "Run ⇧↵" at bounding box center [1140, 508] width 148 height 34
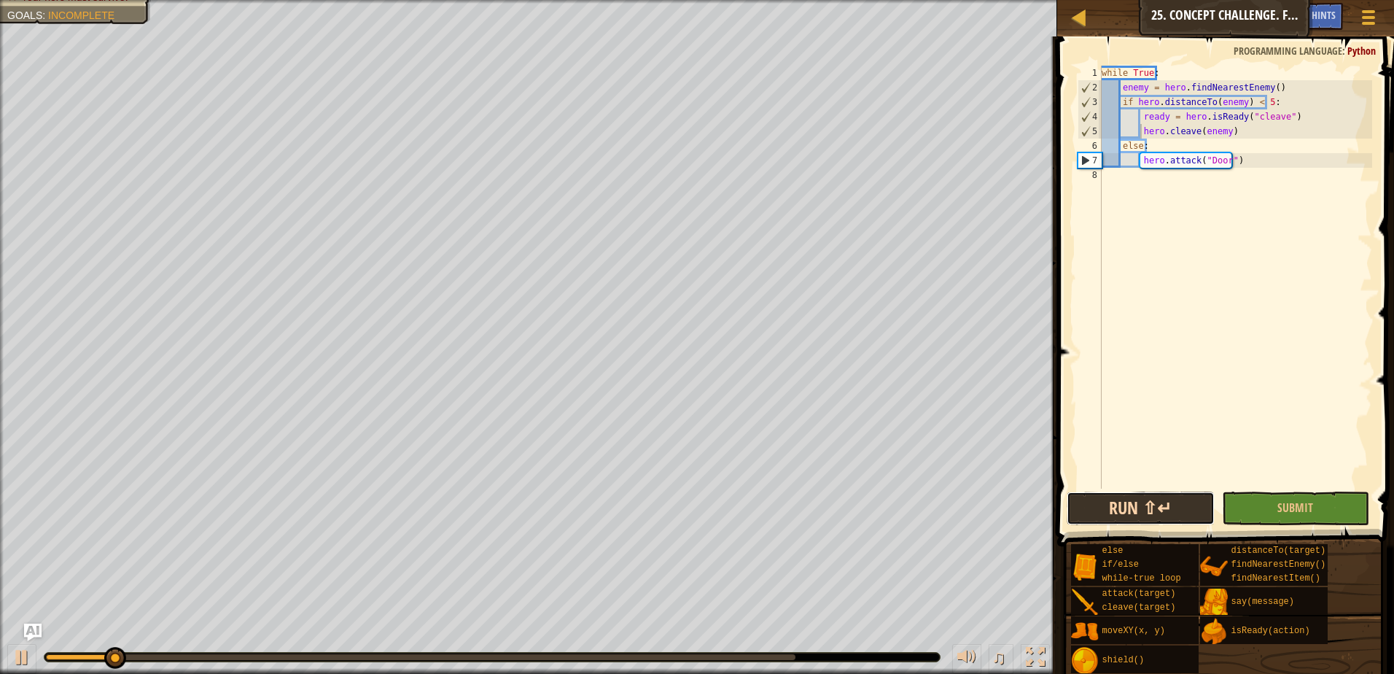
click at [1172, 507] on button "Run ⇧↵" at bounding box center [1140, 508] width 148 height 34
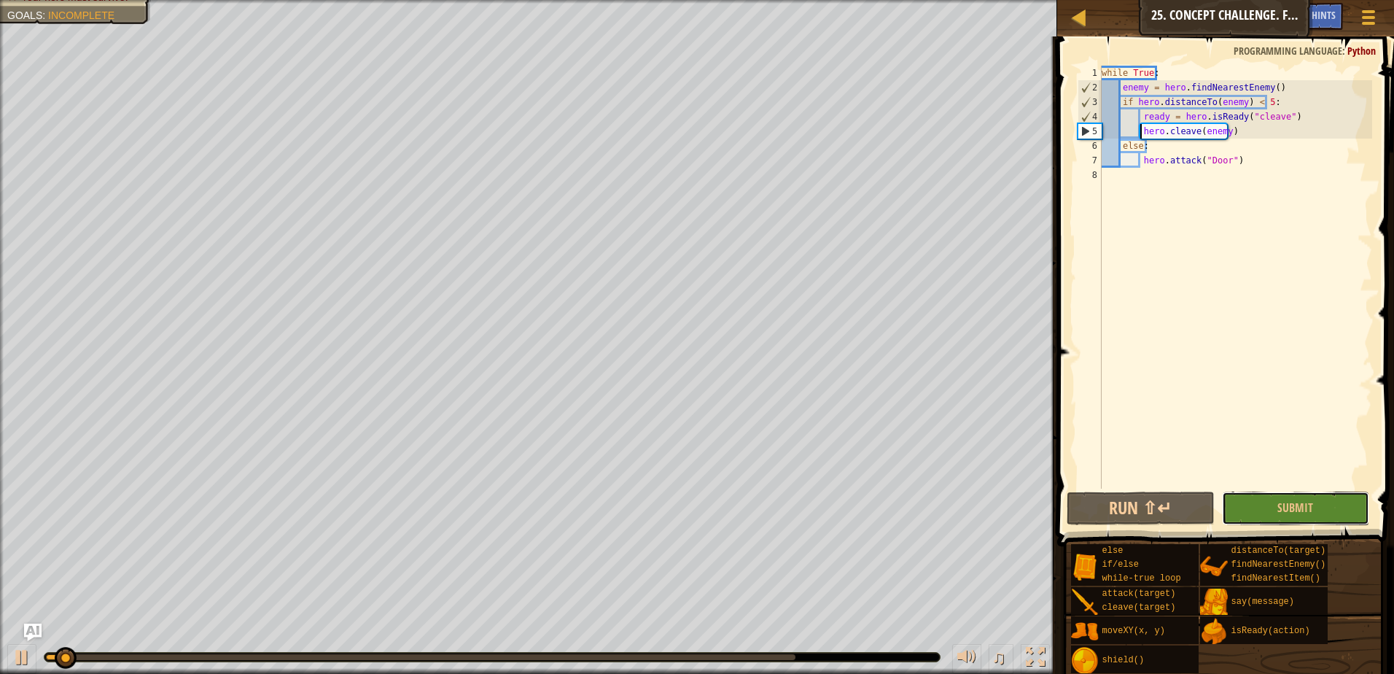
click at [1285, 491] on button "Submit" at bounding box center [1296, 508] width 148 height 34
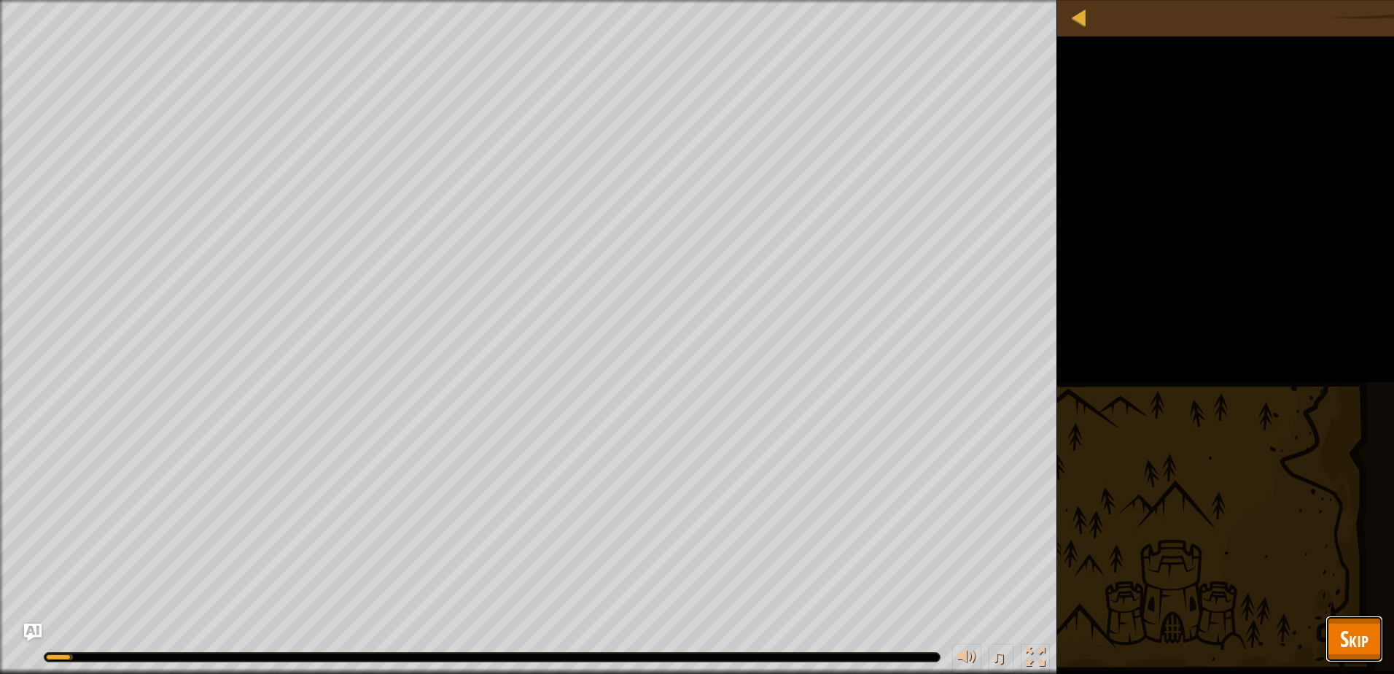
click at [1349, 638] on span "Skip" at bounding box center [1354, 638] width 28 height 30
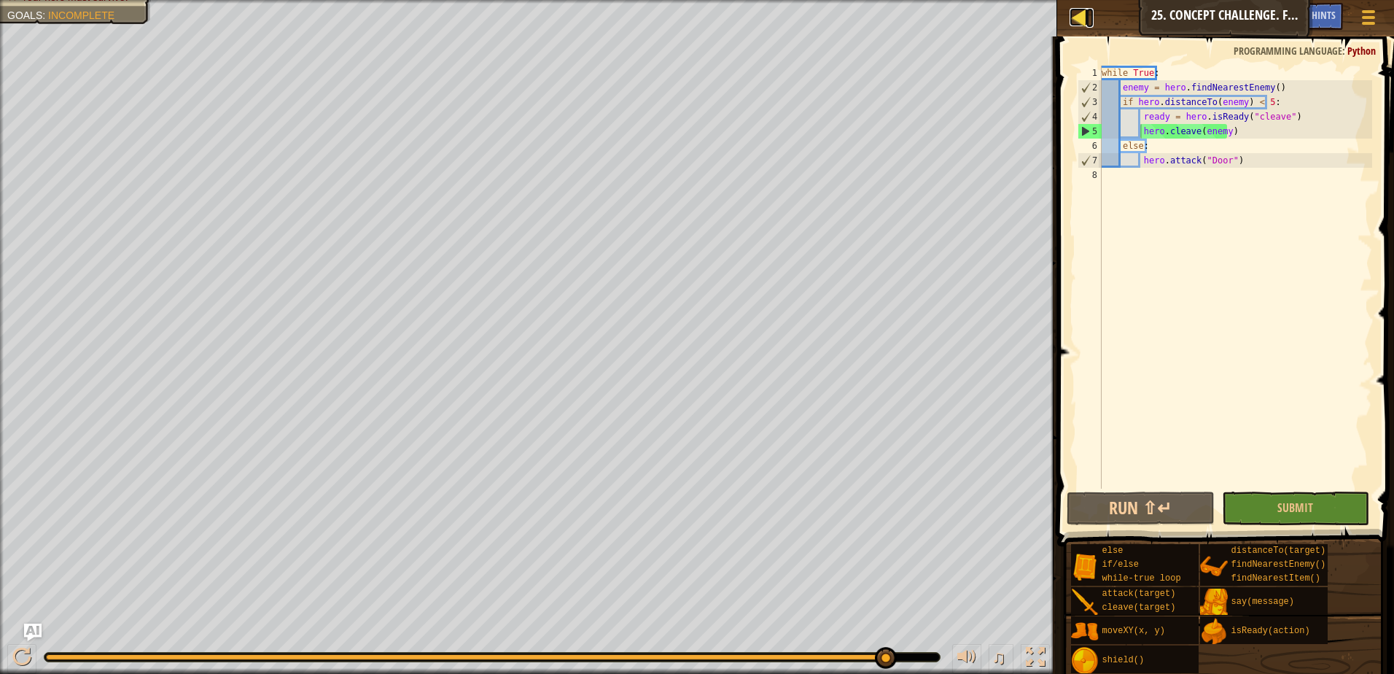
click at [1082, 21] on div at bounding box center [1078, 17] width 18 height 18
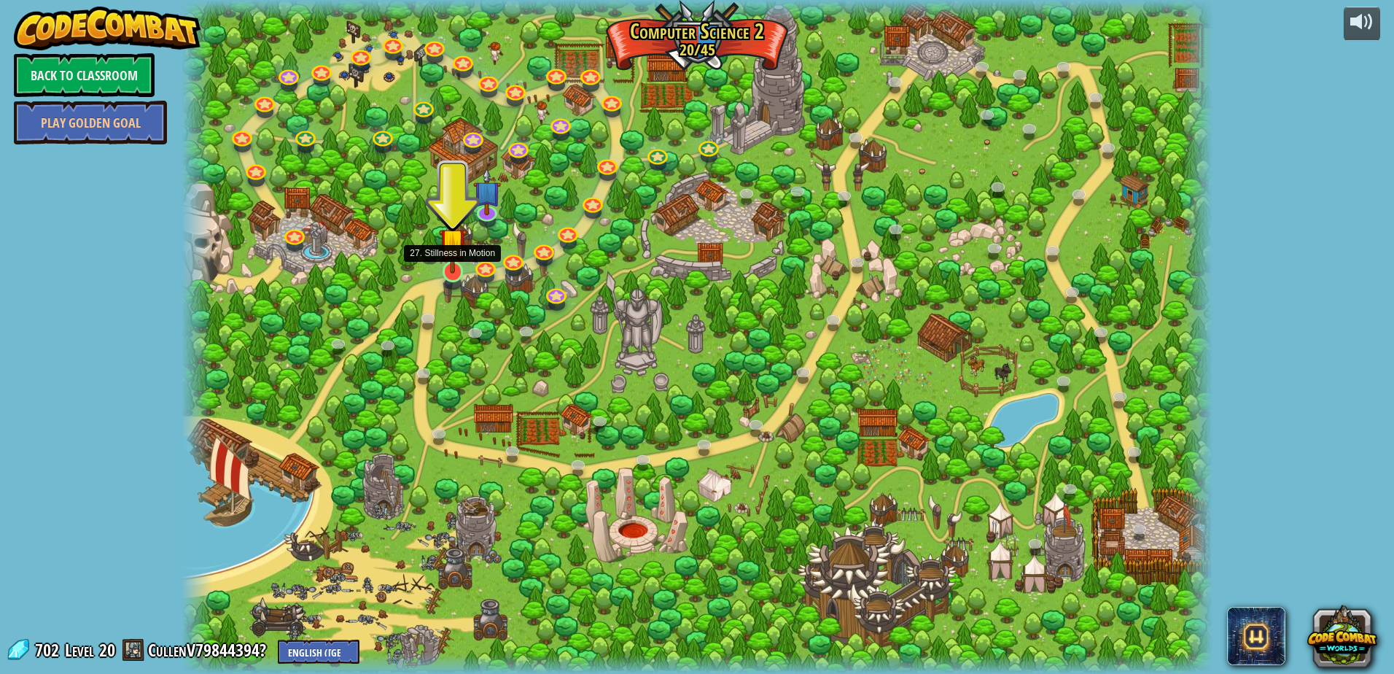
click at [449, 262] on img at bounding box center [453, 241] width 28 height 63
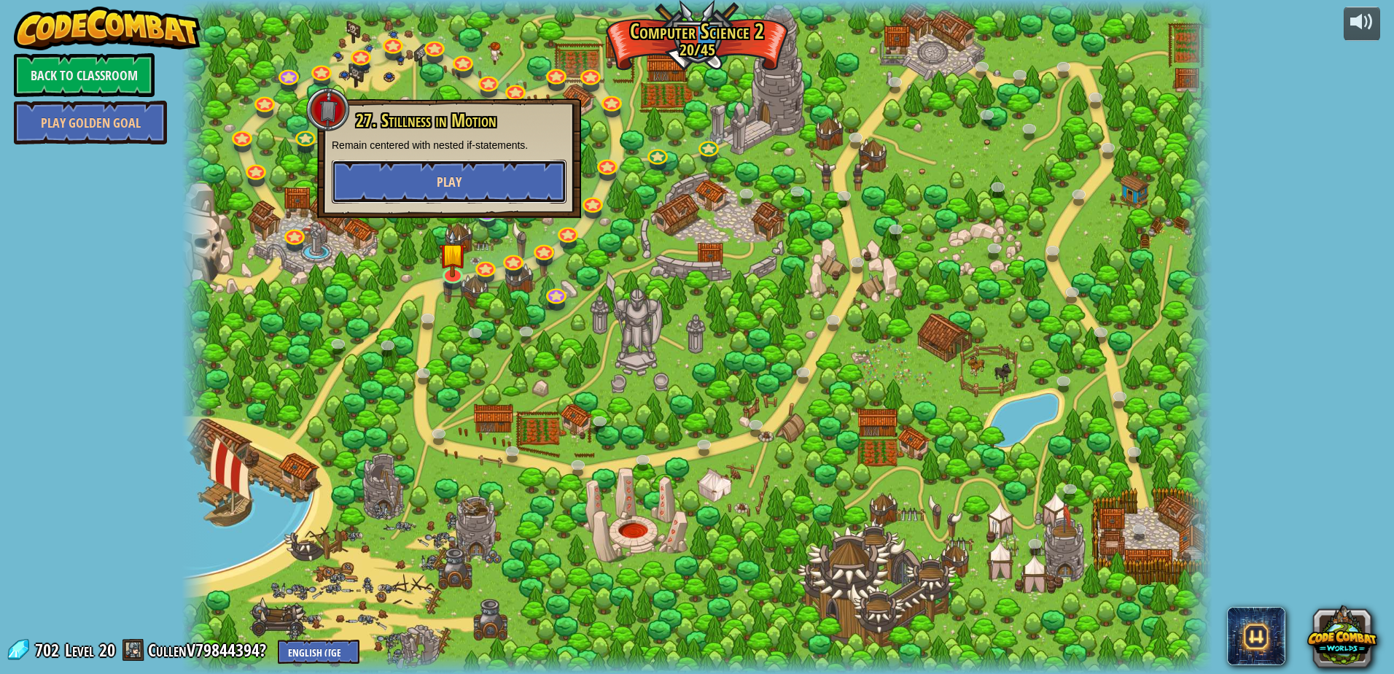
click at [456, 185] on span "Play" at bounding box center [449, 182] width 25 height 18
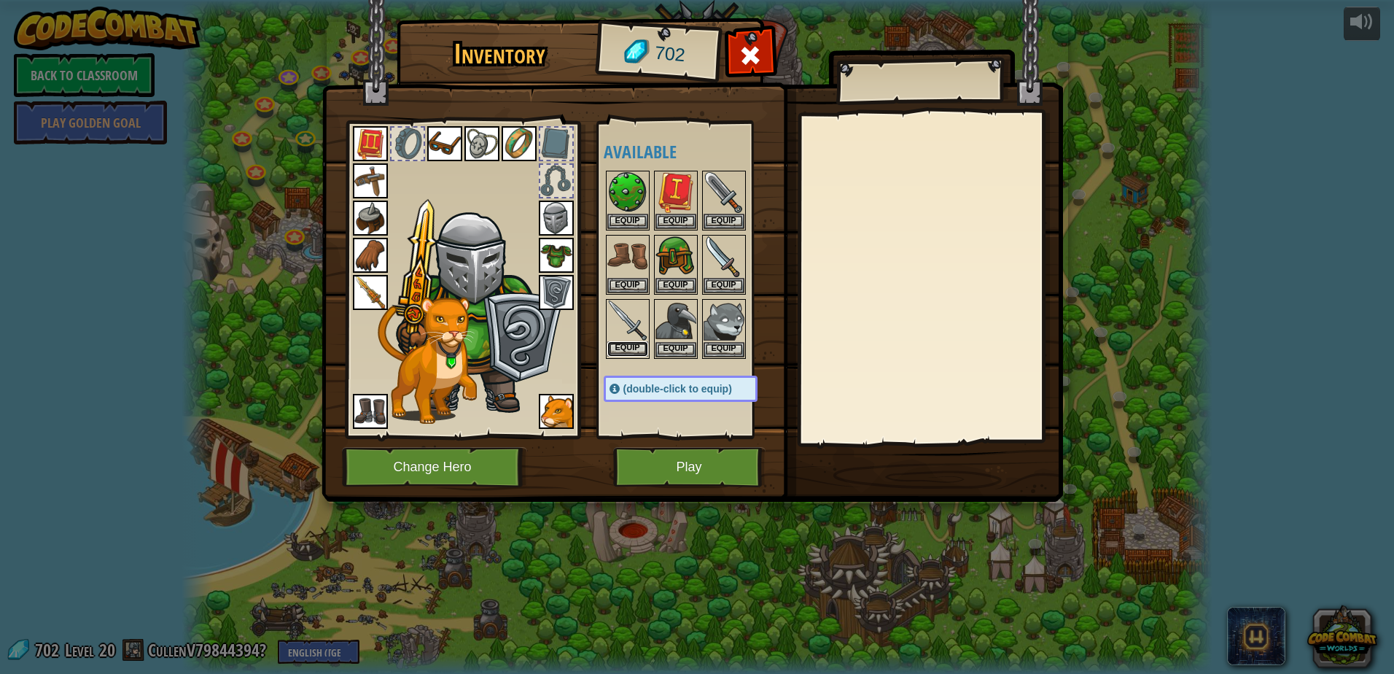
click at [639, 344] on button "Equip" at bounding box center [627, 348] width 41 height 15
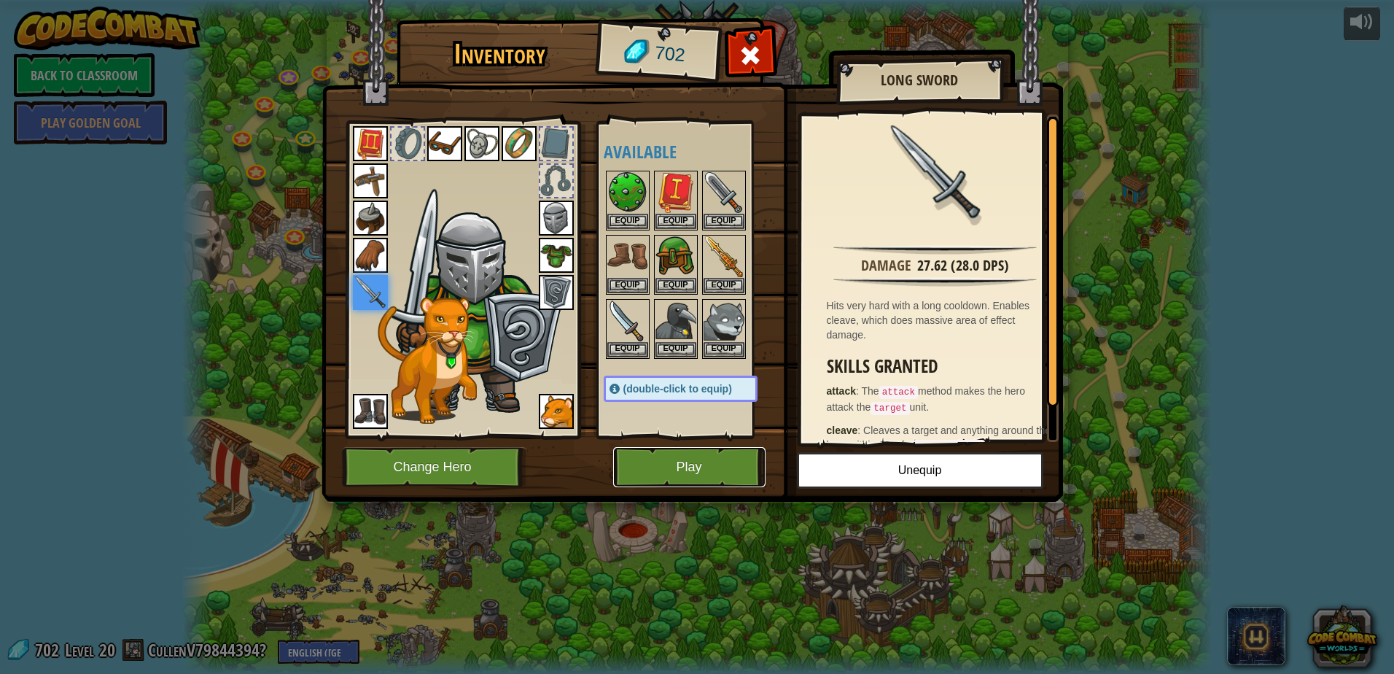
click at [694, 456] on button "Play" at bounding box center [689, 467] width 152 height 40
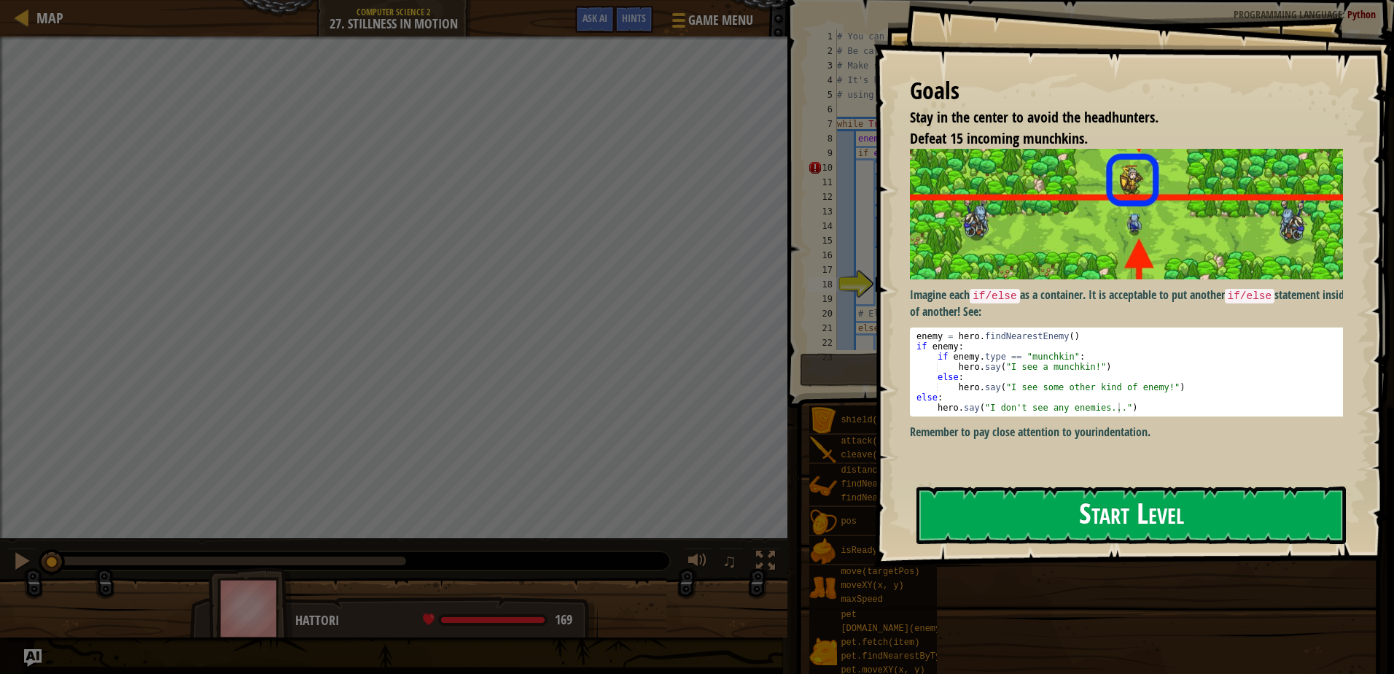
click at [1103, 290] on div "Goals Stay in the center to avoid the headhunters. Defeat 15 incoming munchkins…" at bounding box center [1133, 283] width 520 height 566
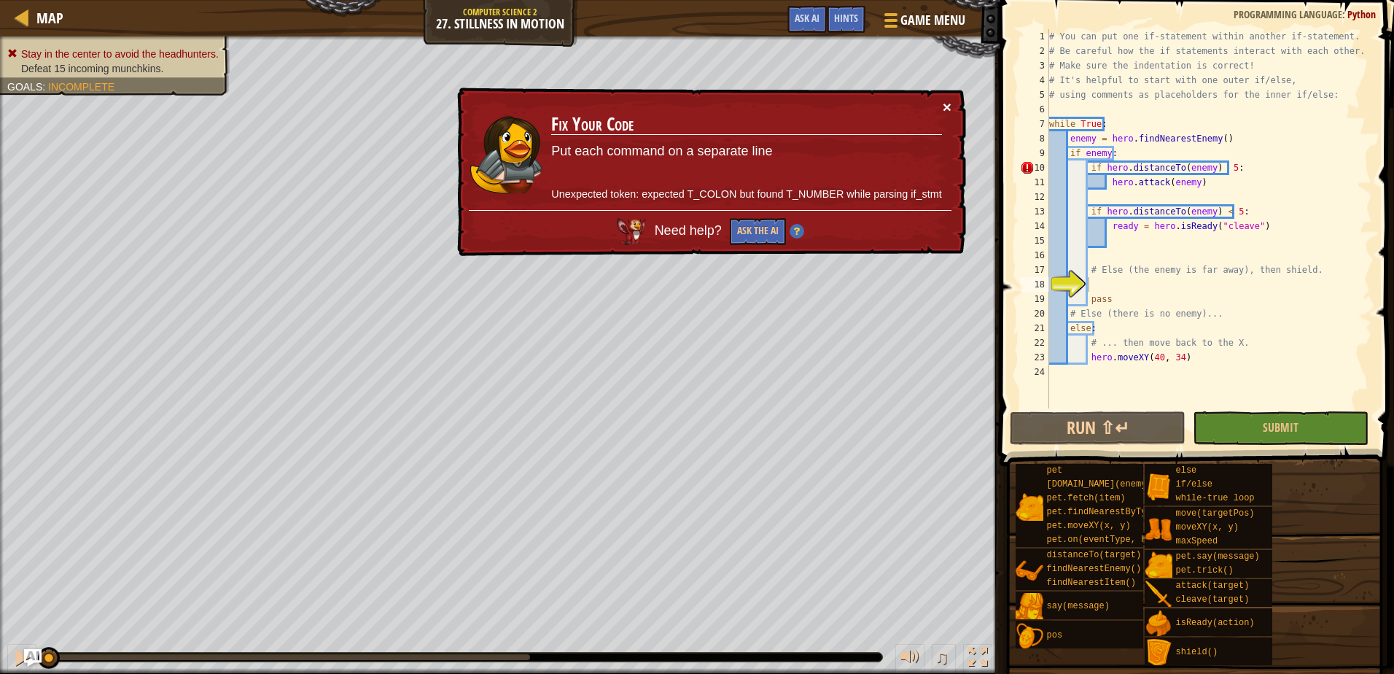
click at [943, 99] on button "×" at bounding box center [947, 106] width 9 height 15
click at [736, 227] on button "Ask the AI" at bounding box center [758, 230] width 57 height 28
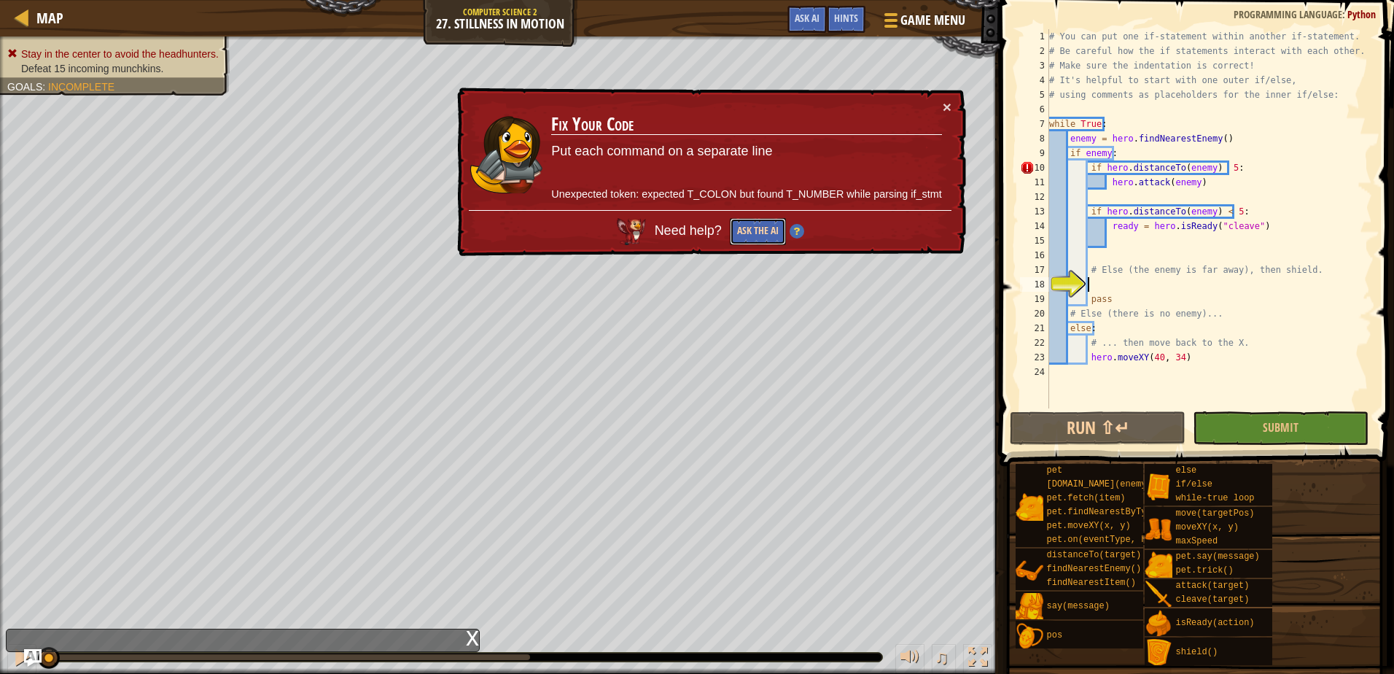
click at [774, 225] on button "Ask the AI" at bounding box center [756, 232] width 56 height 28
click at [946, 105] on button "×" at bounding box center [947, 110] width 9 height 15
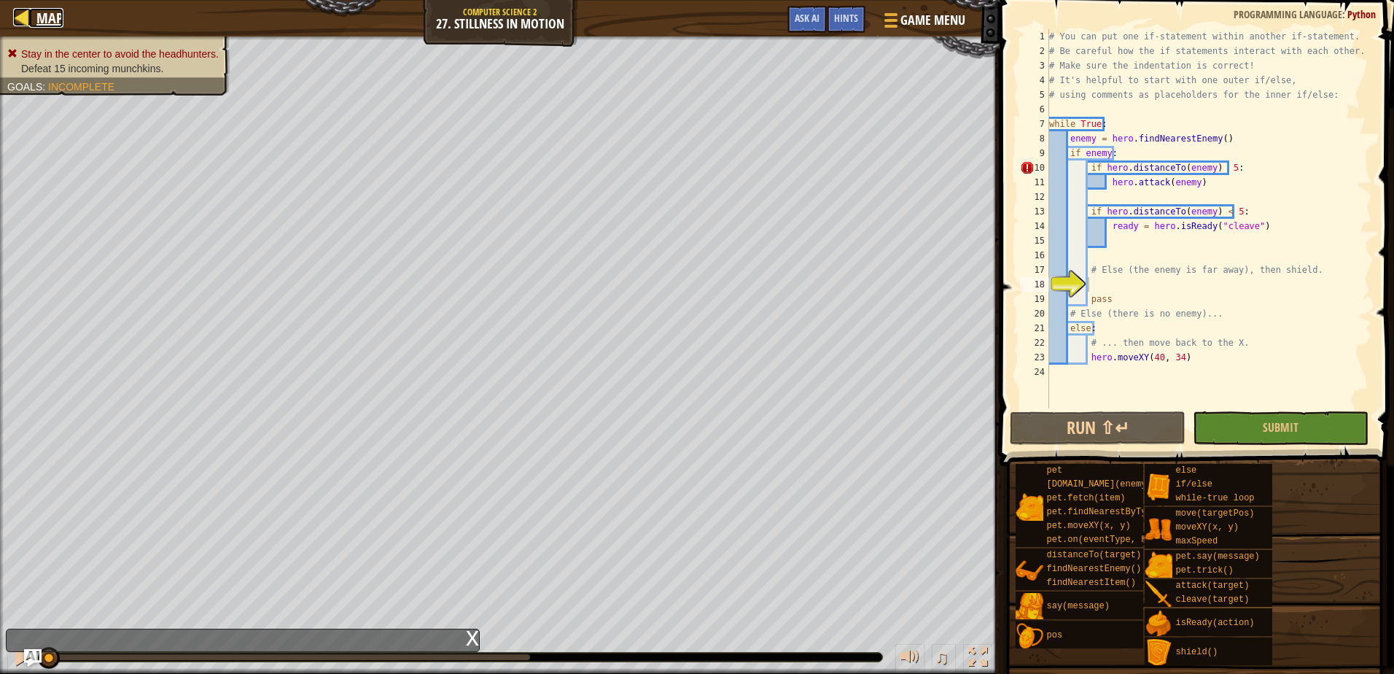
click at [40, 16] on span "Map" at bounding box center [49, 18] width 27 height 20
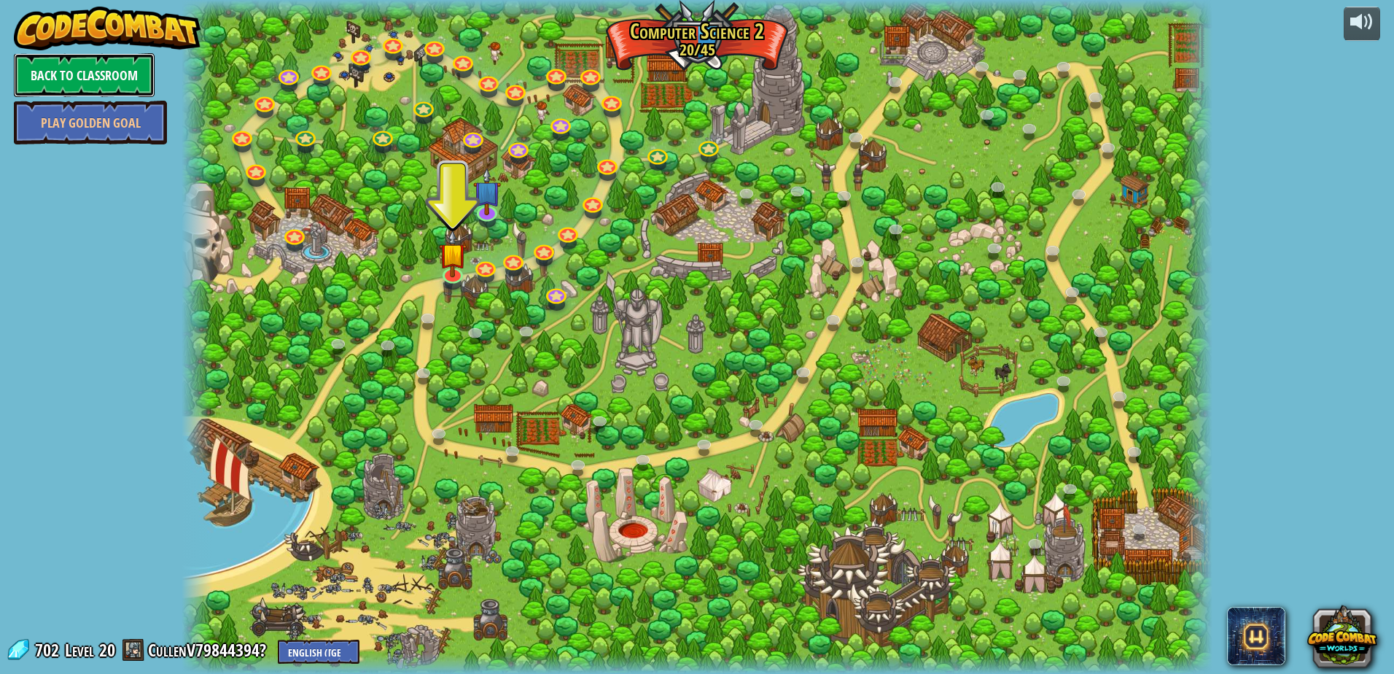
click at [116, 69] on link "Back to Classroom" at bounding box center [84, 75] width 141 height 44
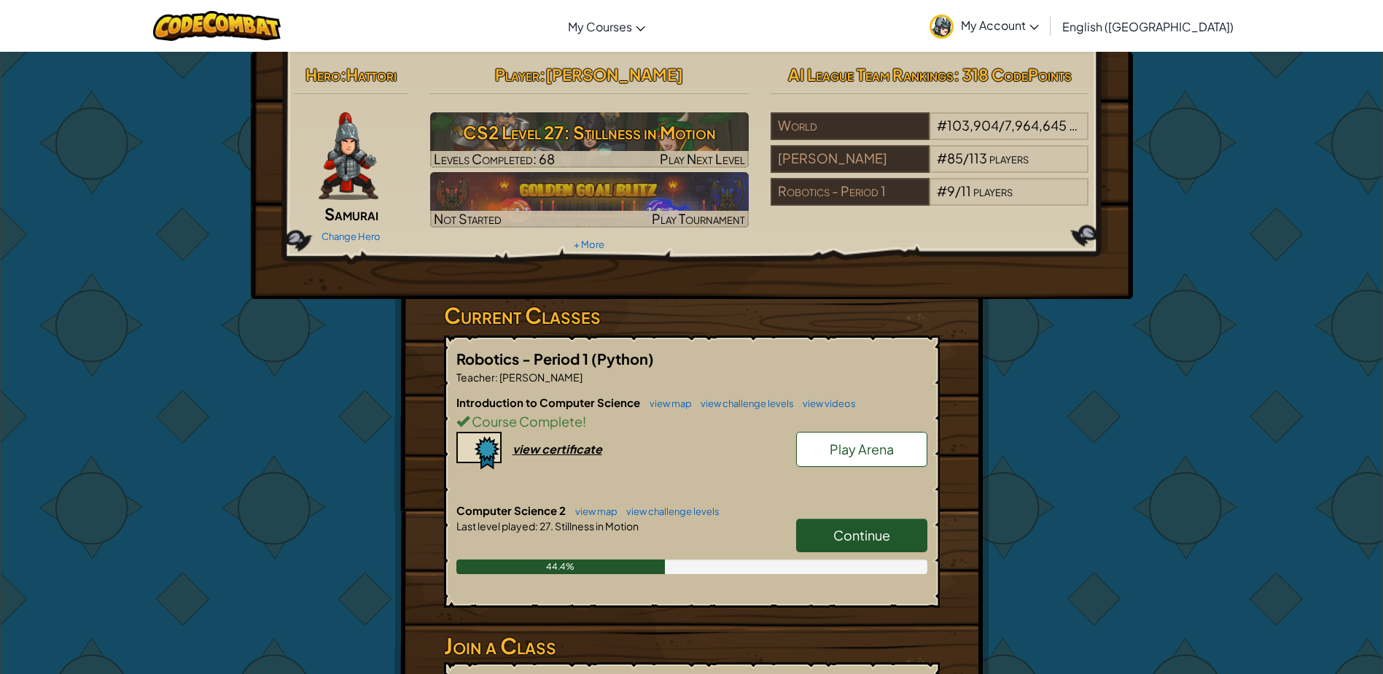
click at [865, 528] on span "Continue" at bounding box center [861, 534] width 57 height 17
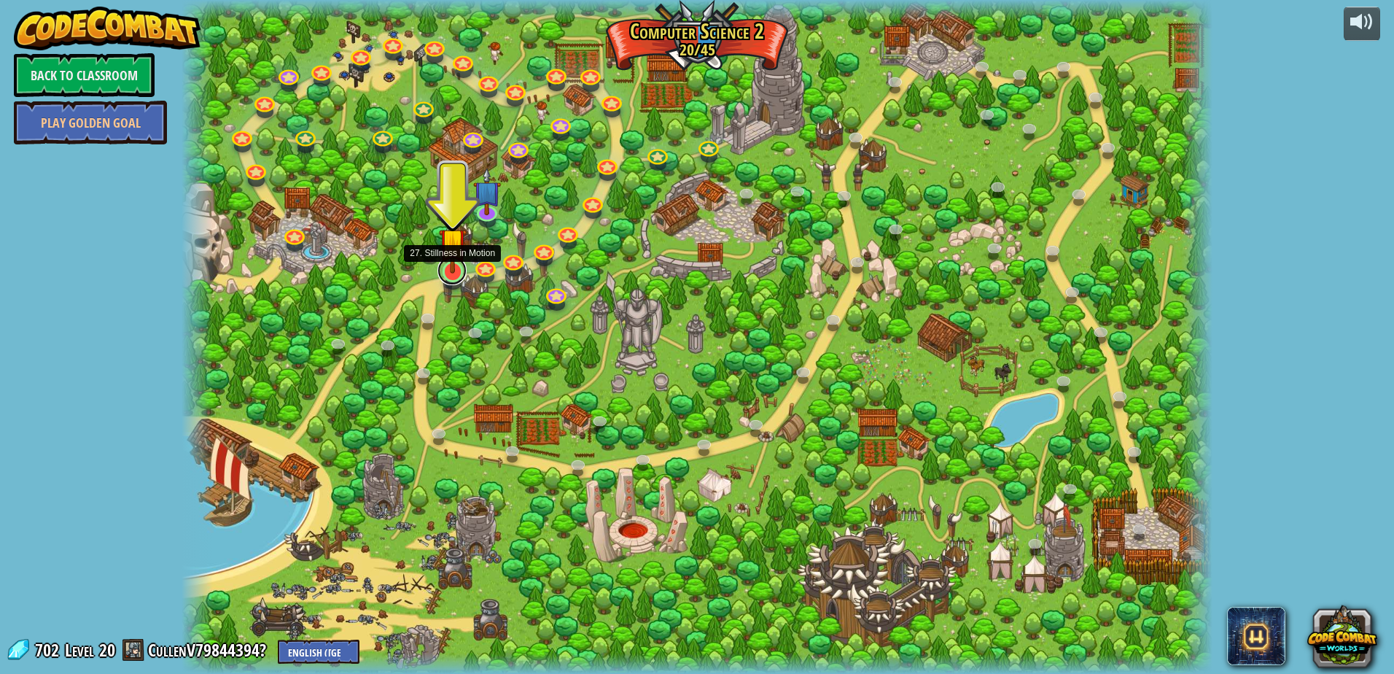
click at [446, 276] on link at bounding box center [451, 270] width 29 height 29
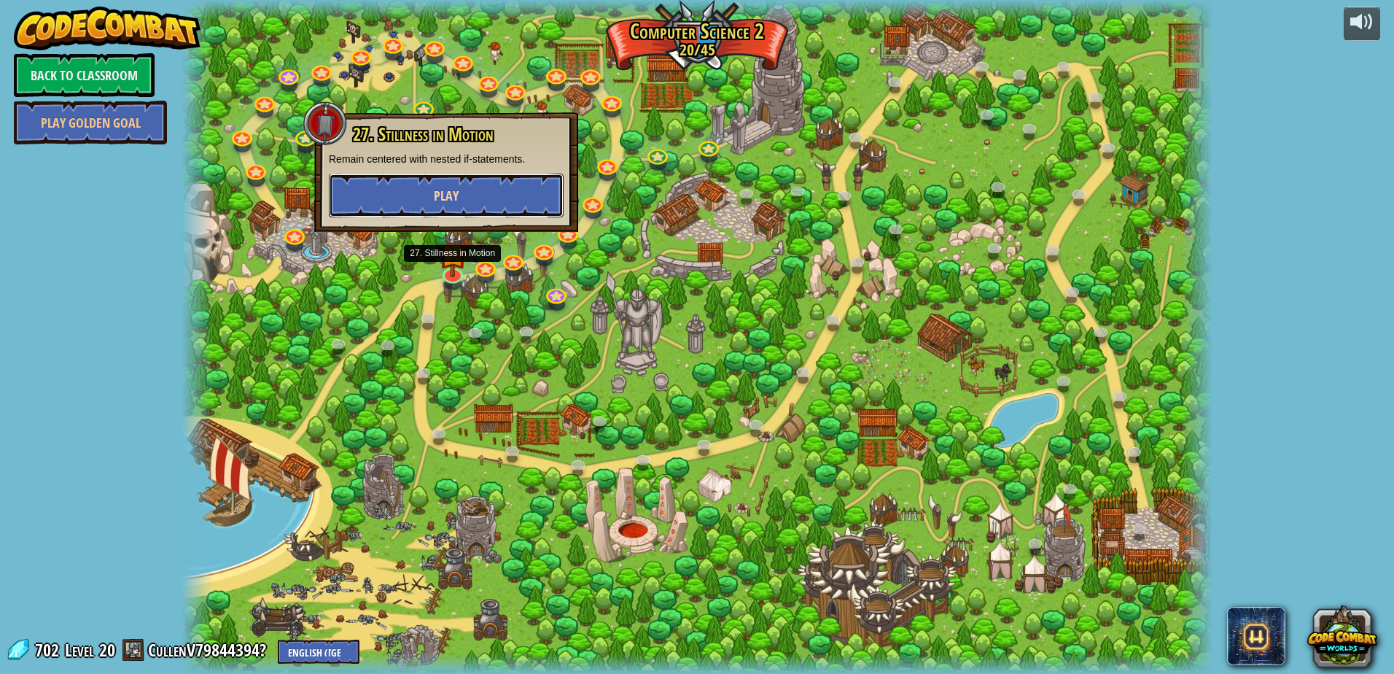
click at [468, 198] on button "Play" at bounding box center [446, 195] width 235 height 44
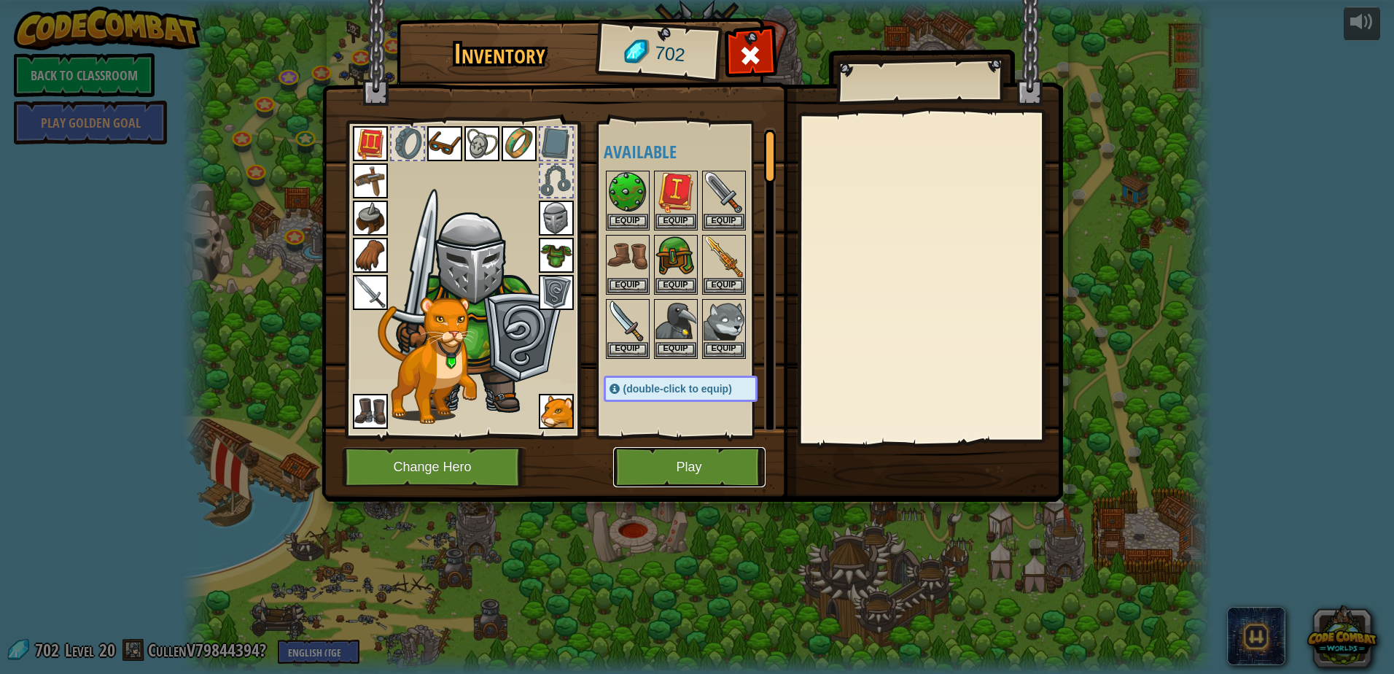
click at [698, 464] on button "Play" at bounding box center [689, 467] width 152 height 40
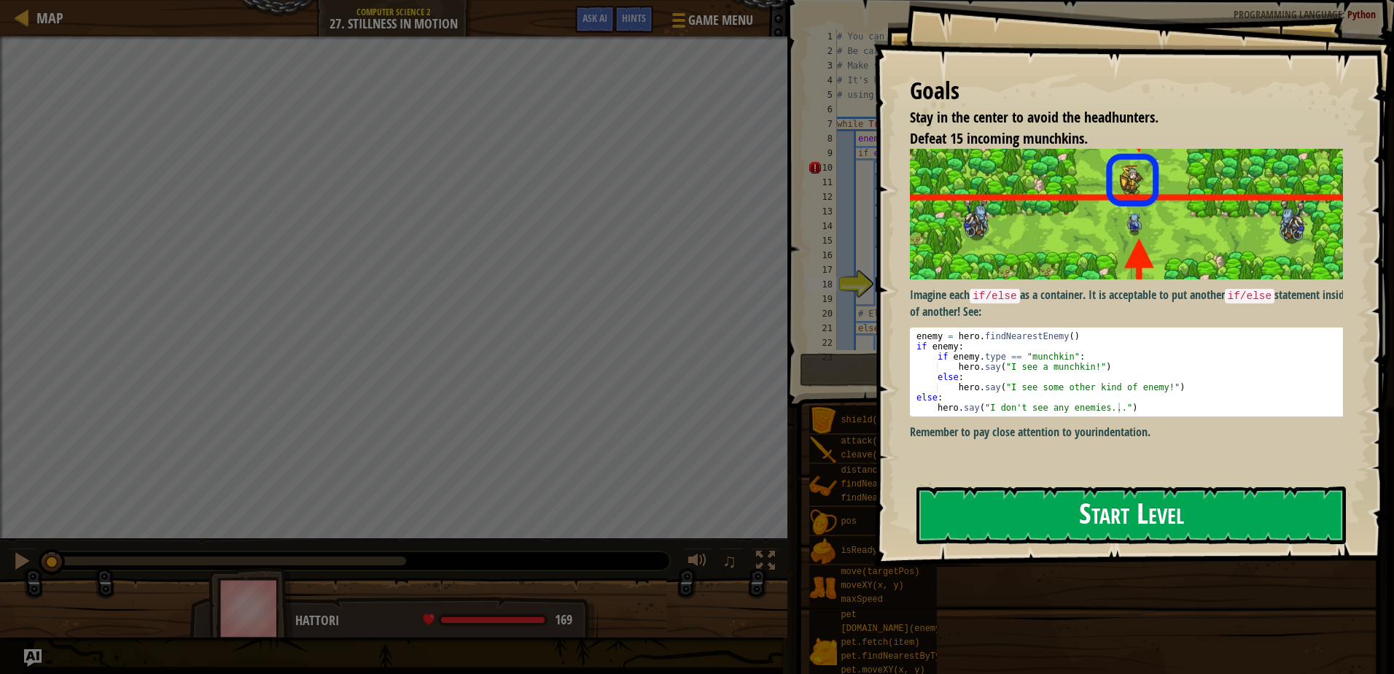
click at [1098, 509] on button "Start Level" at bounding box center [1130, 515] width 429 height 58
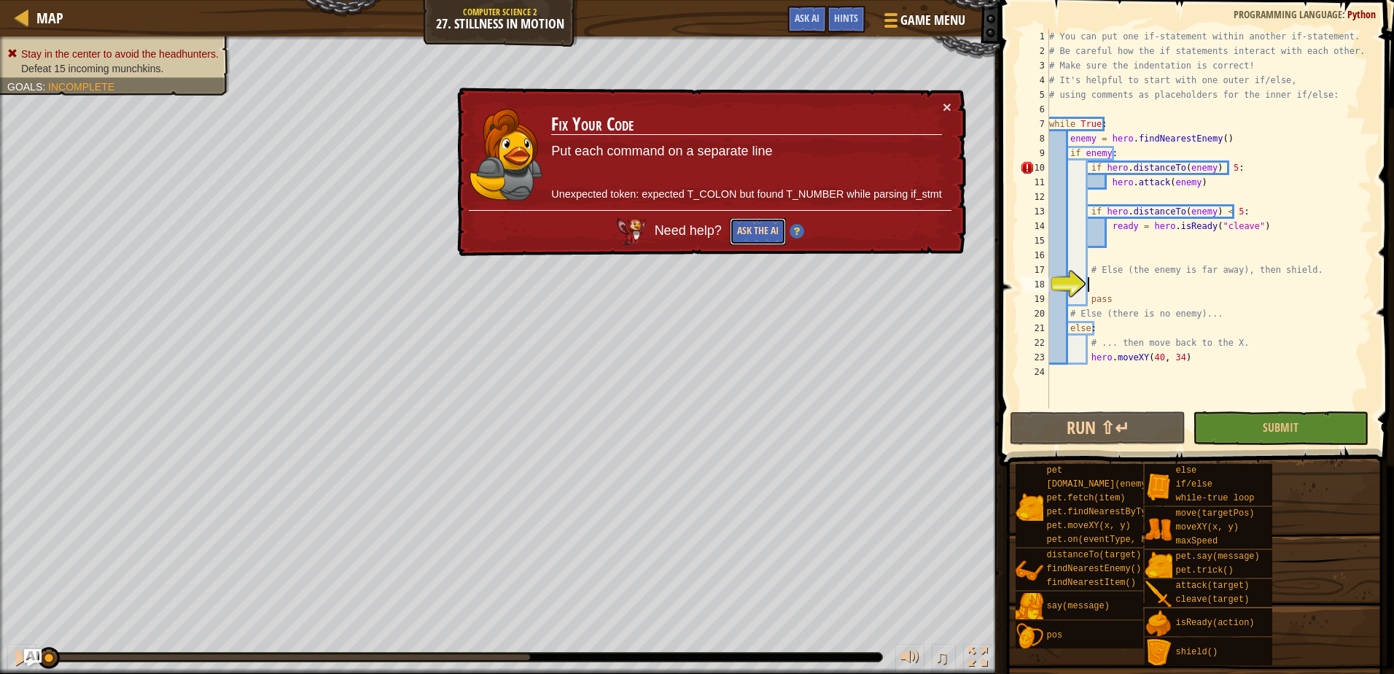
click at [752, 235] on button "Ask the AI" at bounding box center [758, 231] width 56 height 27
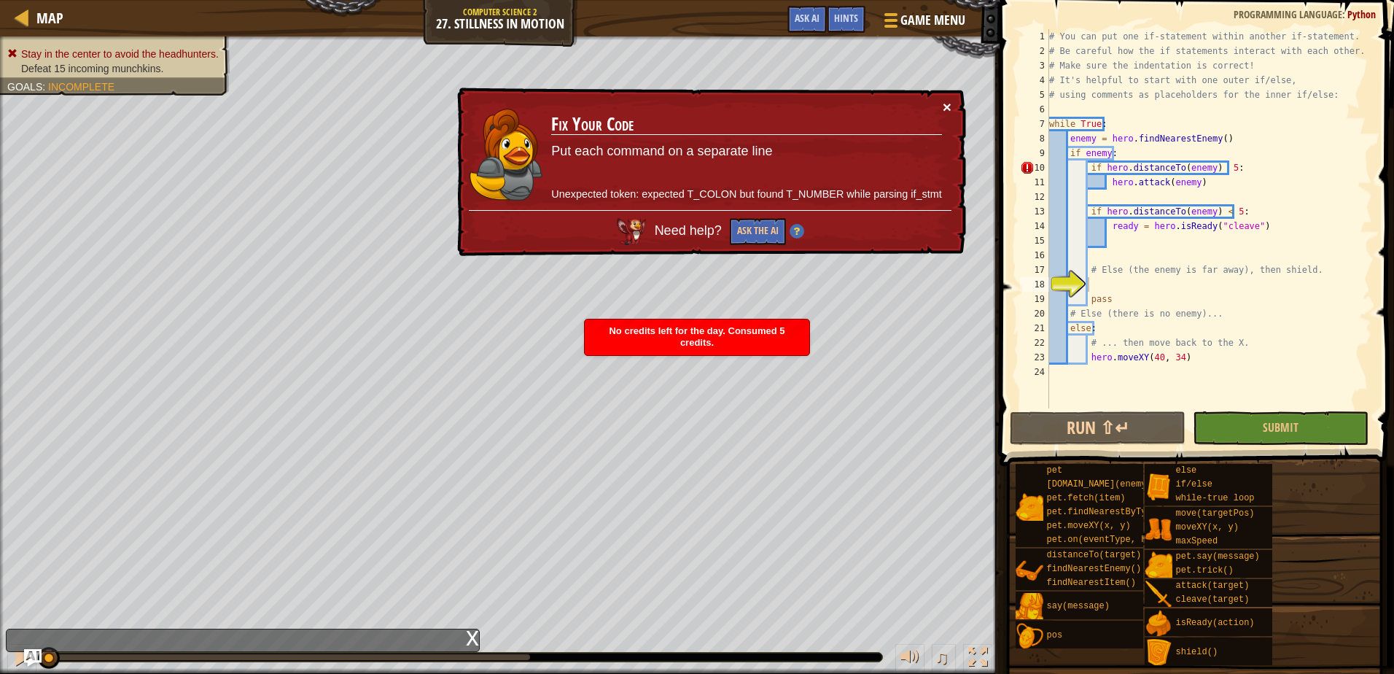
click at [947, 107] on button "×" at bounding box center [947, 106] width 9 height 15
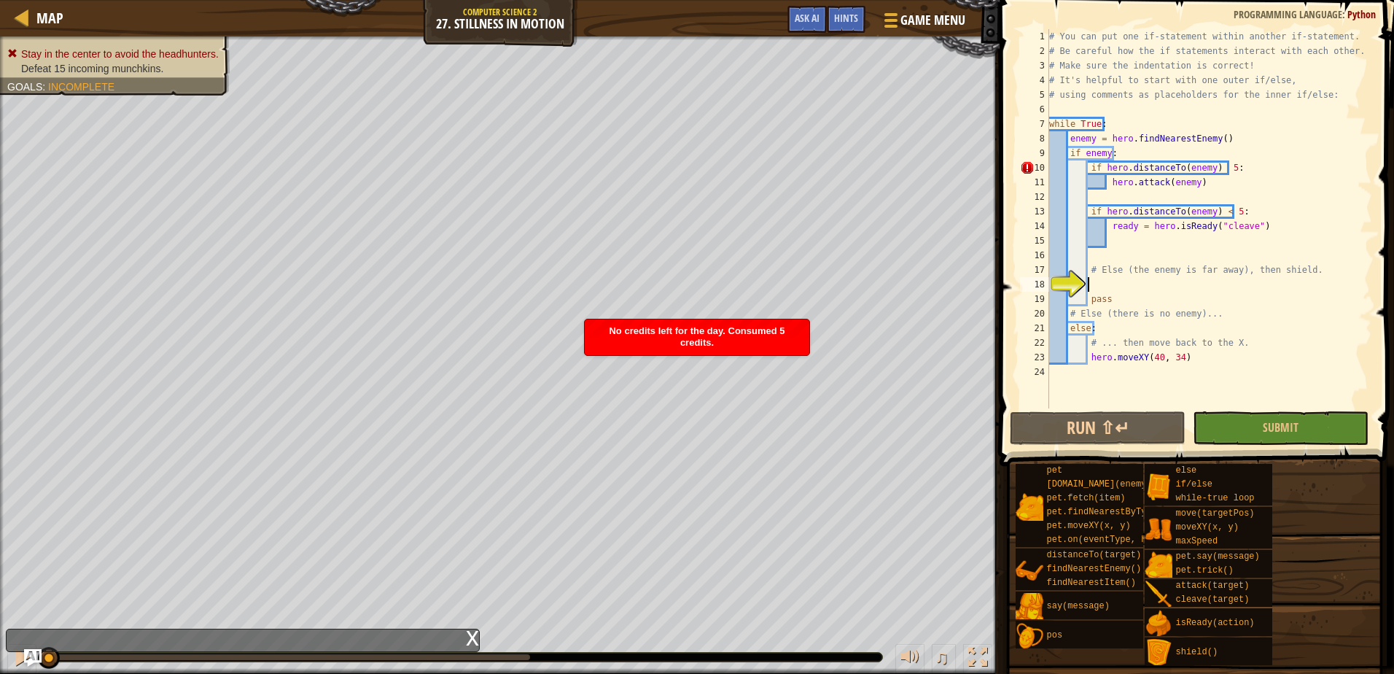
click at [1048, 120] on div "7" at bounding box center [1034, 124] width 29 height 15
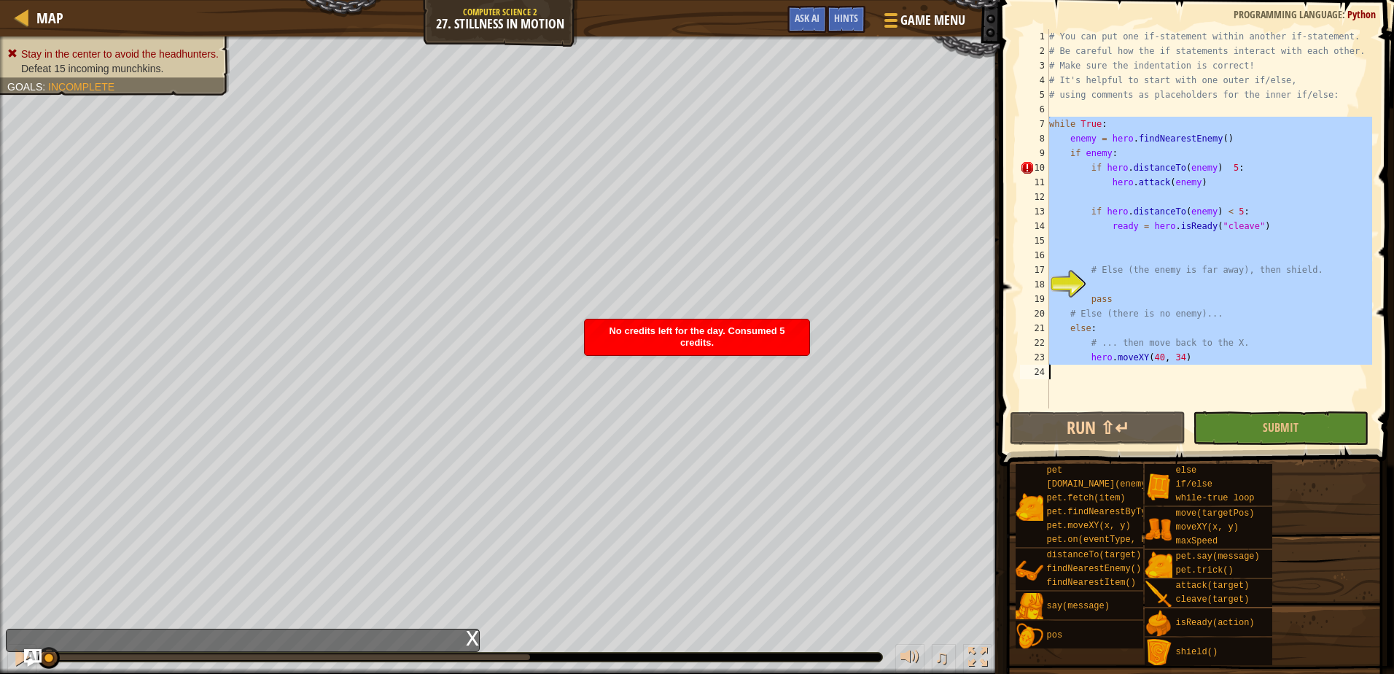
drag, startPoint x: 1049, startPoint y: 120, endPoint x: 1256, endPoint y: 366, distance: 321.3
click at [1256, 366] on div "# You can put one if-statement within another if-statement. # Be careful how th…" at bounding box center [1209, 233] width 326 height 408
type textarea "hero.moveXY(40, 34)"
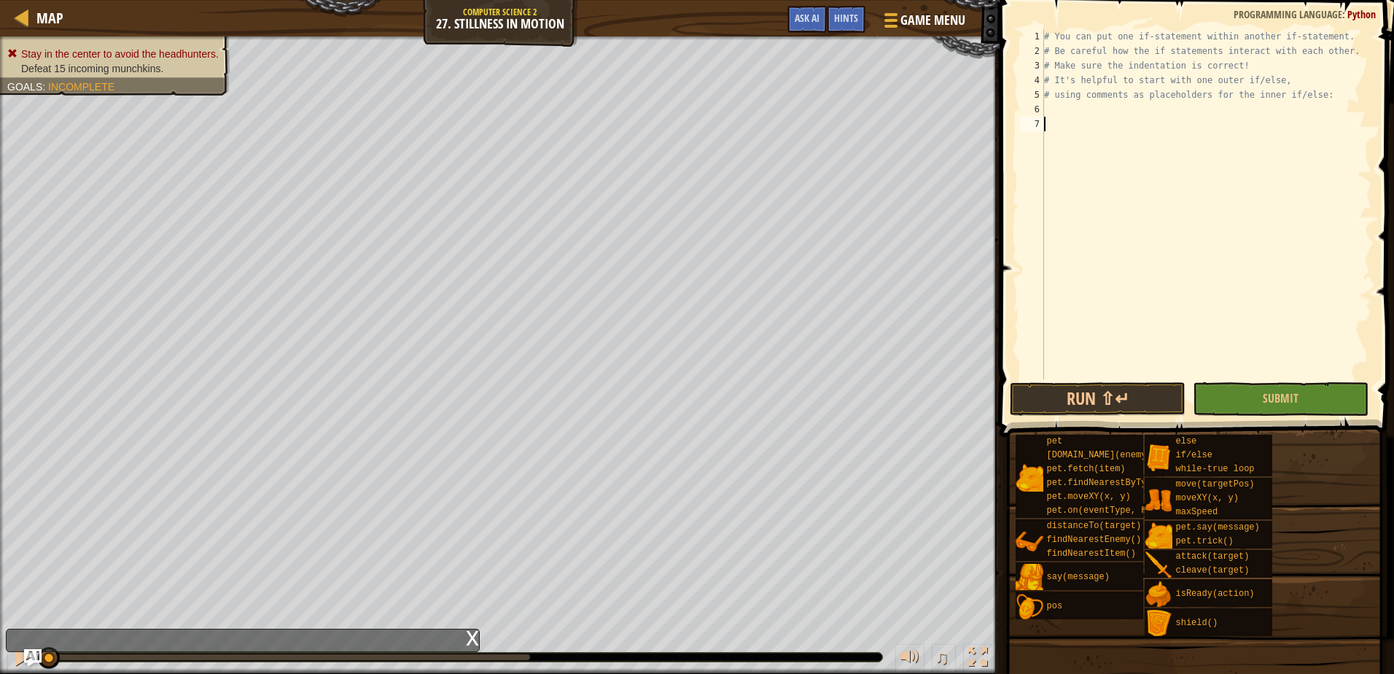
type textarea "w"
click at [1115, 138] on div "w hile-true loop press enter" at bounding box center [1179, 159] width 276 height 52
type textarea "i"
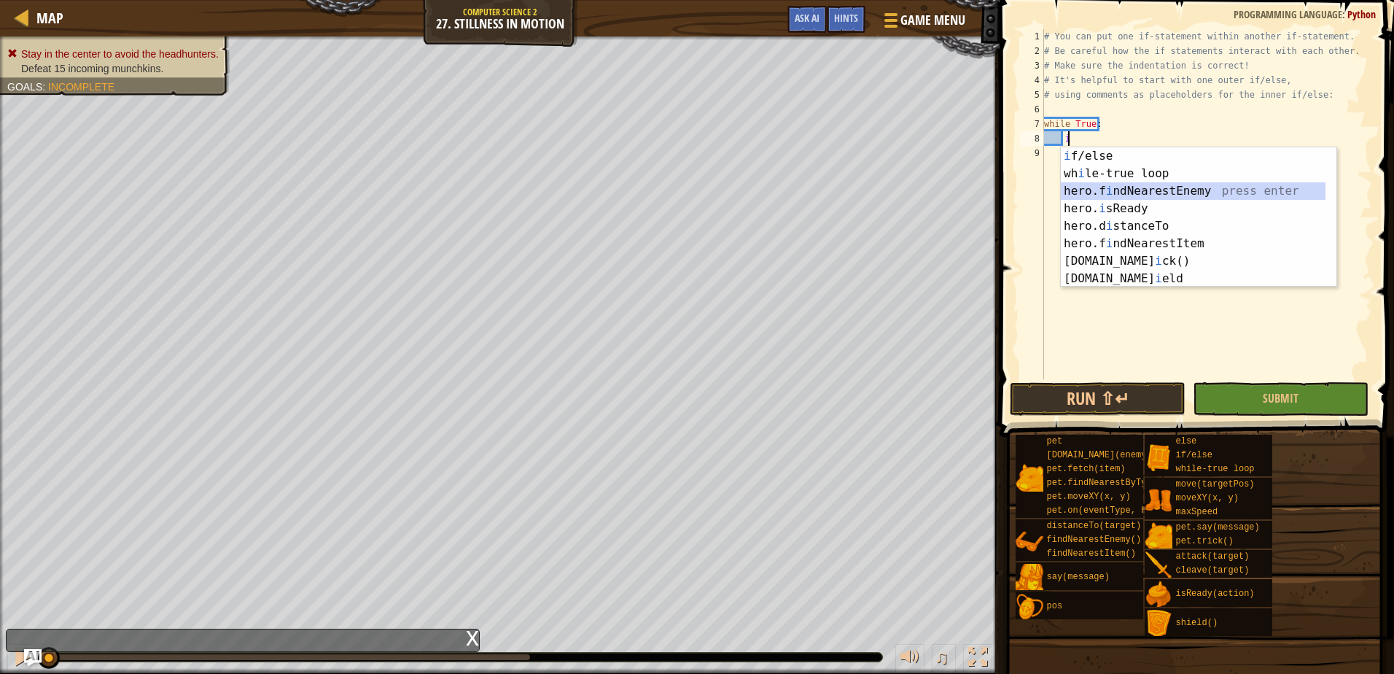
click at [1167, 185] on div "i f/else press enter wh i le-true loop press enter hero.f i ndNearestEnemy pres…" at bounding box center [1193, 234] width 265 height 175
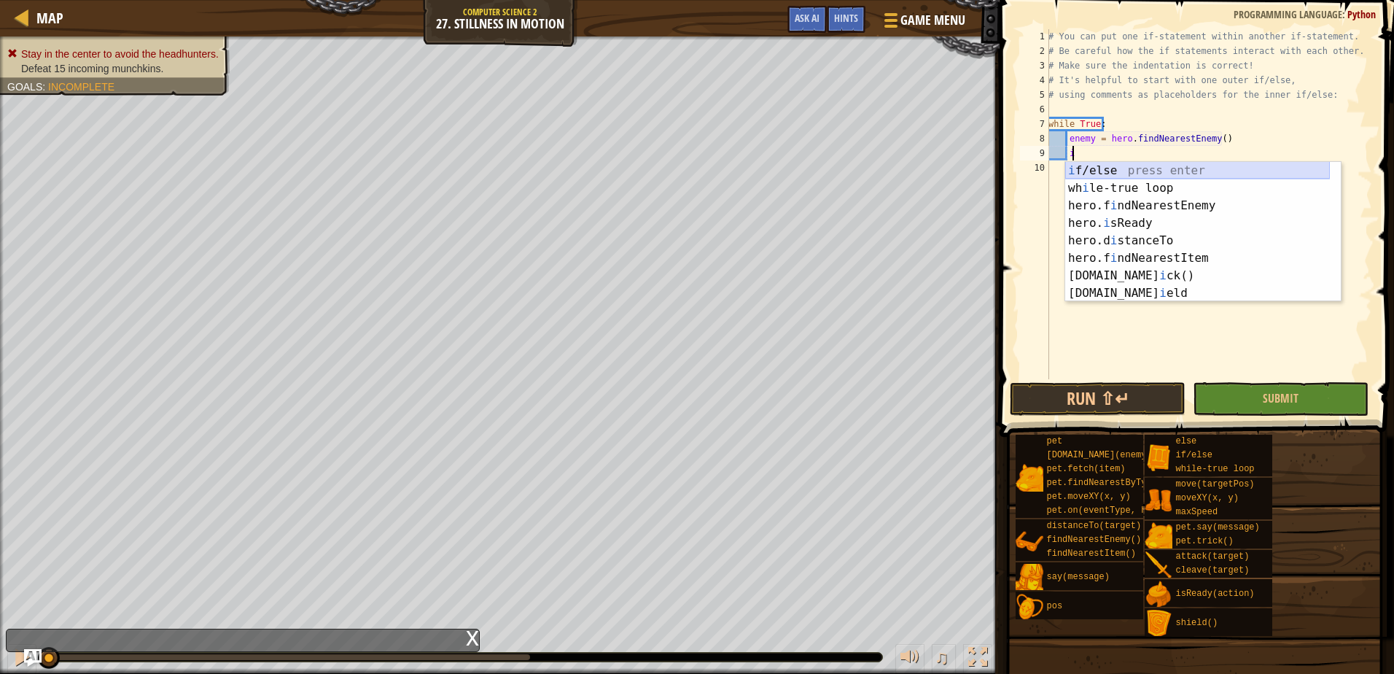
click at [1117, 169] on div "i f/else press enter wh i le-true loop press enter hero.f i ndNearestEnemy pres…" at bounding box center [1197, 249] width 265 height 175
type textarea "if enemy:"
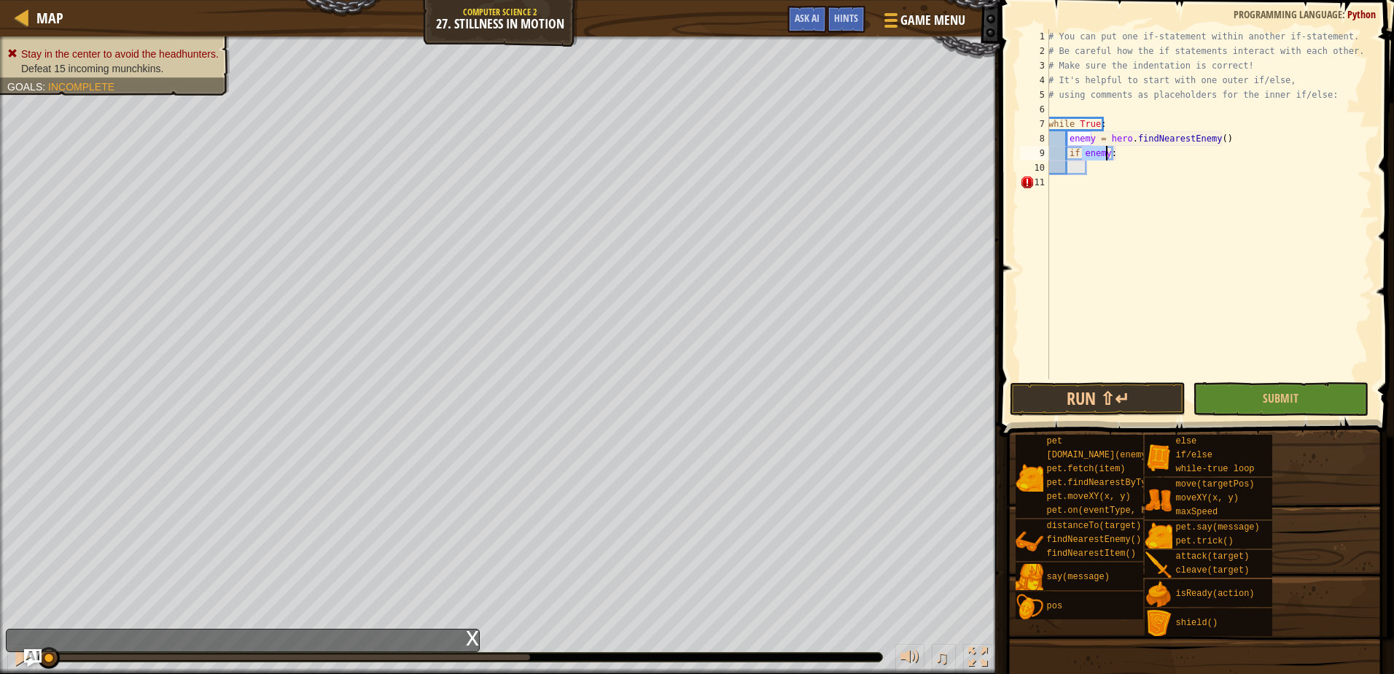
click at [1112, 167] on div "# You can put one if-statement within another if-statement. # Be careful how th…" at bounding box center [1208, 218] width 327 height 379
click at [1252, 402] on button "Submit" at bounding box center [1281, 399] width 176 height 34
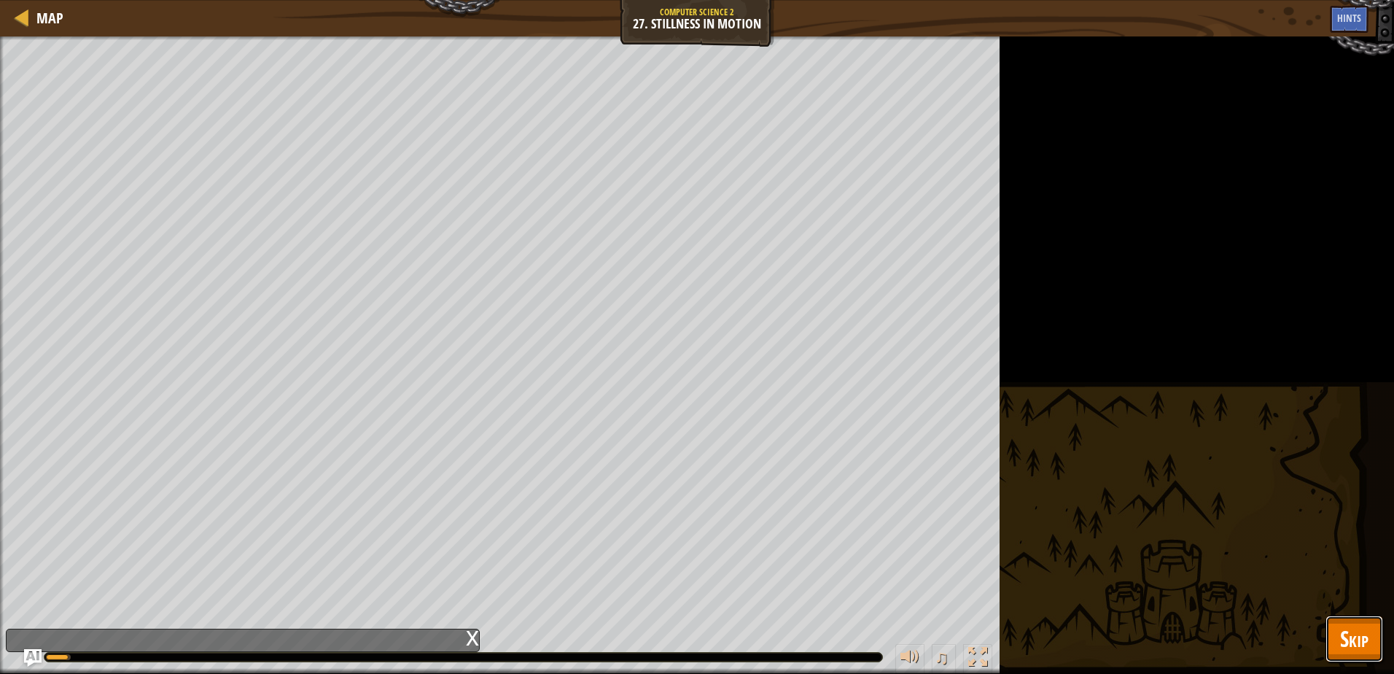
click at [1343, 633] on span "Skip" at bounding box center [1354, 638] width 28 height 30
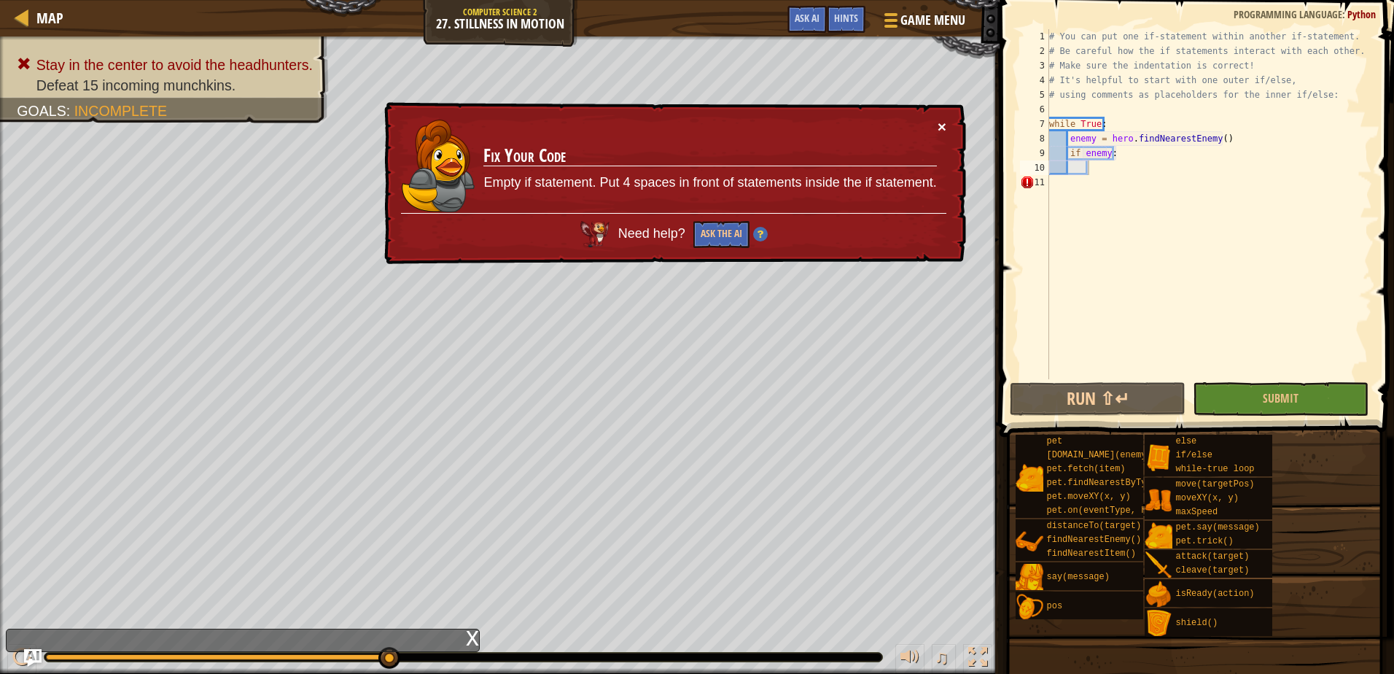
click at [940, 124] on button "×" at bounding box center [941, 128] width 9 height 15
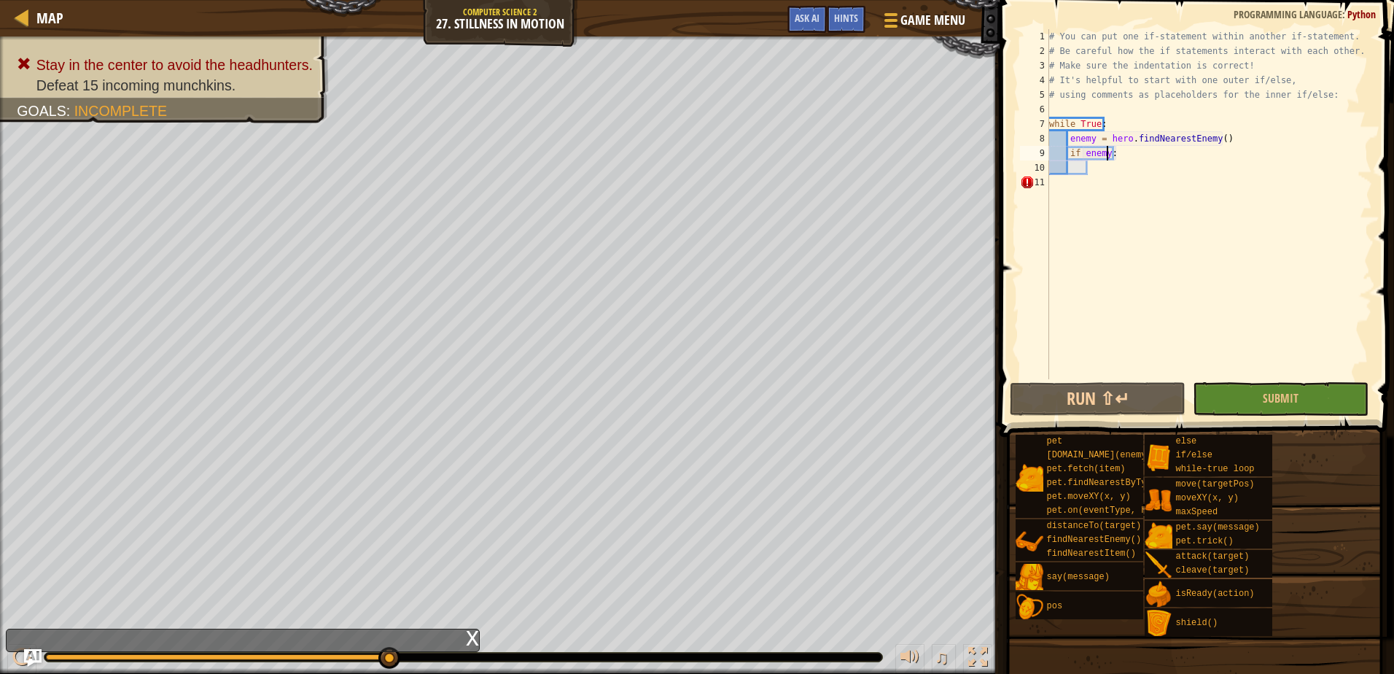
click at [1106, 155] on div "# You can put one if-statement within another if-statement. # Be careful how th…" at bounding box center [1209, 218] width 326 height 379
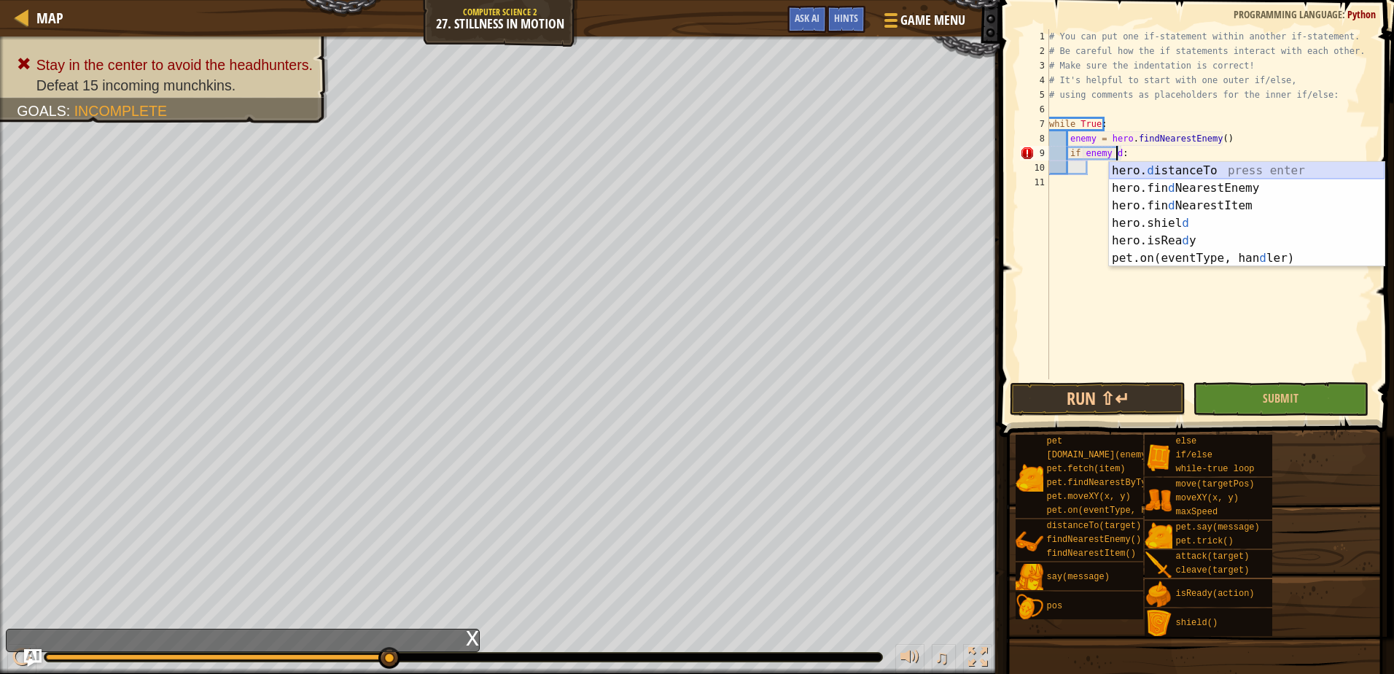
click at [1198, 169] on div "hero. d istanceTo press enter hero.fin d NearestEnemy press enter hero.fin d Ne…" at bounding box center [1247, 232] width 276 height 140
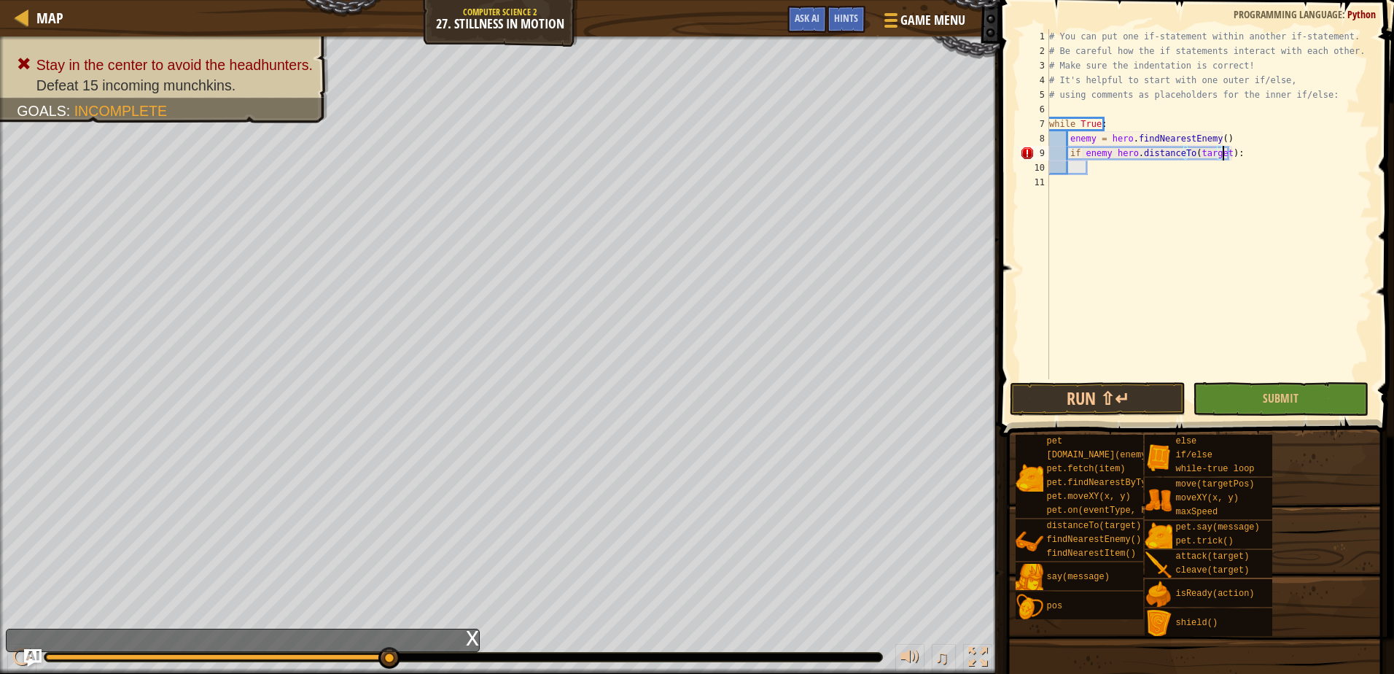
click at [1222, 153] on div "# You can put one if-statement within another if-statement. # Be careful how th…" at bounding box center [1209, 218] width 326 height 379
drag, startPoint x: 1222, startPoint y: 153, endPoint x: 1197, endPoint y: 153, distance: 24.8
click at [1197, 153] on div "# You can put one if-statement within another if-statement. # Be careful how th…" at bounding box center [1209, 218] width 326 height 379
click at [1217, 152] on div "# You can put one if-statement within another if-statement. # Be careful how th…" at bounding box center [1209, 218] width 326 height 379
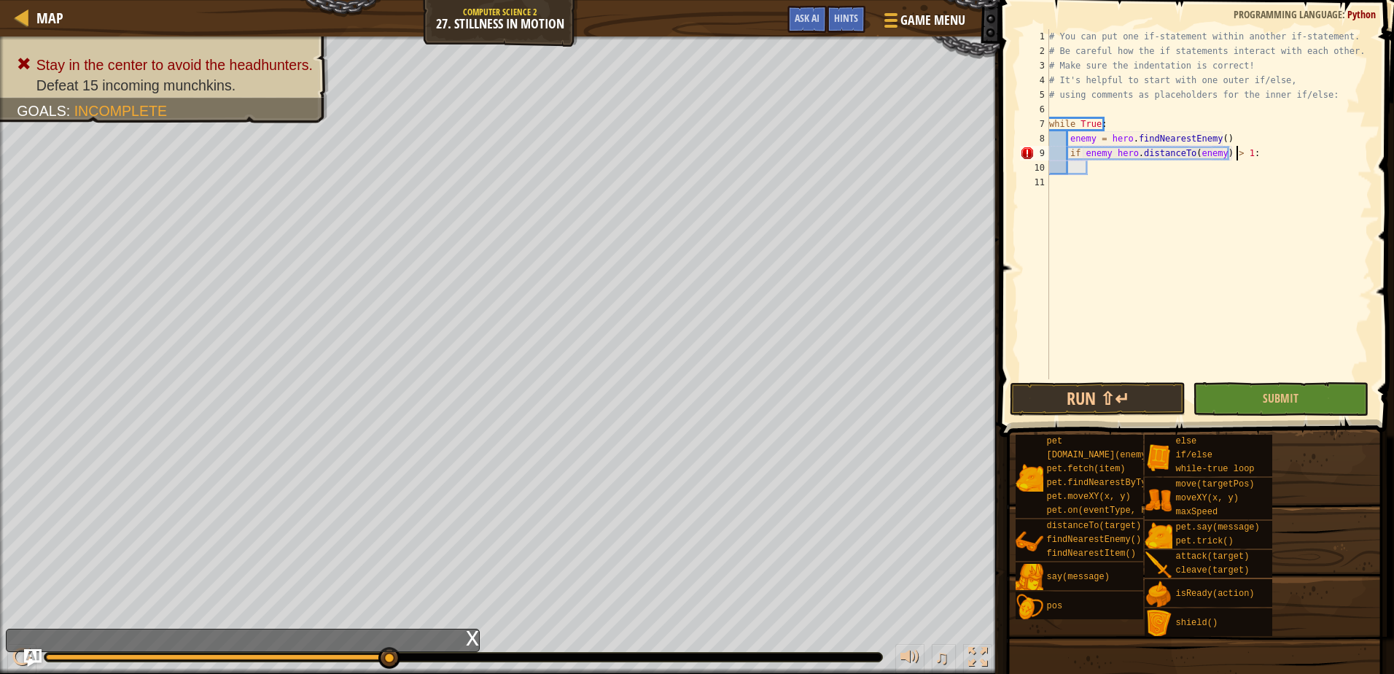
scroll to position [7, 16]
type textarea "if enemy hero.distanceTo(enemy) > 10:"
click at [1145, 176] on div "# You can put one if-statement within another if-statement. # Be careful how th…" at bounding box center [1209, 218] width 326 height 379
click at [1127, 172] on div "# You can put one if-statement within another if-statement. # Be careful how th…" at bounding box center [1209, 218] width 326 height 379
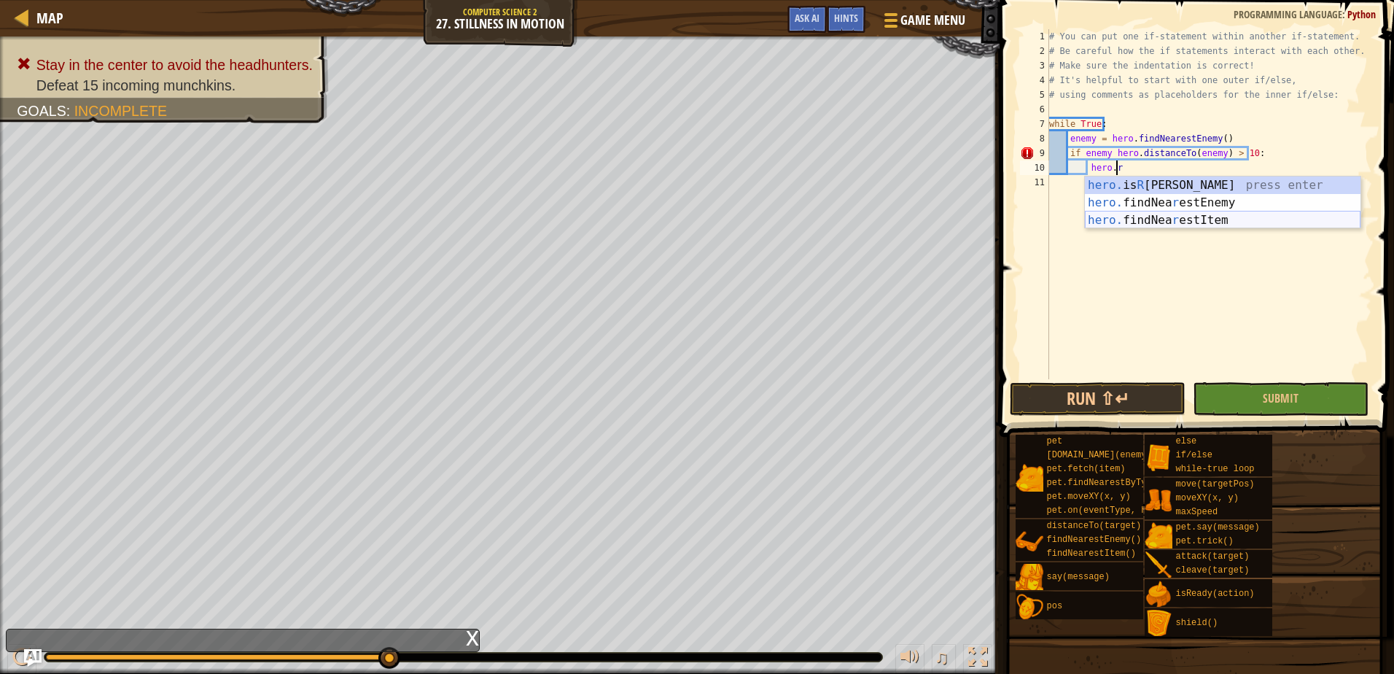
scroll to position [7, 5]
click at [1226, 187] on div "hero. is R [PERSON_NAME] press enter hero. findNea r estEnemy press enter hero.…" at bounding box center [1223, 219] width 276 height 87
type textarea "hero.isReady("cleave")"
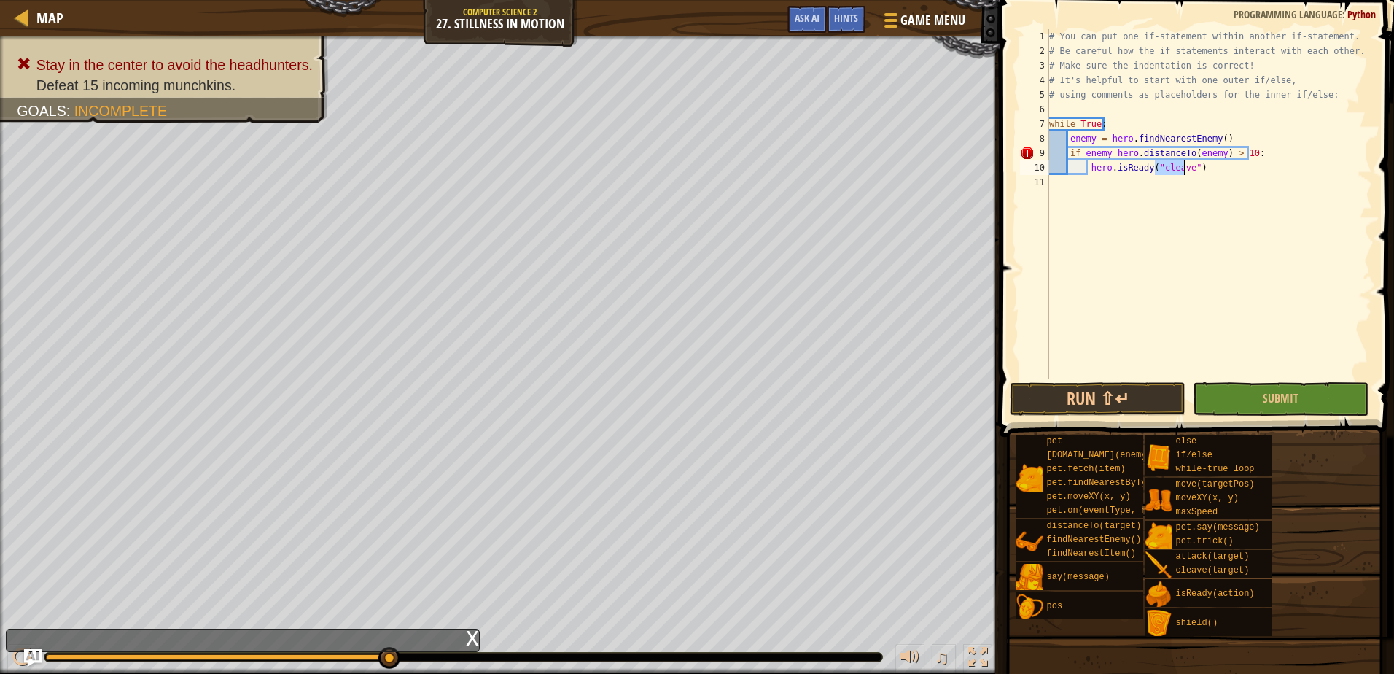
click at [1222, 176] on div "# You can put one if-statement within another if-statement. # Be careful how th…" at bounding box center [1209, 218] width 326 height 379
click at [1220, 168] on div "# You can put one if-statement within another if-statement. # Be careful how th…" at bounding box center [1209, 218] width 326 height 379
type textarea "hero.isReady("cleave")"
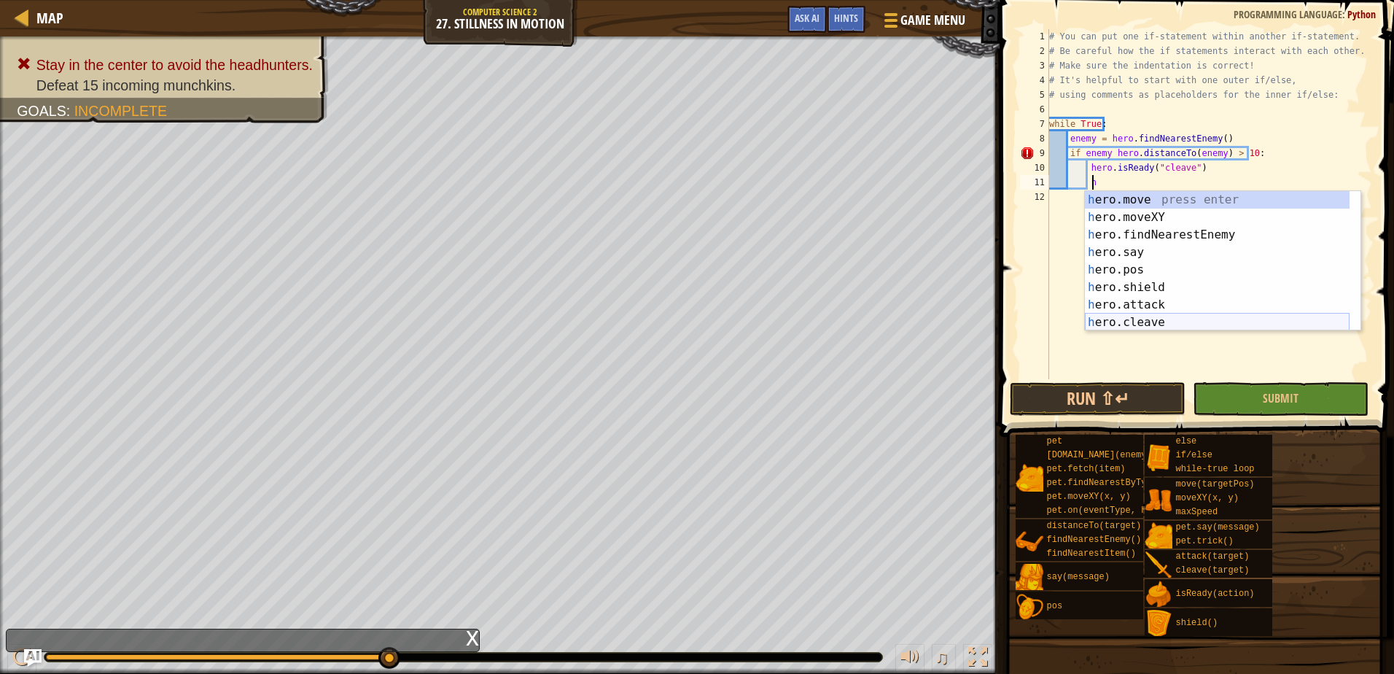
click at [1152, 319] on div "h ero.move press enter h ero.moveXY press enter h ero.findNearestEnemy press en…" at bounding box center [1217, 278] width 265 height 175
type textarea "hero.cleave(enemy)"
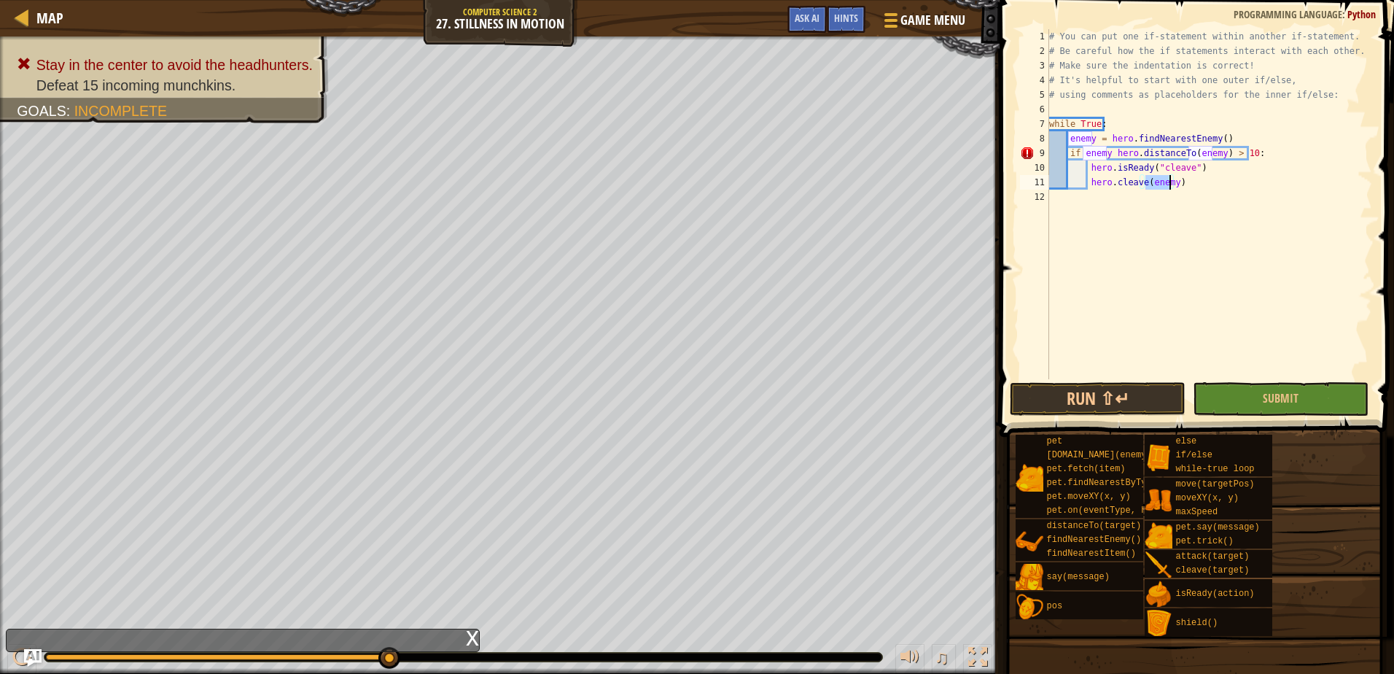
click at [1203, 176] on div "# You can put one if-statement within another if-statement. # Be careful how th…" at bounding box center [1209, 218] width 326 height 379
type textarea "e"
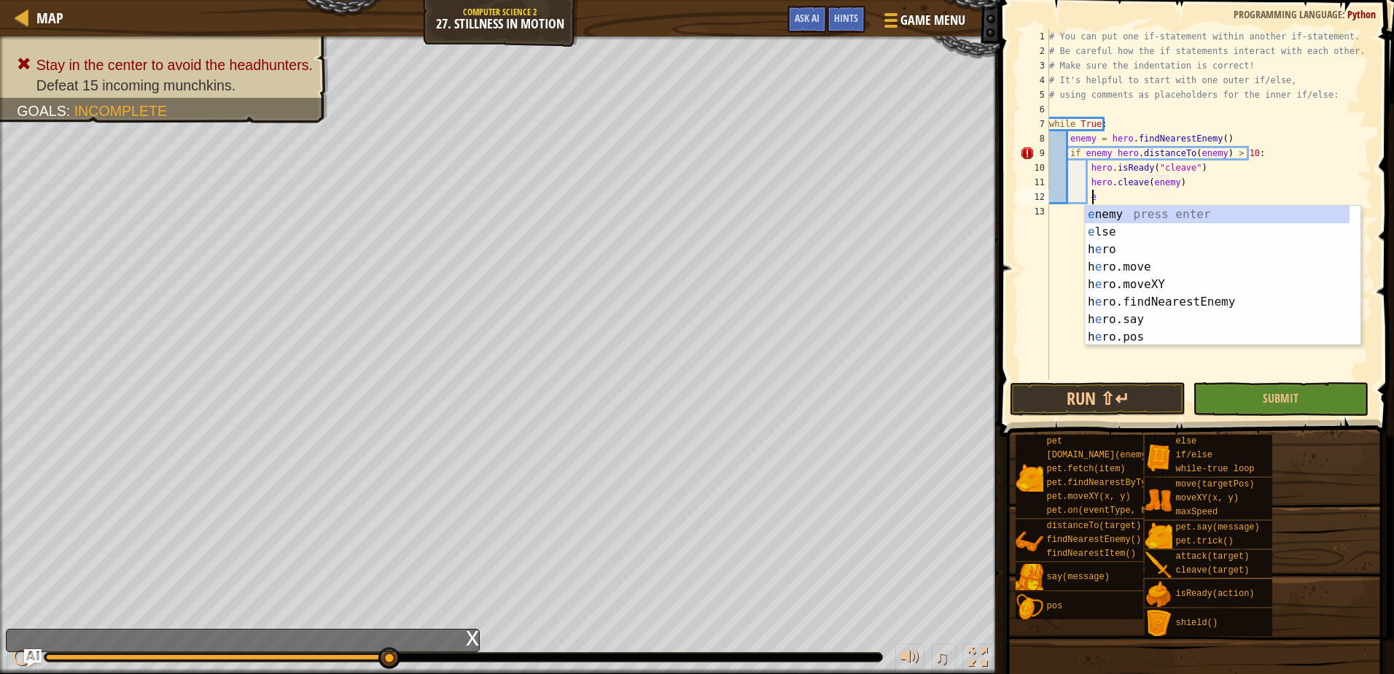
scroll to position [7, 3]
click at [1116, 230] on div "e nemy press enter e lse press enter h e ro press enter h e ro.move press enter…" at bounding box center [1217, 293] width 265 height 175
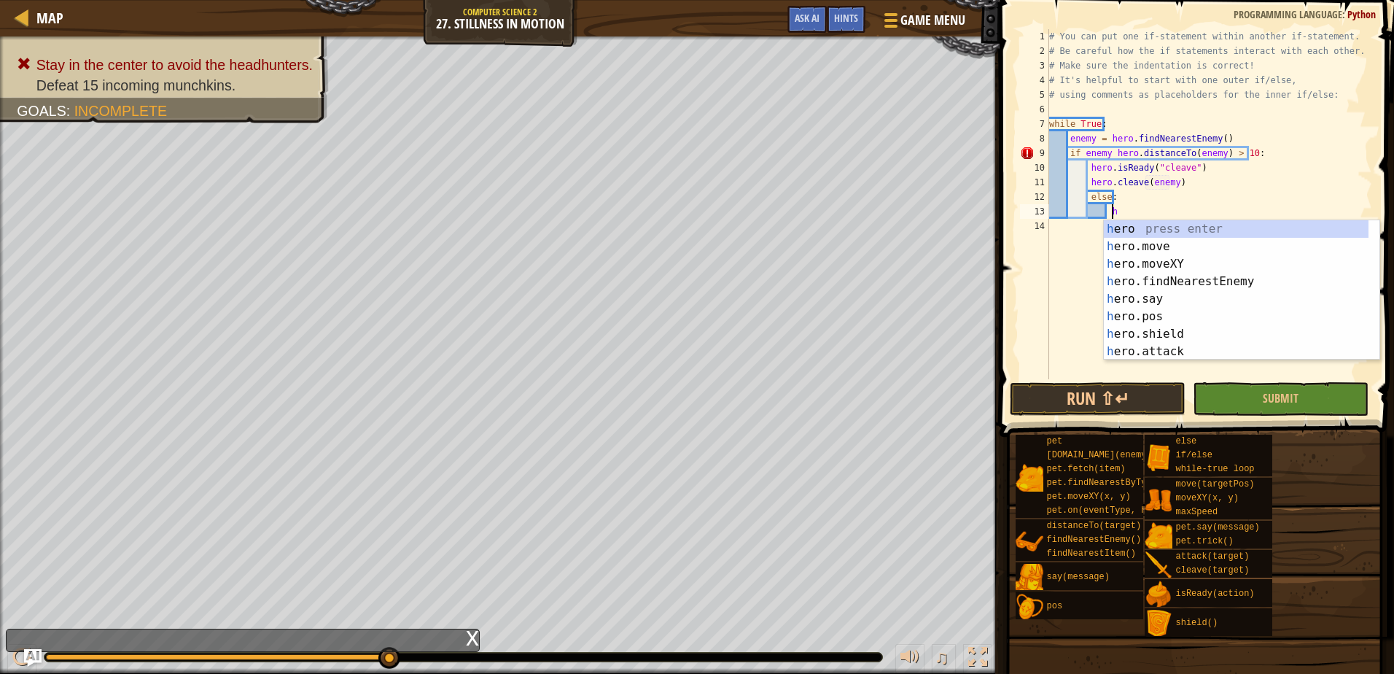
scroll to position [7, 4]
click at [1182, 350] on div "h ero press enter h ero.move press enter h ero.moveXY press enter h ero.findNea…" at bounding box center [1236, 307] width 265 height 175
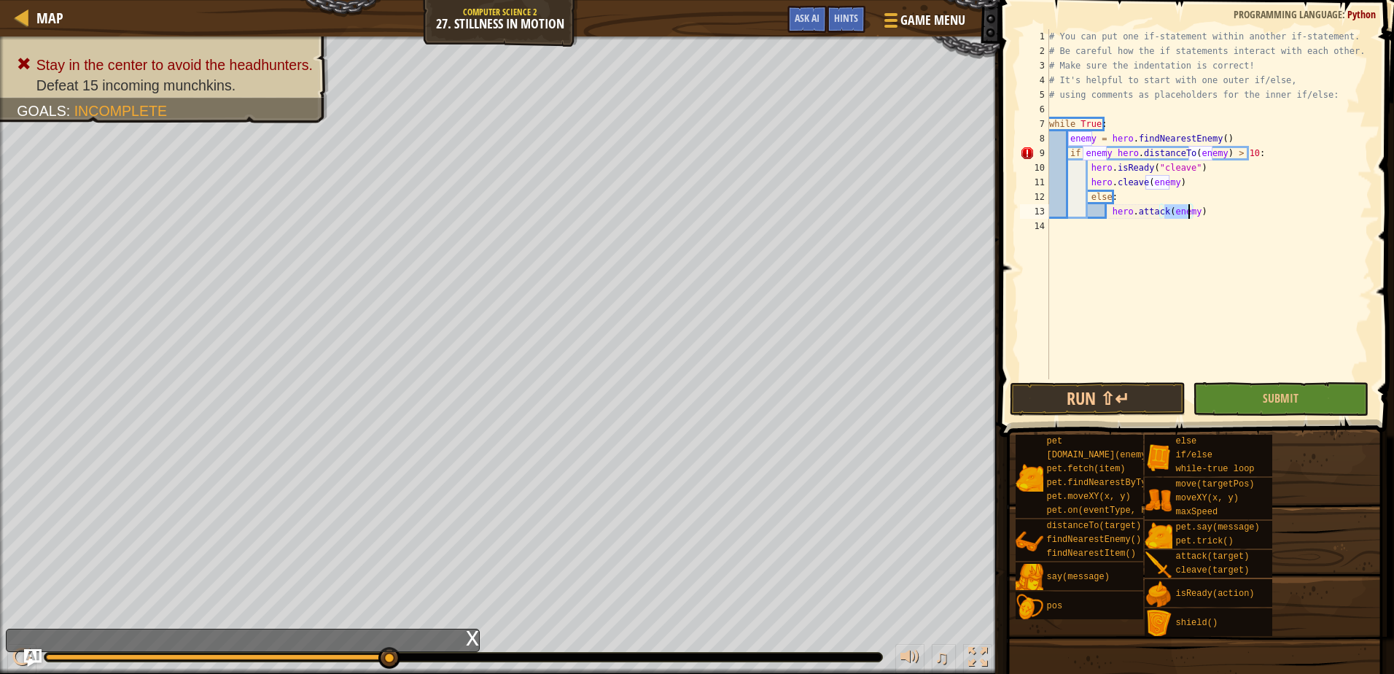
click at [1106, 198] on div "# You can put one if-statement within another if-statement. # Be careful how th…" at bounding box center [1209, 218] width 326 height 379
click at [1255, 390] on button "Submit" at bounding box center [1281, 399] width 176 height 34
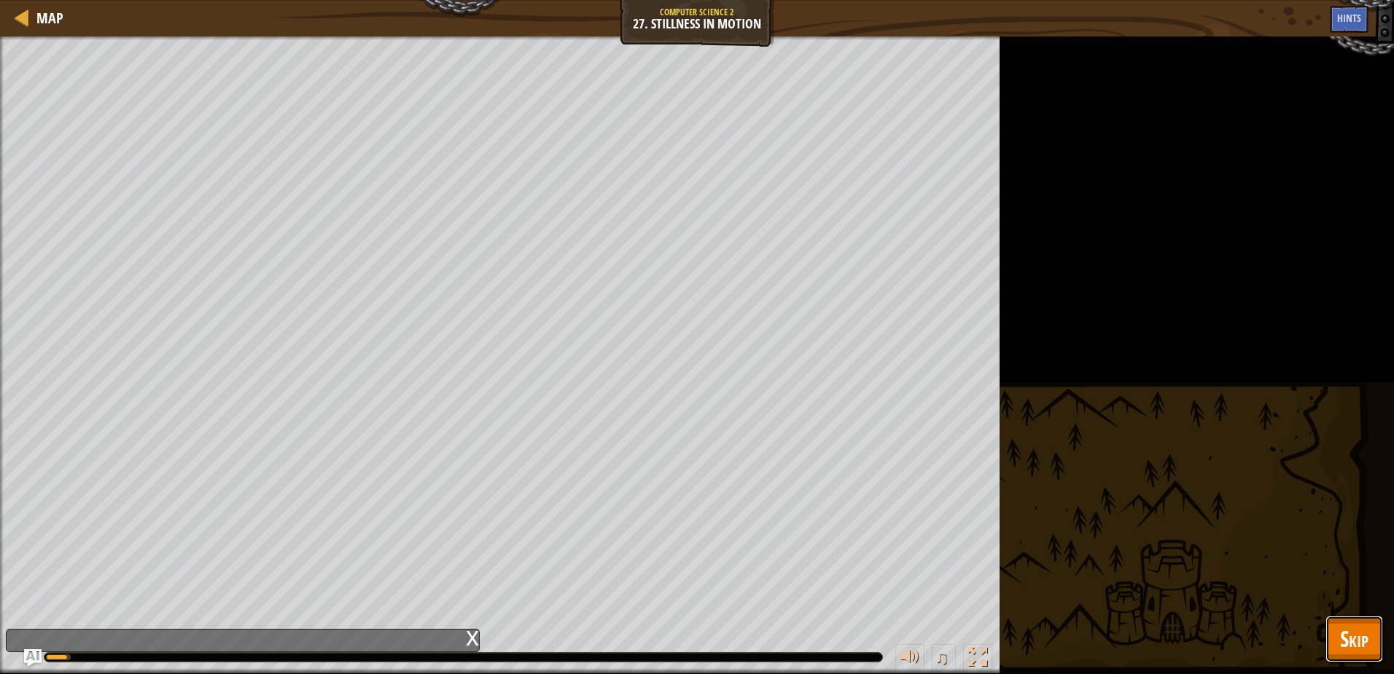
click at [1359, 638] on span "Skip" at bounding box center [1354, 638] width 28 height 30
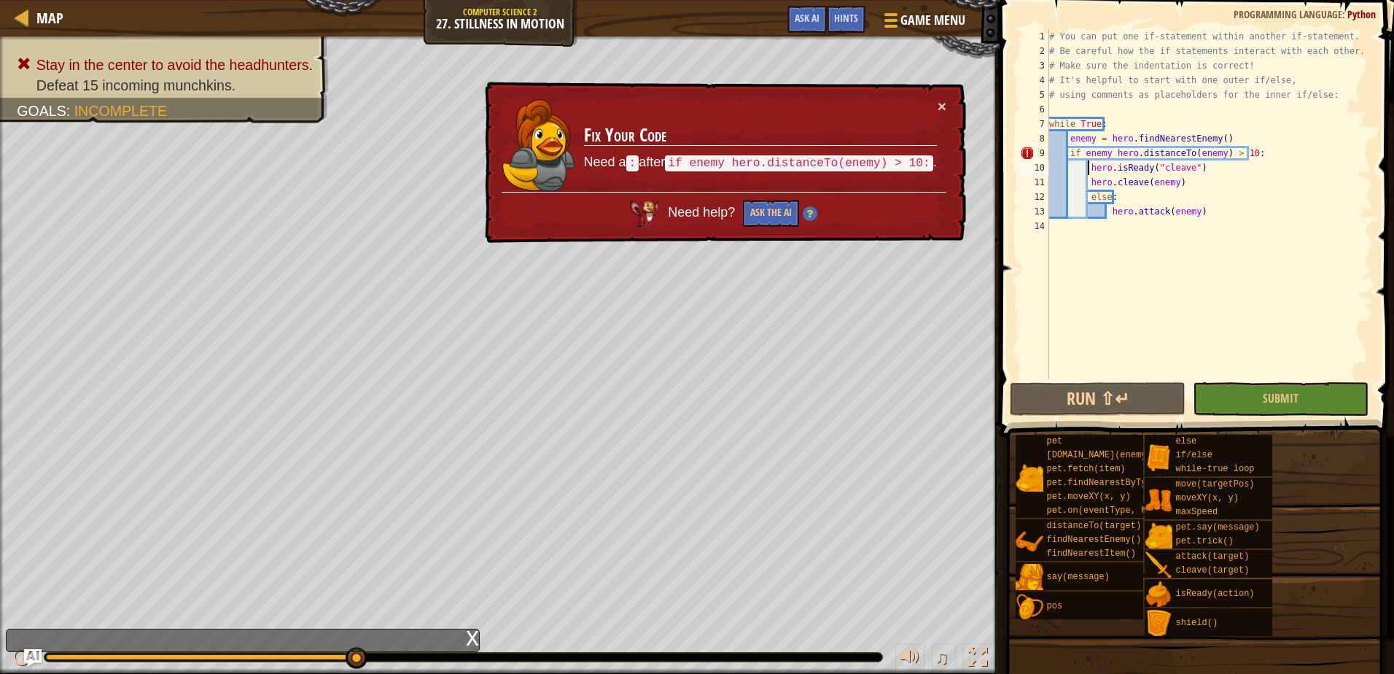
click at [1088, 168] on div "# You can put one if-statement within another if-statement. # Be careful how th…" at bounding box center [1209, 218] width 326 height 379
click at [1076, 153] on div "# You can put one if-statement within another if-statement. # Be careful how th…" at bounding box center [1209, 218] width 326 height 379
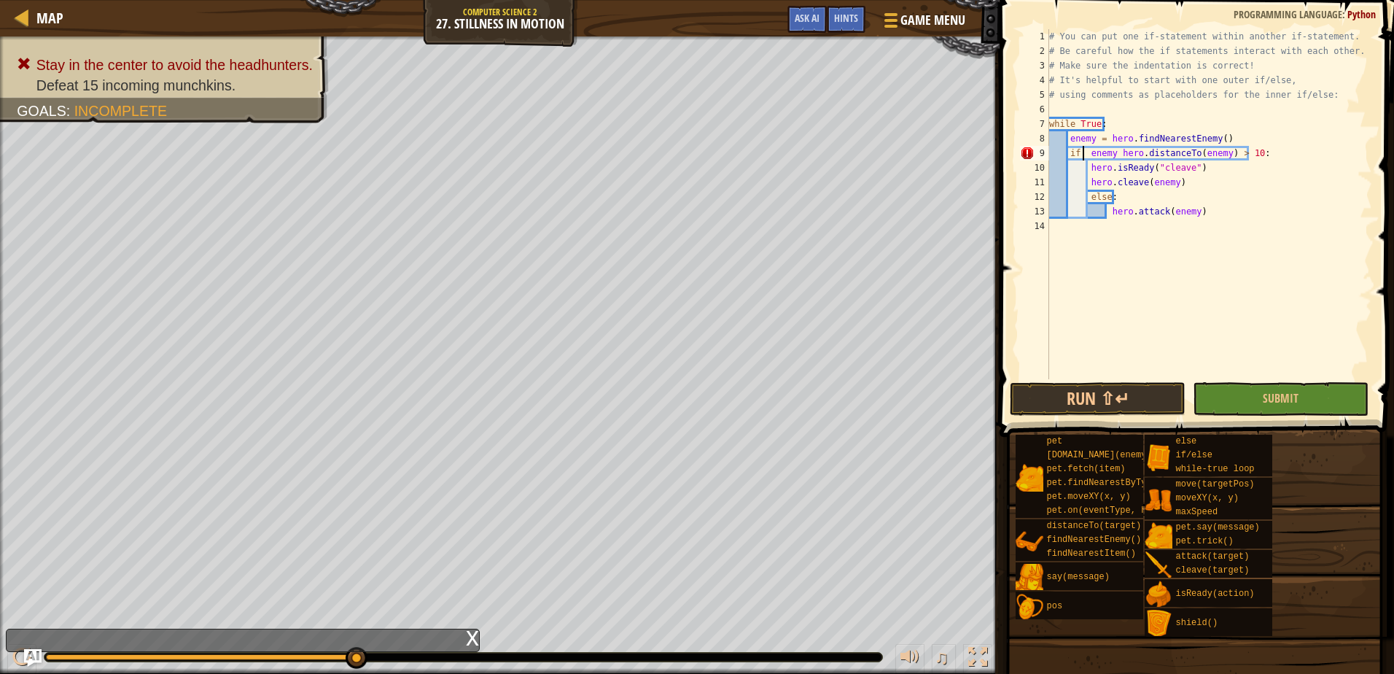
scroll to position [7, 3]
click at [1323, 392] on button "Submit" at bounding box center [1281, 399] width 176 height 34
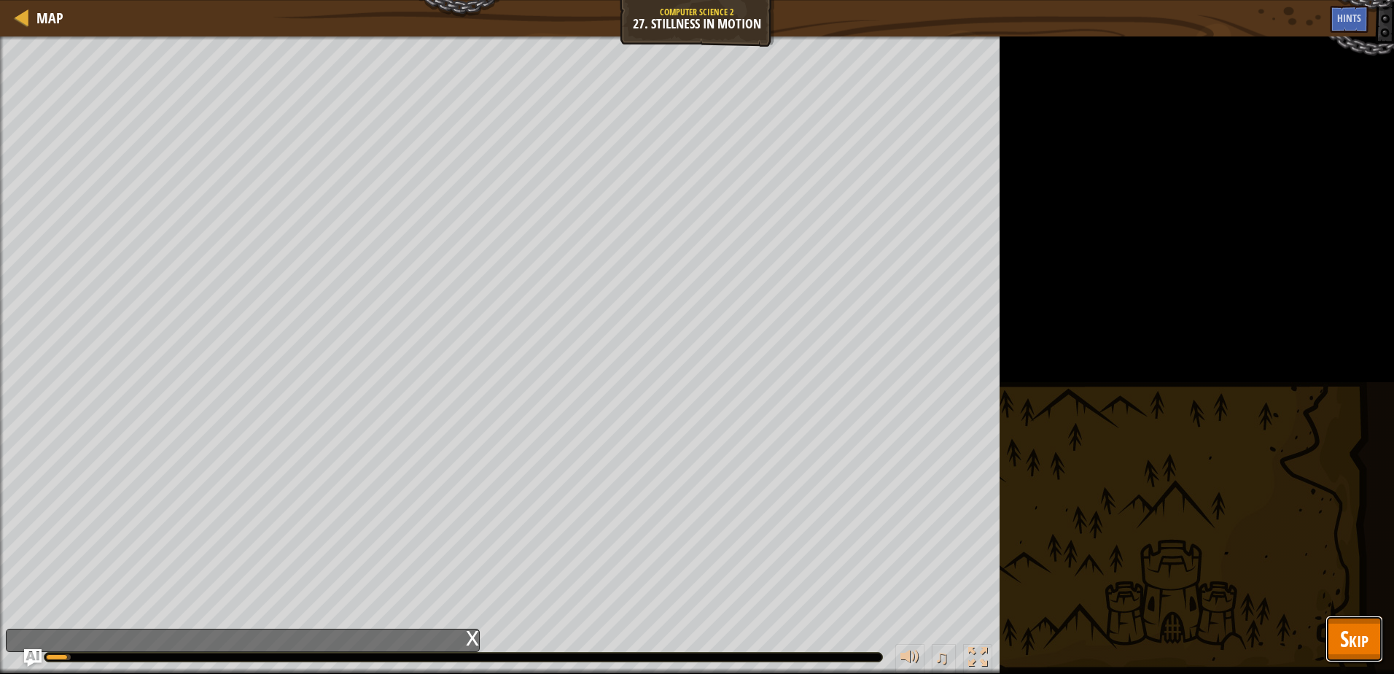
click at [1338, 648] on button "Skip" at bounding box center [1354, 638] width 58 height 47
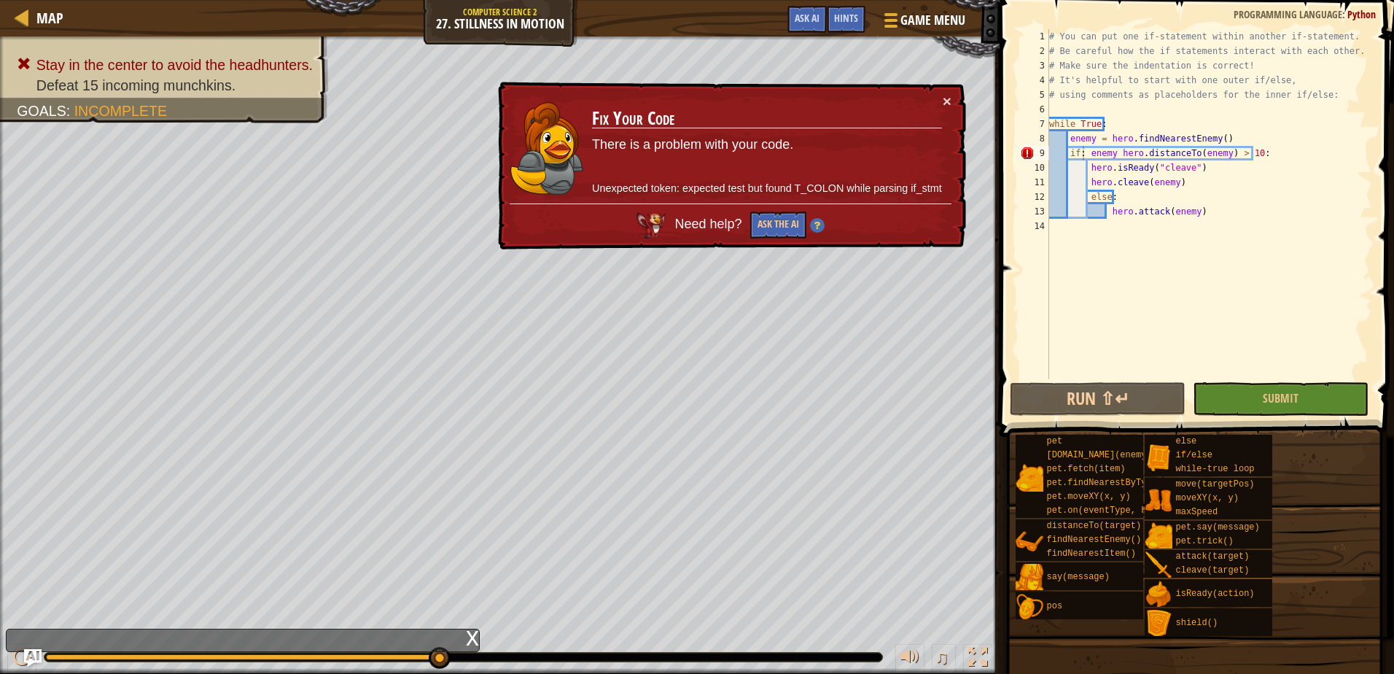
click at [1251, 149] on div "# You can put one if-statement within another if-statement. # Be careful how th…" at bounding box center [1209, 218] width 326 height 379
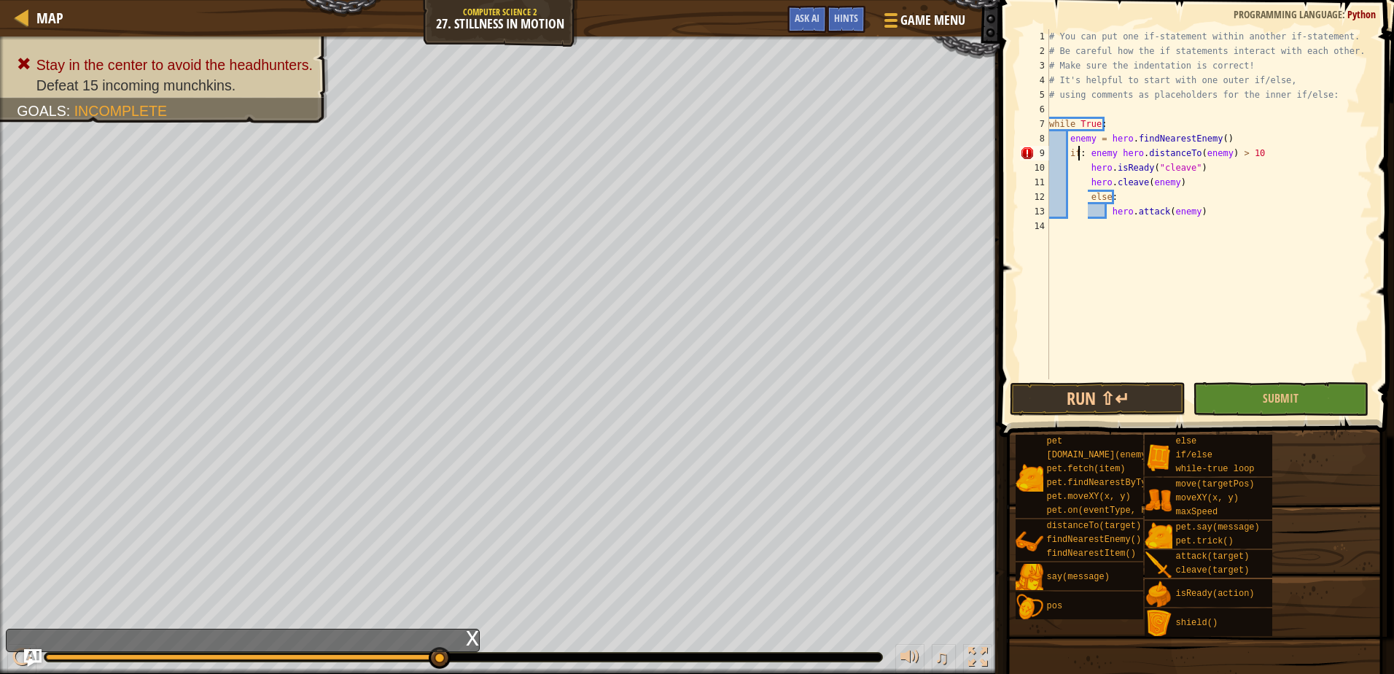
click at [1080, 153] on div "# You can put one if-statement within another if-statement. # Be careful how th…" at bounding box center [1209, 218] width 326 height 379
click at [1087, 194] on div "# You can put one if-statement within another if-statement. # Be careful how th…" at bounding box center [1209, 218] width 326 height 379
click at [1107, 210] on div "# You can put one if-statement within another if-statement. # Be careful how th…" at bounding box center [1209, 218] width 326 height 379
click at [1240, 148] on div "# You can put one if-statement within another if-statement. # Be careful how th…" at bounding box center [1209, 218] width 326 height 379
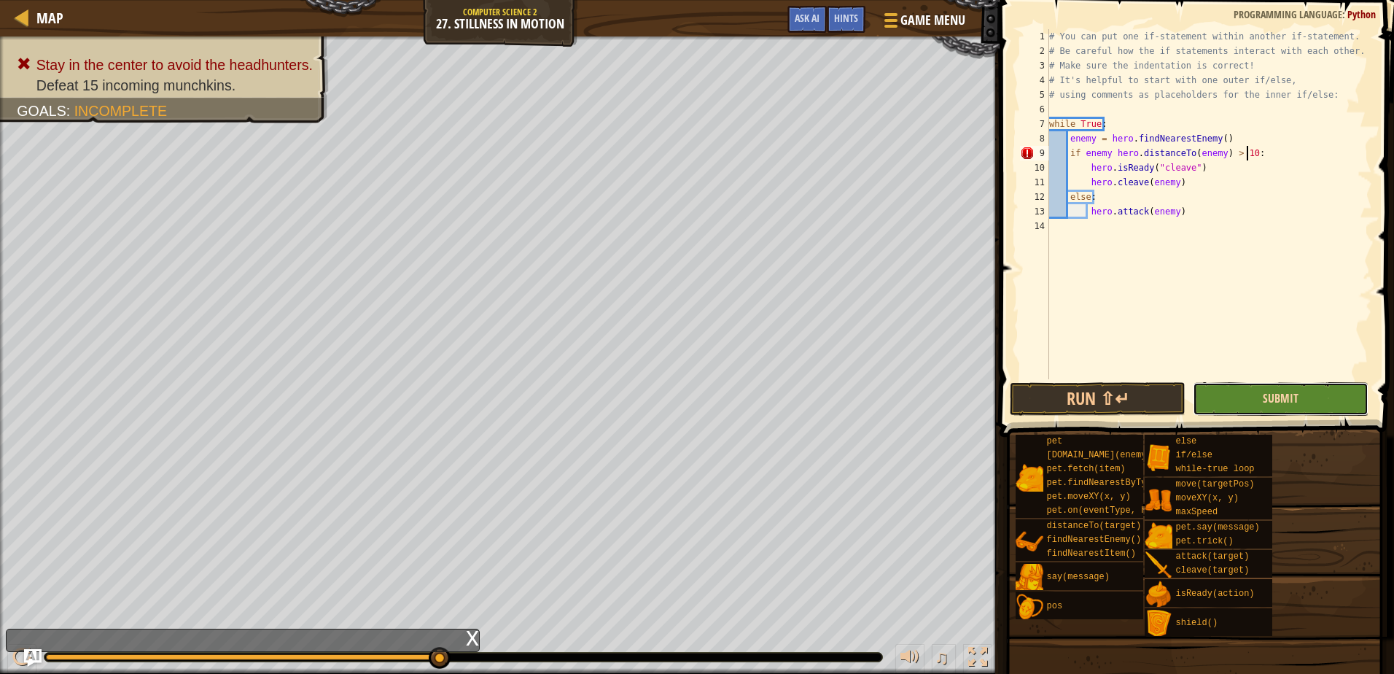
click at [1279, 402] on span "Submit" at bounding box center [1281, 398] width 36 height 16
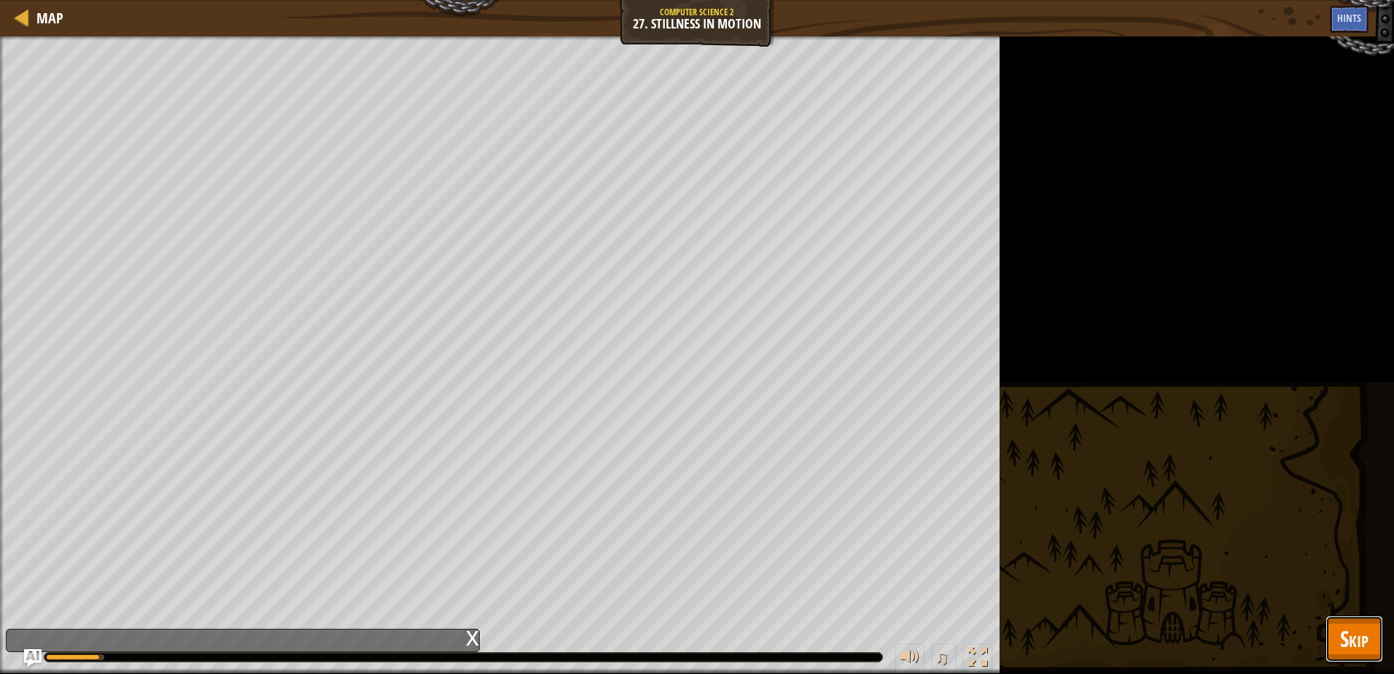
click at [1338, 639] on button "Skip" at bounding box center [1354, 638] width 58 height 47
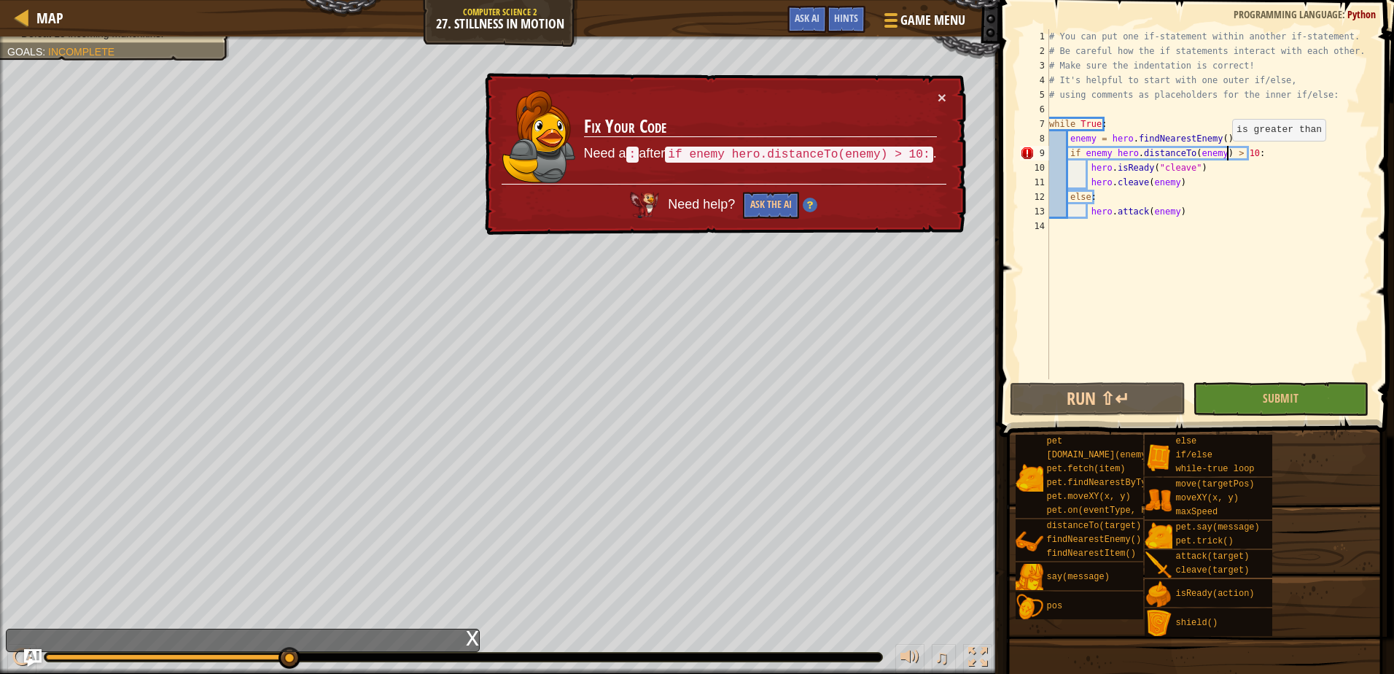
click at [1225, 155] on div "# You can put one if-statement within another if-statement. # Be careful how th…" at bounding box center [1209, 218] width 326 height 379
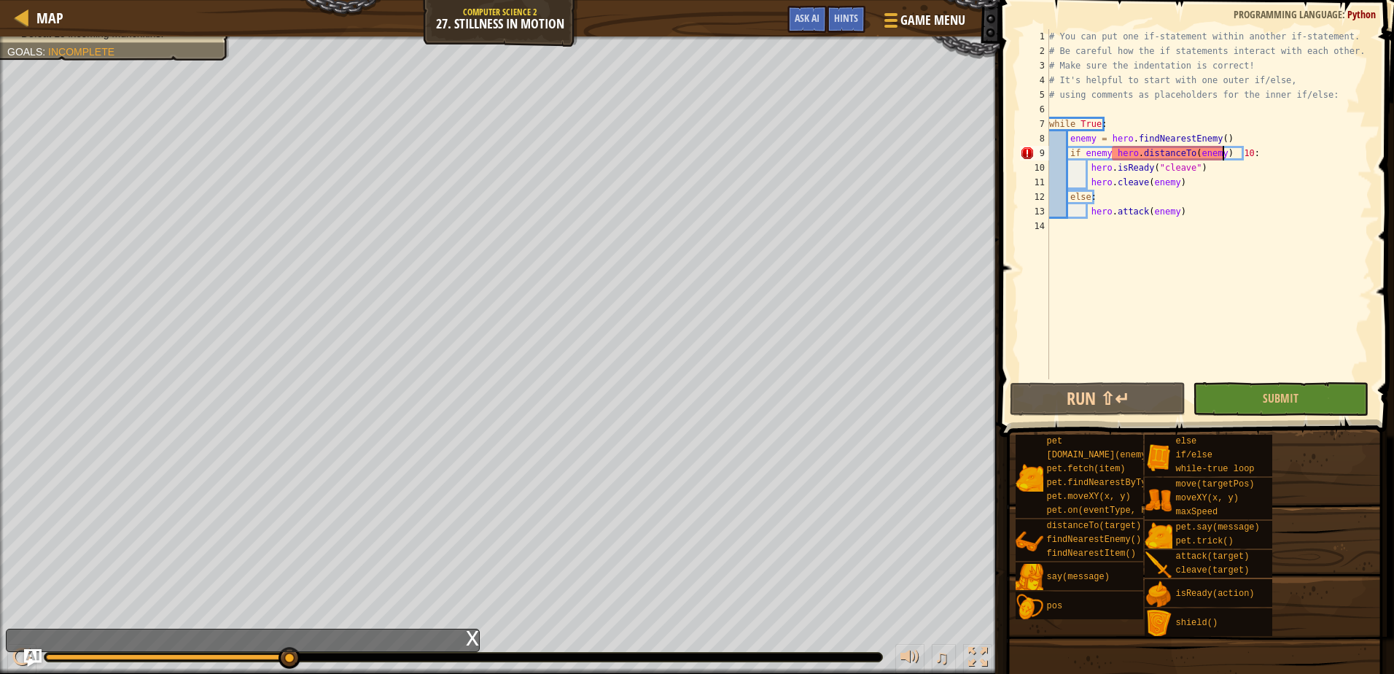
scroll to position [7, 15]
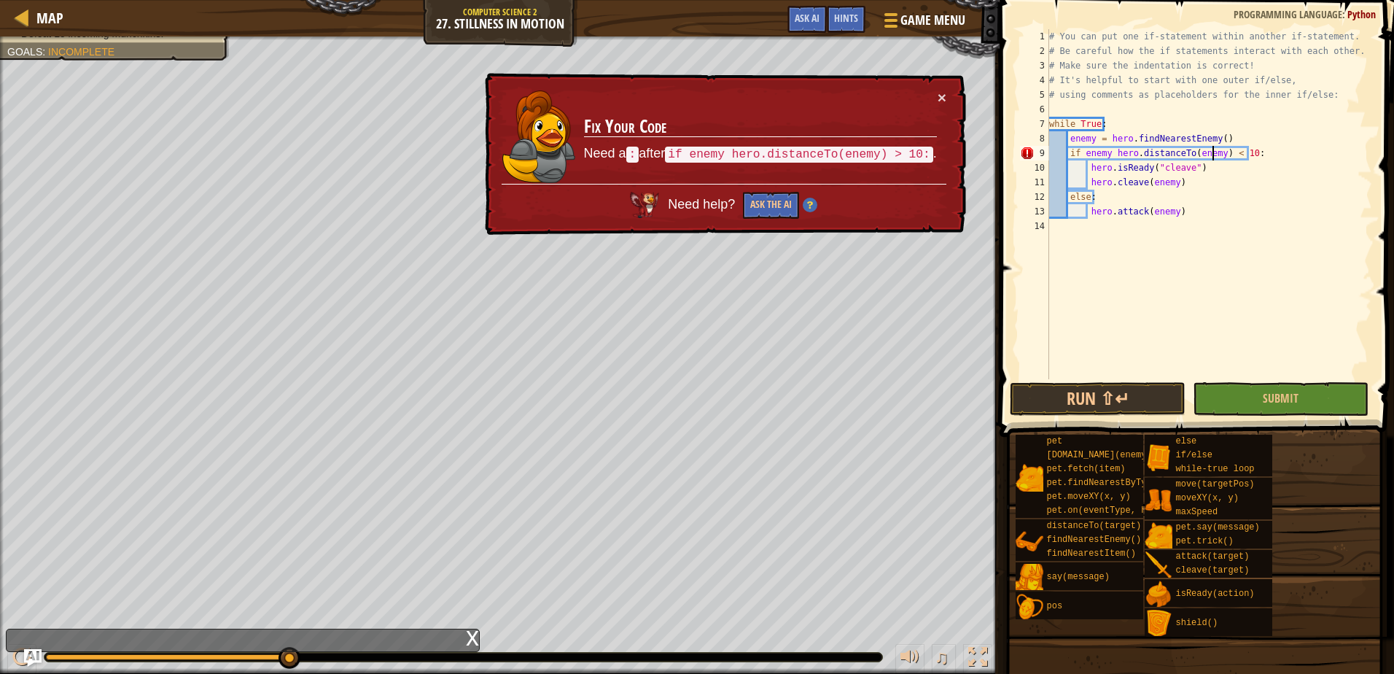
click at [1214, 154] on div "# You can put one if-statement within another if-statement. # Be careful how th…" at bounding box center [1209, 218] width 326 height 379
click at [1216, 157] on div "# You can put one if-statement within another if-statement. # Be careful how th…" at bounding box center [1209, 218] width 326 height 379
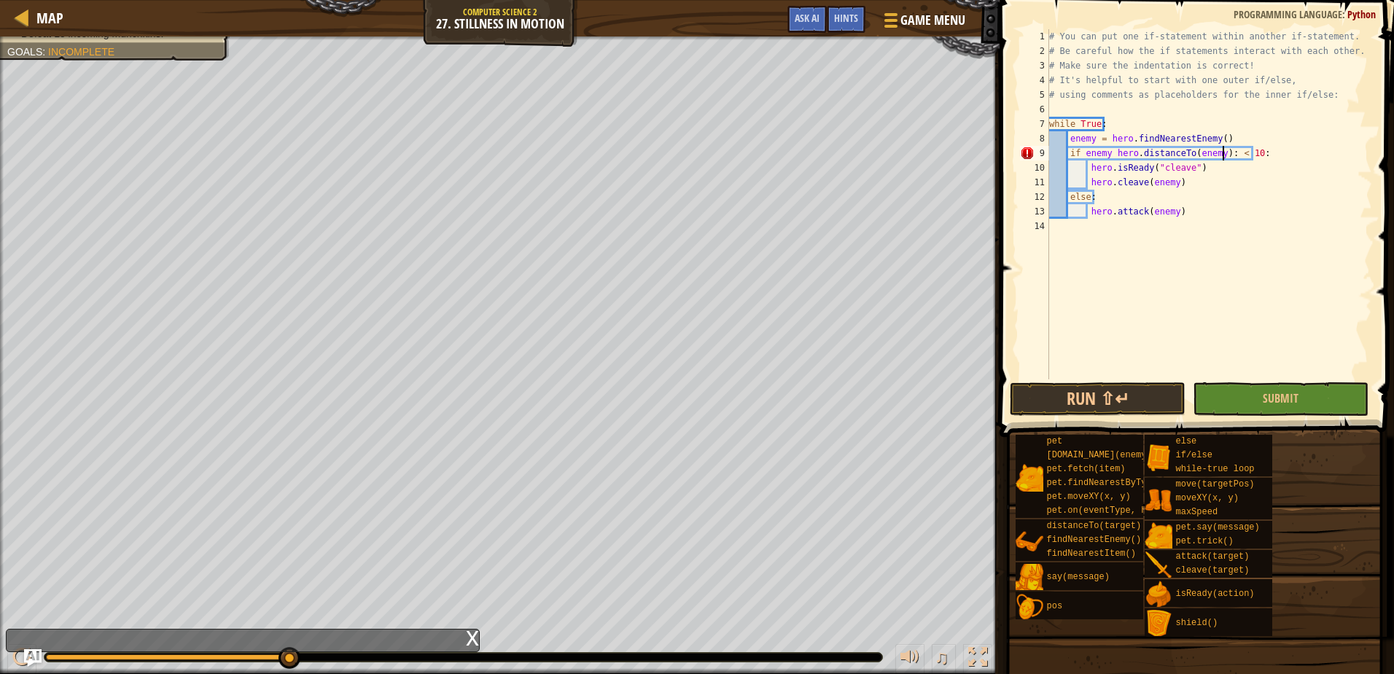
scroll to position [7, 15]
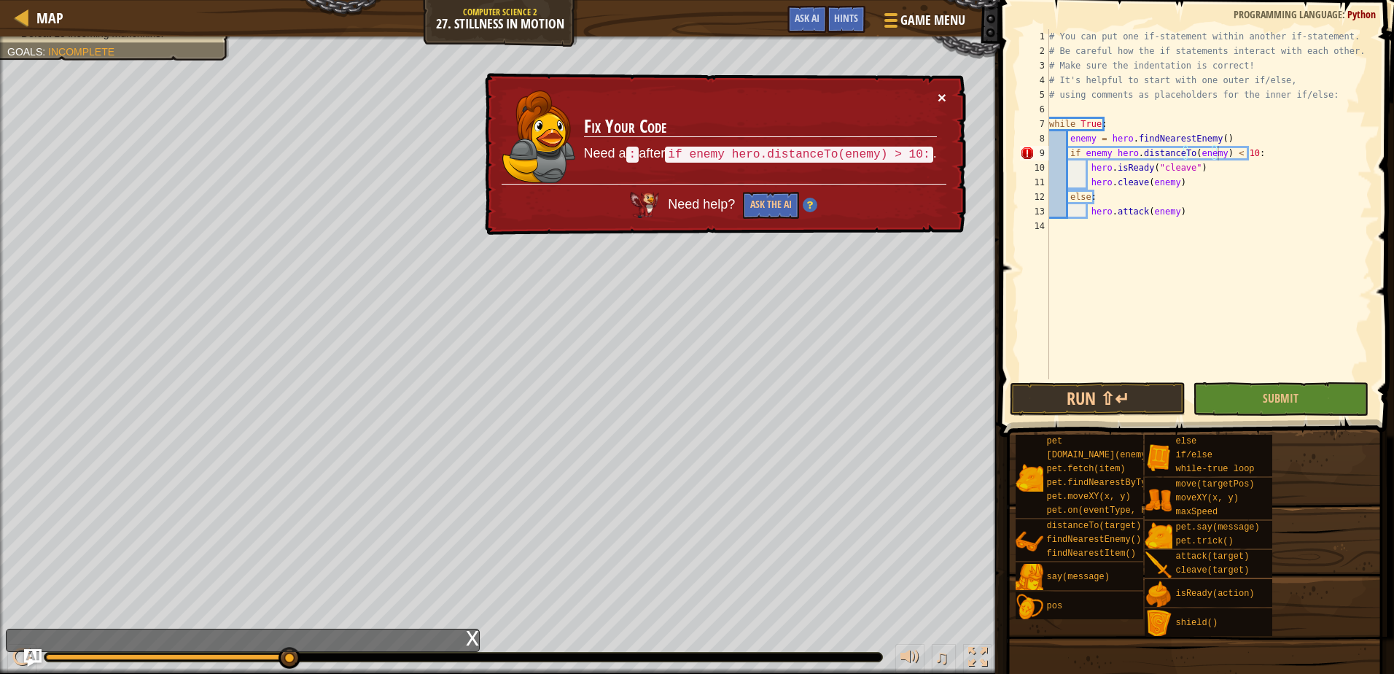
click at [938, 95] on button "×" at bounding box center [942, 100] width 9 height 15
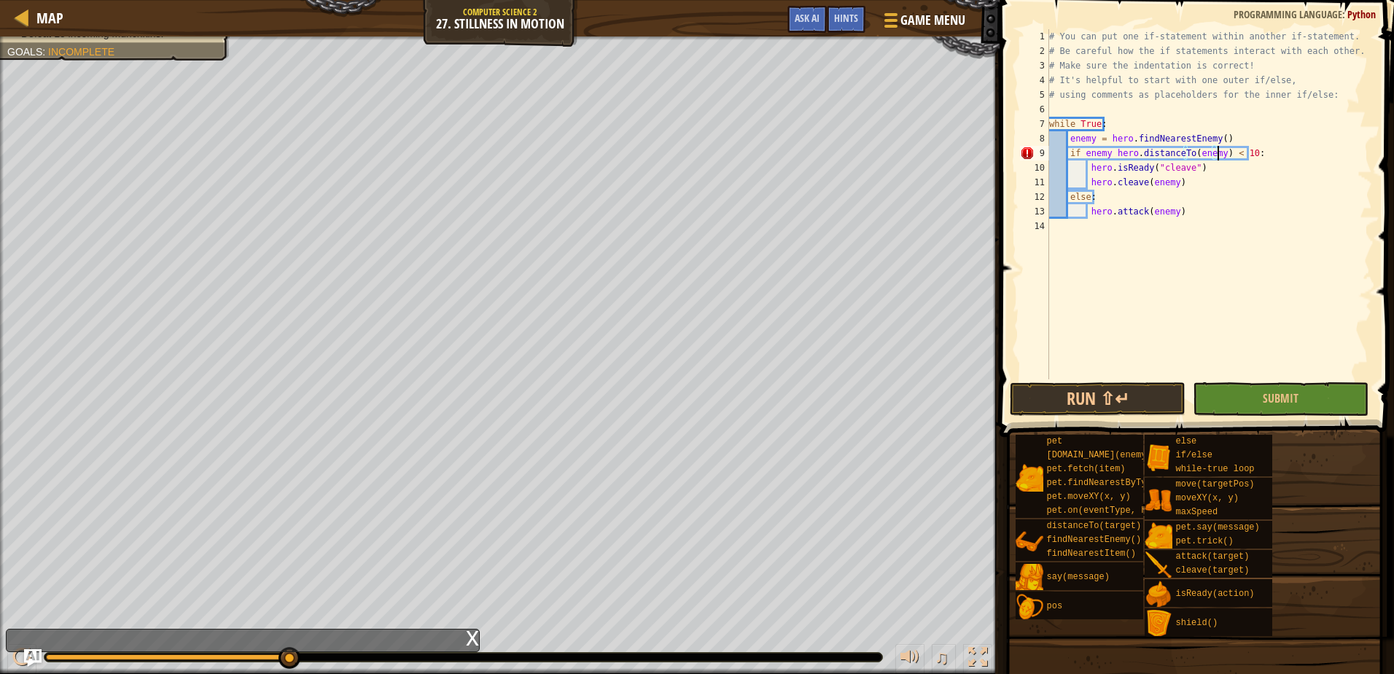
click at [1101, 194] on div "# You can put one if-statement within another if-statement. # Be careful how th…" at bounding box center [1209, 218] width 326 height 379
click at [1101, 101] on div "# You can put one if-statement within another if-statement. # Be careful how th…" at bounding box center [1209, 218] width 326 height 379
type textarea "# using comments as placeholders for the inner if/else:"
click at [1080, 109] on div "# You can put one if-statement within another if-statement. # Be careful how th…" at bounding box center [1209, 218] width 326 height 379
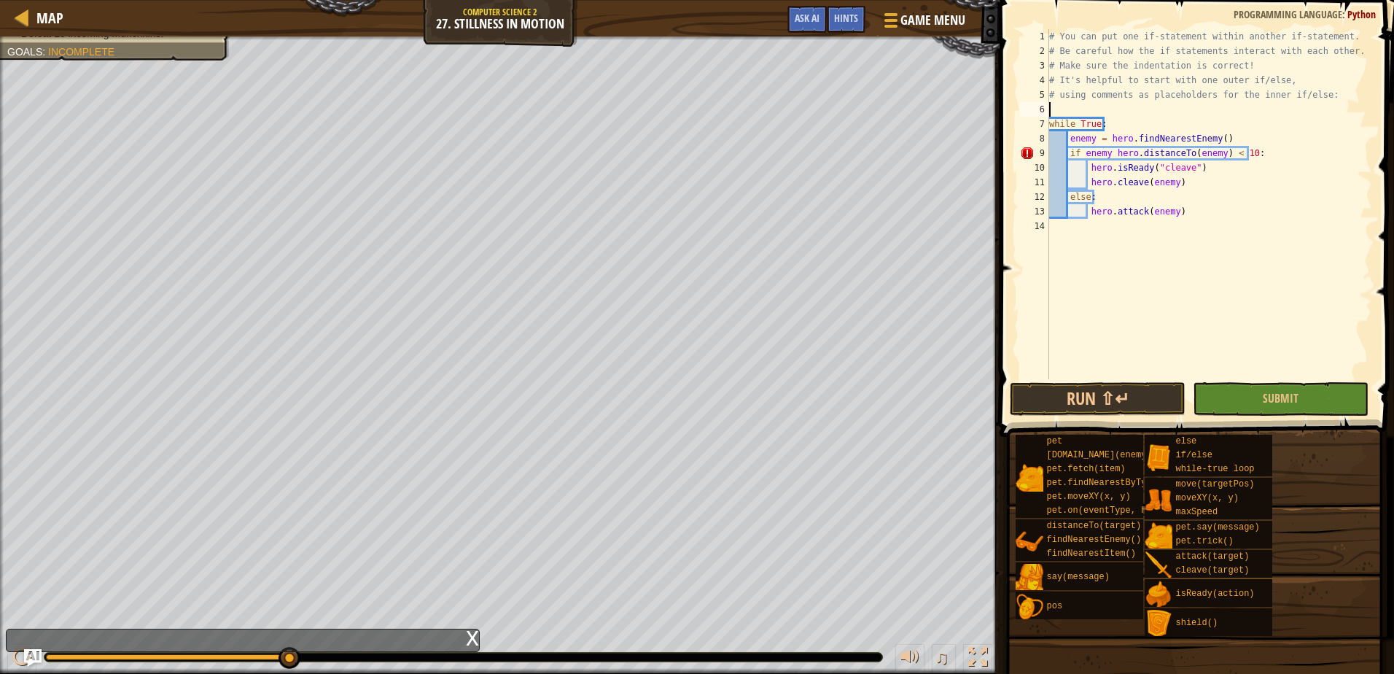
scroll to position [7, 0]
click at [1052, 238] on div "# You can put one if-statement within another if-statement. # Be careful how th…" at bounding box center [1209, 218] width 326 height 379
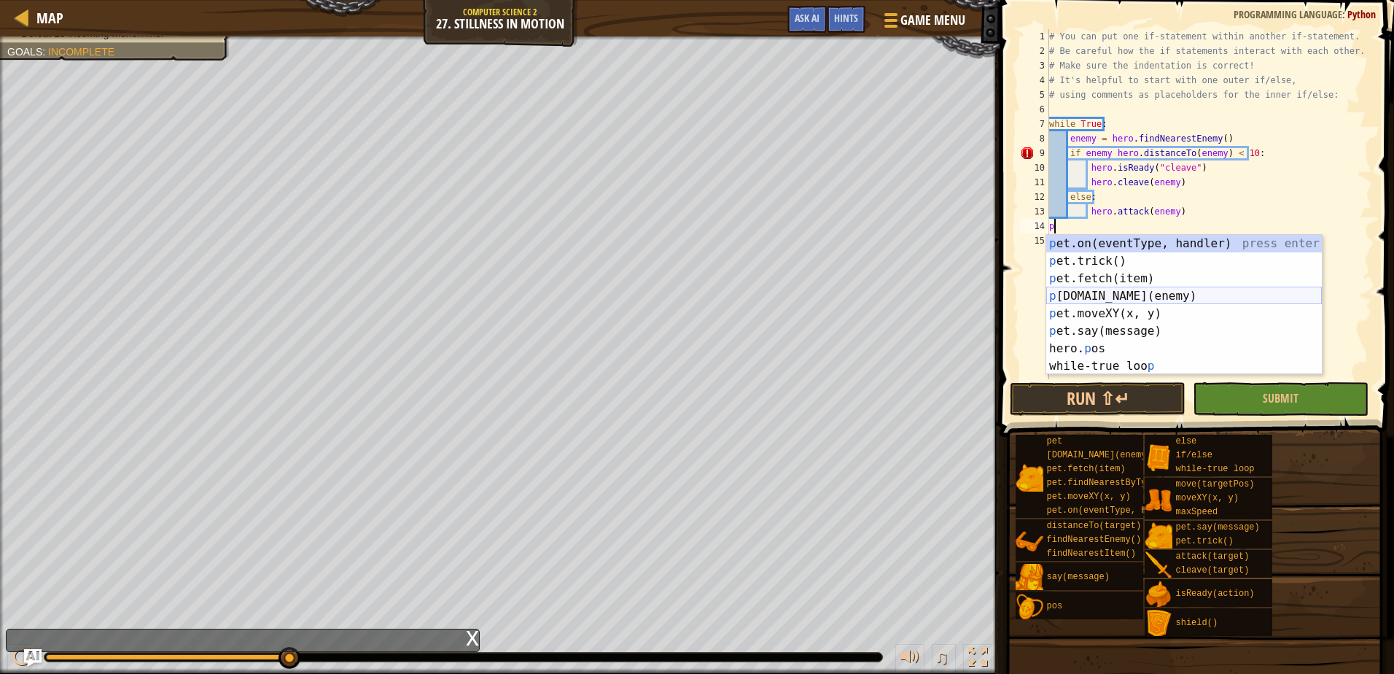
click at [1141, 302] on div "p et.on(eventType, handler) press enter p et.trick() press enter p et.fetch(ite…" at bounding box center [1184, 322] width 276 height 175
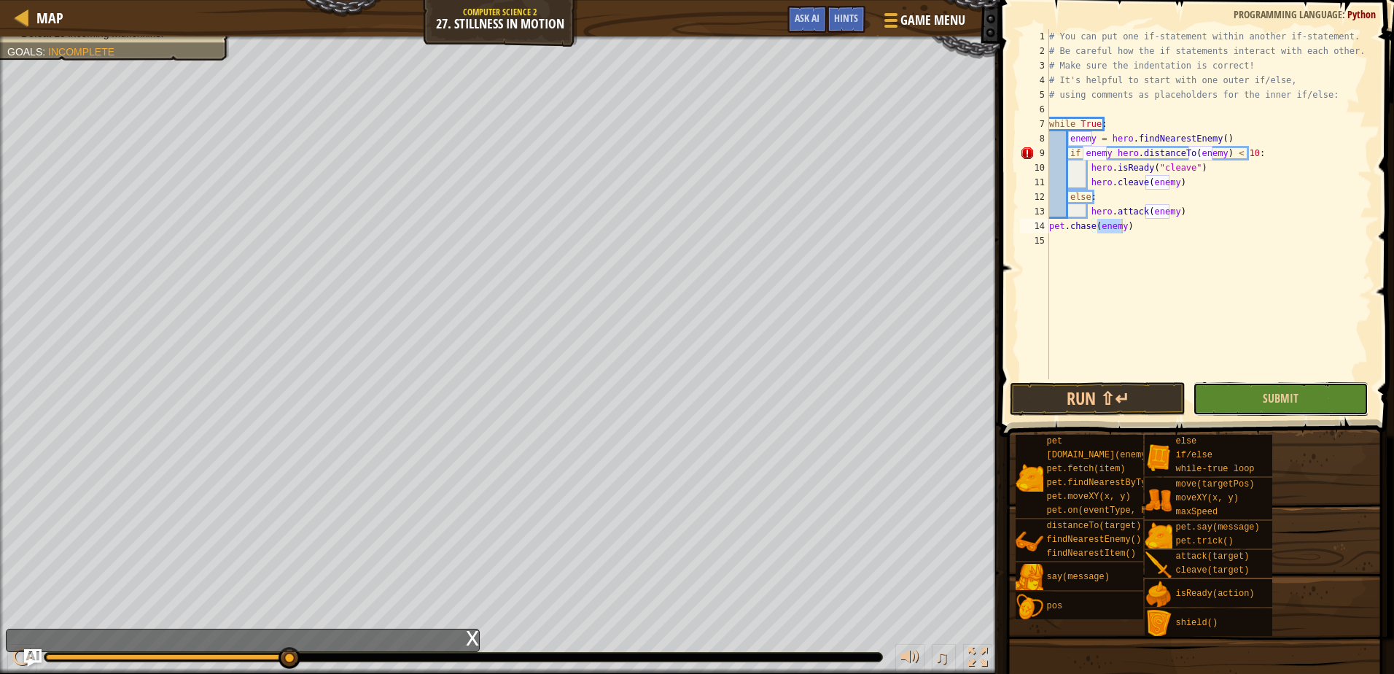
click at [1251, 398] on button "Submit" at bounding box center [1281, 399] width 176 height 34
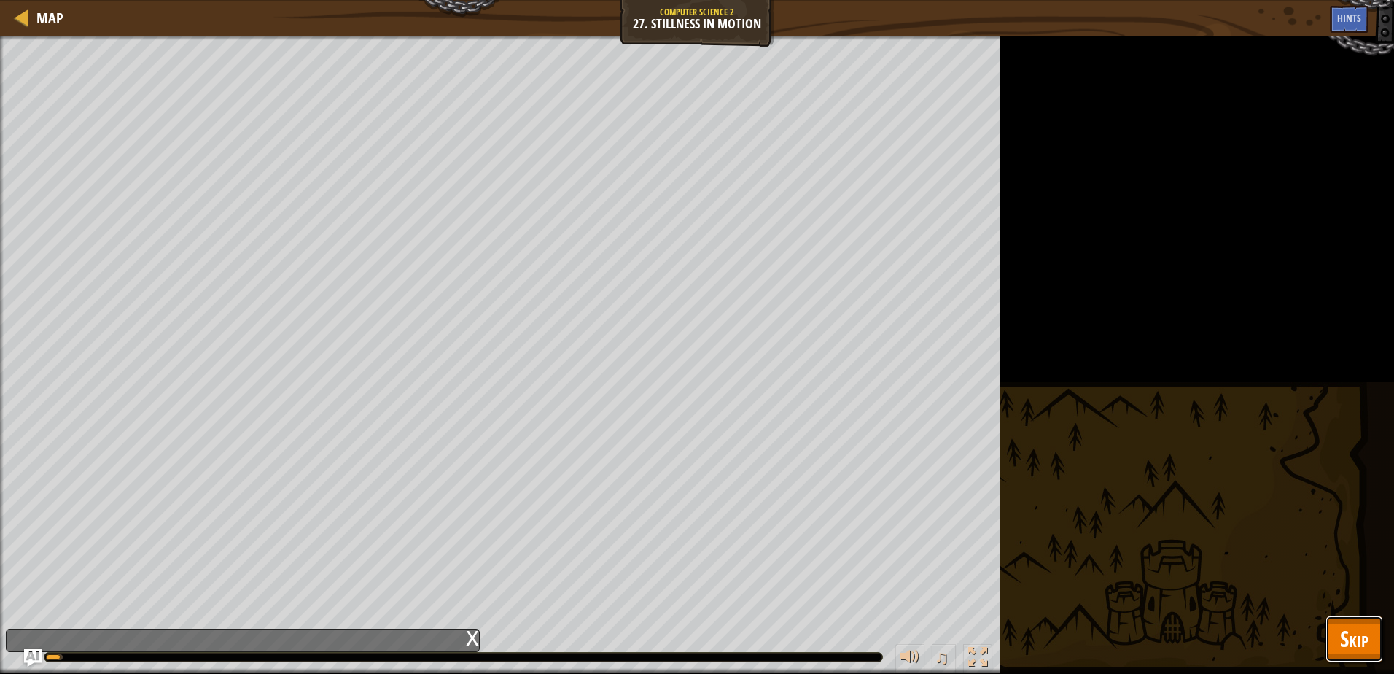
click at [1356, 653] on button "Skip" at bounding box center [1354, 638] width 58 height 47
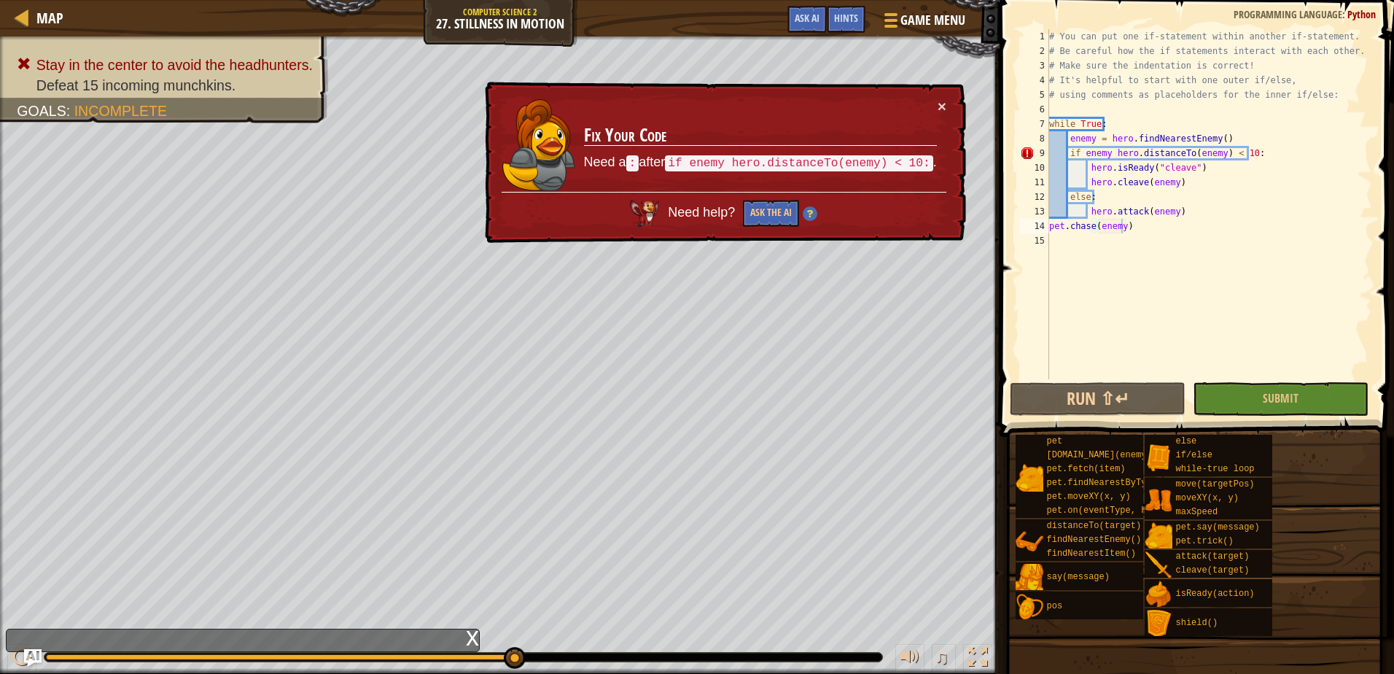
type textarea "if enemy hero.distanceTo(enemy) < 10:"
drag, startPoint x: 1250, startPoint y: 155, endPoint x: 1068, endPoint y: 156, distance: 182.2
click at [1068, 156] on div "# You can put one if-statement within another if-statement. # Be careful how th…" at bounding box center [1209, 218] width 326 height 379
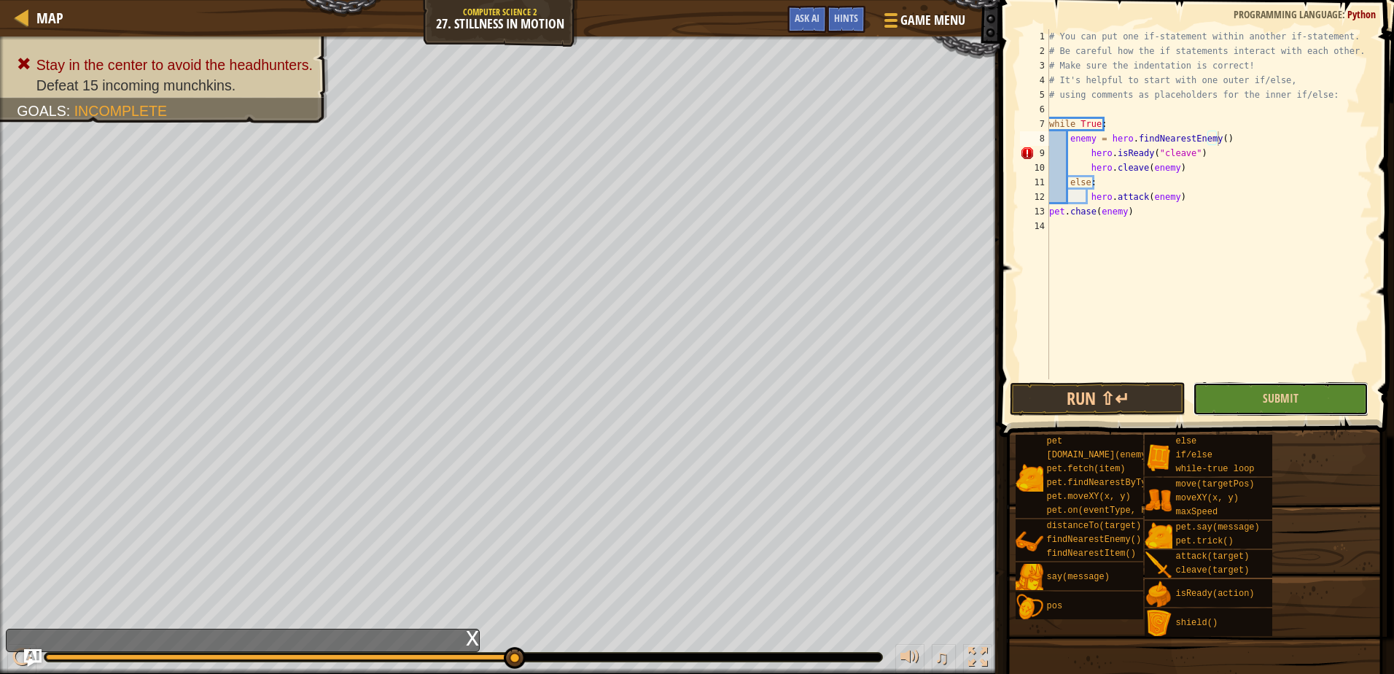
click at [1305, 401] on button "Submit" at bounding box center [1281, 399] width 176 height 34
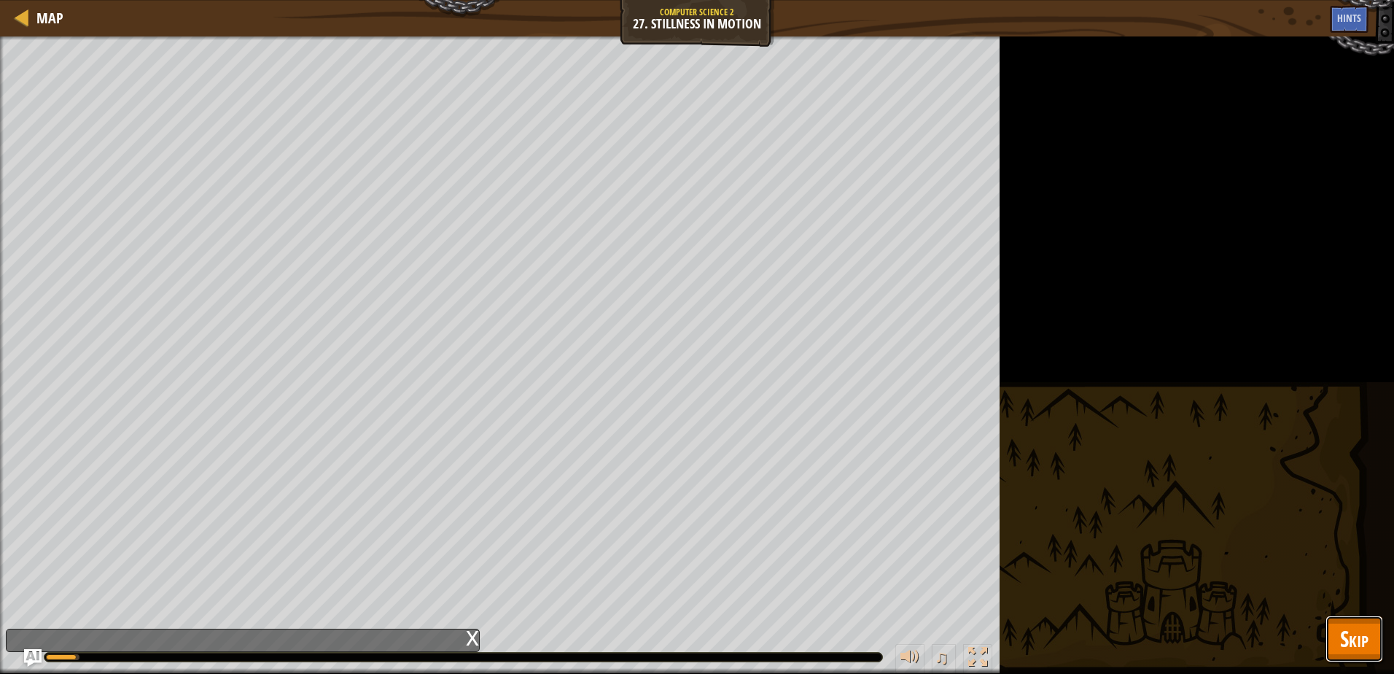
click at [1361, 624] on span "Skip" at bounding box center [1354, 638] width 28 height 30
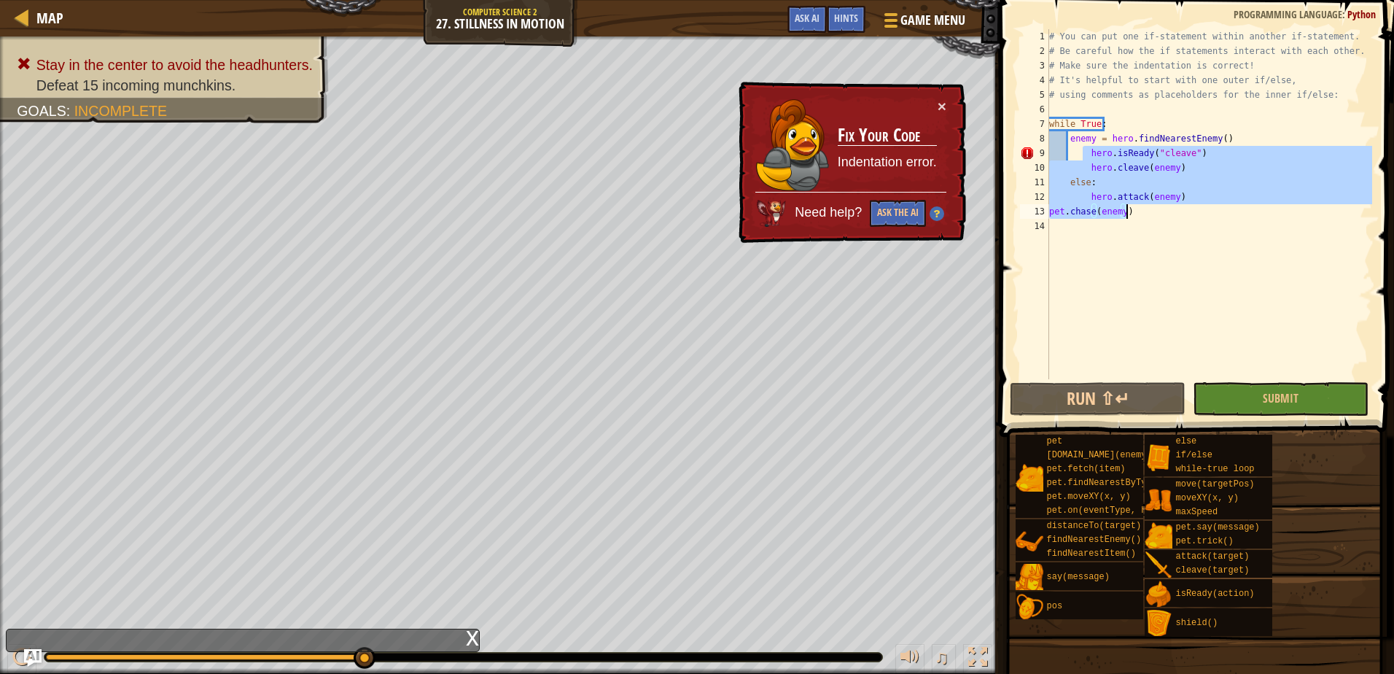
drag, startPoint x: 1082, startPoint y: 155, endPoint x: 1196, endPoint y: 218, distance: 129.9
click at [1196, 218] on div "# You can put one if-statement within another if-statement. # Be careful how th…" at bounding box center [1209, 218] width 326 height 379
type textarea "hero.attack(enemy) [DOMAIN_NAME](enemy)"
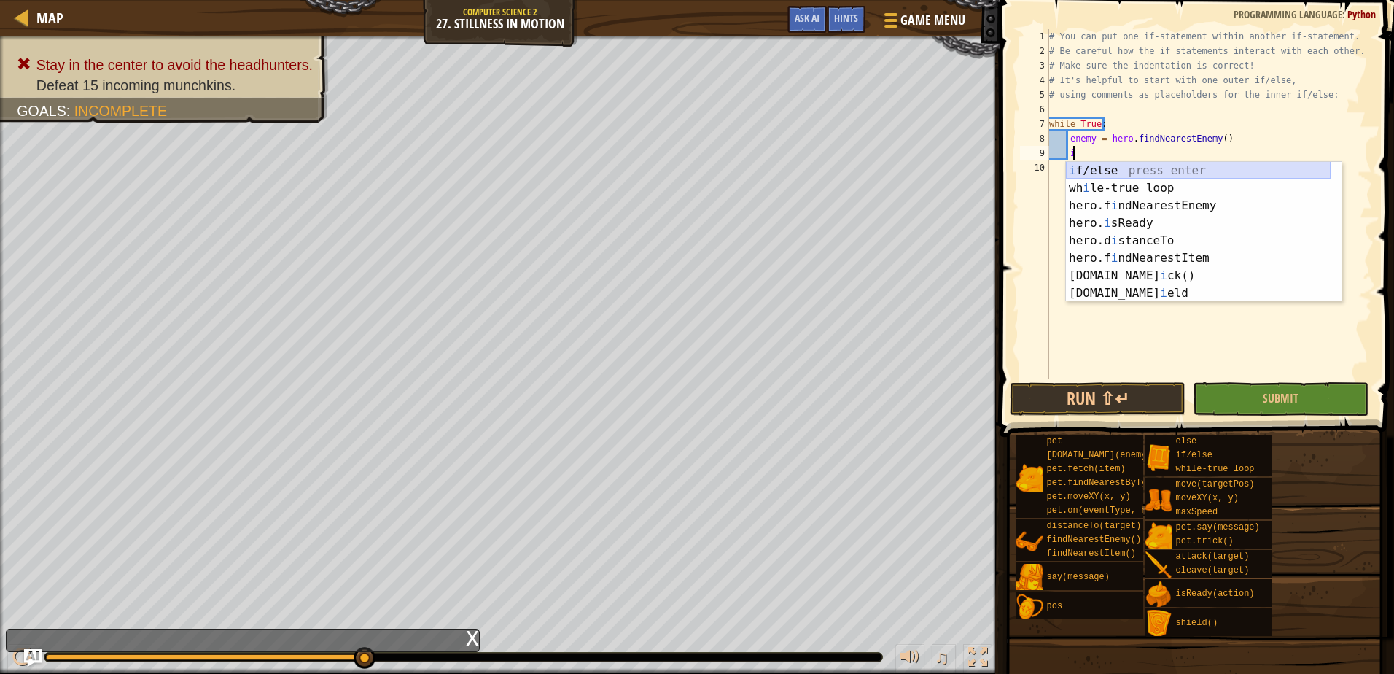
scroll to position [7, 1]
click at [1181, 235] on div "i f/else press enter wh i le-true loop press enter hero.f i ndNearestEnemy pres…" at bounding box center [1198, 249] width 265 height 175
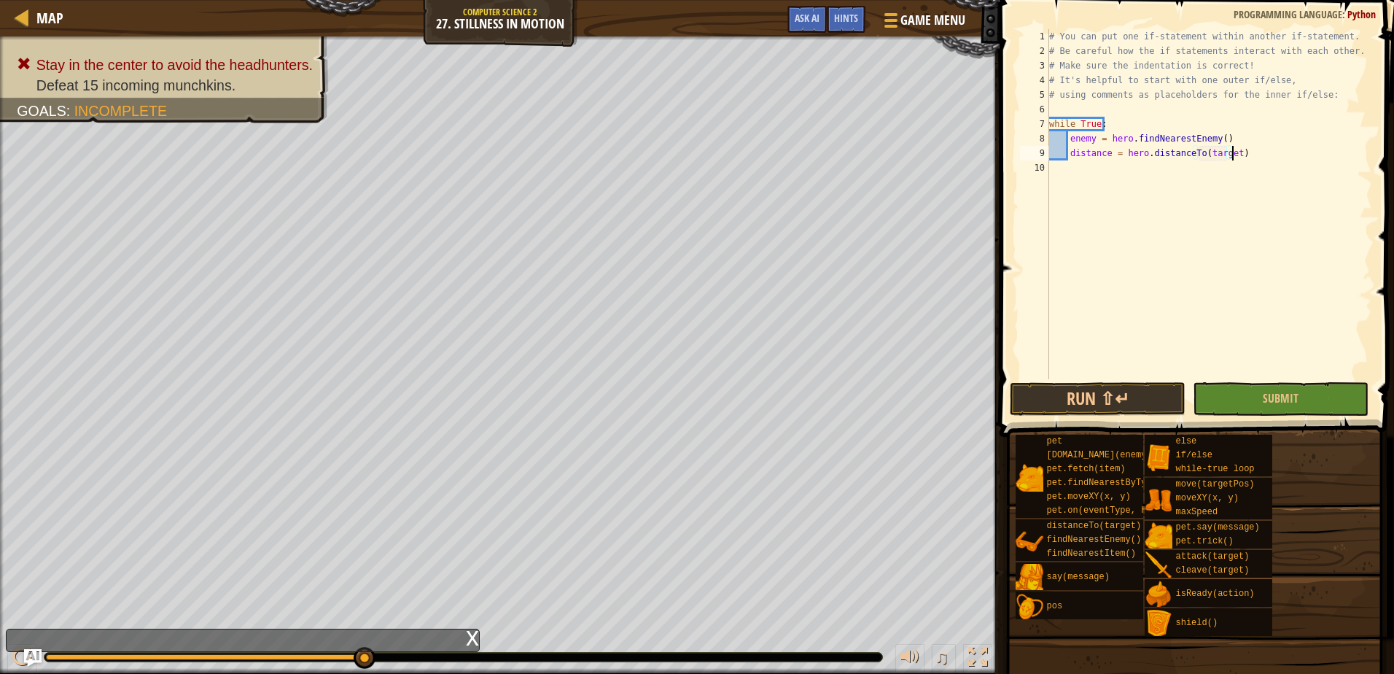
click at [1238, 156] on div "# You can put one if-statement within another if-statement. # Be careful how th…" at bounding box center [1209, 218] width 326 height 379
type textarea "distance = hero.distanceTo(target) < 10"
type textarea "h"
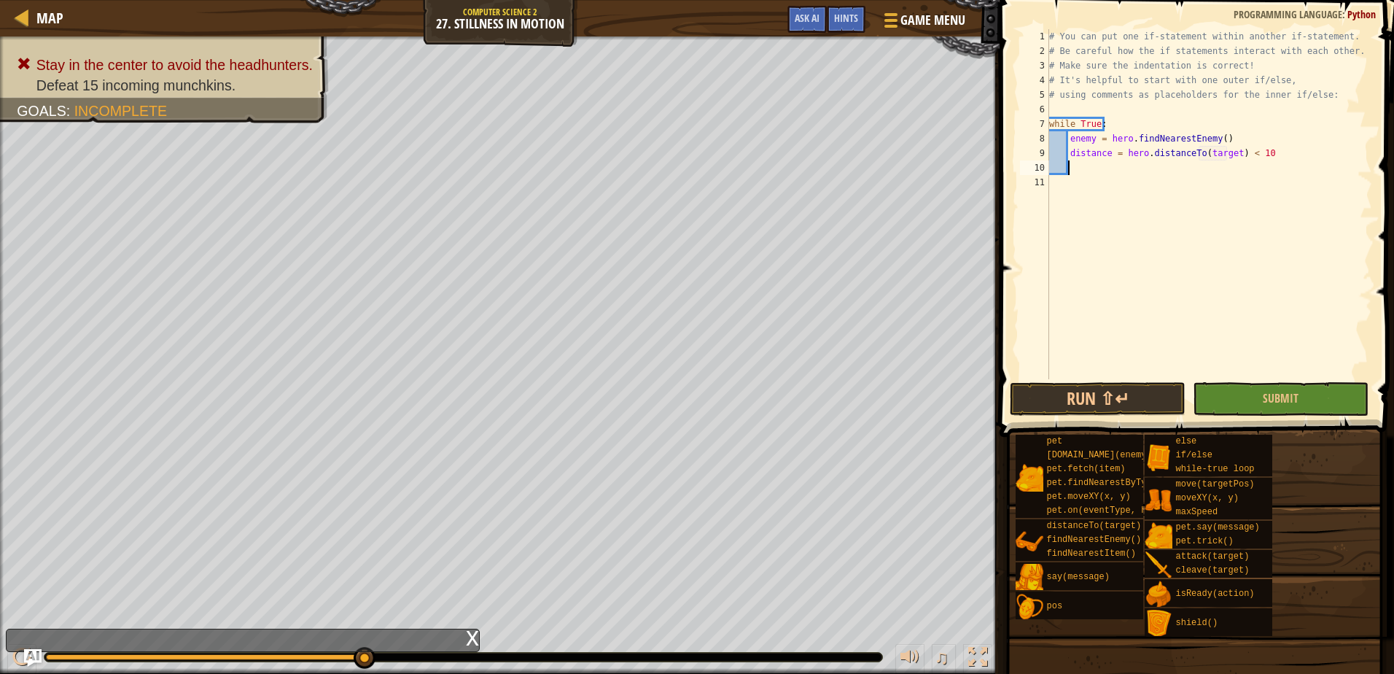
scroll to position [7, 1]
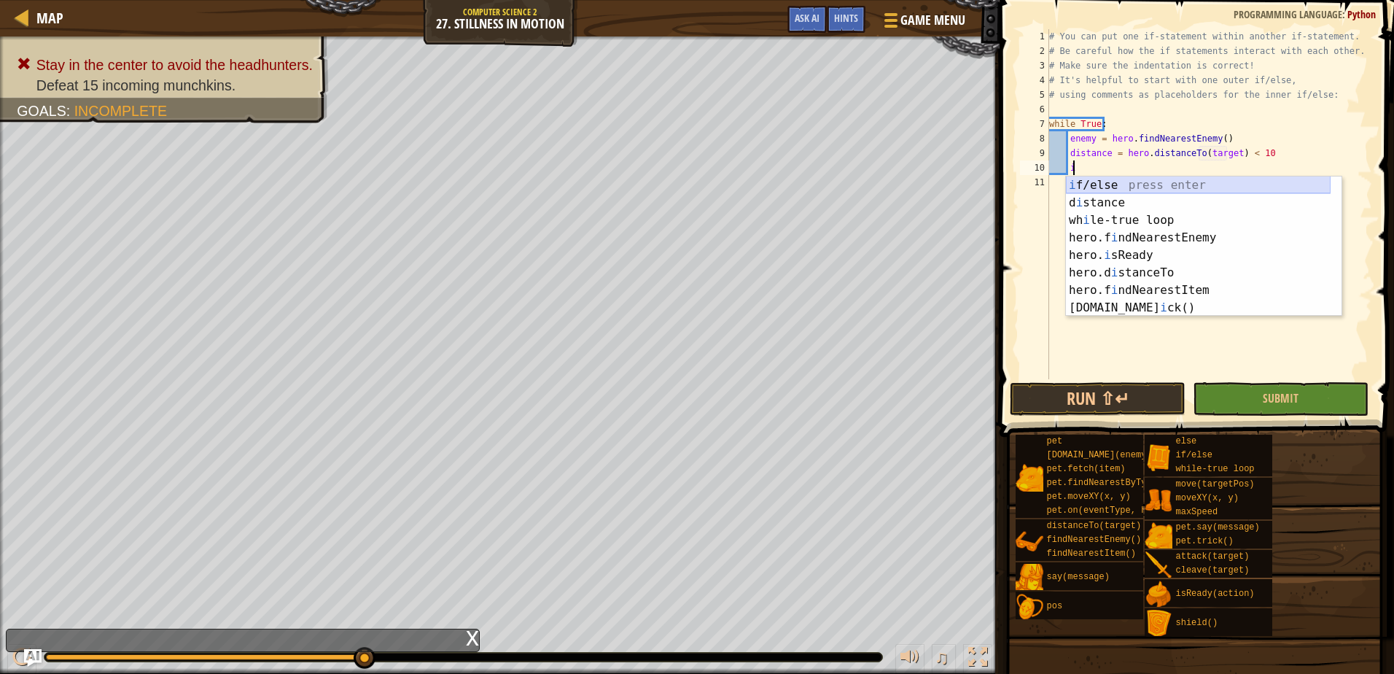
click at [1126, 179] on div "i f/else press enter d i stance press enter wh i le-true loop press enter hero.…" at bounding box center [1198, 263] width 265 height 175
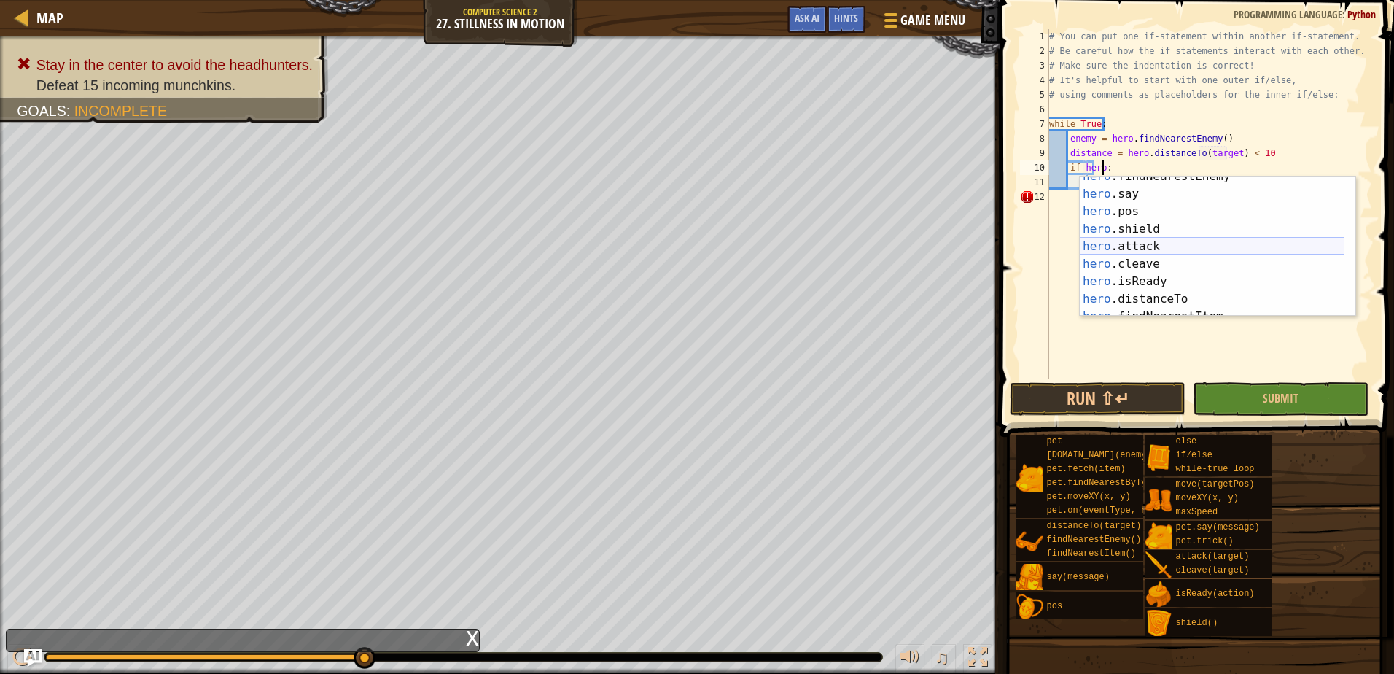
scroll to position [44, 0]
click at [1171, 276] on div "hero .findNearestEnemy press enter hero .say press enter hero .pos press enter …" at bounding box center [1212, 255] width 265 height 175
type textarea "if hero.isReady("cleave"):"
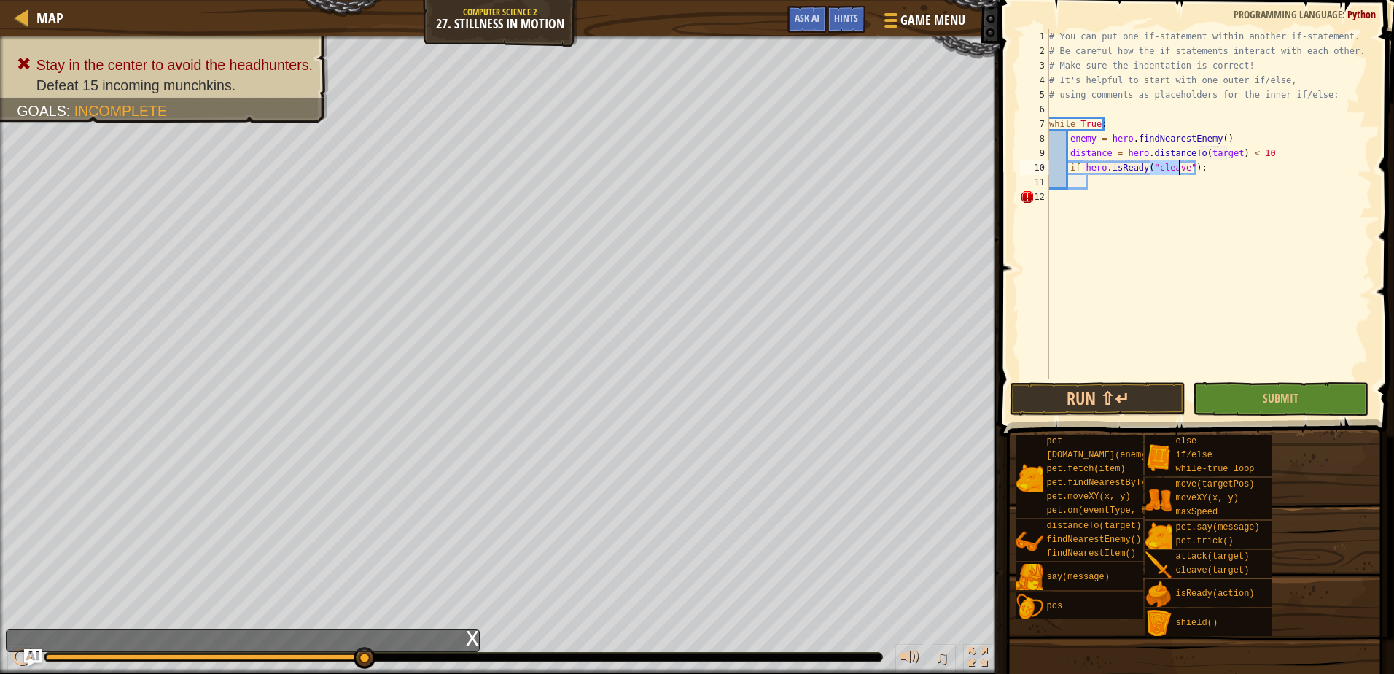
click at [1108, 187] on div "# You can put one if-statement within another if-statement. # Be careful how th…" at bounding box center [1209, 218] width 326 height 379
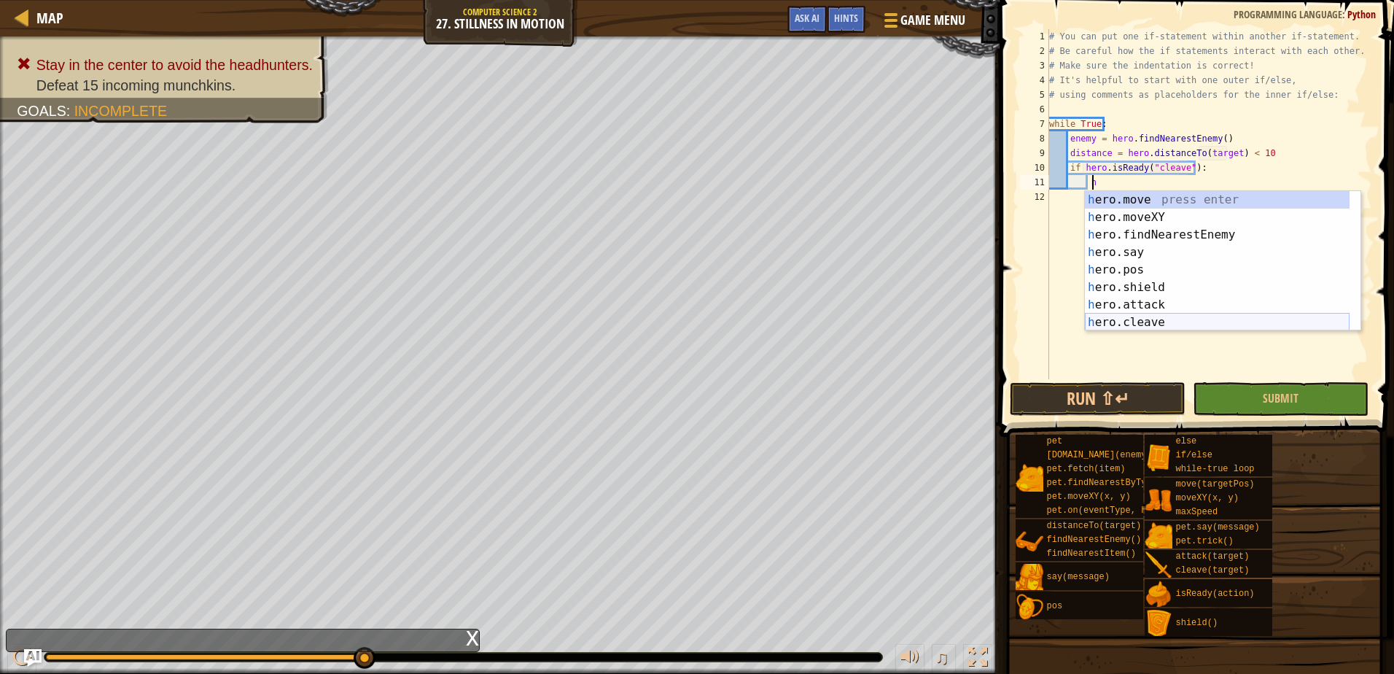
click at [1130, 323] on div "h ero.move press enter h ero.moveXY press enter h ero.findNearestEnemy press en…" at bounding box center [1217, 278] width 265 height 175
type textarea "hero.cleave(enemy)"
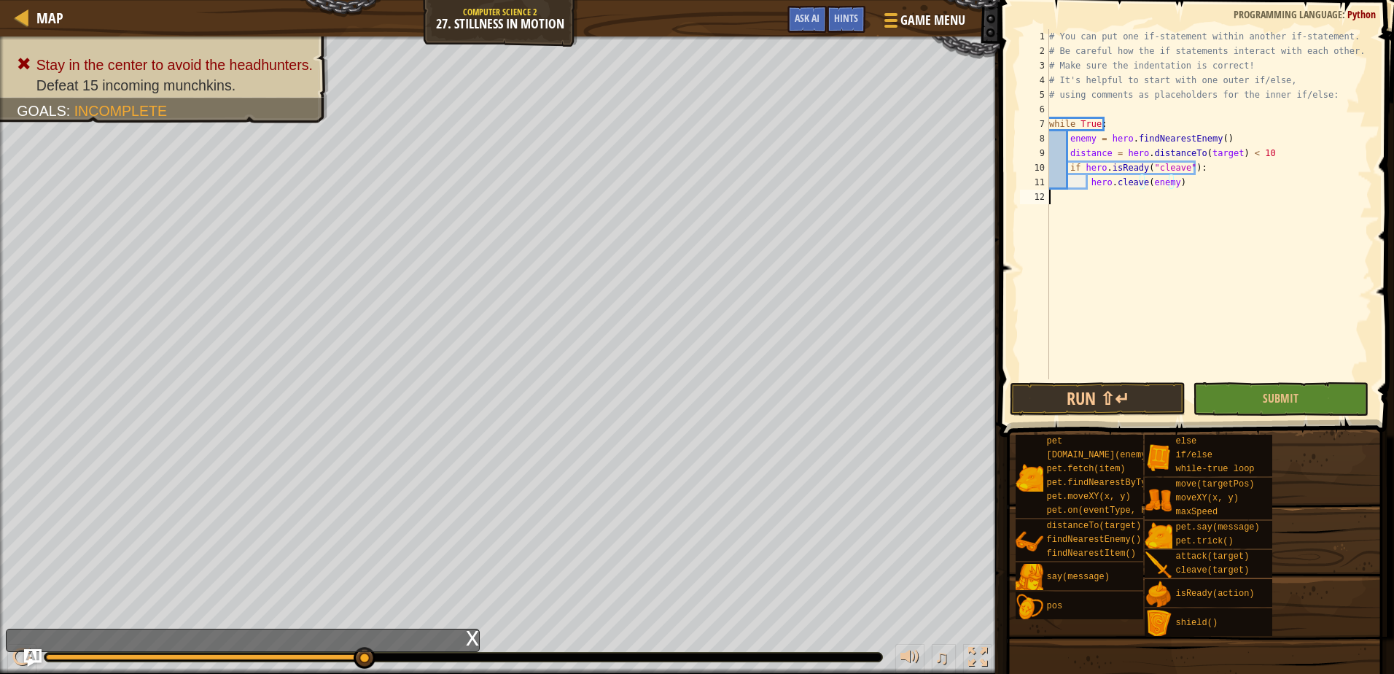
click at [1212, 191] on div "# You can put one if-statement within another if-statement. # Be careful how th…" at bounding box center [1209, 218] width 326 height 379
click at [1271, 409] on button "Submit" at bounding box center [1281, 399] width 176 height 34
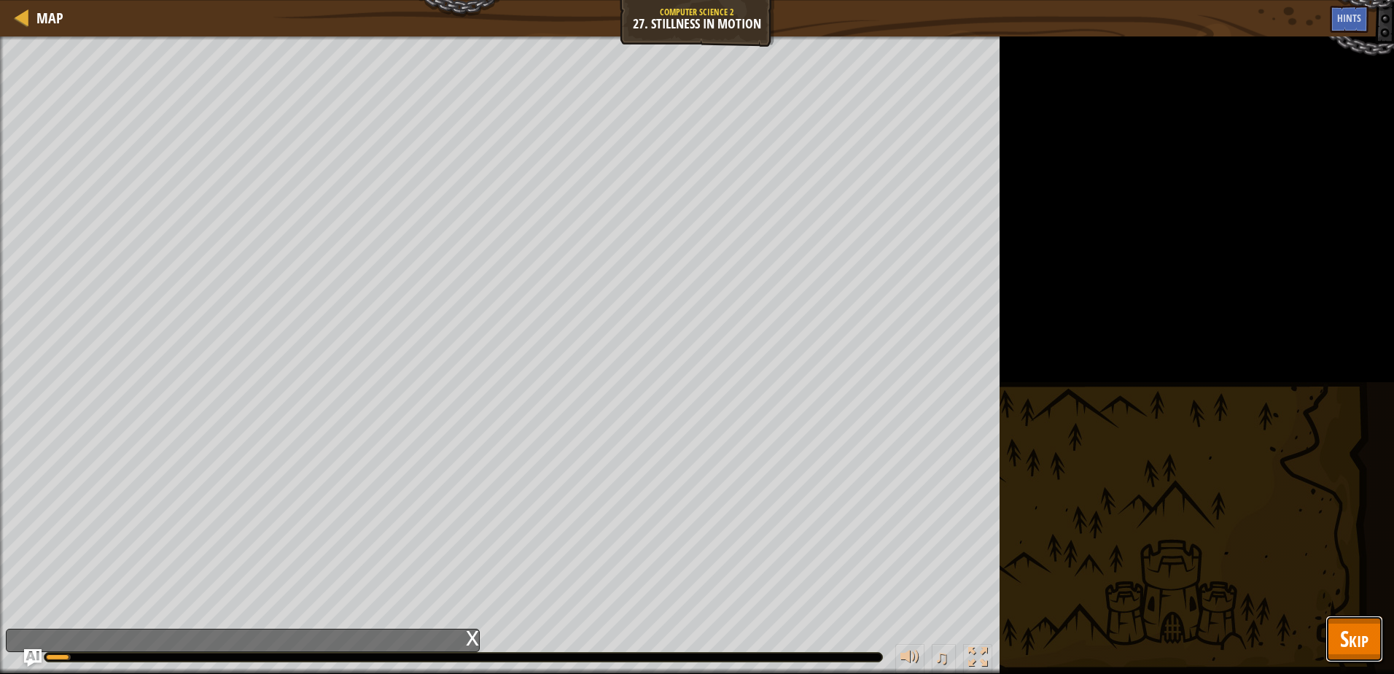
click at [1351, 633] on span "Skip" at bounding box center [1354, 638] width 28 height 30
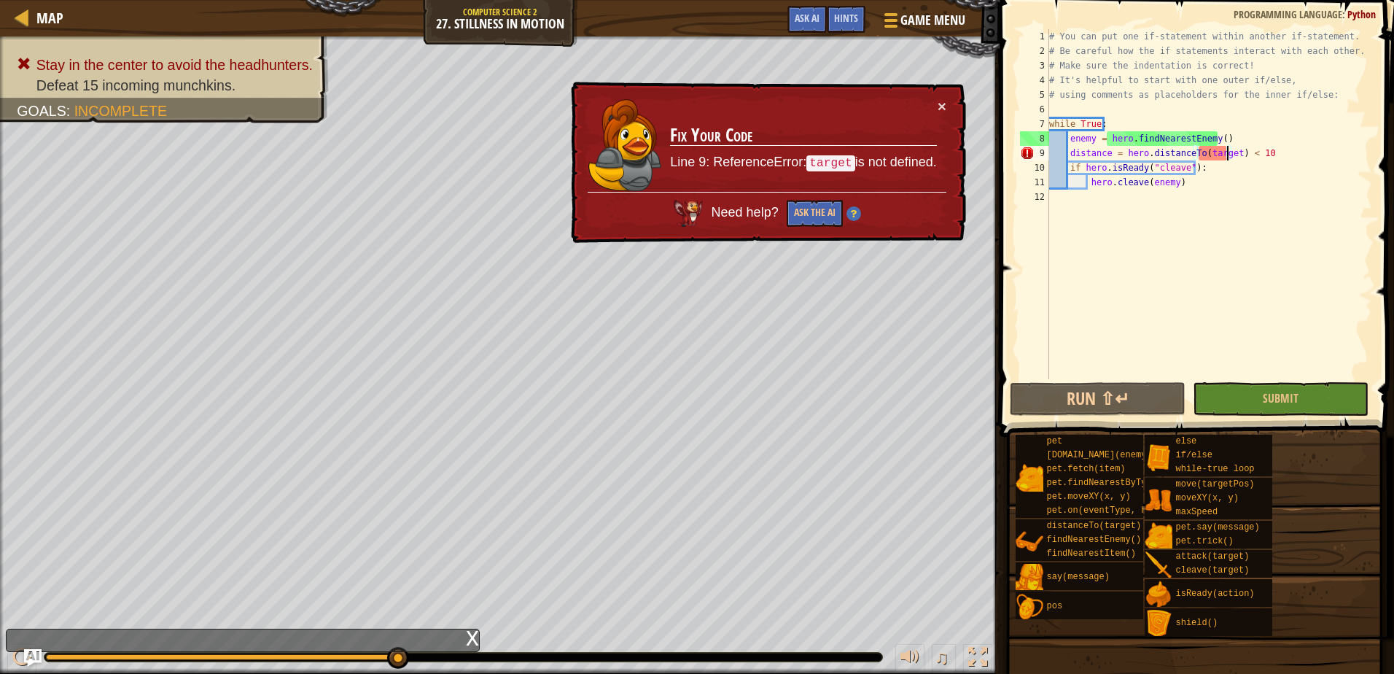
click at [1225, 155] on div "# You can put one if-statement within another if-statement. # Be careful how th…" at bounding box center [1209, 218] width 326 height 379
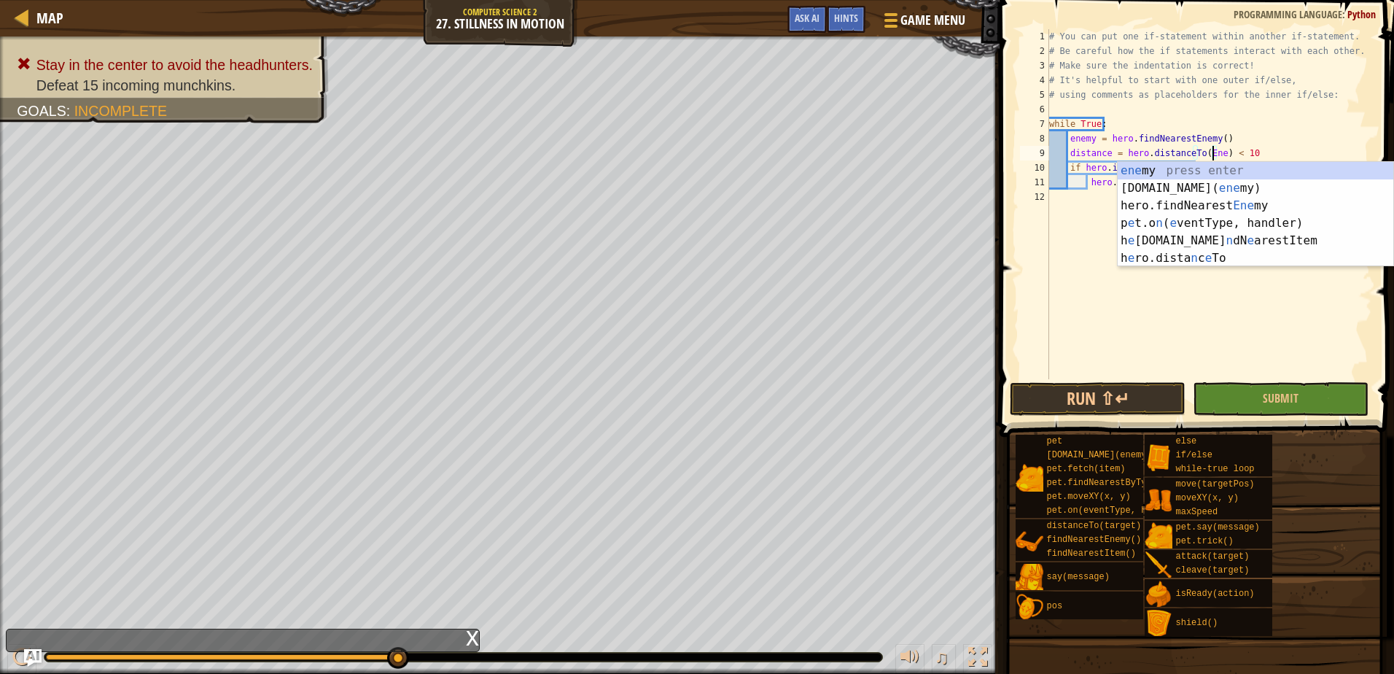
scroll to position [7, 15]
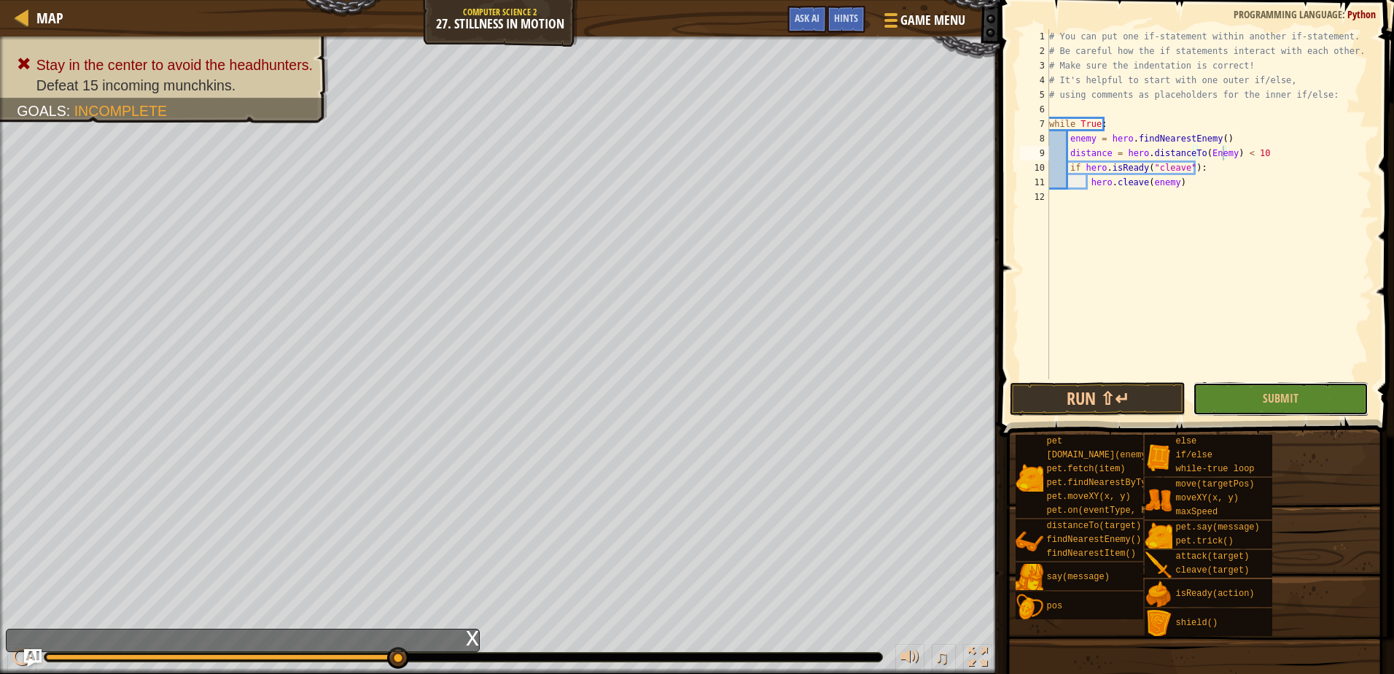
drag, startPoint x: 1284, startPoint y: 403, endPoint x: 1278, endPoint y: 398, distance: 8.3
click at [1278, 398] on span "Submit" at bounding box center [1281, 398] width 36 height 16
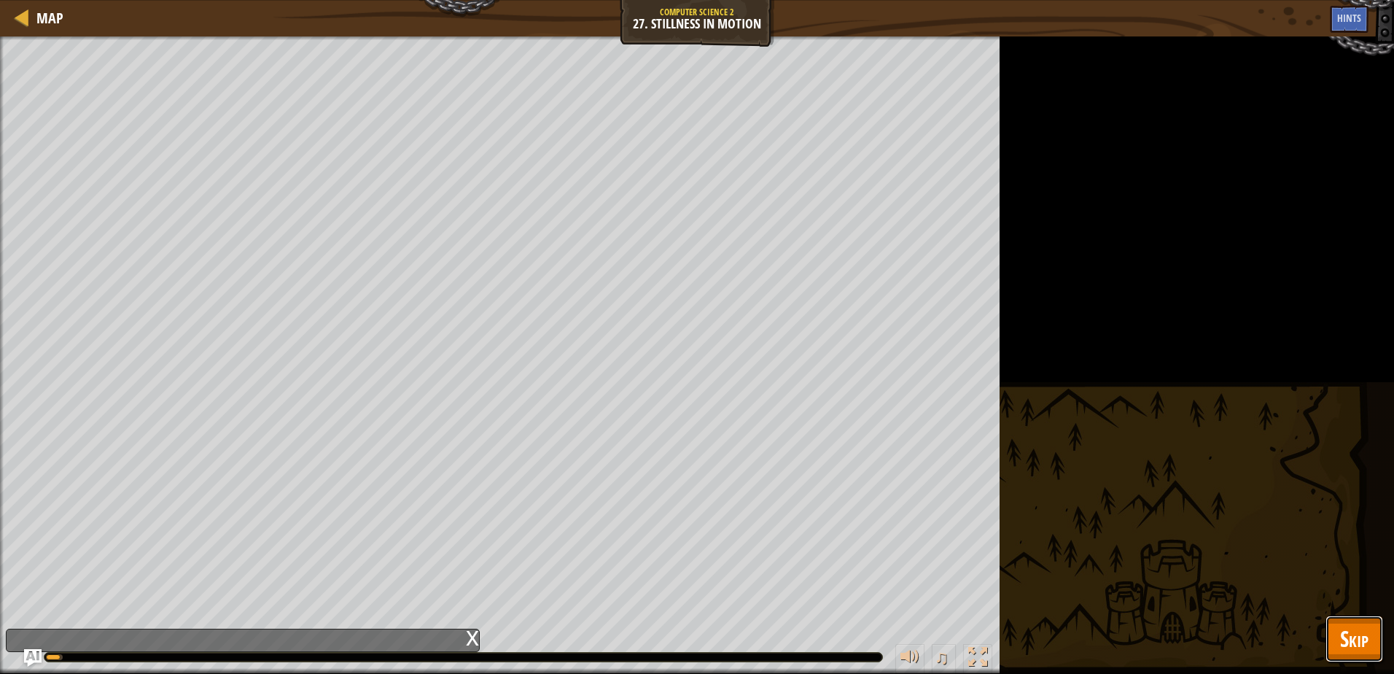
click at [1350, 629] on span "Skip" at bounding box center [1354, 638] width 28 height 30
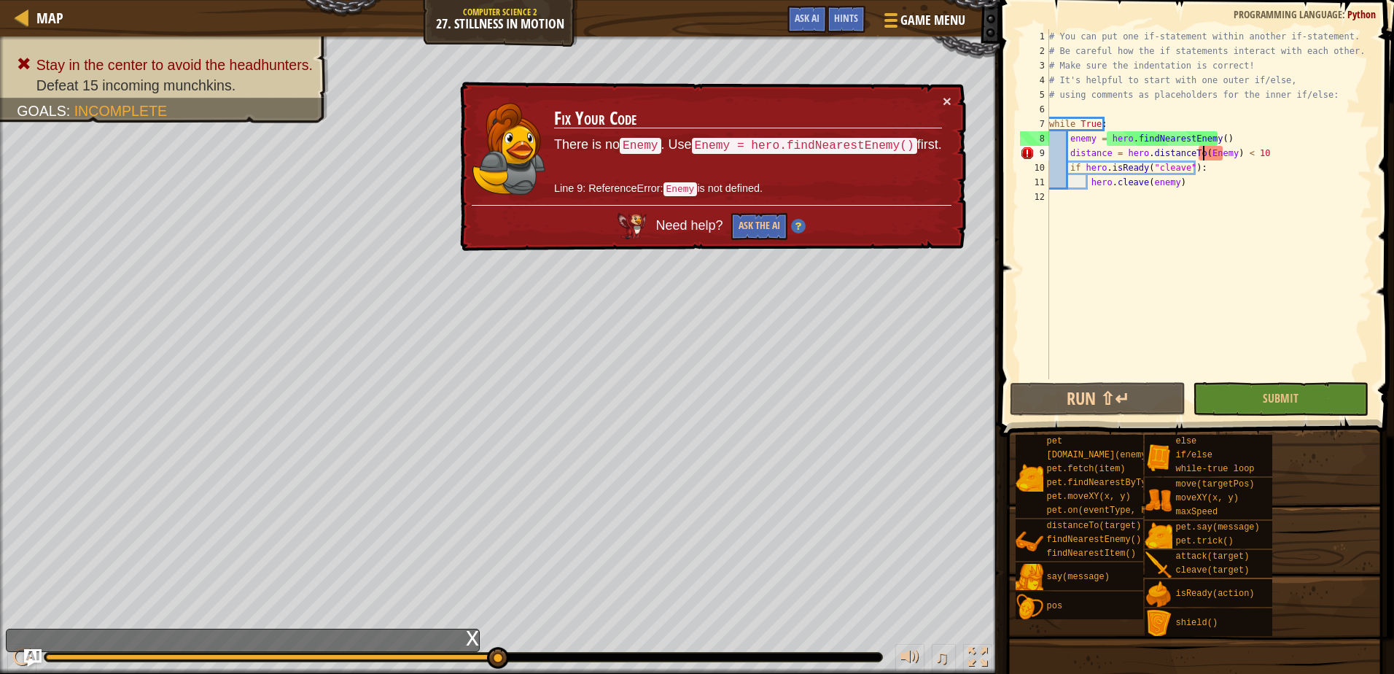
click at [1205, 155] on div "# You can put one if-statement within another if-statement. # Be careful how th…" at bounding box center [1209, 218] width 326 height 379
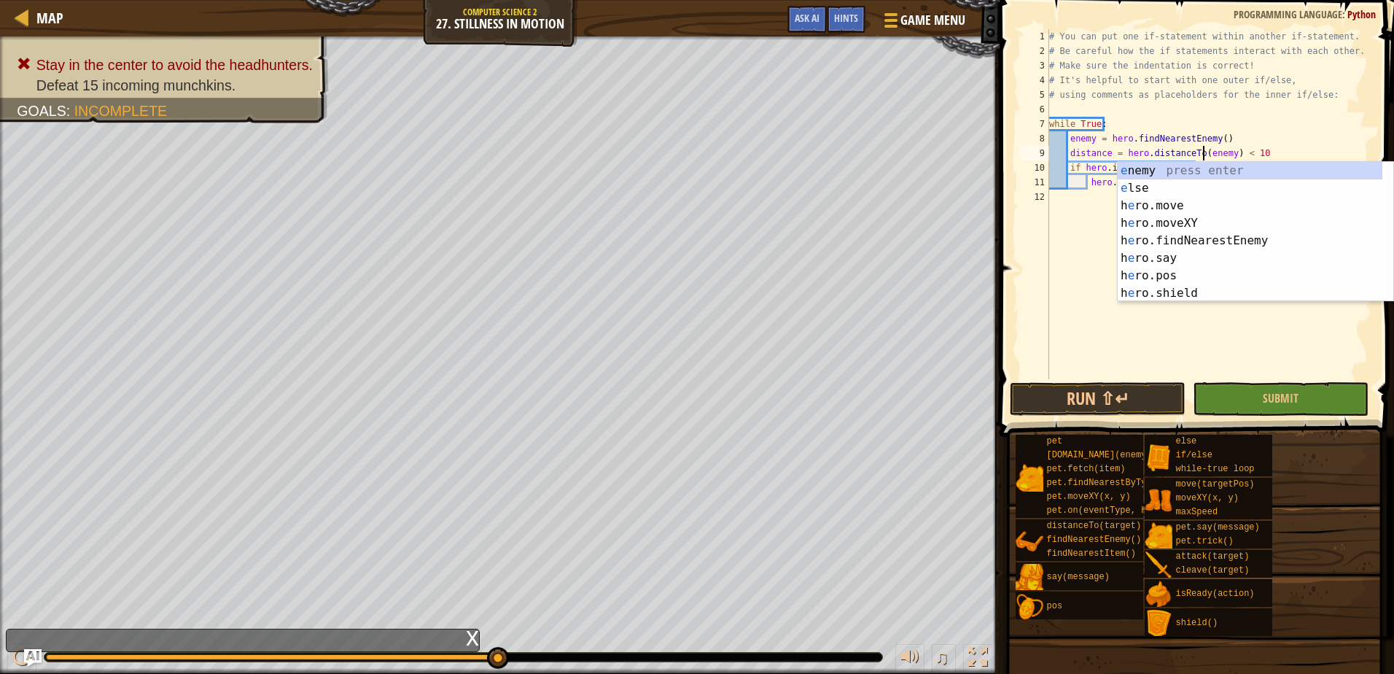
scroll to position [7, 13]
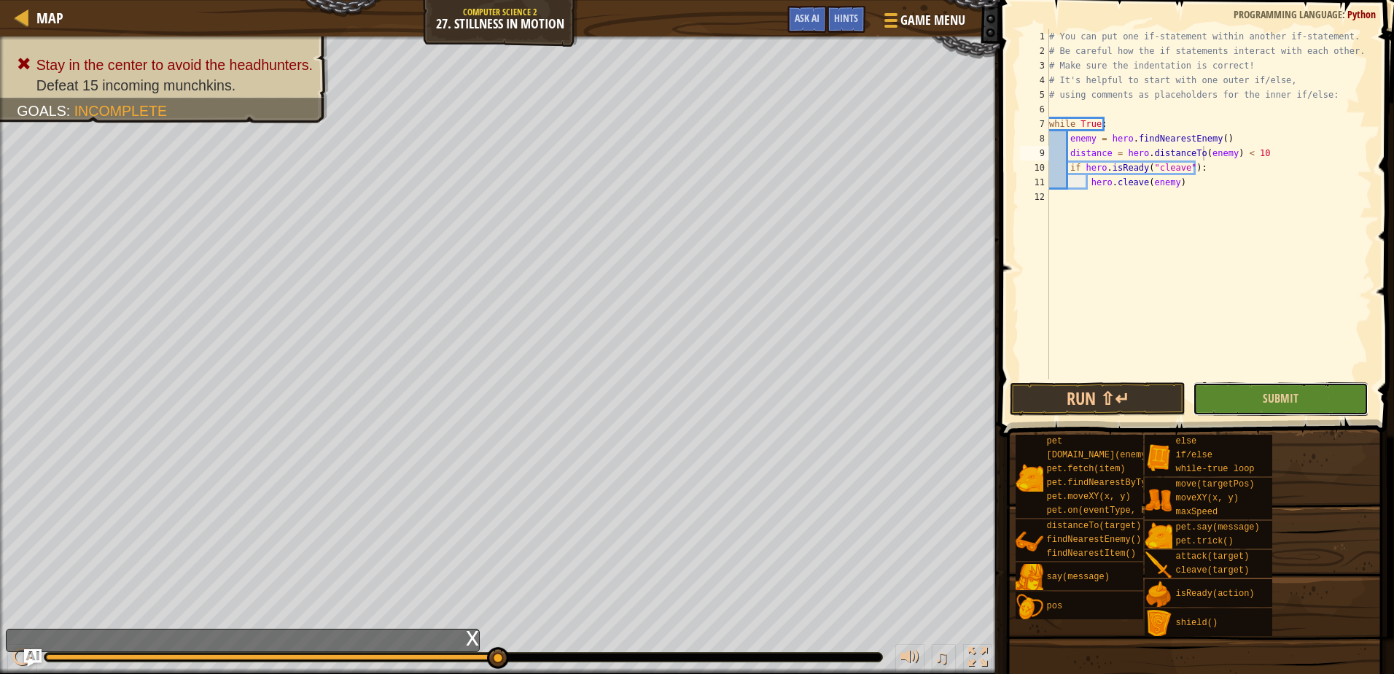
click at [1330, 394] on button "Submit" at bounding box center [1281, 399] width 176 height 34
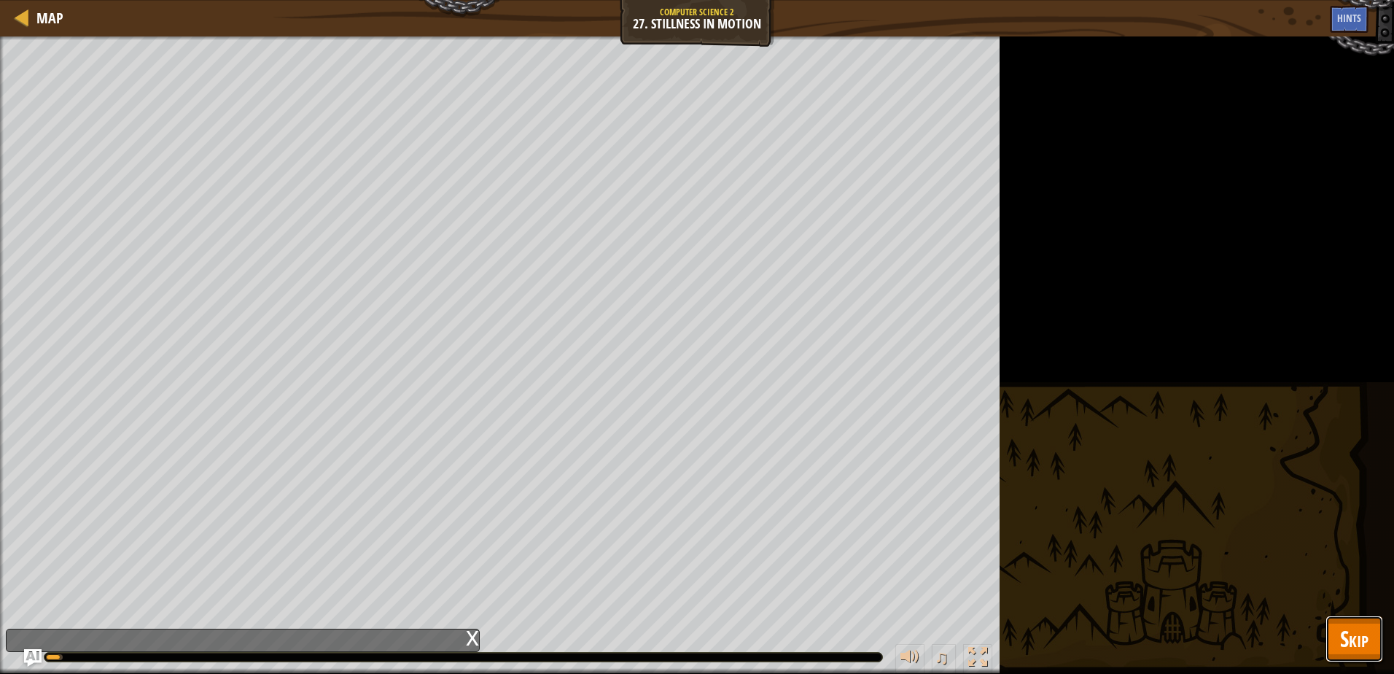
click at [1354, 635] on span "Skip" at bounding box center [1354, 638] width 28 height 30
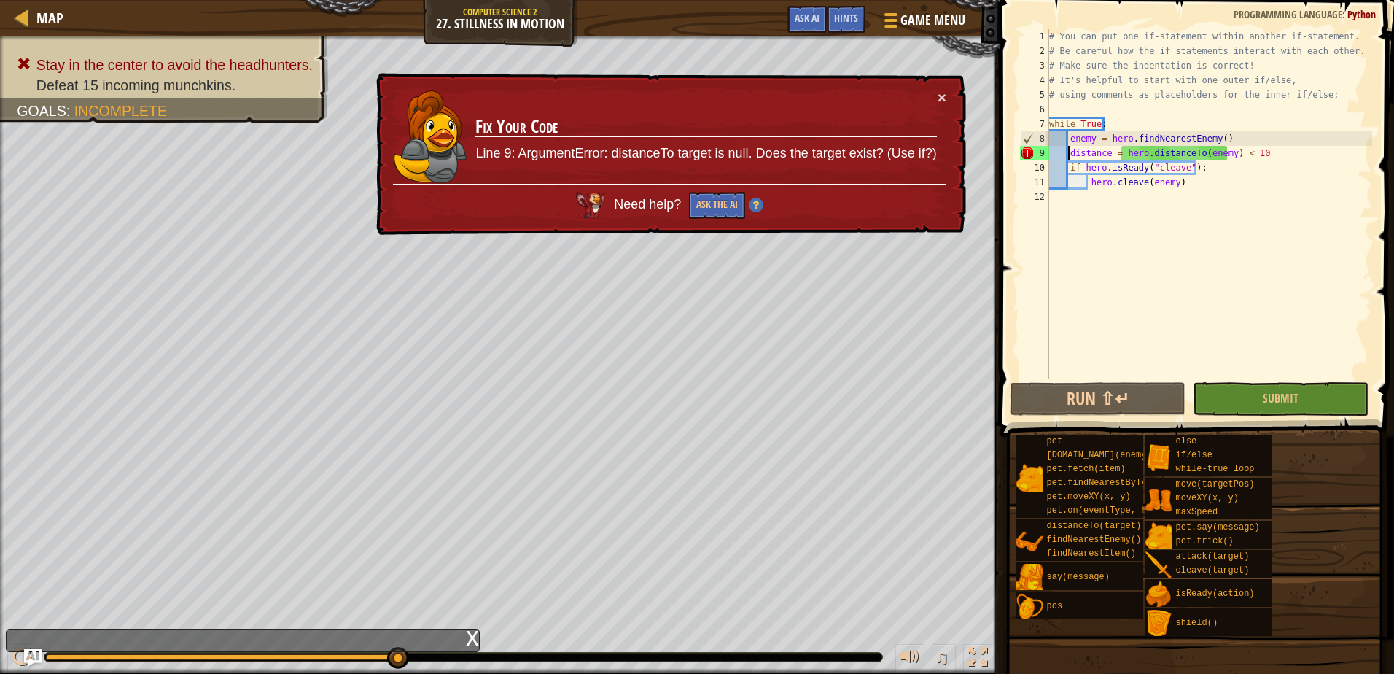
click at [1066, 155] on div "# You can put one if-statement within another if-statement. # Be careful how th…" at bounding box center [1209, 218] width 326 height 379
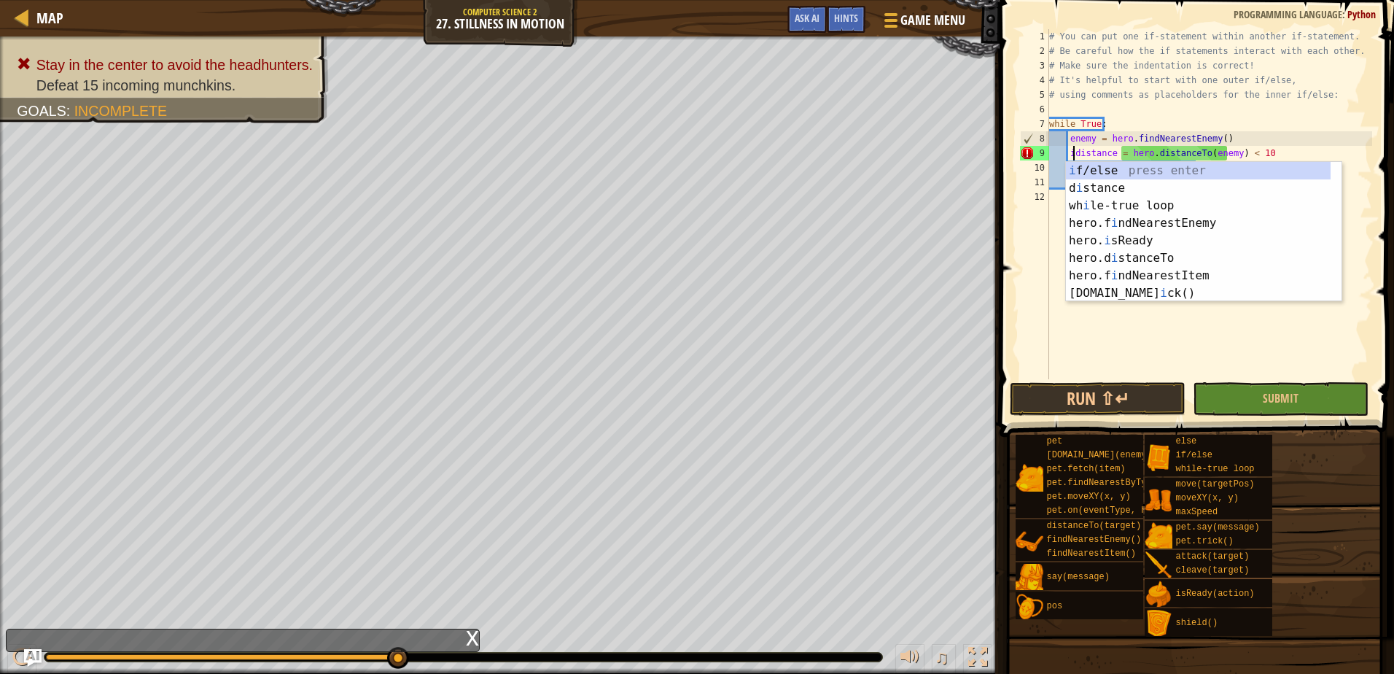
scroll to position [7, 3]
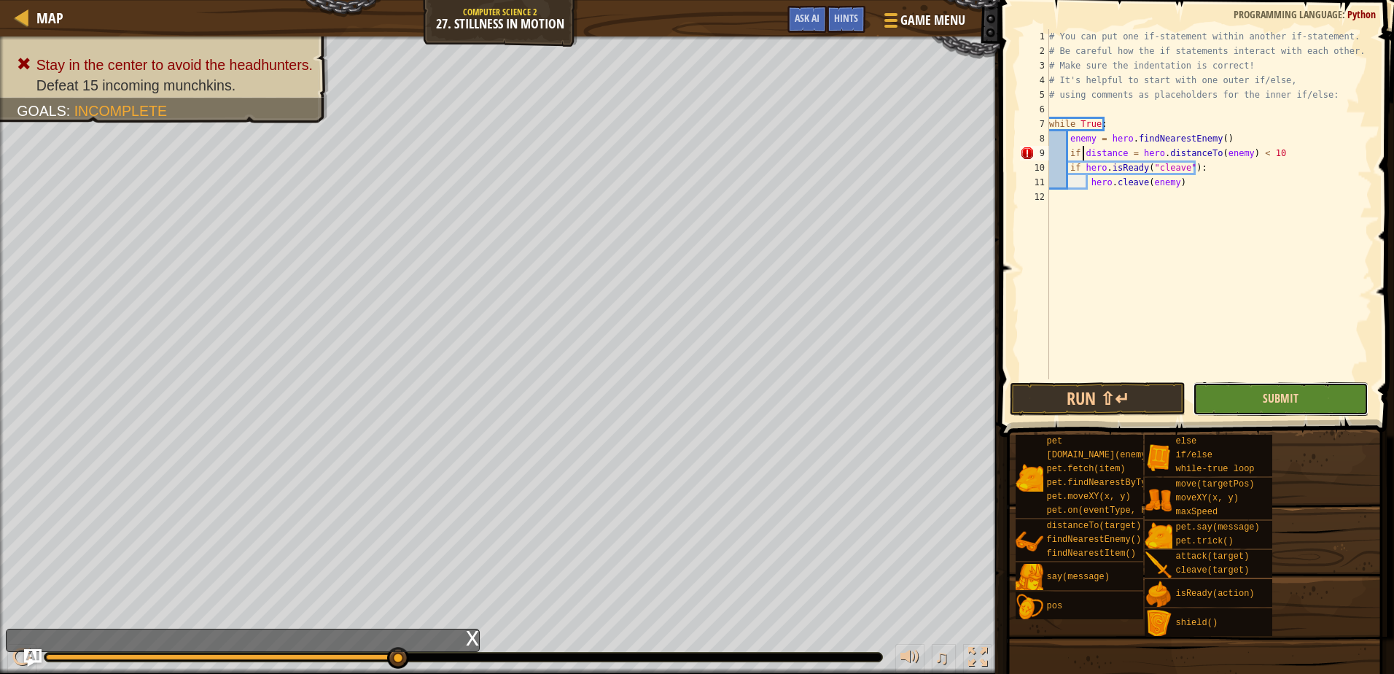
click at [1278, 394] on span "Submit" at bounding box center [1281, 398] width 36 height 16
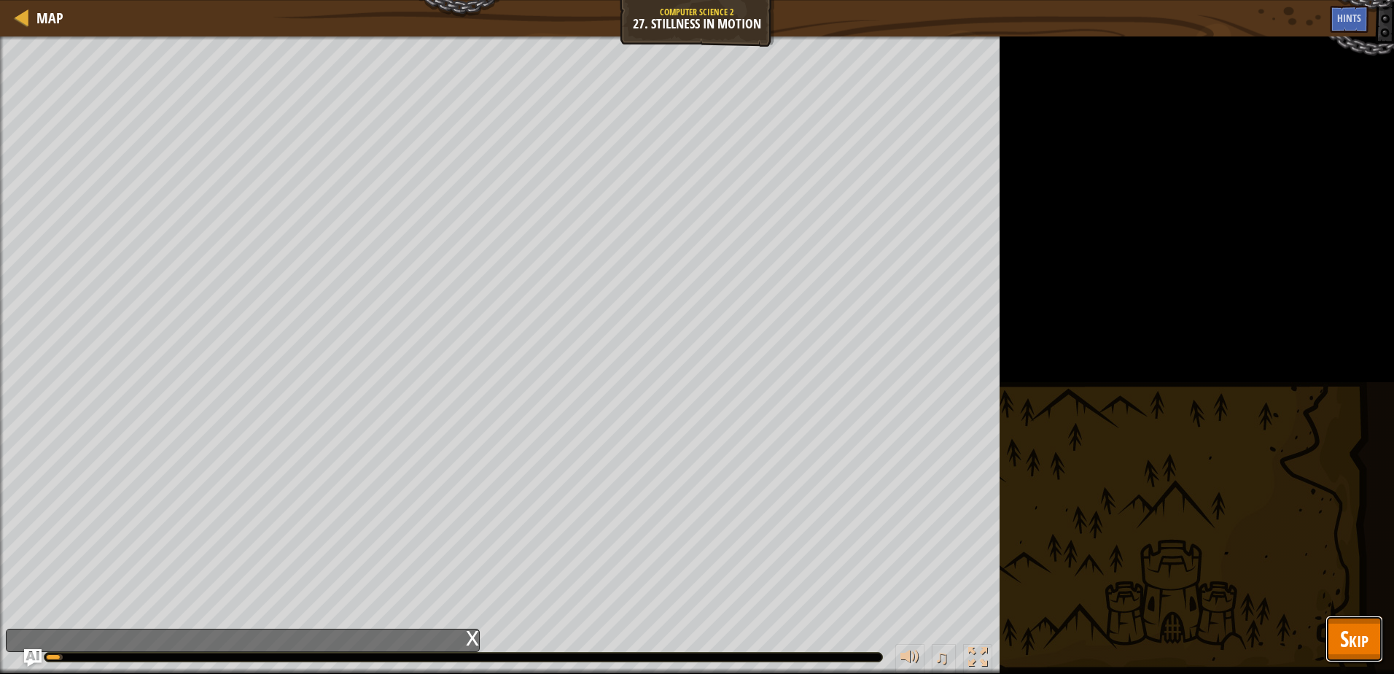
click at [1368, 626] on button "Skip" at bounding box center [1354, 638] width 58 height 47
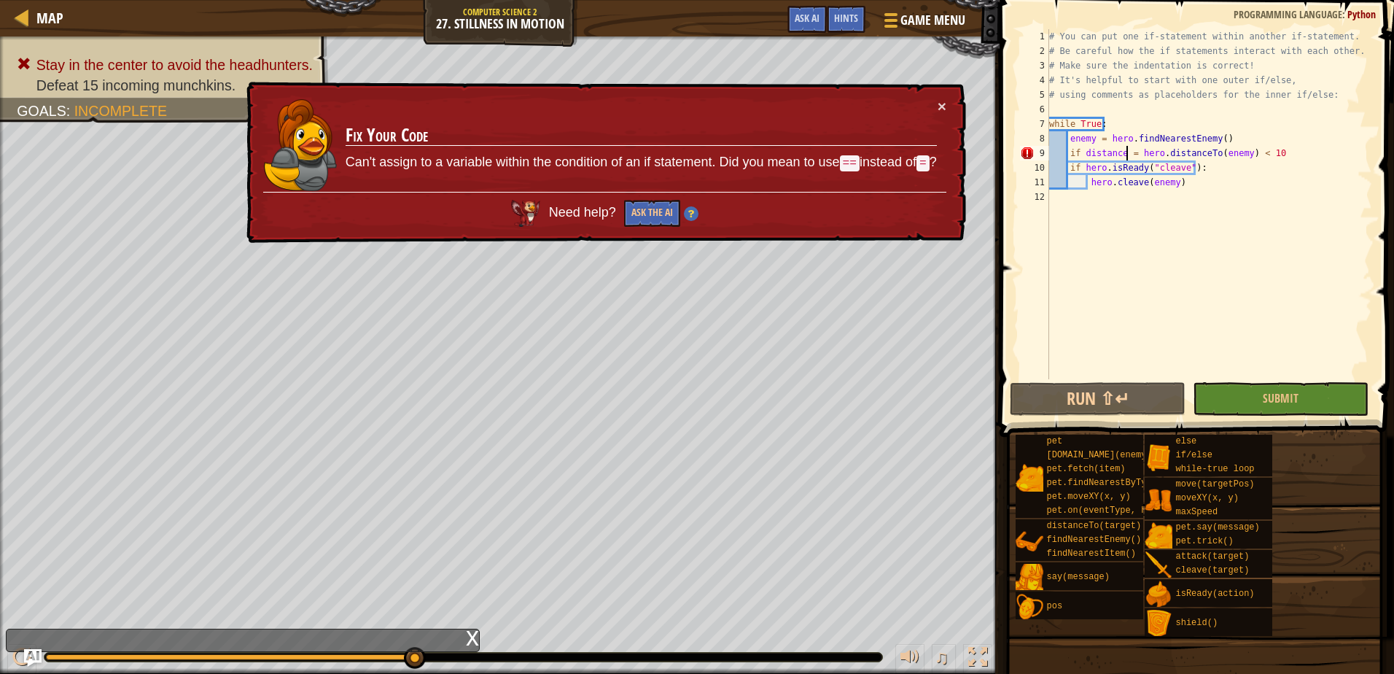
click at [1128, 152] on div "# You can put one if-statement within another if-statement. # Be careful how th…" at bounding box center [1209, 218] width 326 height 379
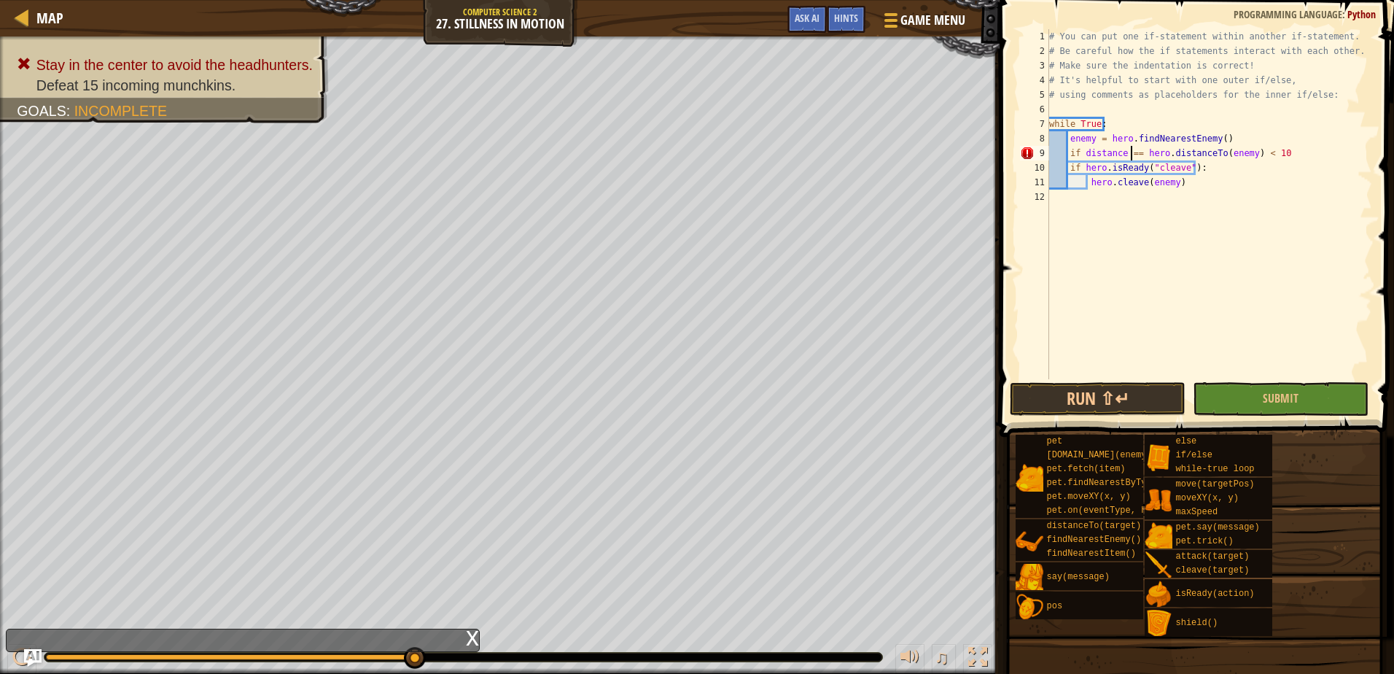
scroll to position [7, 7]
click at [1299, 415] on div "if distance == hero.distanceTo(enemy) < 10 1 2 3 4 5 6 7 8 9 10 11 12 # You can…" at bounding box center [1194, 247] width 399 height 480
click at [1286, 406] on button "Submit" at bounding box center [1281, 399] width 176 height 34
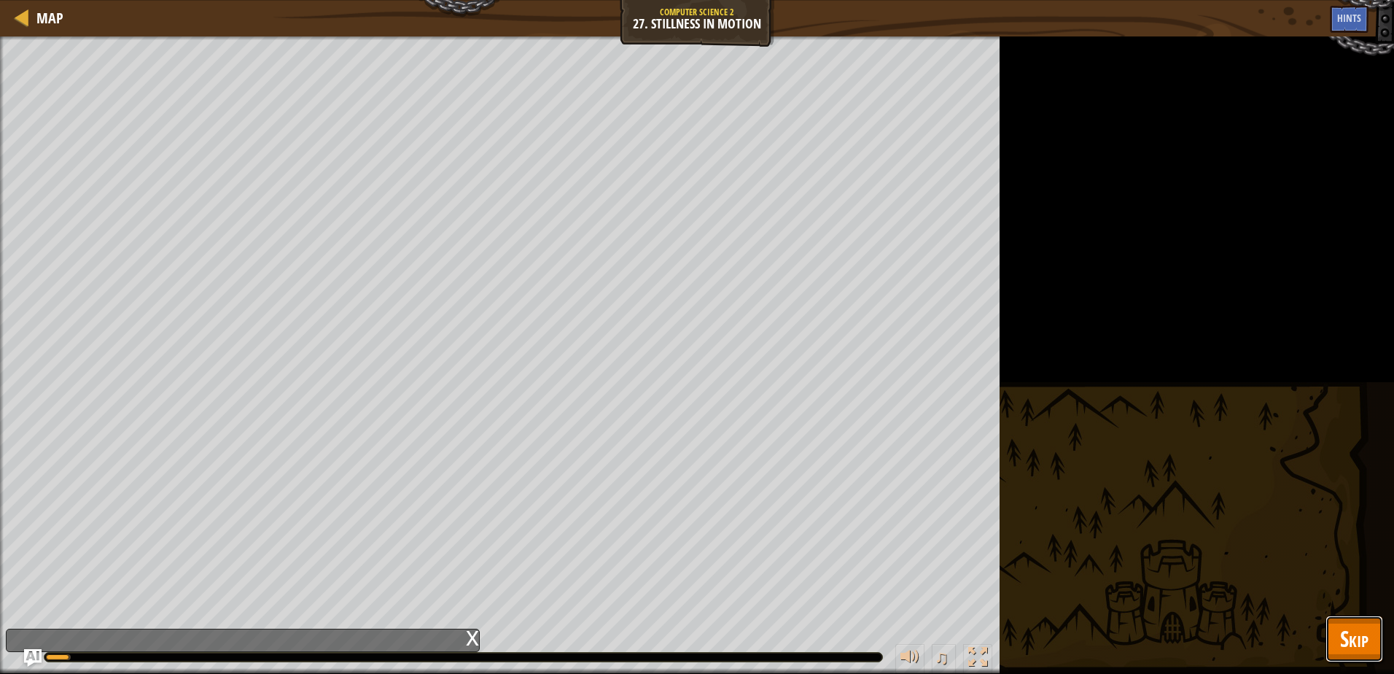
click at [1375, 618] on button "Skip" at bounding box center [1354, 638] width 58 height 47
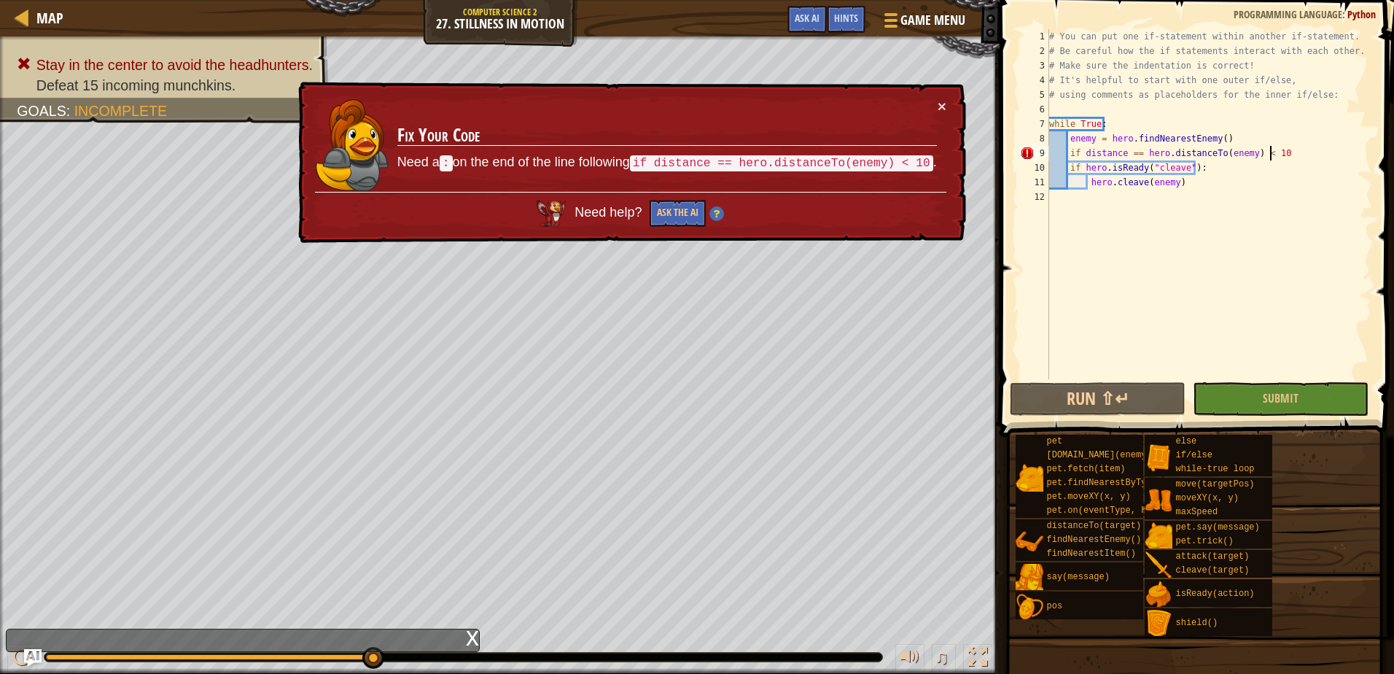
click at [1271, 148] on div "# You can put one if-statement within another if-statement. # Be careful how th…" at bounding box center [1209, 218] width 326 height 379
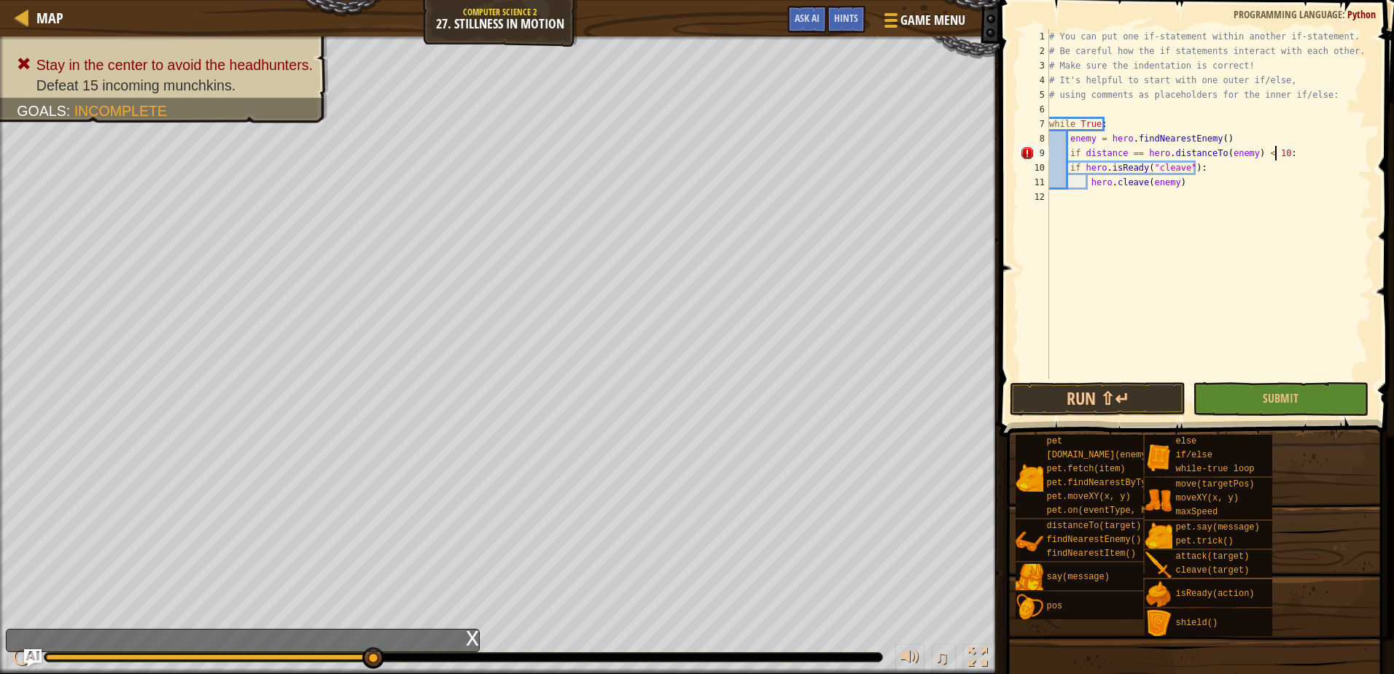
scroll to position [7, 18]
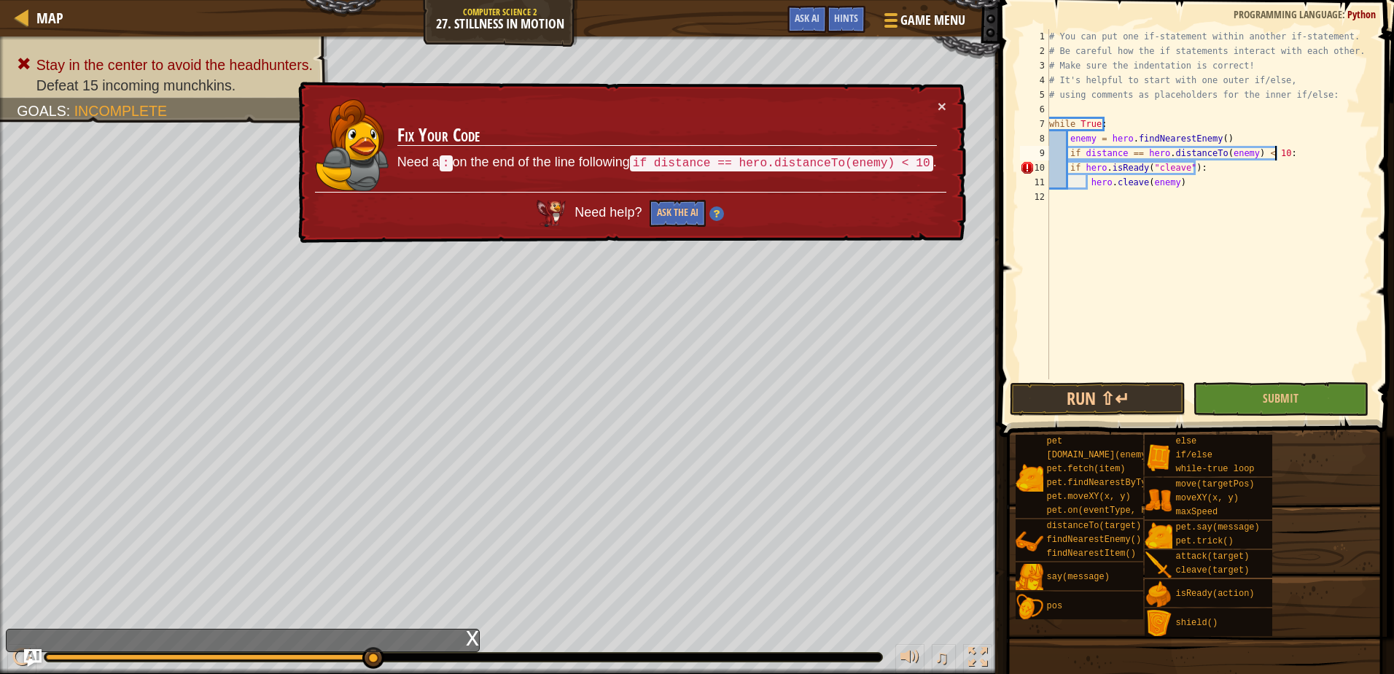
click at [1066, 169] on div "# You can put one if-statement within another if-statement. # Be careful how th…" at bounding box center [1209, 218] width 326 height 379
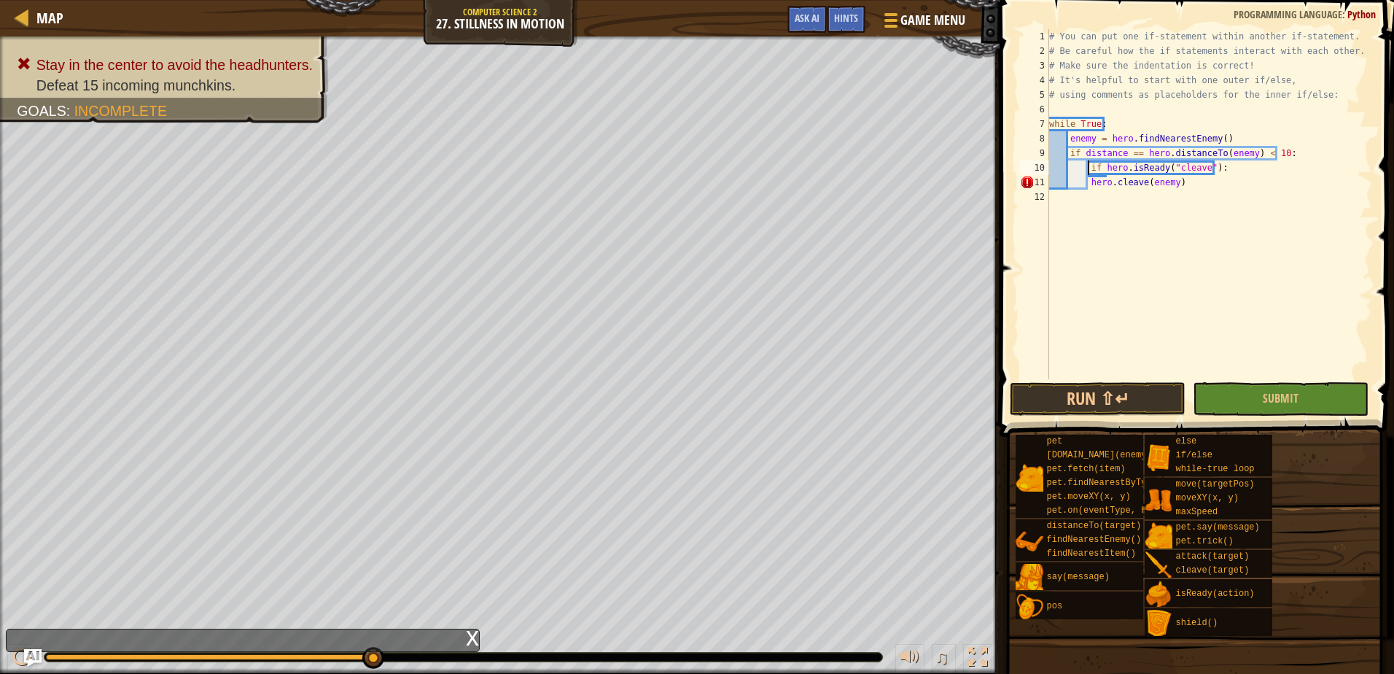
click at [1086, 183] on div "# You can put one if-statement within another if-statement. # Be careful how th…" at bounding box center [1209, 218] width 326 height 379
click at [1281, 398] on span "Submit" at bounding box center [1281, 398] width 36 height 16
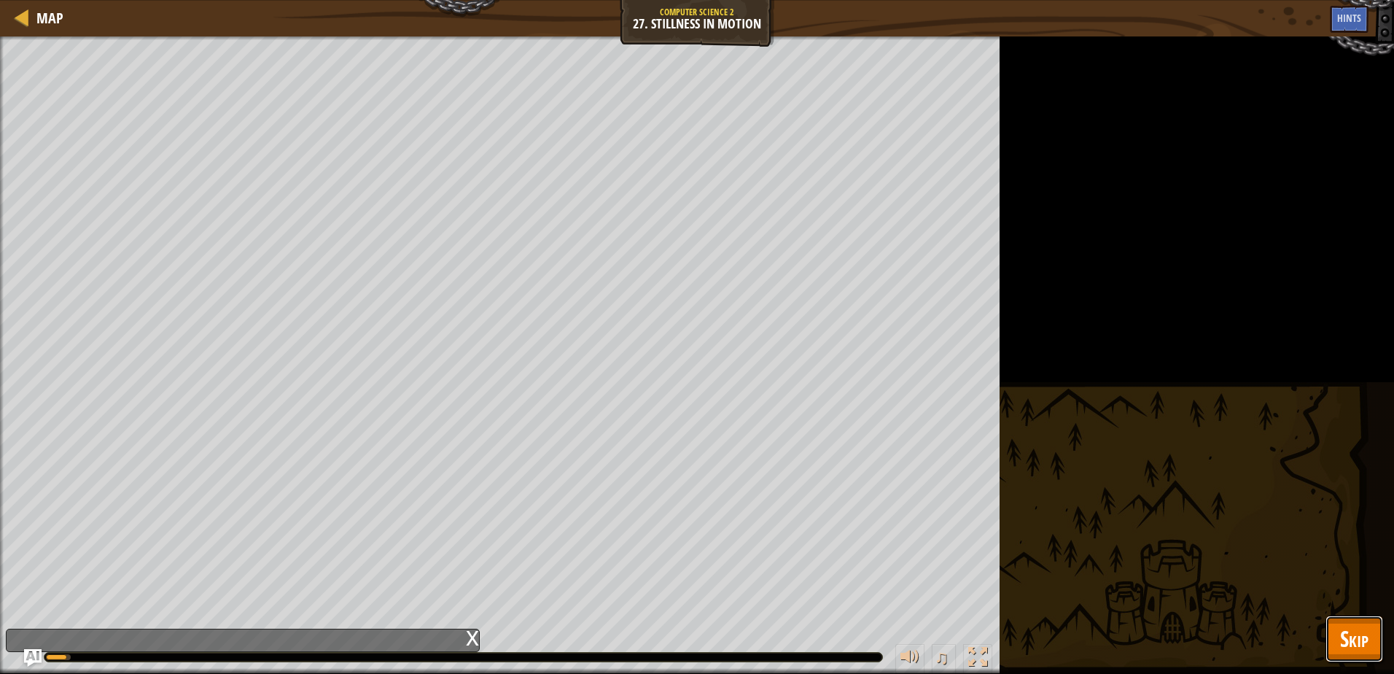
click at [1344, 624] on span "Skip" at bounding box center [1354, 638] width 28 height 30
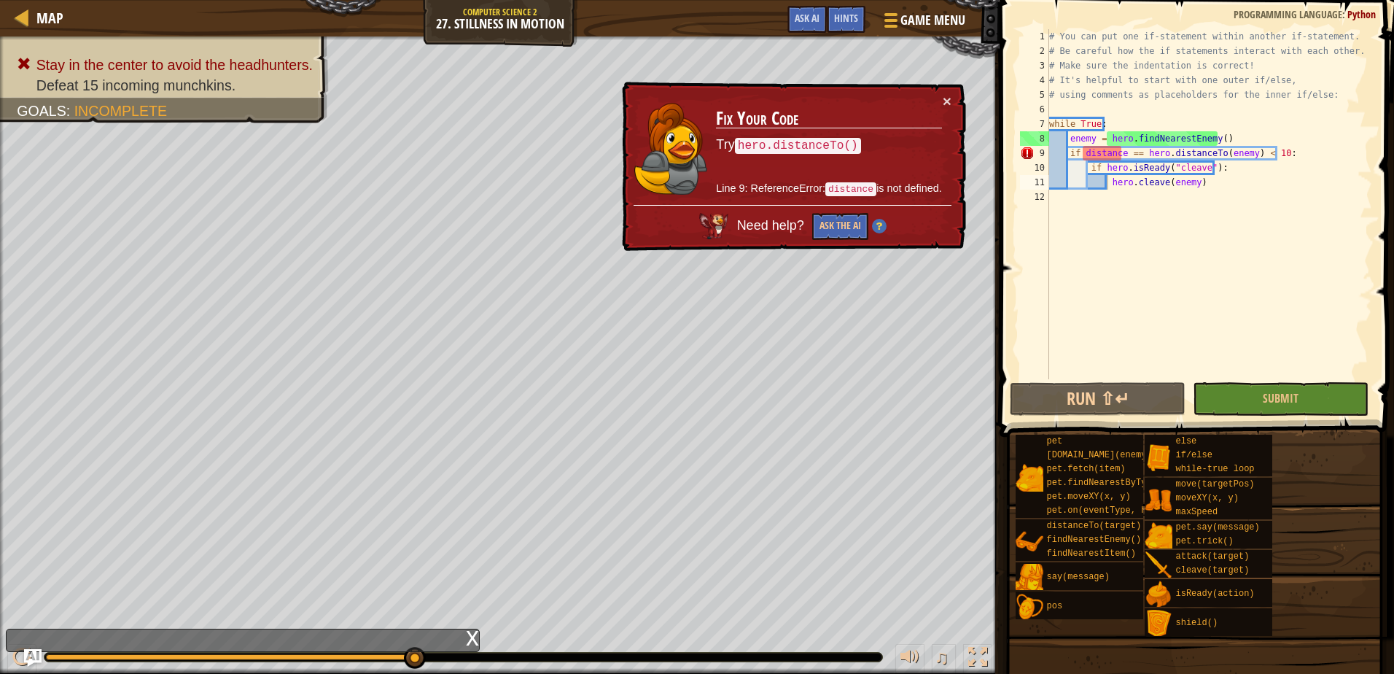
click at [1082, 155] on div "# You can put one if-statement within another if-statement. # Be careful how th…" at bounding box center [1209, 218] width 326 height 379
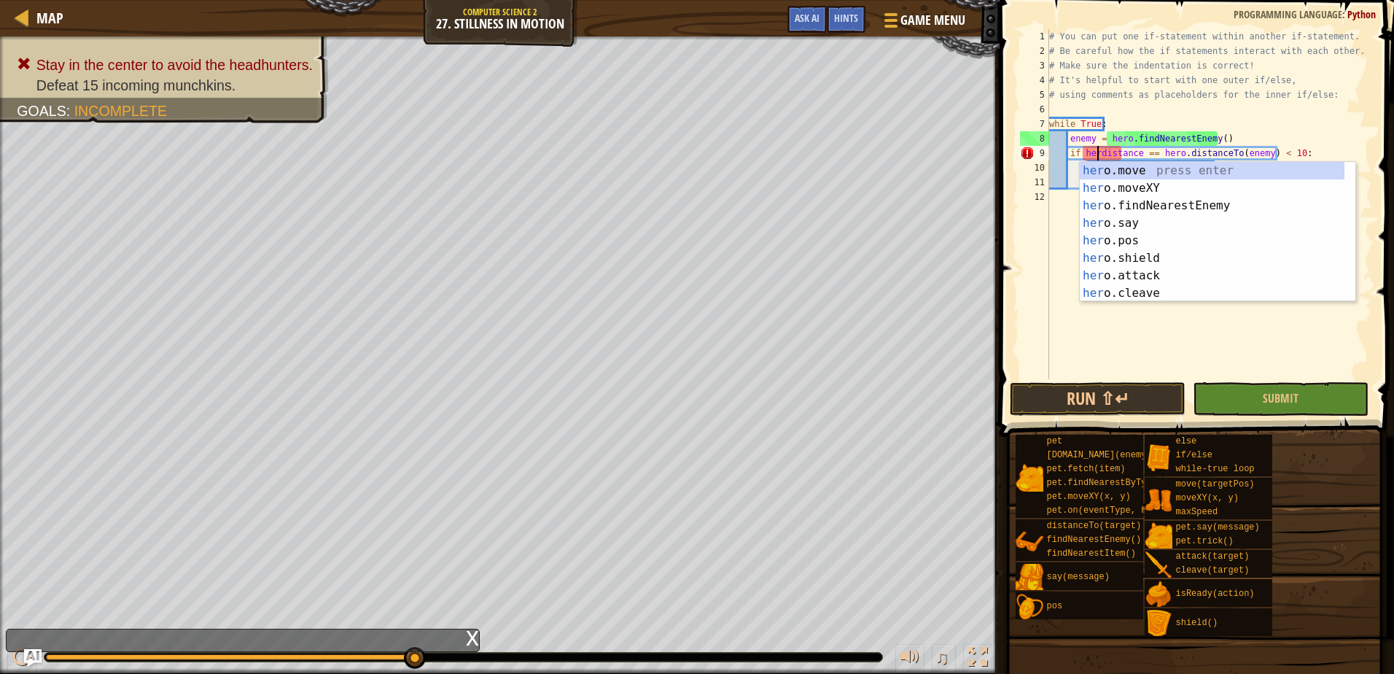
scroll to position [7, 5]
click at [1233, 384] on button "Submit" at bounding box center [1281, 399] width 176 height 34
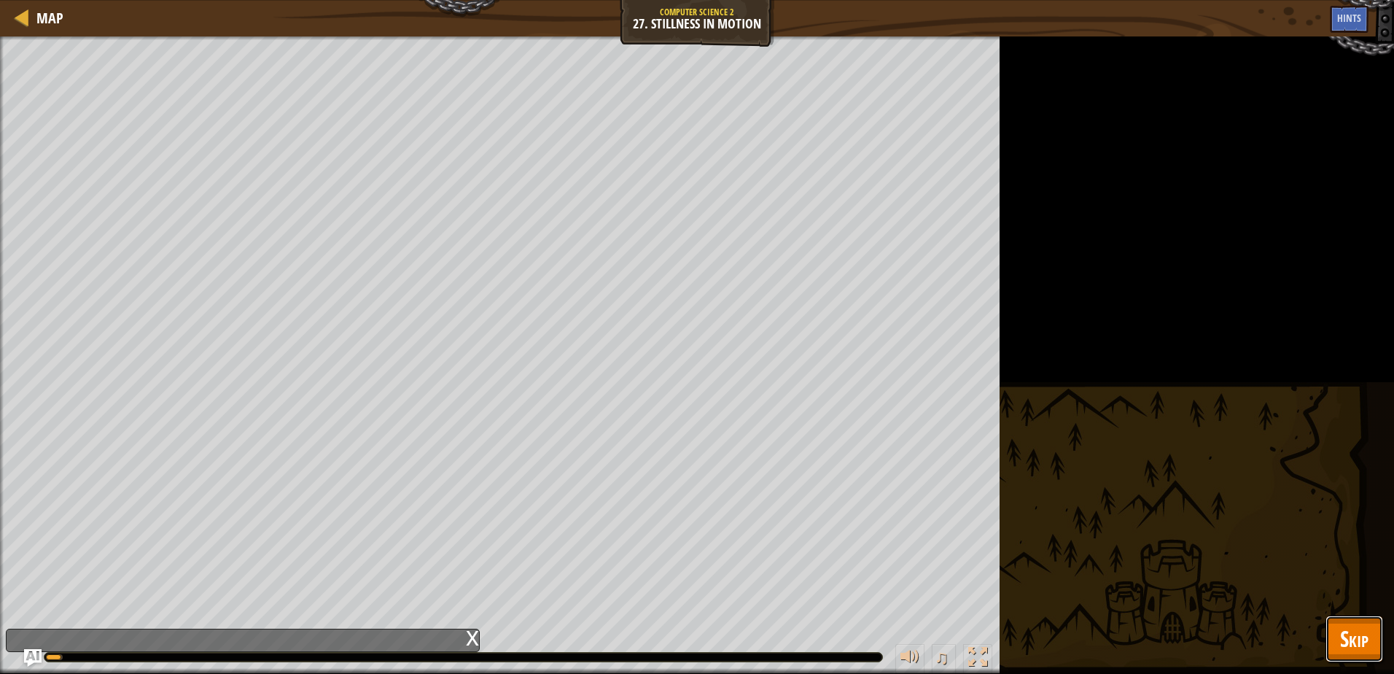
click at [1365, 631] on span "Skip" at bounding box center [1354, 638] width 28 height 30
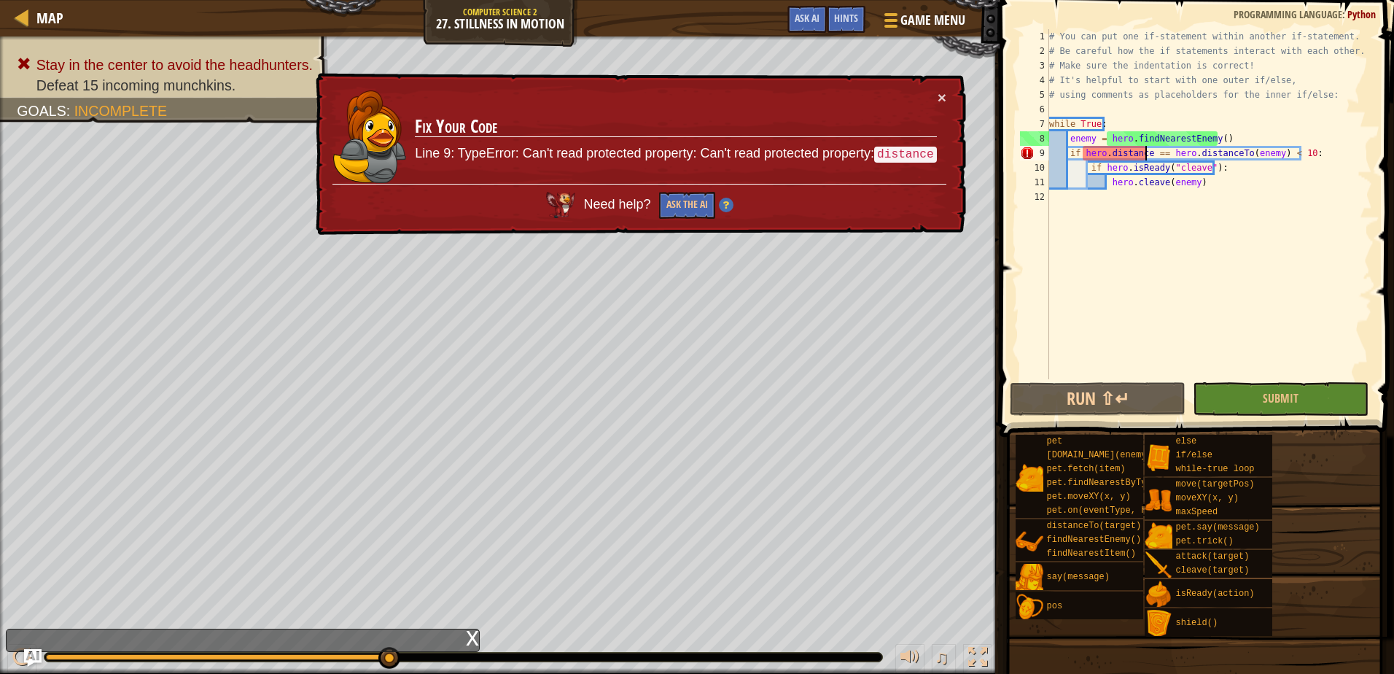
click at [1145, 152] on div "# You can put one if-statement within another if-statement. # Be careful how th…" at bounding box center [1209, 218] width 326 height 379
drag, startPoint x: 1145, startPoint y: 152, endPoint x: 1089, endPoint y: 155, distance: 56.2
click at [1089, 155] on div "# You can put one if-statement within another if-statement. # Be careful how th…" at bounding box center [1209, 218] width 326 height 379
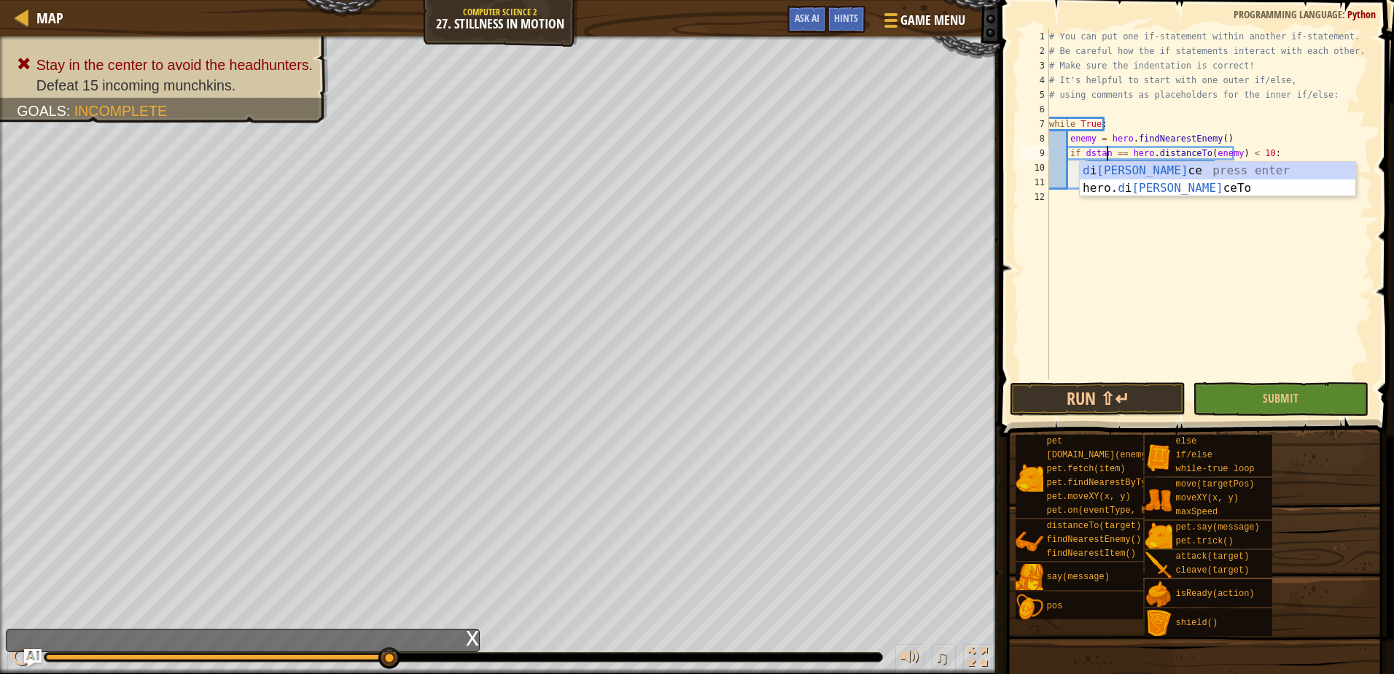
scroll to position [7, 6]
click at [1088, 155] on div "# You can put one if-statement within another if-statement. # Be careful how th…" at bounding box center [1209, 218] width 326 height 379
click at [1281, 399] on span "Submit" at bounding box center [1281, 398] width 36 height 16
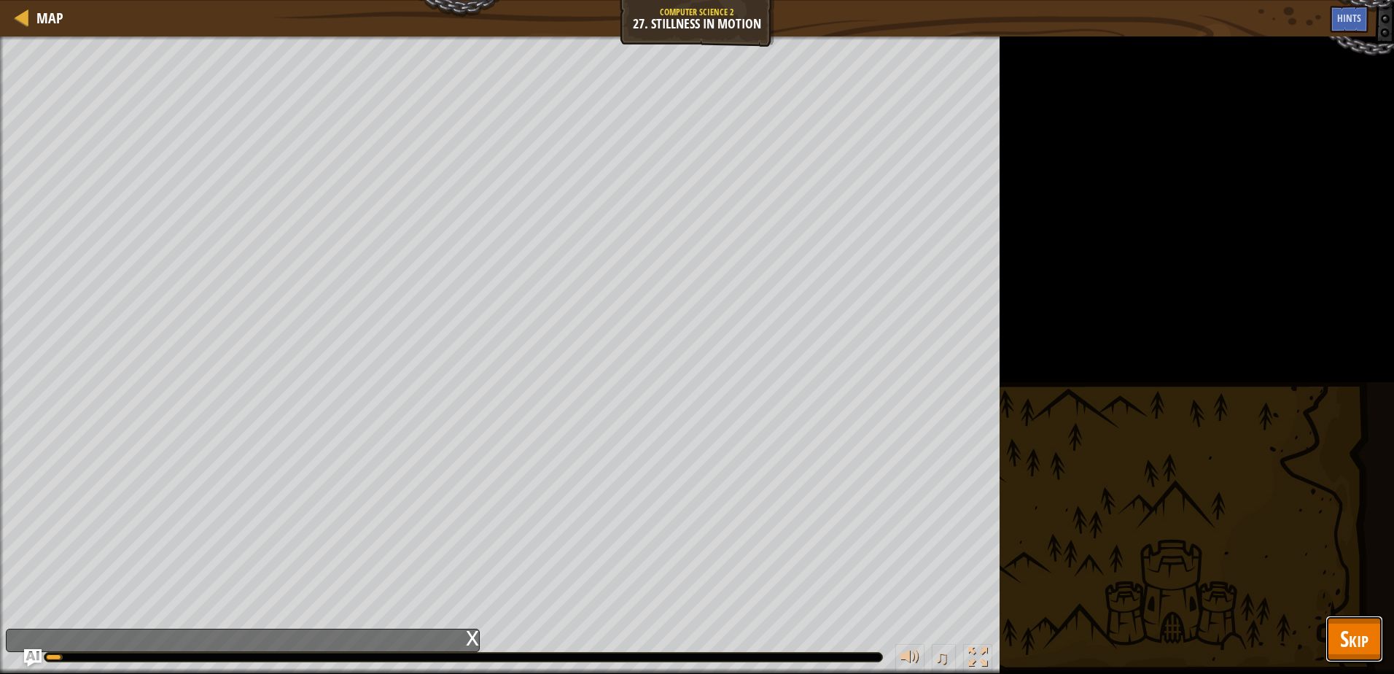
click at [1369, 641] on button "Skip" at bounding box center [1354, 638] width 58 height 47
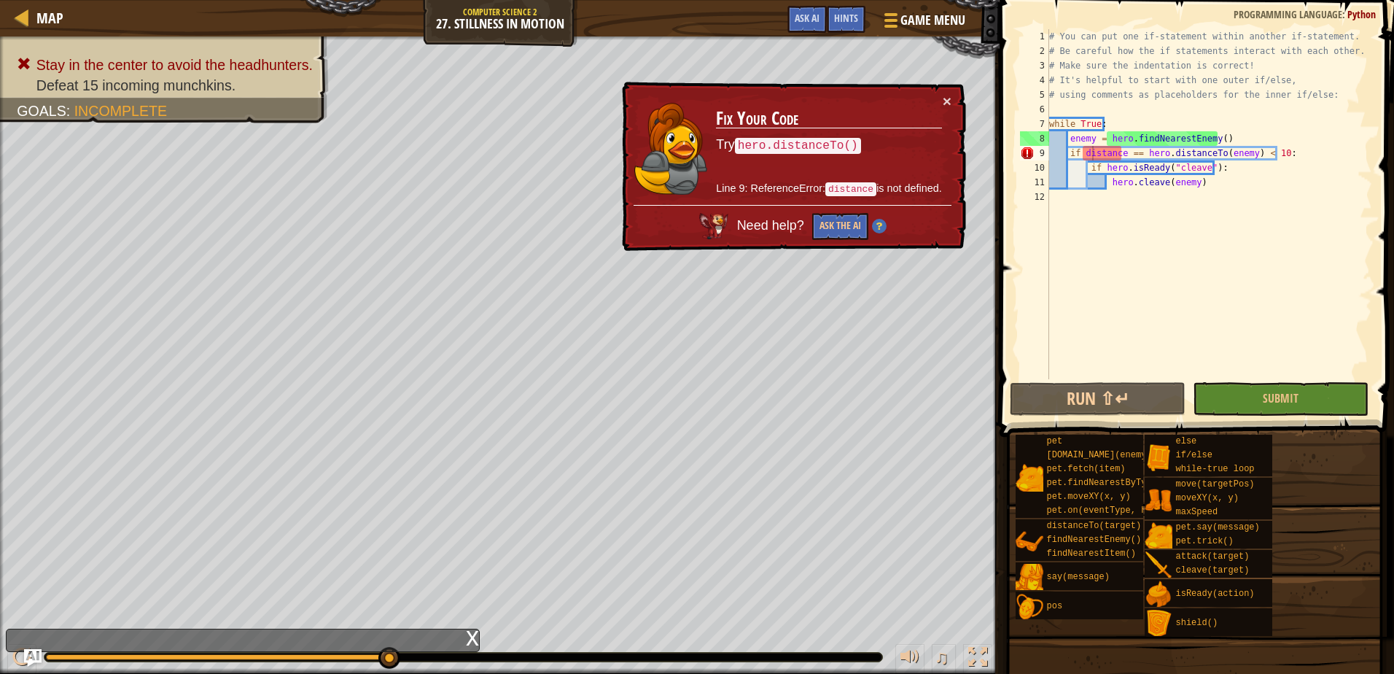
click at [1081, 155] on div "# You can put one if-statement within another if-statement. # Be careful how th…" at bounding box center [1209, 218] width 326 height 379
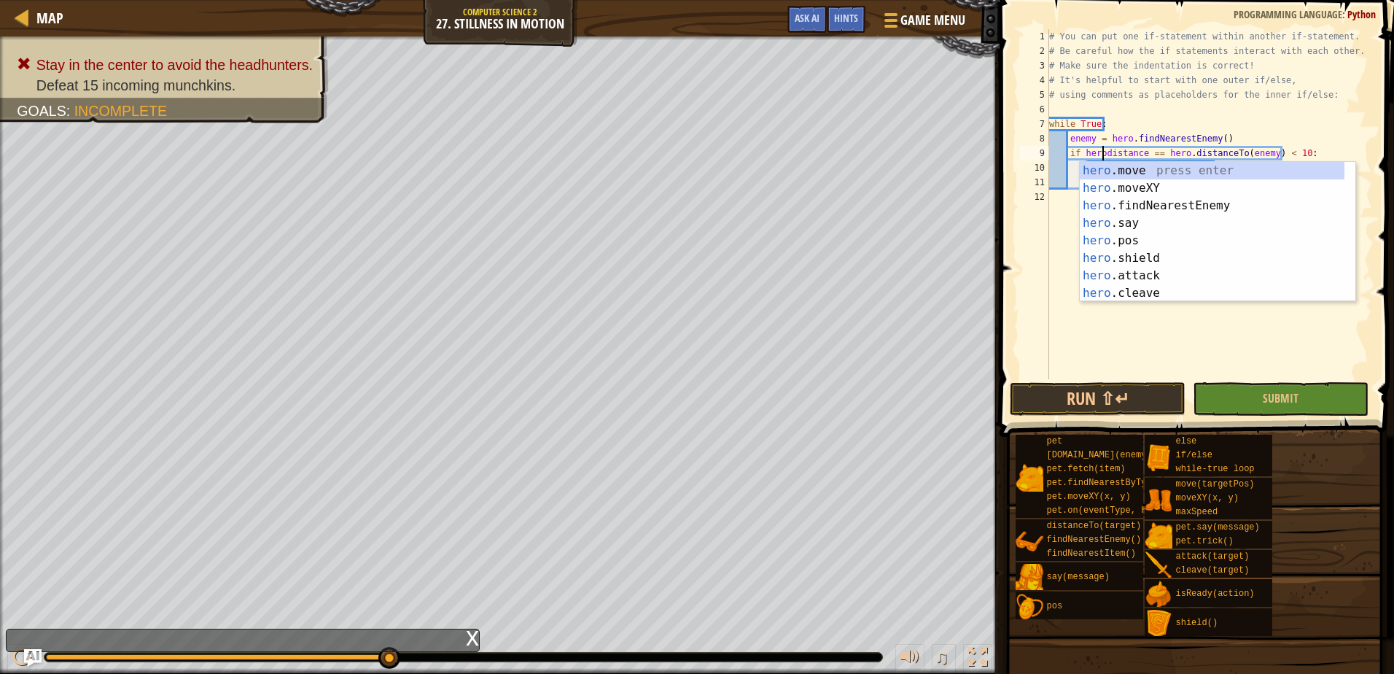
scroll to position [7, 5]
click at [1144, 151] on div "# You can put one if-statement within another if-statement. # Be careful how th…" at bounding box center [1209, 218] width 326 height 379
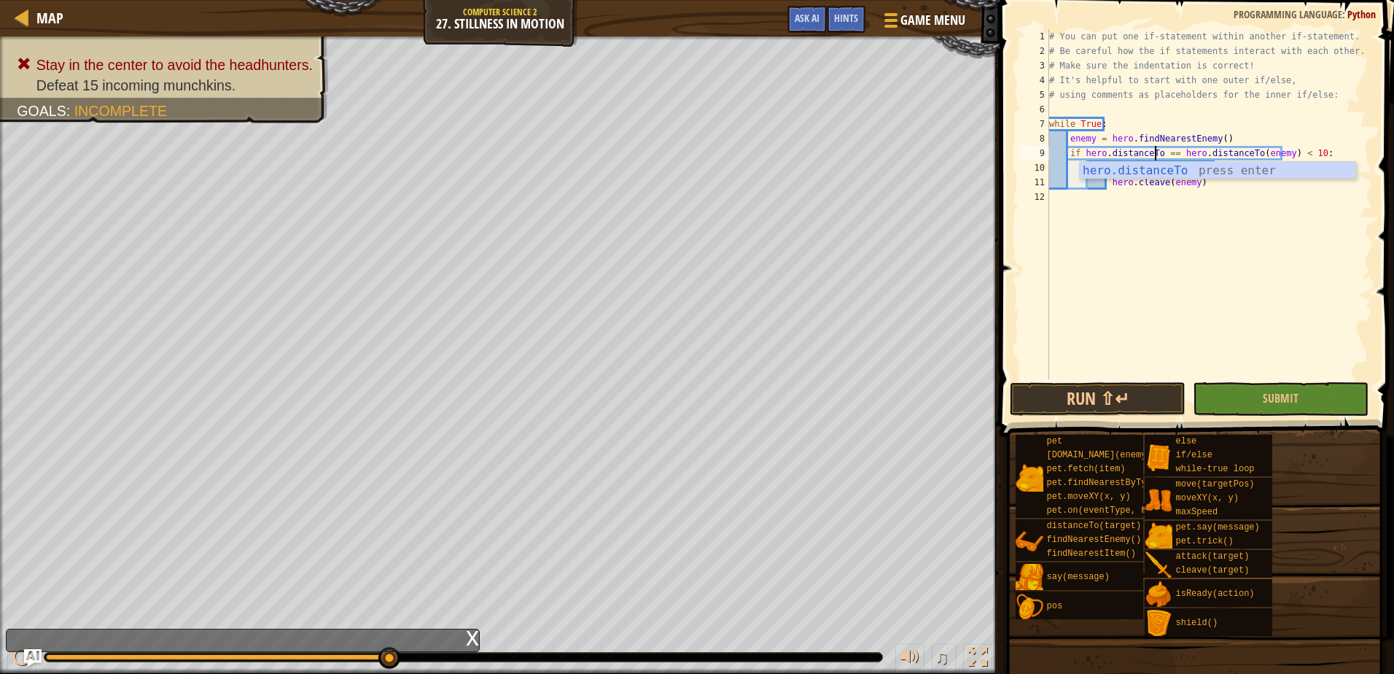
scroll to position [7, 9]
click at [1209, 174] on div "hero.distanceTo press enter" at bounding box center [1218, 188] width 276 height 52
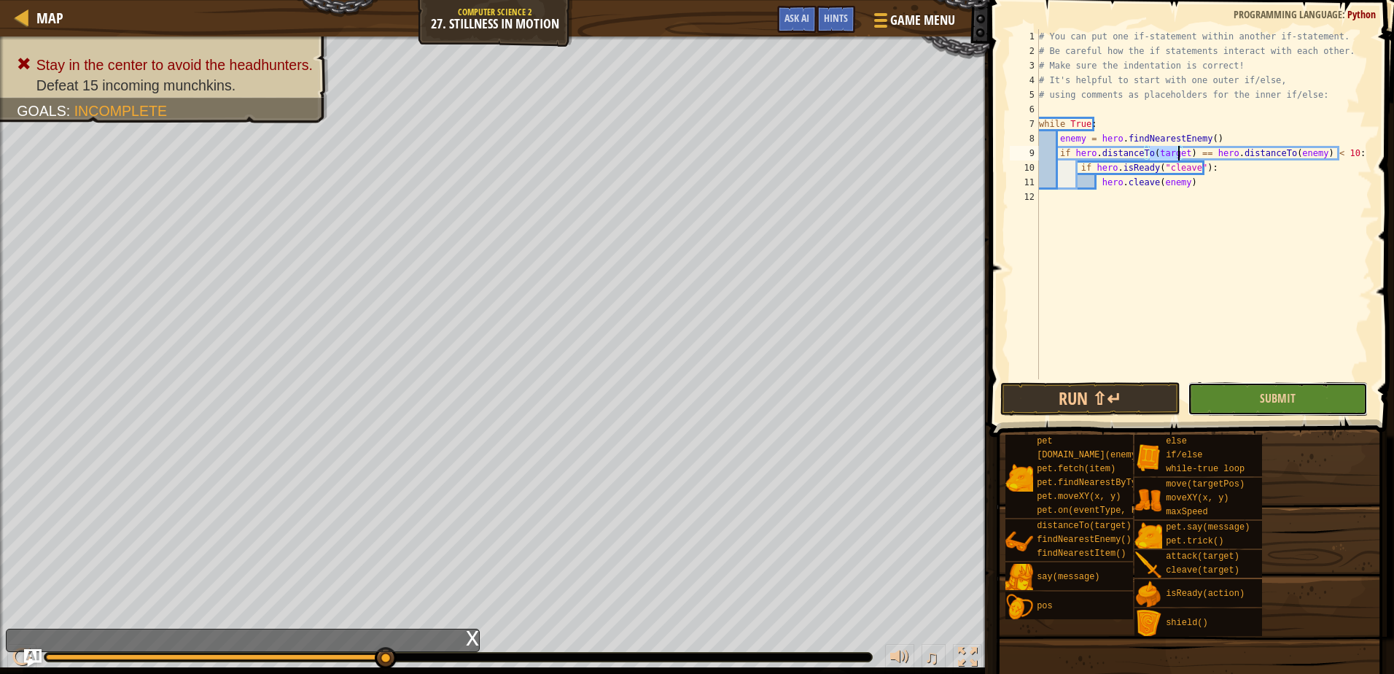
click at [1300, 388] on button "Submit" at bounding box center [1277, 399] width 180 height 34
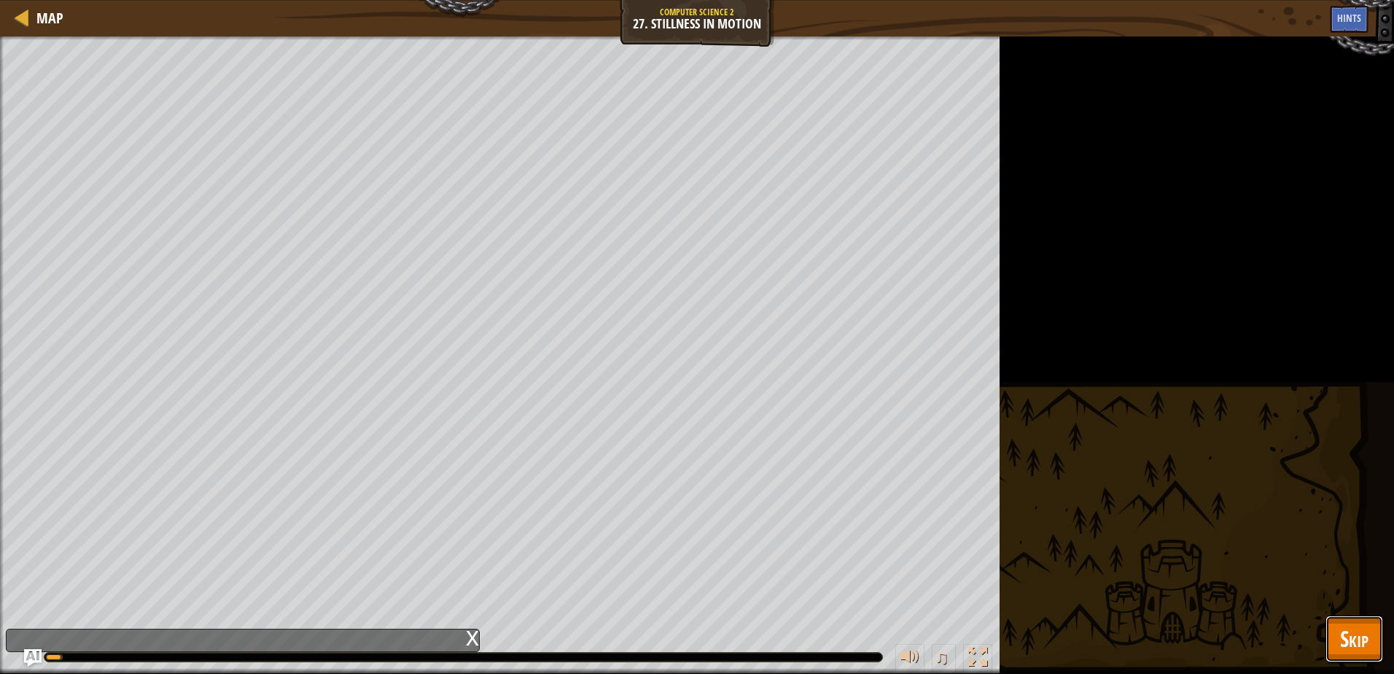
click at [1365, 641] on span "Skip" at bounding box center [1354, 638] width 28 height 30
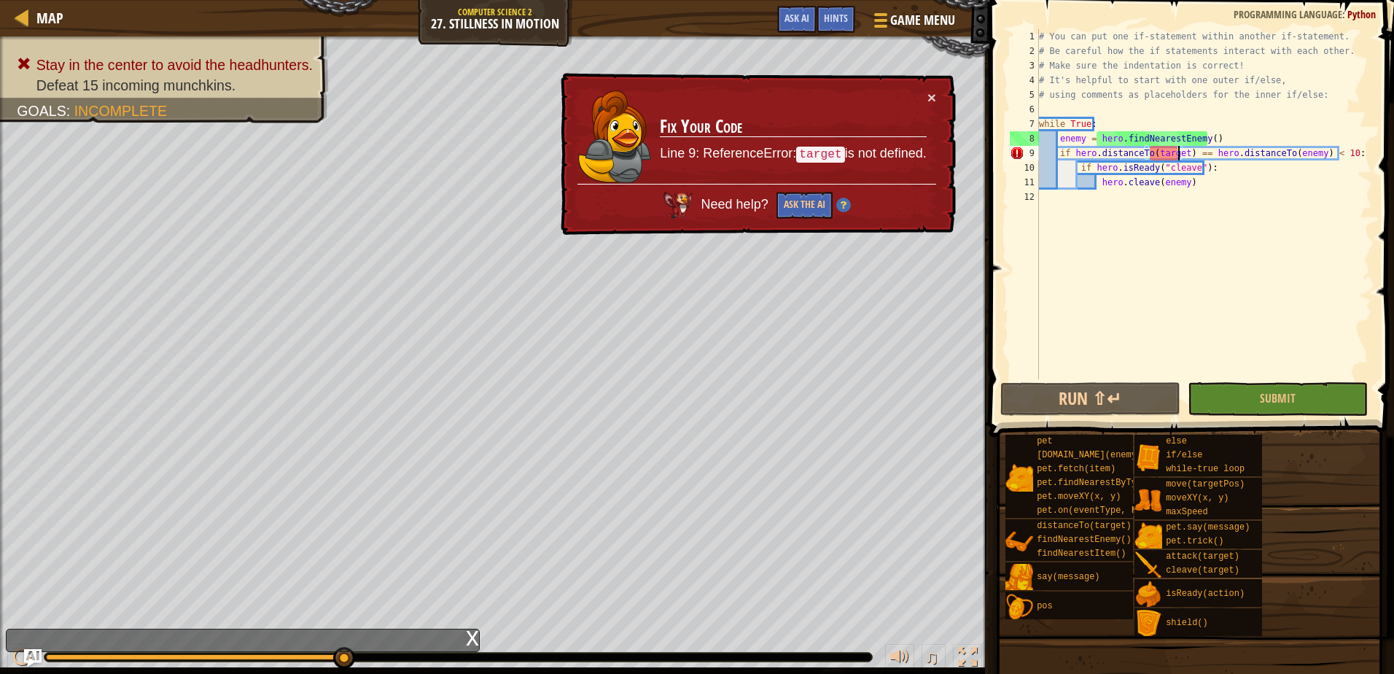
click at [1179, 157] on div "# You can put one if-statement within another if-statement. # Be careful how th…" at bounding box center [1204, 218] width 336 height 379
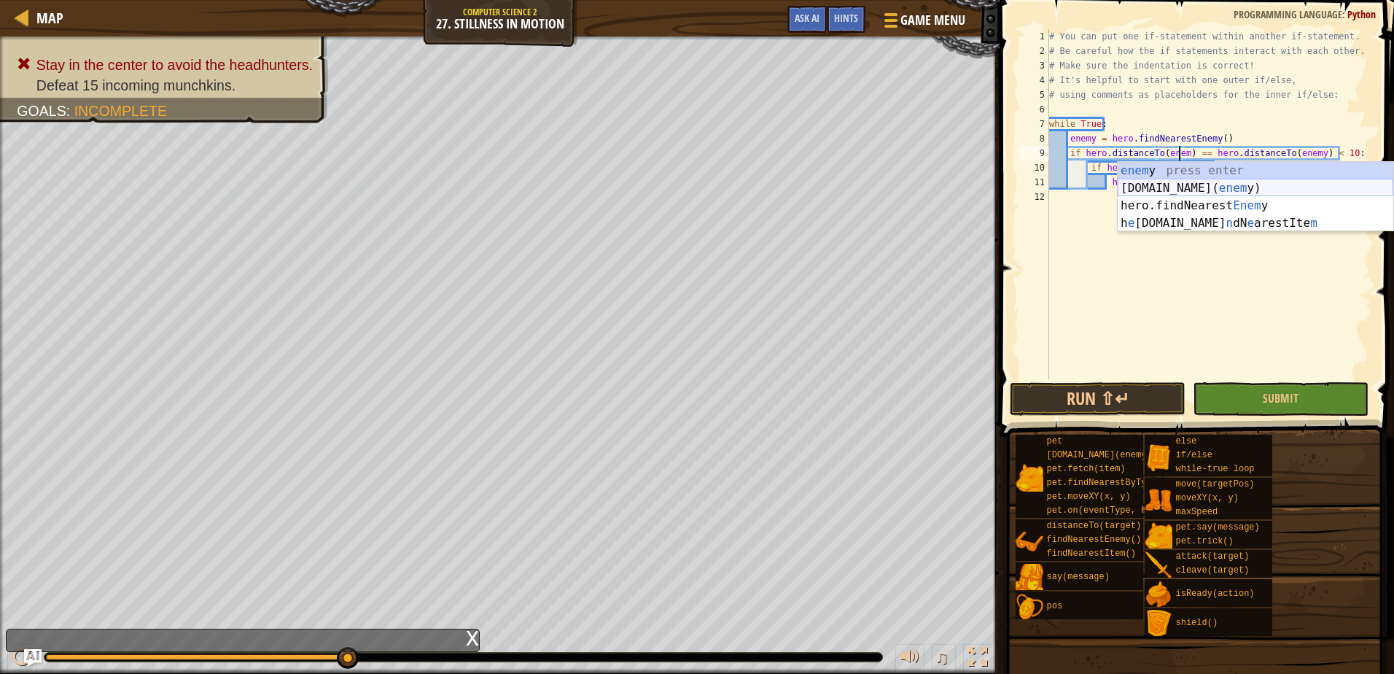
scroll to position [7, 12]
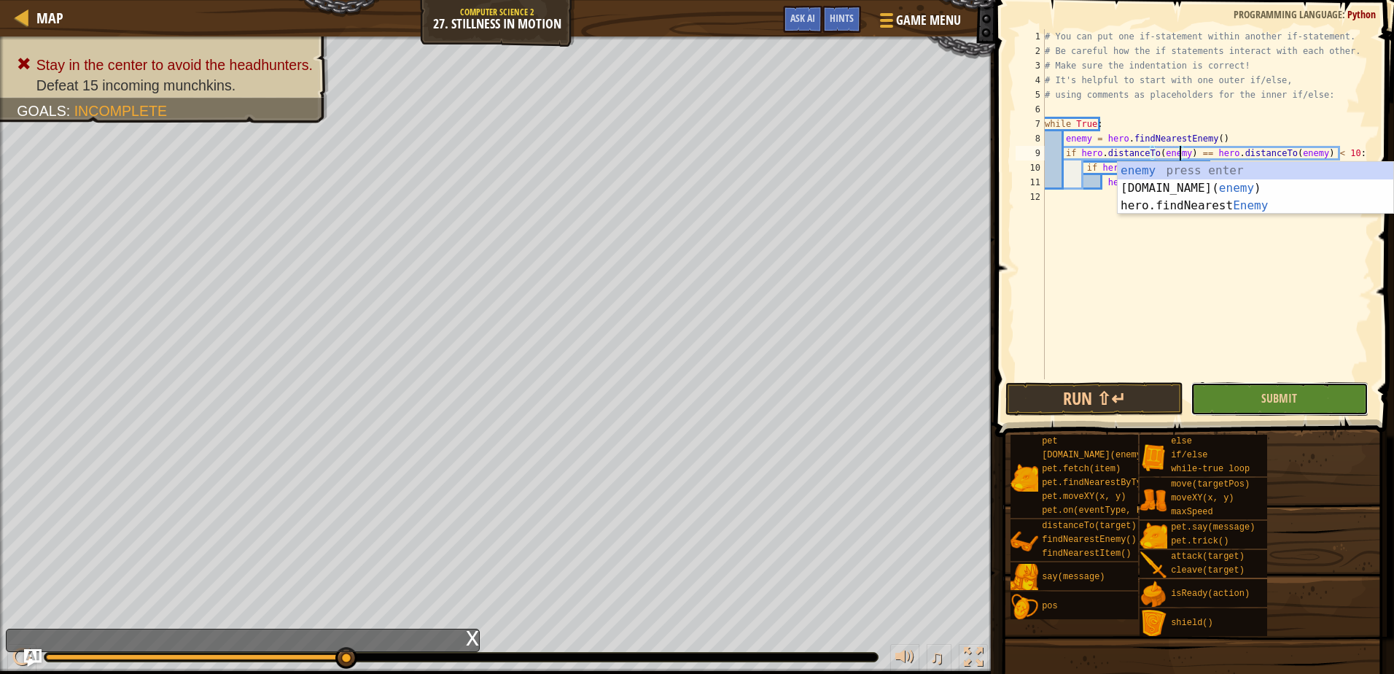
click at [1252, 382] on button "Submit" at bounding box center [1279, 399] width 178 height 34
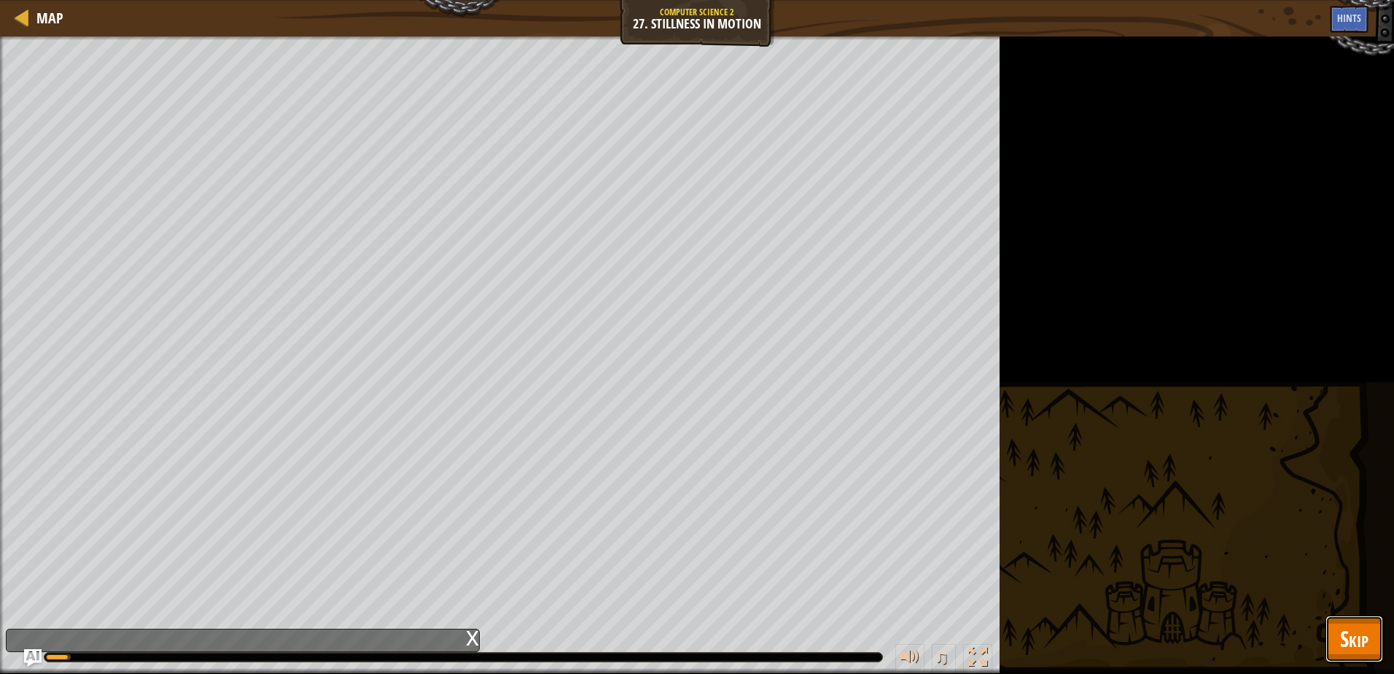
click at [1349, 636] on span "Skip" at bounding box center [1354, 638] width 28 height 30
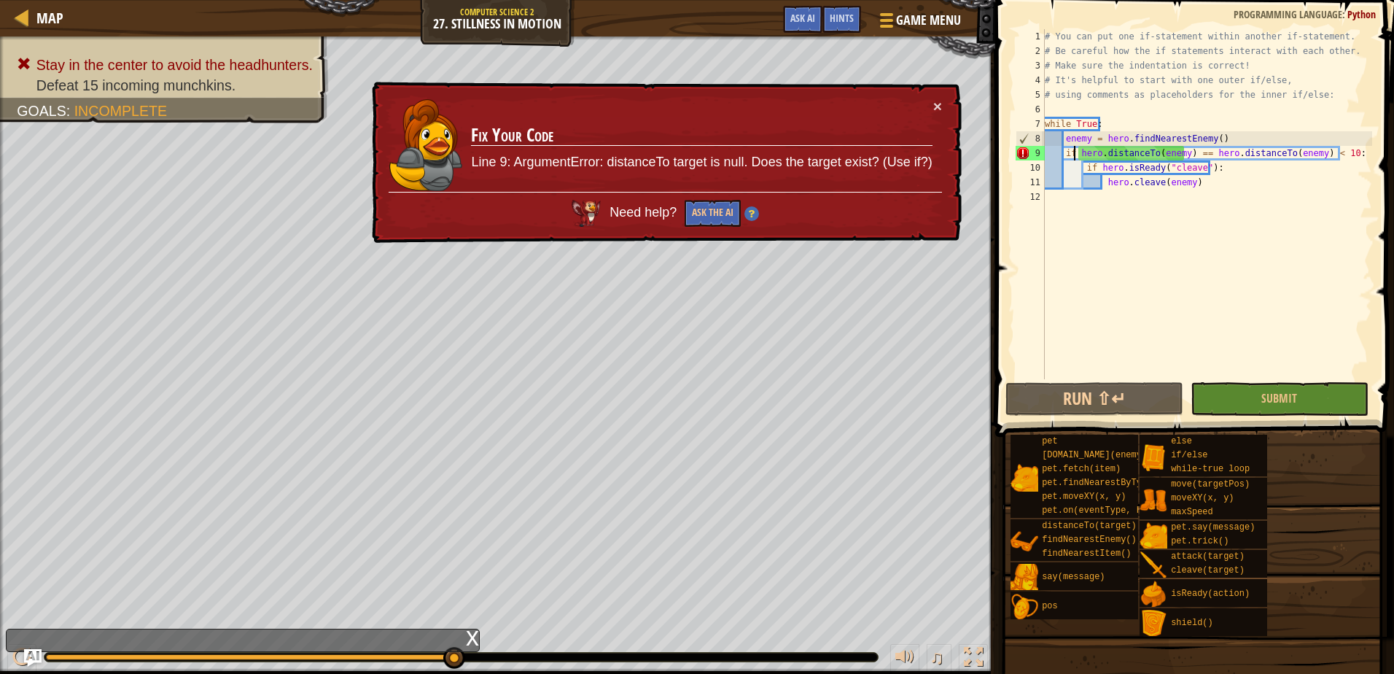
click at [1075, 158] on div "# You can put one if-statement within another if-statement. # Be careful how th…" at bounding box center [1207, 218] width 330 height 379
click at [1077, 157] on div "# You can put one if-statement within another if-statement. # Be careful how th…" at bounding box center [1207, 218] width 330 height 379
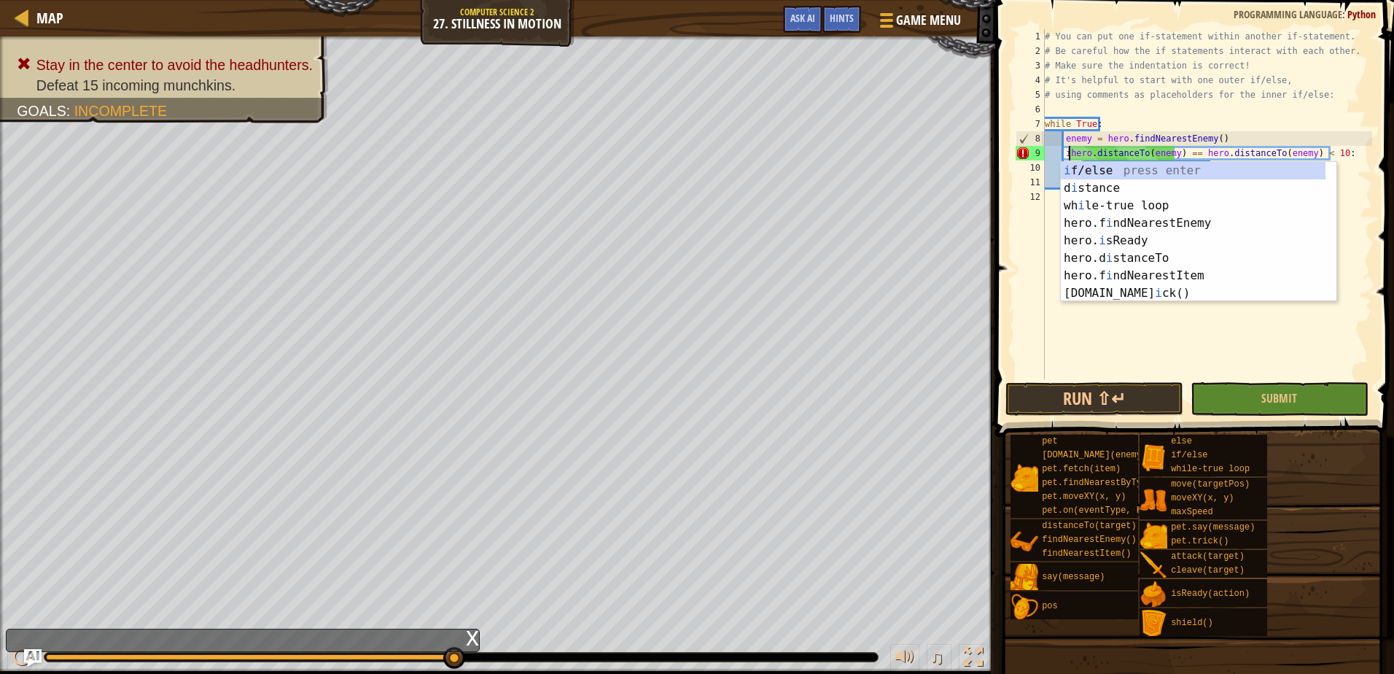
type textarea "hero.distanceTo(enemy) == hero.distanceTo(enemy) < 10:"
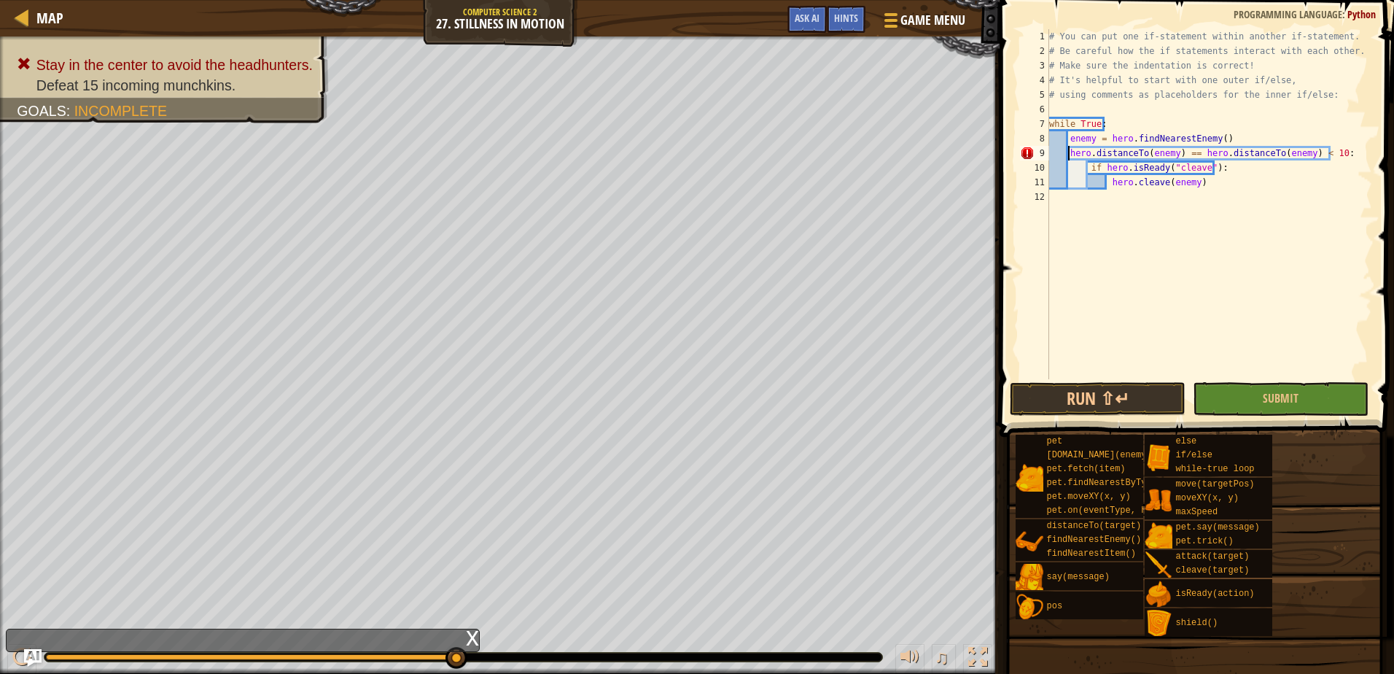
click at [1269, 378] on div "# You can put one if-statement within another if-statement. # Be careful how th…" at bounding box center [1209, 218] width 326 height 379
click at [1273, 391] on span "Submit" at bounding box center [1281, 398] width 36 height 16
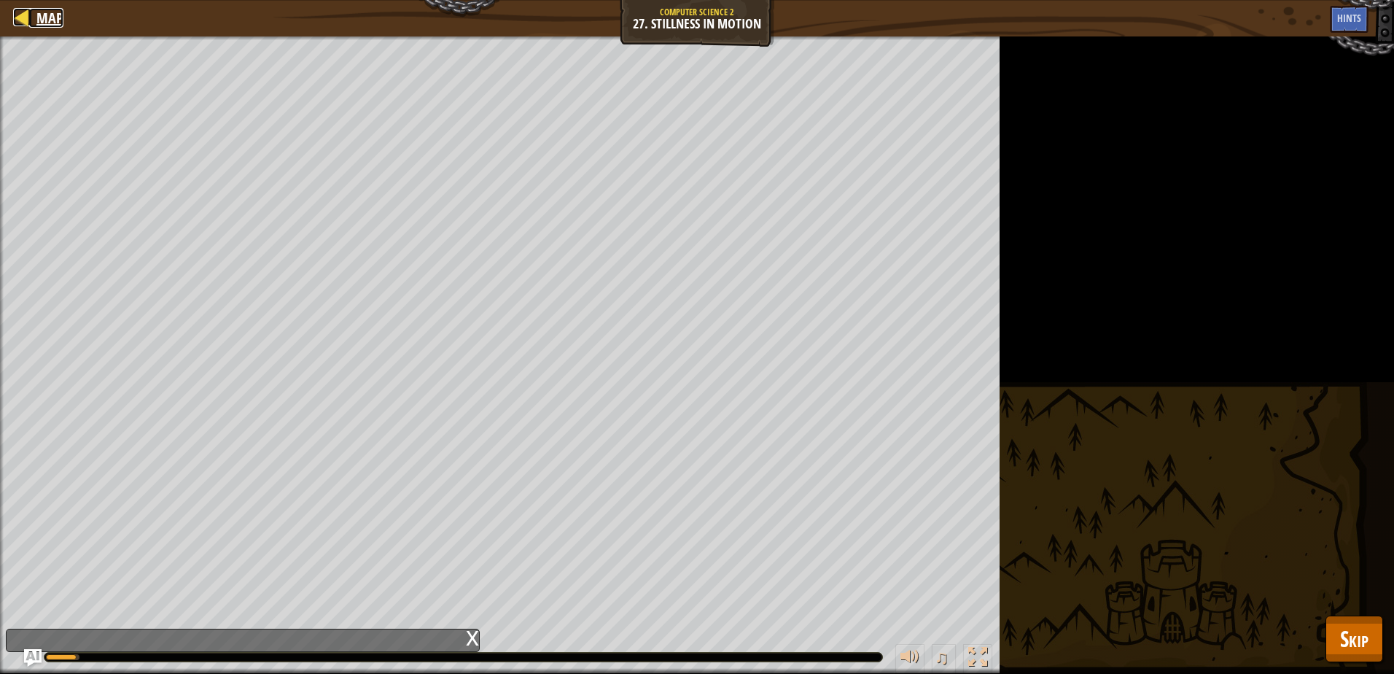
click at [22, 20] on div at bounding box center [22, 17] width 18 height 18
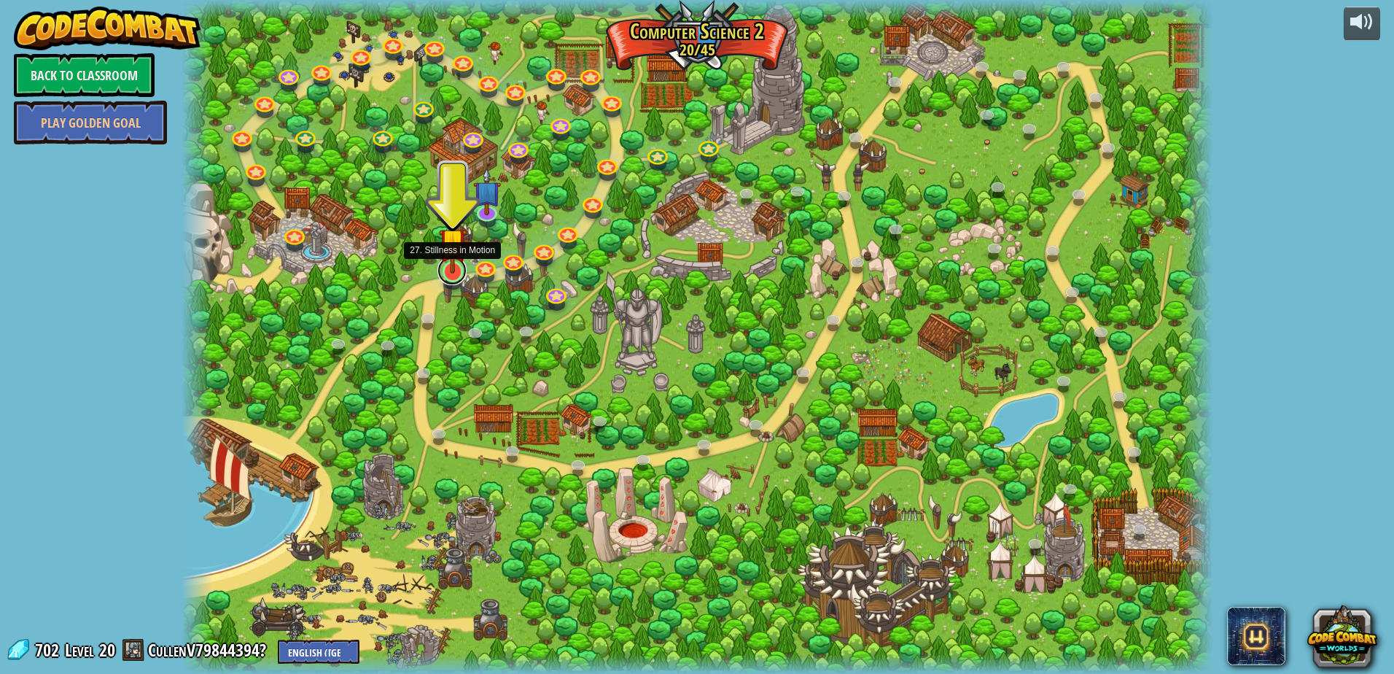
click at [453, 273] on link at bounding box center [451, 270] width 29 height 29
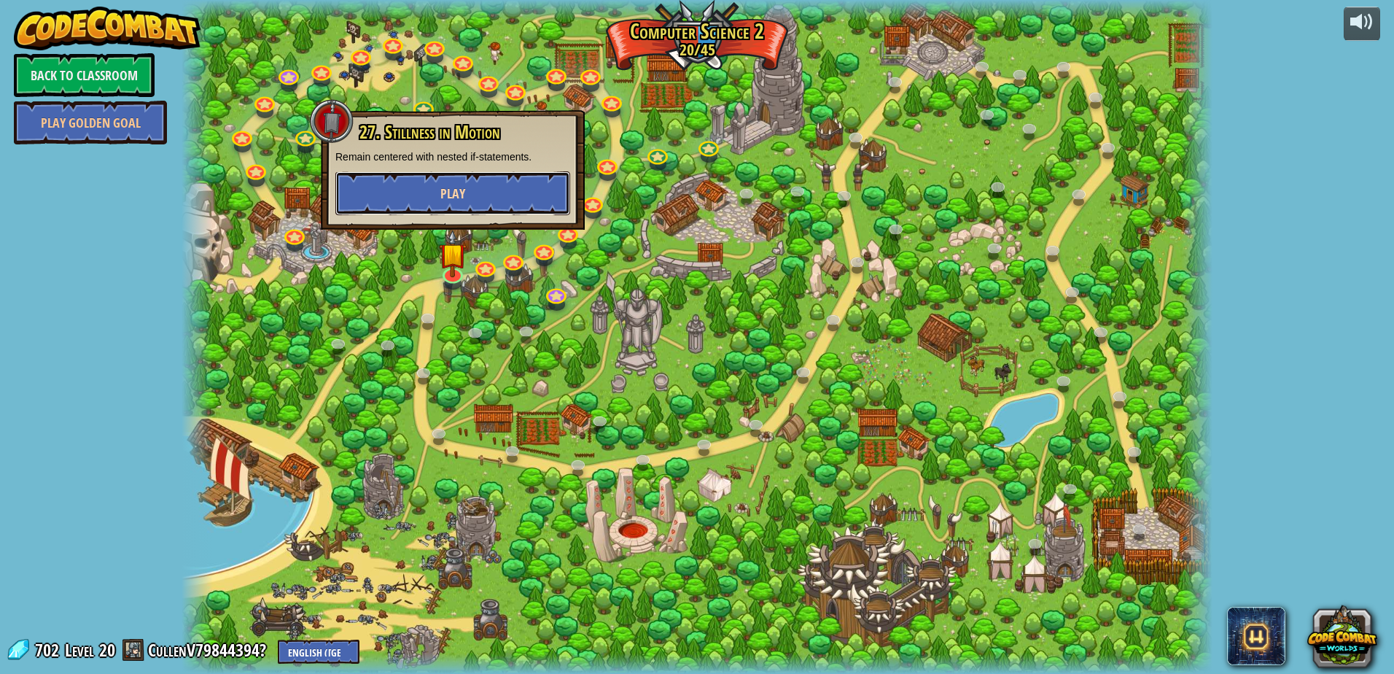
click at [440, 185] on button "Play" at bounding box center [452, 193] width 235 height 44
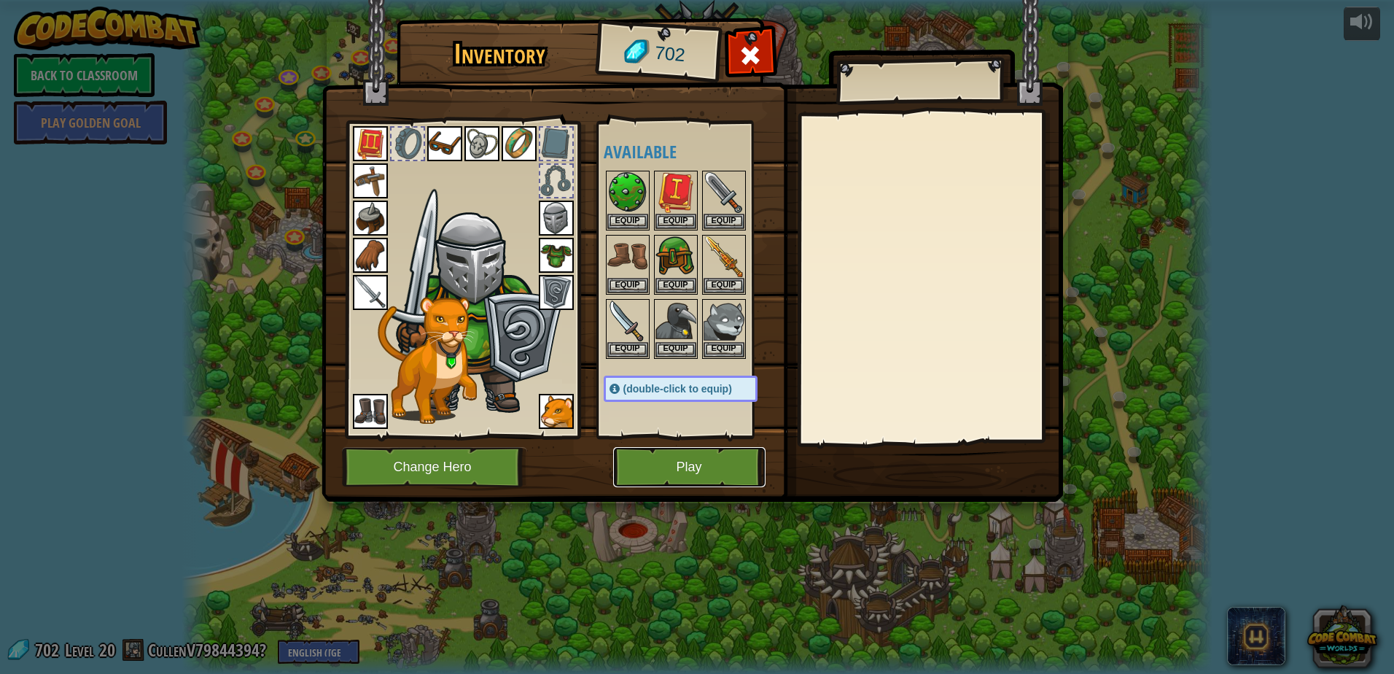
click at [708, 467] on button "Play" at bounding box center [689, 467] width 152 height 40
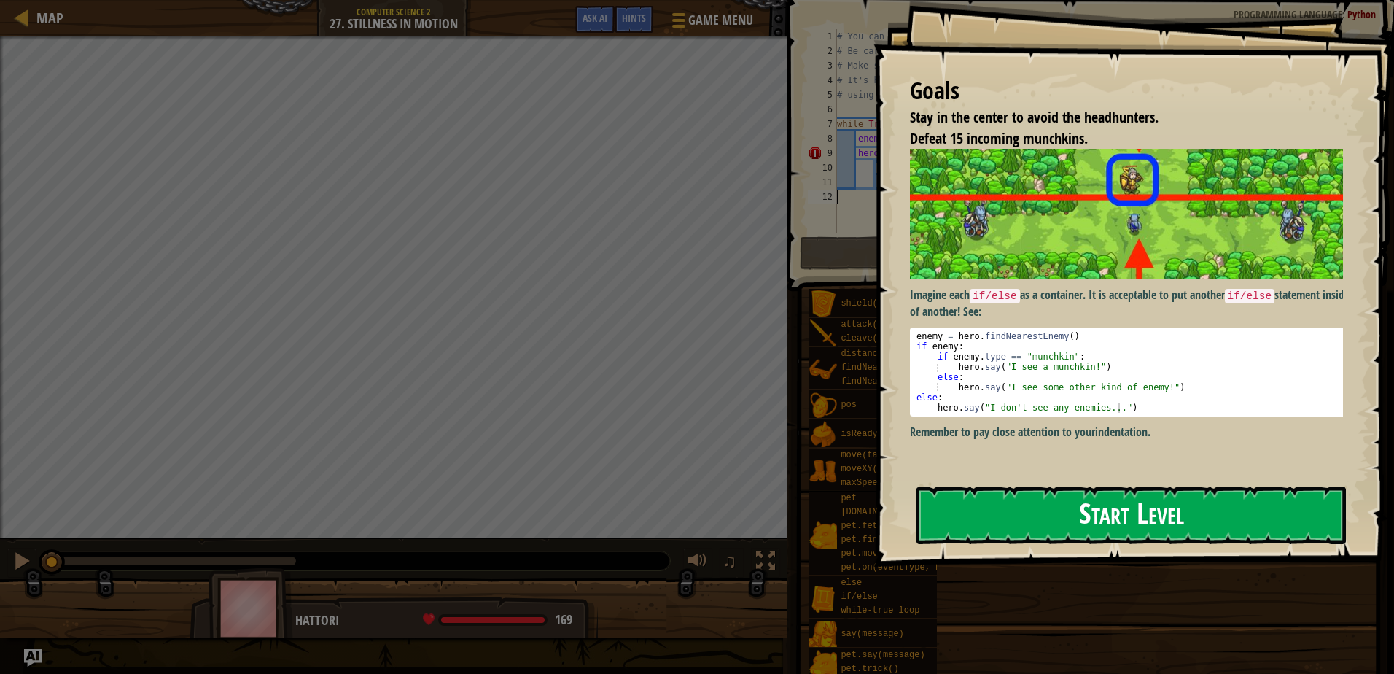
click at [1005, 486] on button "Start Level" at bounding box center [1130, 515] width 429 height 58
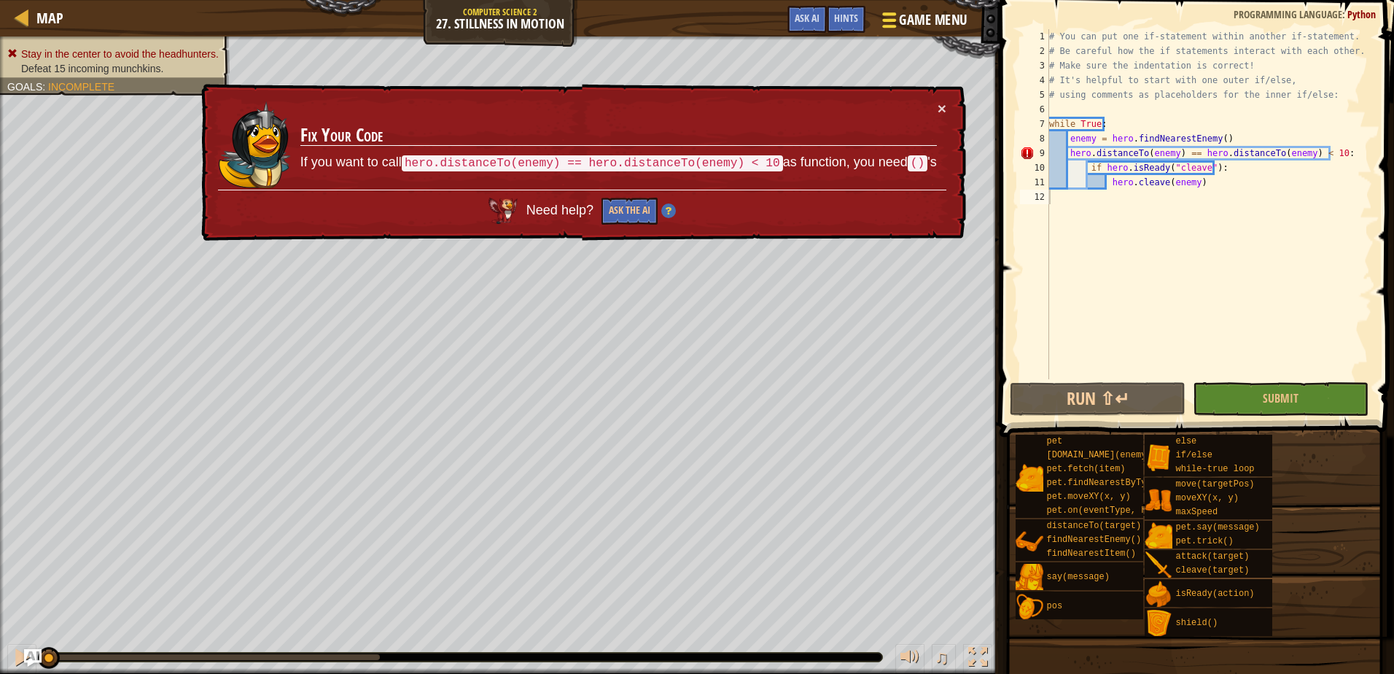
click at [897, 19] on div at bounding box center [889, 19] width 20 height 21
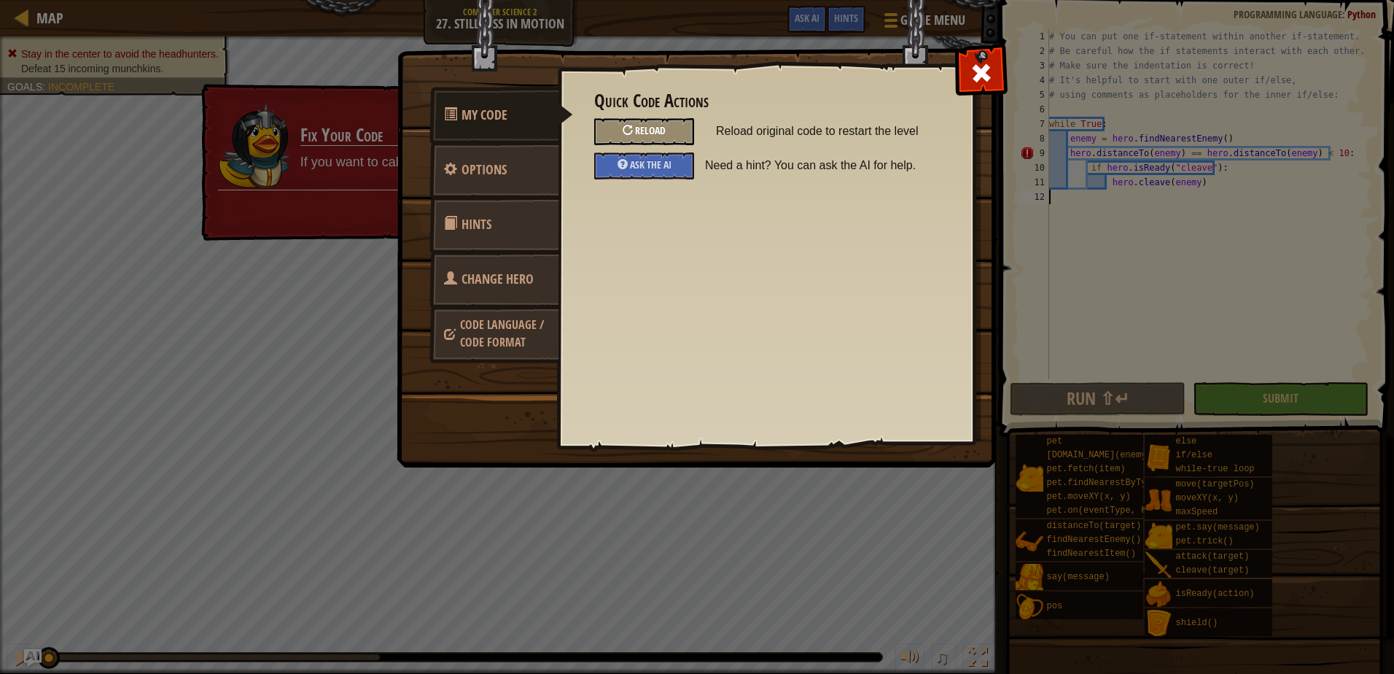
click at [655, 121] on div "Reload" at bounding box center [644, 131] width 100 height 27
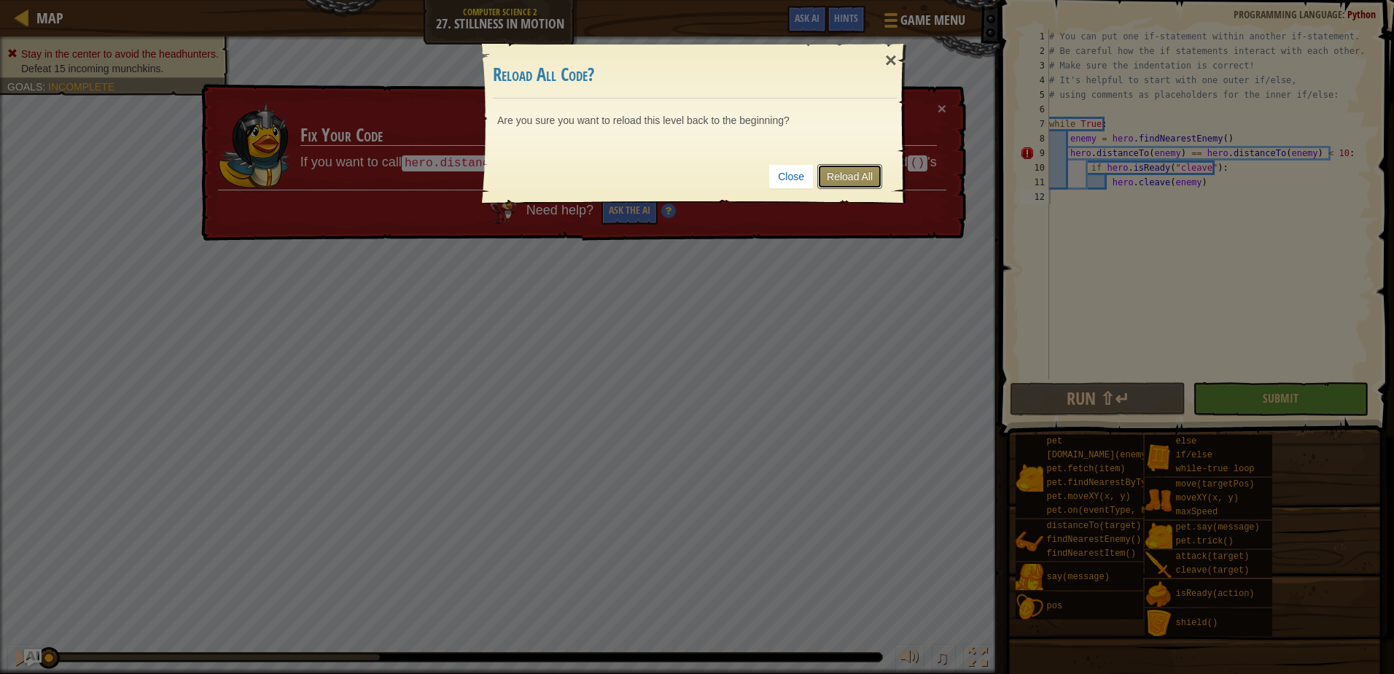
click at [830, 171] on link "Reload All" at bounding box center [849, 176] width 65 height 25
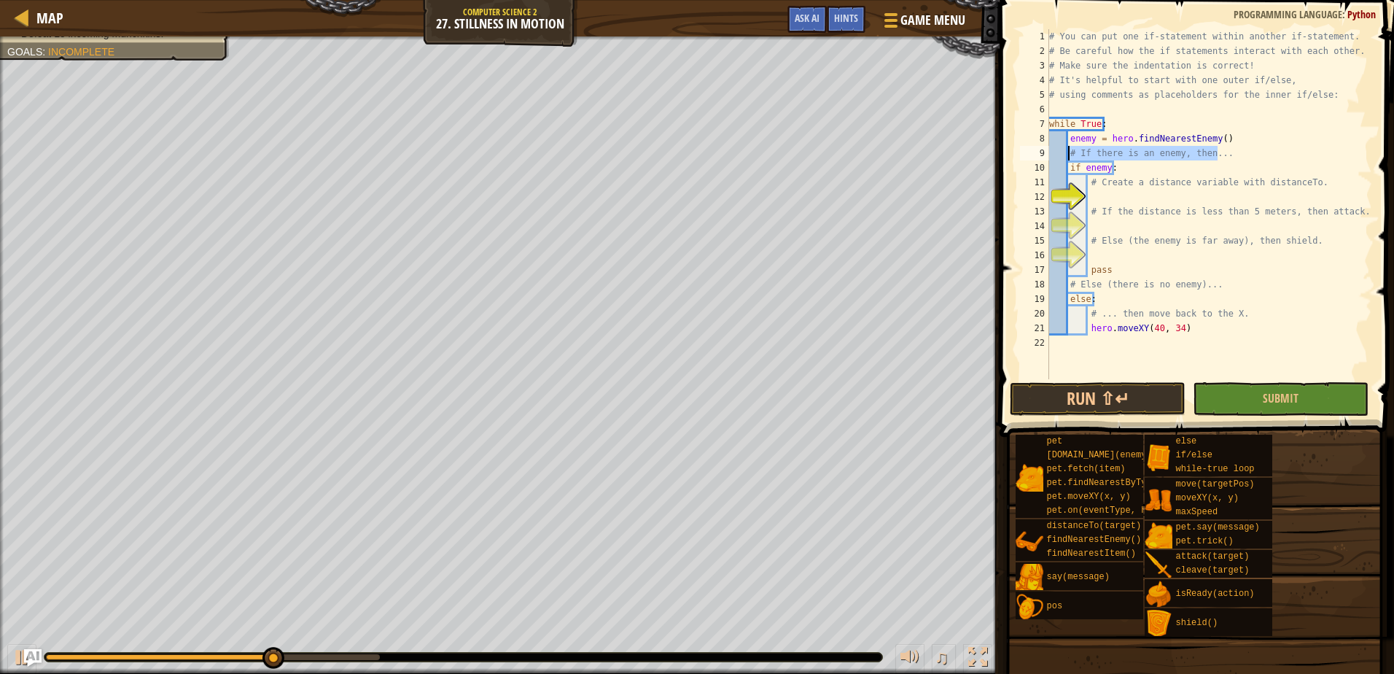
drag, startPoint x: 1218, startPoint y: 155, endPoint x: 1070, endPoint y: 152, distance: 148.0
click at [1070, 152] on div "# You can put one if-statement within another if-statement. # Be careful how th…" at bounding box center [1209, 218] width 326 height 379
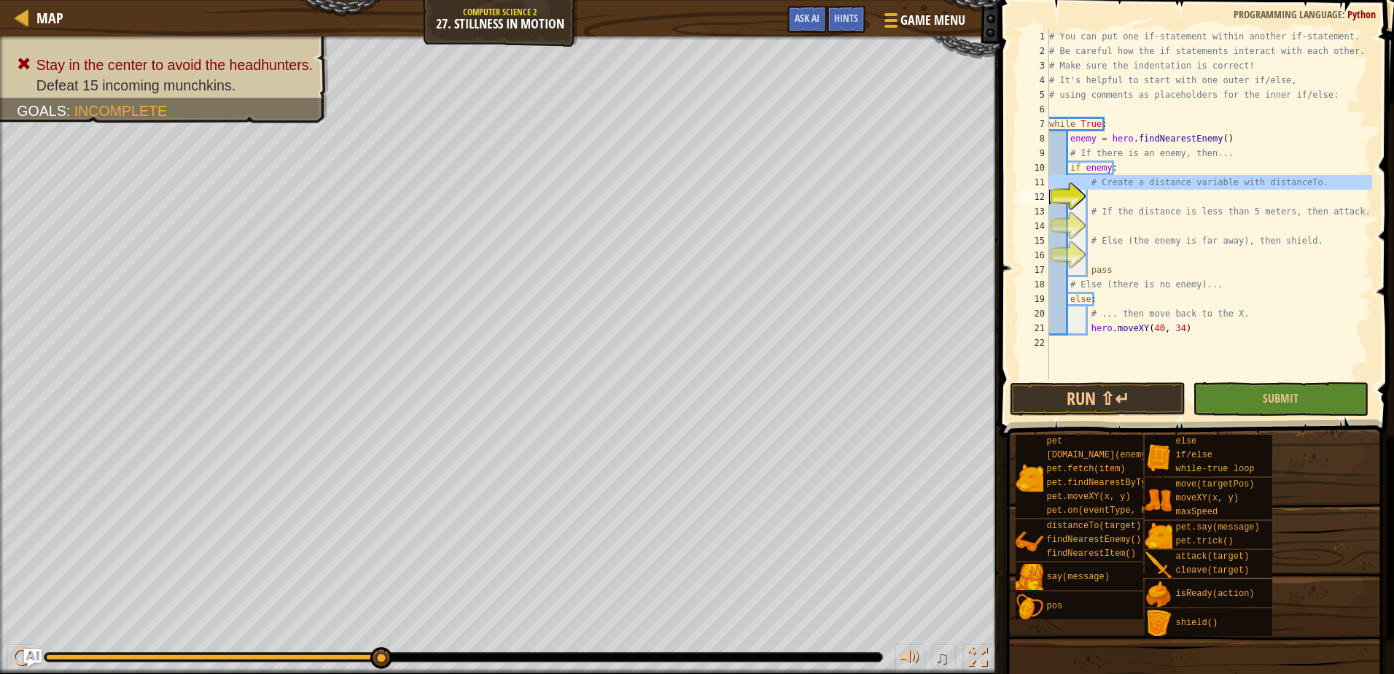
click at [1049, 190] on div "12" at bounding box center [1034, 197] width 29 height 15
type textarea "# Create a distance variable with distanceTo."
click at [1088, 183] on div "# You can put one if-statement within another if-statement. # Be careful how th…" at bounding box center [1209, 218] width 326 height 379
drag, startPoint x: 1088, startPoint y: 183, endPoint x: 1306, endPoint y: 182, distance: 217.2
click at [1306, 182] on div "# You can put one if-statement within another if-statement. # Be careful how th…" at bounding box center [1209, 218] width 326 height 379
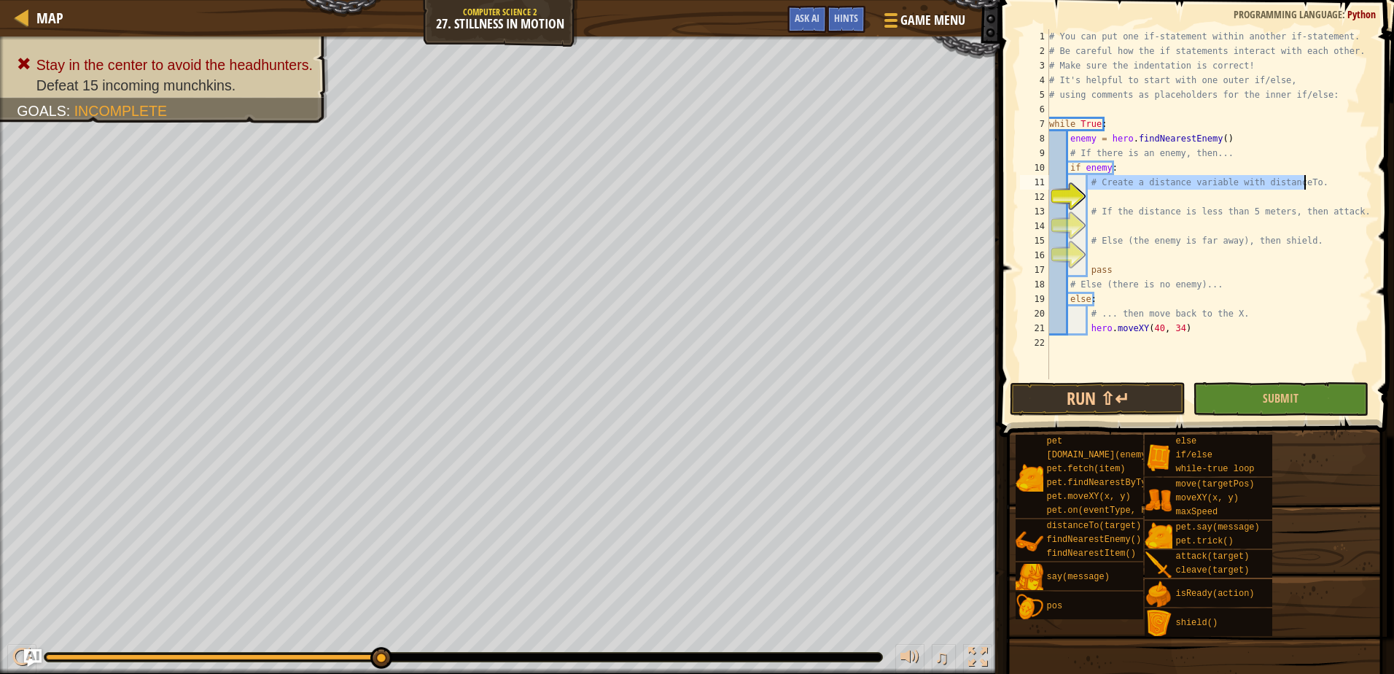
click at [1343, 211] on div "# You can put one if-statement within another if-statement. # Be careful how th…" at bounding box center [1209, 218] width 326 height 379
type textarea "# If the distance is less than 5 meters, then attack."
drag, startPoint x: 1345, startPoint y: 211, endPoint x: 1089, endPoint y: 213, distance: 255.9
click at [1089, 213] on div "# You can put one if-statement within another if-statement. # Be careful how th…" at bounding box center [1209, 218] width 326 height 379
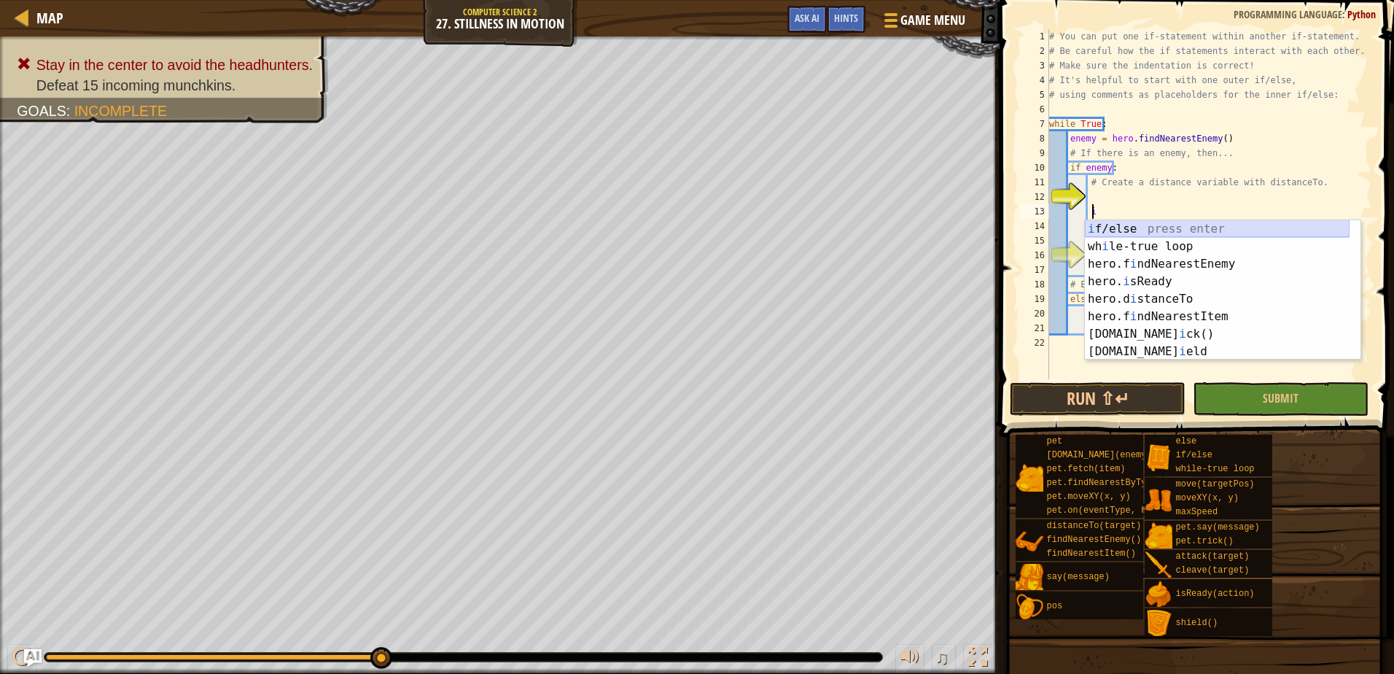
click at [1148, 231] on div "i f/else press enter wh i le-true loop press enter hero.f i ndNearestEnemy pres…" at bounding box center [1217, 307] width 265 height 175
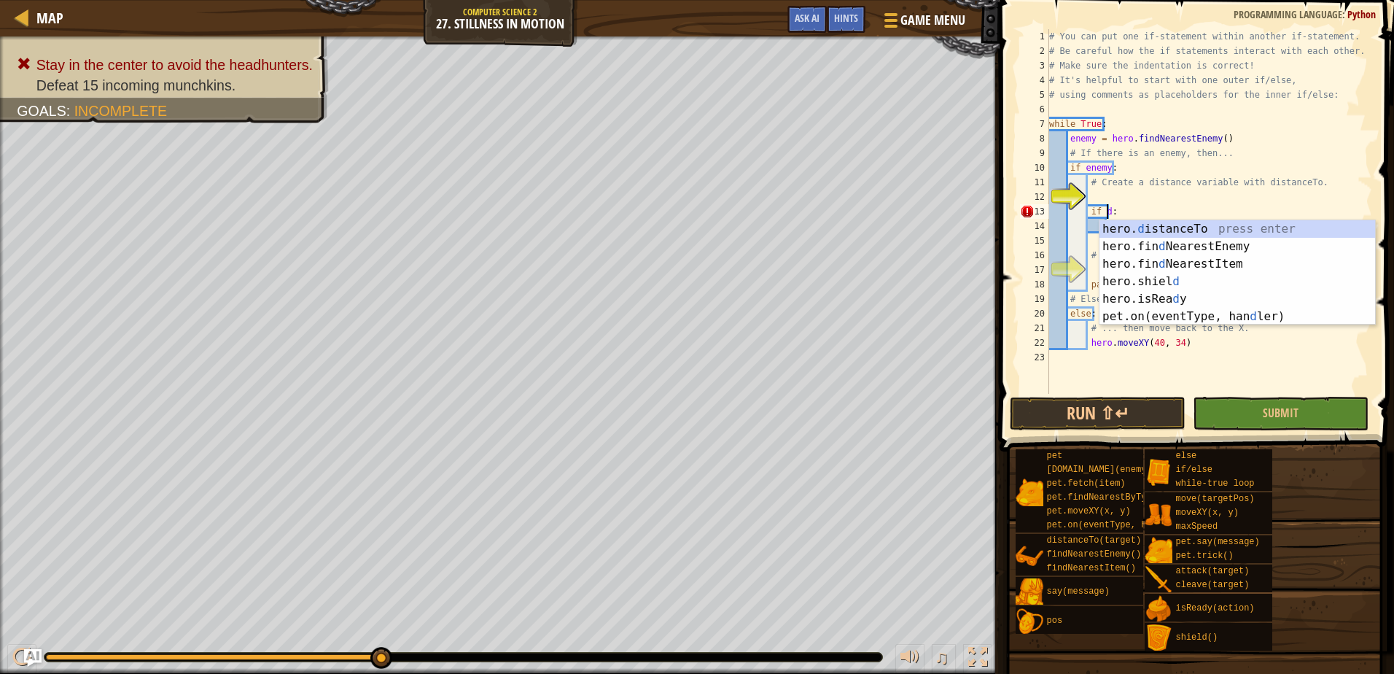
scroll to position [7, 4]
click at [1125, 225] on div "hero. d istanceTo press enter hero.fin d NearestEnemy press enter hero.fin d Ne…" at bounding box center [1237, 290] width 276 height 140
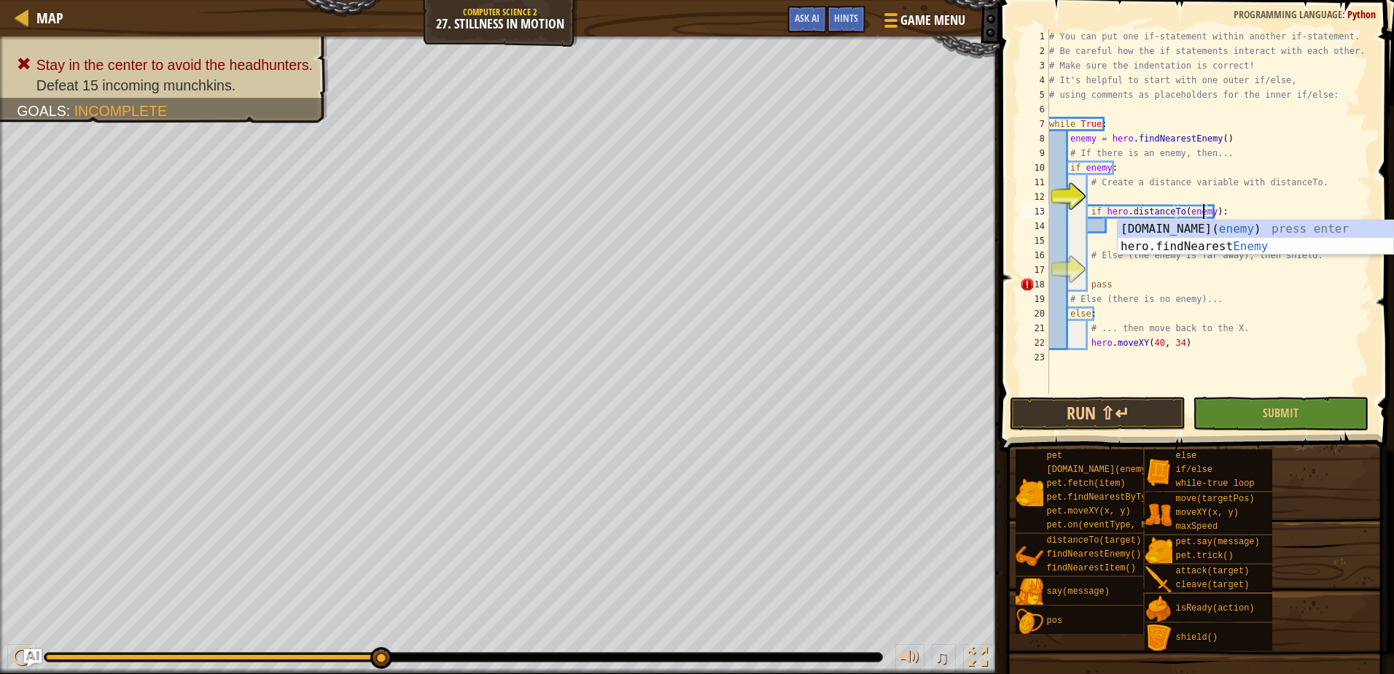
scroll to position [7, 13]
click at [1208, 214] on div "# You can put one if-statement within another if-statement. # Be careful how th…" at bounding box center [1209, 226] width 326 height 394
type textarea "if hero.distanceTo(enemy) = > 5:"
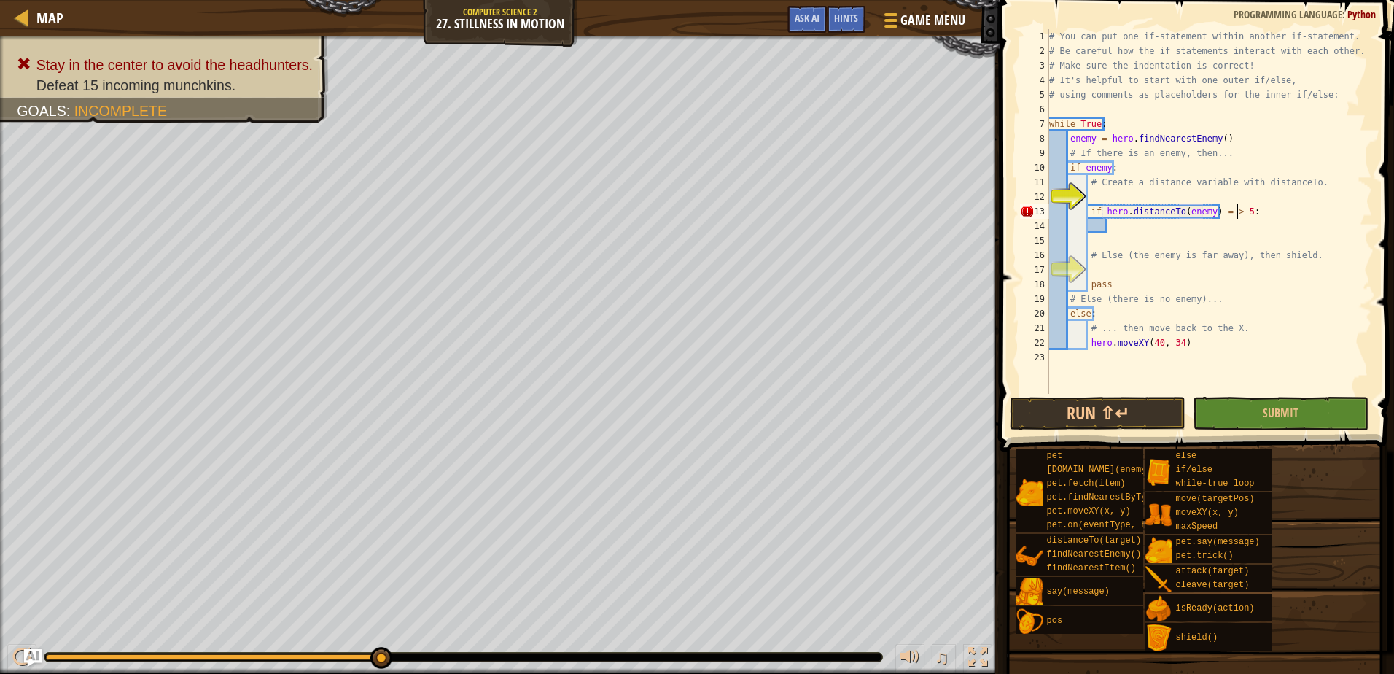
click at [1131, 223] on div "# You can put one if-statement within another if-statement. # Be careful how th…" at bounding box center [1209, 226] width 326 height 394
click at [1227, 213] on div "# You can put one if-statement within another if-statement. # Be careful how th…" at bounding box center [1209, 226] width 326 height 394
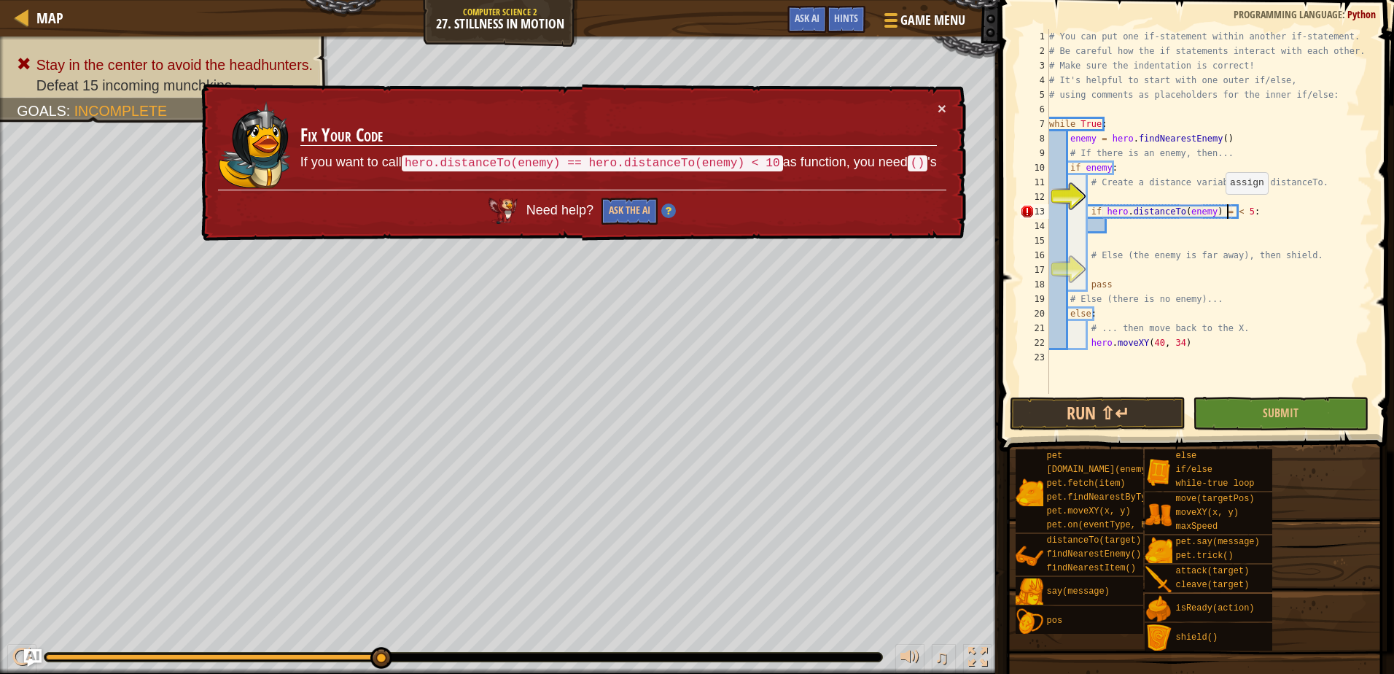
click at [1218, 208] on div "# You can put one if-statement within another if-statement. # Be careful how th…" at bounding box center [1209, 226] width 326 height 394
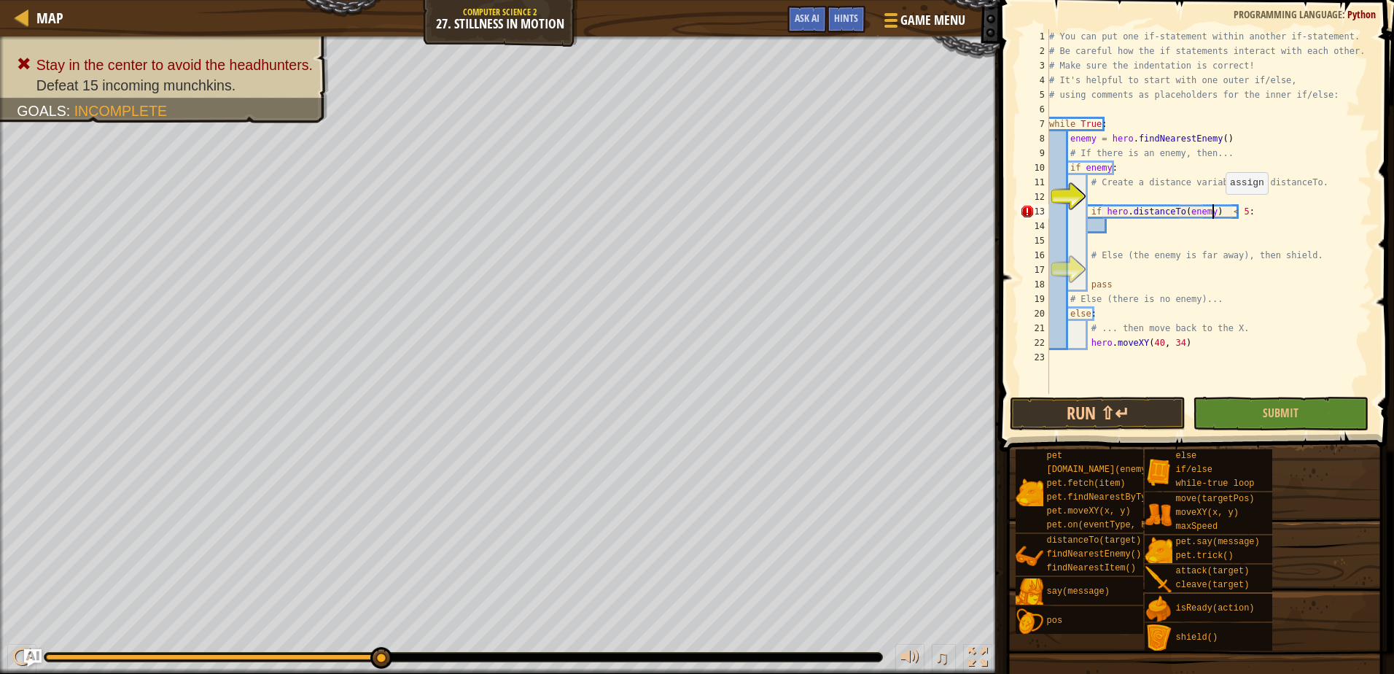
scroll to position [7, 15]
type textarea "if hero.distanceTo(enemy) < 5:"
click at [1134, 232] on div "# You can put one if-statement within another if-statement. # Be careful how th…" at bounding box center [1209, 226] width 326 height 394
type textarea "h"
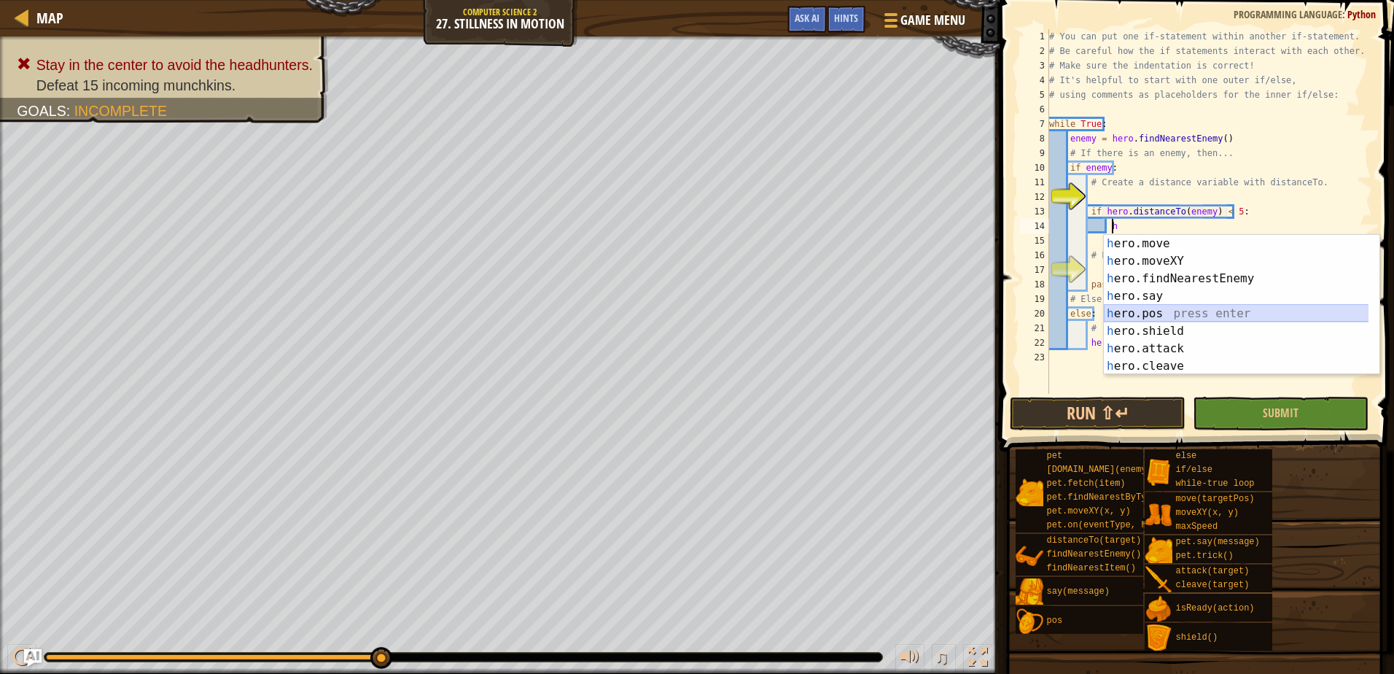
drag, startPoint x: 1160, startPoint y: 302, endPoint x: 1164, endPoint y: 320, distance: 18.6
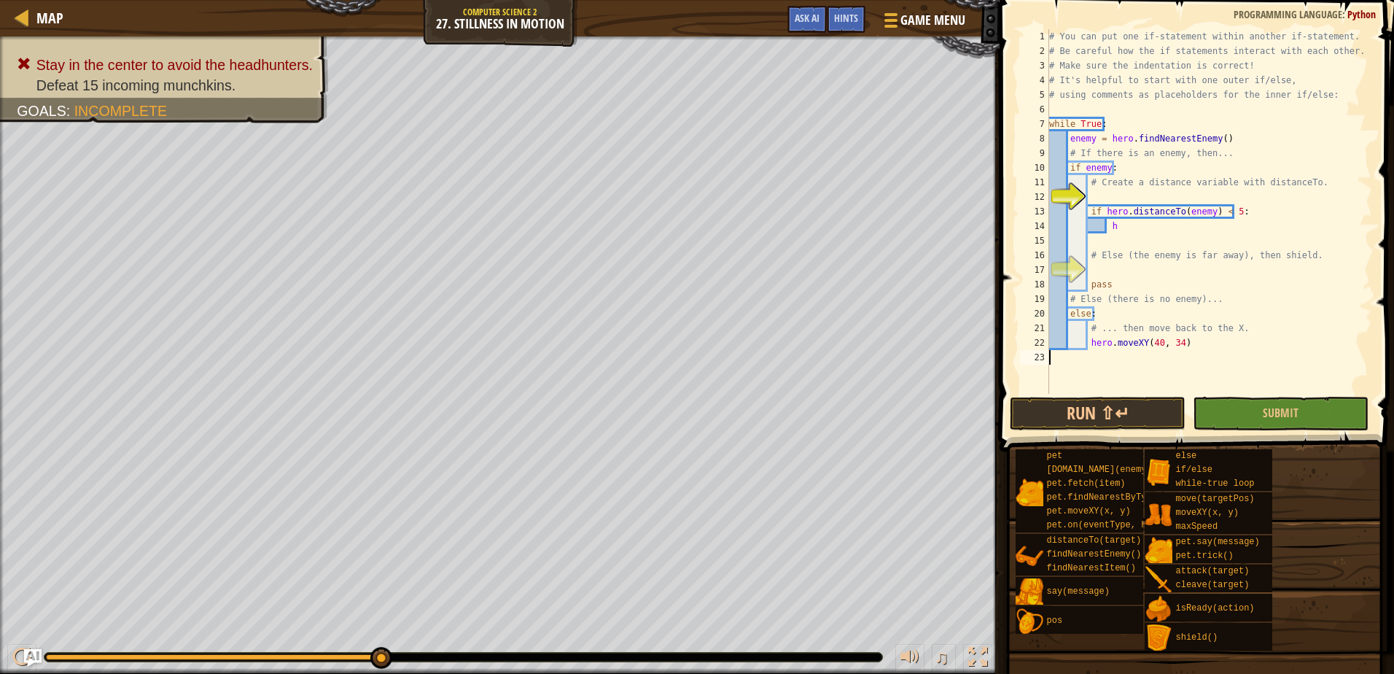
drag, startPoint x: 1164, startPoint y: 320, endPoint x: 1067, endPoint y: 353, distance: 102.3
click at [1067, 353] on div "# You can put one if-statement within another if-statement. # Be careful how th…" at bounding box center [1209, 226] width 326 height 394
click at [1128, 227] on div "# You can put one if-statement within another if-statement. # Be careful how th…" at bounding box center [1209, 226] width 326 height 394
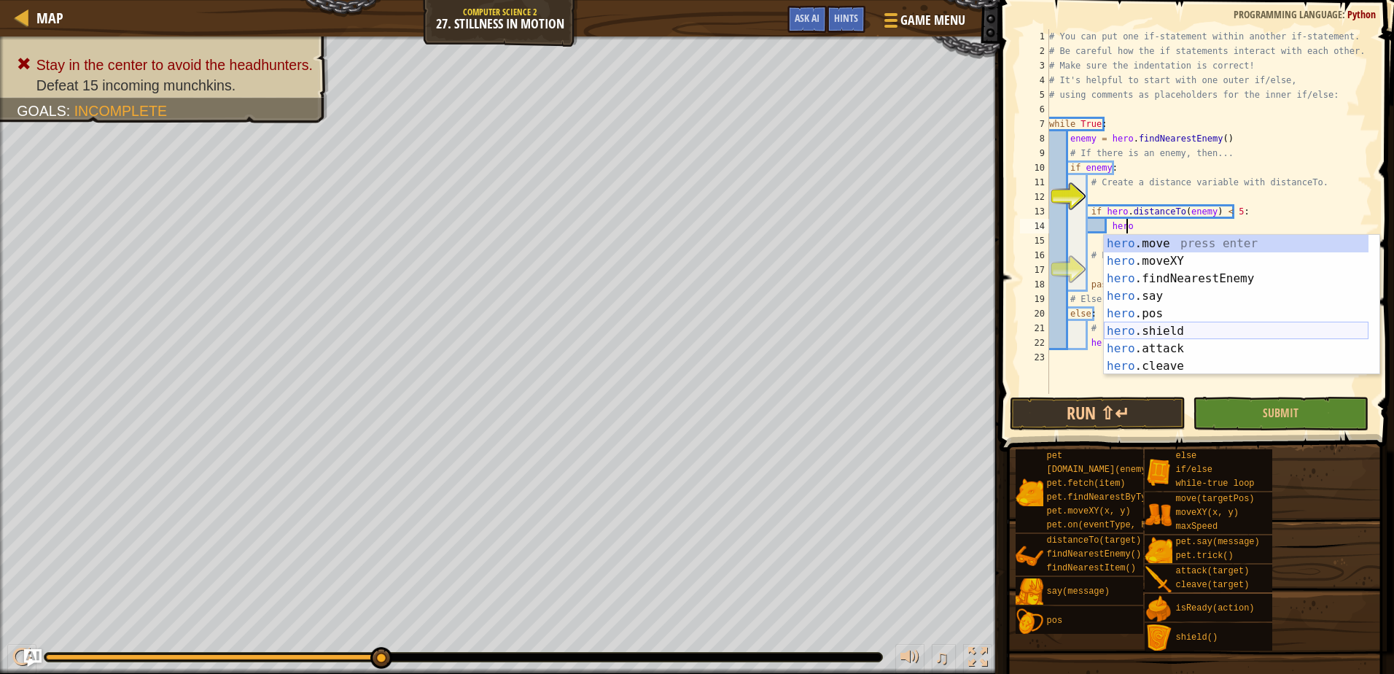
scroll to position [44, 0]
click at [1163, 338] on div "hero .findNearestEnemy press enter hero .say press enter hero .pos press enter …" at bounding box center [1236, 313] width 265 height 175
type textarea "ready = hero.isReady("cleave")"
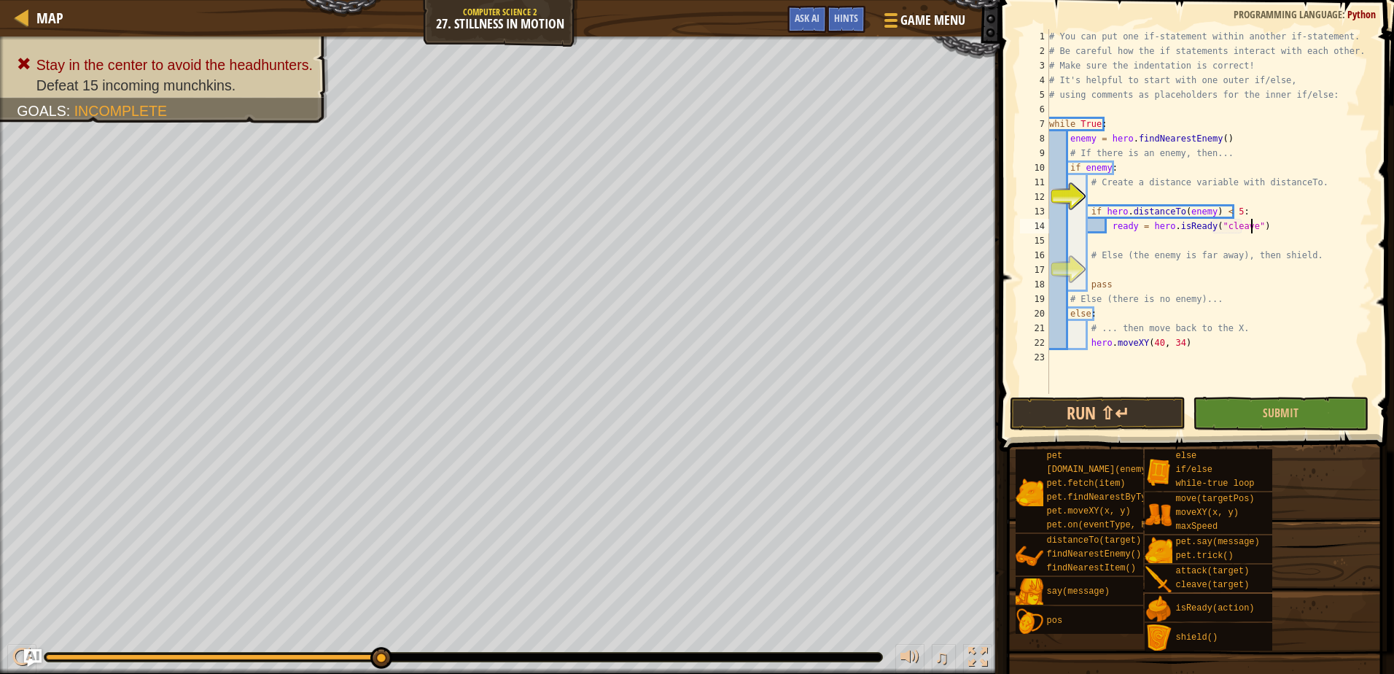
click at [1292, 226] on div "# You can put one if-statement within another if-statement. # Be careful how th…" at bounding box center [1209, 226] width 326 height 394
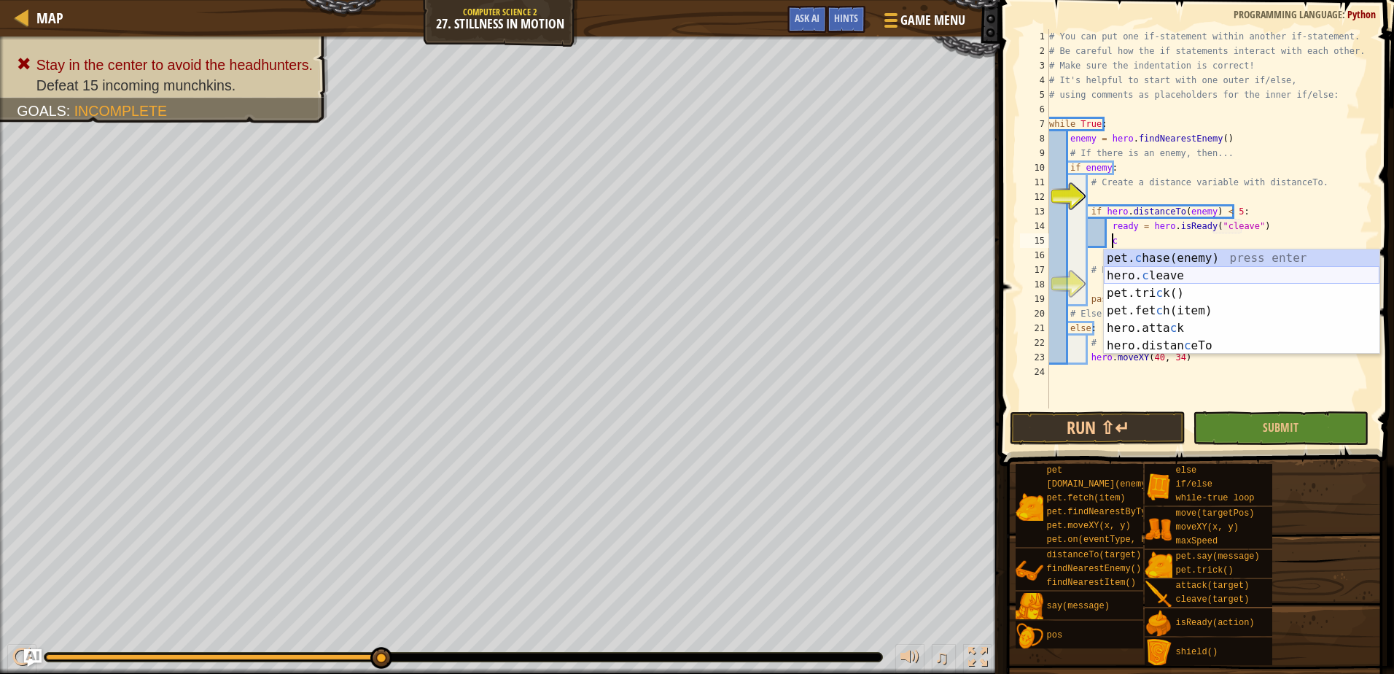
click at [1181, 278] on div "pet. c hase(enemy) press enter hero. c leave press enter pet.tri c k() press en…" at bounding box center [1242, 319] width 276 height 140
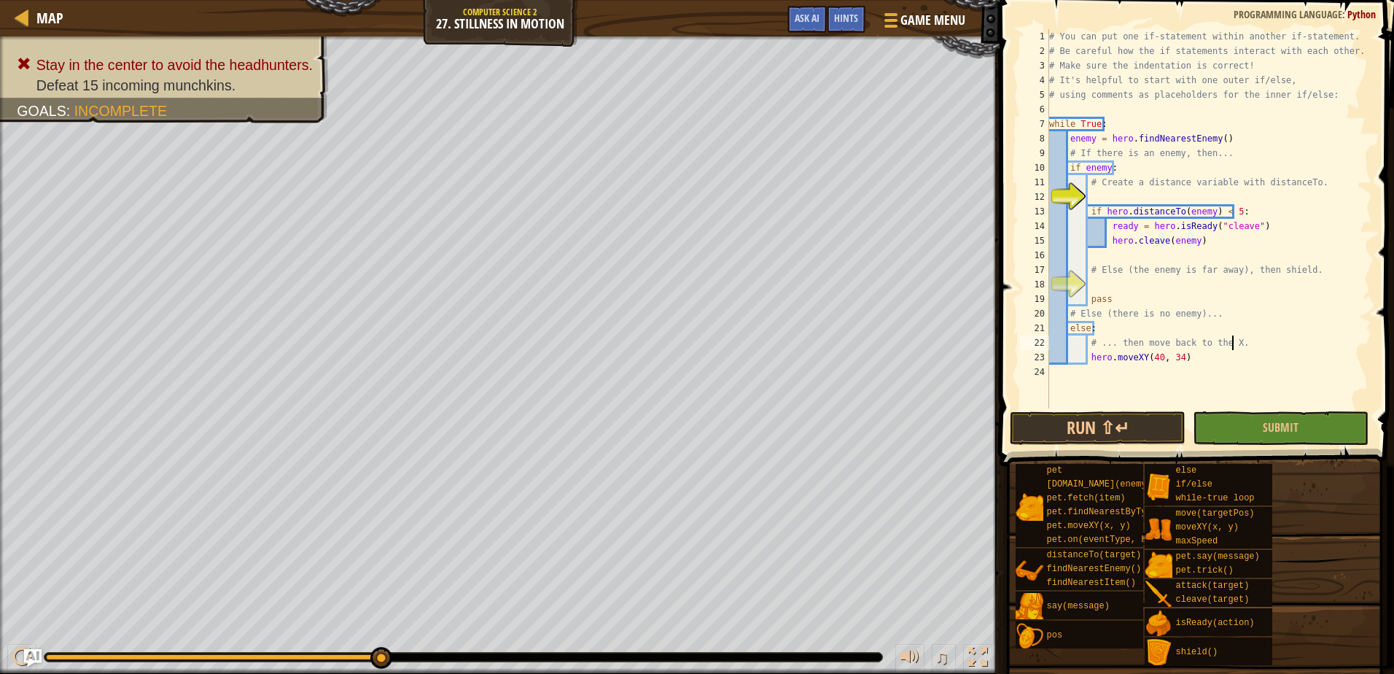
click at [1287, 345] on div "# You can put one if-statement within another if-statement. # Be careful how th…" at bounding box center [1209, 233] width 326 height 408
click at [1303, 420] on button "Submit" at bounding box center [1281, 428] width 176 height 34
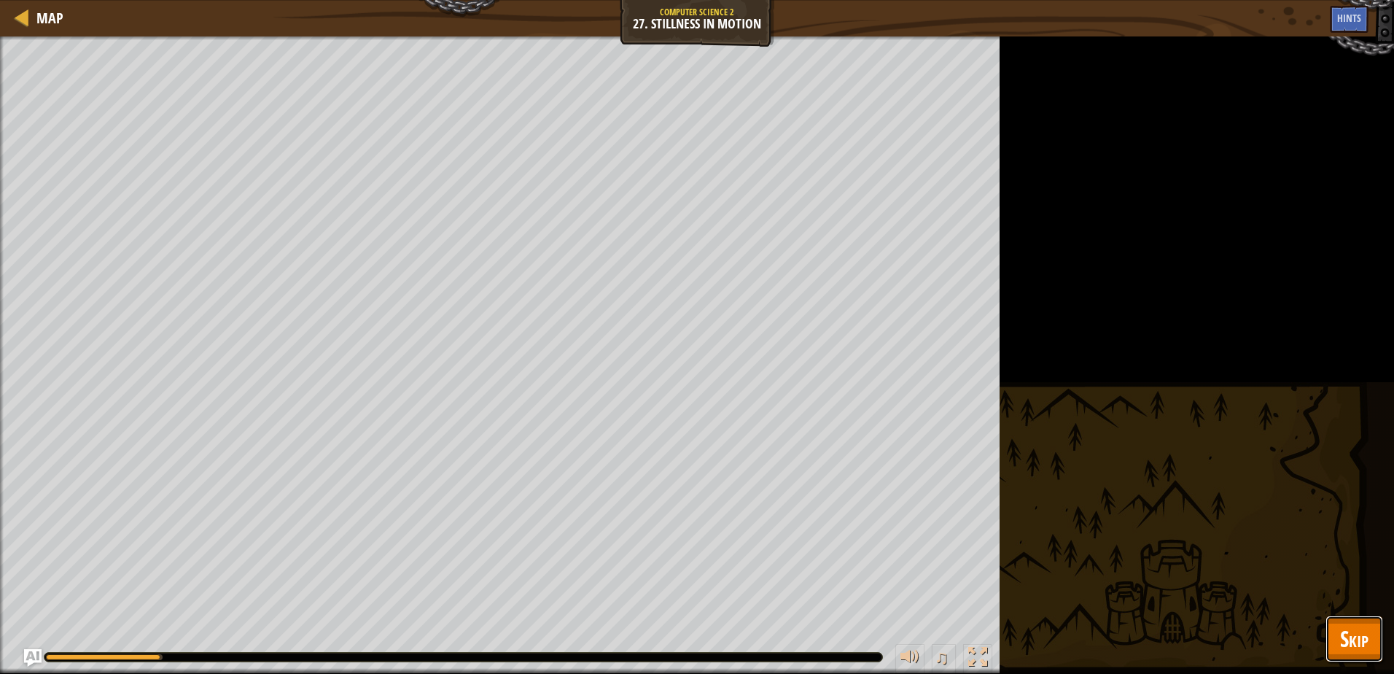
click at [1370, 637] on button "Skip" at bounding box center [1354, 638] width 58 height 47
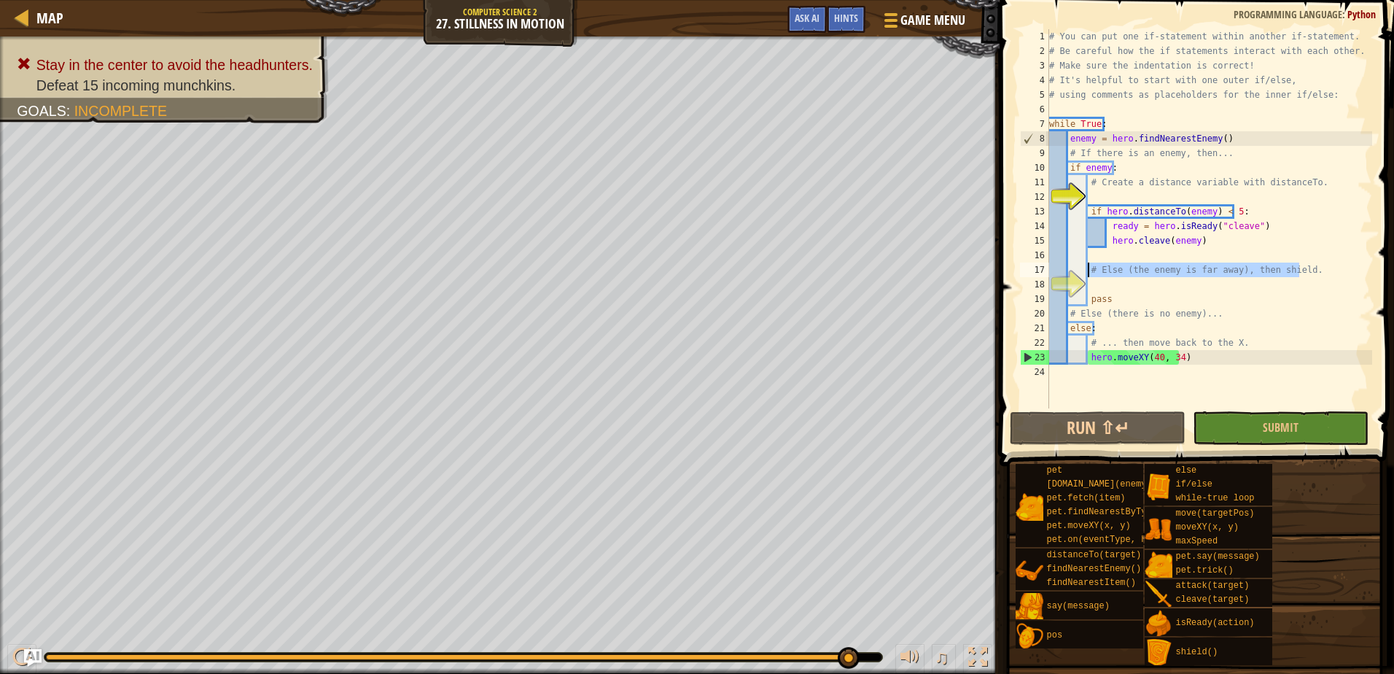
drag, startPoint x: 1305, startPoint y: 269, endPoint x: 1089, endPoint y: 270, distance: 215.8
click at [1089, 270] on div "# You can put one if-statement within another if-statement. # Be careful how th…" at bounding box center [1209, 233] width 326 height 408
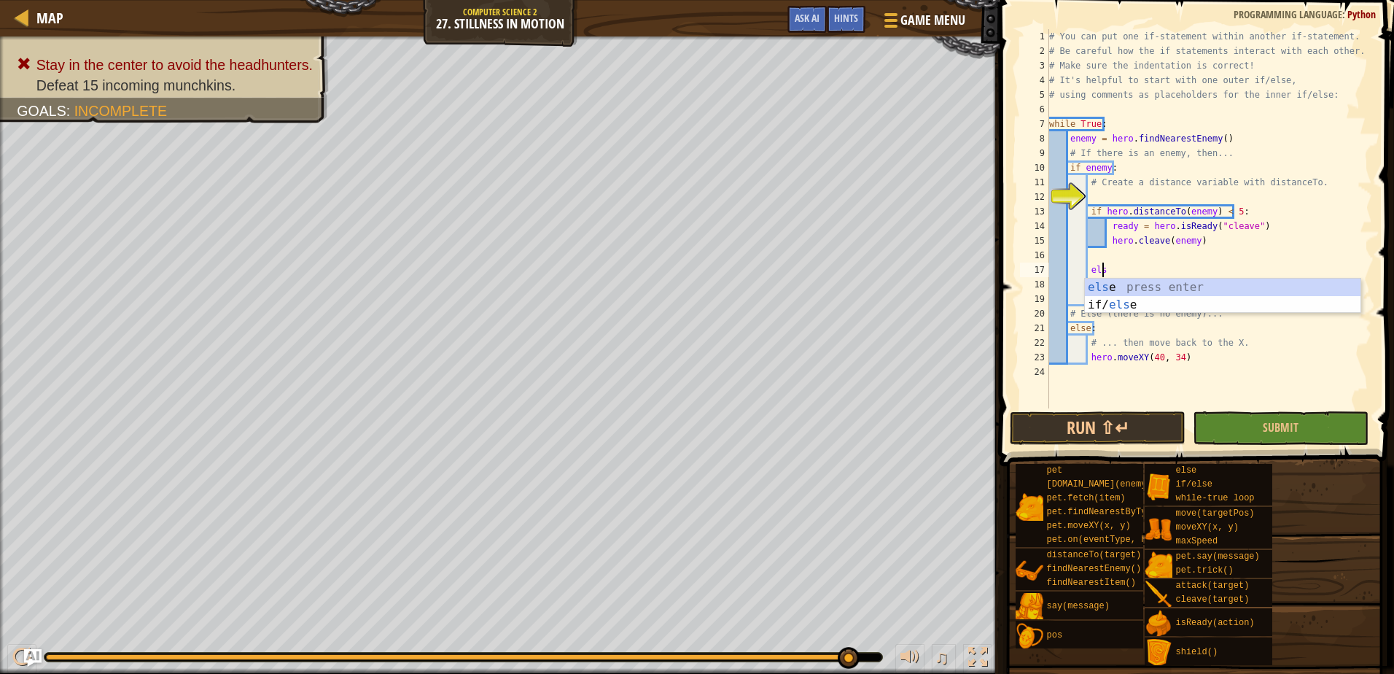
type textarea "else"
click at [1126, 284] on div "else press enter if/ else press enter" at bounding box center [1223, 313] width 276 height 70
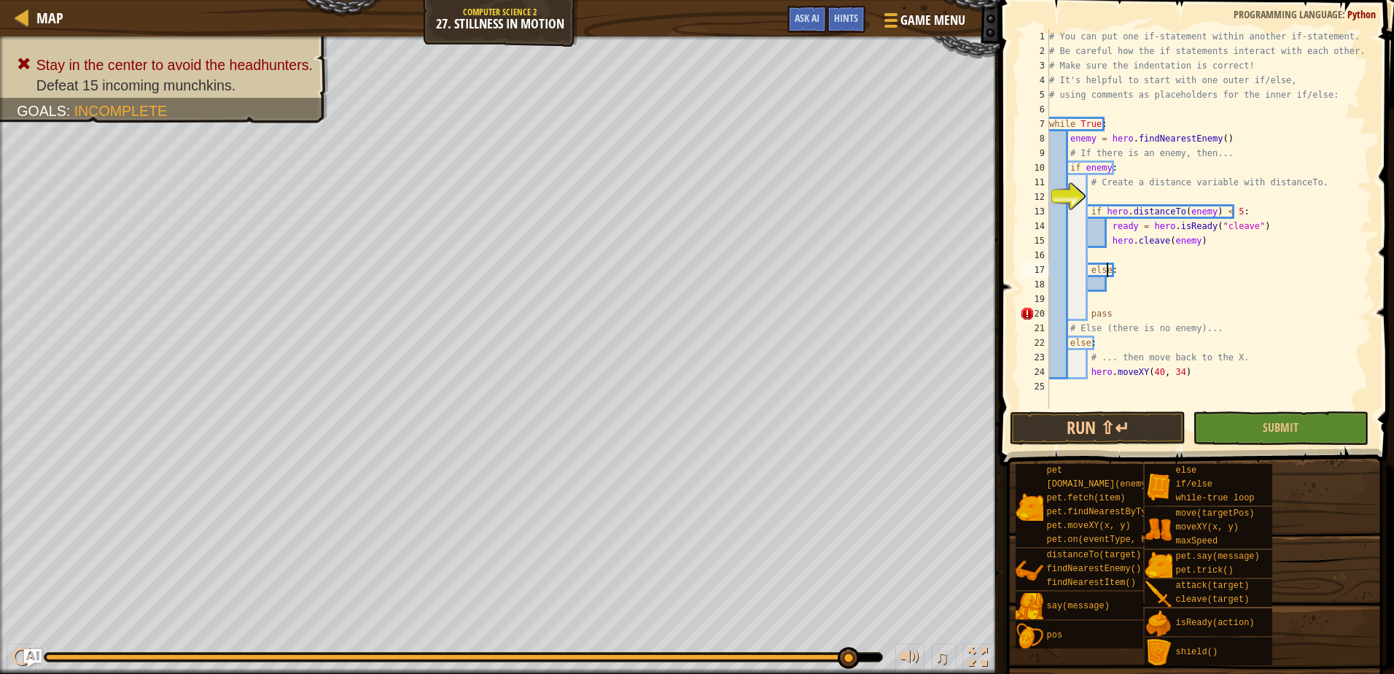
click at [1107, 271] on div "# You can put one if-statement within another if-statement. # Be careful how th…" at bounding box center [1209, 233] width 326 height 408
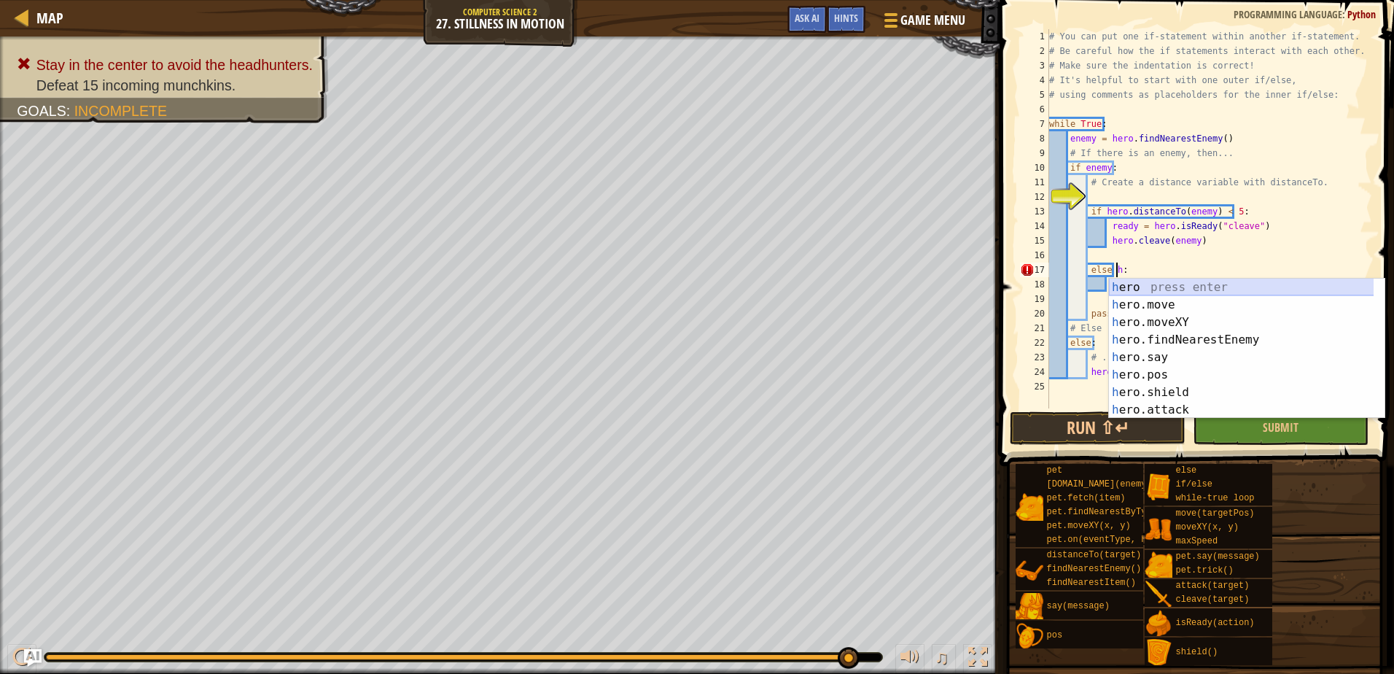
click at [1162, 288] on div "h ero press enter h ero.move press enter h ero.moveXY press enter h ero.findNea…" at bounding box center [1247, 365] width 276 height 175
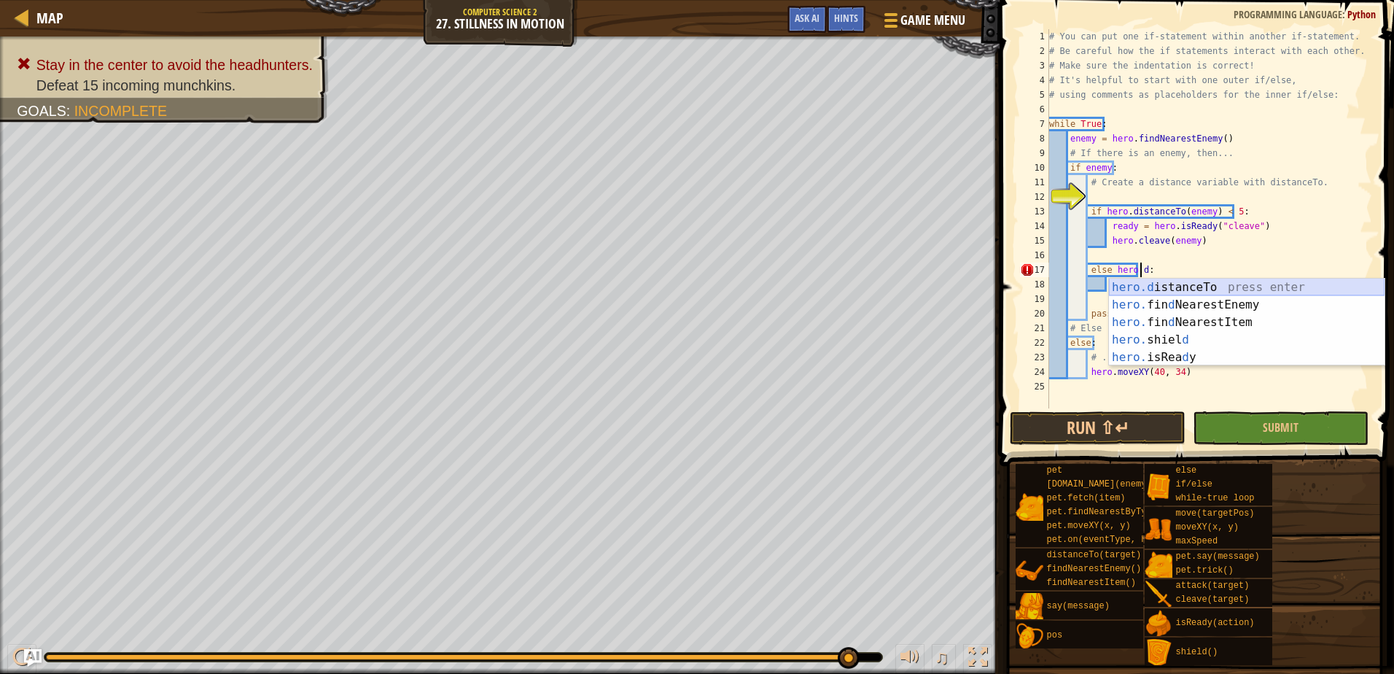
click at [1148, 284] on div "hero.d istanceTo press enter hero. fin d NearestEnemy press enter hero. fin d N…" at bounding box center [1247, 339] width 276 height 122
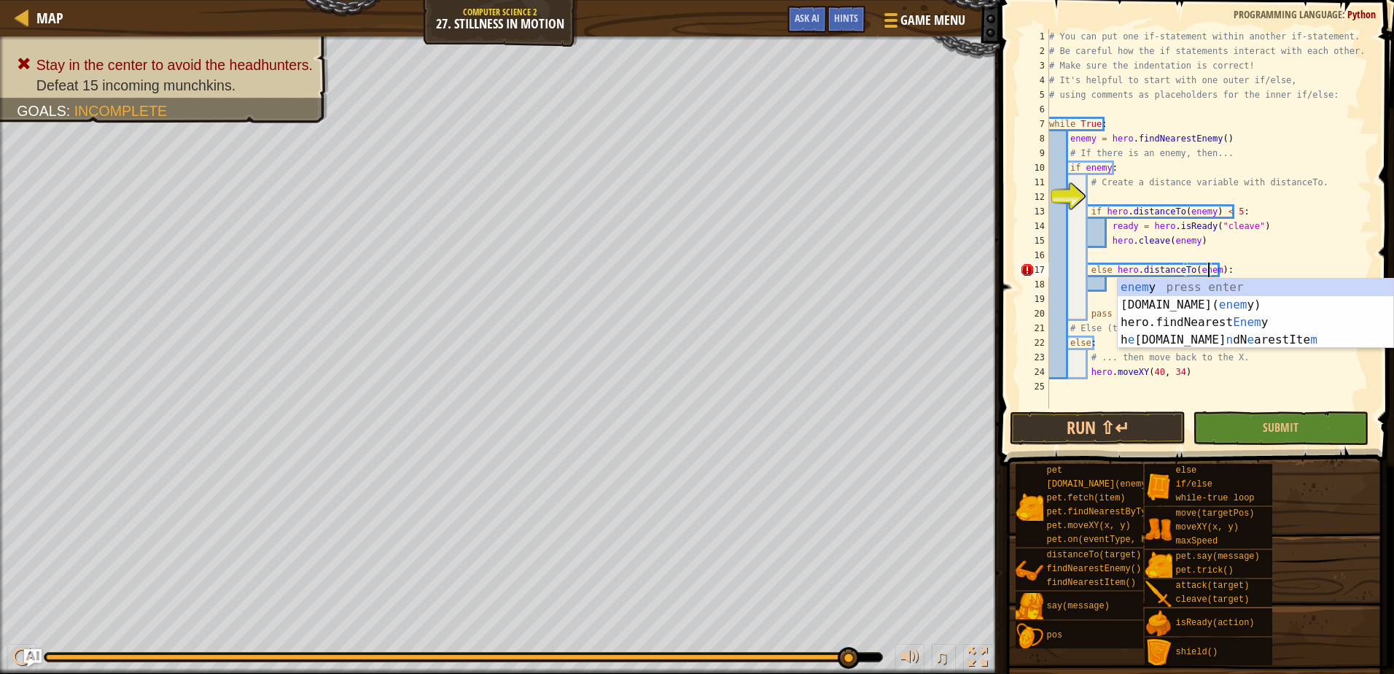
scroll to position [7, 14]
click at [1217, 270] on div "# You can put one if-statement within another if-statement. # Be careful how th…" at bounding box center [1209, 233] width 326 height 408
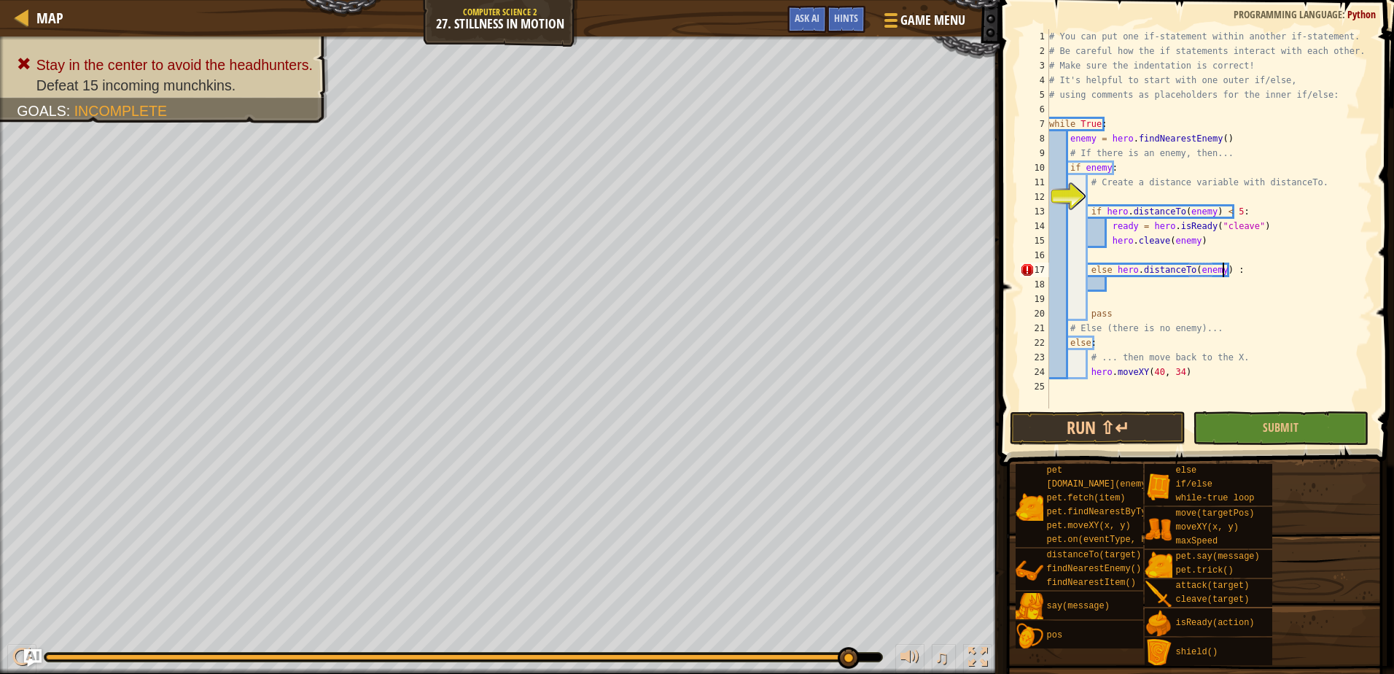
scroll to position [7, 15]
type textarea "else hero.distanceTo(enemy) > 5:"
click at [1140, 281] on div "# You can put one if-statement within another if-statement. # Be careful how th…" at bounding box center [1209, 233] width 326 height 408
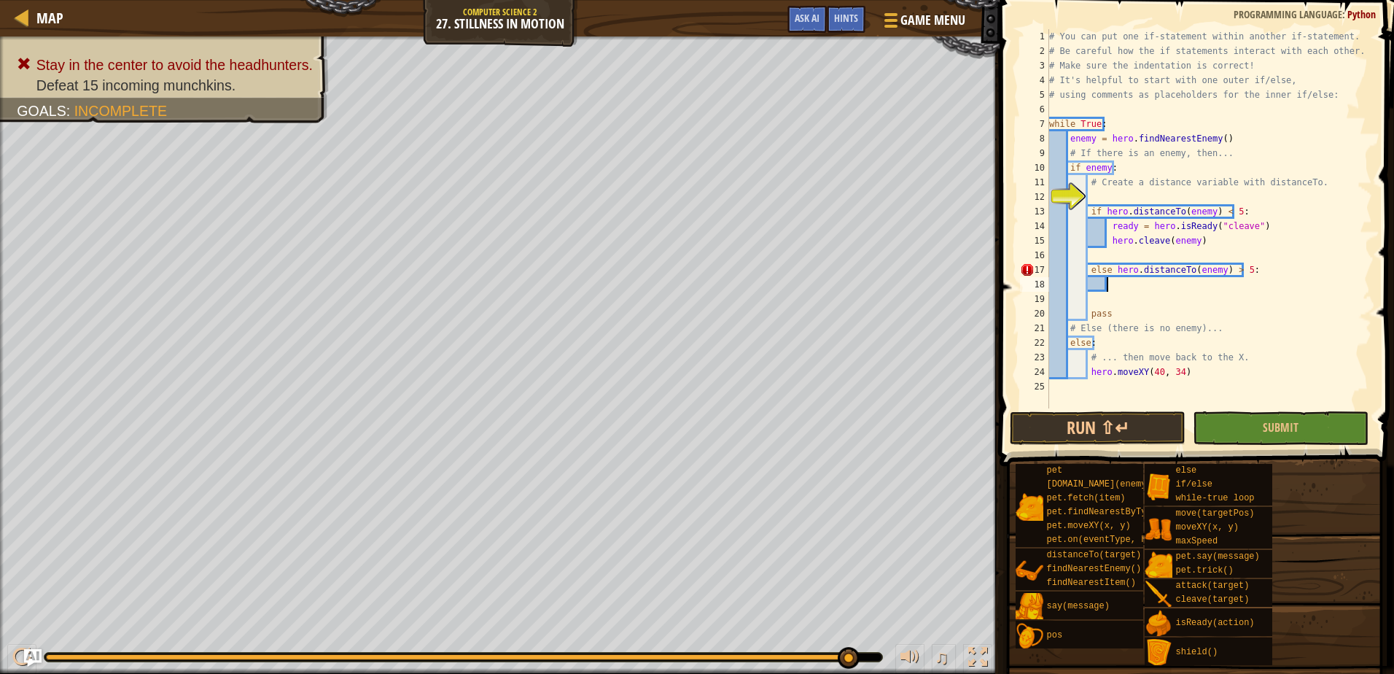
type textarea "h"
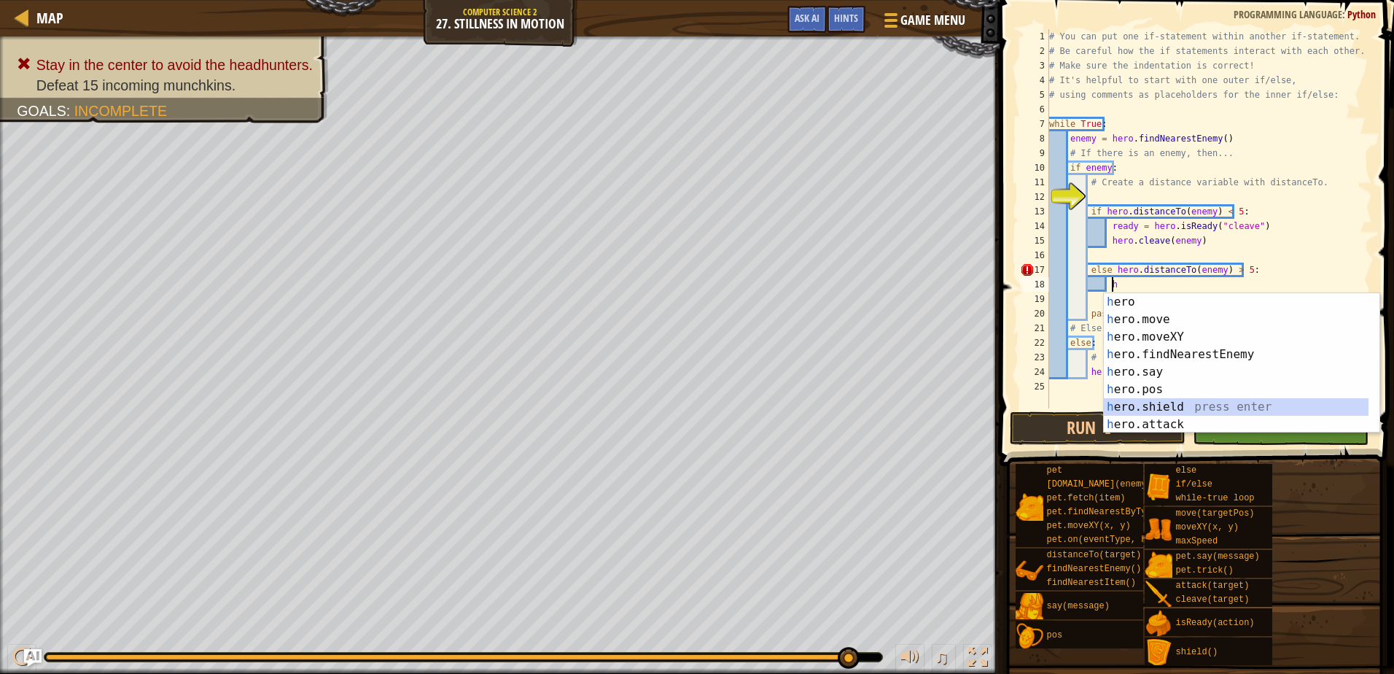
click at [1155, 404] on div "h ero press enter h ero.move press enter h ero.moveXY press enter h ero.findNea…" at bounding box center [1236, 380] width 265 height 175
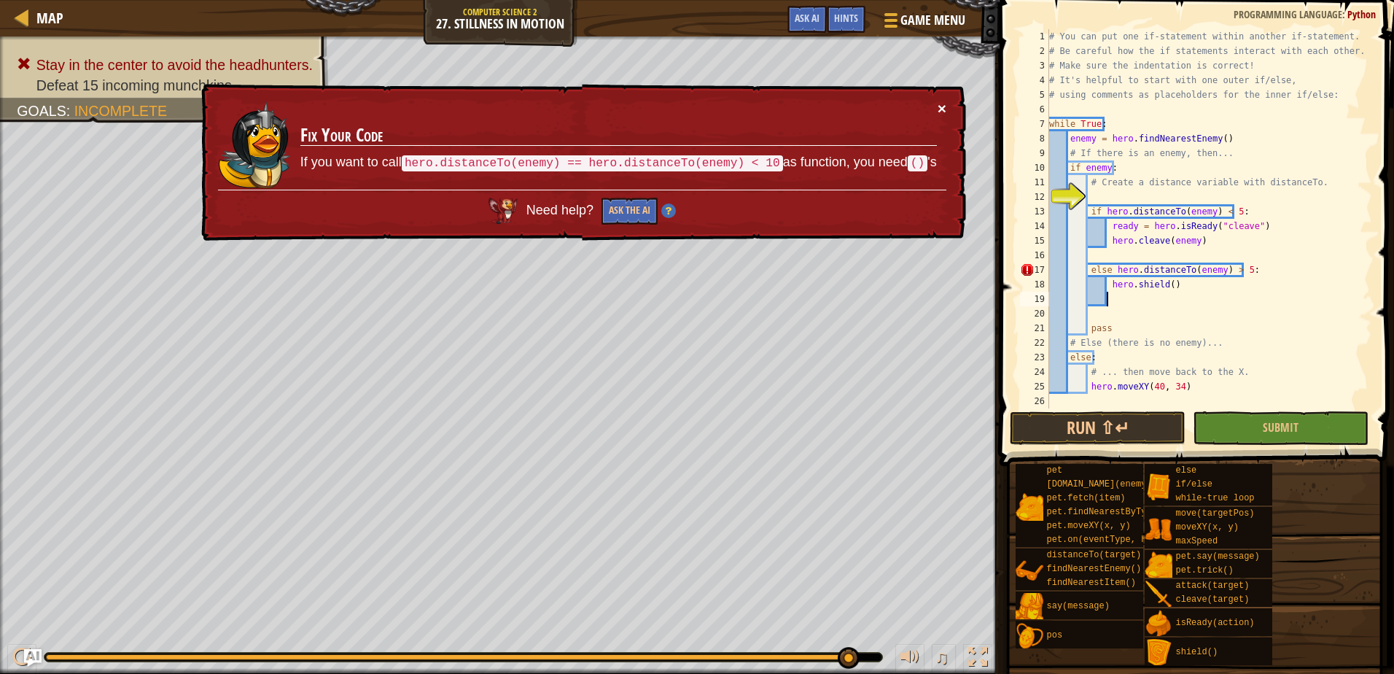
click at [940, 106] on button "×" at bounding box center [942, 113] width 9 height 15
click at [1244, 434] on button "Submit" at bounding box center [1281, 428] width 176 height 34
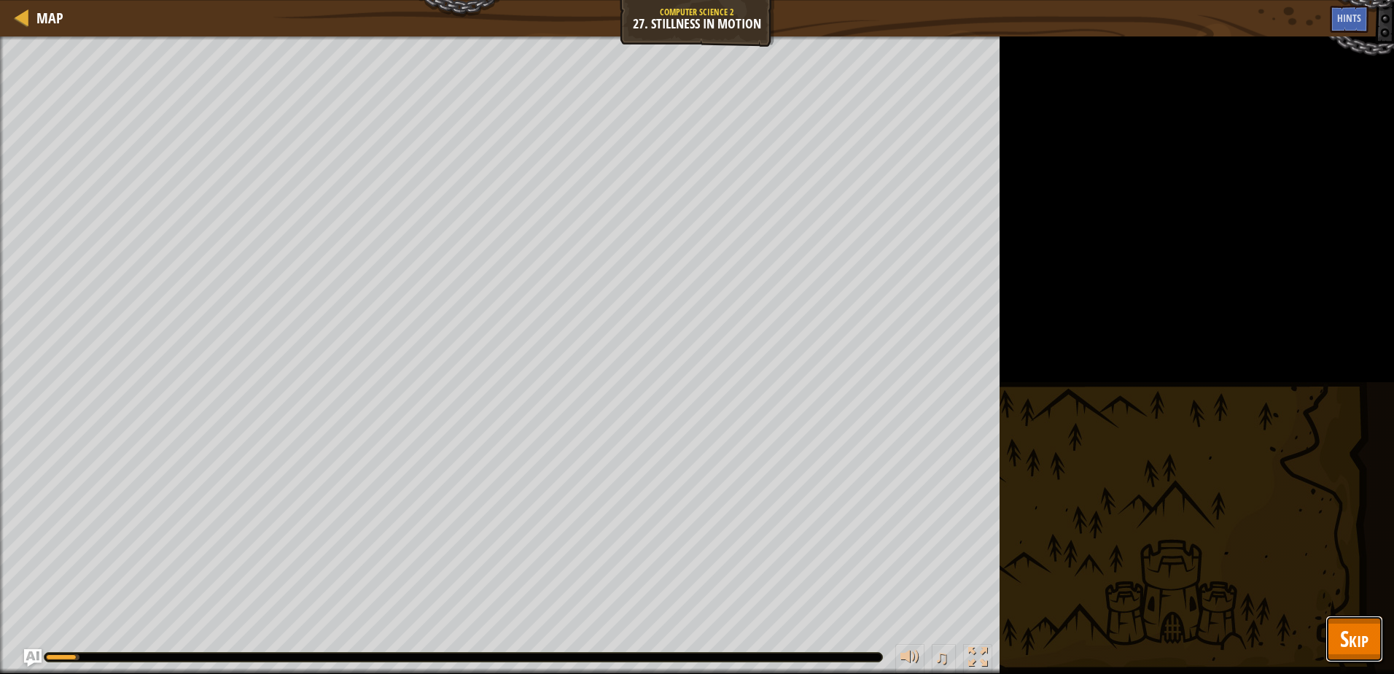
click at [1359, 633] on span "Skip" at bounding box center [1354, 638] width 28 height 30
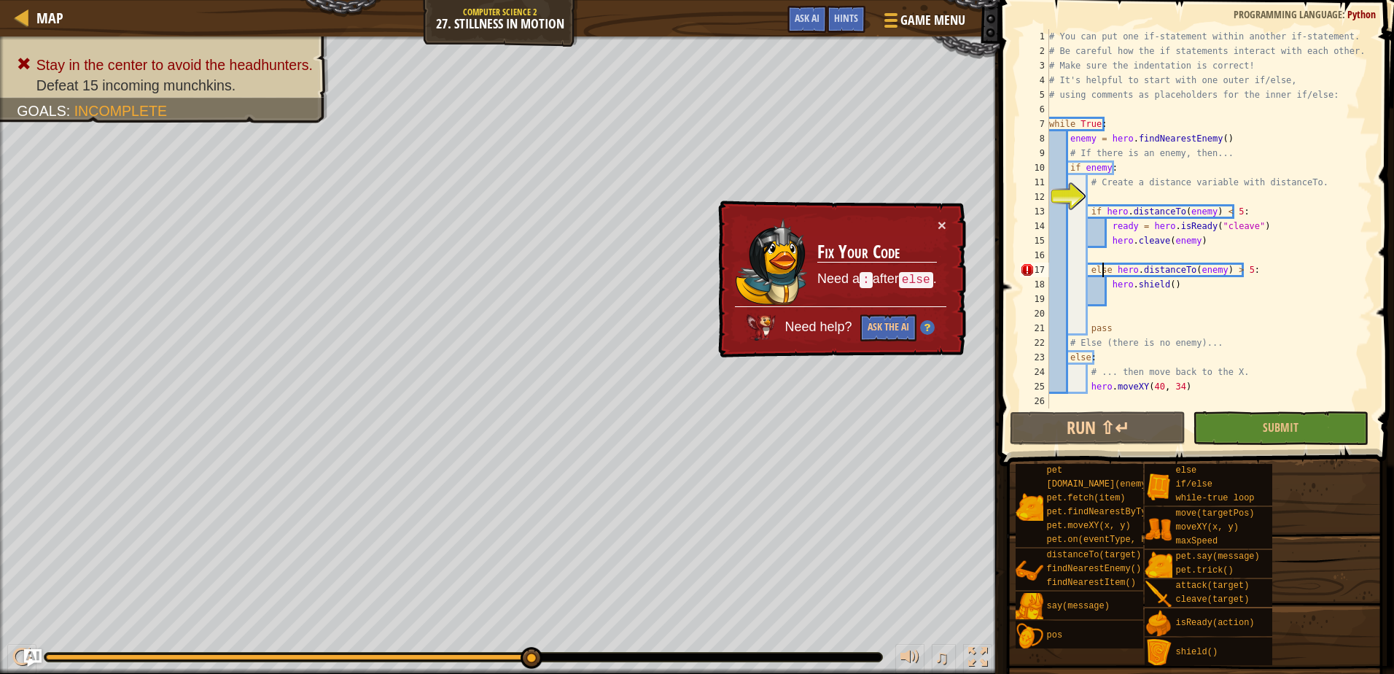
click at [1104, 271] on div "# You can put one if-statement within another if-statement. # Be careful how th…" at bounding box center [1209, 233] width 326 height 408
click at [1105, 270] on div "# You can put one if-statement within another if-statement. # Be careful how th…" at bounding box center [1209, 233] width 326 height 408
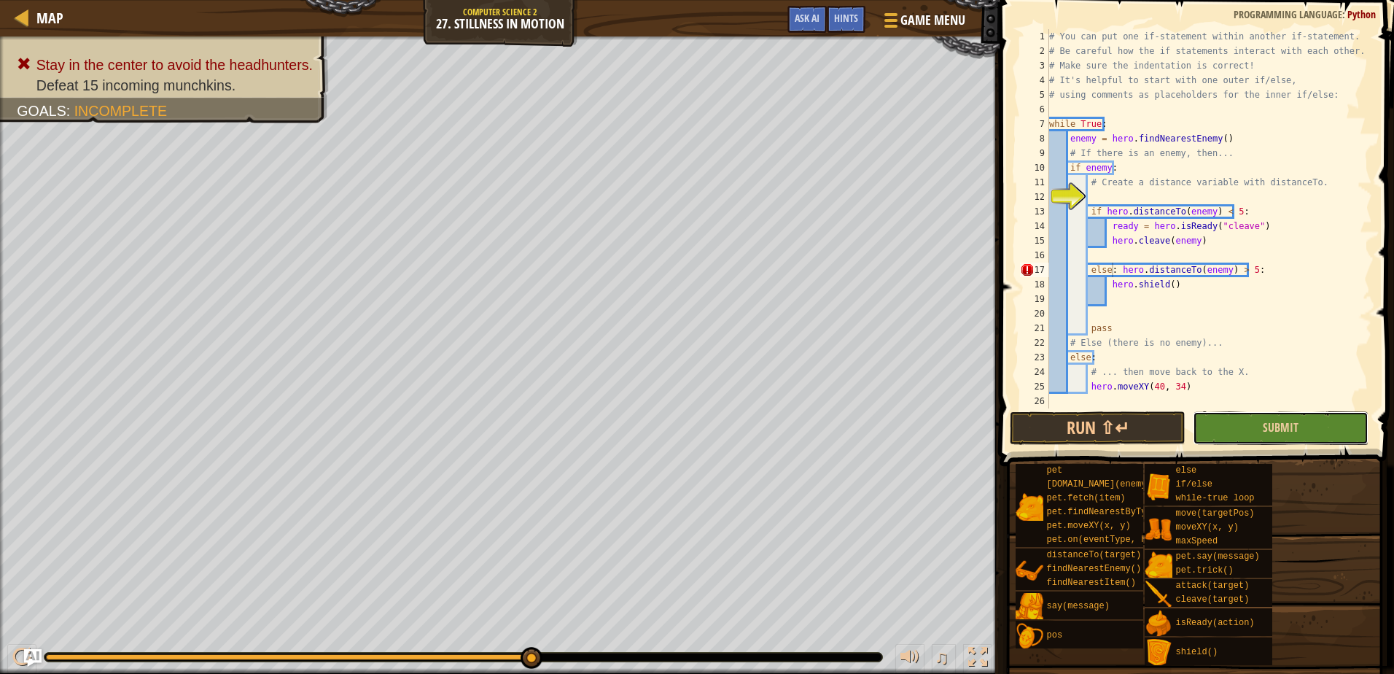
click at [1239, 420] on button "Submit" at bounding box center [1281, 428] width 176 height 34
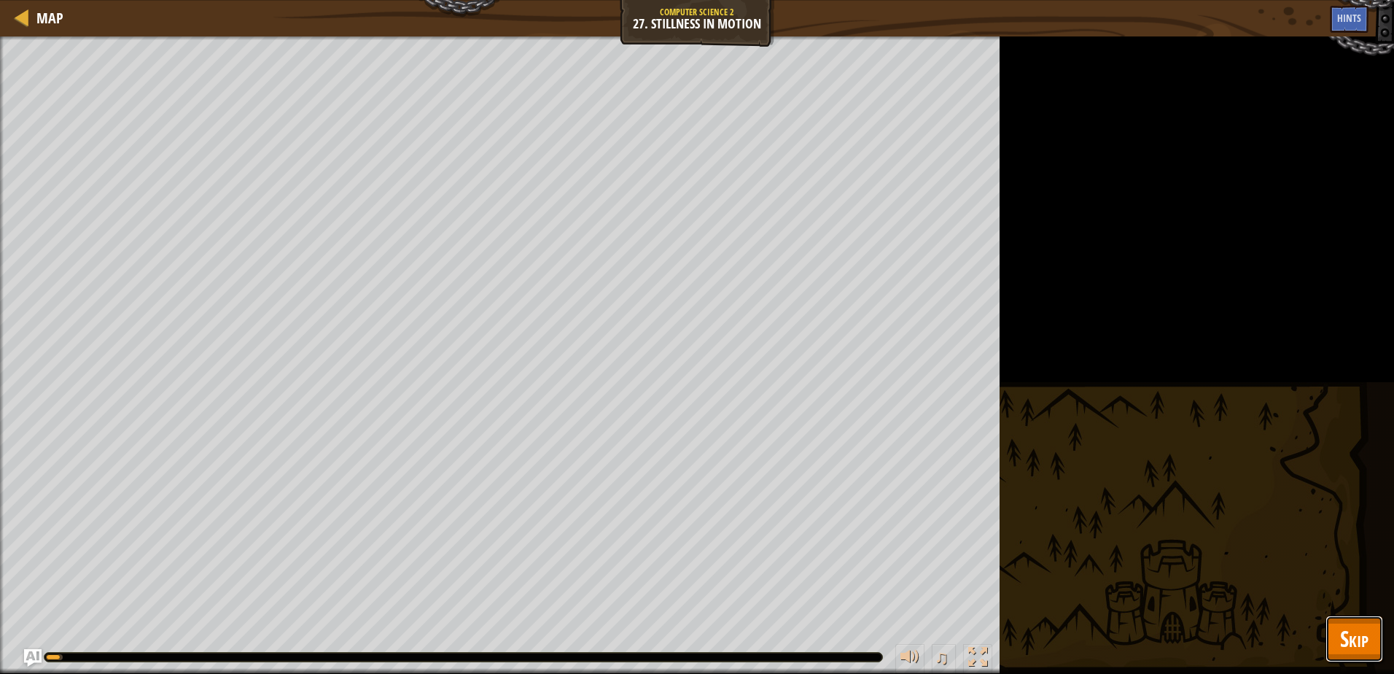
click at [1362, 641] on span "Skip" at bounding box center [1354, 638] width 28 height 30
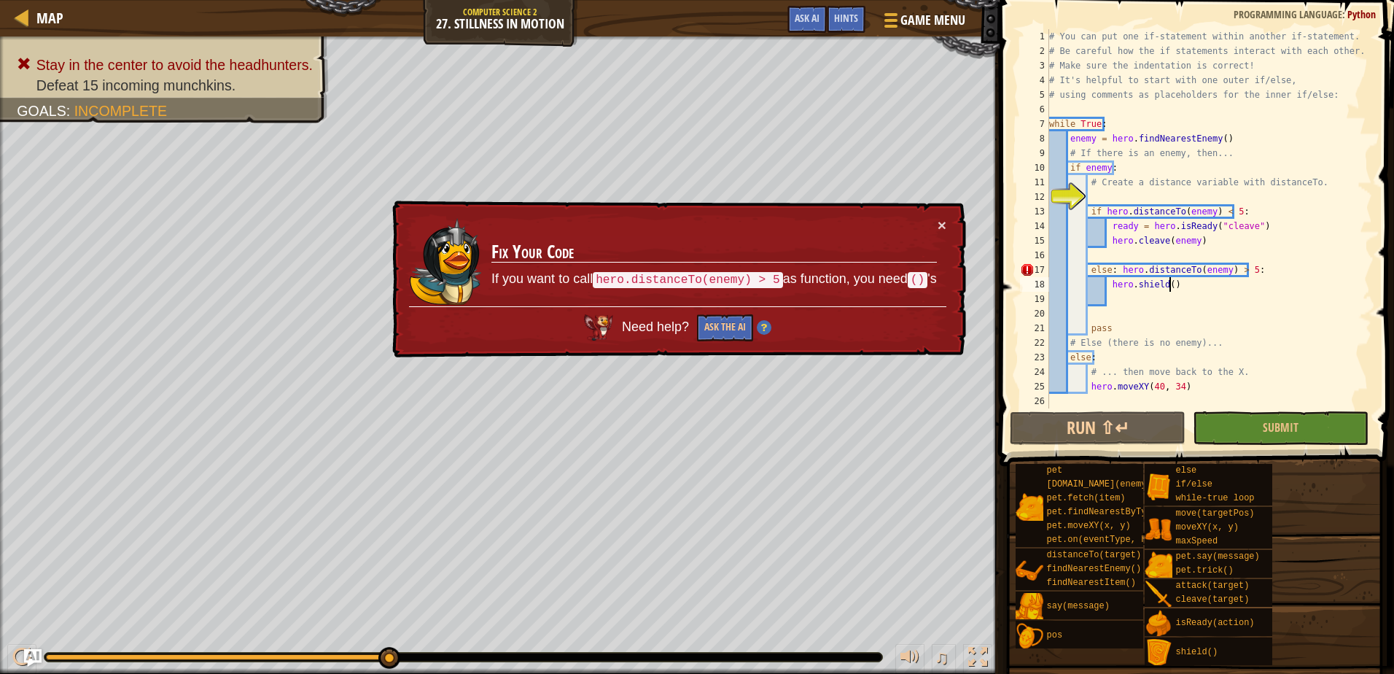
click at [1168, 286] on div "# You can put one if-statement within another if-statement. # Be careful how th…" at bounding box center [1209, 233] width 326 height 408
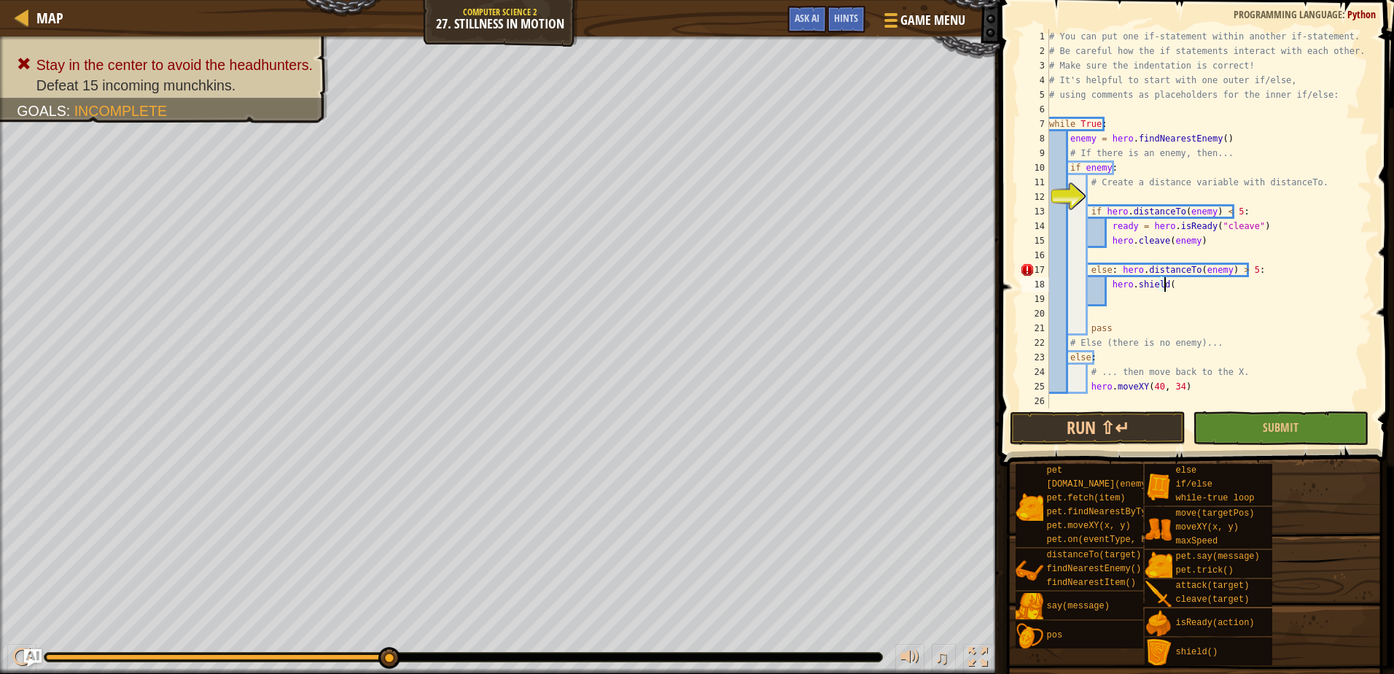
type textarea "hero.shield"
click at [1155, 307] on div "hero.shield press enter" at bounding box center [1242, 319] width 276 height 52
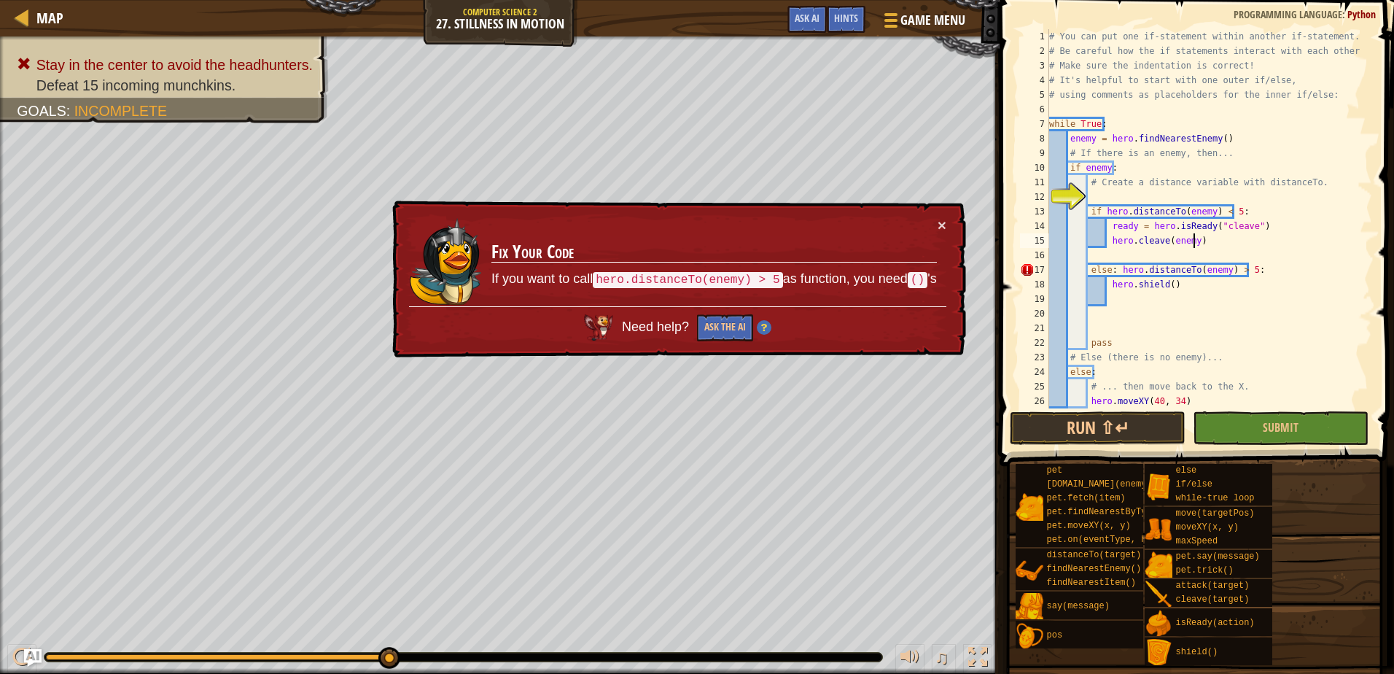
click at [1209, 244] on div "# You can put one if-statement within another if-statement. # Be careful how th…" at bounding box center [1203, 233] width 315 height 408
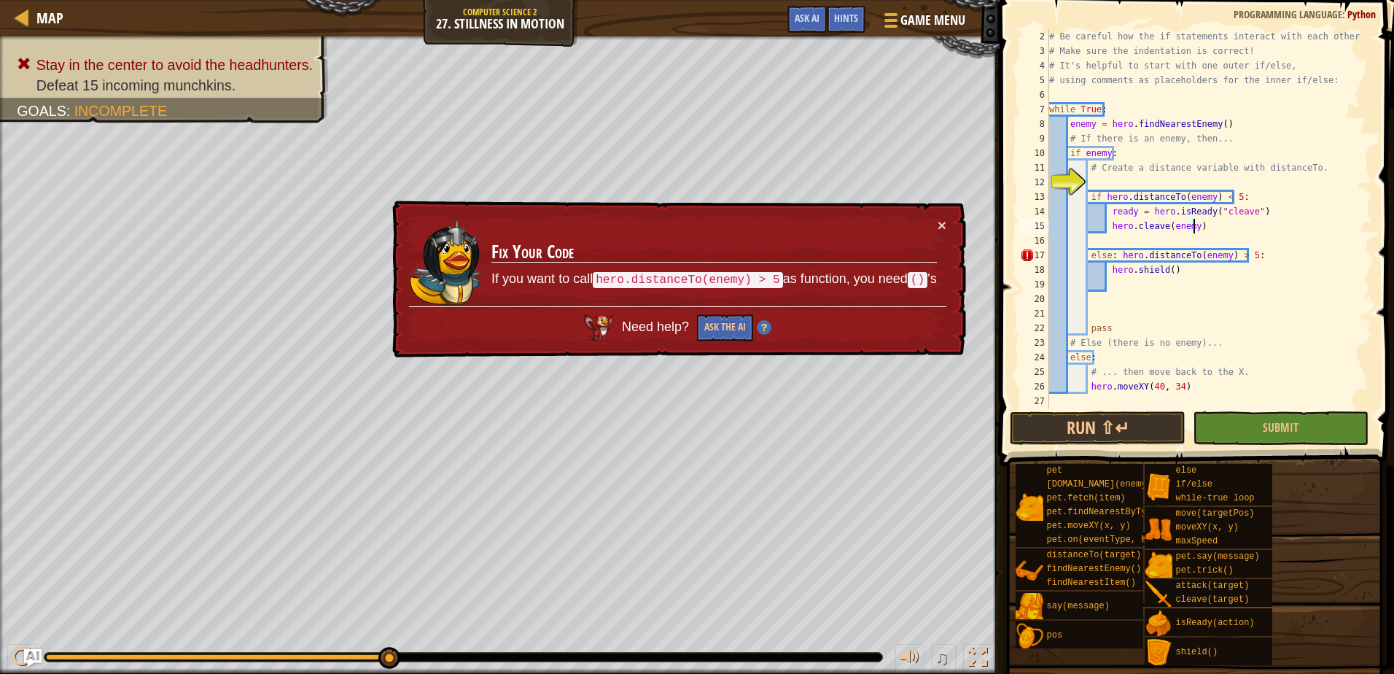
scroll to position [15, 0]
click at [741, 316] on button "Ask the AI" at bounding box center [724, 328] width 56 height 28
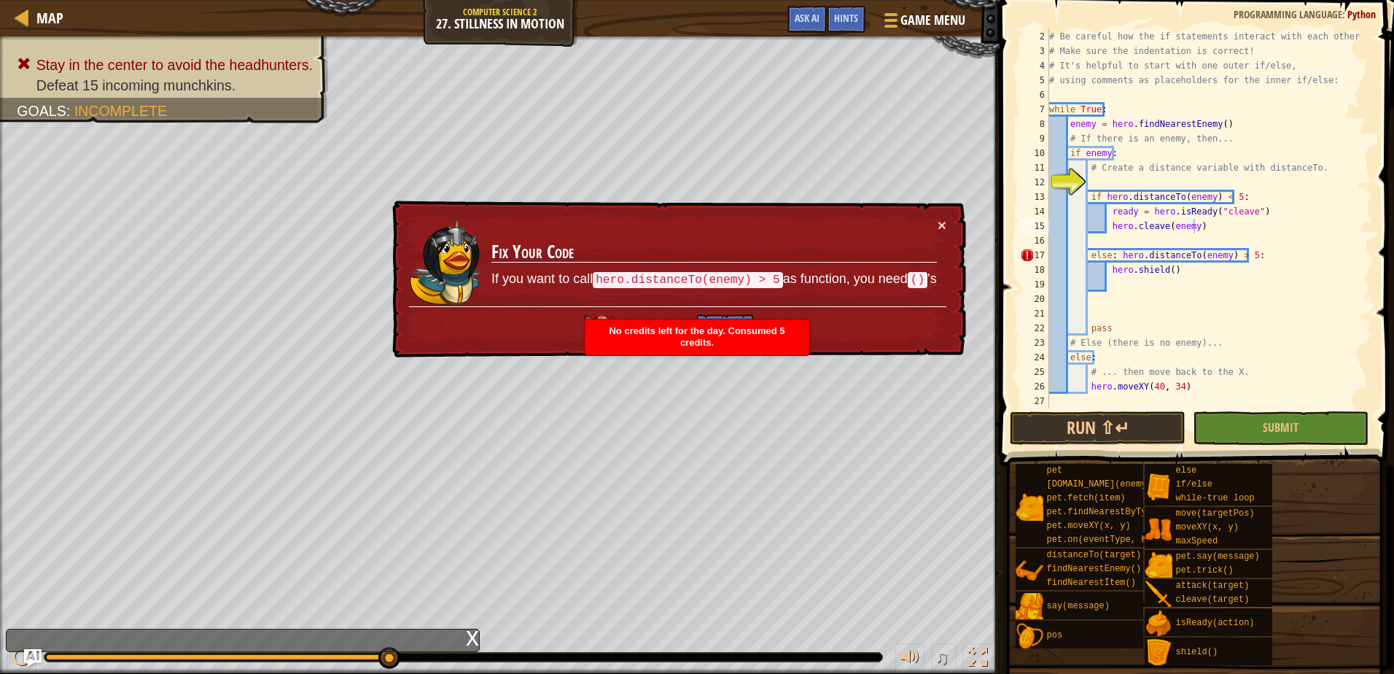
click at [476, 636] on div "x" at bounding box center [472, 636] width 13 height 15
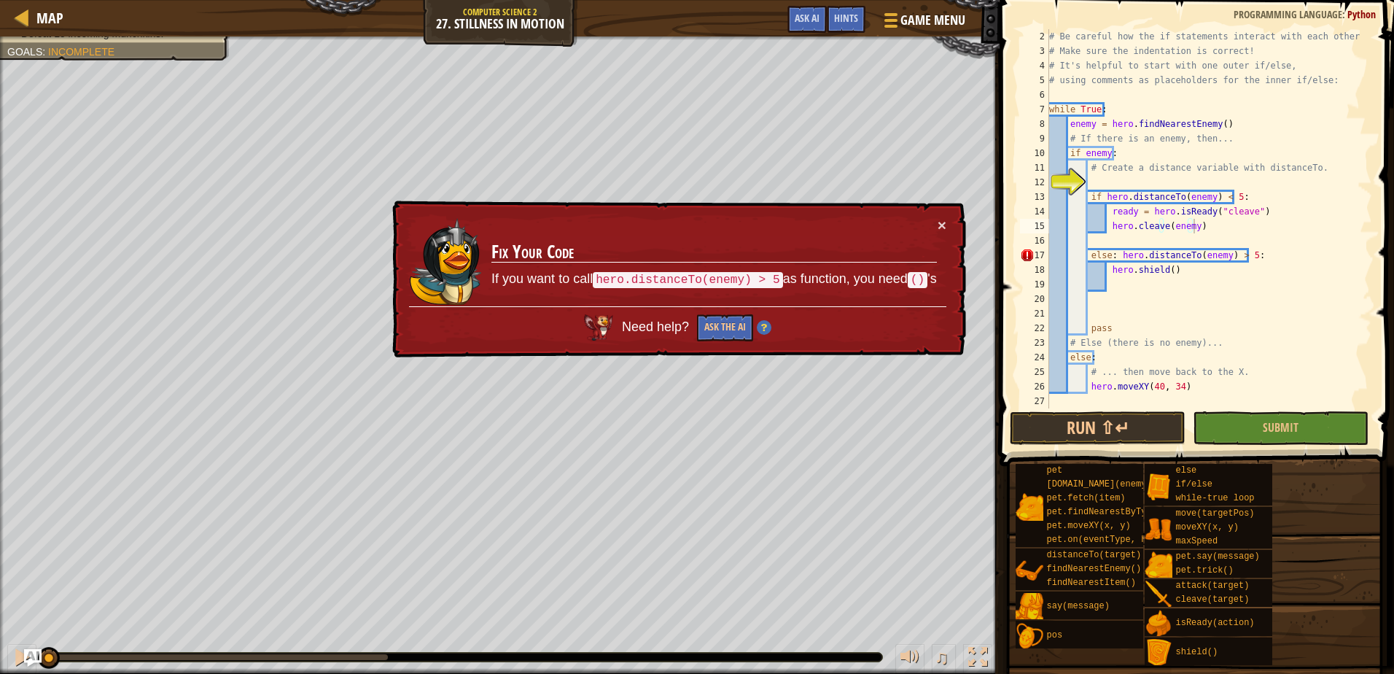
drag, startPoint x: 397, startPoint y: 655, endPoint x: 6, endPoint y: 666, distance: 391.6
click at [0, 0] on html "Map Computer Science 2 27. Stillness in Motion Game Menu Done Hints Ask AI 1 הה…" at bounding box center [697, 0] width 1394 height 0
click at [1239, 414] on button "Submit" at bounding box center [1281, 428] width 176 height 34
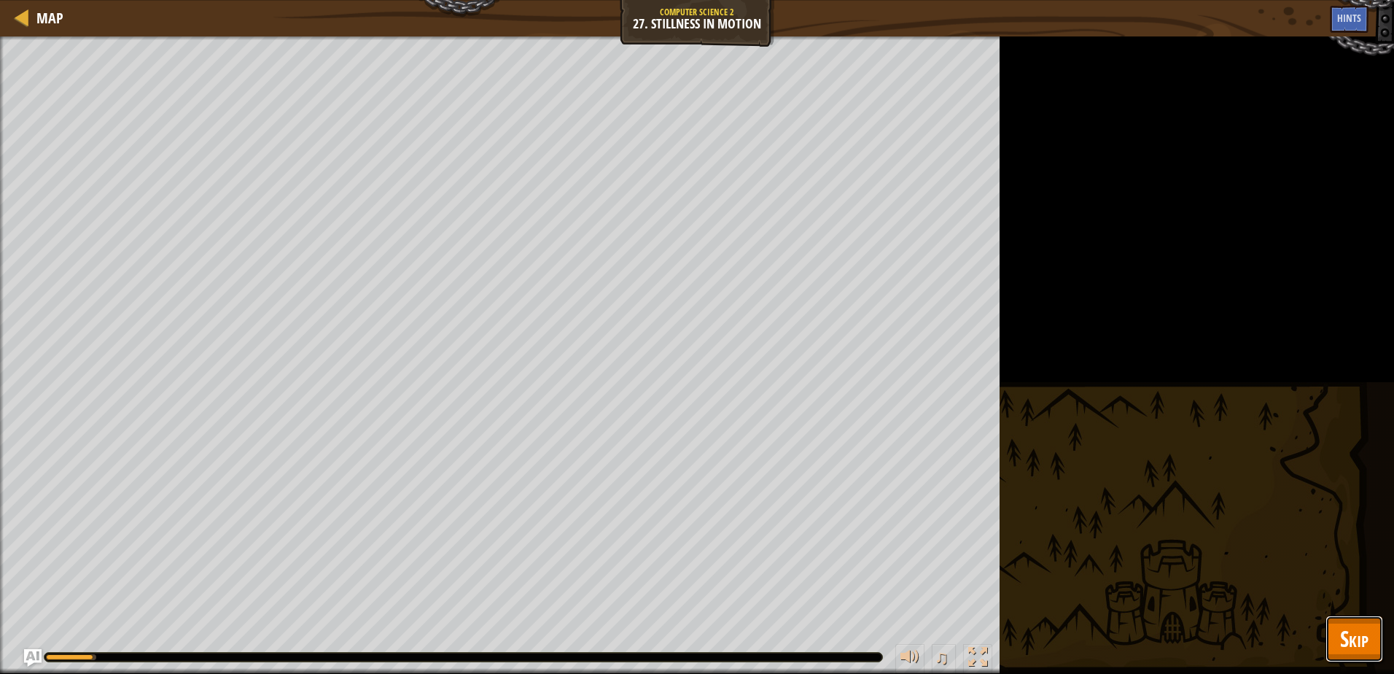
click at [1373, 633] on button "Skip" at bounding box center [1354, 638] width 58 height 47
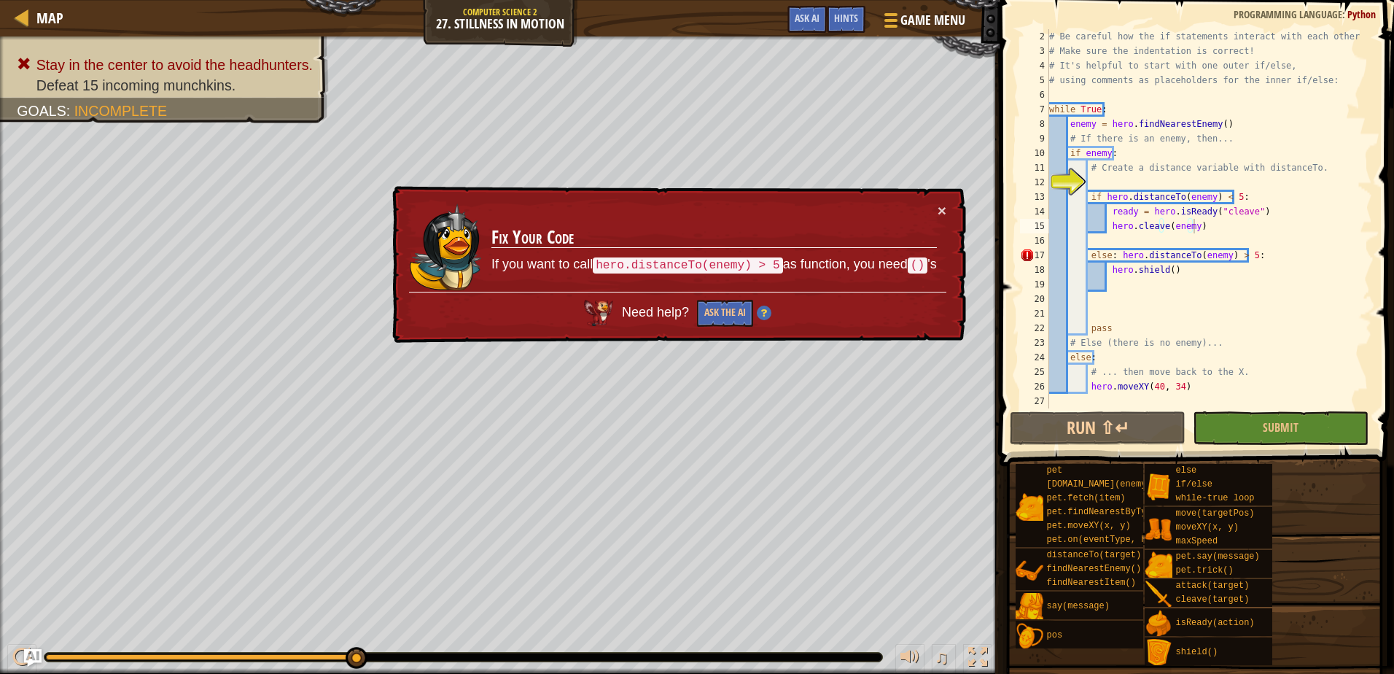
click at [1182, 268] on div "# Be careful how the if statements interact with each other. # Make sure the in…" at bounding box center [1203, 233] width 315 height 408
click at [1223, 254] on div "# Be careful how the if statements interact with each other. # Make sure the in…" at bounding box center [1203, 233] width 315 height 408
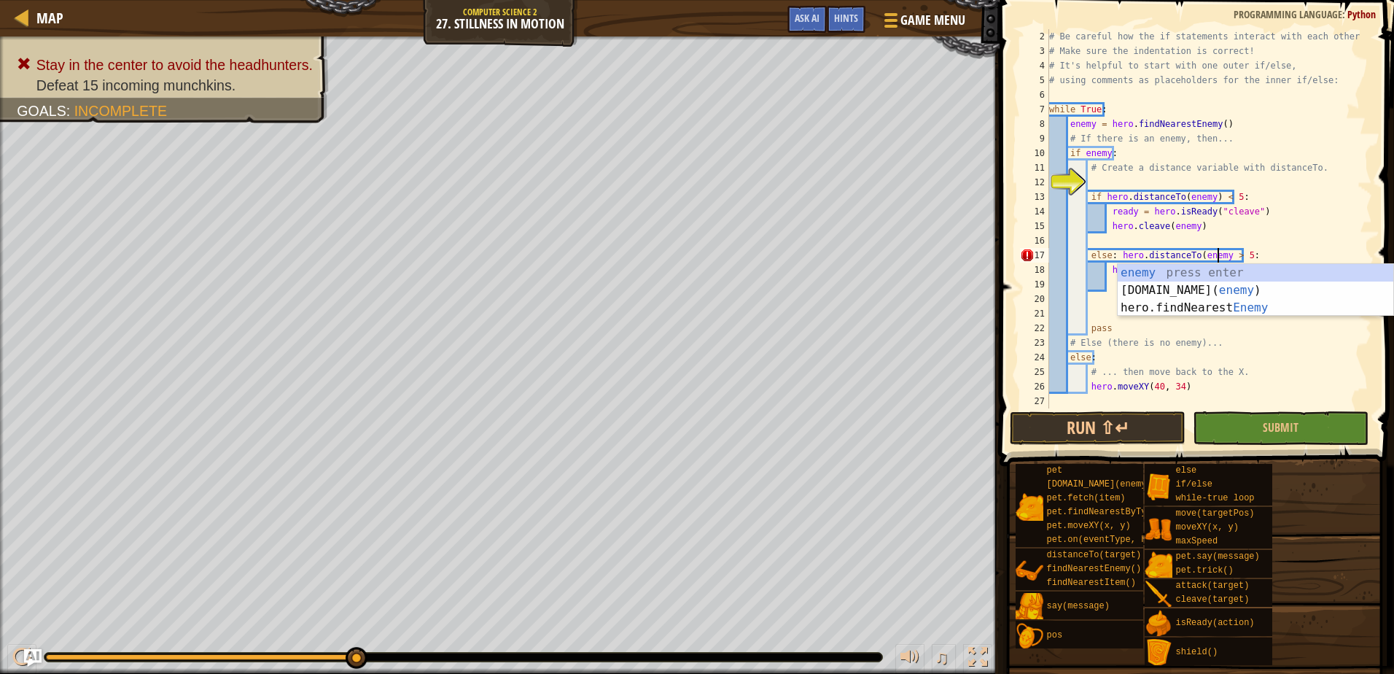
click at [1190, 252] on div "# Be careful how the if statements interact with each other. # Make sure the in…" at bounding box center [1203, 233] width 315 height 408
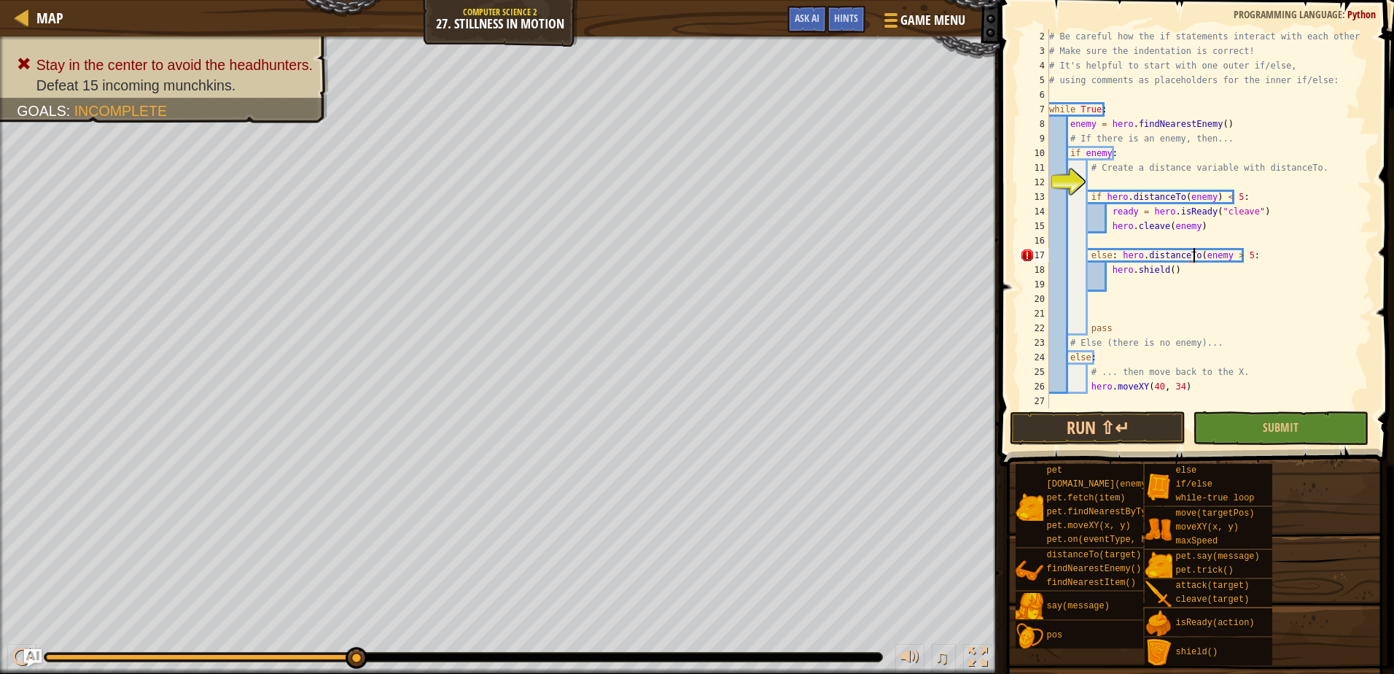
click at [1192, 257] on div "# Be careful how the if statements interact with each other. # Make sure the in…" at bounding box center [1203, 233] width 315 height 408
click at [1269, 415] on button "Submit" at bounding box center [1281, 428] width 176 height 34
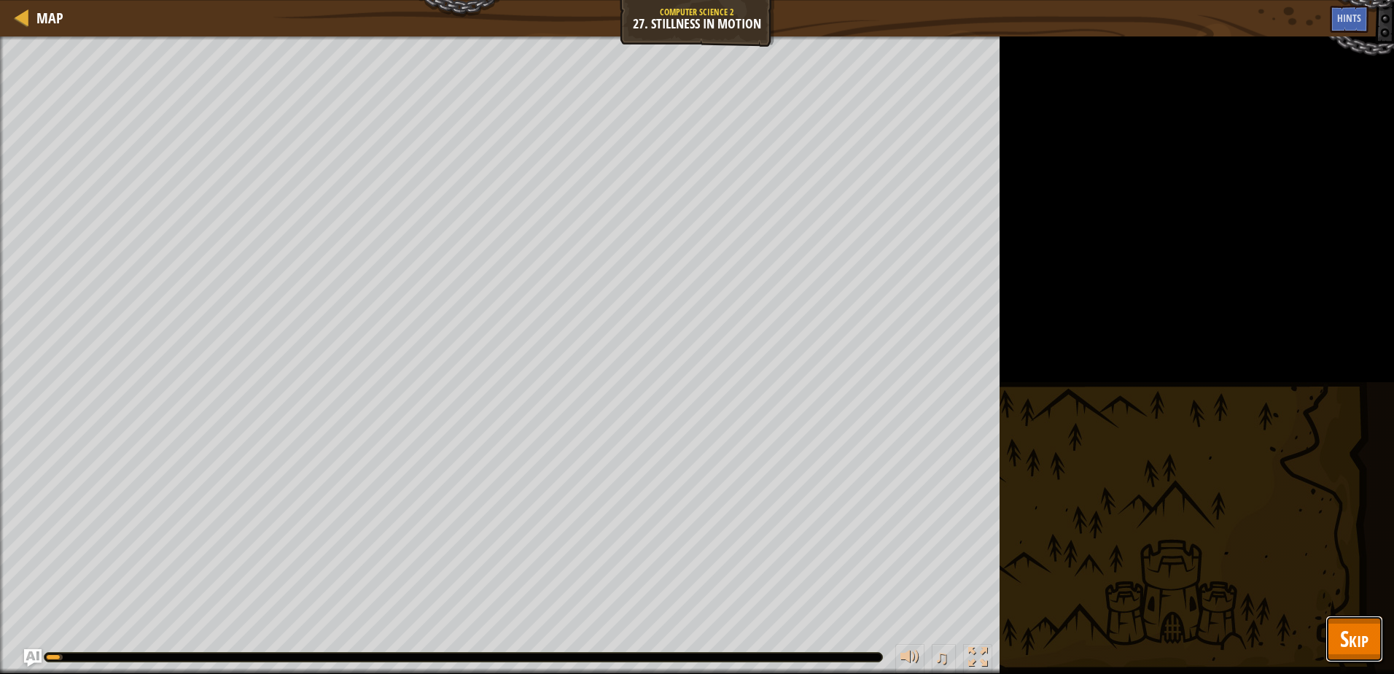
click at [1343, 636] on span "Skip" at bounding box center [1354, 638] width 28 height 30
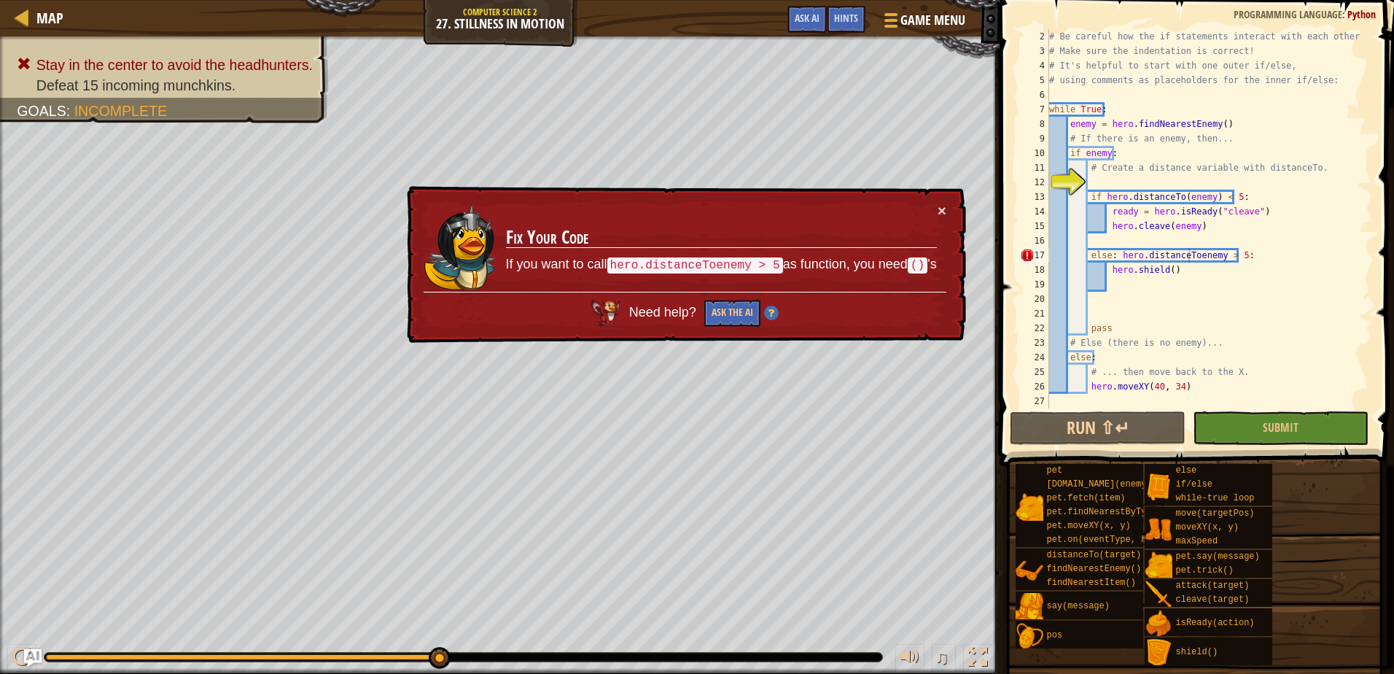
click at [1187, 258] on div "# Be careful how the if statements interact with each other. # Make sure the in…" at bounding box center [1203, 233] width 315 height 408
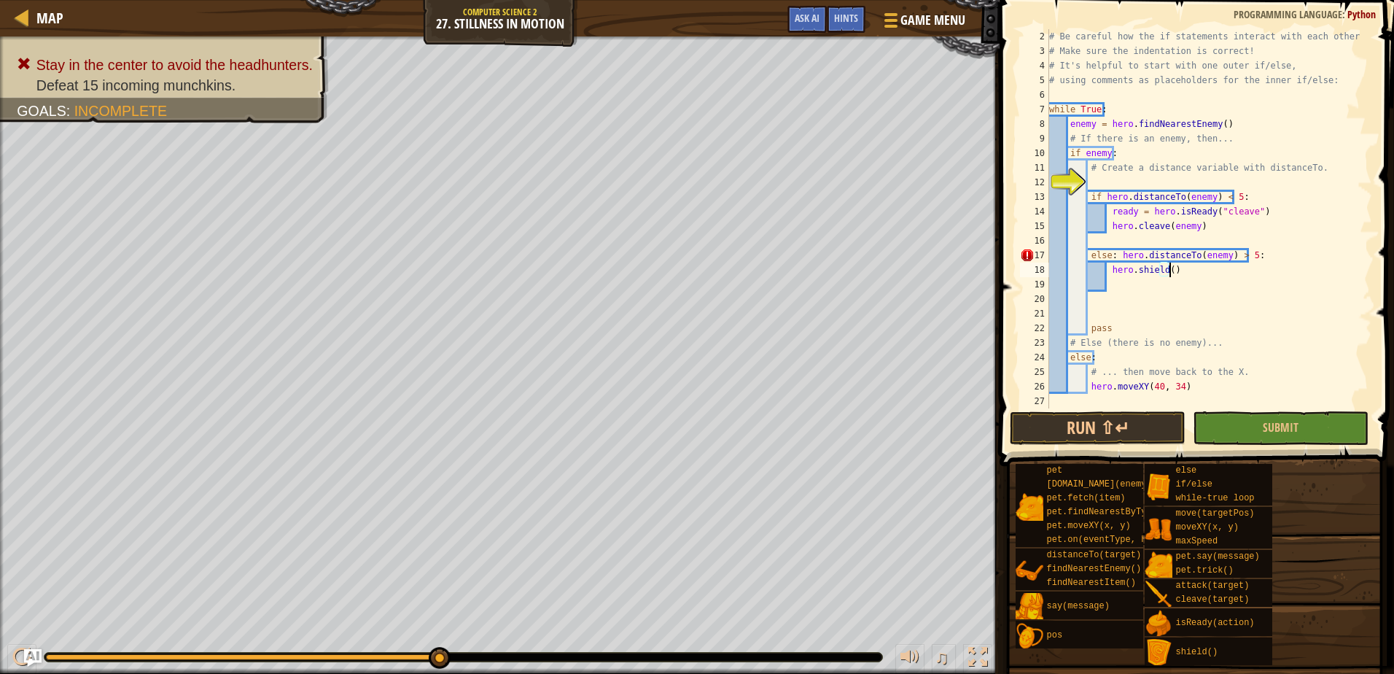
scroll to position [7, 9]
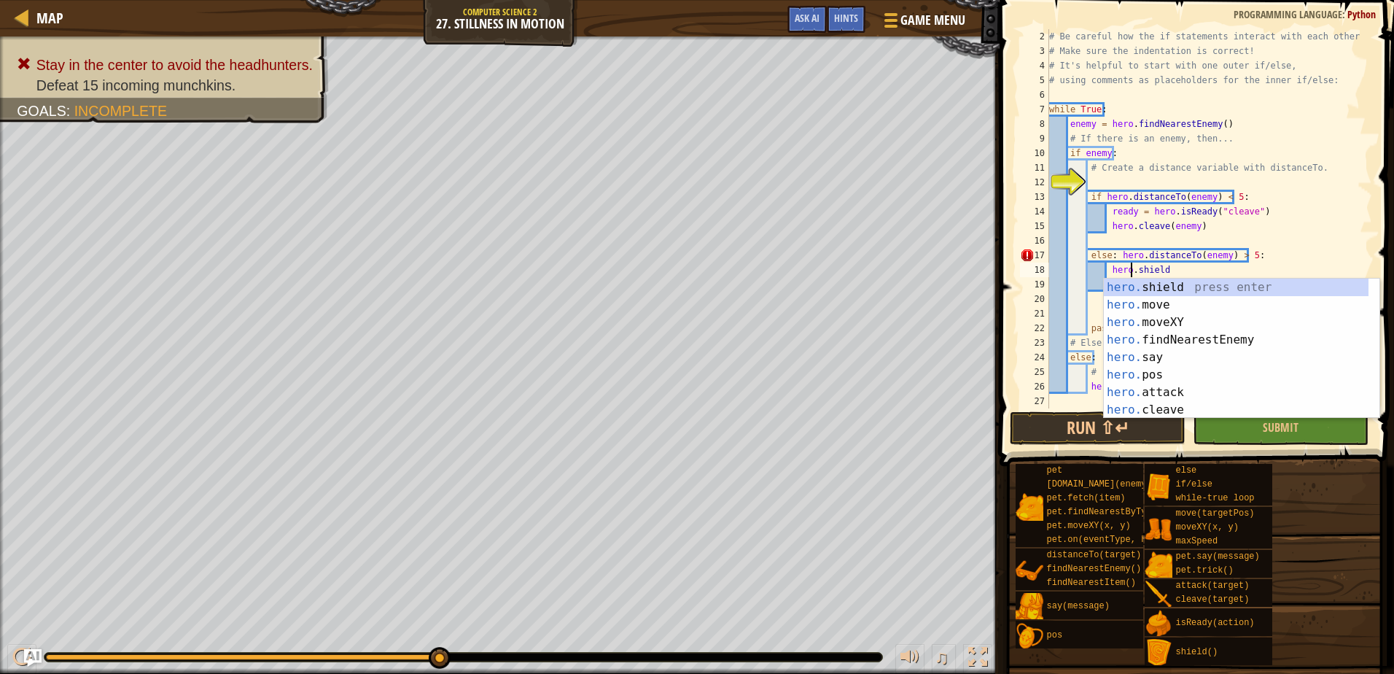
type textarea "hero.(shield"
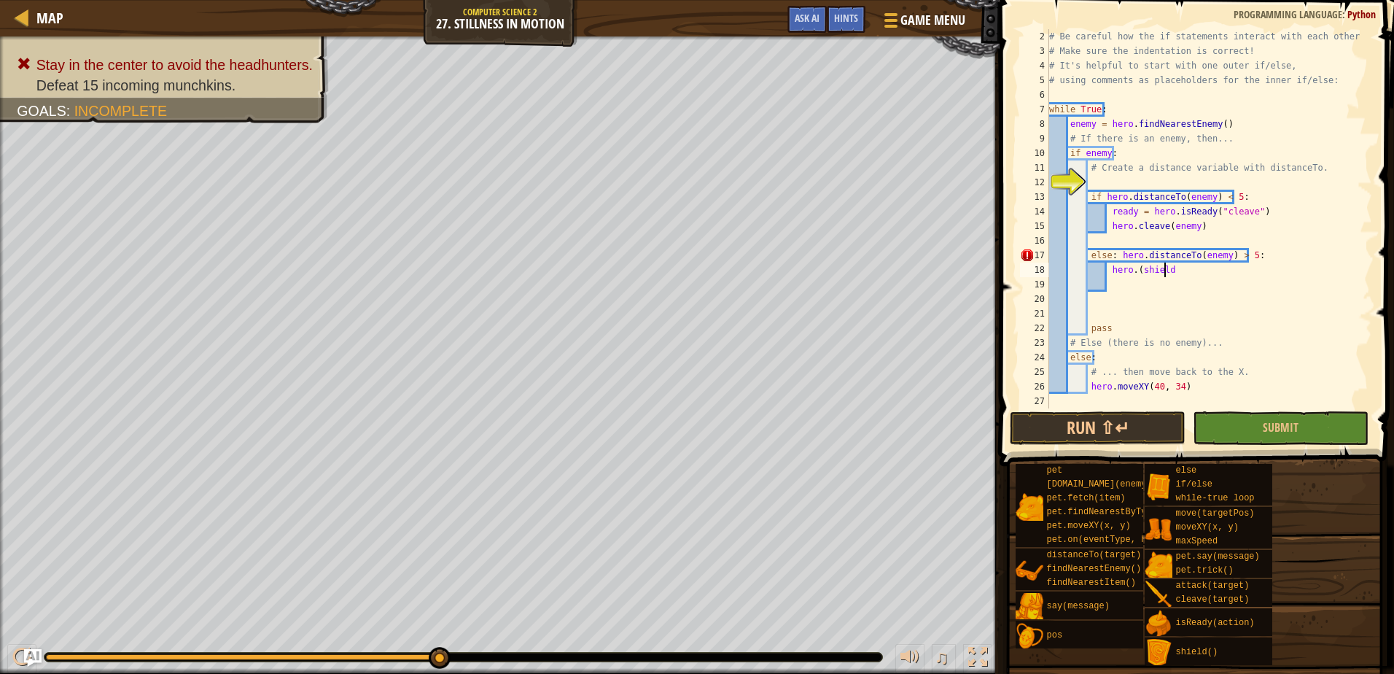
scroll to position [7, 9]
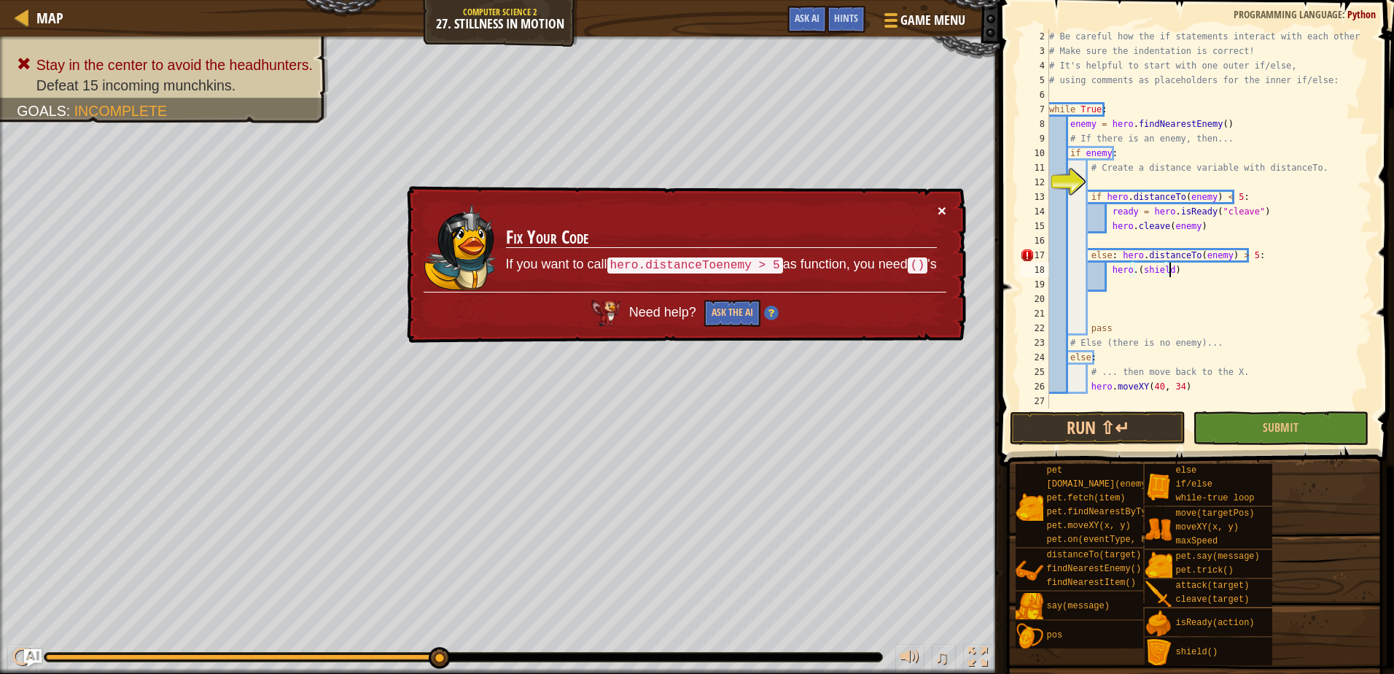
click at [937, 209] on button "×" at bounding box center [941, 208] width 9 height 15
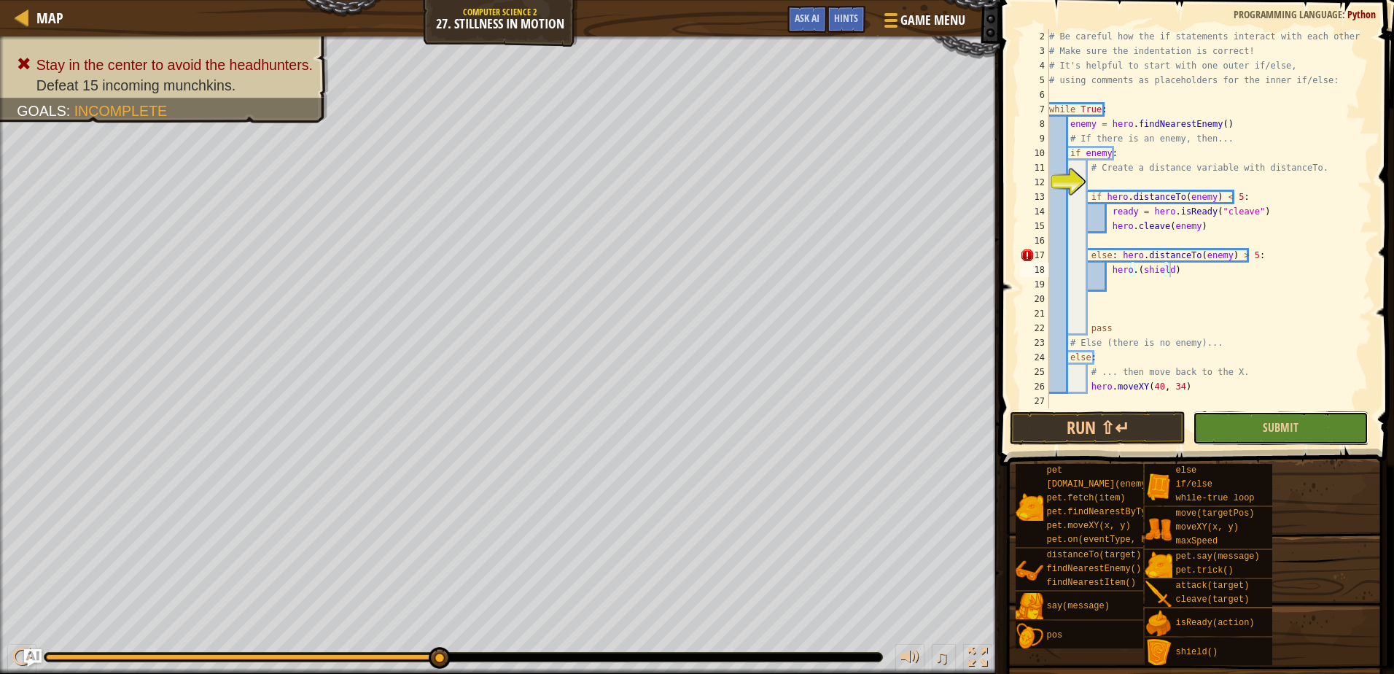
click at [1304, 415] on button "Submit" at bounding box center [1281, 428] width 176 height 34
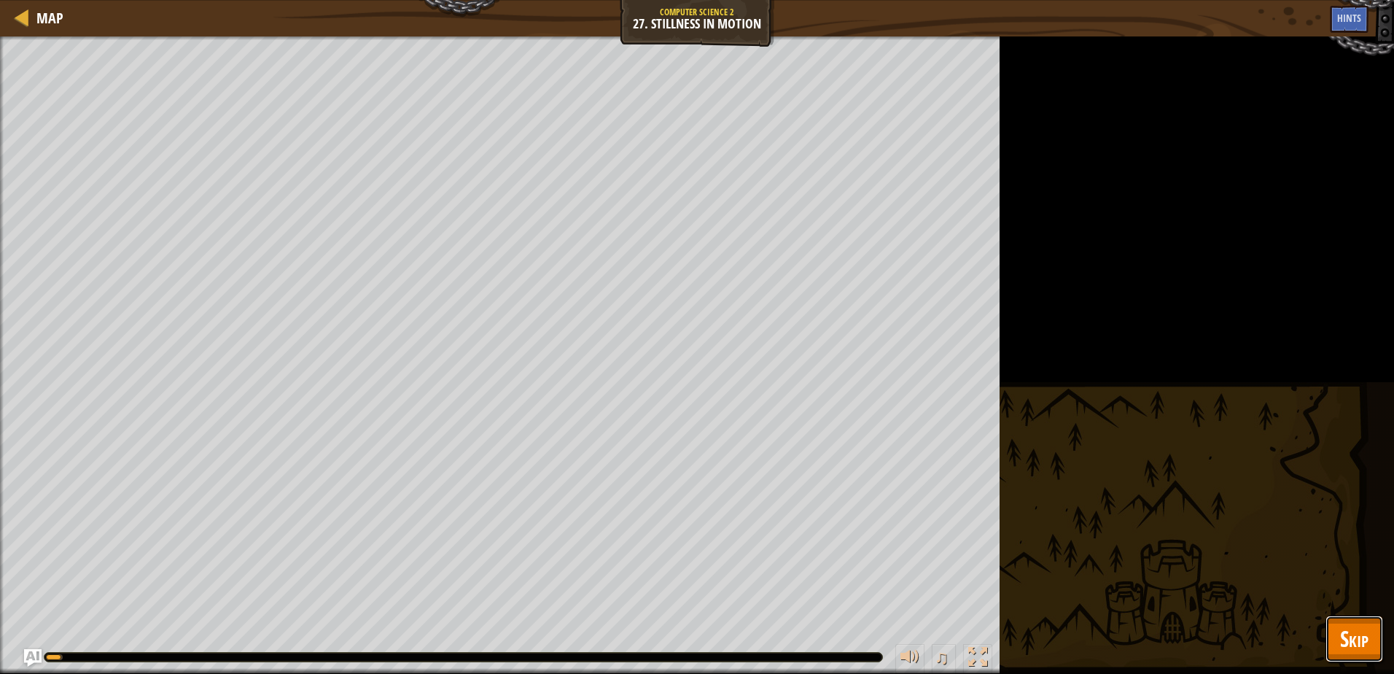
click at [1360, 636] on span "Skip" at bounding box center [1354, 638] width 28 height 30
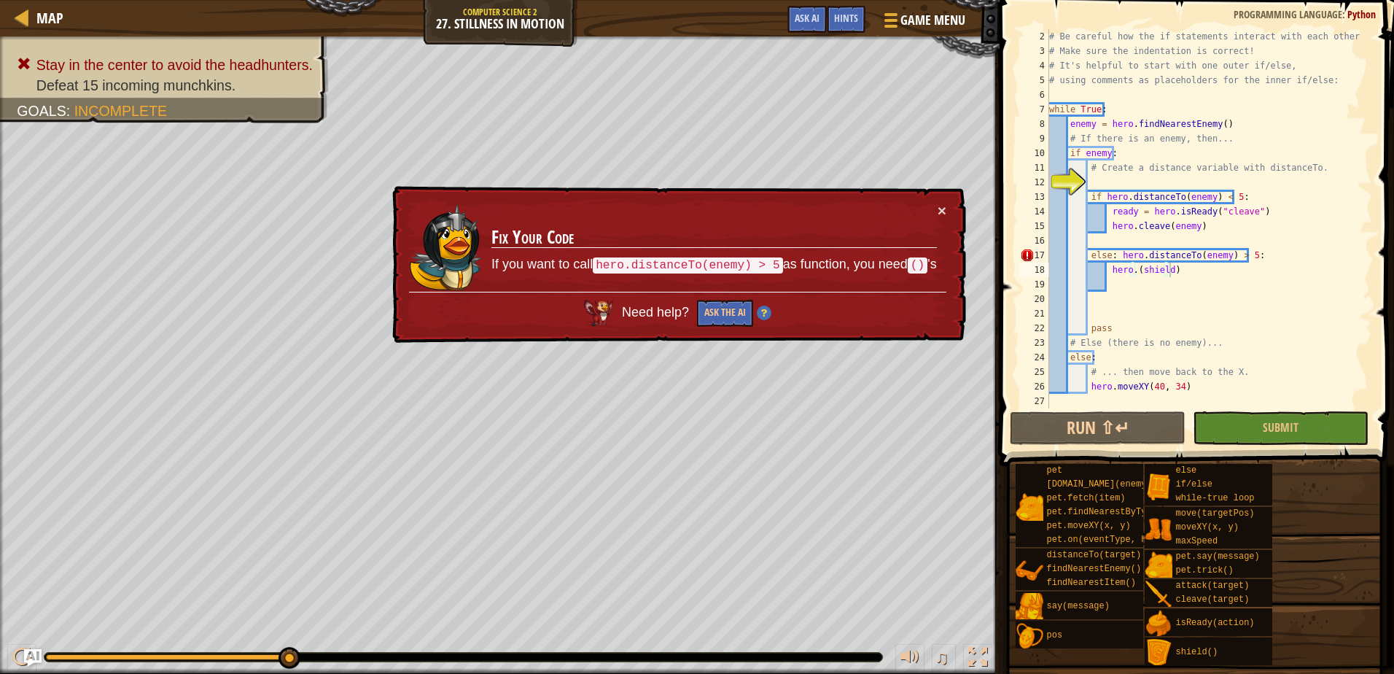
click at [1181, 269] on div "# Be careful how the if statements interact with each other. # Make sure the in…" at bounding box center [1203, 233] width 315 height 408
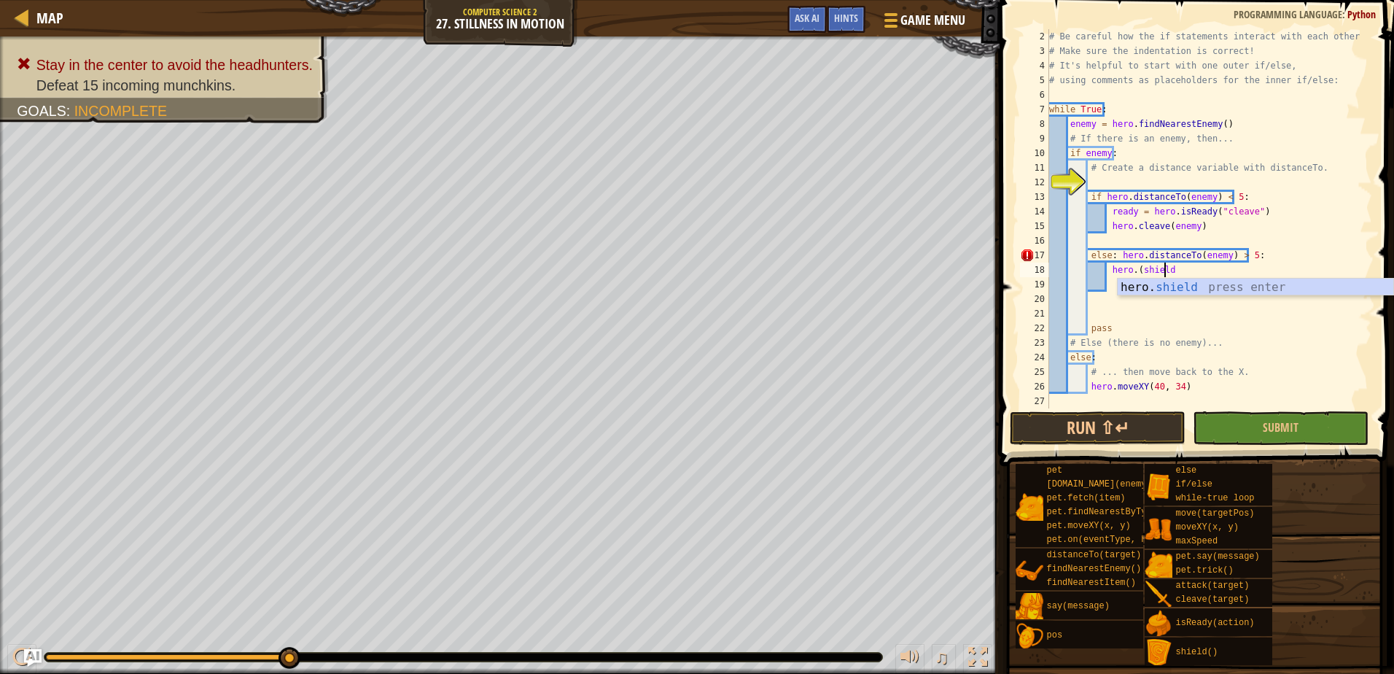
click at [1137, 269] on div "# Be careful how the if statements interact with each other. # Make sure the in…" at bounding box center [1203, 233] width 315 height 408
type textarea "hero.shield"
click at [1327, 241] on div "# Be careful how the if statements interact with each other. # Make sure the in…" at bounding box center [1203, 233] width 315 height 408
click at [1194, 273] on div "# Be careful how the if statements interact with each other. # Make sure the in…" at bounding box center [1203, 233] width 315 height 408
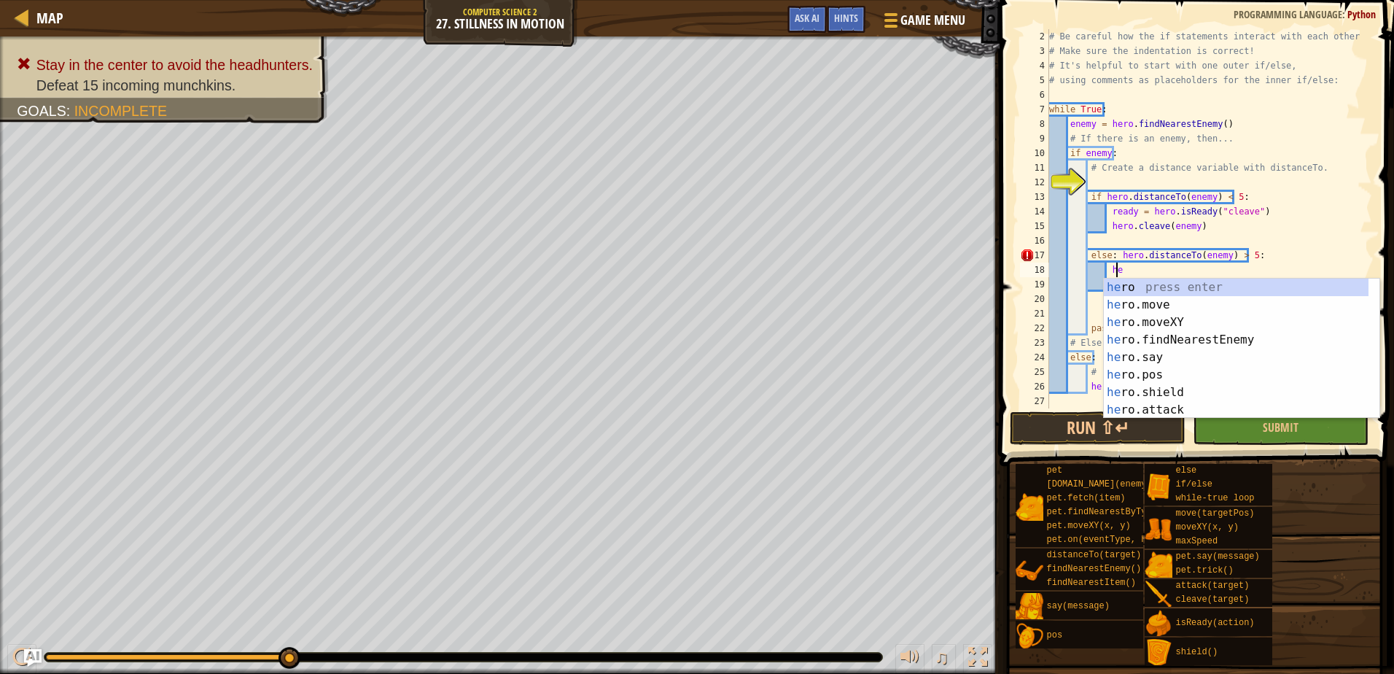
type textarea "h"
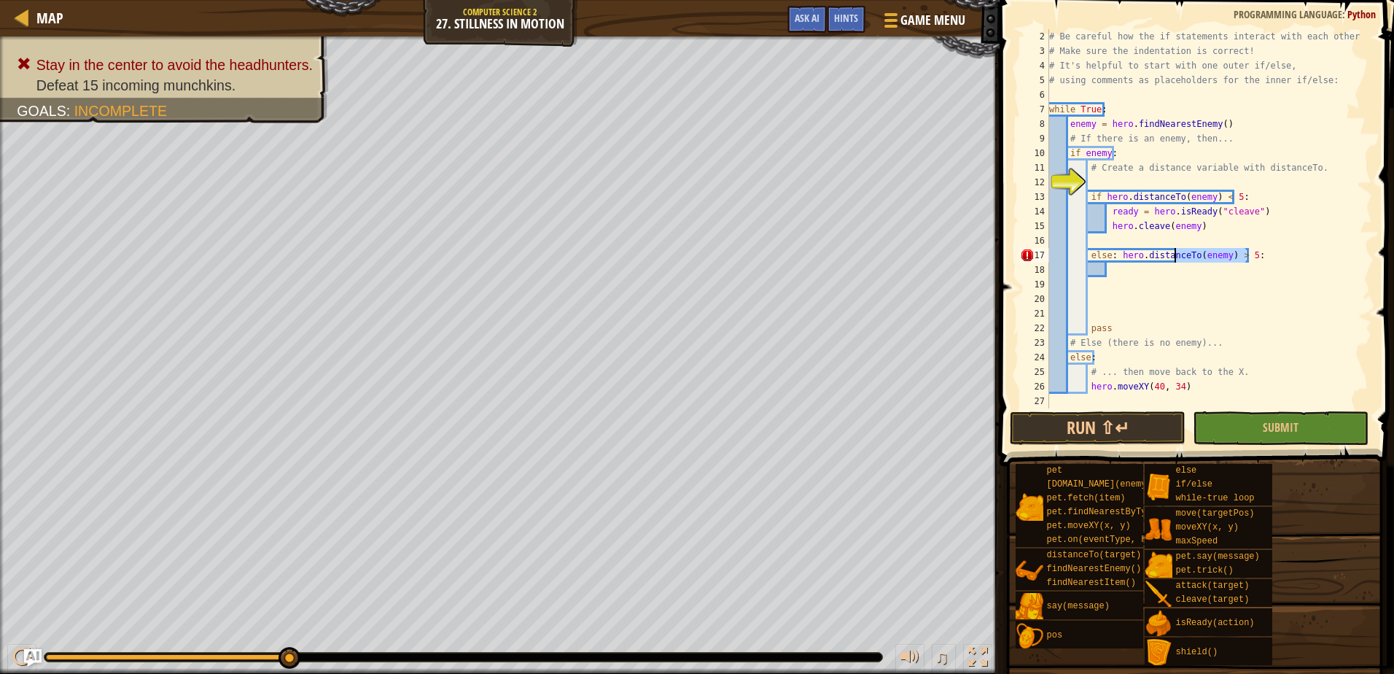
drag, startPoint x: 1254, startPoint y: 256, endPoint x: 1195, endPoint y: 251, distance: 58.5
click at [1176, 251] on div "# Be careful how the if statements interact with each other. # Make sure the in…" at bounding box center [1203, 233] width 315 height 408
click at [1249, 252] on div "# Be careful how the if statements interact with each other. # Make sure the in…" at bounding box center [1203, 233] width 315 height 408
type textarea "e"
click at [1286, 434] on span "Submit" at bounding box center [1281, 427] width 36 height 16
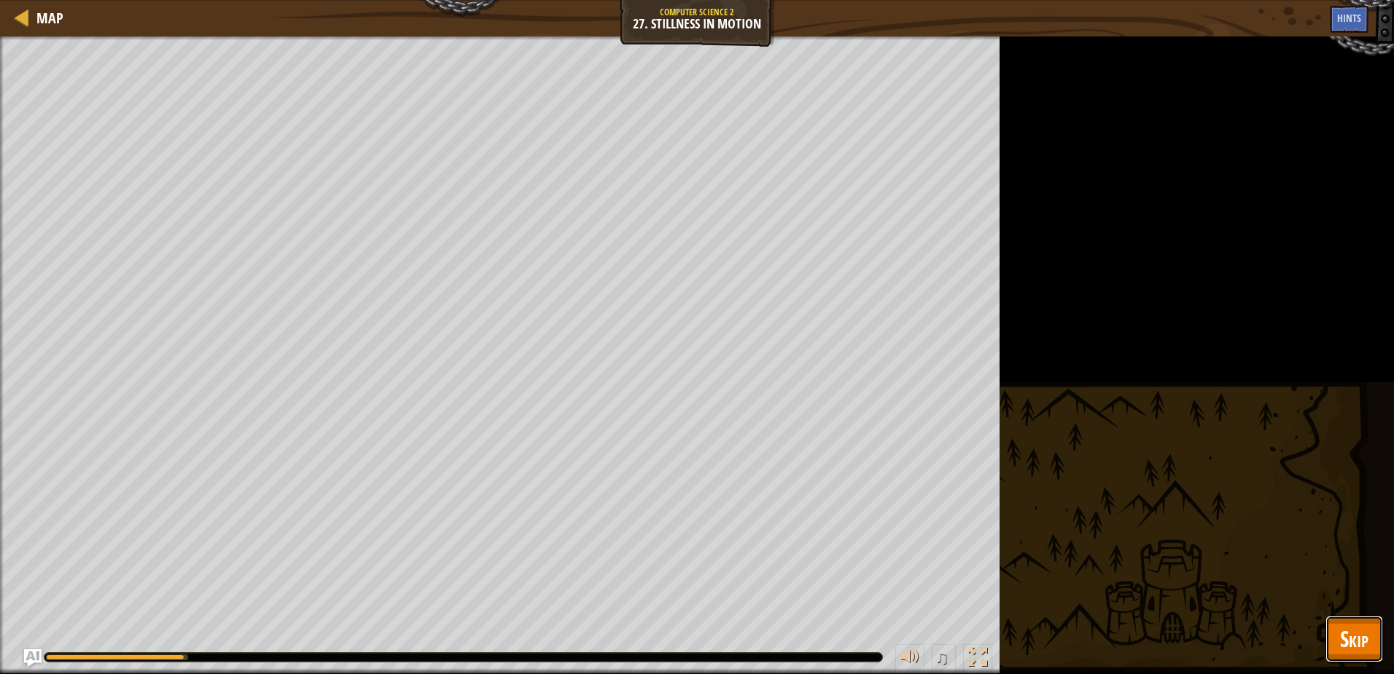
click at [1357, 646] on span "Skip" at bounding box center [1354, 638] width 28 height 30
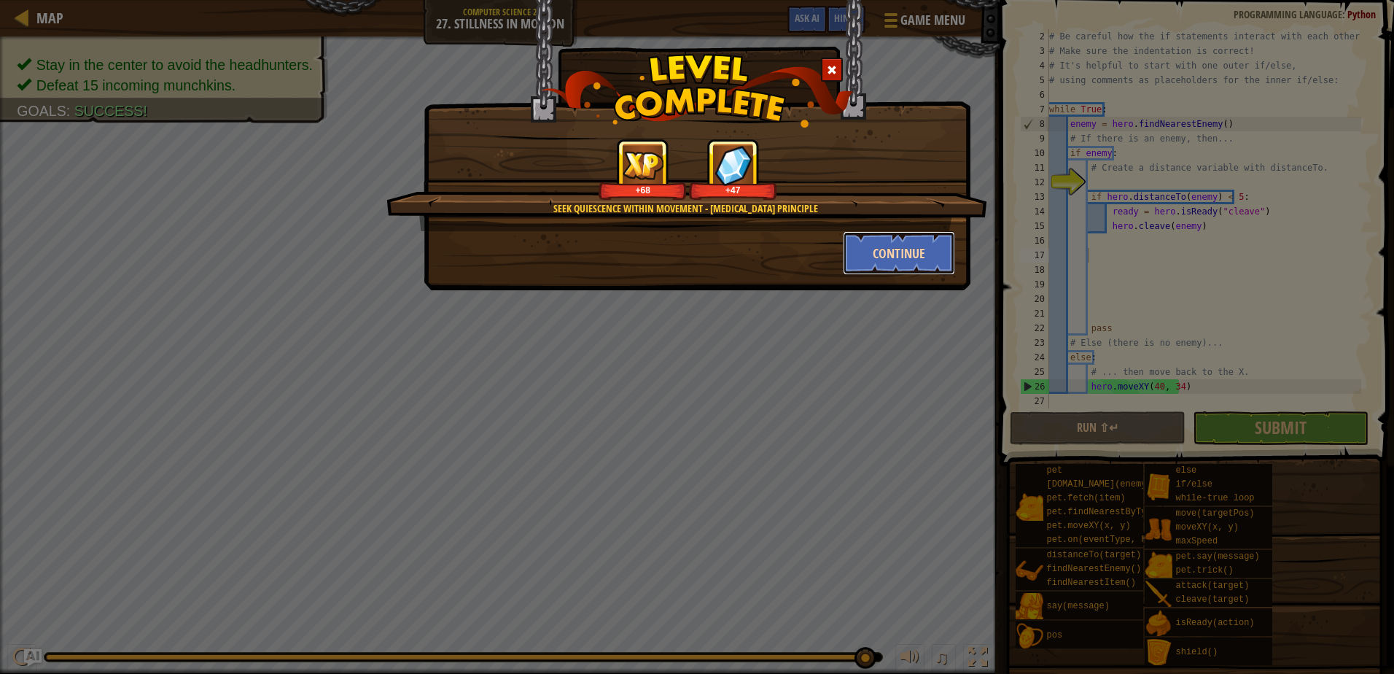
click at [862, 239] on button "Continue" at bounding box center [899, 253] width 113 height 44
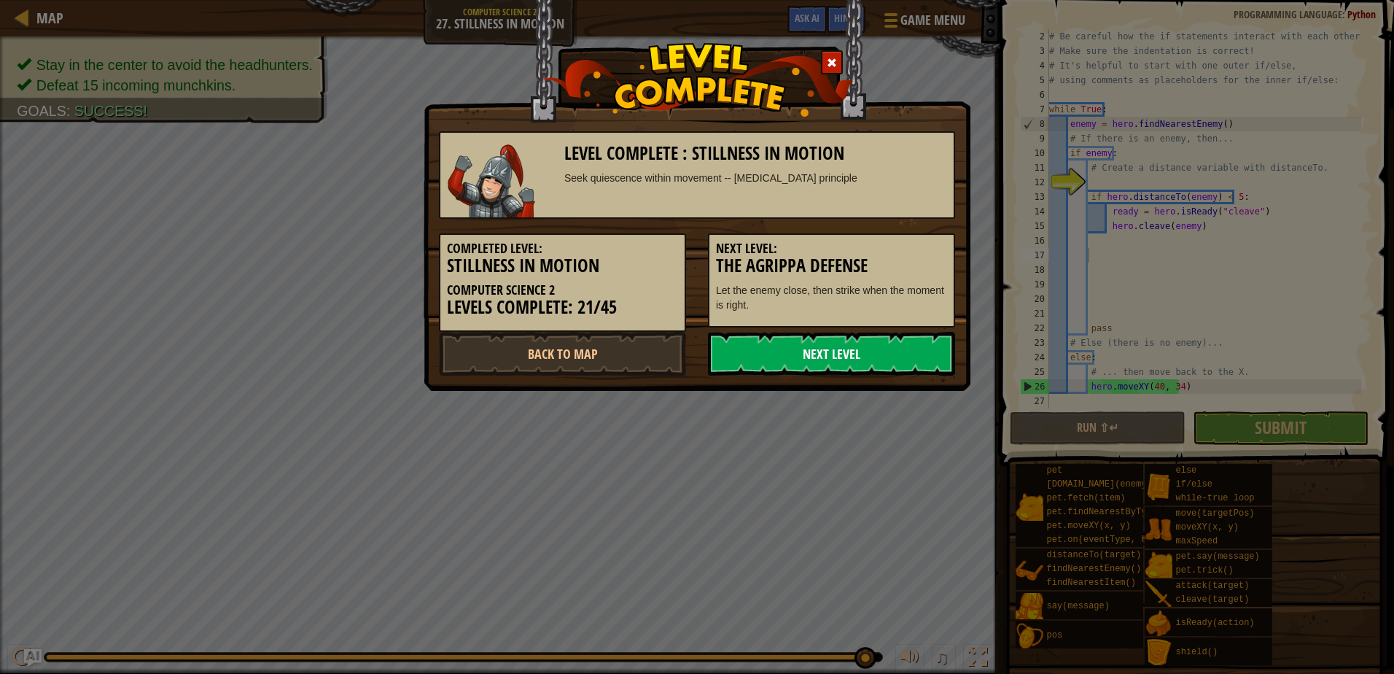
click at [862, 350] on link "Next Level" at bounding box center [831, 354] width 247 height 44
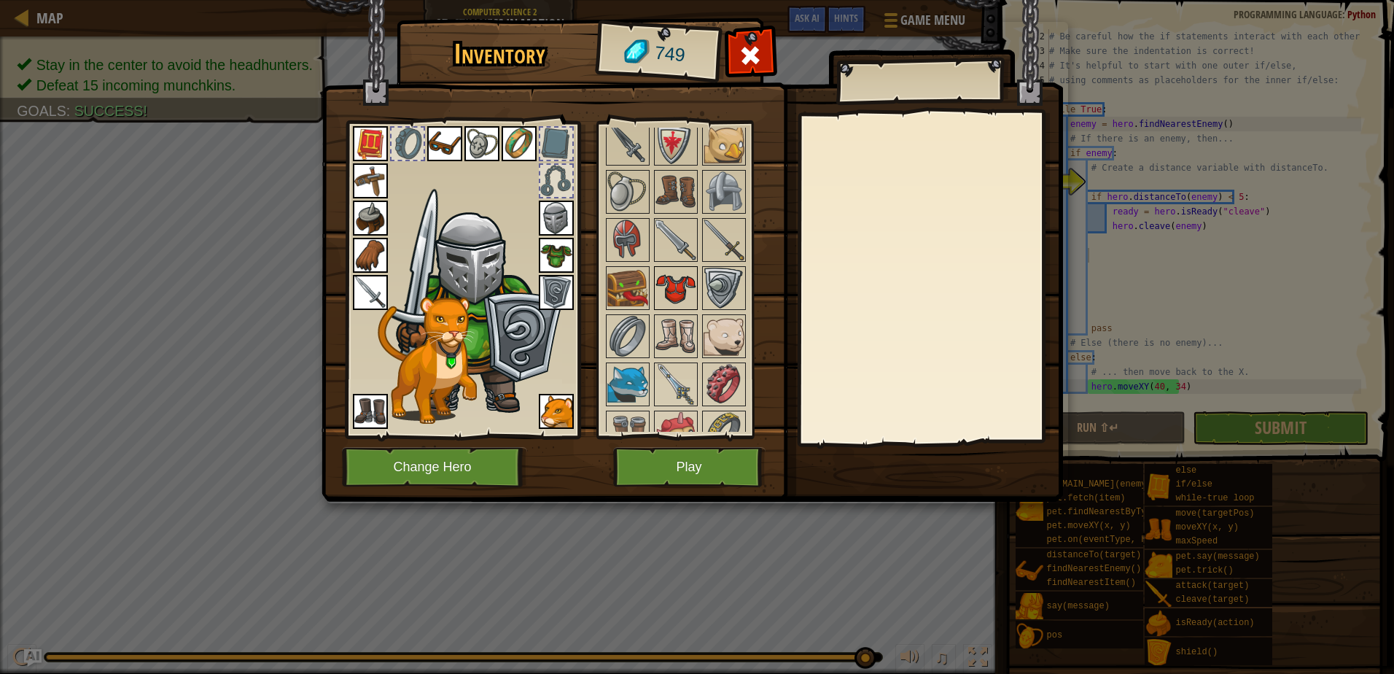
scroll to position [948, 0]
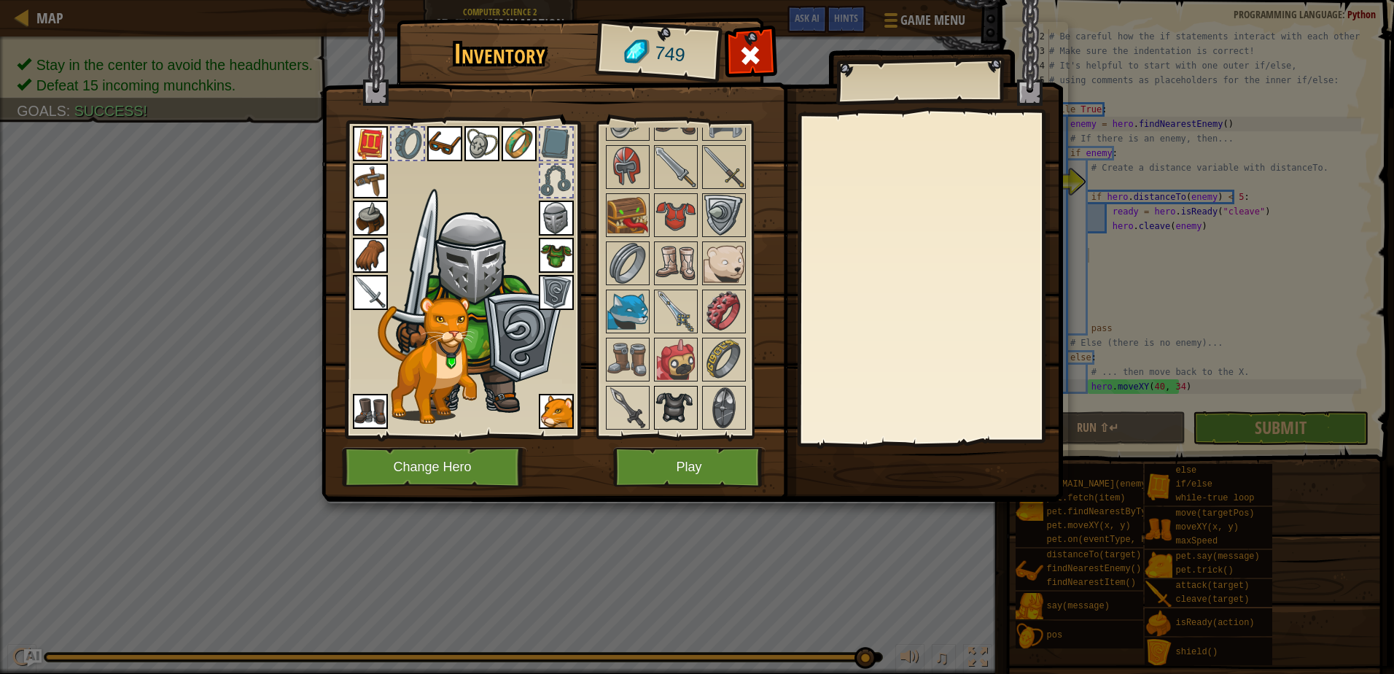
click at [677, 405] on img at bounding box center [675, 407] width 41 height 41
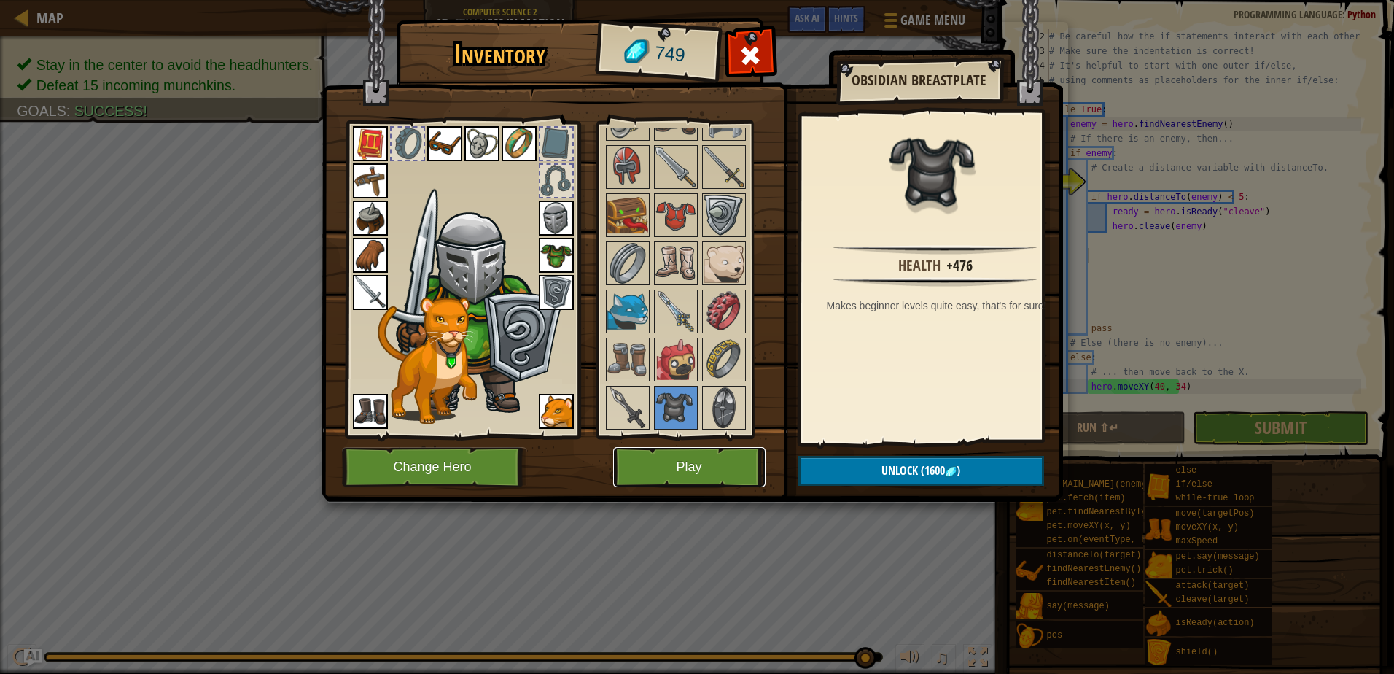
click at [714, 469] on button "Play" at bounding box center [689, 467] width 152 height 40
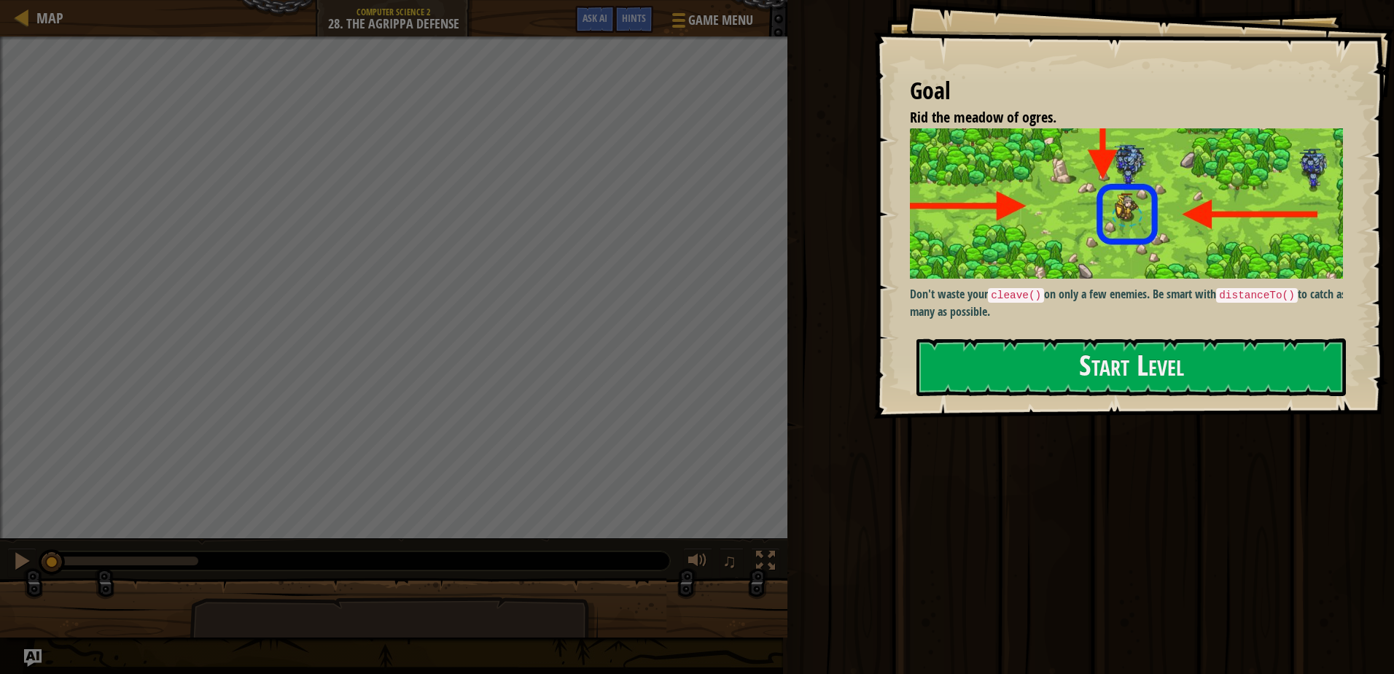
click at [1067, 405] on div "Goal Rid the meadow of ogres. Don't waste your cleave() on only a few enemies. …" at bounding box center [1133, 209] width 520 height 418
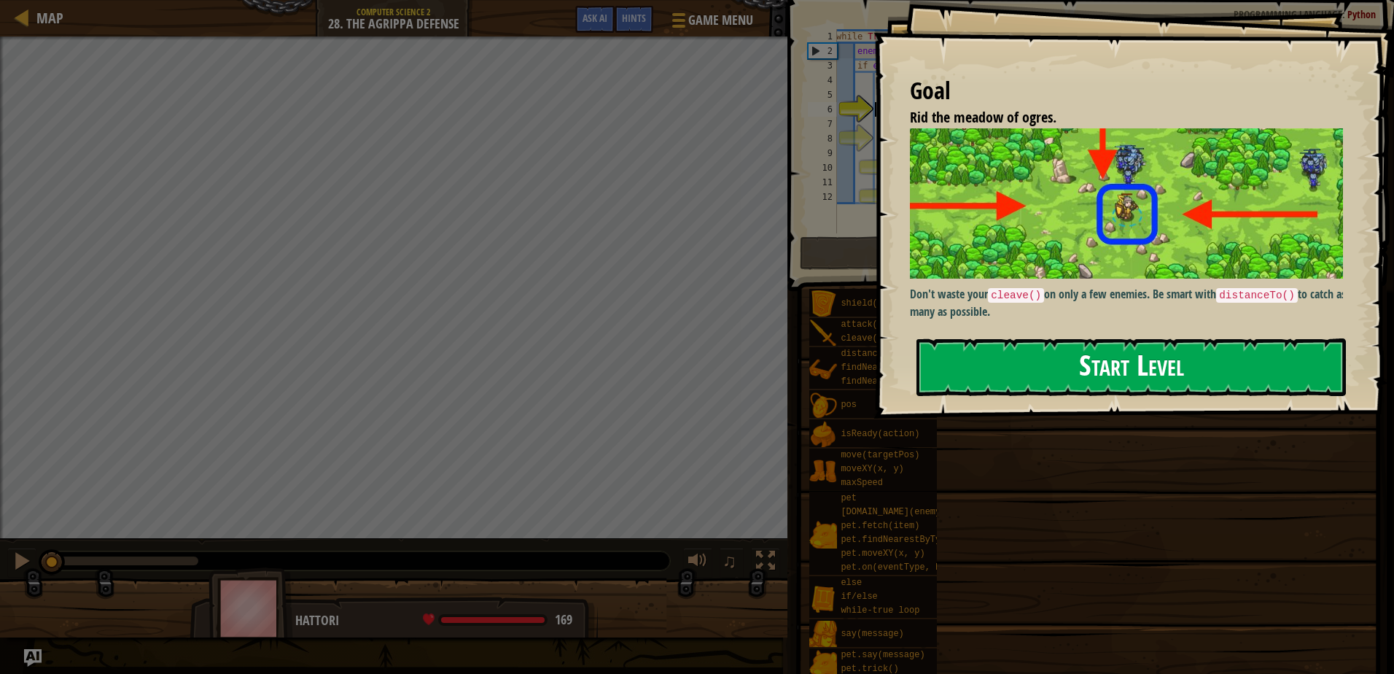
click at [1081, 378] on button "Start Level" at bounding box center [1130, 367] width 429 height 58
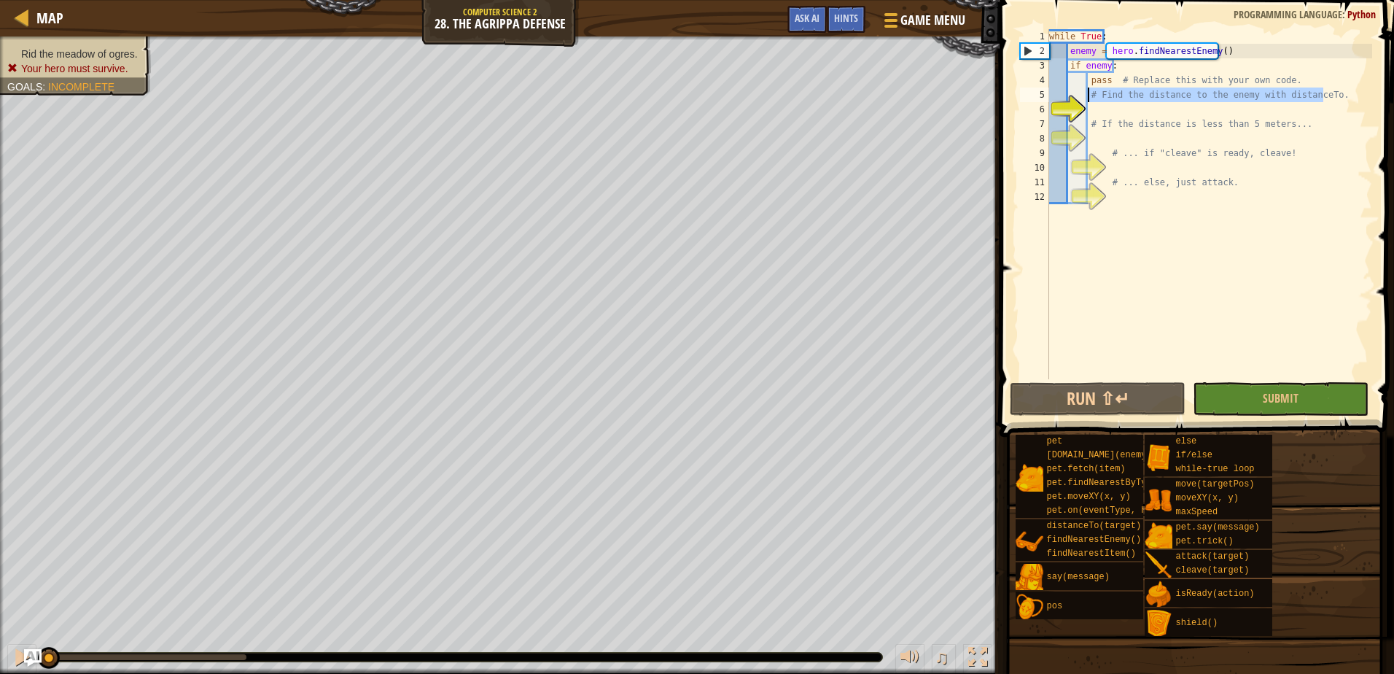
drag, startPoint x: 1330, startPoint y: 93, endPoint x: 1090, endPoint y: 98, distance: 240.6
click at [1090, 98] on div "while True : enemy = hero . findNearestEnemy ( ) if enemy : pass # Replace this…" at bounding box center [1209, 218] width 326 height 379
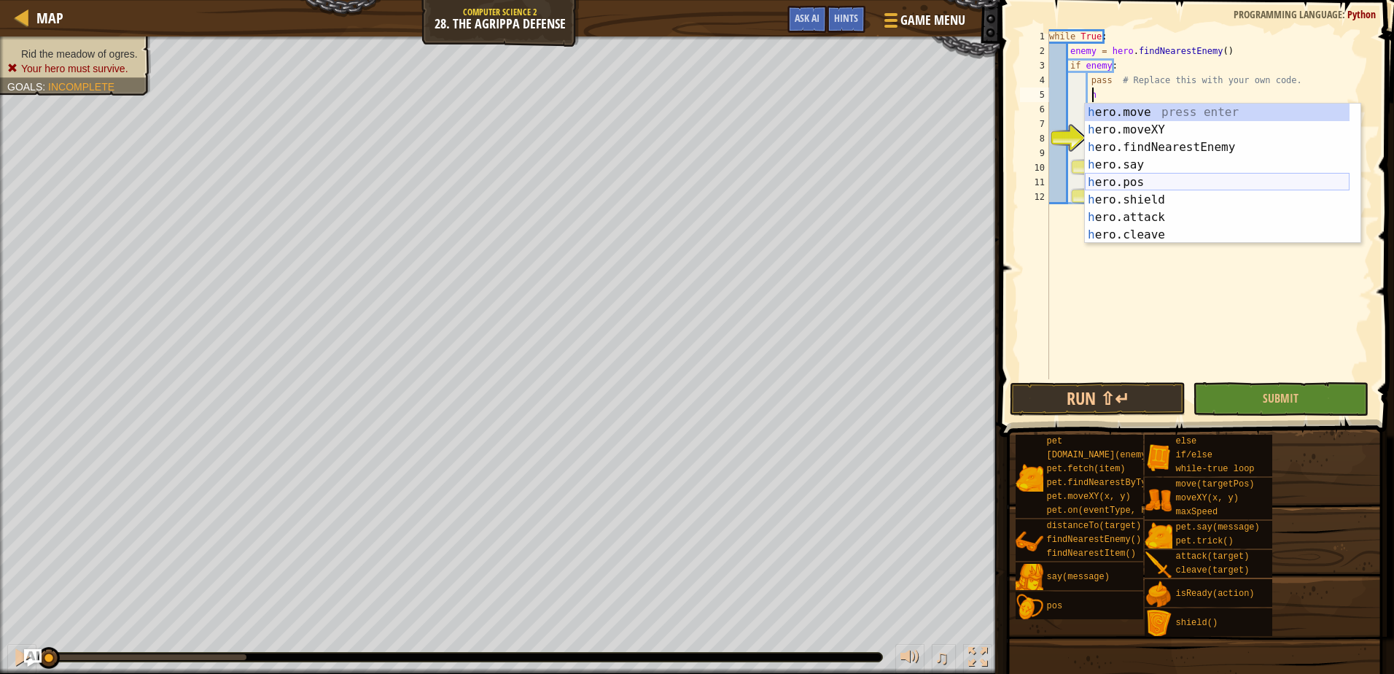
scroll to position [44, 0]
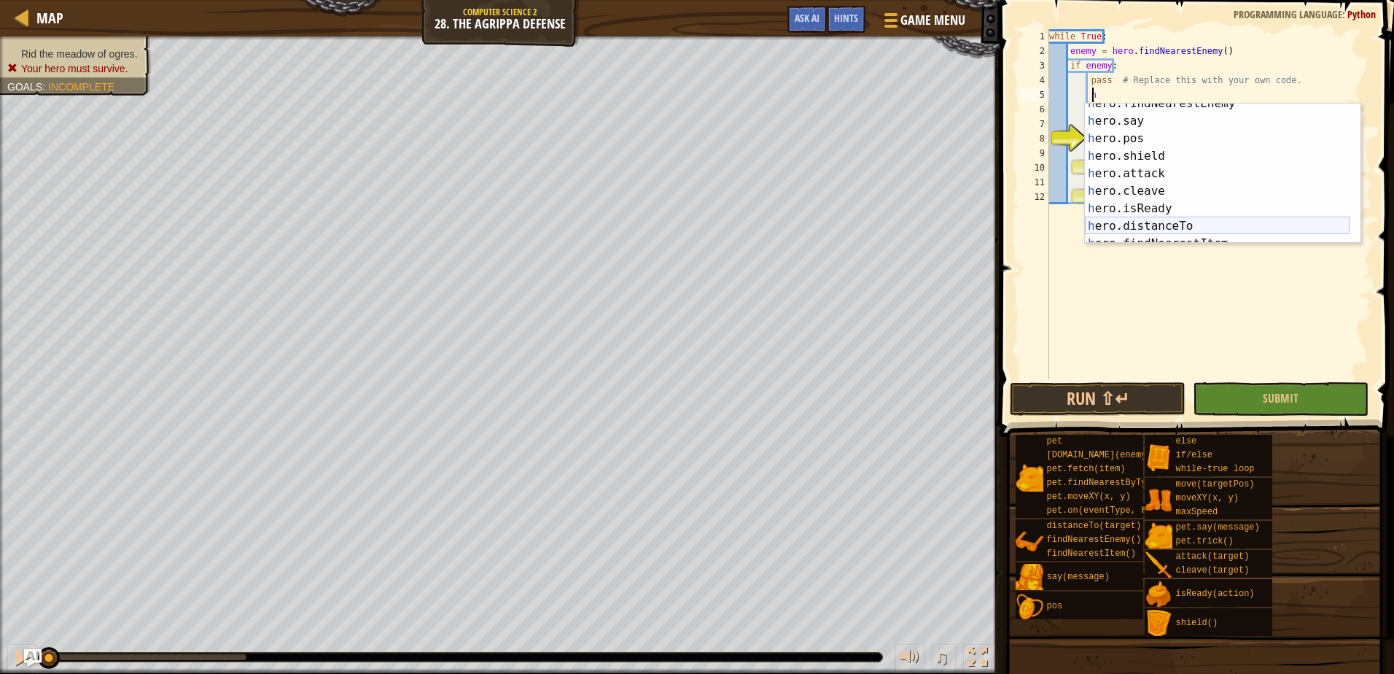
click at [1152, 225] on div "h ero.findNearestEnemy press enter h ero.say press enter h ero.pos press enter …" at bounding box center [1217, 182] width 265 height 175
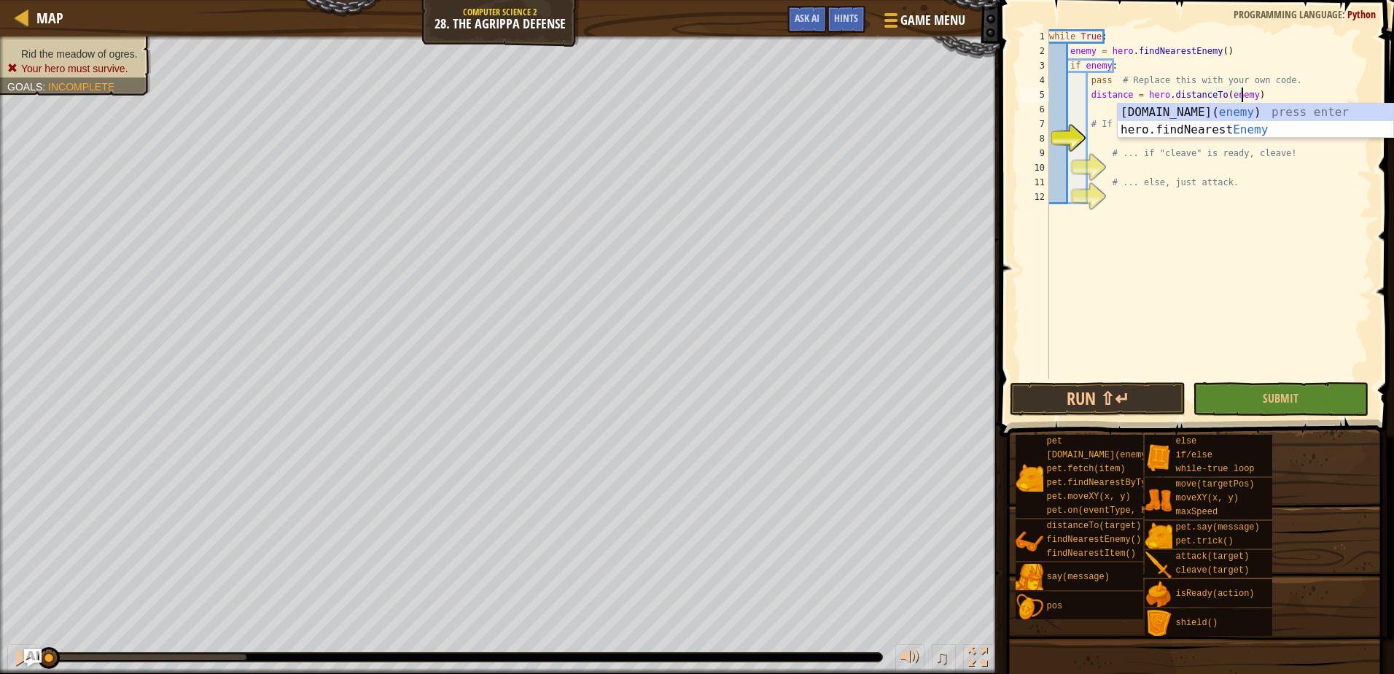
scroll to position [7, 16]
type textarea "distance = hero.distanceTo(enemy)"
click at [1276, 400] on span "Submit" at bounding box center [1281, 398] width 36 height 16
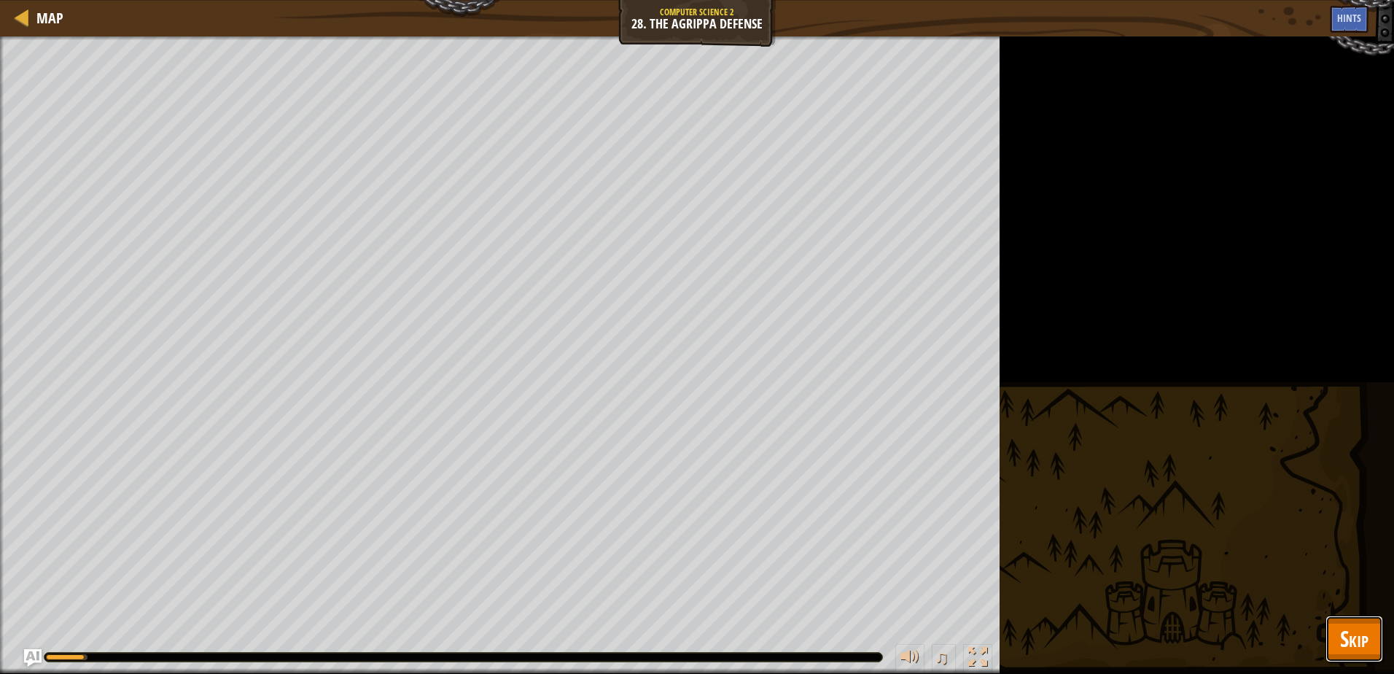
click at [1340, 642] on span "Skip" at bounding box center [1354, 638] width 28 height 30
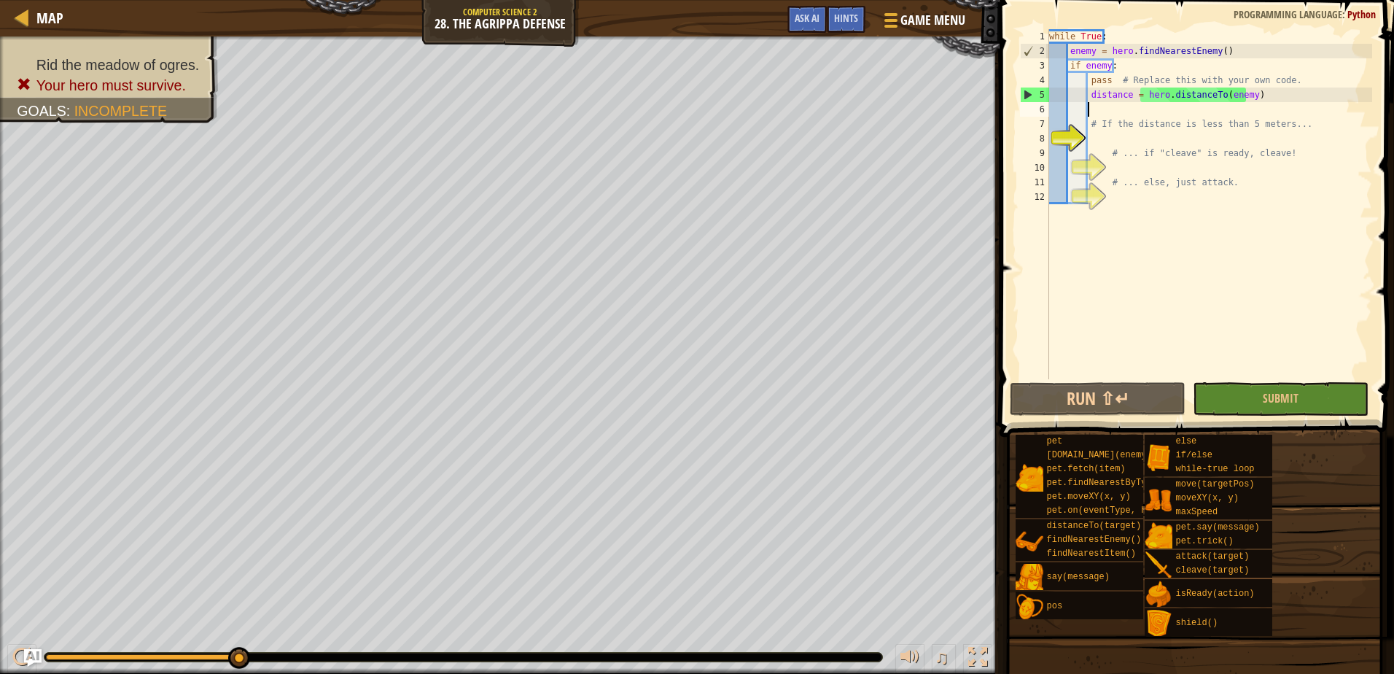
click at [1107, 111] on div "while True : enemy = hero . findNearestEnemy ( ) if enemy : pass # Replace this…" at bounding box center [1209, 218] width 326 height 379
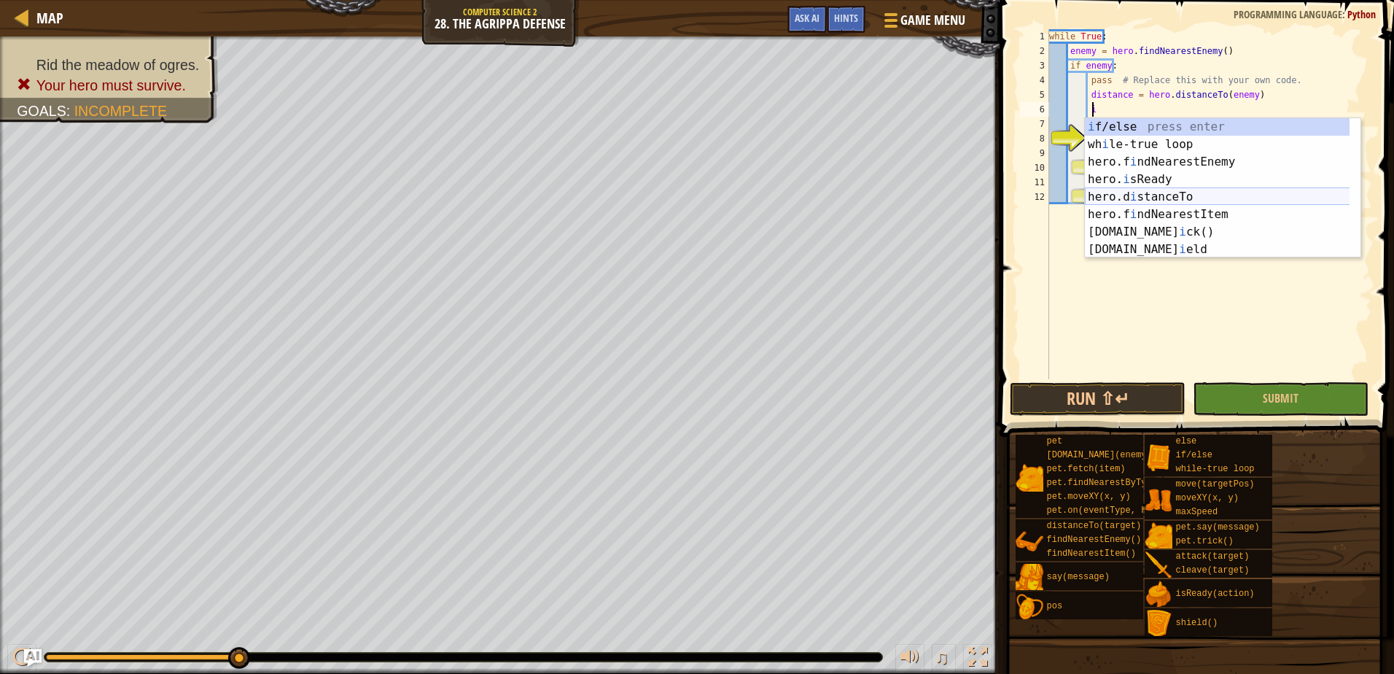
scroll to position [7, 4]
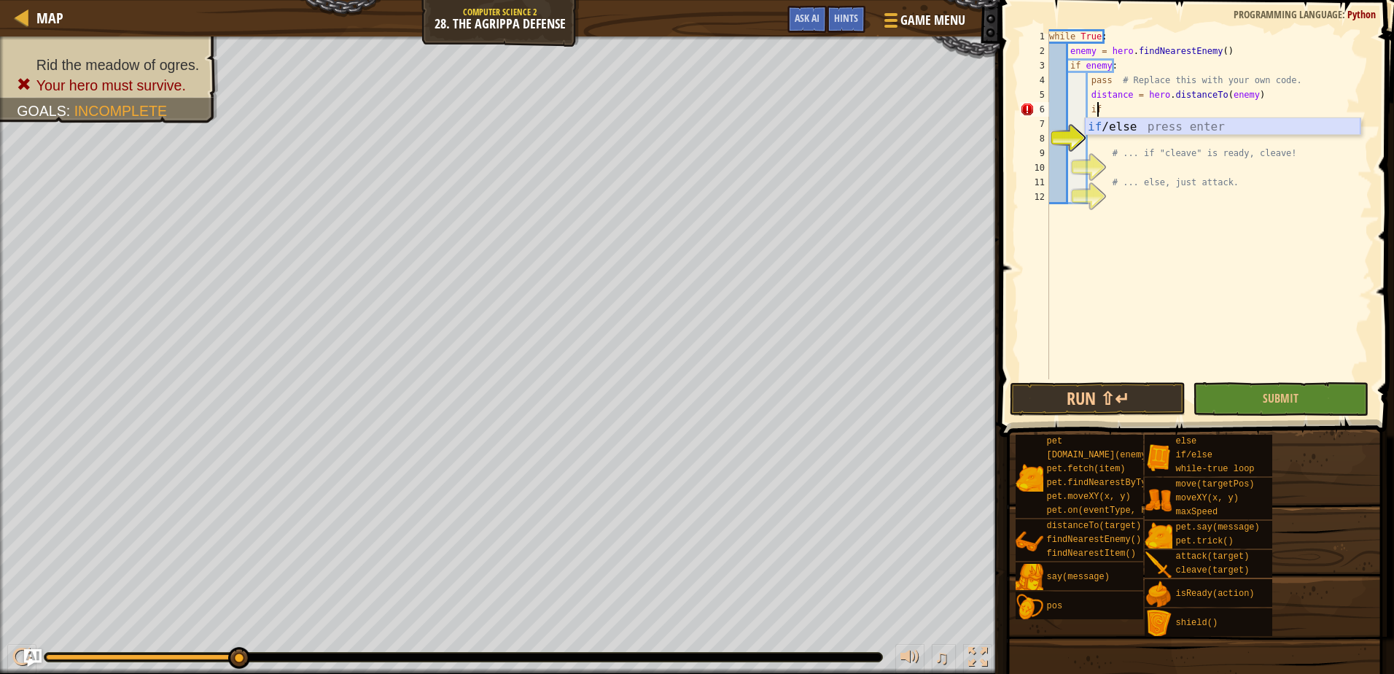
click at [1139, 132] on div "if /else press enter" at bounding box center [1223, 144] width 276 height 52
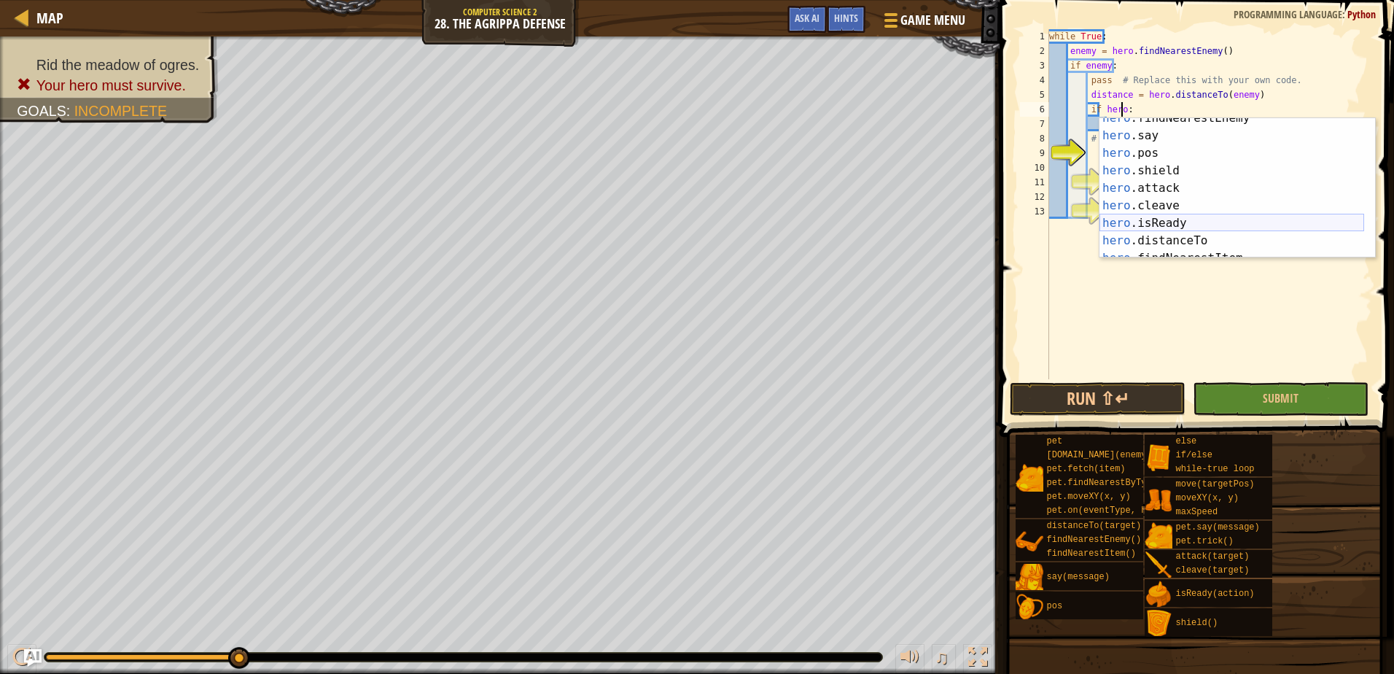
scroll to position [44, 0]
click at [1172, 220] on div "hero .findNearestEnemy press enter hero .say press enter hero .pos press enter …" at bounding box center [1231, 196] width 265 height 175
type textarea "if hero.isReady("cleave"):"
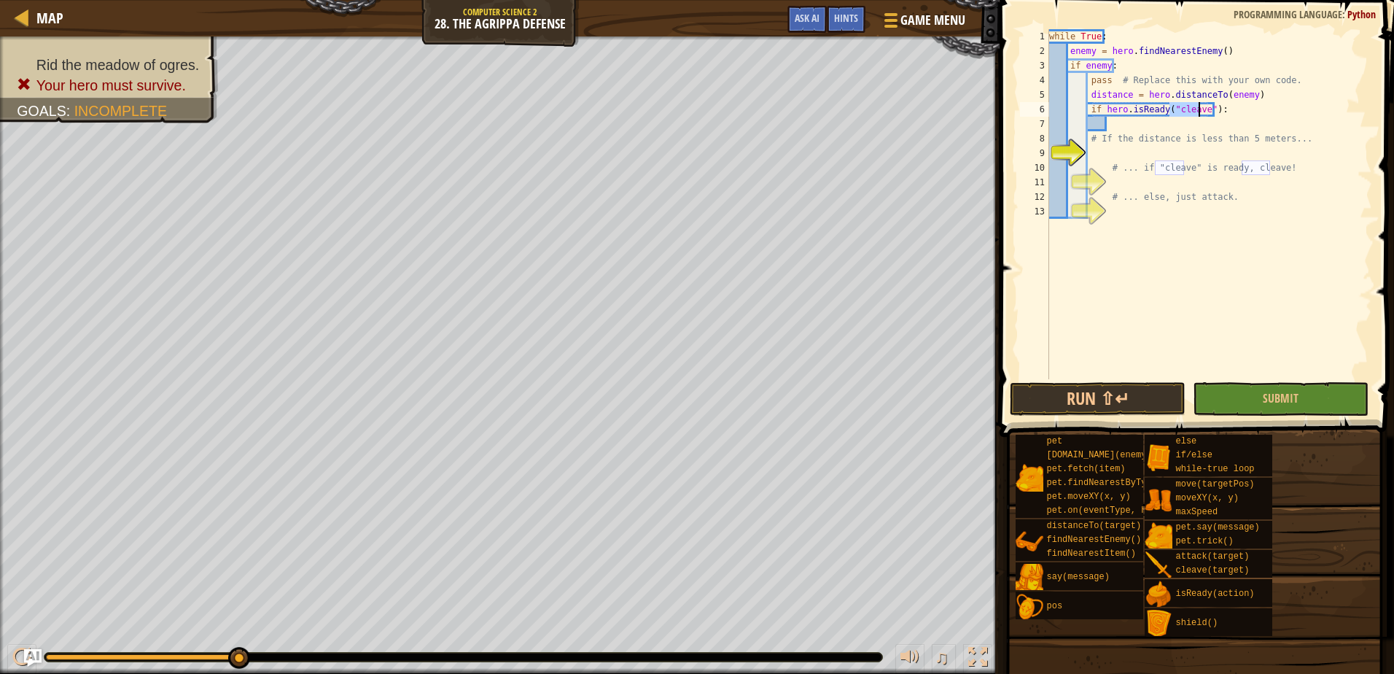
click at [1136, 127] on div "while True : enemy = hero . findNearestEnemy ( ) if enemy : pass # Replace this…" at bounding box center [1209, 218] width 326 height 379
type textarea "c"
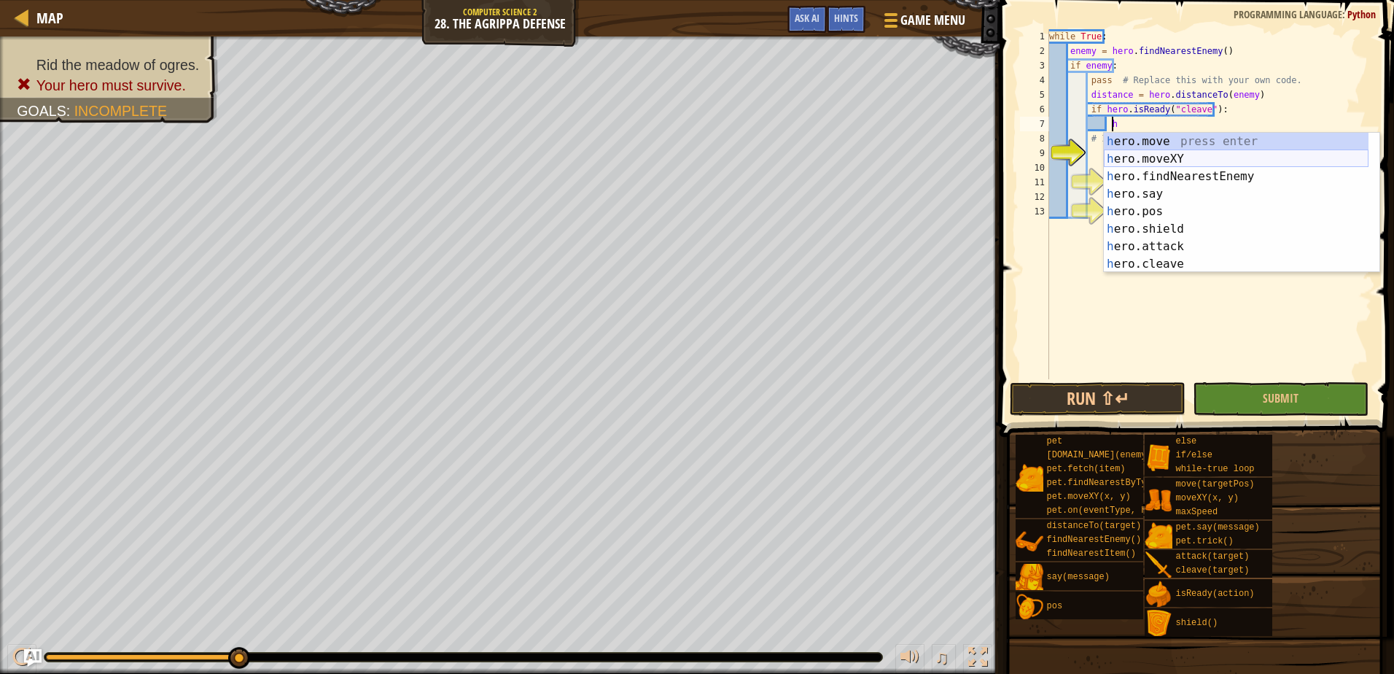
scroll to position [0, 0]
click at [1176, 262] on div "h ero.move press enter h ero.moveXY press enter h ero.findNearestEnemy press en…" at bounding box center [1236, 220] width 265 height 175
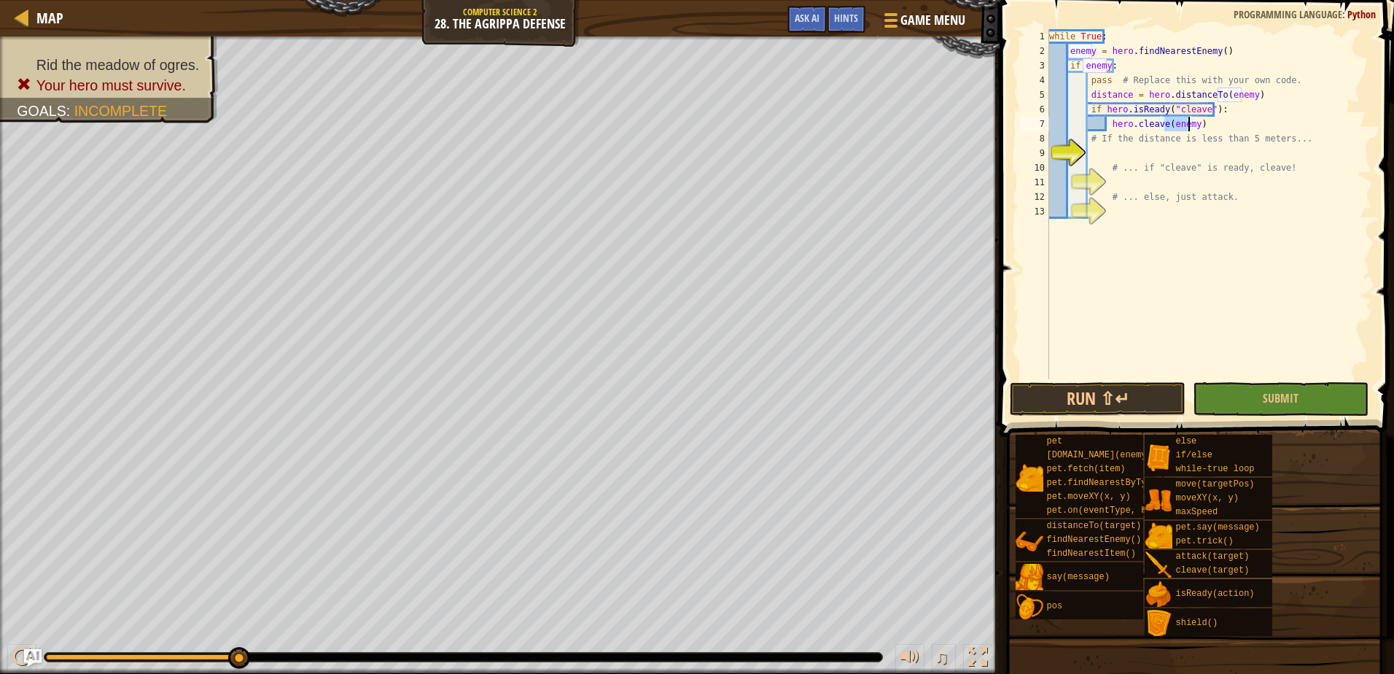
click at [1238, 122] on div "while True : enemy = hero . findNearestEnemy ( ) if enemy : pass # Replace this…" at bounding box center [1209, 218] width 326 height 379
click at [1290, 393] on span "Submit" at bounding box center [1281, 398] width 36 height 16
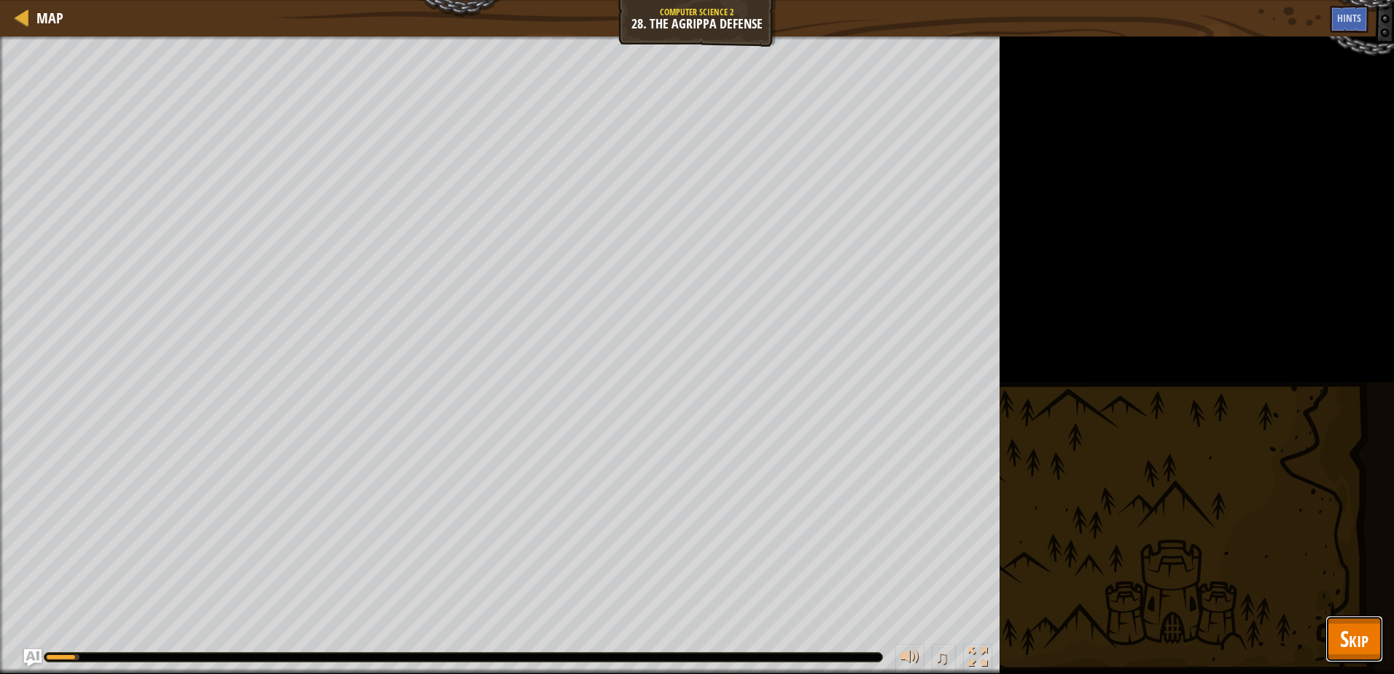
click at [1357, 639] on span "Skip" at bounding box center [1354, 638] width 28 height 30
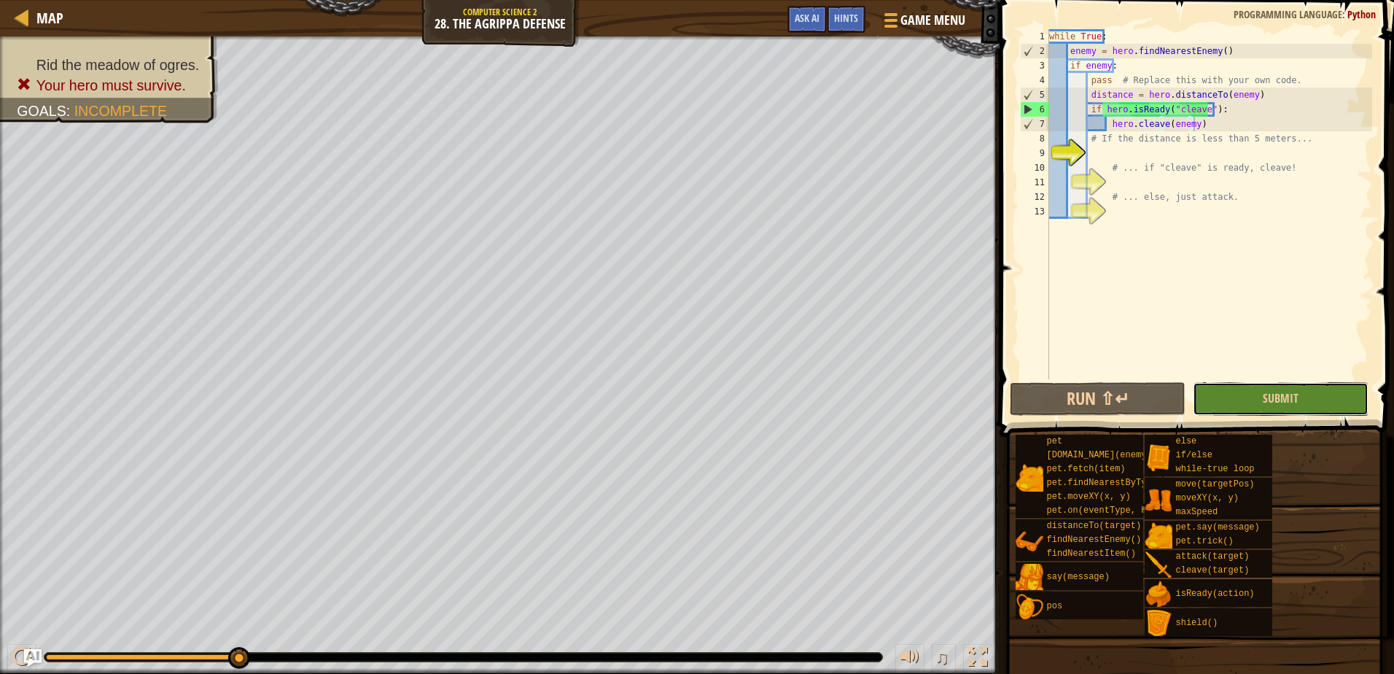
click at [1338, 385] on button "Submit" at bounding box center [1281, 399] width 176 height 34
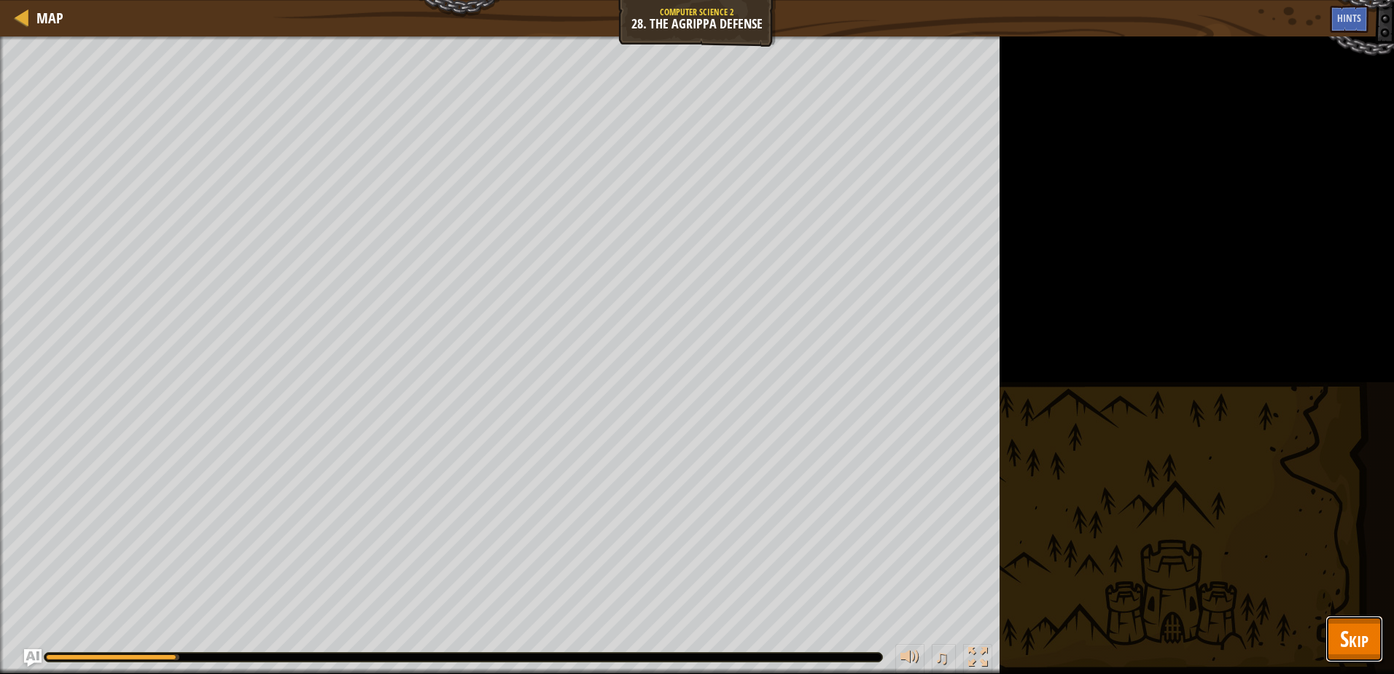
click at [1351, 636] on span "Skip" at bounding box center [1354, 638] width 28 height 30
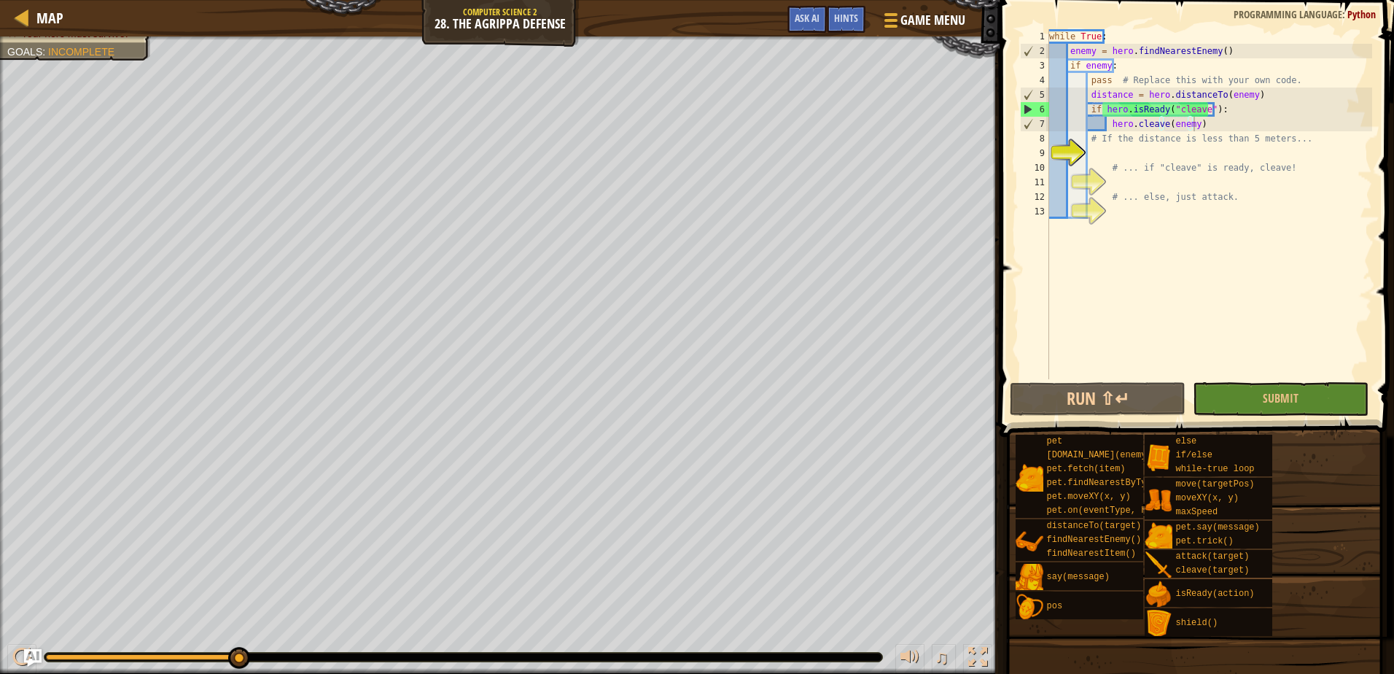
type textarea "# If the distance is less than 5 meters..."
drag, startPoint x: 1298, startPoint y: 144, endPoint x: 1088, endPoint y: 141, distance: 209.9
click at [1088, 141] on div "while True : enemy = hero . findNearestEnemy ( ) if enemy : pass # Replace this…" at bounding box center [1209, 218] width 326 height 379
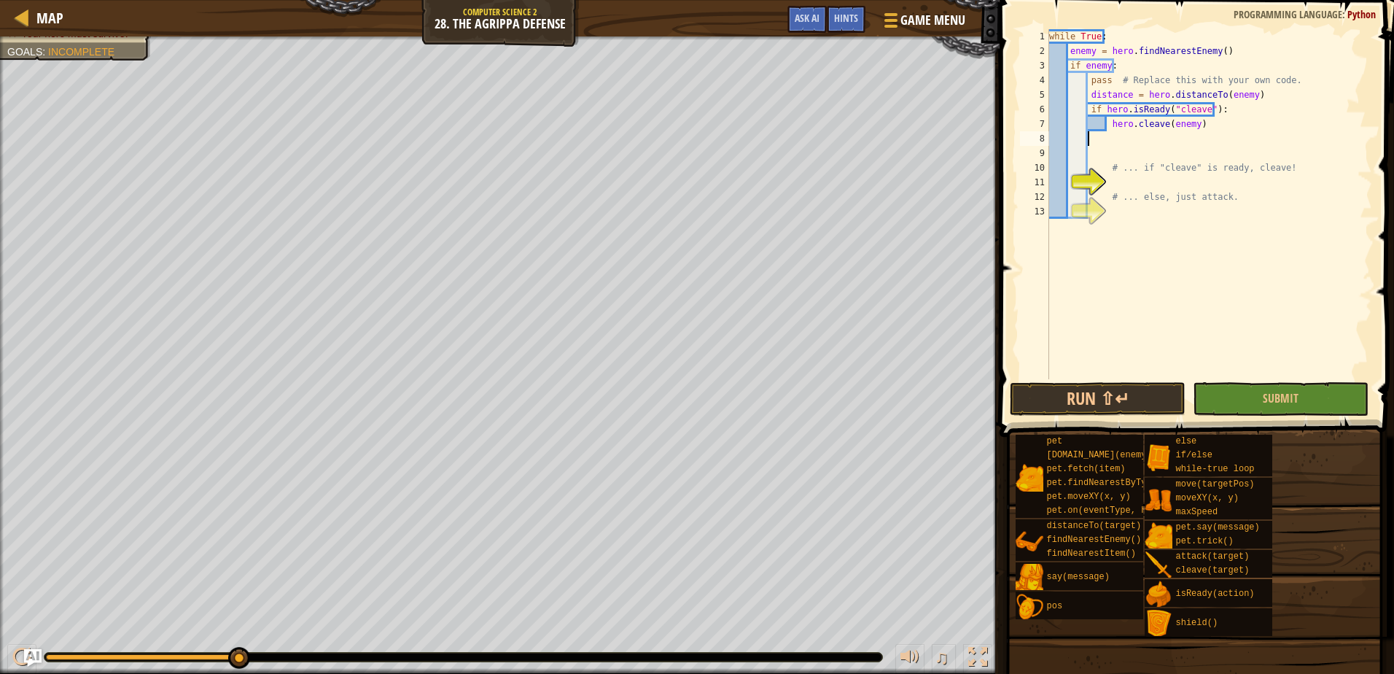
scroll to position [7, 3]
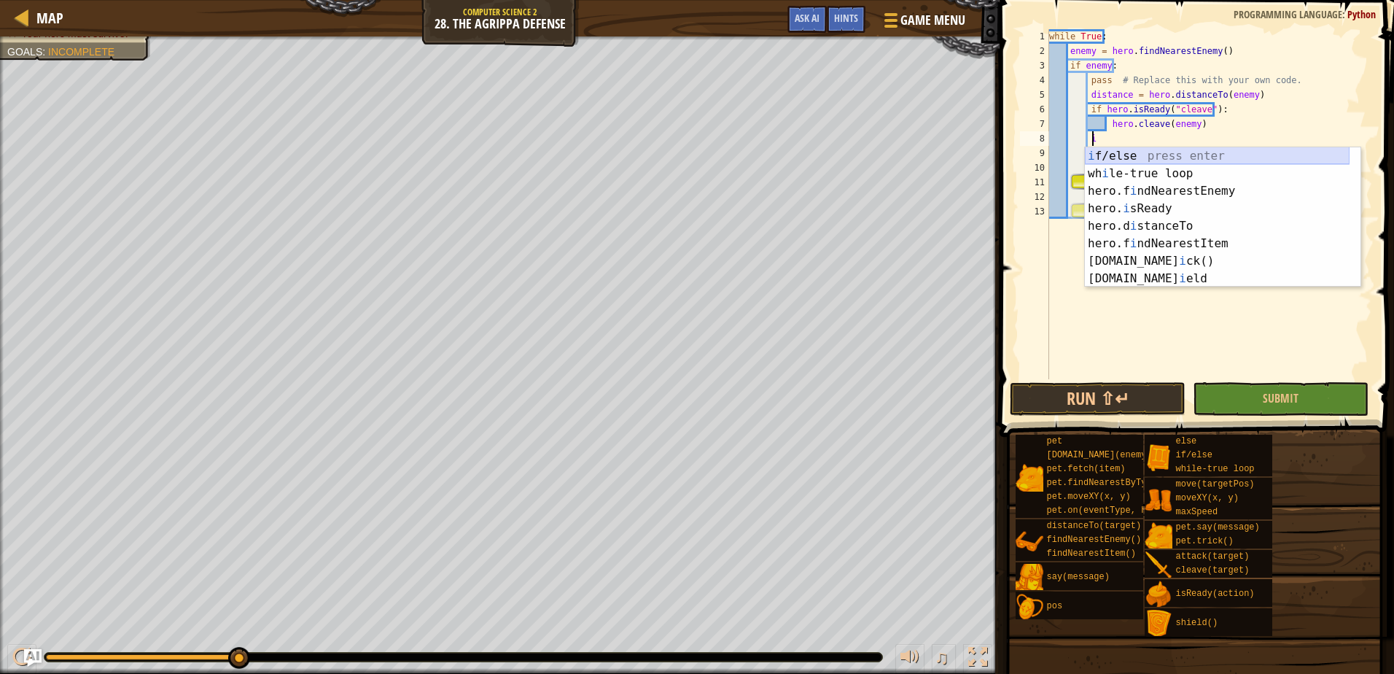
click at [1235, 153] on div "i f/else press enter wh i le-true loop press enter hero.f i ndNearestEnemy pres…" at bounding box center [1217, 234] width 265 height 175
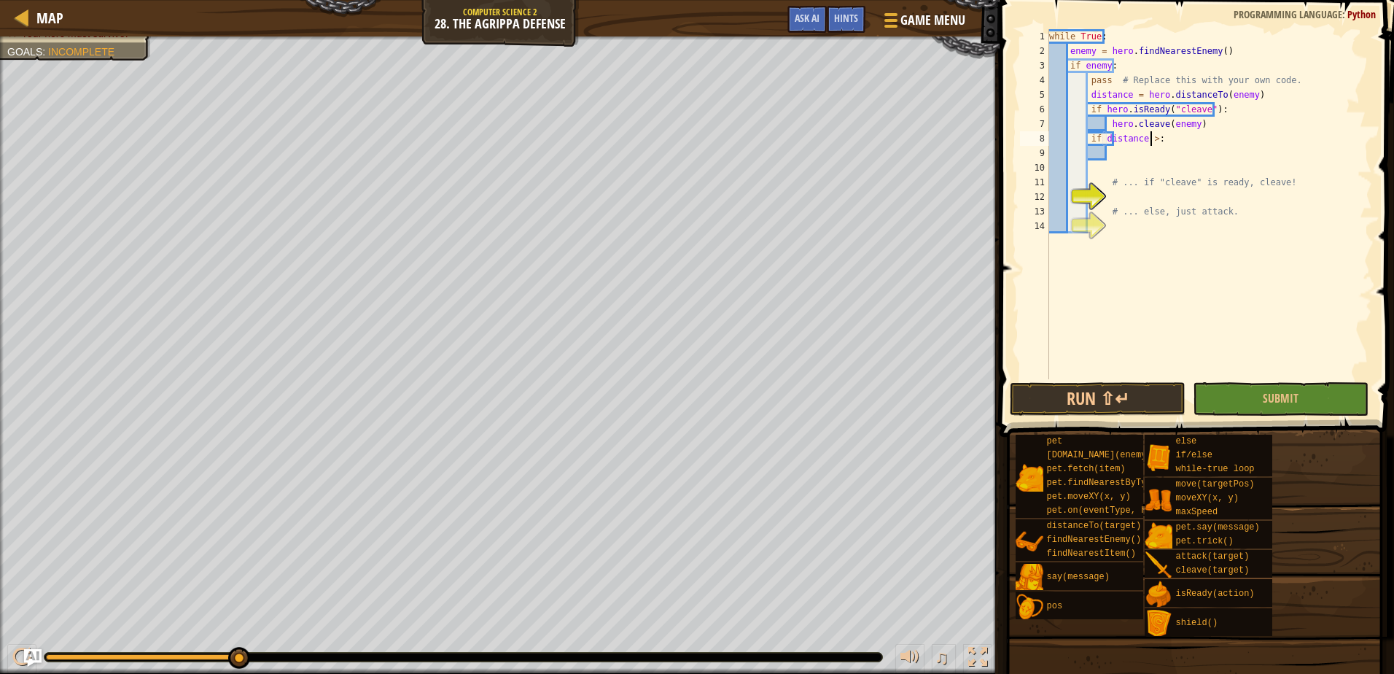
scroll to position [7, 8]
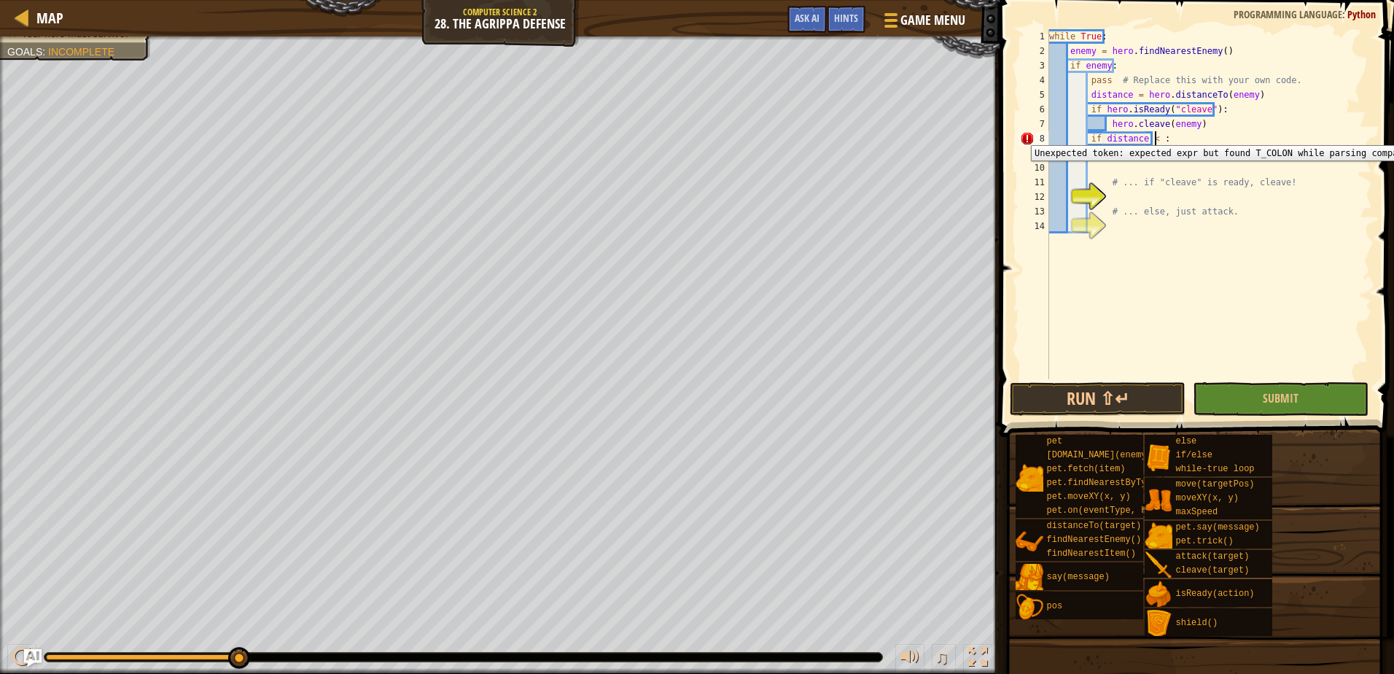
click at [1031, 134] on div "8" at bounding box center [1034, 138] width 29 height 15
click at [1029, 135] on div "8" at bounding box center [1034, 138] width 29 height 15
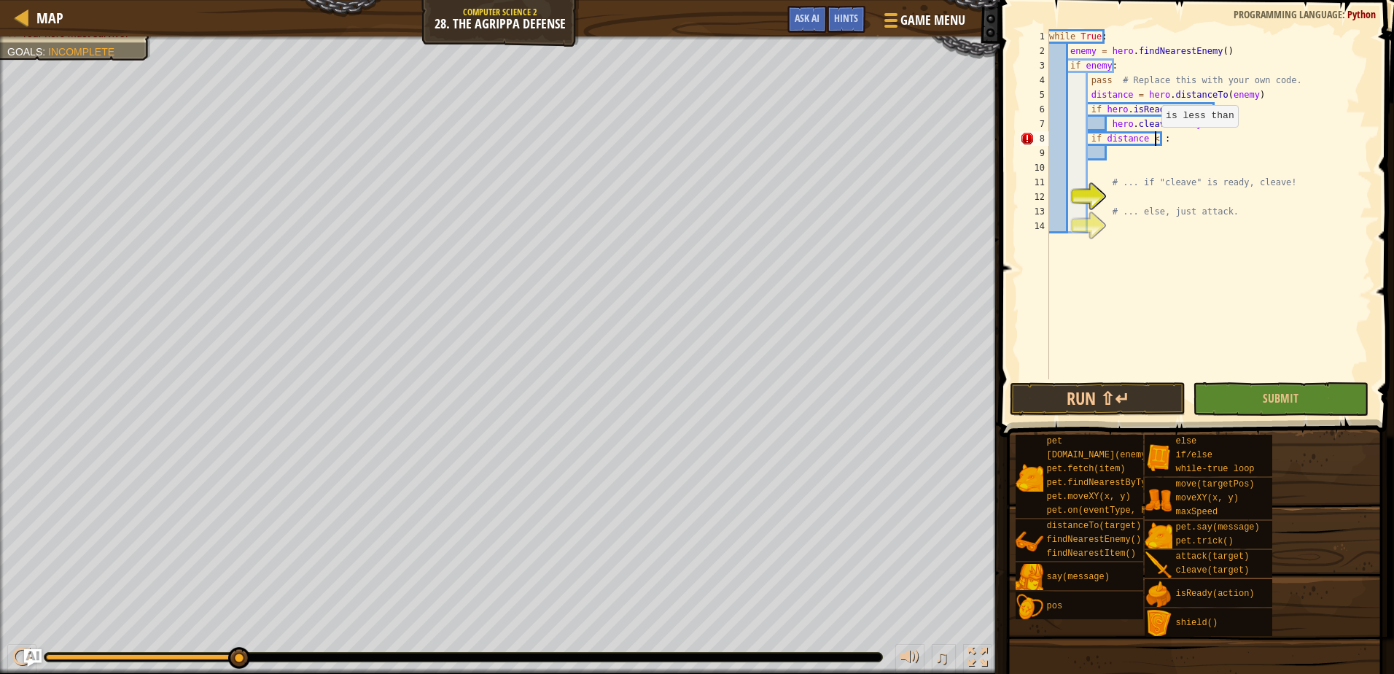
click at [1154, 141] on div "while True : enemy = hero . findNearestEnemy ( ) if enemy : pass # Replace this…" at bounding box center [1209, 218] width 326 height 379
type textarea "if distance < 5:"
click at [1115, 157] on div "while True : enemy = hero . findNearestEnemy ( ) if enemy : pass # Replace this…" at bounding box center [1209, 218] width 326 height 379
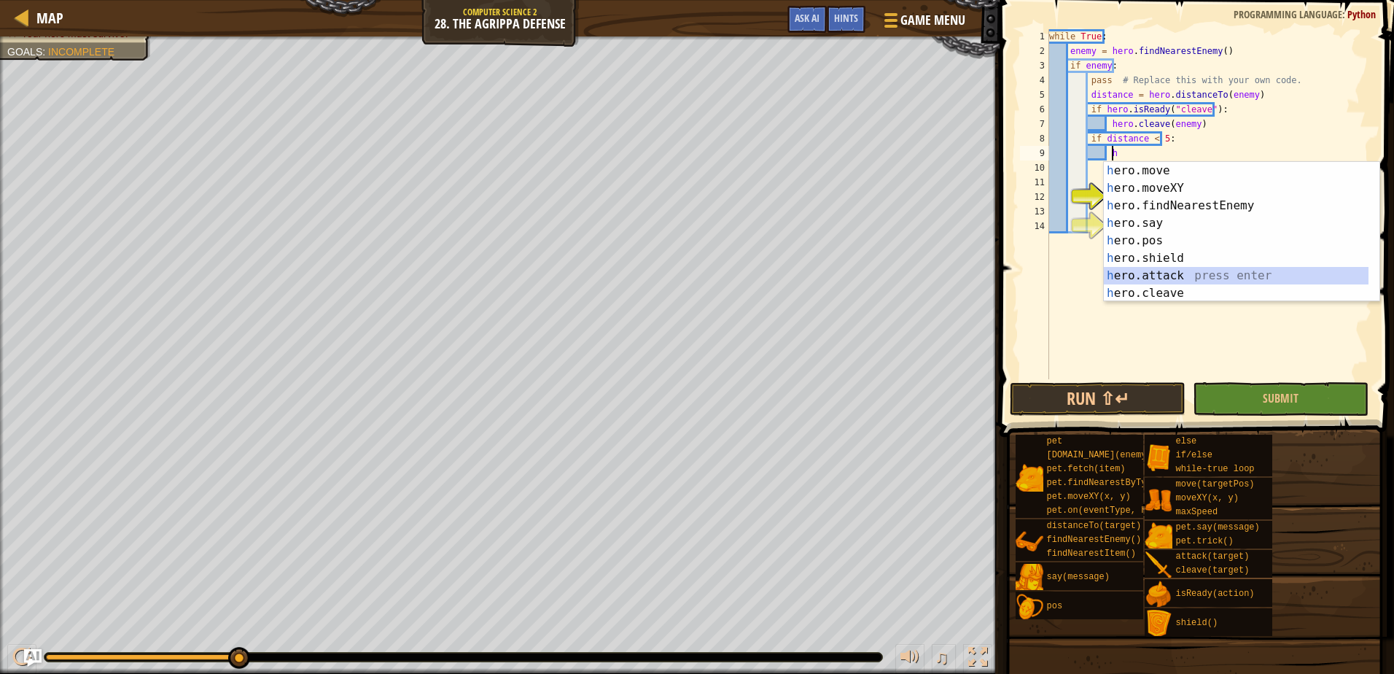
click at [1183, 273] on div "h ero.move press enter h ero.moveXY press enter h ero.findNearestEnemy press en…" at bounding box center [1242, 249] width 276 height 175
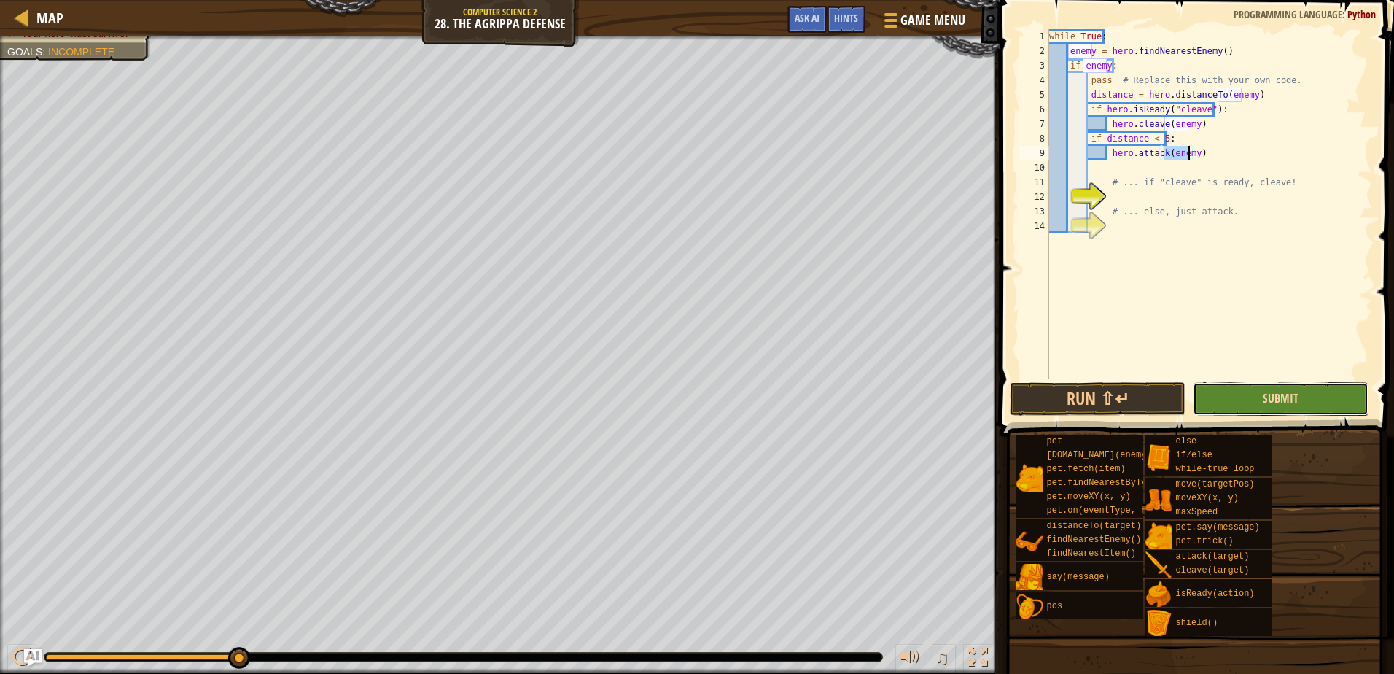
click at [1295, 397] on span "Submit" at bounding box center [1281, 398] width 36 height 16
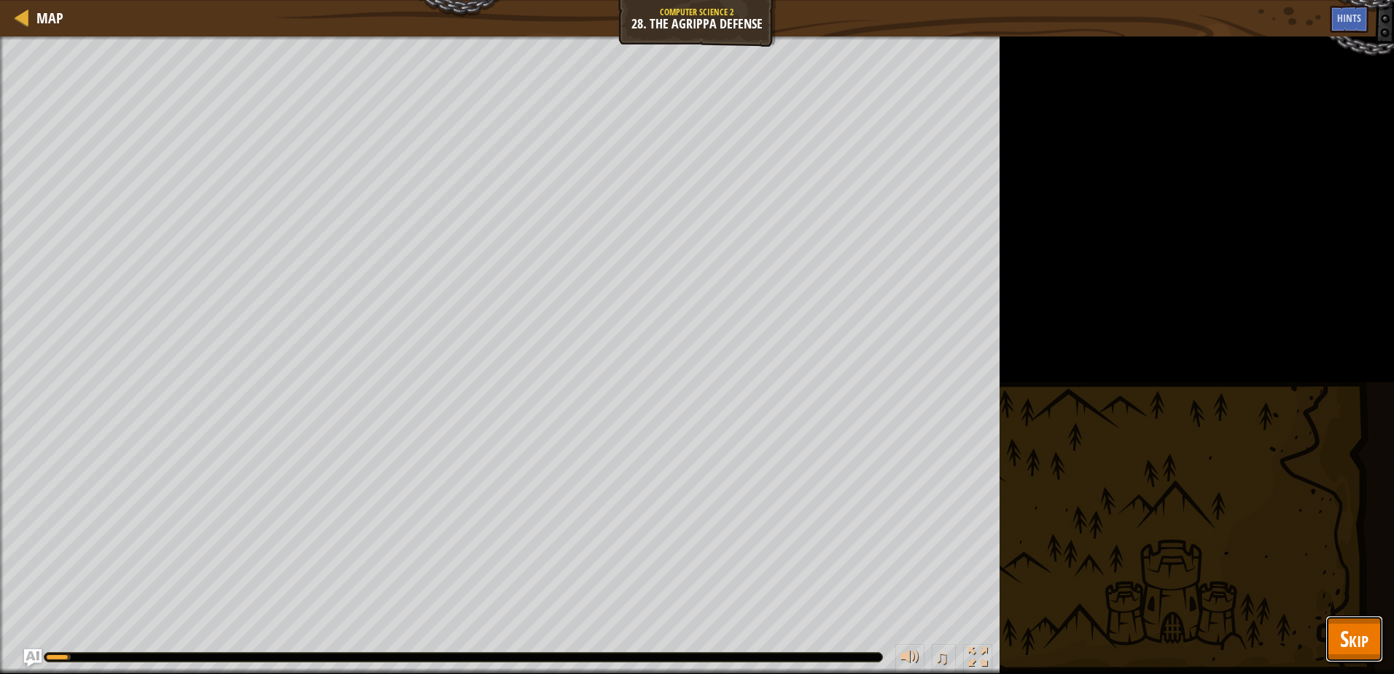
click at [1346, 628] on span "Skip" at bounding box center [1354, 638] width 28 height 30
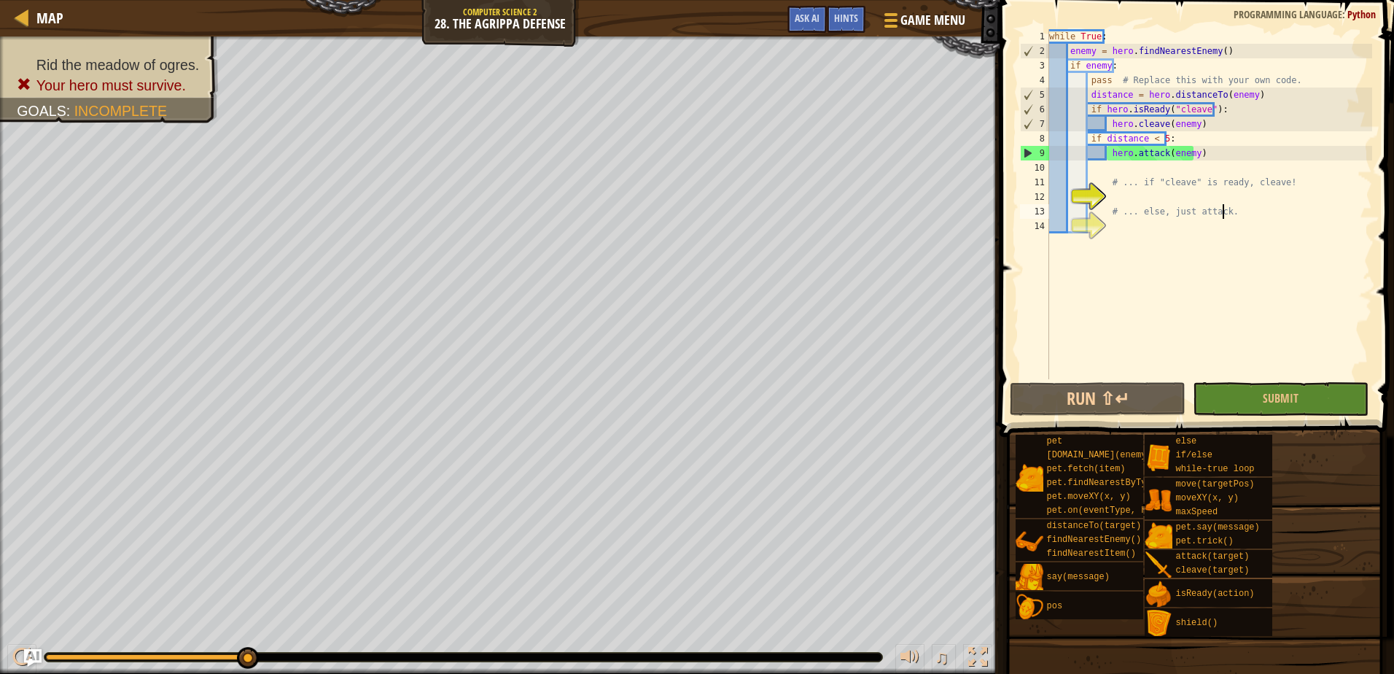
click at [1236, 218] on div "while True : enemy = hero . findNearestEnemy ( ) if enemy : pass # Replace this…" at bounding box center [1209, 218] width 326 height 379
click at [1148, 394] on button "Run ⇧↵" at bounding box center [1098, 399] width 176 height 34
click at [1281, 181] on div "while True : enemy = hero . findNearestEnemy ( ) if enemy : pass # Replace this…" at bounding box center [1209, 218] width 326 height 379
click at [1096, 133] on div "while True : enemy = hero . findNearestEnemy ( ) if enemy : pass # Replace this…" at bounding box center [1209, 218] width 326 height 379
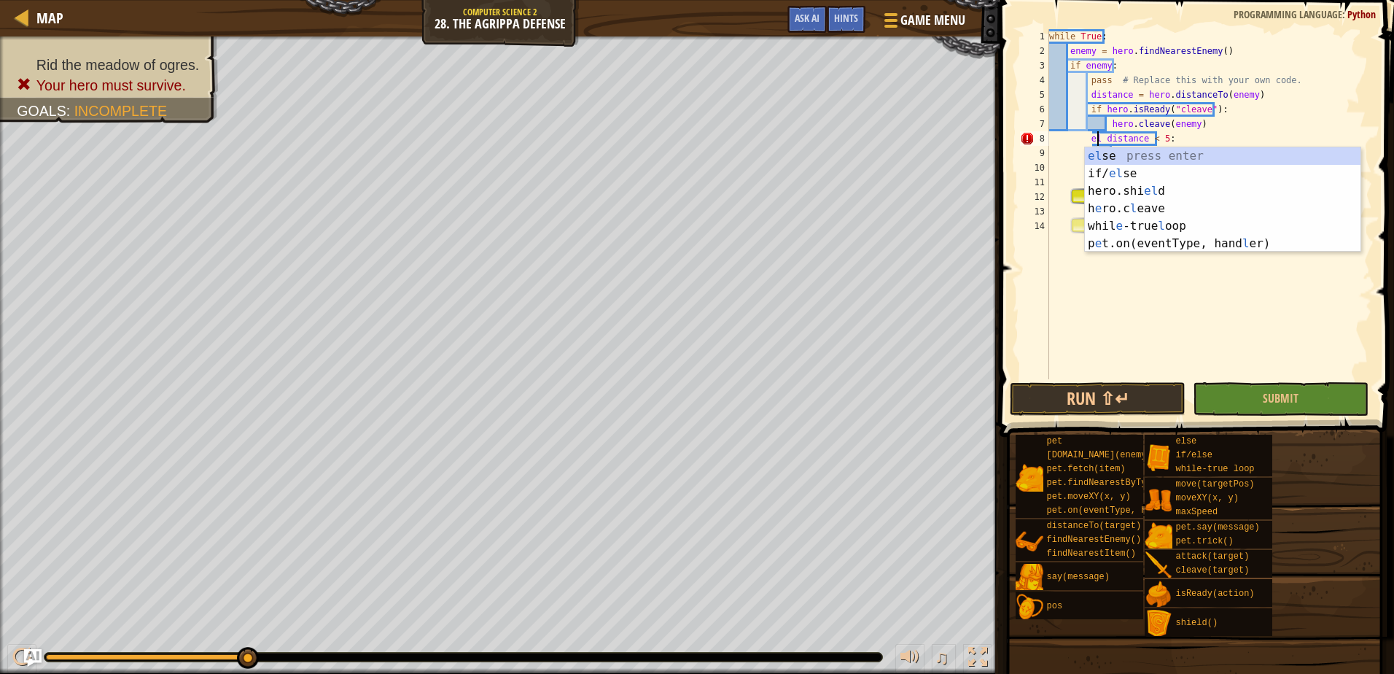
scroll to position [7, 5]
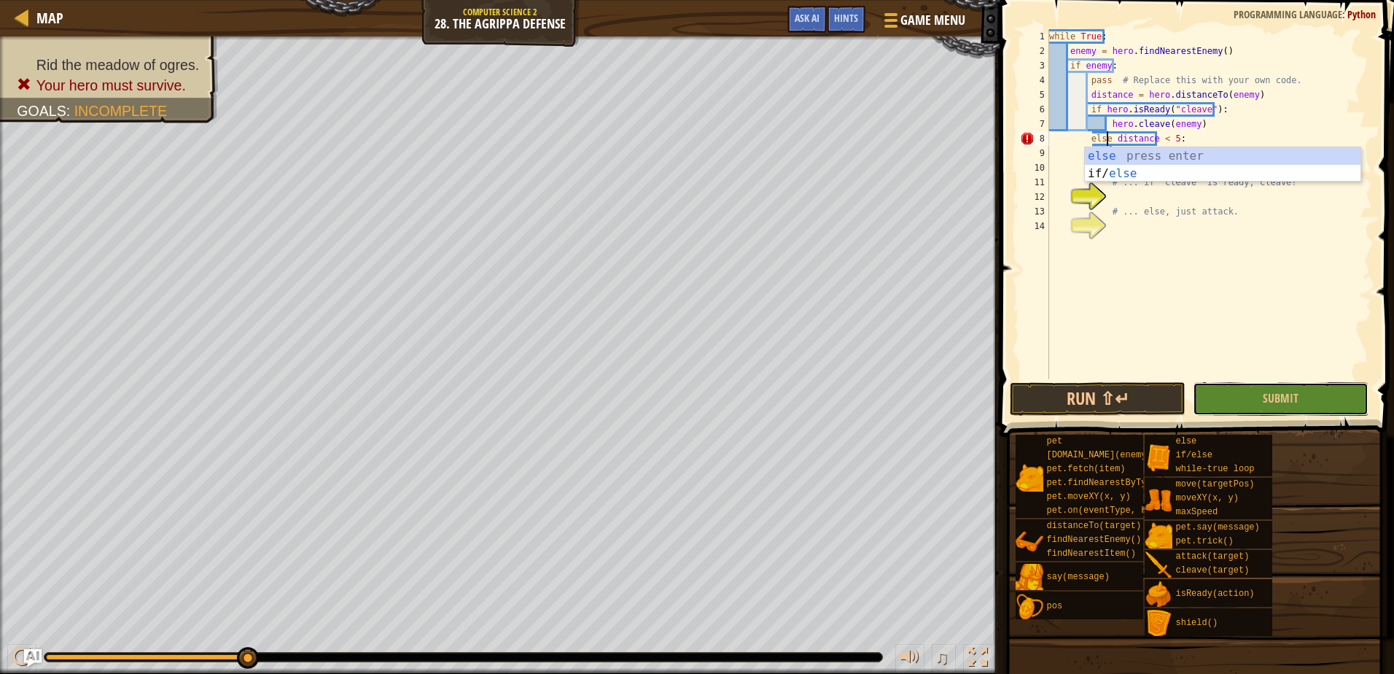
click at [1268, 405] on span "Submit" at bounding box center [1281, 398] width 36 height 16
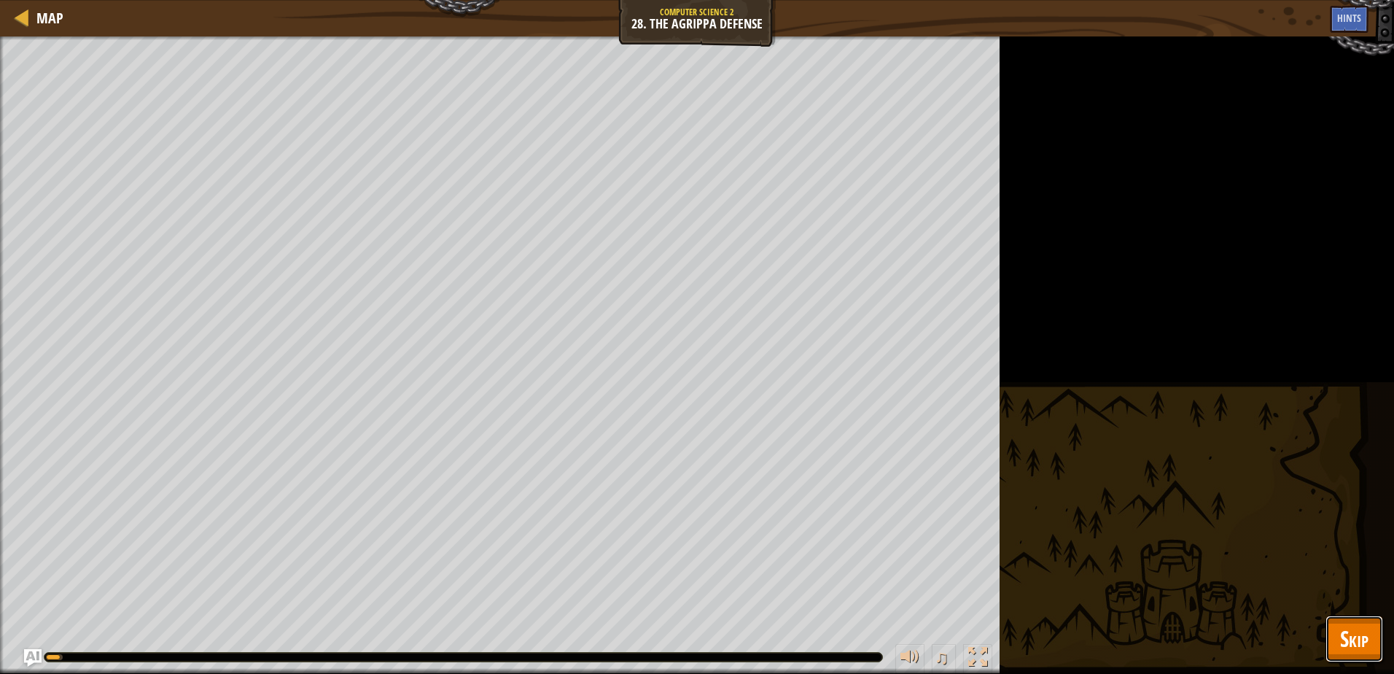
click at [1355, 624] on span "Skip" at bounding box center [1354, 638] width 28 height 30
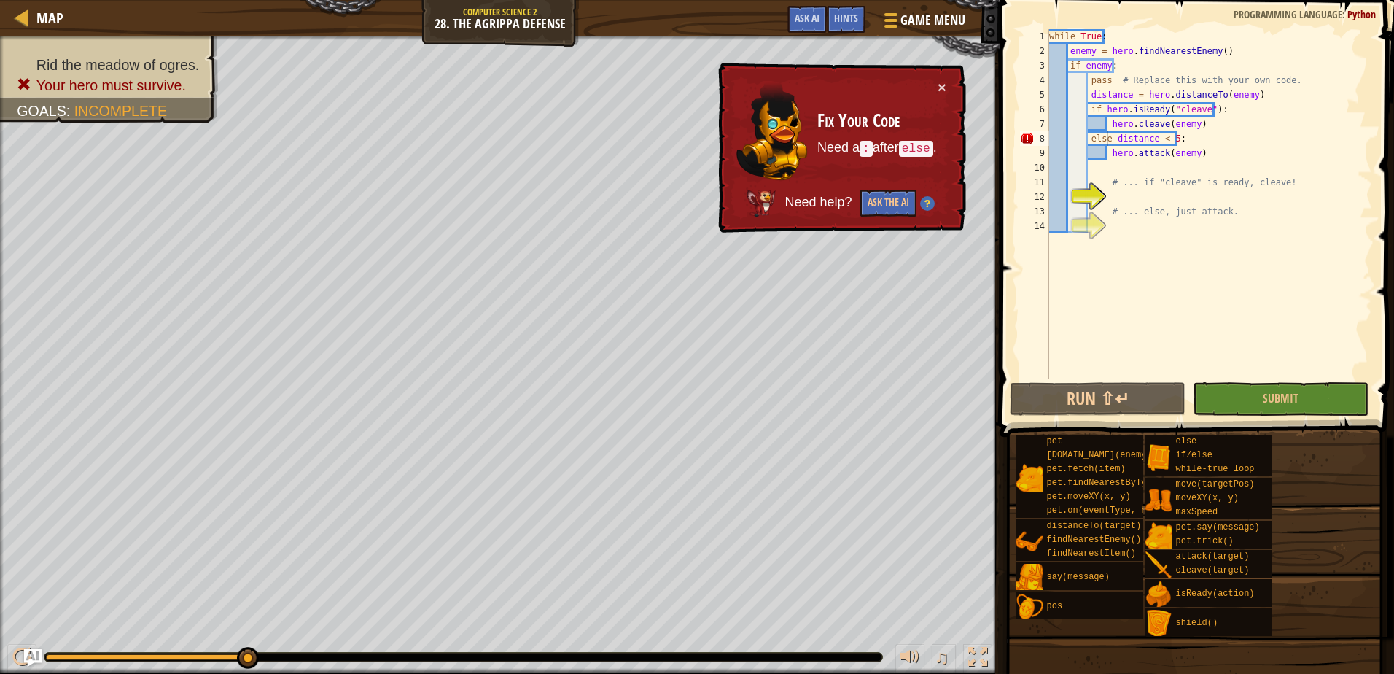
click at [1104, 141] on div "while True : enemy = hero . findNearestEnemy ( ) if enemy : pass # Replace this…" at bounding box center [1209, 218] width 326 height 379
click at [1105, 141] on div "while True : enemy = hero . findNearestEnemy ( ) if enemy : pass # Replace this…" at bounding box center [1209, 218] width 326 height 379
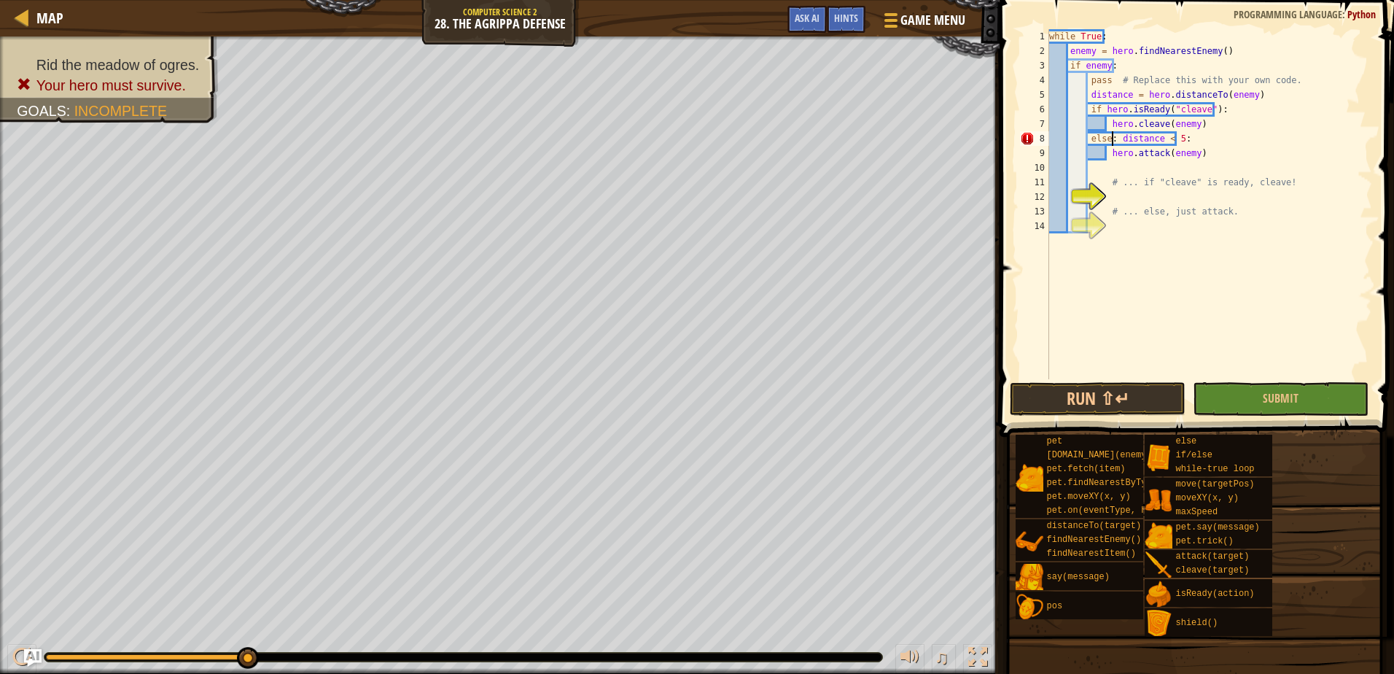
scroll to position [7, 6]
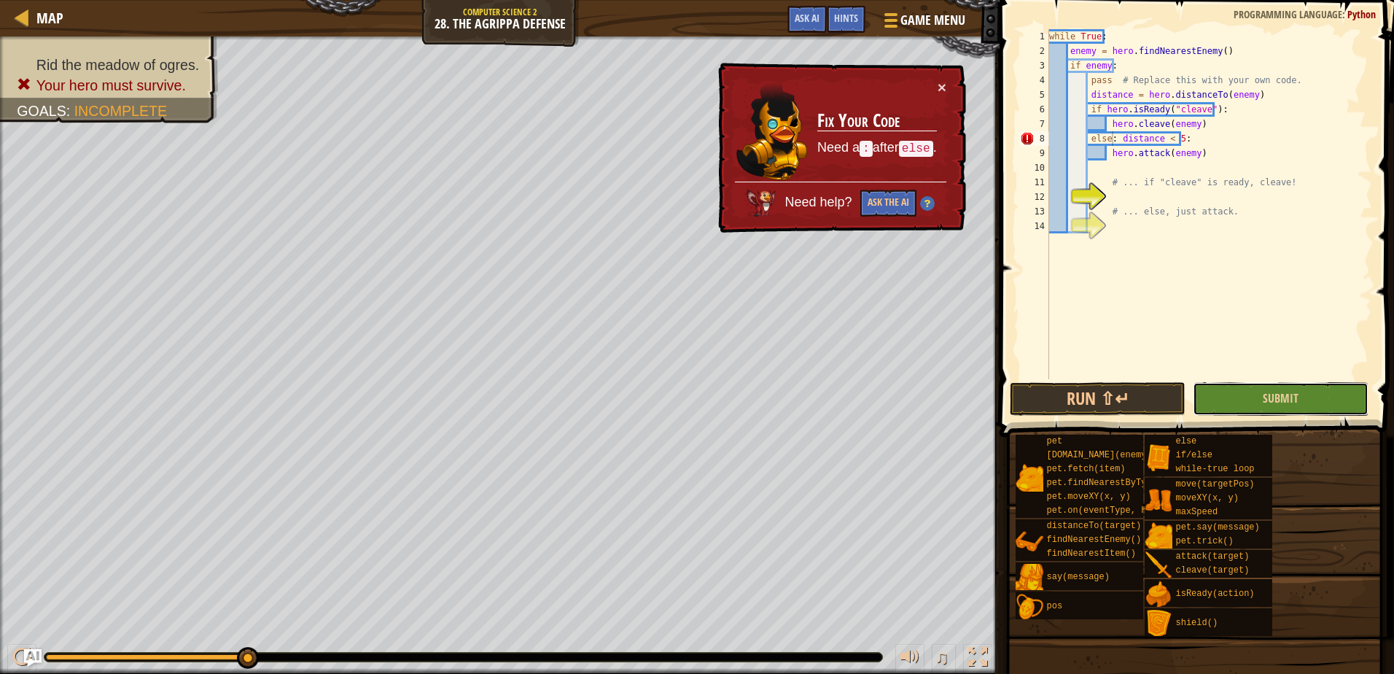
click at [1292, 389] on button "Submit" at bounding box center [1281, 399] width 176 height 34
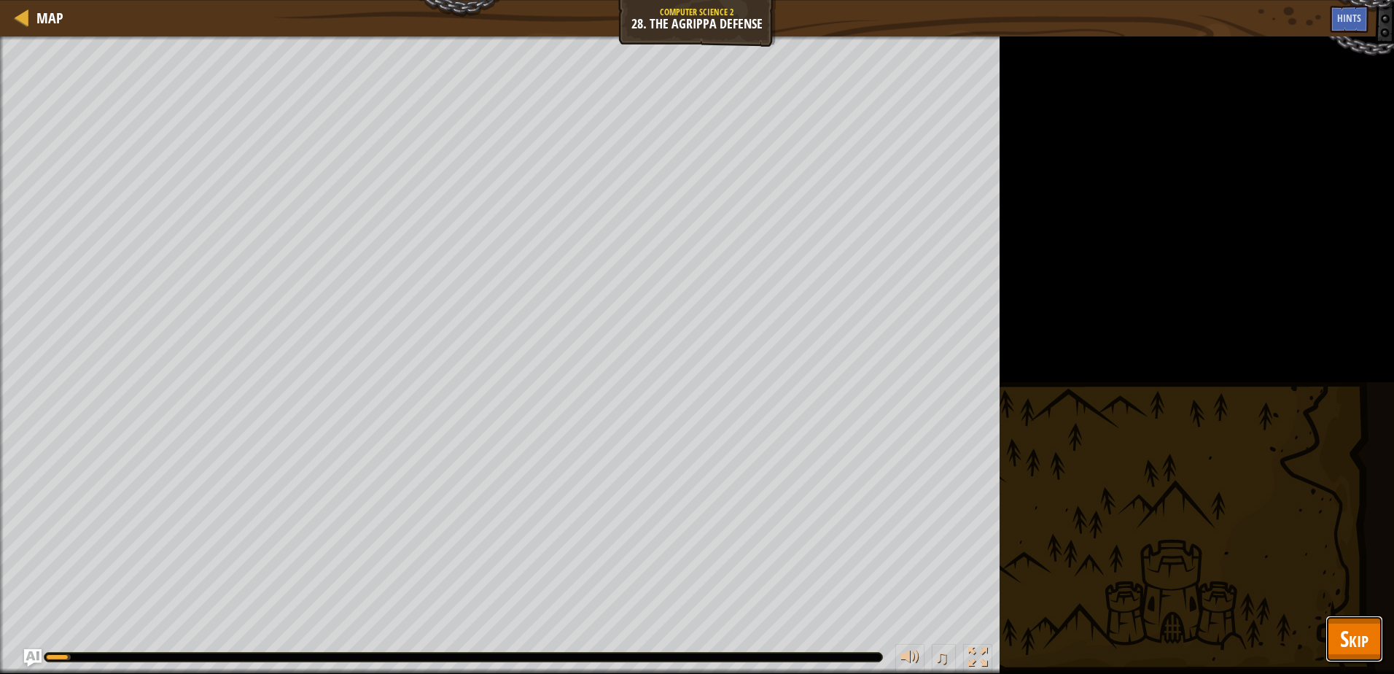
click at [1330, 622] on button "Skip" at bounding box center [1354, 638] width 58 height 47
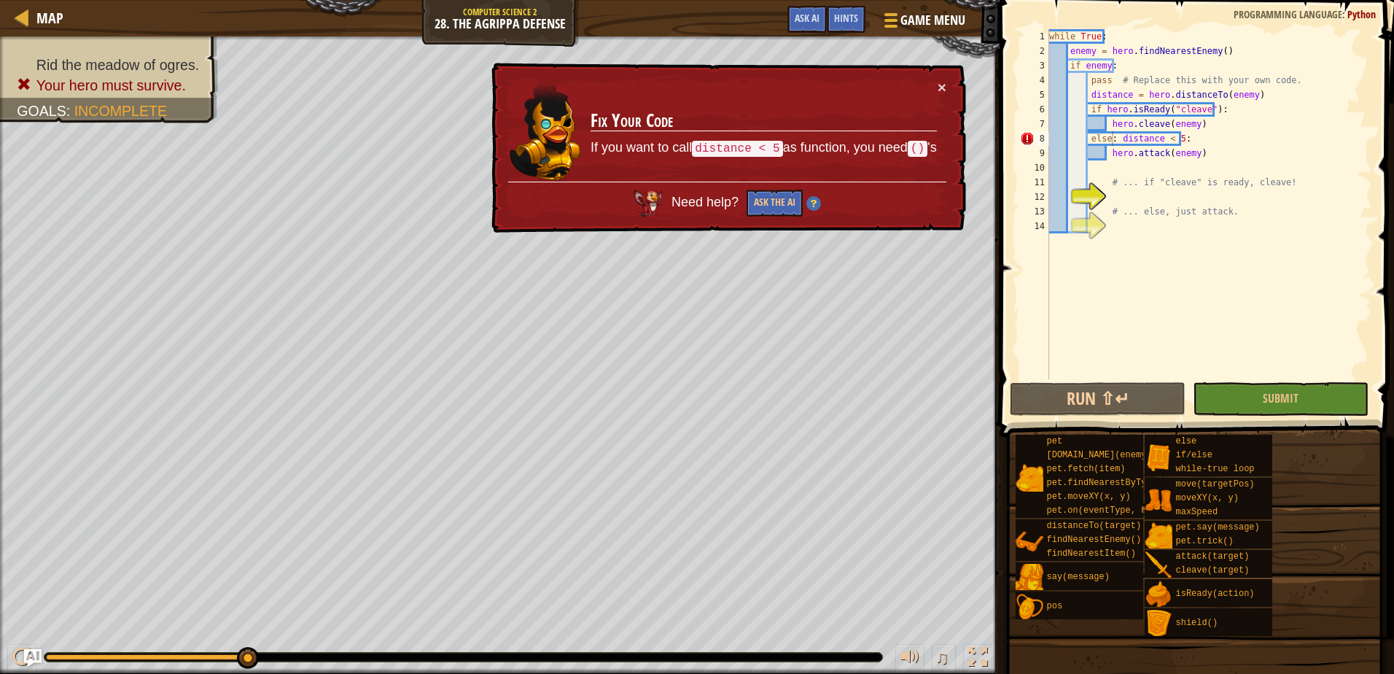
click at [1107, 156] on div "while True : enemy = hero . findNearestEnemy ( ) if enemy : pass # Replace this…" at bounding box center [1209, 218] width 326 height 379
click at [1158, 137] on div "while True : enemy = hero . findNearestEnemy ( ) if enemy : pass # Replace this…" at bounding box center [1209, 218] width 326 height 379
click at [1115, 138] on div "while True : enemy = hero . findNearestEnemy ( ) if enemy : pass # Replace this…" at bounding box center [1209, 218] width 326 height 379
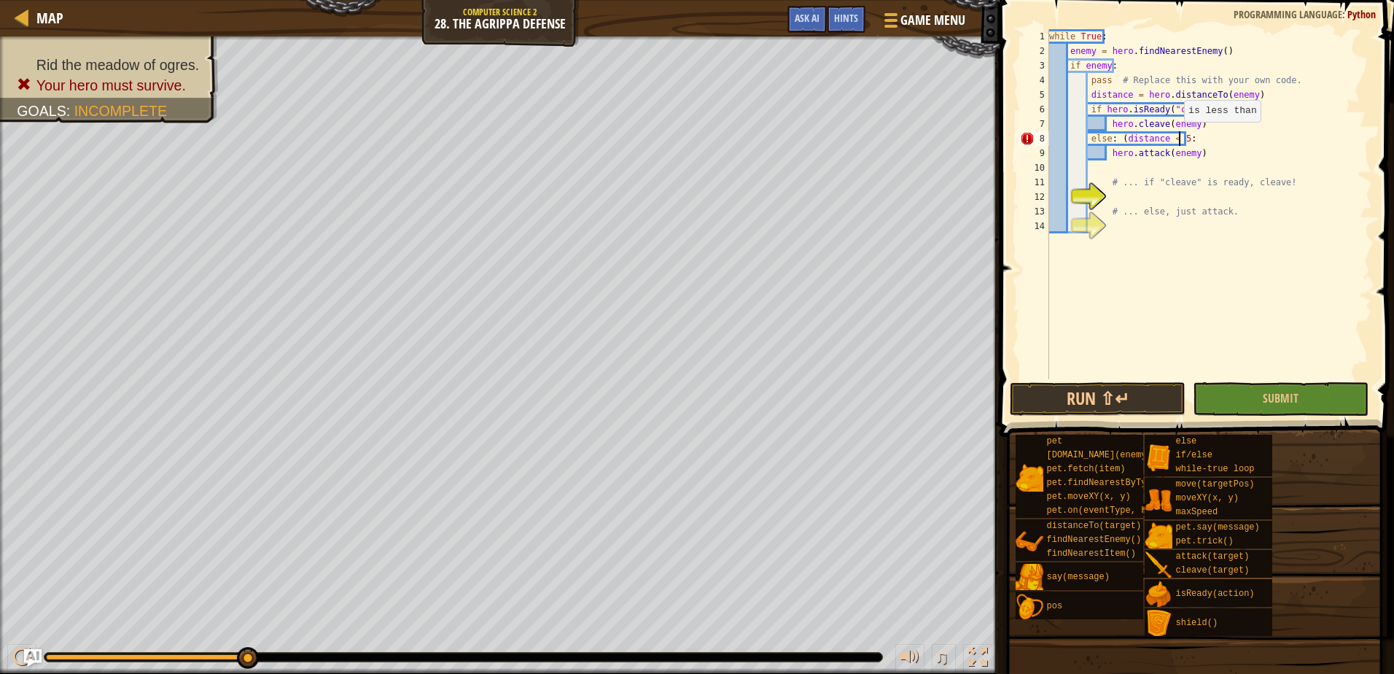
click at [1177, 136] on div "while True : enemy = hero . findNearestEnemy ( ) if enemy : pass # Replace this…" at bounding box center [1209, 218] width 326 height 379
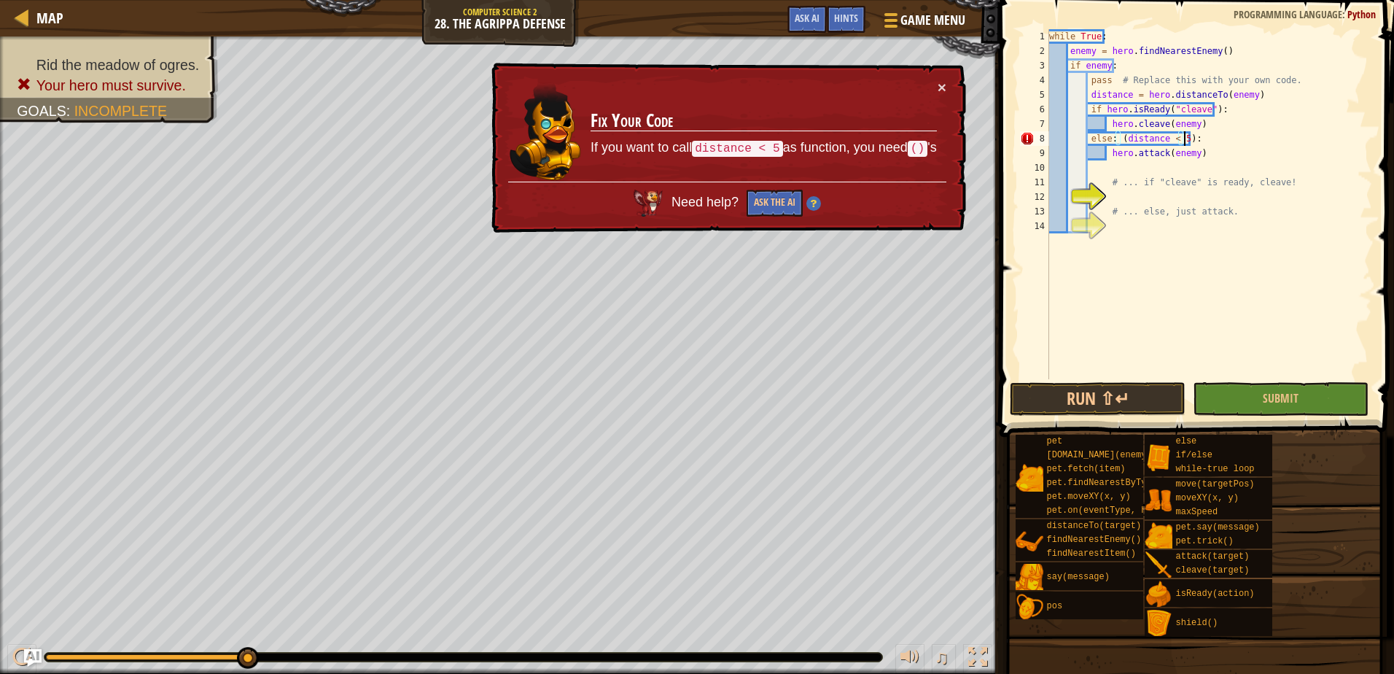
click at [1120, 140] on div "while True : enemy = hero . findNearestEnemy ( ) if enemy : pass # Replace this…" at bounding box center [1209, 218] width 326 height 379
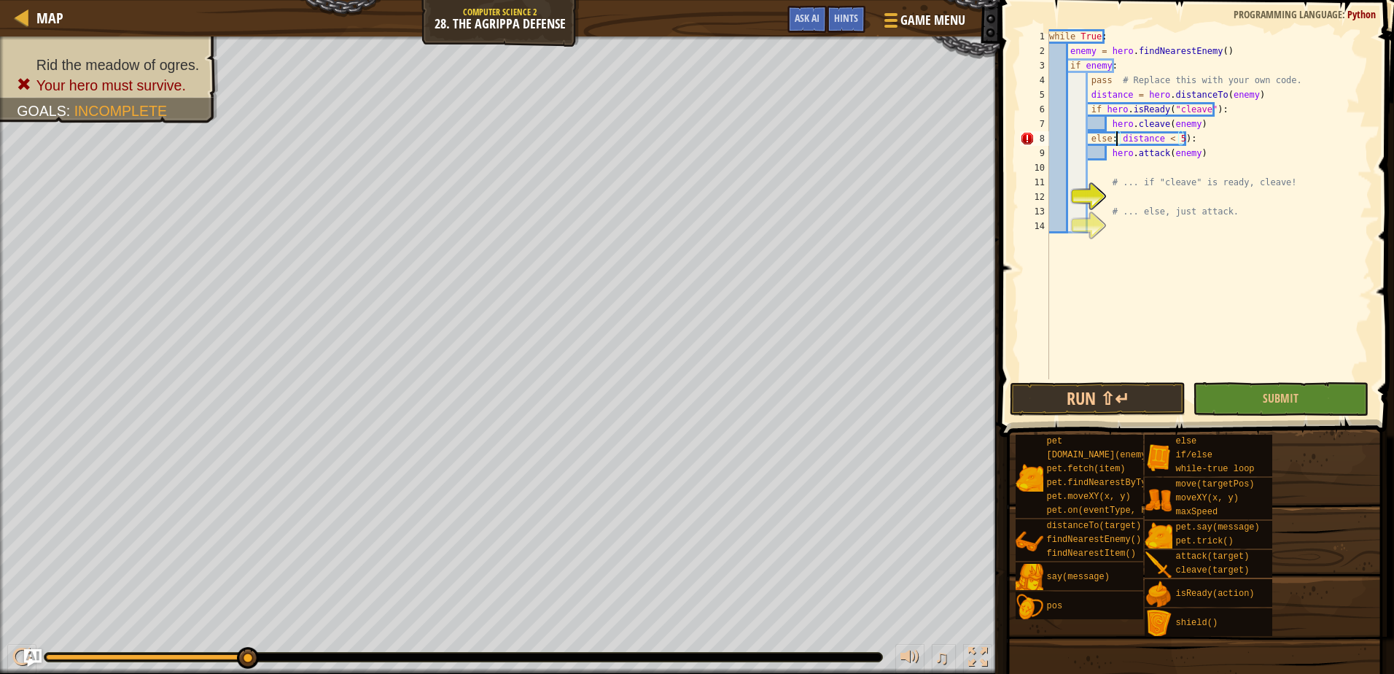
scroll to position [7, 10]
click at [1177, 143] on div "while True : enemy = hero . findNearestEnemy ( ) if enemy : pass # Replace this…" at bounding box center [1209, 218] width 326 height 379
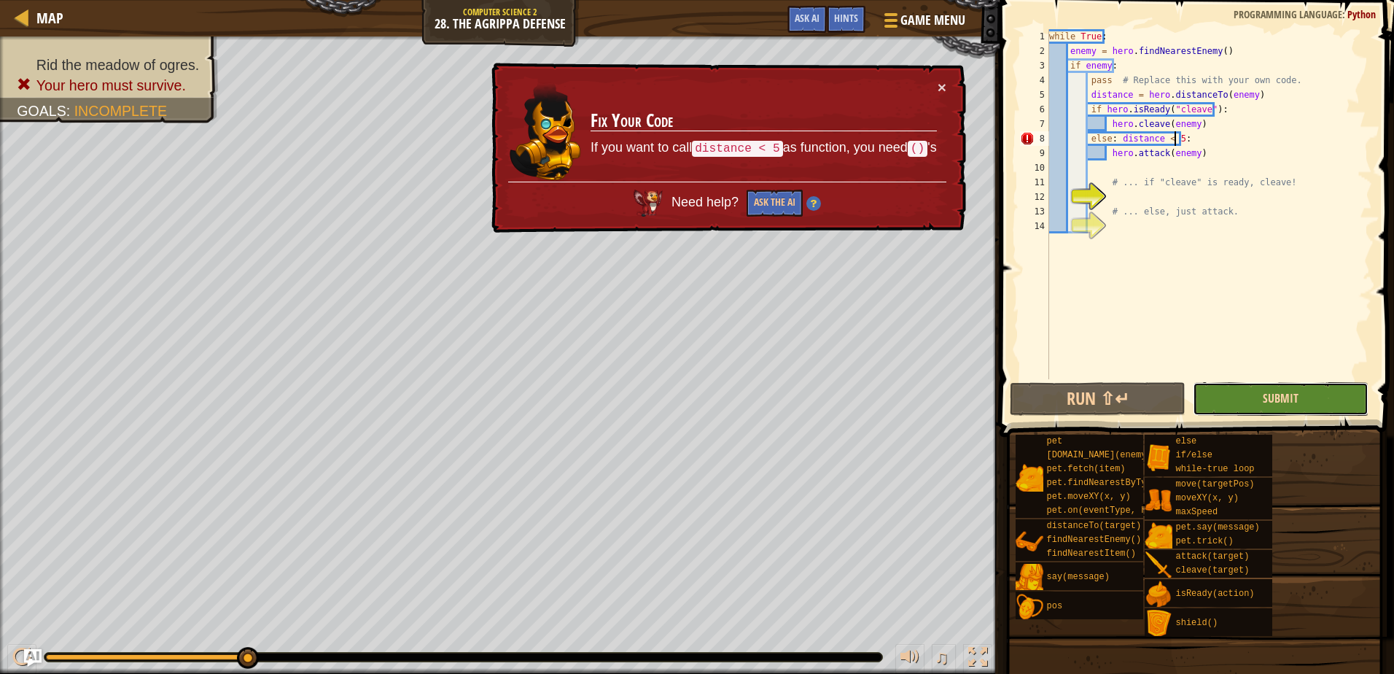
click at [1279, 390] on button "Submit" at bounding box center [1281, 399] width 176 height 34
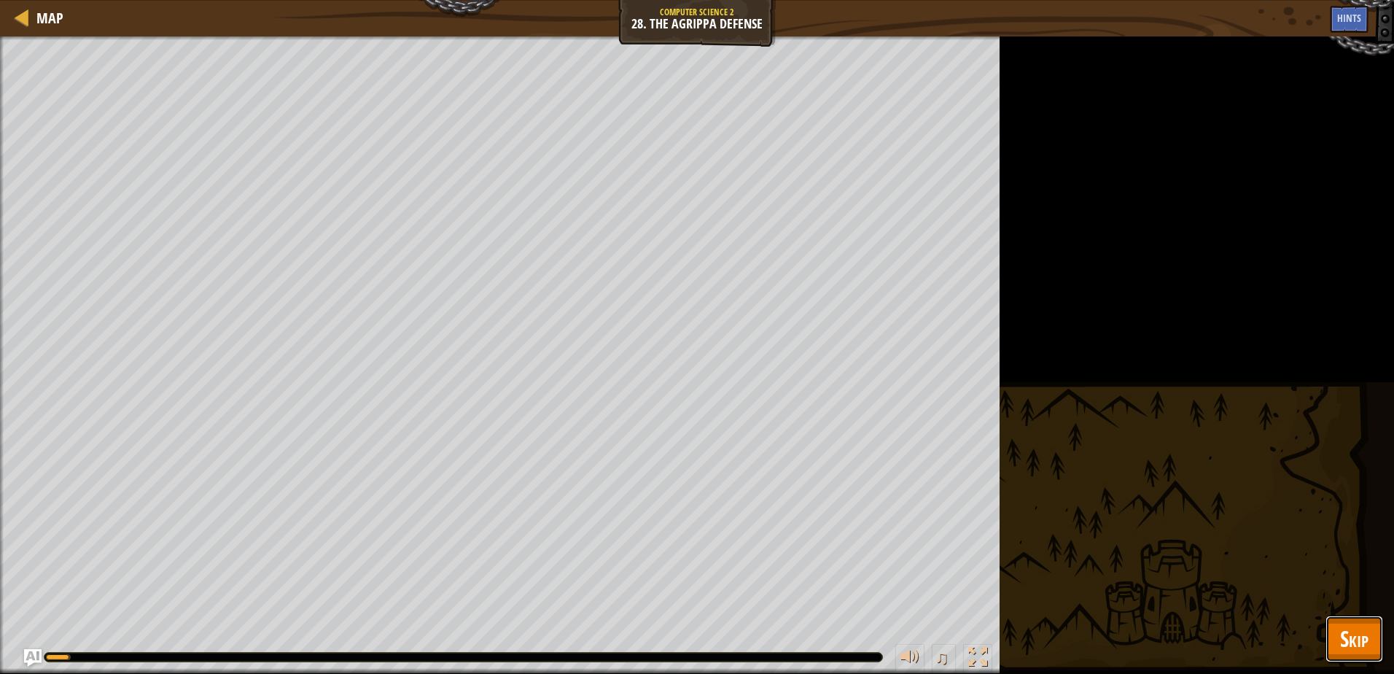
click at [1334, 634] on button "Skip" at bounding box center [1354, 638] width 58 height 47
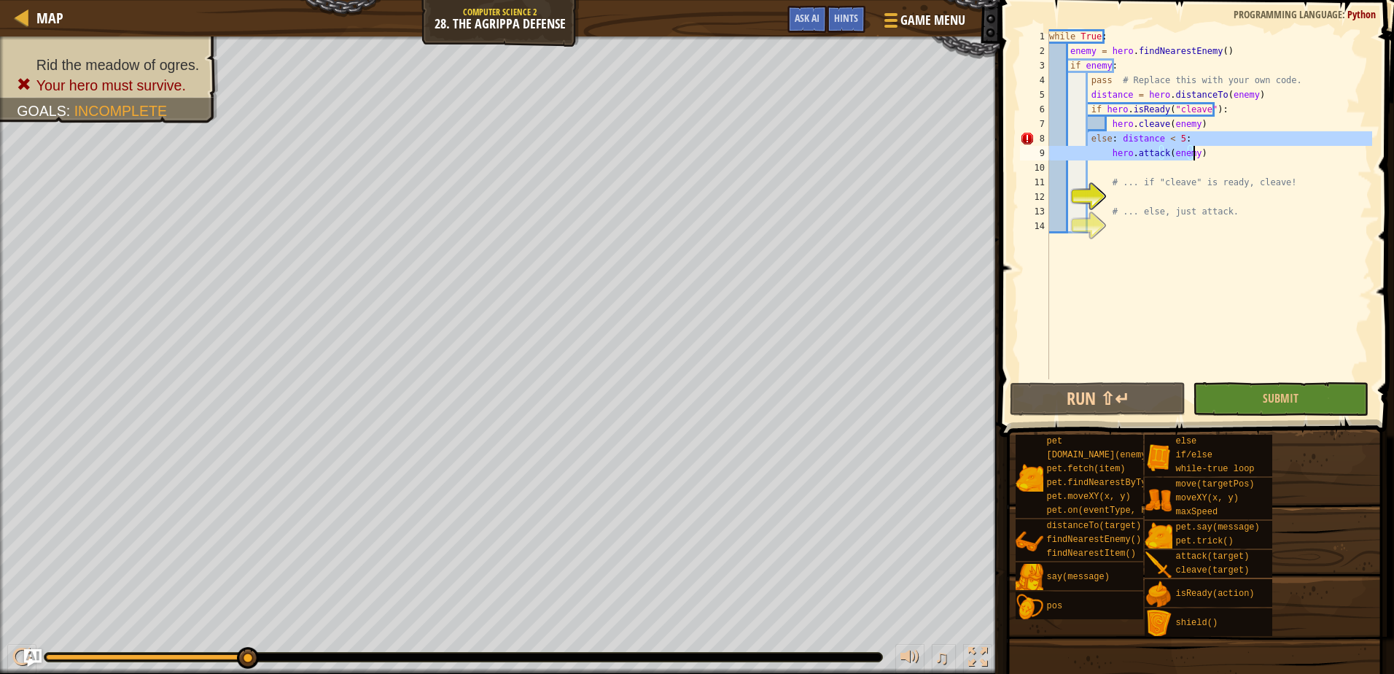
drag, startPoint x: 1086, startPoint y: 139, endPoint x: 1201, endPoint y: 149, distance: 114.8
click at [1201, 149] on div "while True : enemy = hero . findNearestEnemy ( ) if enemy : pass # Replace this…" at bounding box center [1209, 218] width 326 height 379
type textarea "else: distance < 5: hero.attack(enemy)"
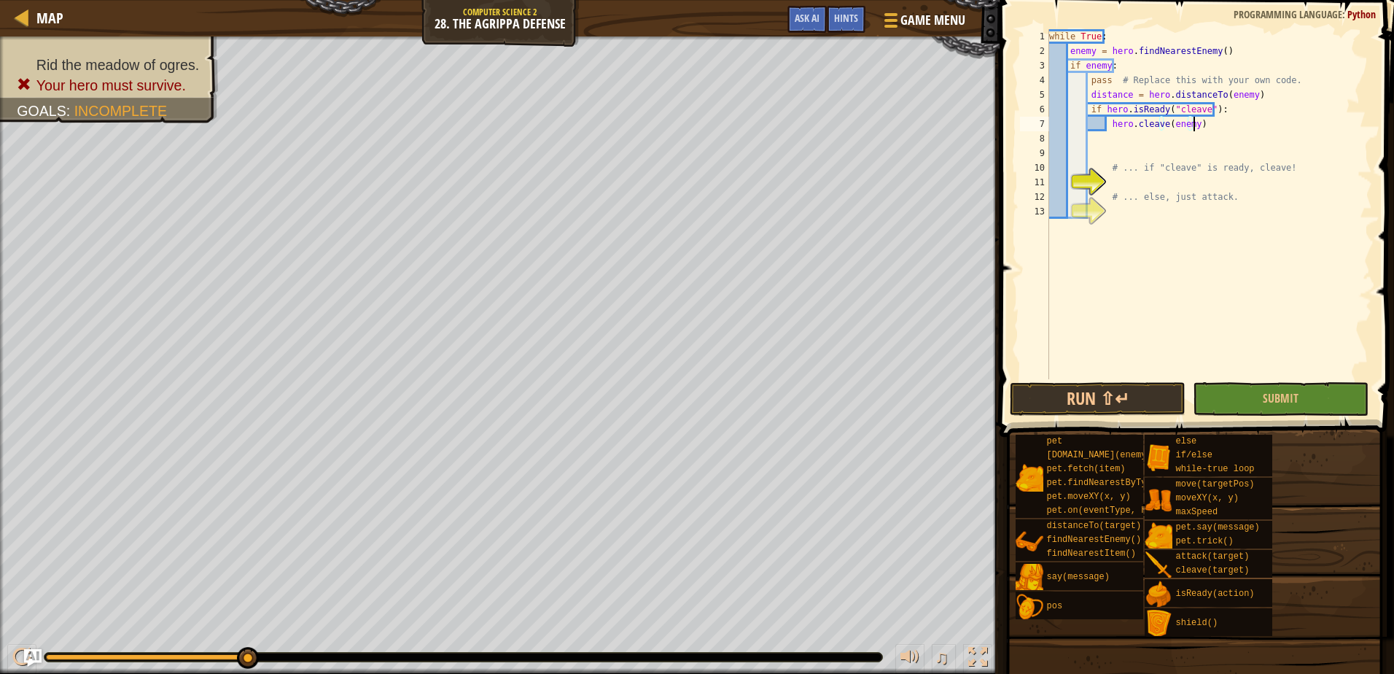
click at [1209, 127] on div "while True : enemy = hero . findNearestEnemy ( ) if enemy : pass # Replace this…" at bounding box center [1209, 218] width 326 height 379
type textarea "hero.cleave(enemy)"
click at [1094, 159] on div "while True : enemy = hero . findNearestEnemy ( ) if enemy : pass # Replace this…" at bounding box center [1209, 218] width 326 height 379
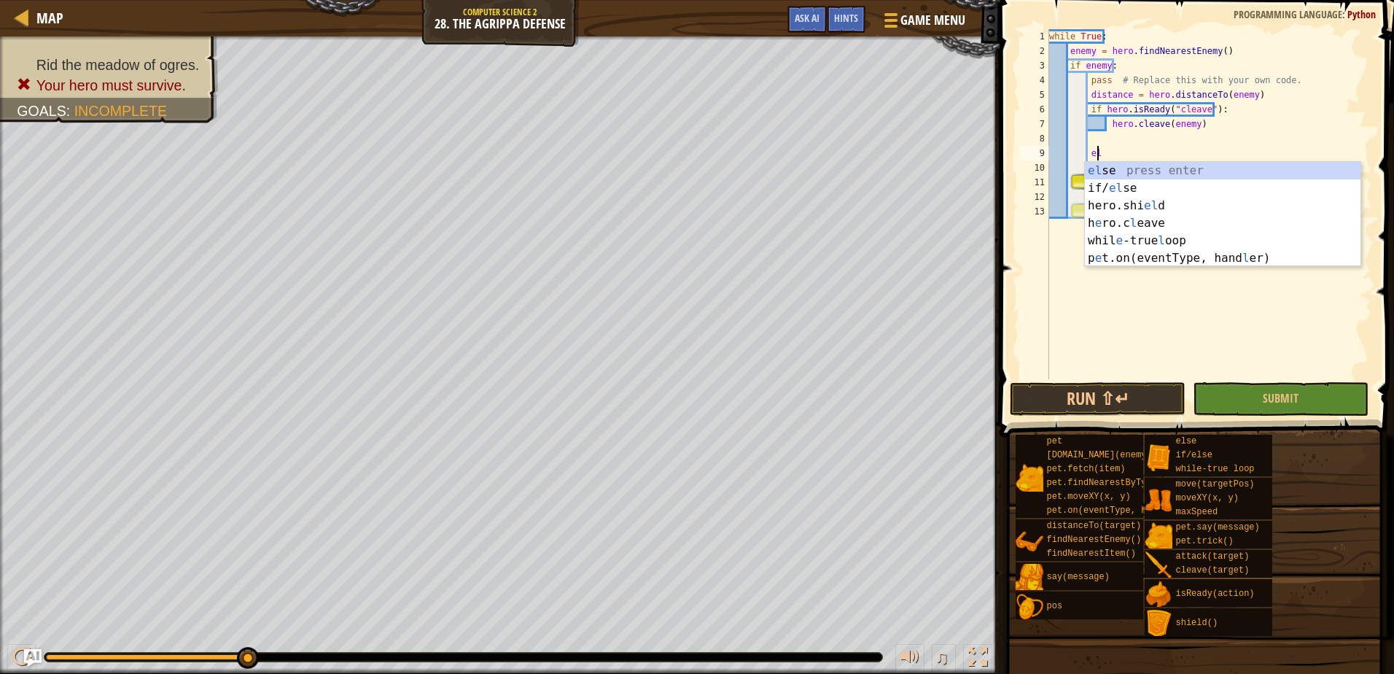
scroll to position [7, 4]
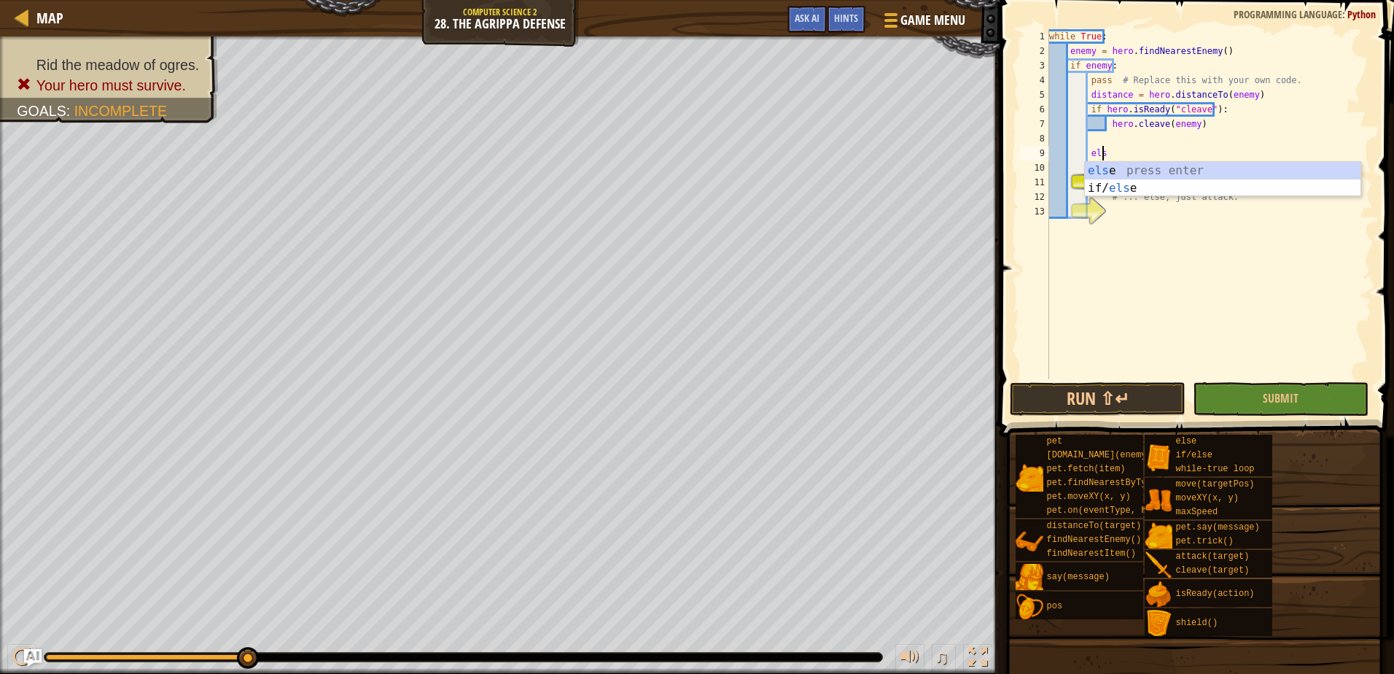
type textarea "else"
click at [1109, 170] on div "else press enter if/ else press enter" at bounding box center [1223, 197] width 276 height 70
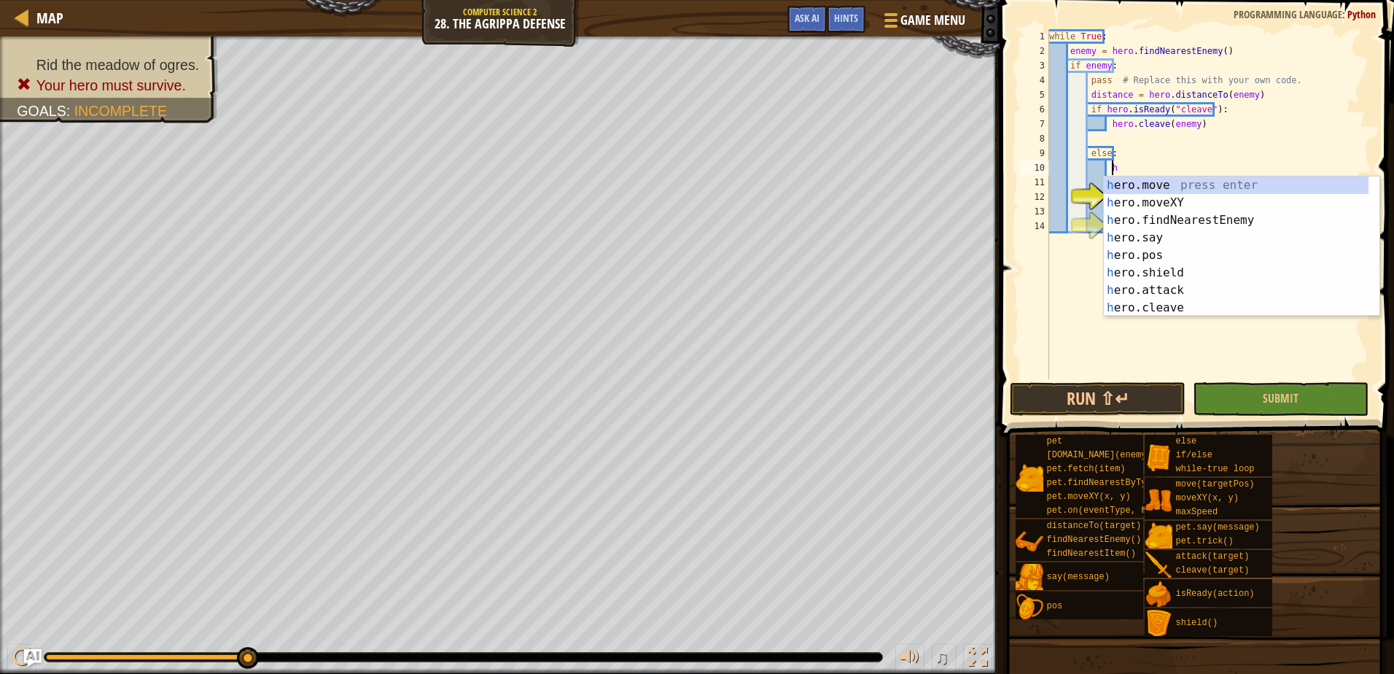
scroll to position [7, 5]
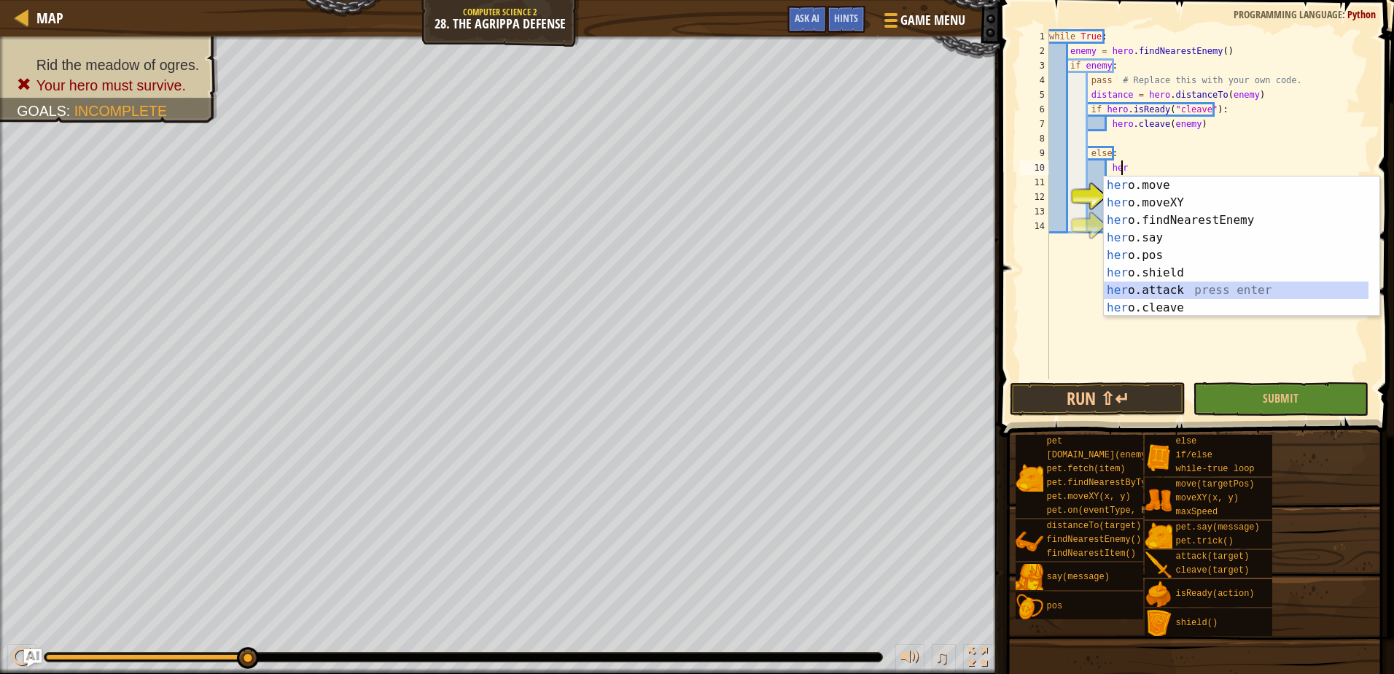
click at [1168, 294] on div "her o.move press enter her o.moveXY press enter her o.findNearestEnemy press en…" at bounding box center [1236, 263] width 265 height 175
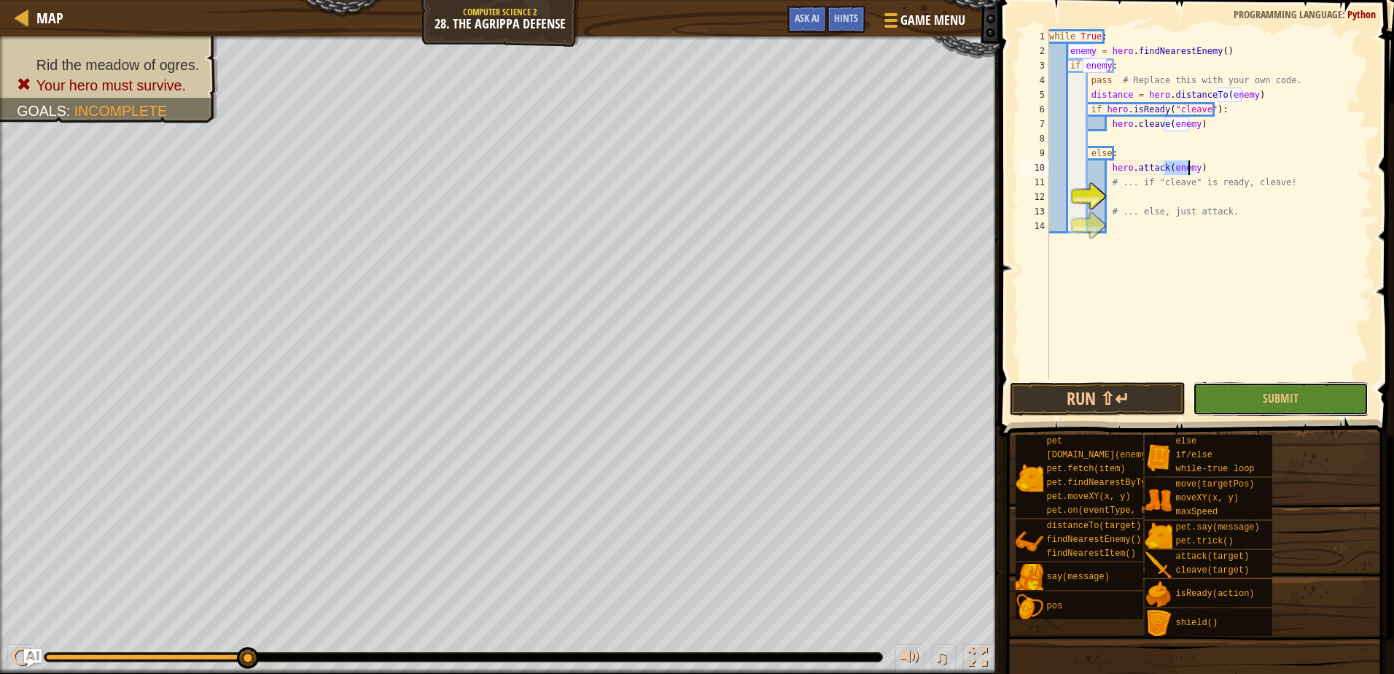
click at [1244, 404] on button "Submit" at bounding box center [1281, 399] width 176 height 34
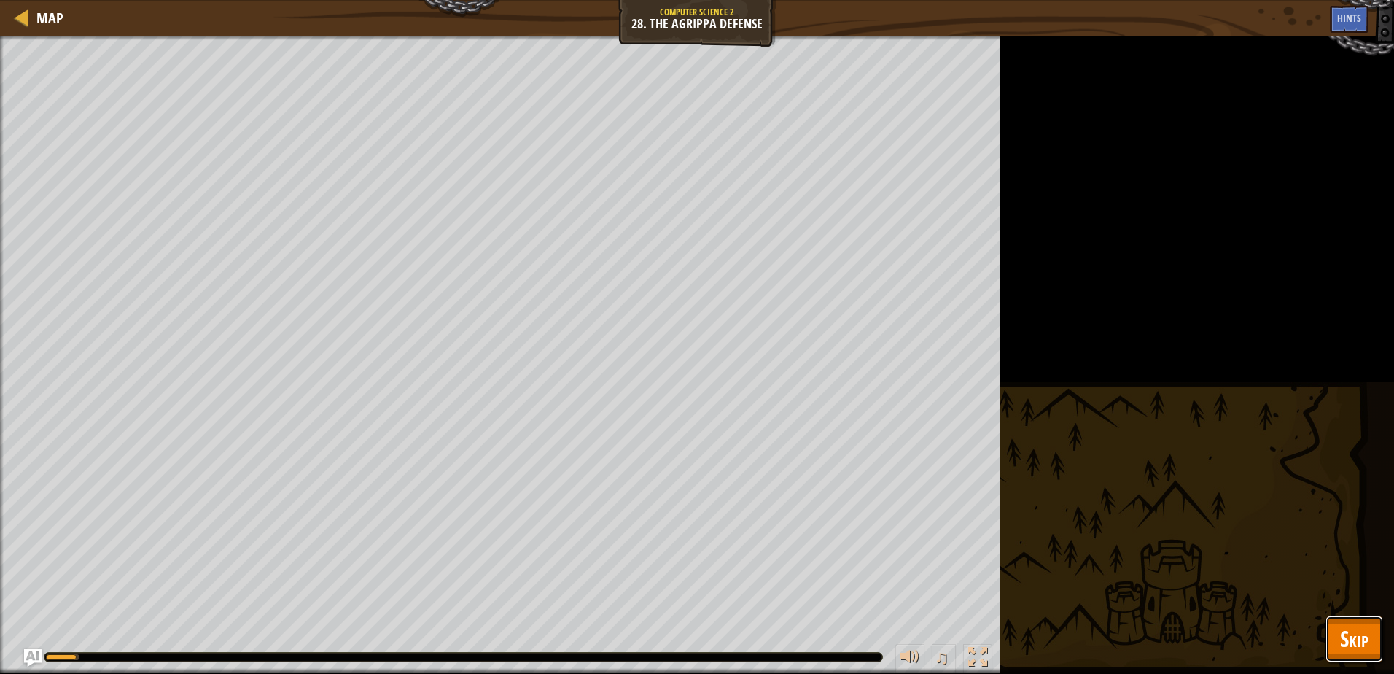
click at [1357, 626] on span "Skip" at bounding box center [1354, 638] width 28 height 30
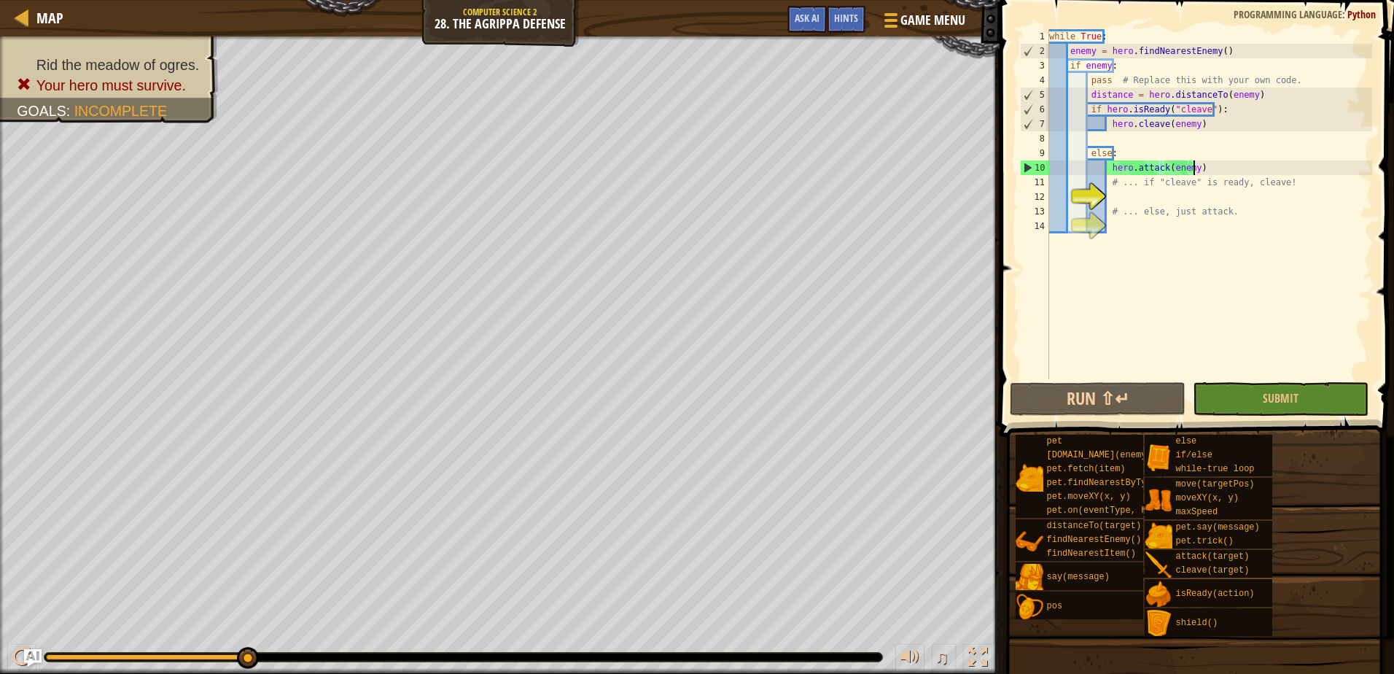
click at [1200, 165] on div "while True : enemy = hero . findNearestEnemy ( ) if enemy : pass # Replace this…" at bounding box center [1209, 218] width 326 height 379
drag, startPoint x: 1295, startPoint y: 80, endPoint x: 1118, endPoint y: 85, distance: 177.2
click at [1118, 85] on div "while True : enemy = hero . findNearestEnemy ( ) if enemy : pass # Replace this…" at bounding box center [1209, 218] width 326 height 379
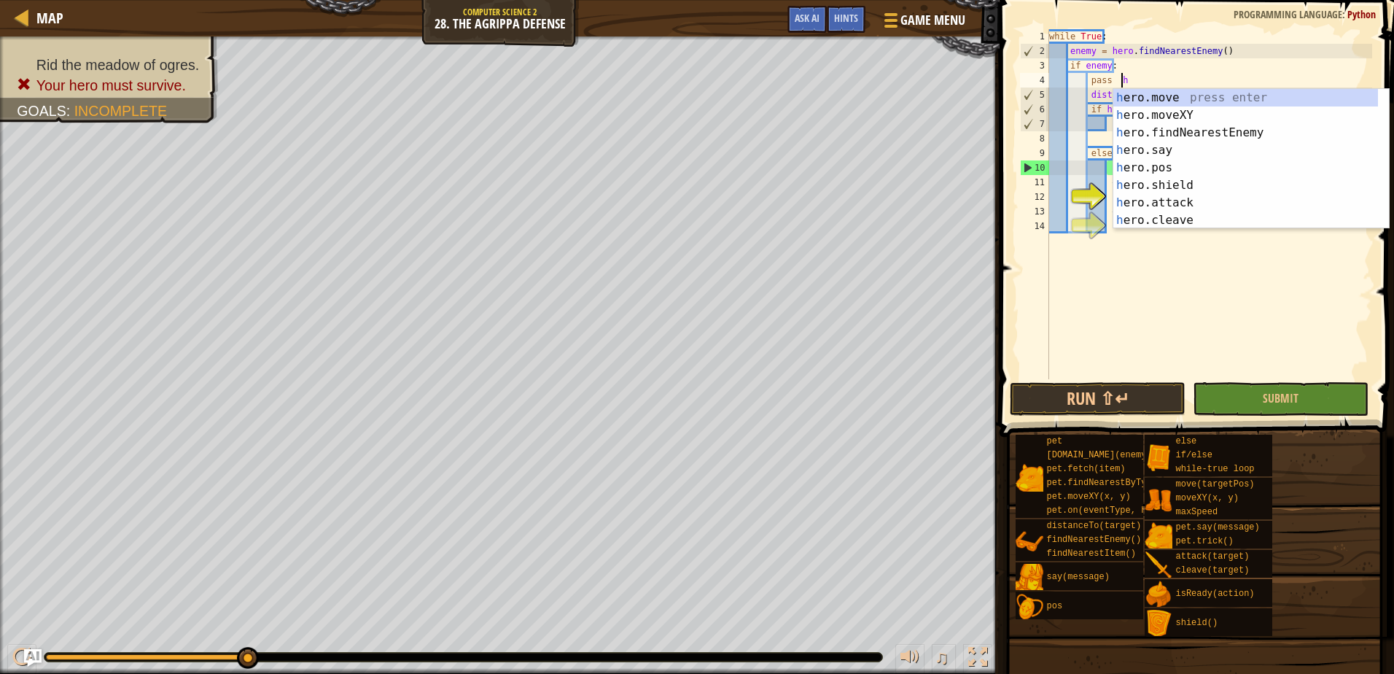
scroll to position [7, 6]
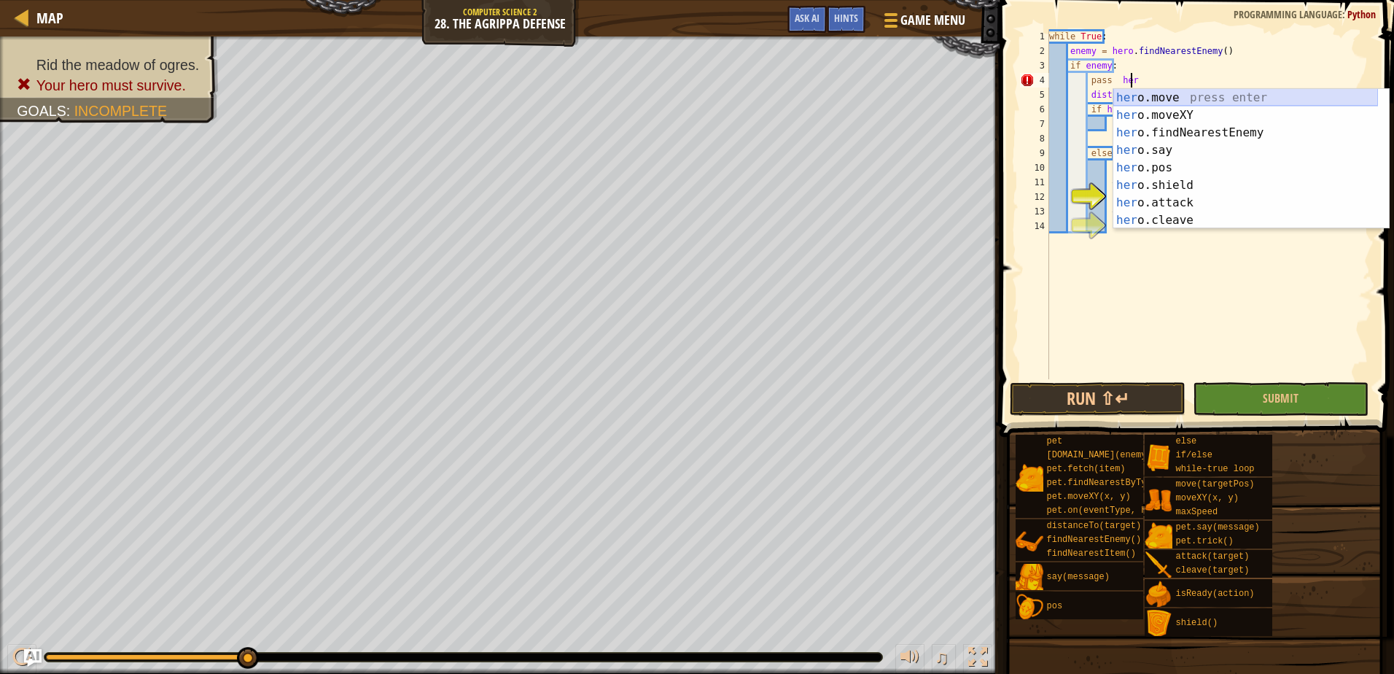
click at [1141, 92] on div "her o.move press enter her o.moveXY press enter her o.findNearestEnemy press en…" at bounding box center [1245, 176] width 265 height 175
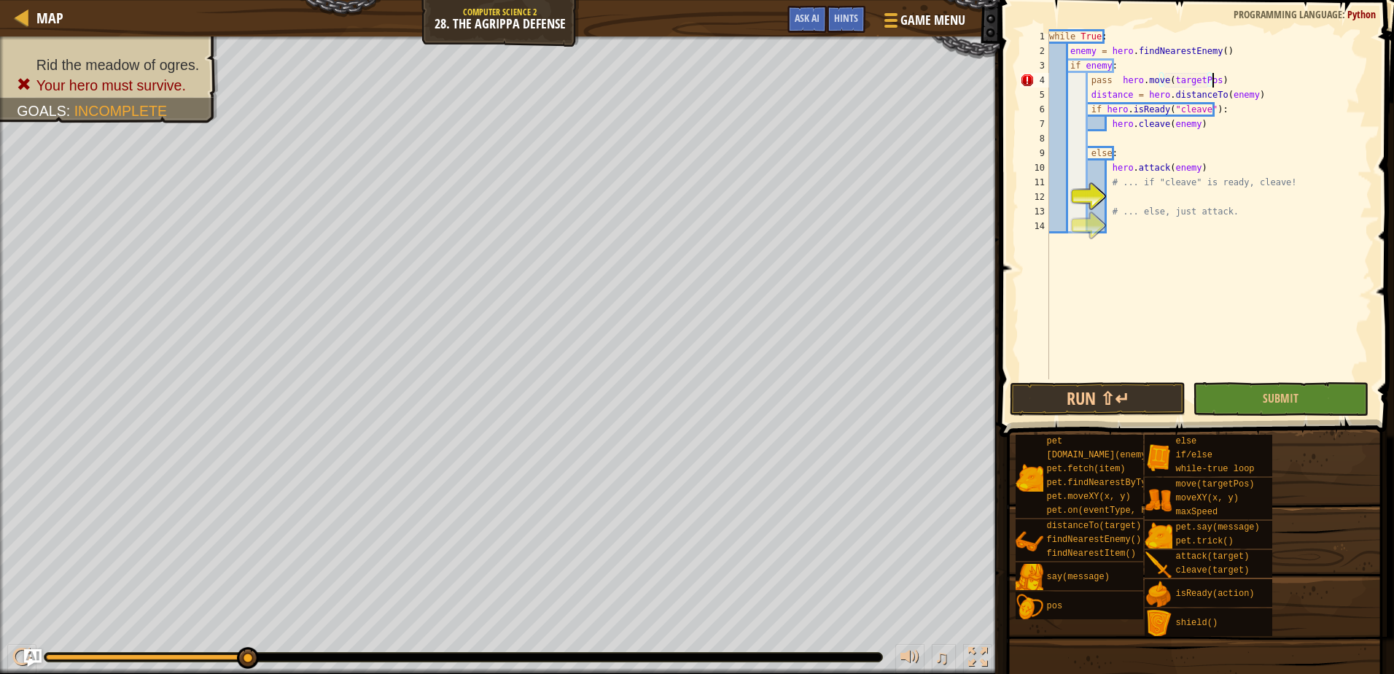
click at [1237, 84] on div "while True : enemy = hero . findNearestEnemy ( ) if enemy : pass hero . move ( …" at bounding box center [1209, 218] width 326 height 379
click at [1196, 104] on div "hero.move press enter hero.move XY press enter" at bounding box center [1251, 124] width 276 height 70
click at [1212, 86] on div "while True : enemy = hero . findNearestEnemy ( ) if enemy : pass hero . move ( …" at bounding box center [1209, 218] width 326 height 379
click at [1222, 112] on div "hero.move press enter hero.move XY press enter" at bounding box center [1251, 124] width 276 height 70
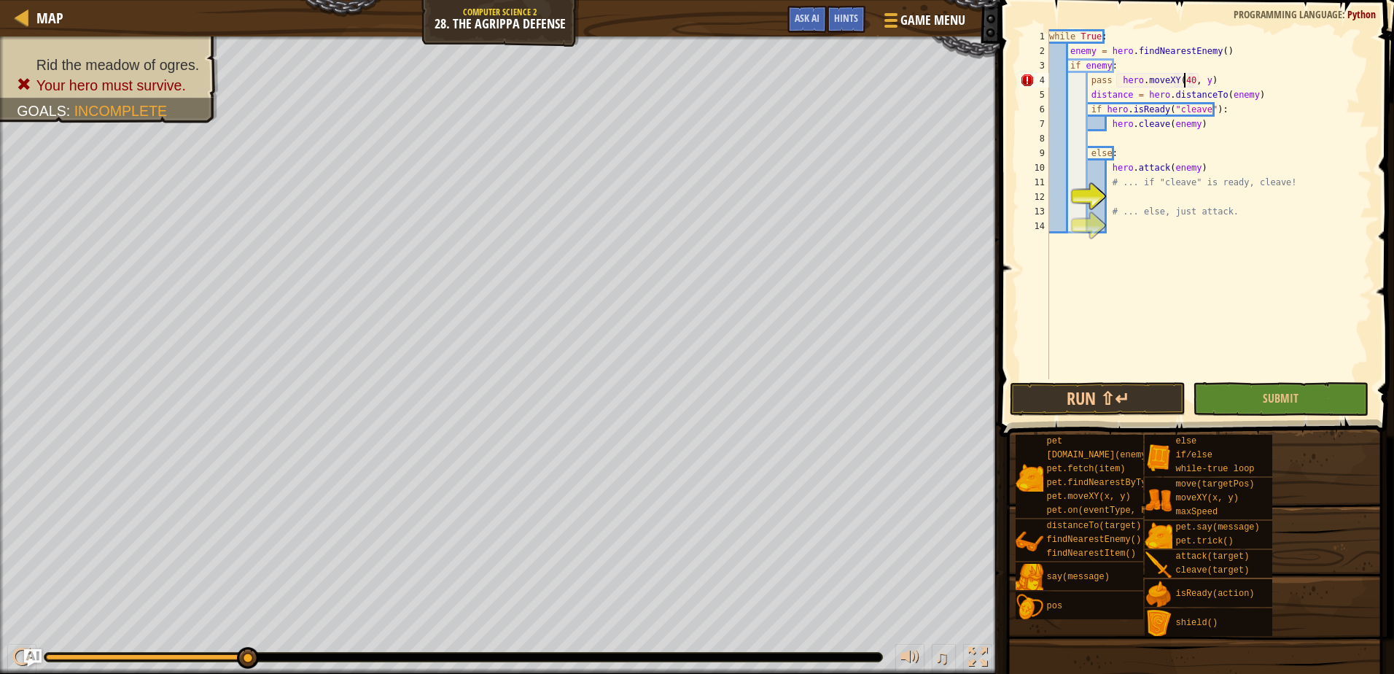
click at [1198, 83] on div "while True : enemy = hero . findNearestEnemy ( ) if enemy : pass hero . moveXY …" at bounding box center [1209, 218] width 326 height 379
click at [1287, 404] on span "Submit" at bounding box center [1281, 398] width 36 height 16
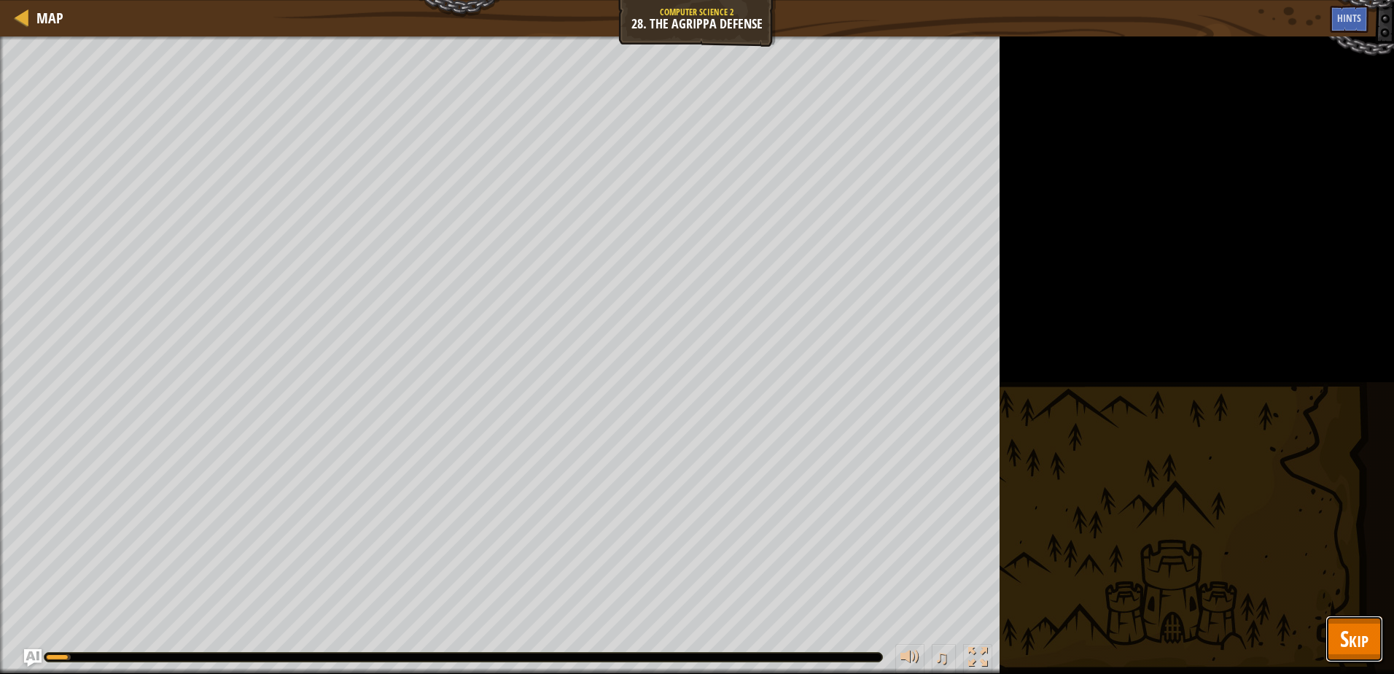
click at [1358, 652] on span "Skip" at bounding box center [1354, 638] width 28 height 30
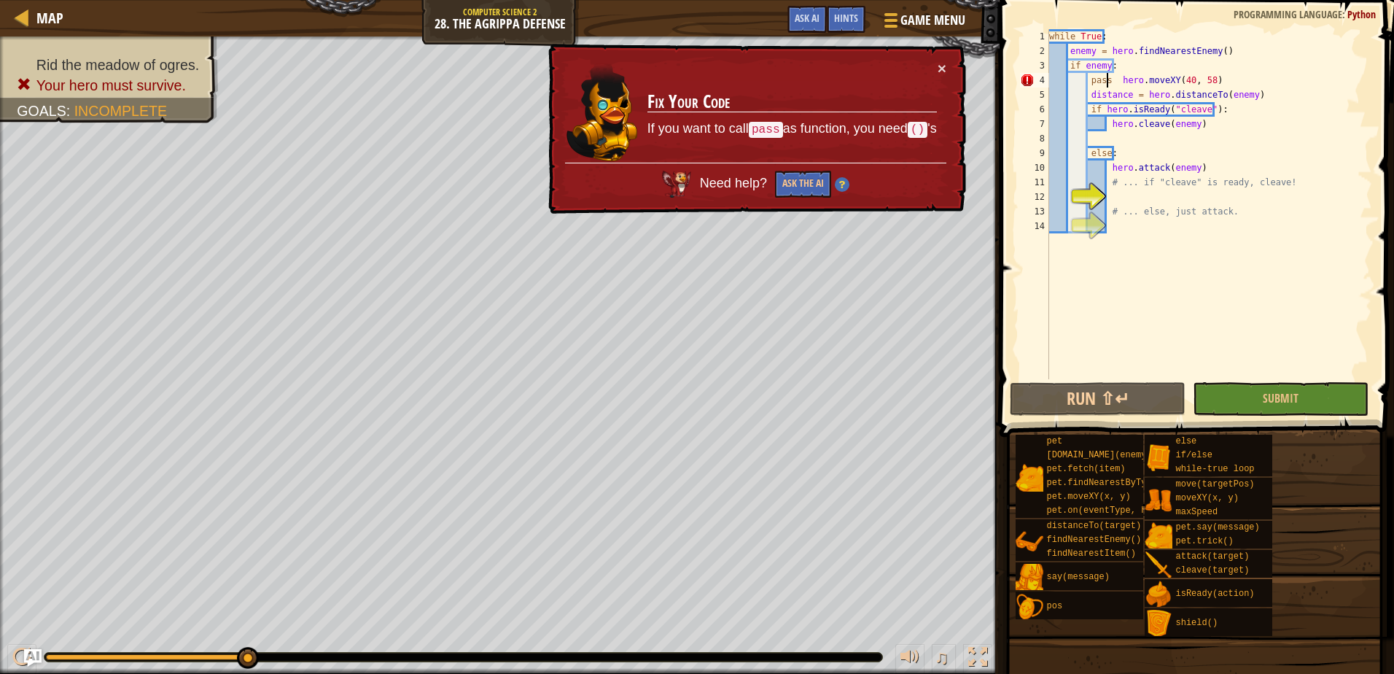
click at [1108, 83] on div "while True : enemy = hero . findNearestEnemy ( ) if enemy : pass hero . moveXY …" at bounding box center [1209, 218] width 326 height 379
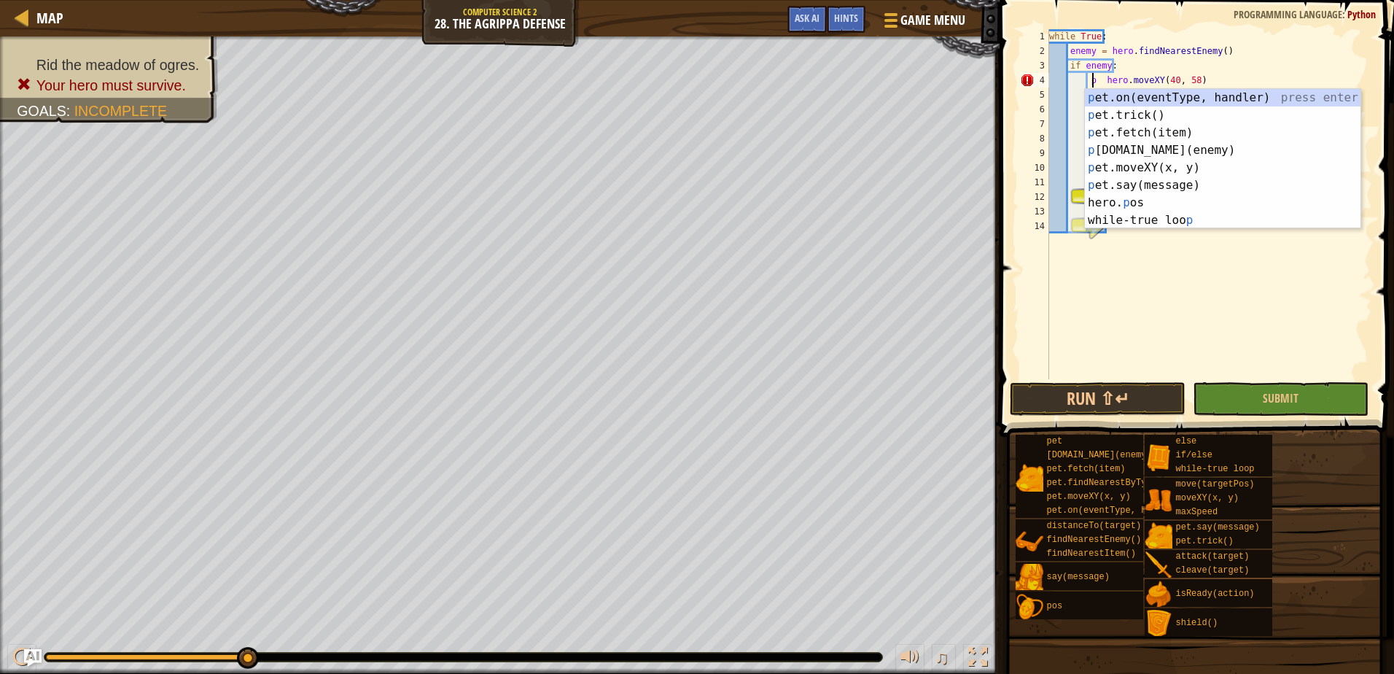
scroll to position [7, 11]
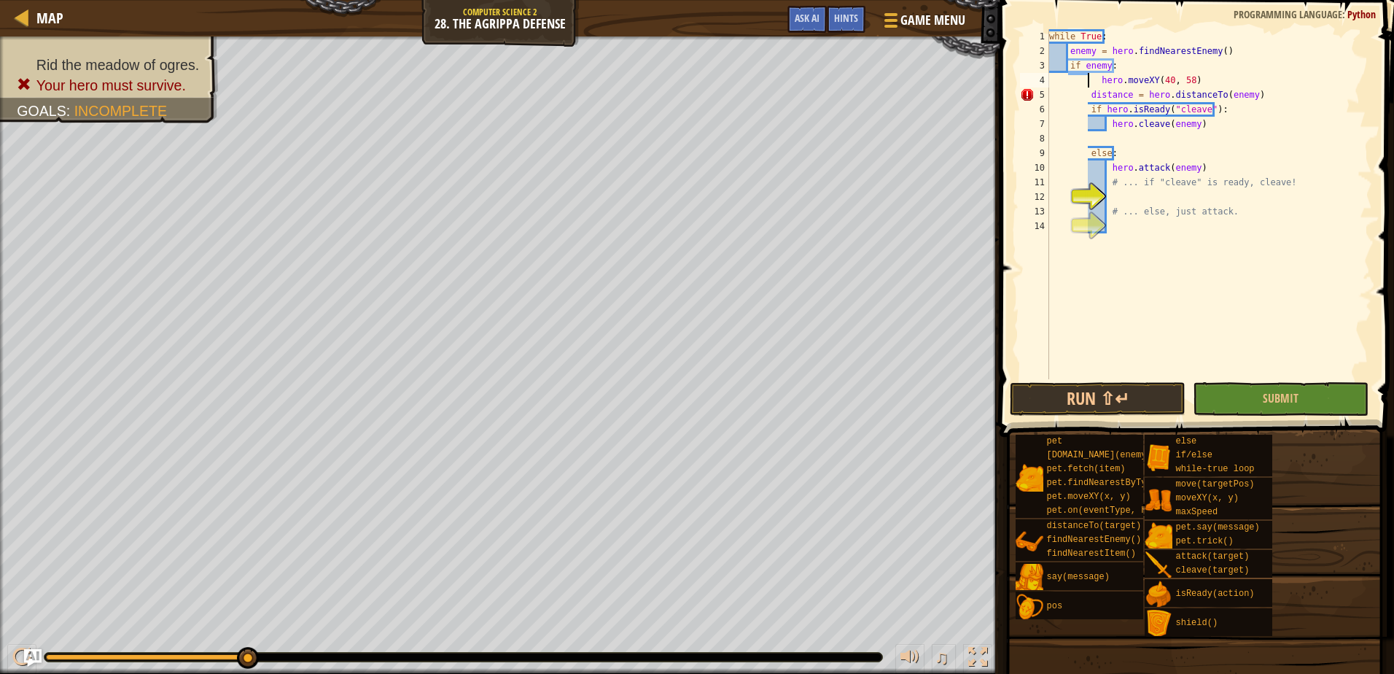
click at [1096, 80] on div "while True : enemy = hero . findNearestEnemy ( ) if enemy : hero . moveXY ( 40 …" at bounding box center [1209, 218] width 326 height 379
type textarea "hero.moveXY(40, 58)"
click at [1263, 413] on button "Submit" at bounding box center [1281, 399] width 176 height 34
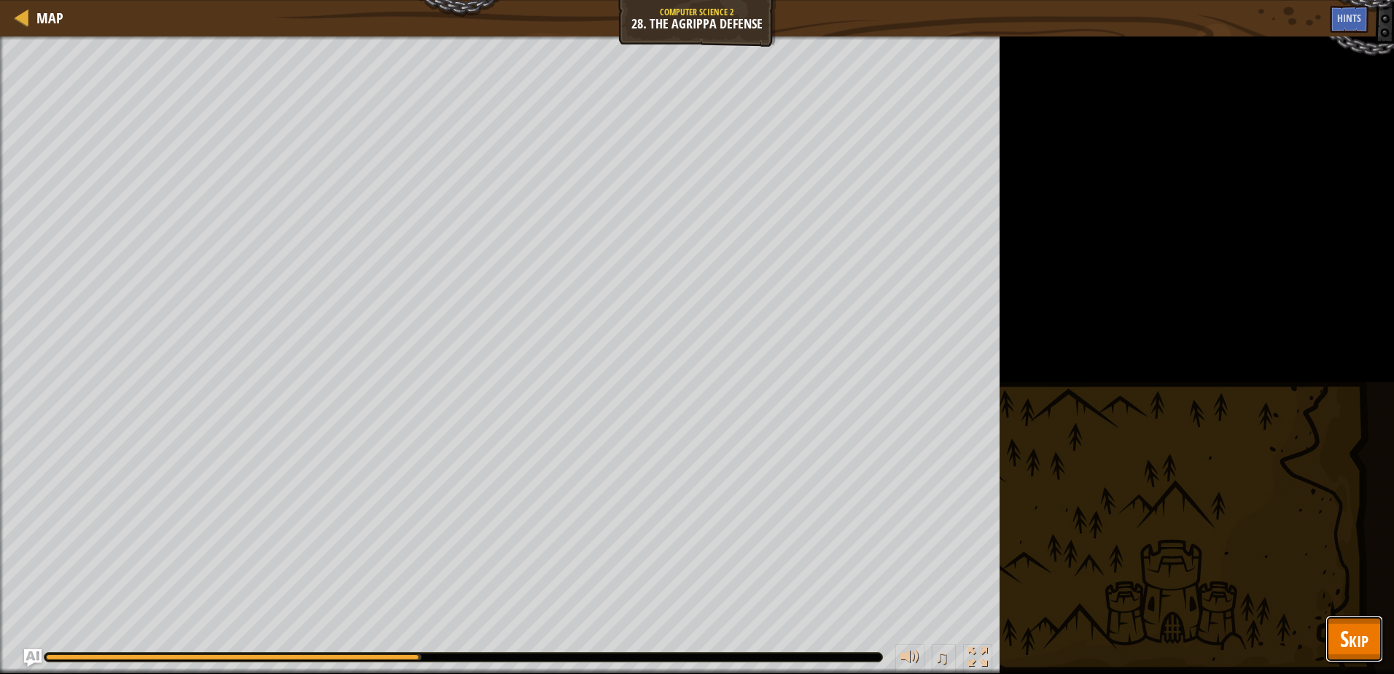
click at [1353, 650] on span "Skip" at bounding box center [1354, 638] width 28 height 30
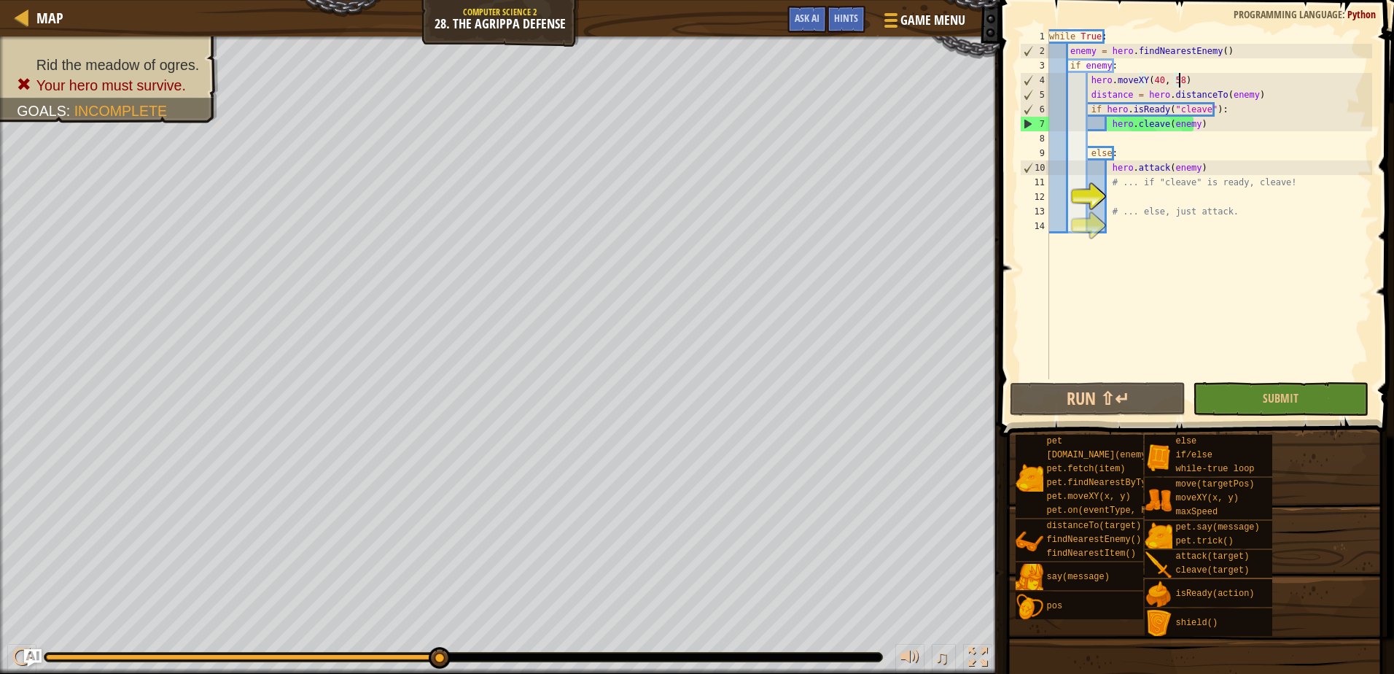
click at [1193, 75] on div "while True : enemy = hero . findNearestEnemy ( ) if enemy : hero . moveXY ( 40 …" at bounding box center [1209, 218] width 326 height 379
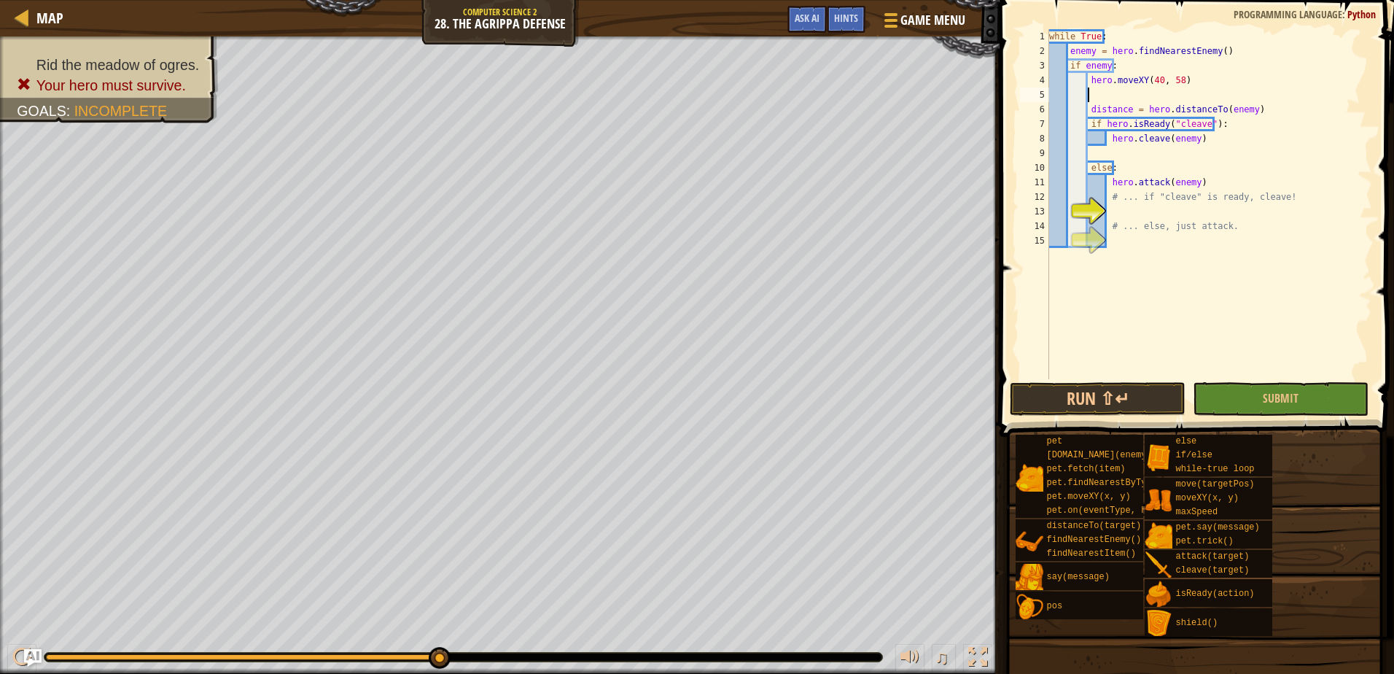
type textarea "h"
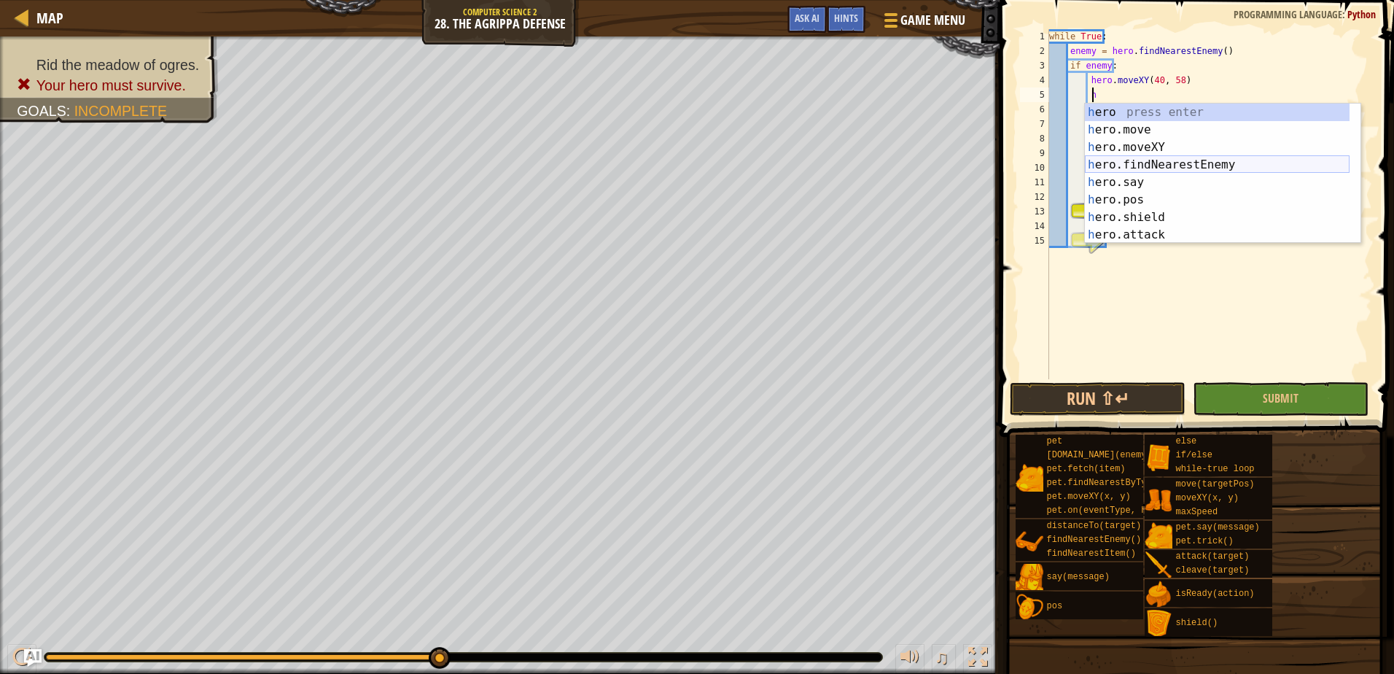
click at [1157, 155] on div "h ero press enter h ero.move press enter h ero.moveXY press enter h ero.findNea…" at bounding box center [1217, 191] width 265 height 175
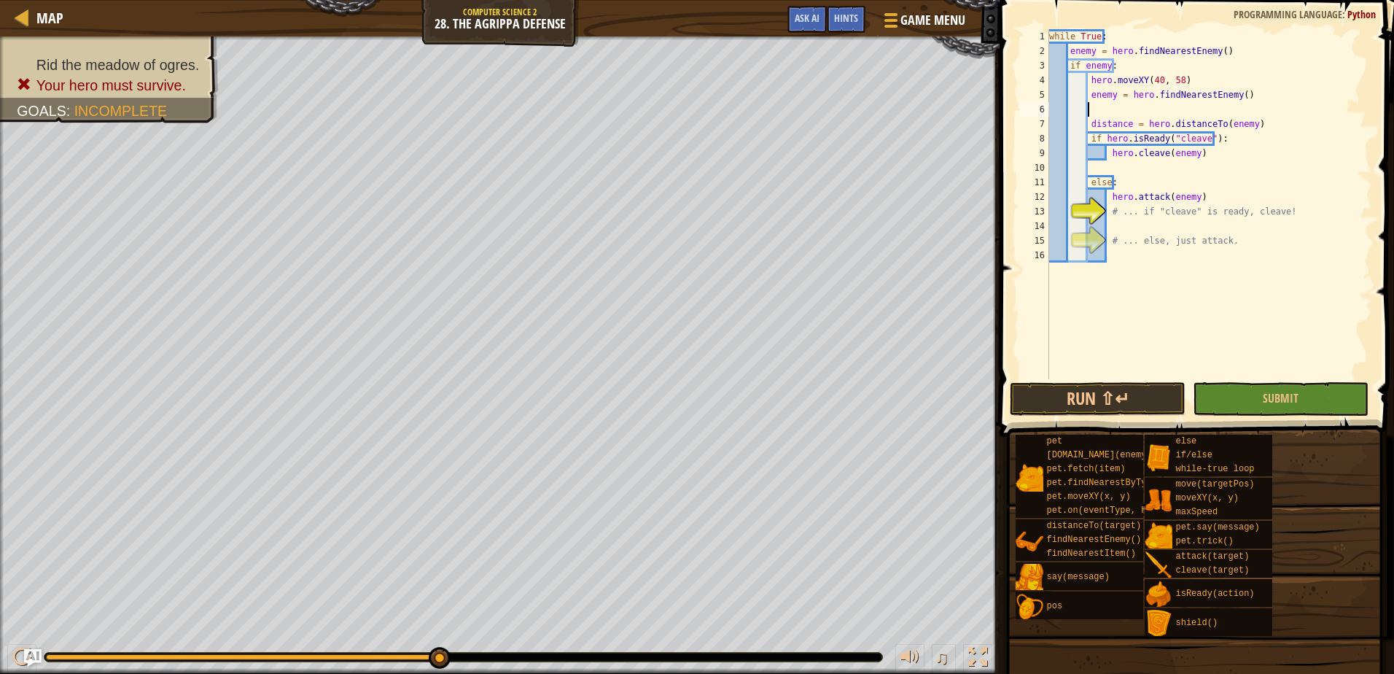
scroll to position [7, 2]
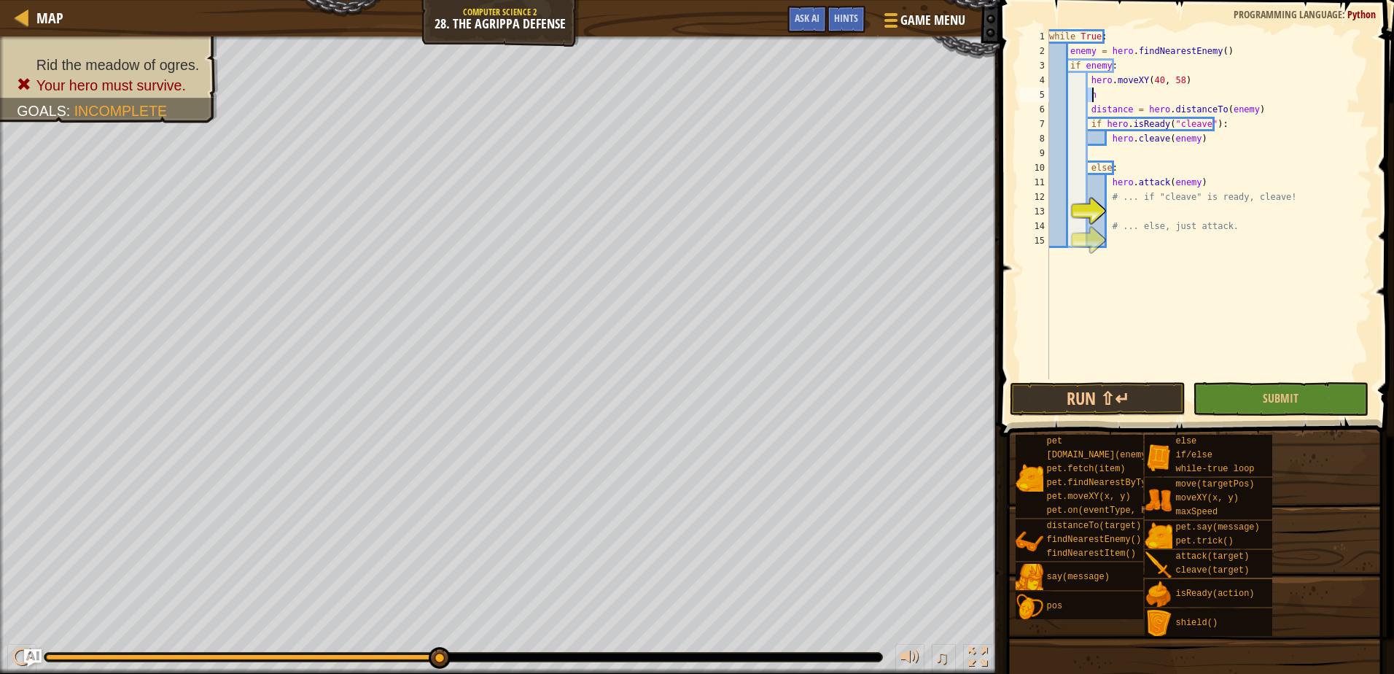
click at [1147, 106] on div "while True : enemy = hero . findNearestEnemy ( ) if enemy : hero . moveXY ( 40 …" at bounding box center [1209, 218] width 326 height 379
click at [1119, 95] on div "while True : enemy = hero . findNearestEnemy ( ) if enemy : hero . moveXY ( 40 …" at bounding box center [1209, 218] width 326 height 379
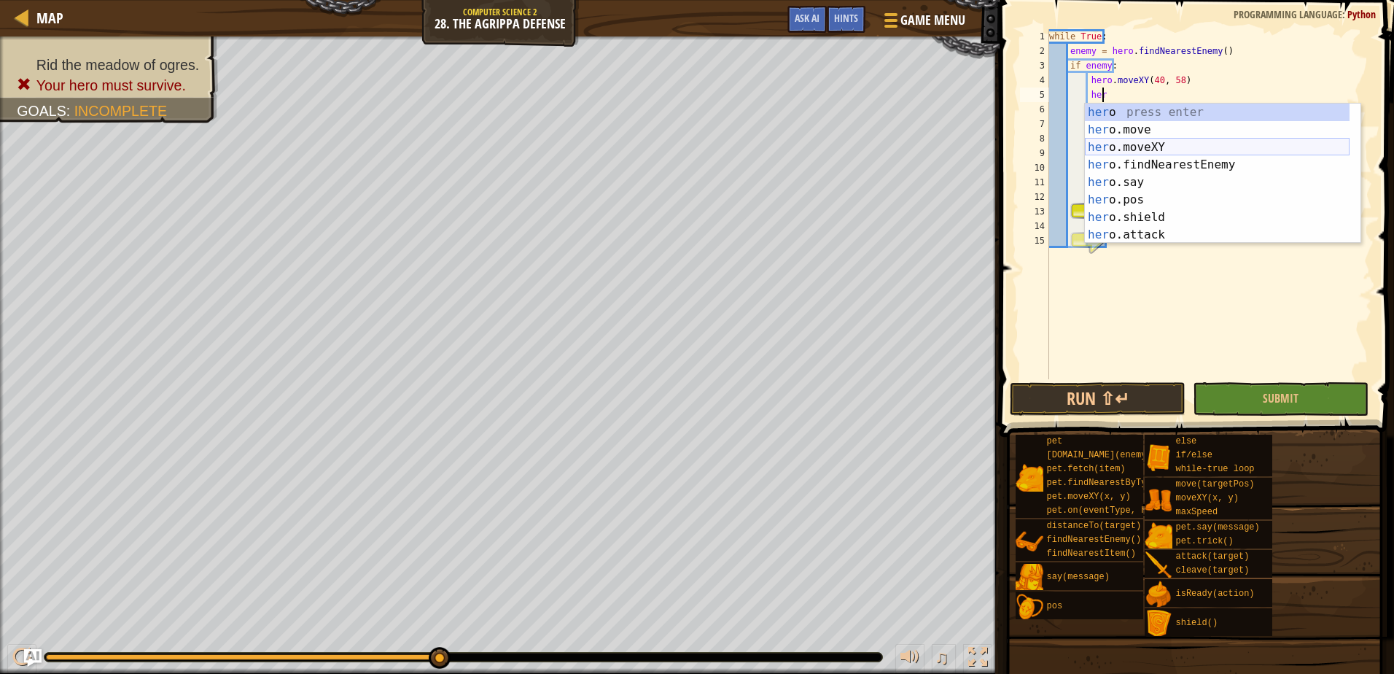
click at [1138, 148] on div "her o press enter her o.move press enter her o.moveXY press enter her o.findNea…" at bounding box center [1217, 191] width 265 height 175
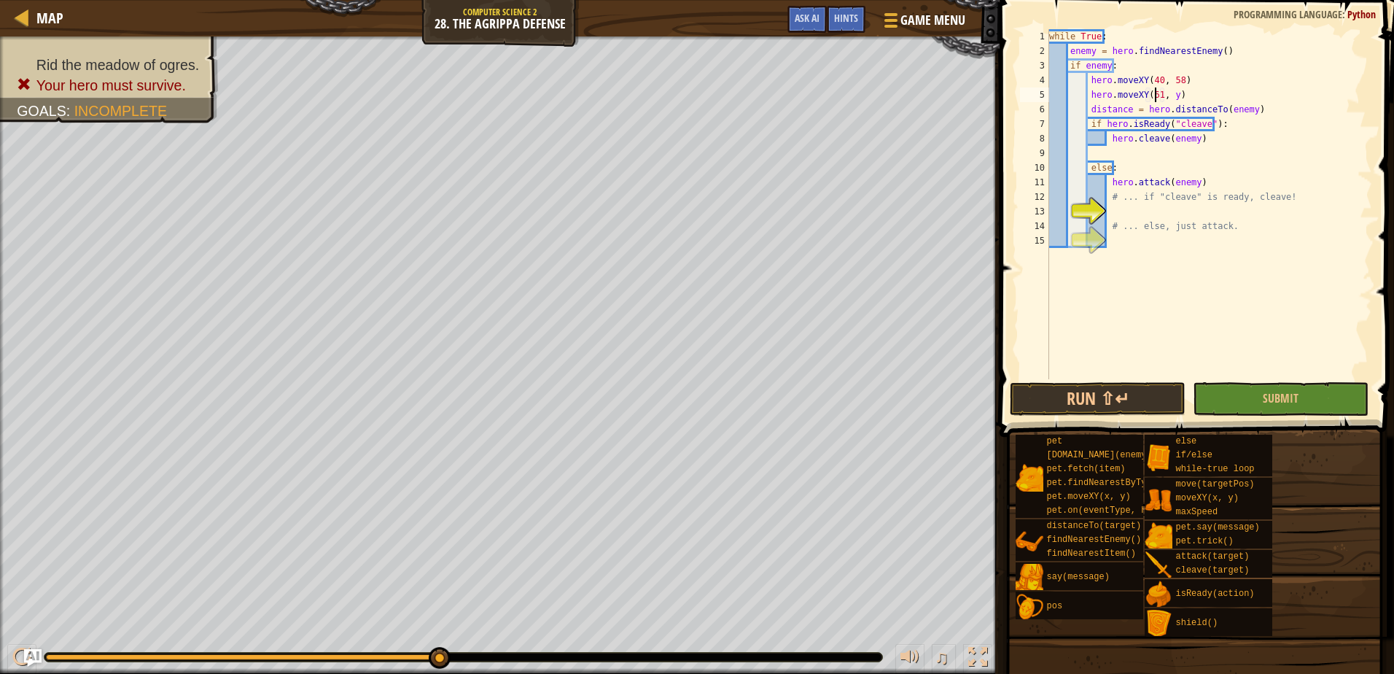
scroll to position [7, 9]
click at [1171, 95] on div "while True : enemy = hero . findNearestEnemy ( ) if enemy : hero . moveXY ( 40 …" at bounding box center [1209, 218] width 326 height 379
type textarea "hero.moveXY(61, )"
